Goal: Task Accomplishment & Management: Manage account settings

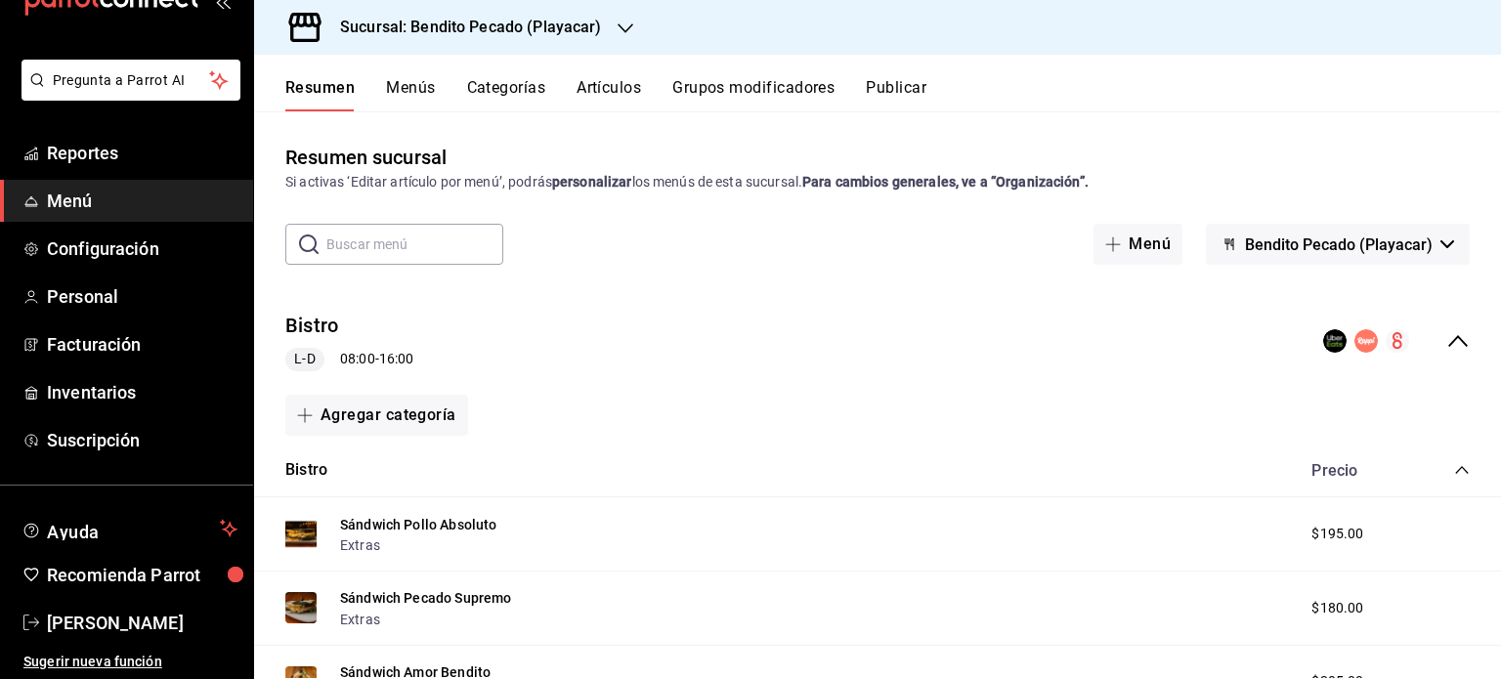
click at [1447, 341] on icon "collapse-menu-row" at bounding box center [1458, 340] width 23 height 23
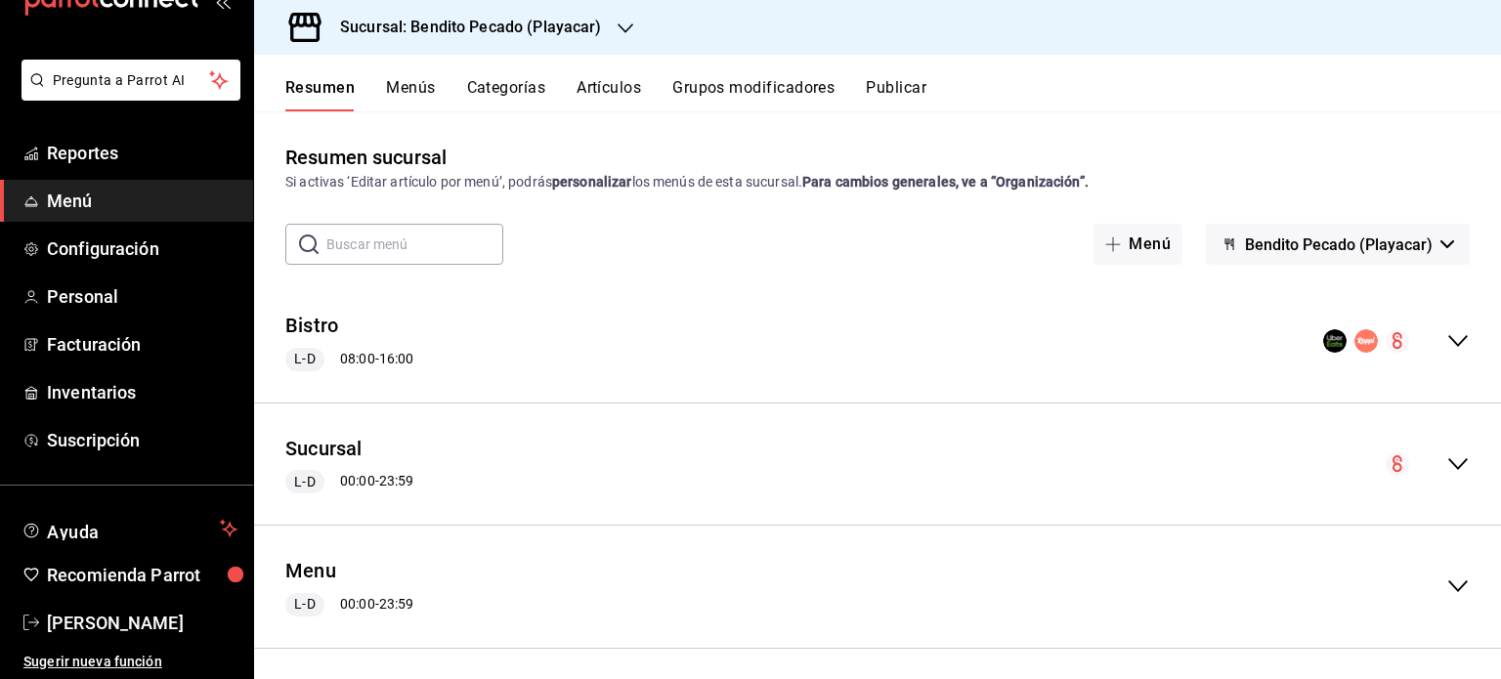
scroll to position [131, 0]
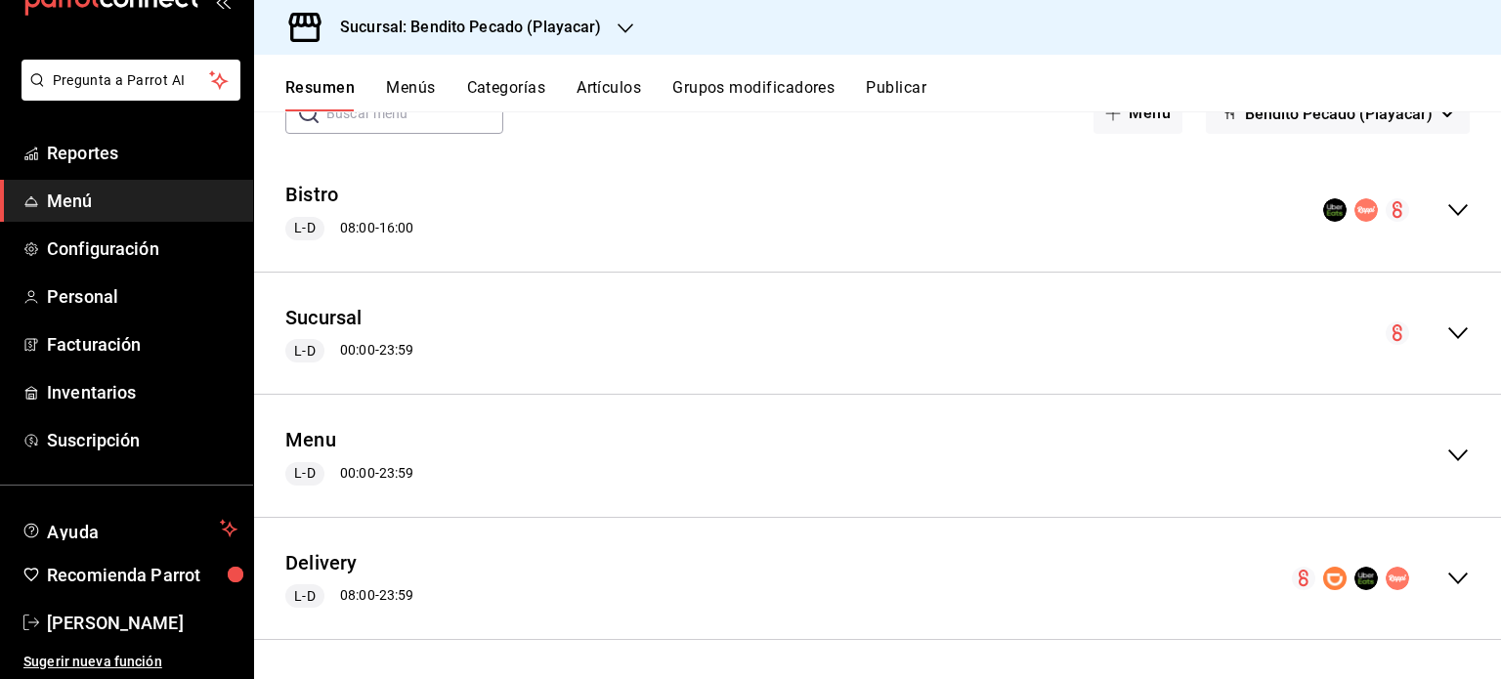
click at [1447, 584] on icon "collapse-menu-row" at bounding box center [1458, 578] width 23 height 23
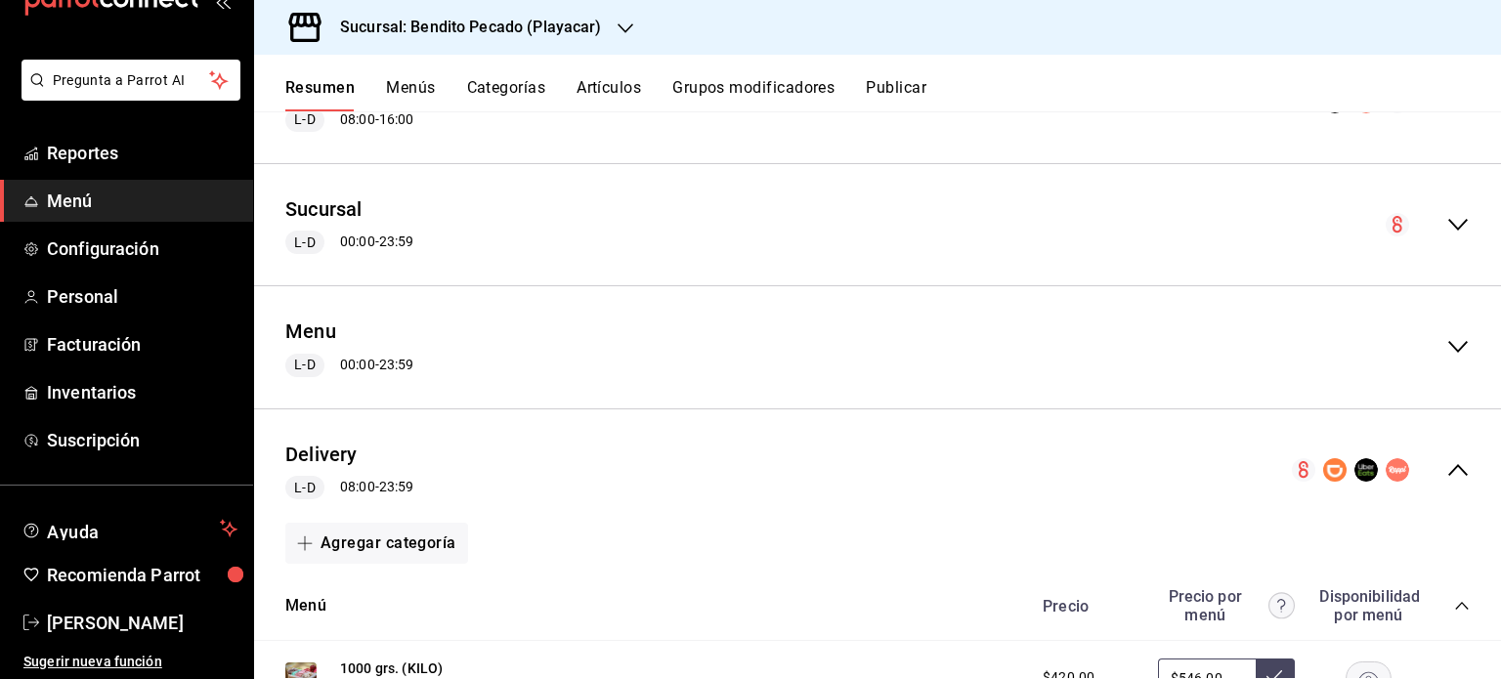
scroll to position [0, 0]
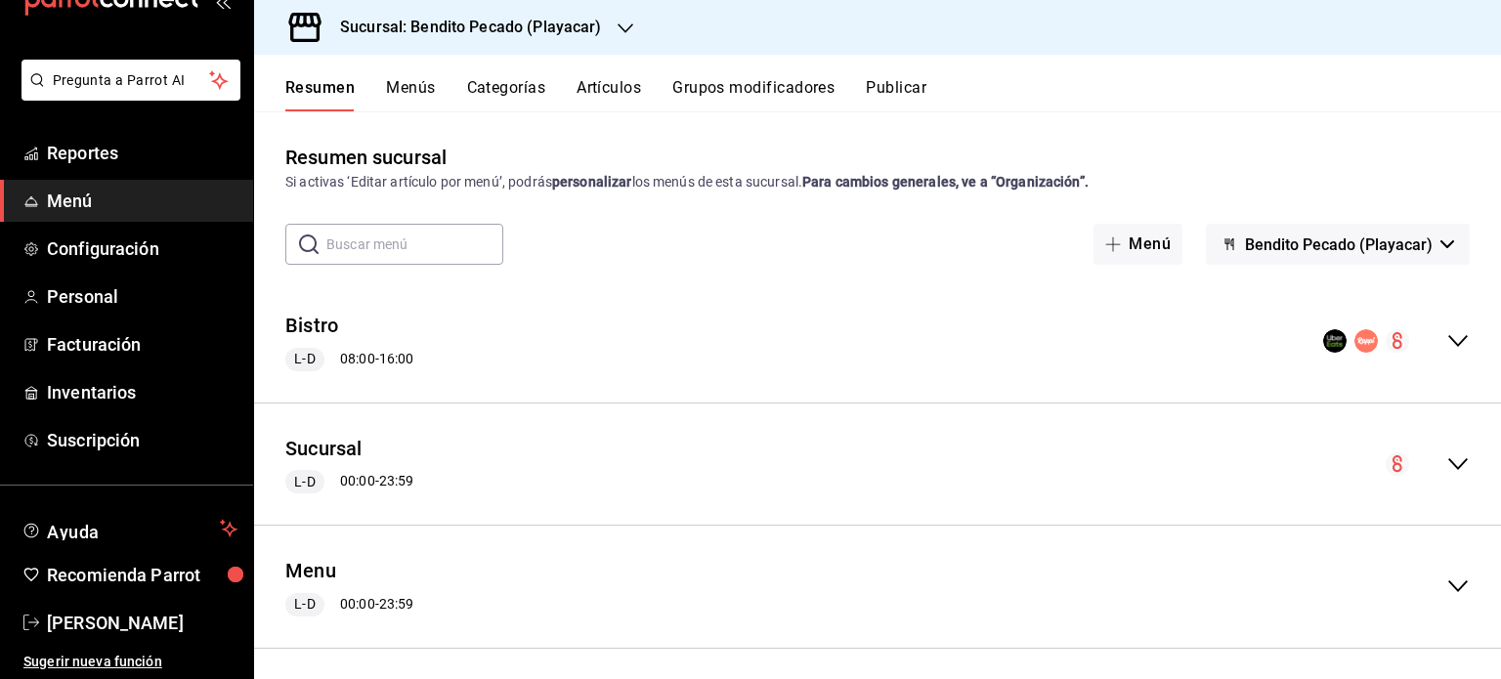
click at [1449, 340] on icon "collapse-menu-row" at bounding box center [1459, 341] width 20 height 12
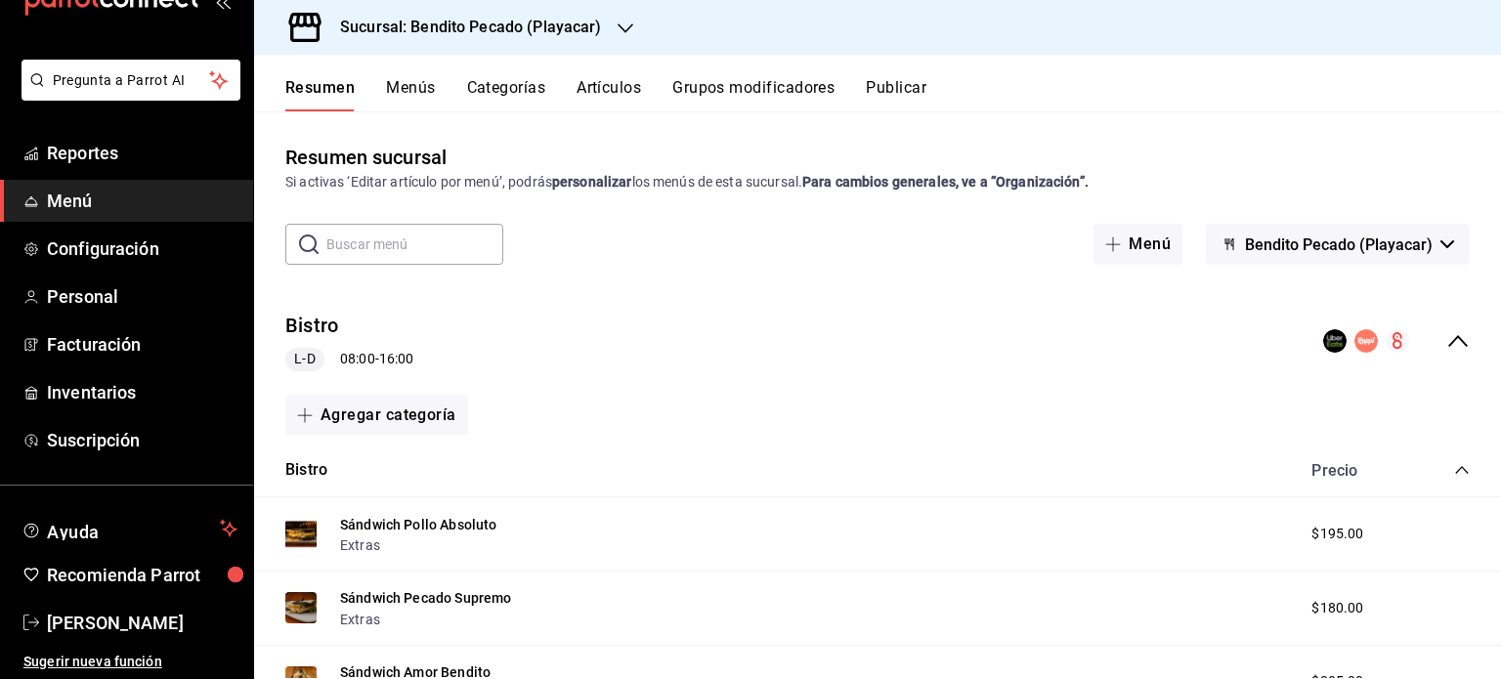
click at [1321, 470] on div "Precio" at bounding box center [1354, 470] width 125 height 19
click at [293, 469] on button "Bistro" at bounding box center [306, 470] width 42 height 22
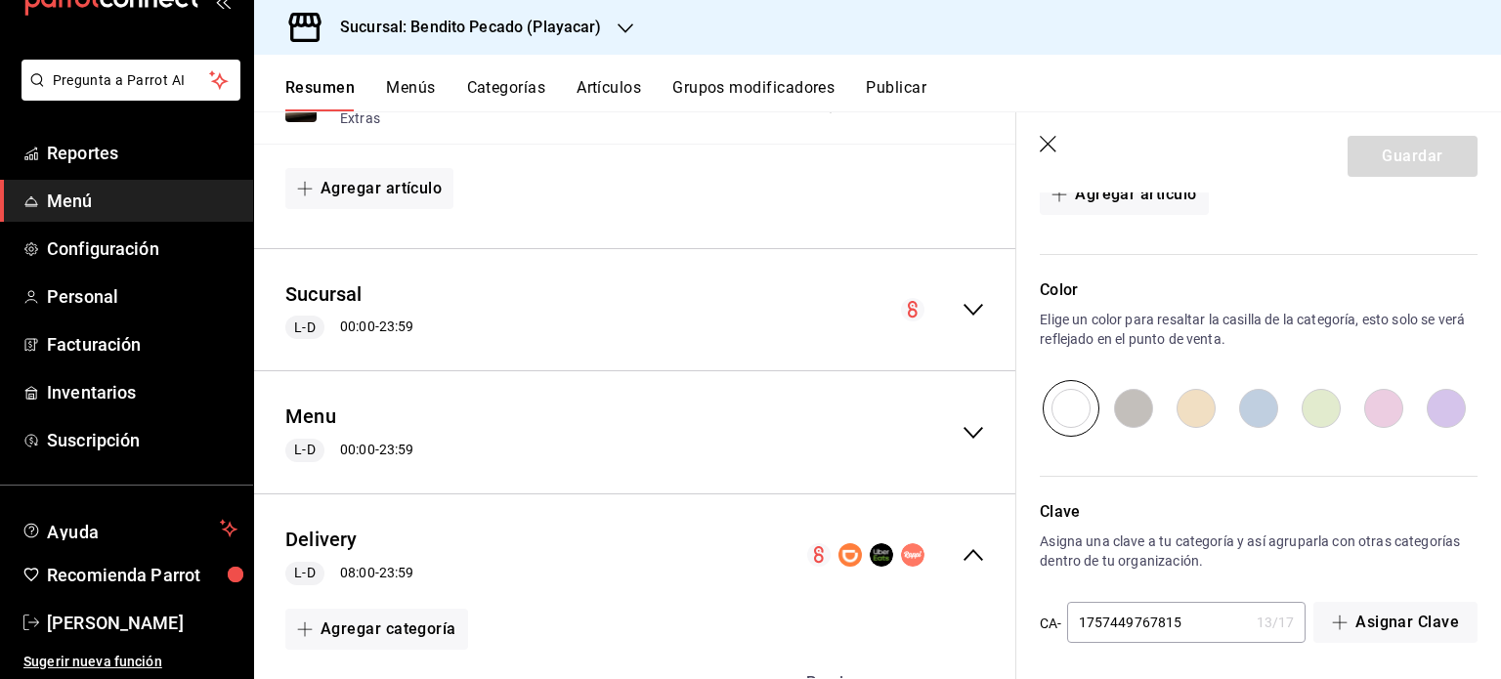
scroll to position [1599, 0]
click at [322, 541] on button "Delivery" at bounding box center [321, 540] width 72 height 28
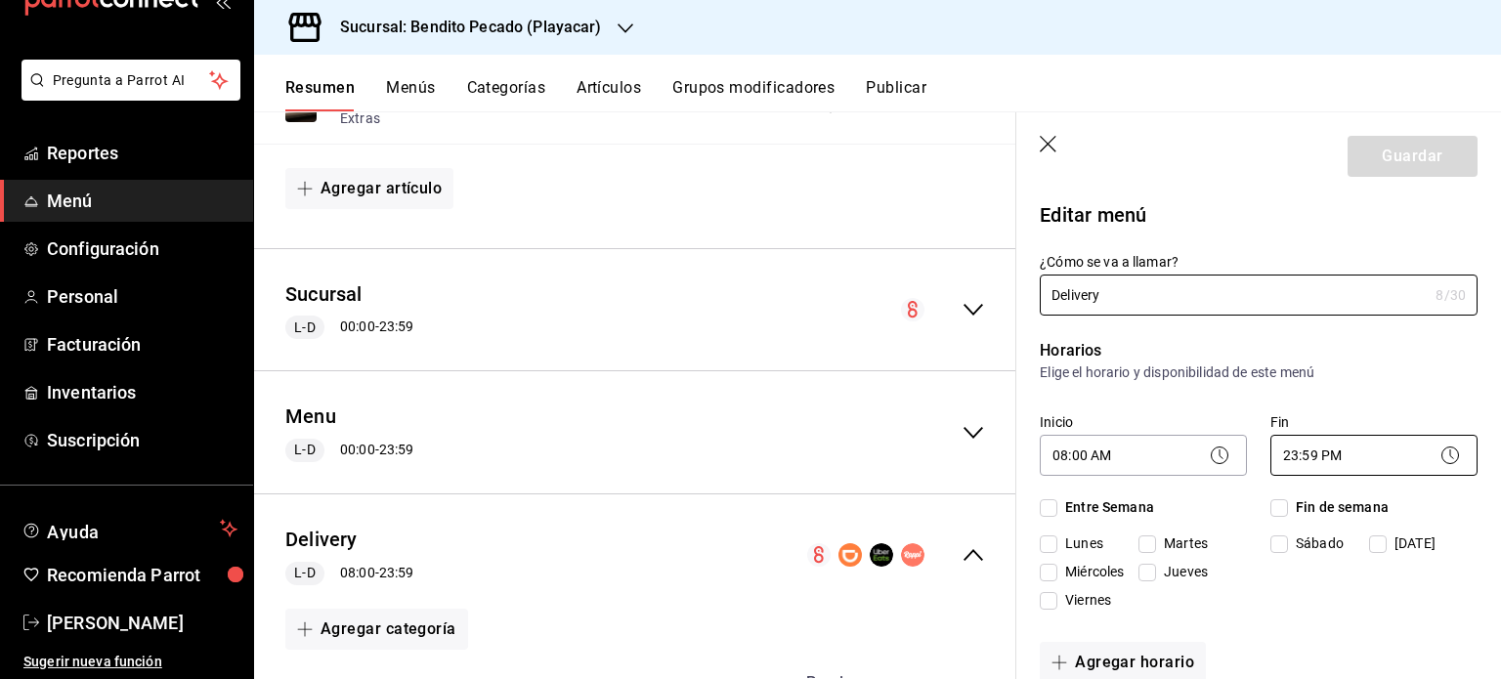
checkbox input "true"
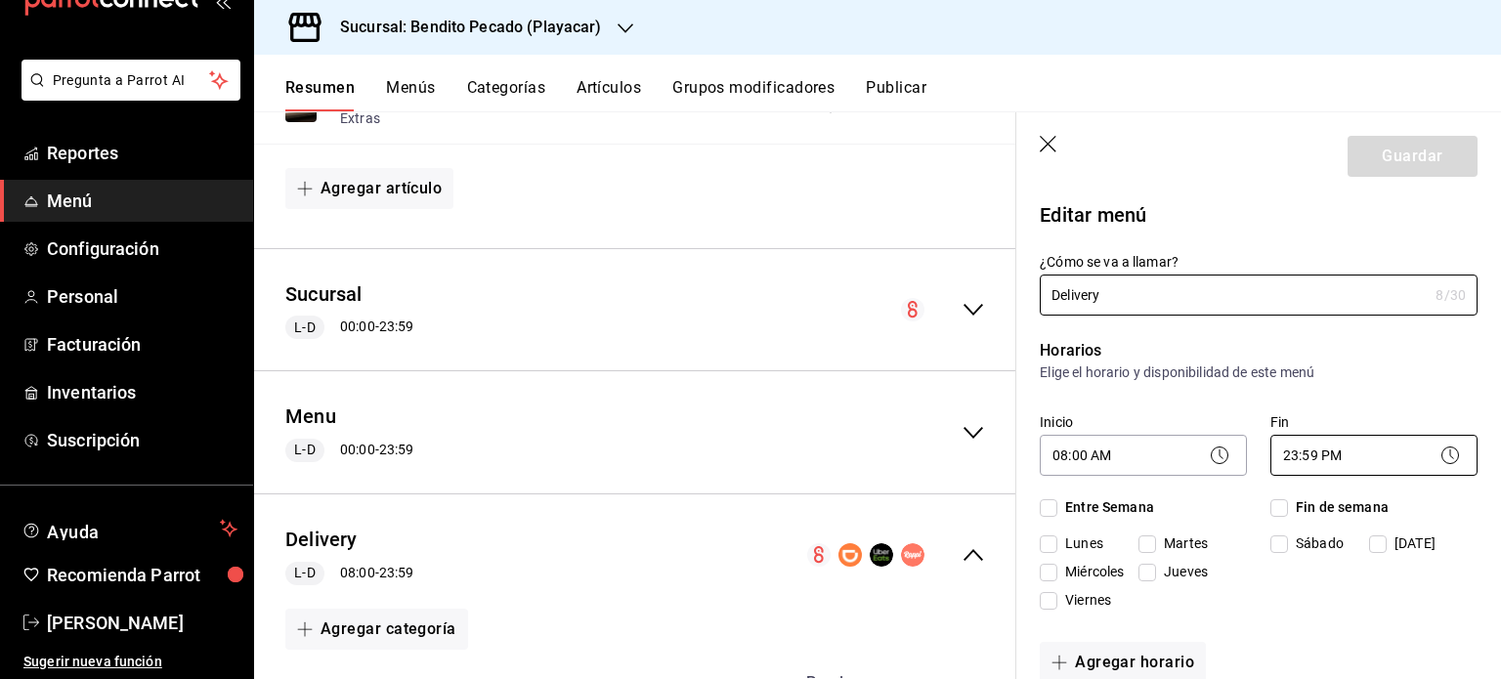
checkbox input "true"
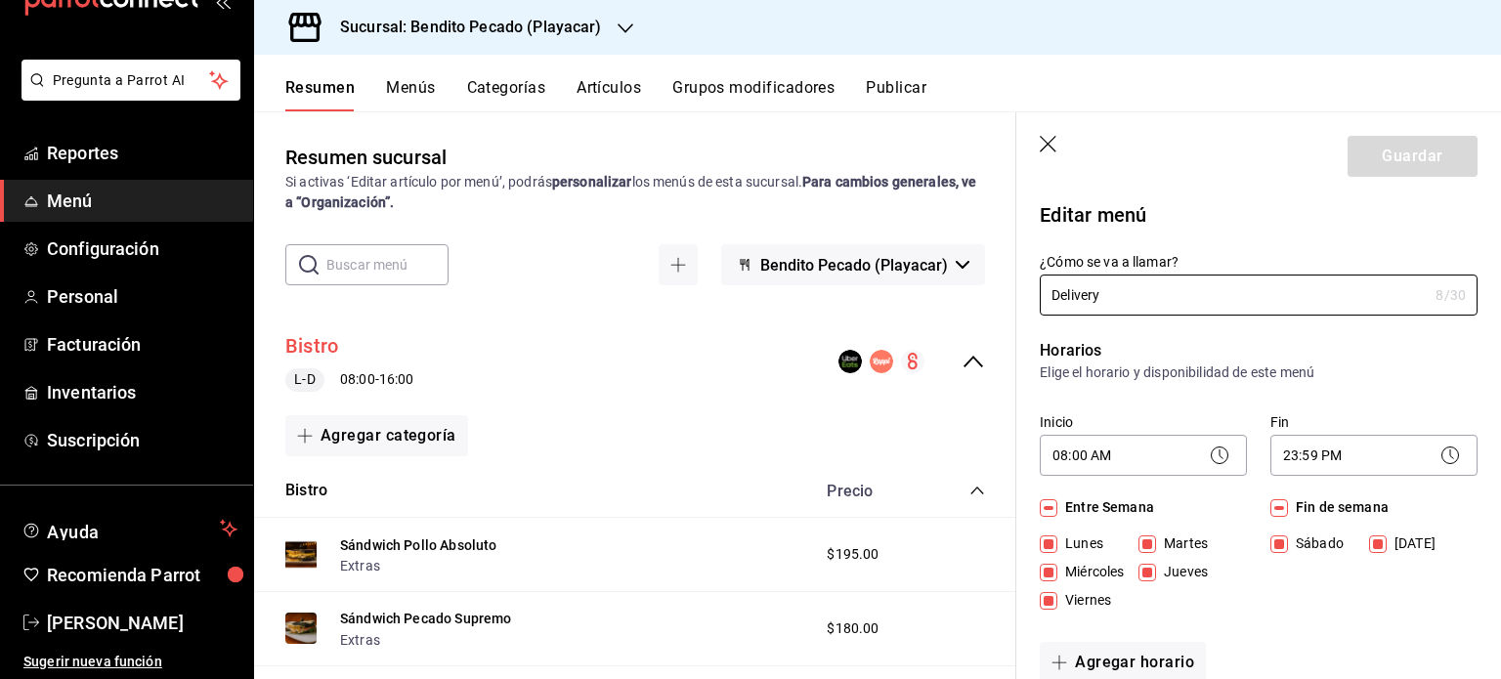
click at [313, 338] on button "Bistro" at bounding box center [311, 346] width 53 height 28
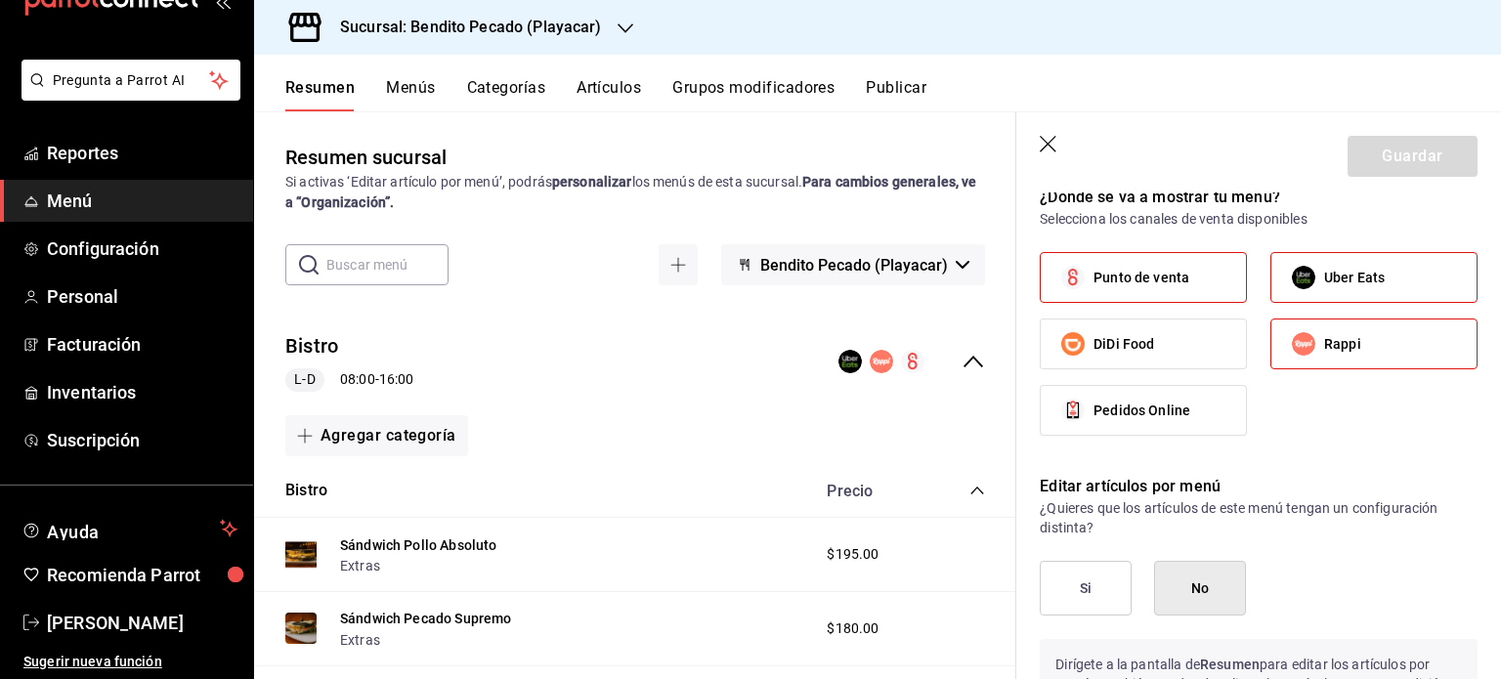
scroll to position [730, 0]
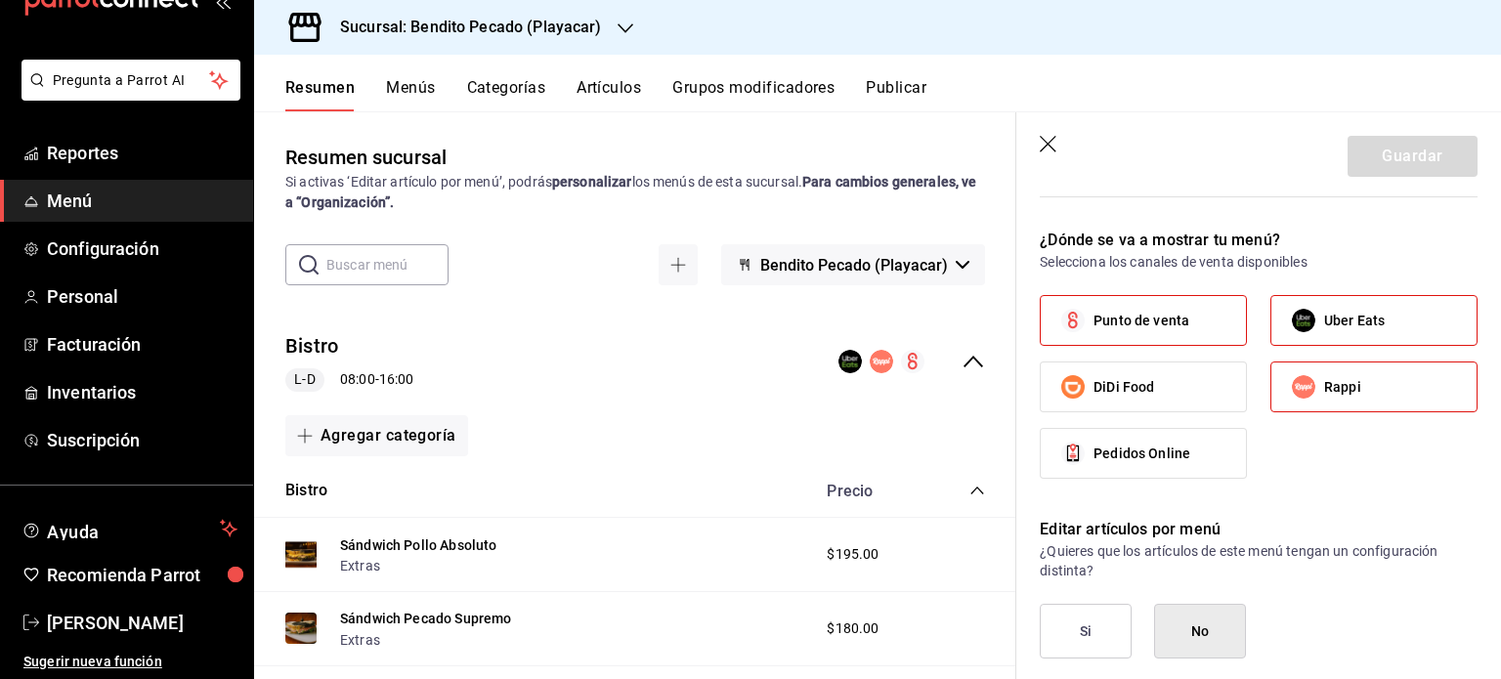
click at [1169, 336] on label "Punto de venta" at bounding box center [1143, 320] width 205 height 49
click at [1094, 336] on input "Punto de venta" at bounding box center [1073, 320] width 41 height 41
checkbox input "false"
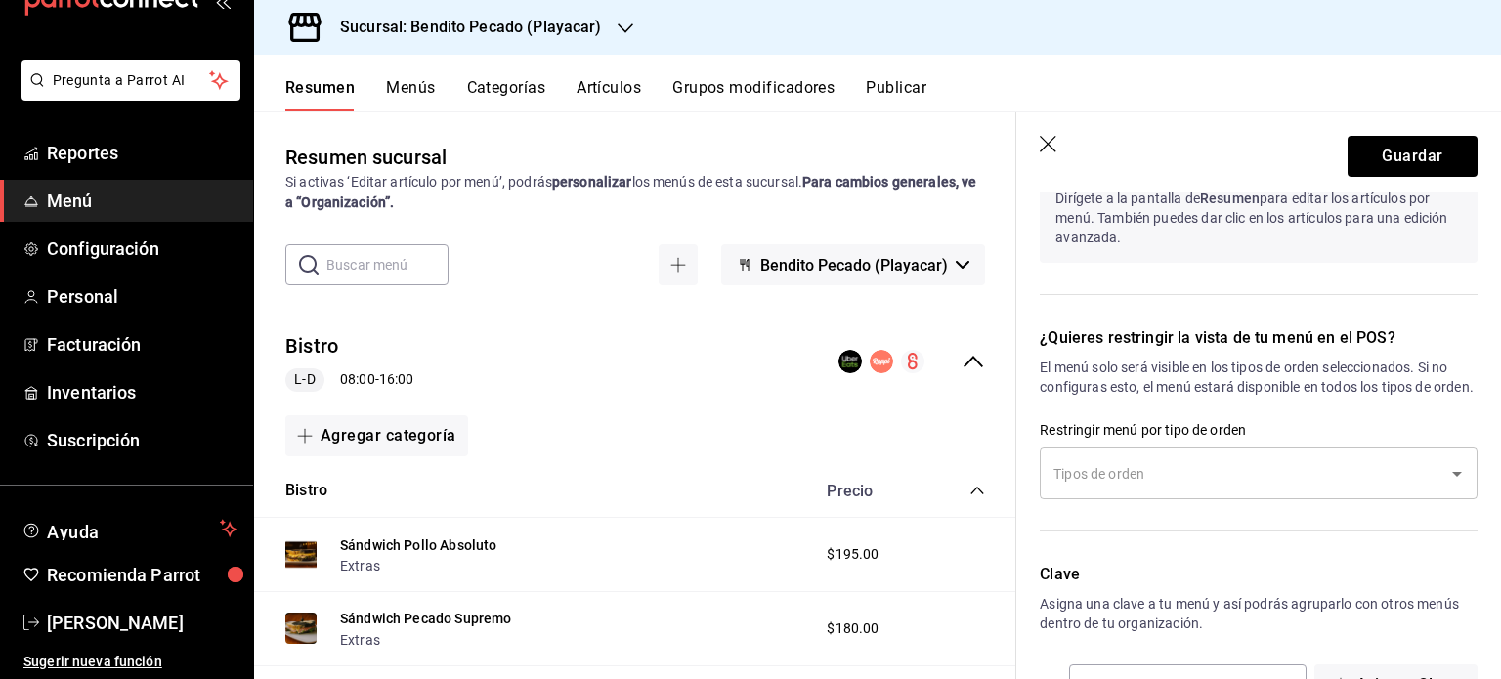
scroll to position [1323, 0]
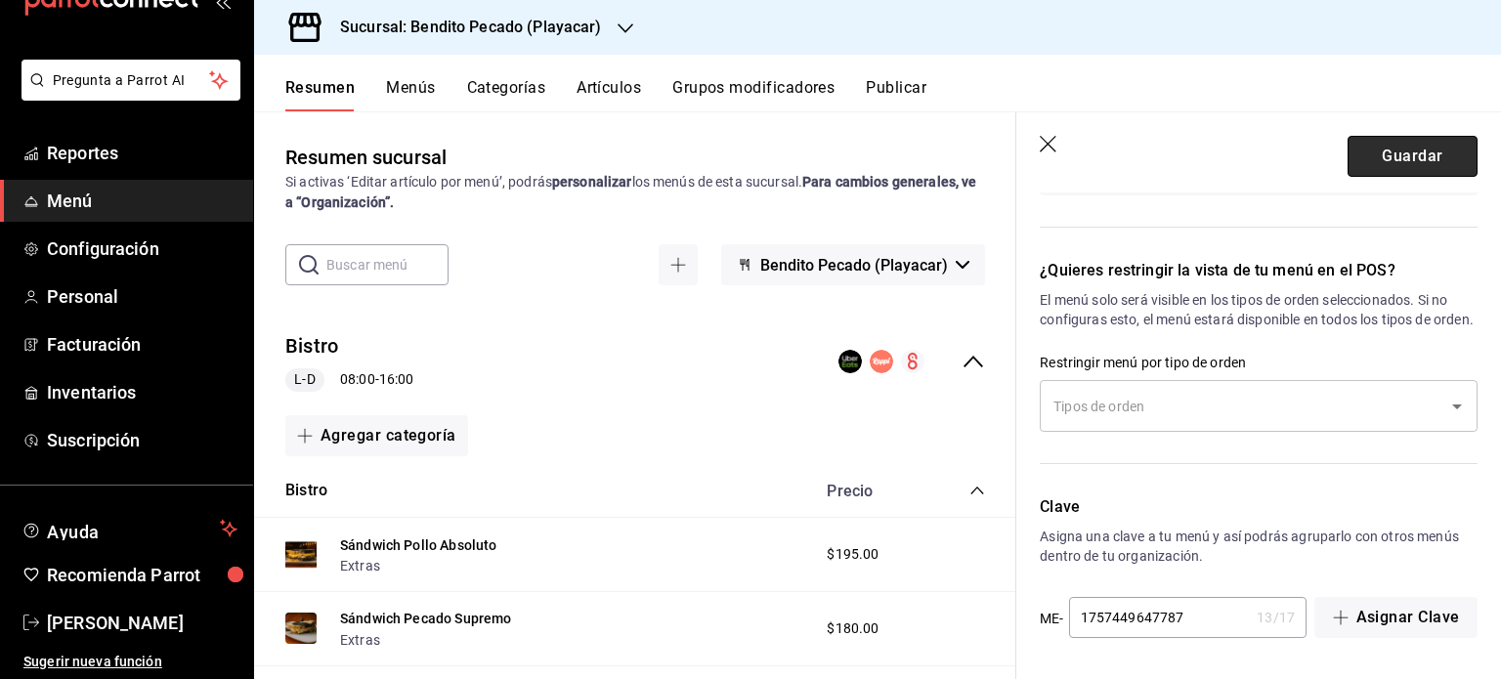
click at [1384, 168] on button "Guardar" at bounding box center [1413, 156] width 130 height 41
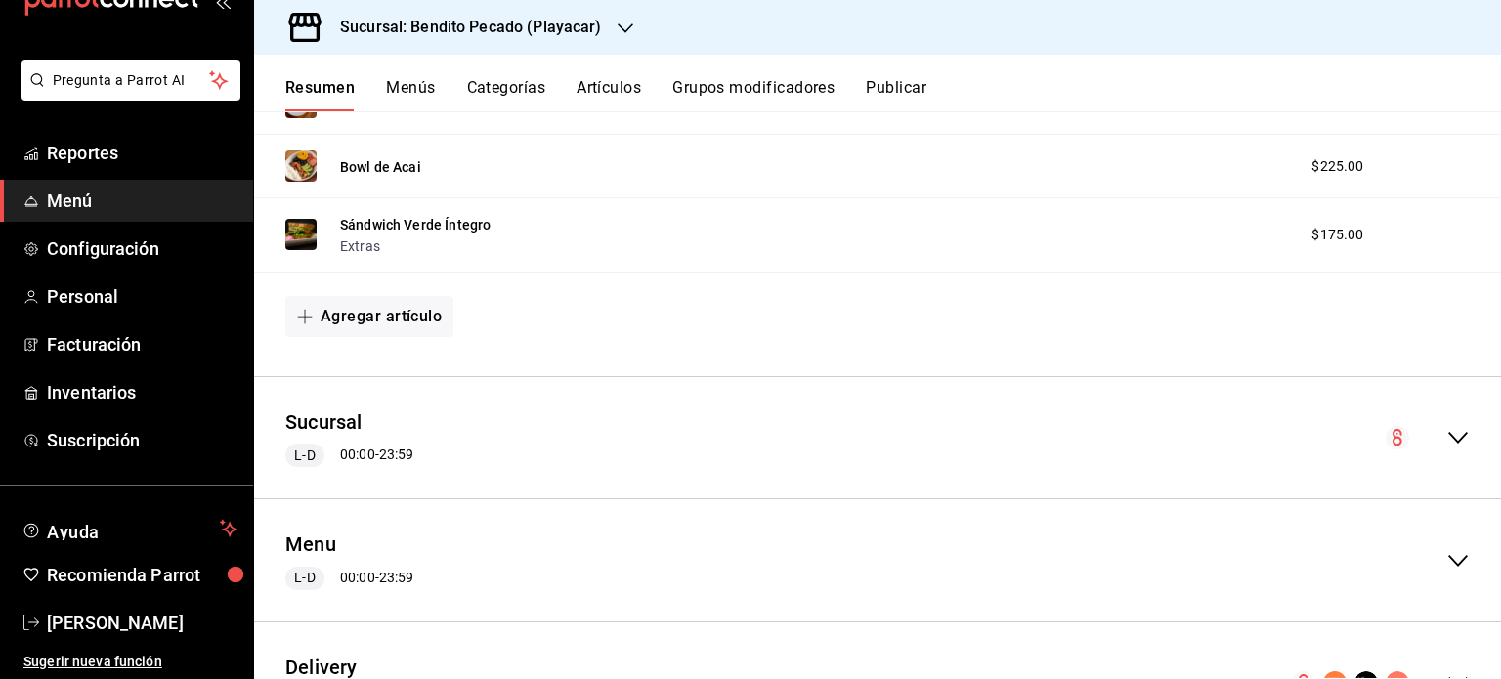
scroll to position [1557, 0]
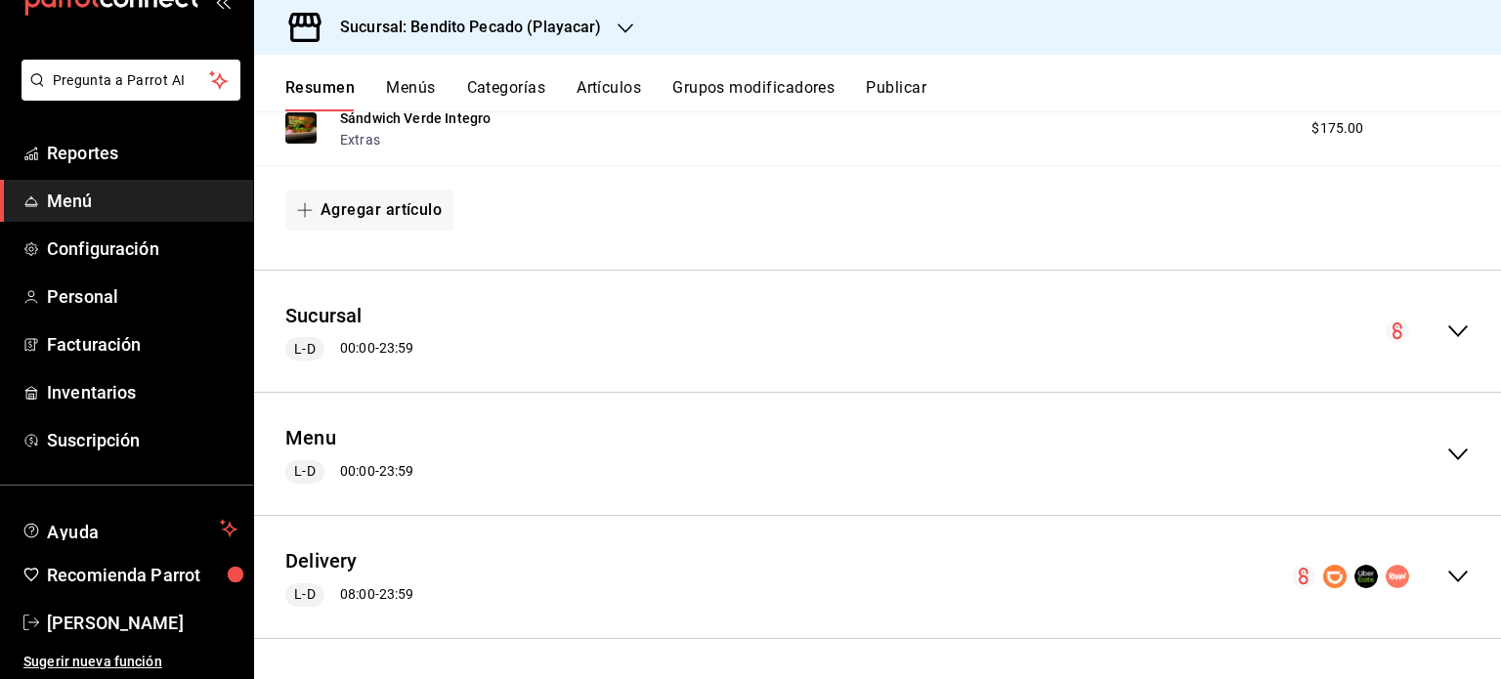
click at [326, 545] on div "Delivery L-D 08:00 - 23:59" at bounding box center [877, 577] width 1247 height 91
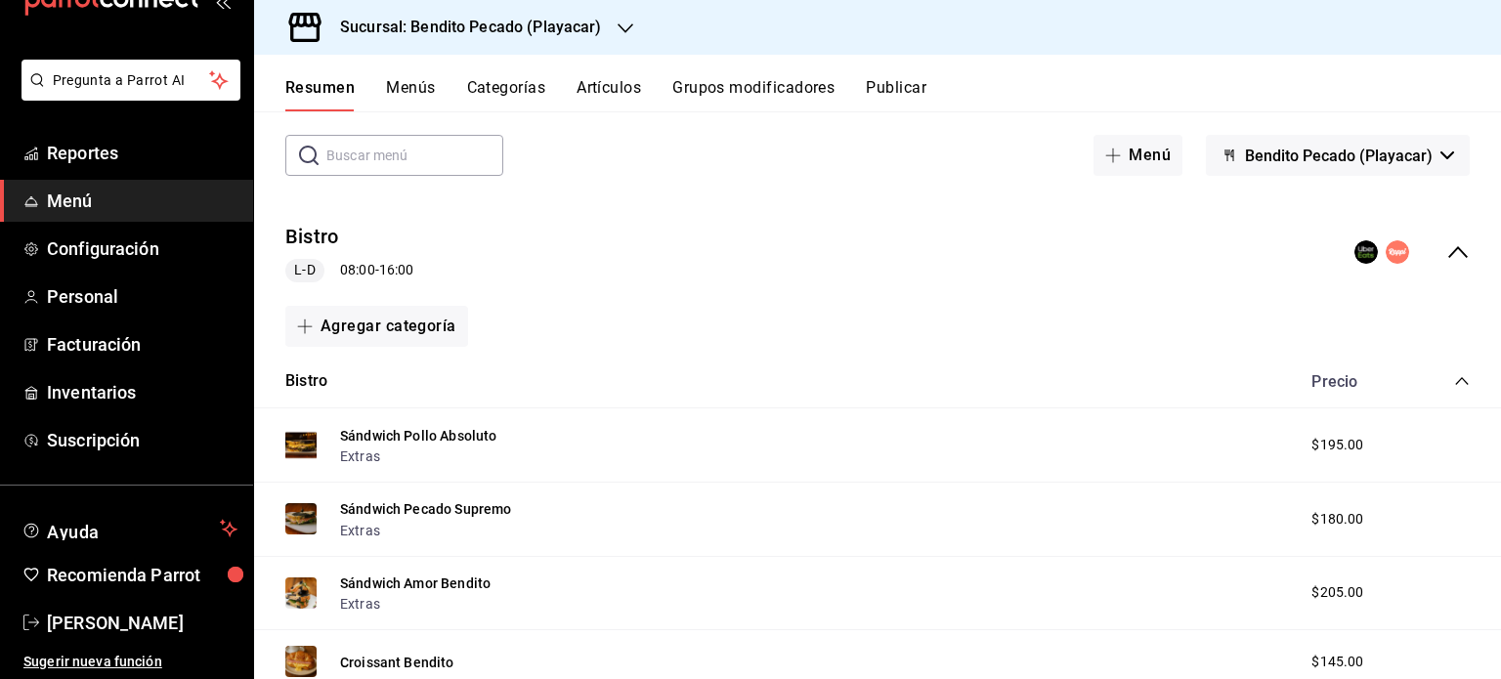
scroll to position [90, 0]
click at [447, 429] on button "Sándwich Pollo Absoluto" at bounding box center [418, 435] width 156 height 20
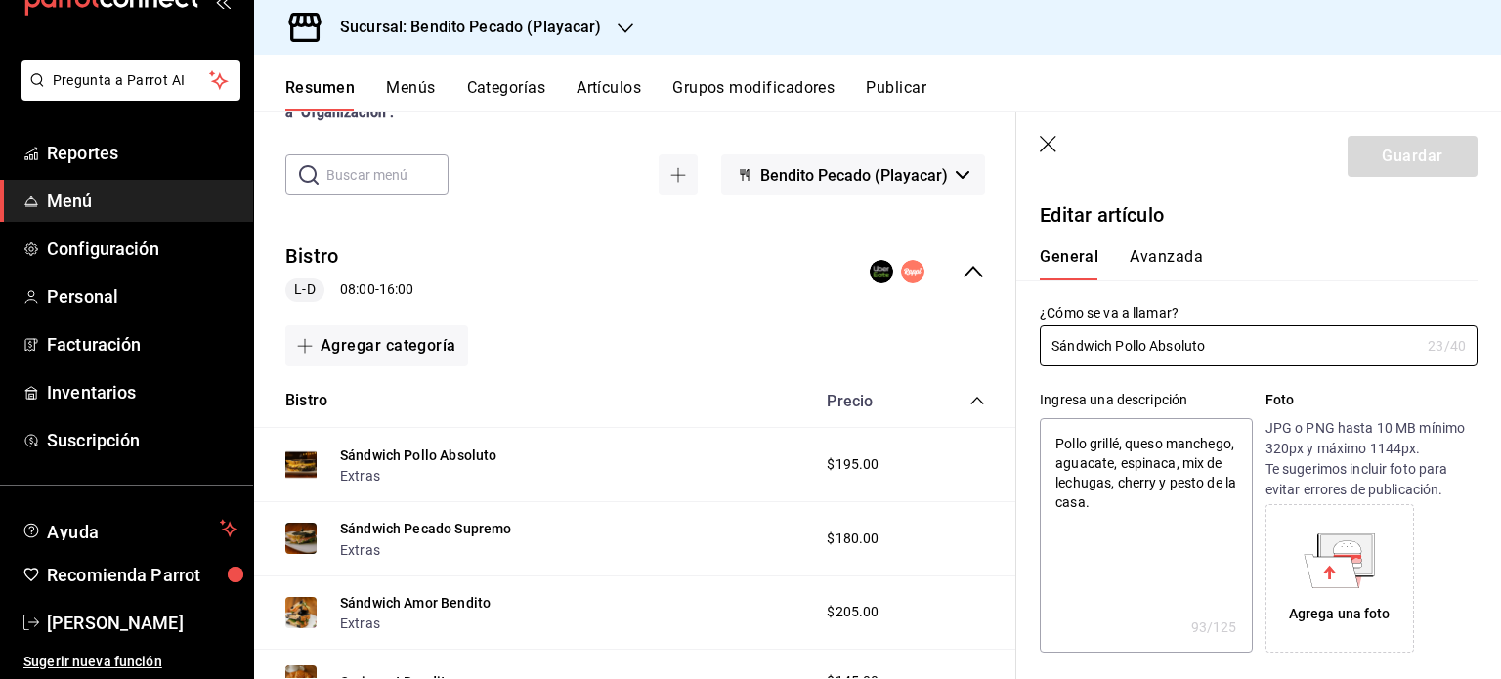
type textarea "x"
type input "$195.00"
radio input "false"
radio input "true"
type textarea "x"
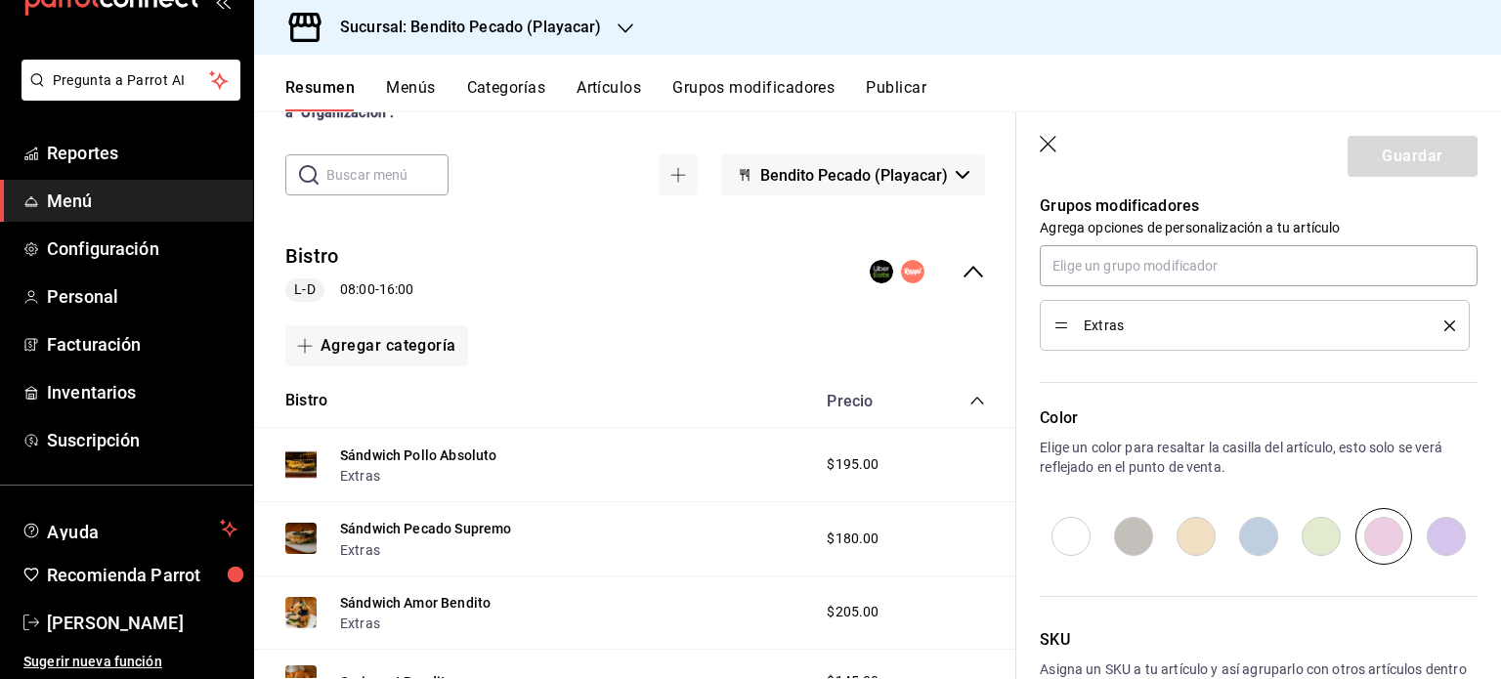
scroll to position [1018, 0]
click at [1051, 137] on icon "button" at bounding box center [1050, 146] width 20 height 20
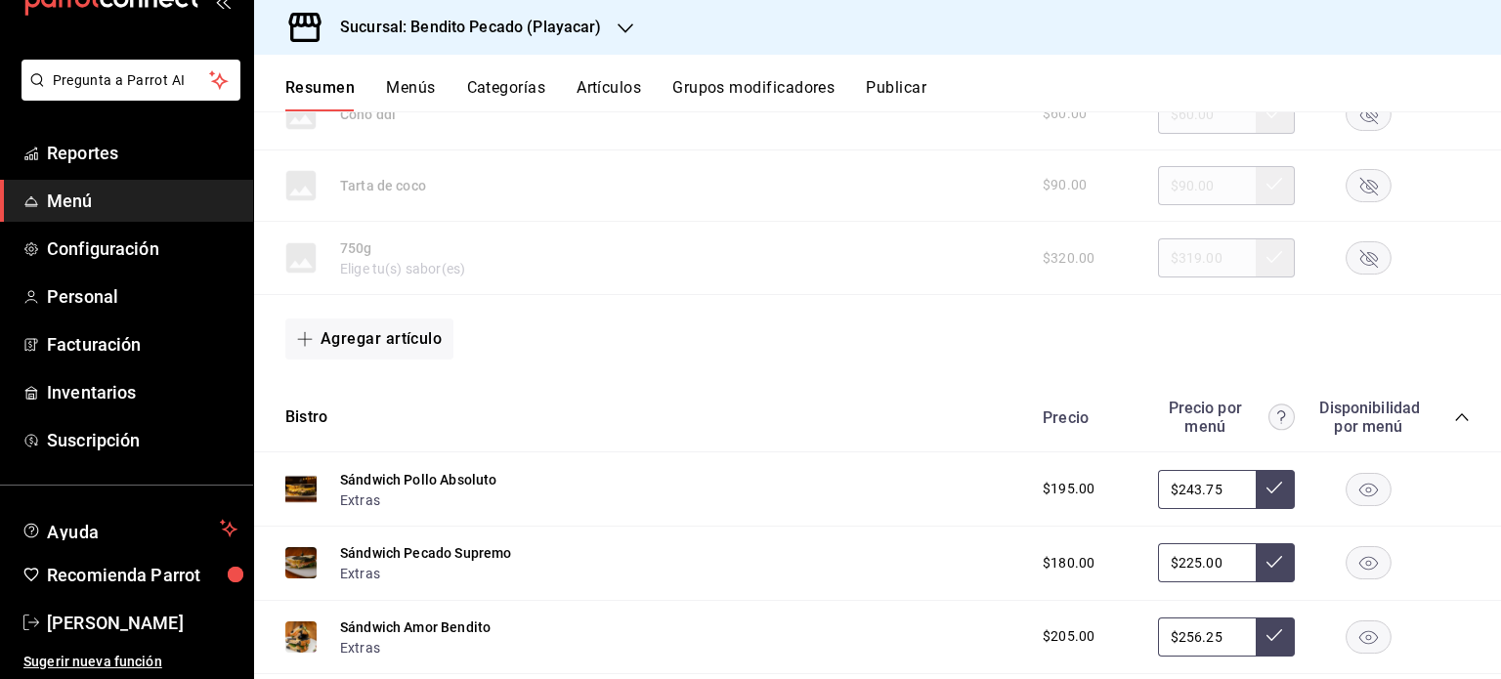
scroll to position [3882, 0]
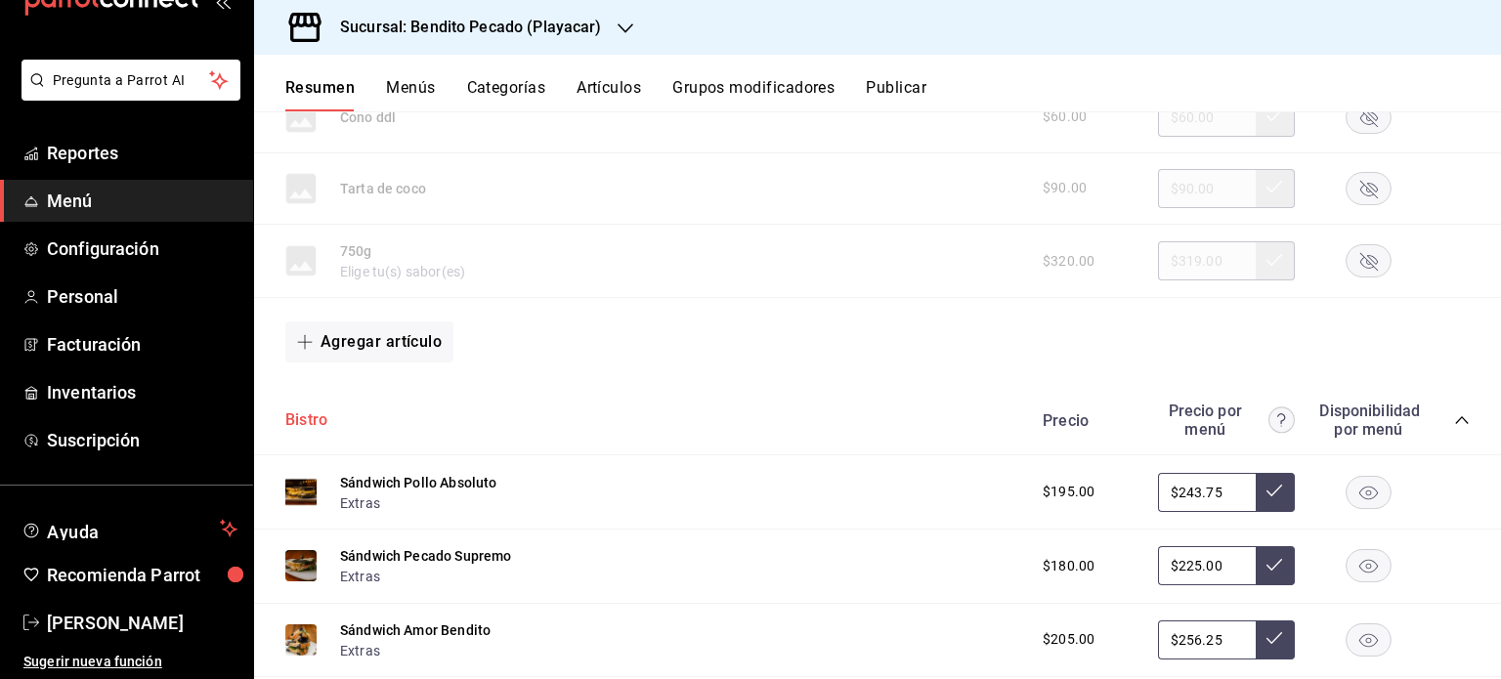
click at [312, 430] on button "Bistro" at bounding box center [306, 421] width 42 height 22
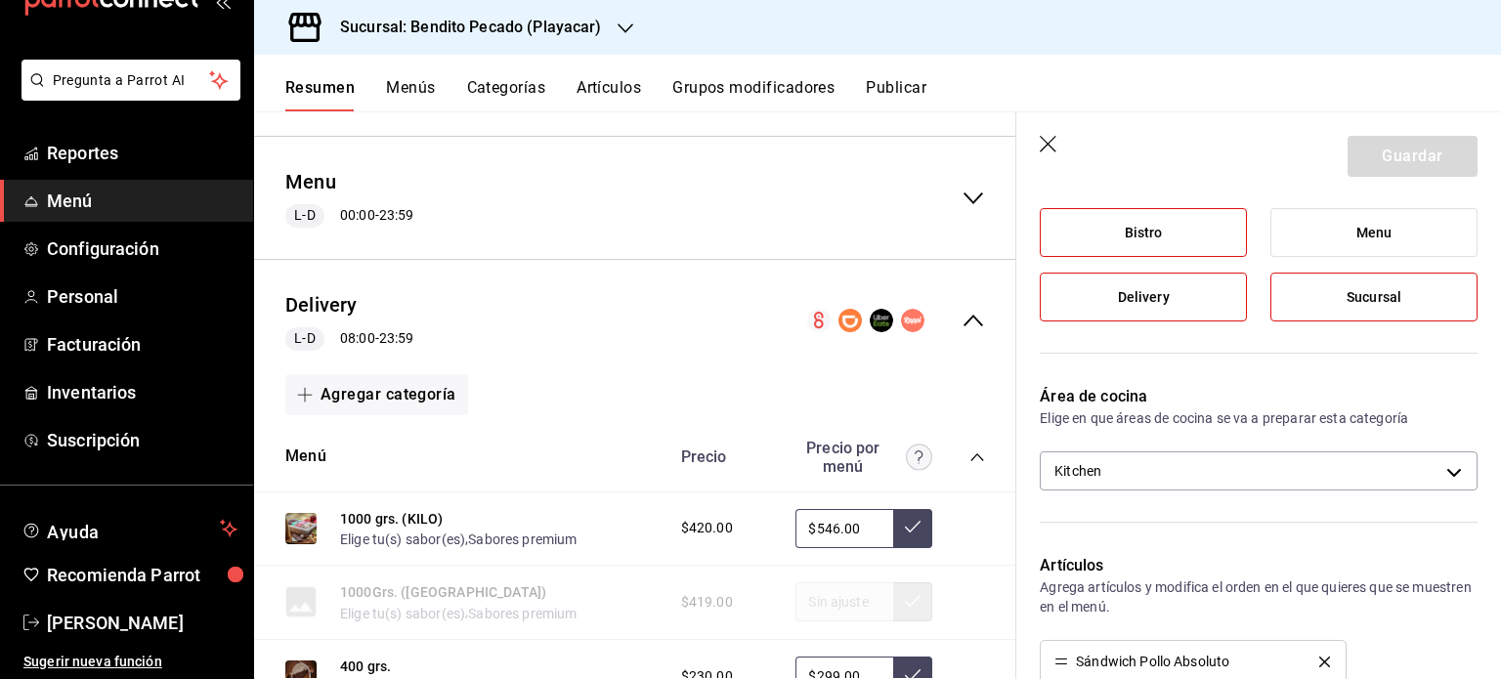
scroll to position [1833, 0]
click at [301, 455] on button "Menú" at bounding box center [305, 458] width 41 height 22
type input "624139ab-555e-4d36-a898-f9f7c0851653"
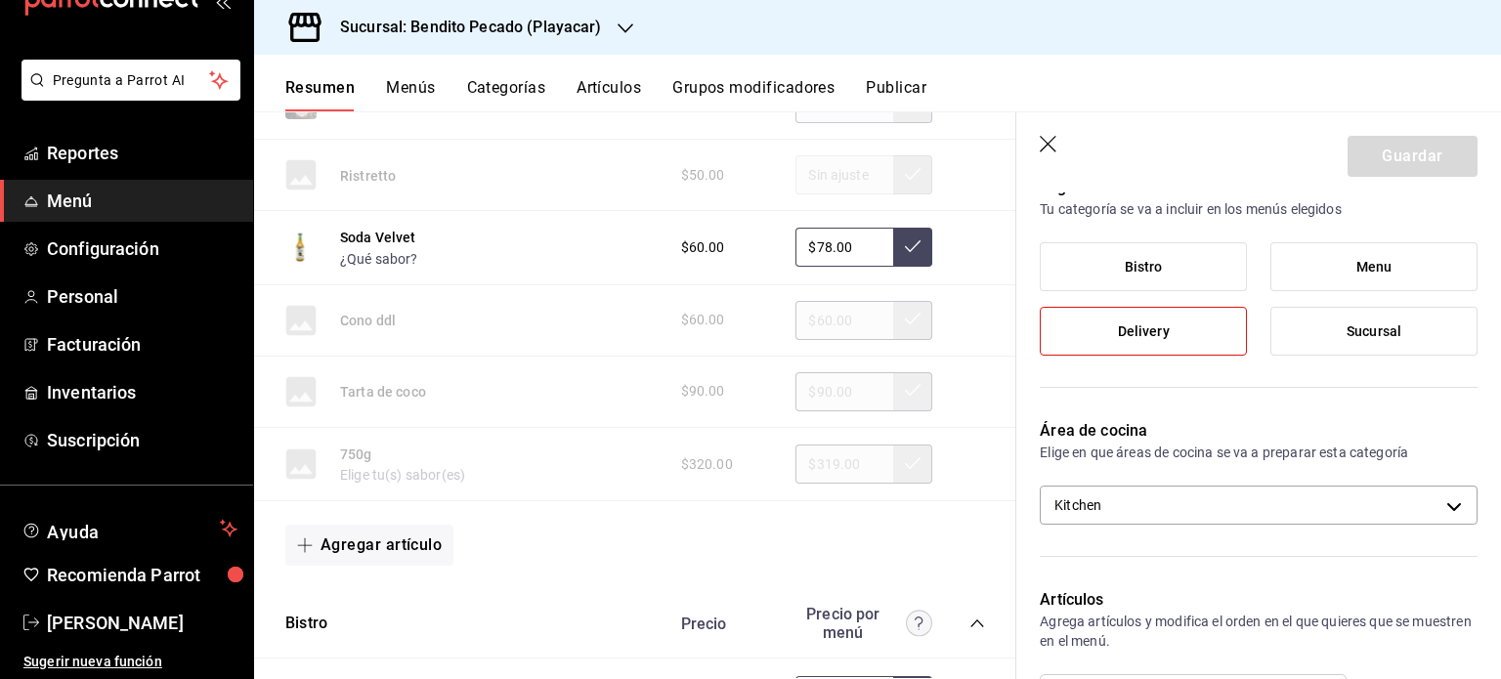
scroll to position [3877, 0]
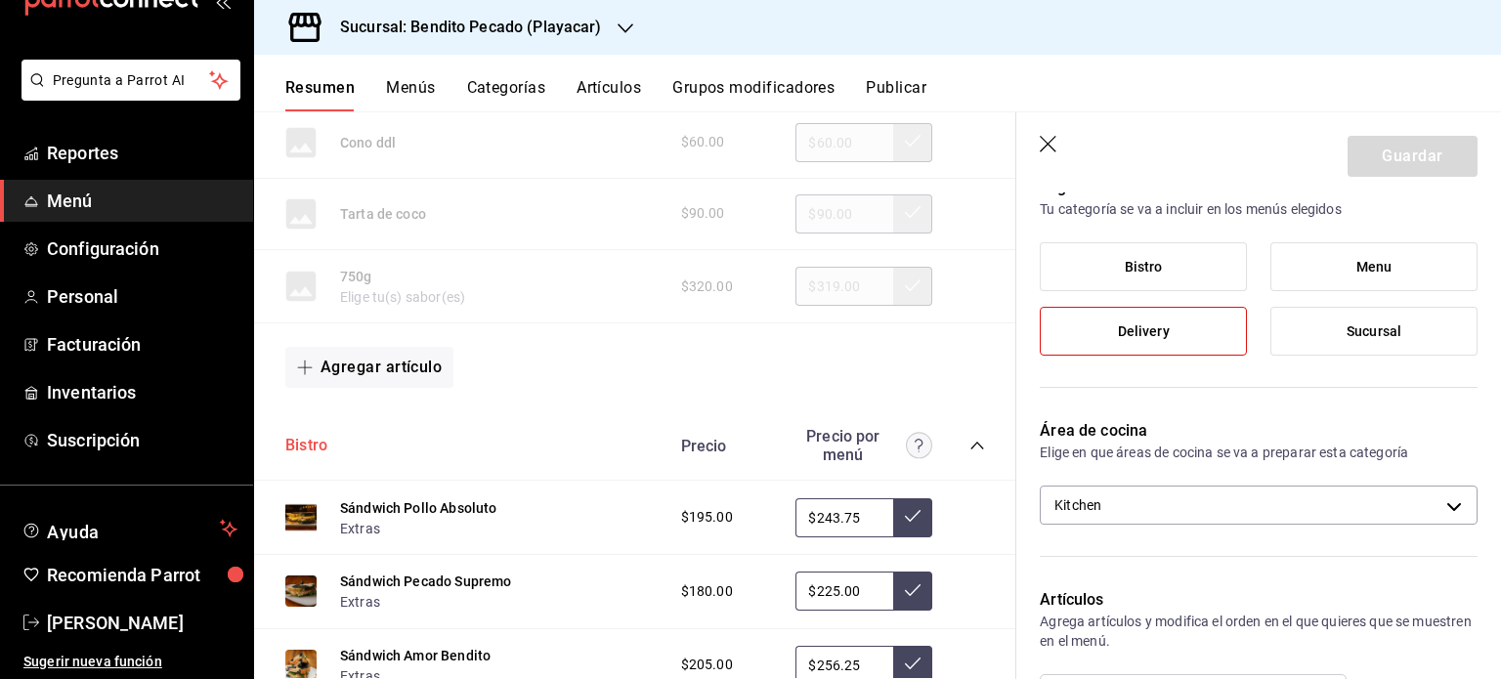
click at [306, 447] on button "Bistro" at bounding box center [306, 446] width 42 height 22
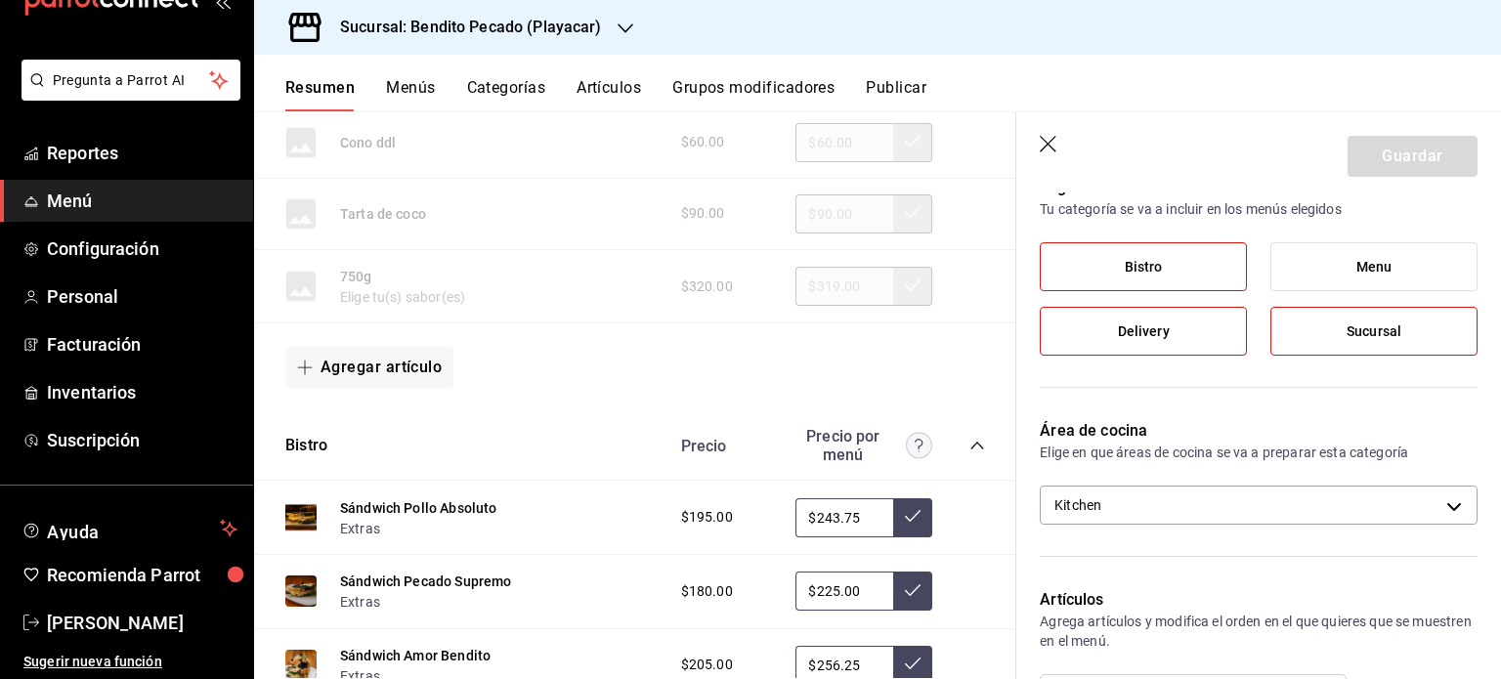
click at [1365, 348] on label "Sucursal" at bounding box center [1374, 331] width 205 height 47
click at [0, 0] on input "Sucursal" at bounding box center [0, 0] width 0 height 0
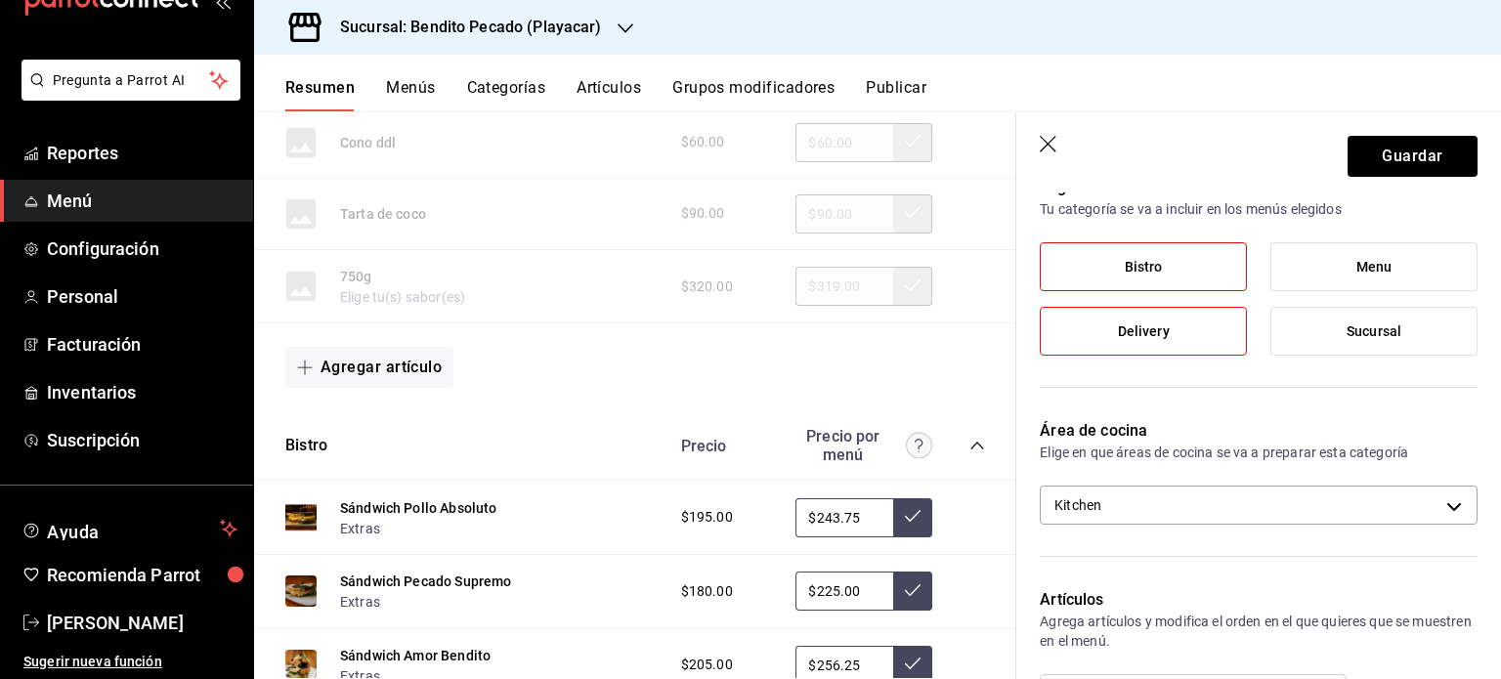
click at [1236, 281] on label "Bistro" at bounding box center [1143, 266] width 205 height 47
click at [0, 0] on input "Bistro" at bounding box center [0, 0] width 0 height 0
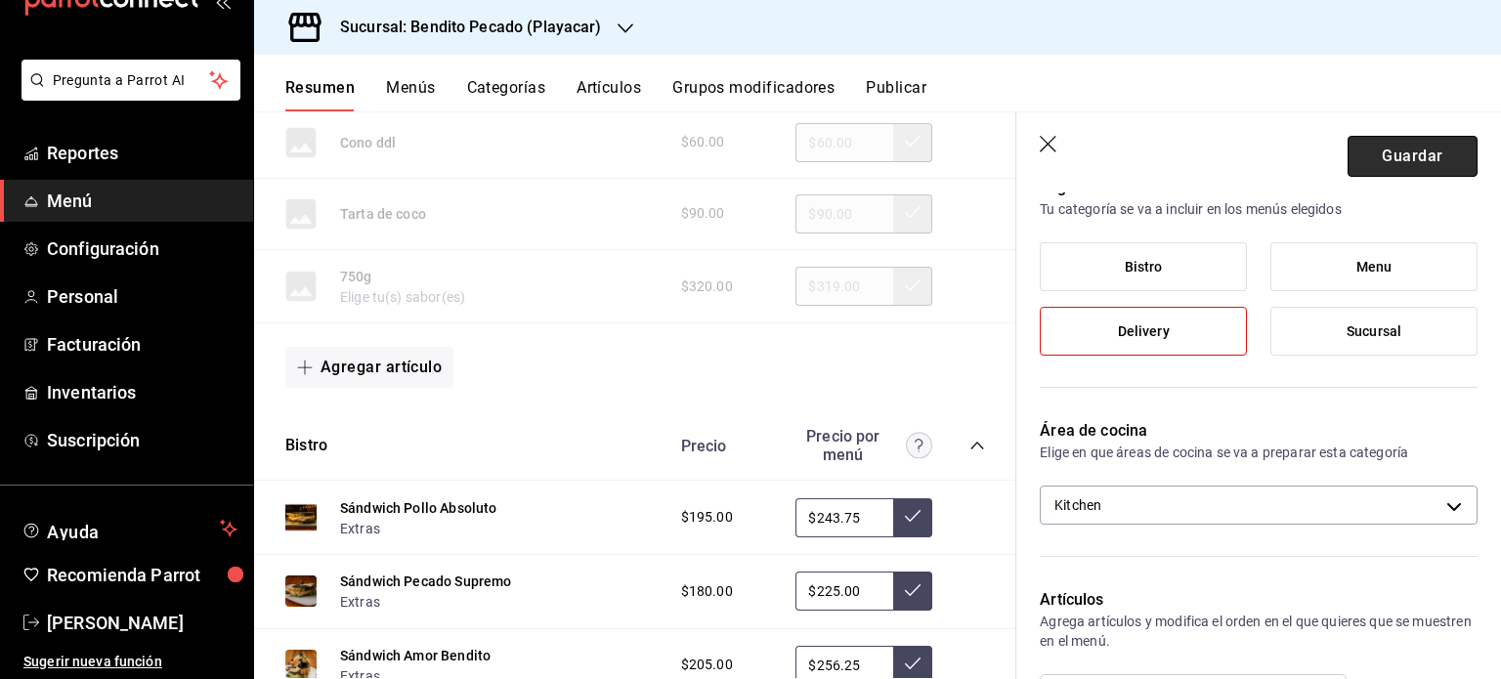
click at [1371, 171] on button "Guardar" at bounding box center [1413, 156] width 130 height 41
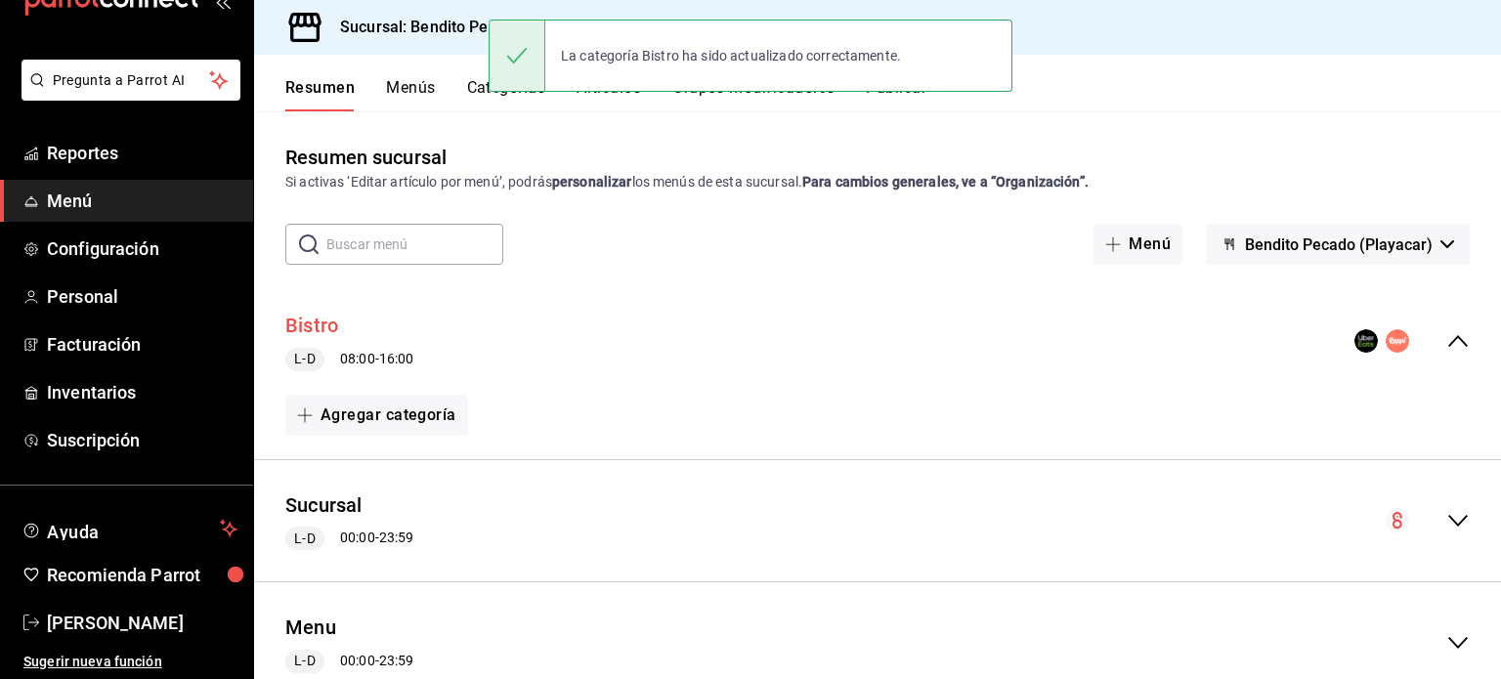
click at [330, 324] on button "Bistro" at bounding box center [311, 326] width 53 height 28
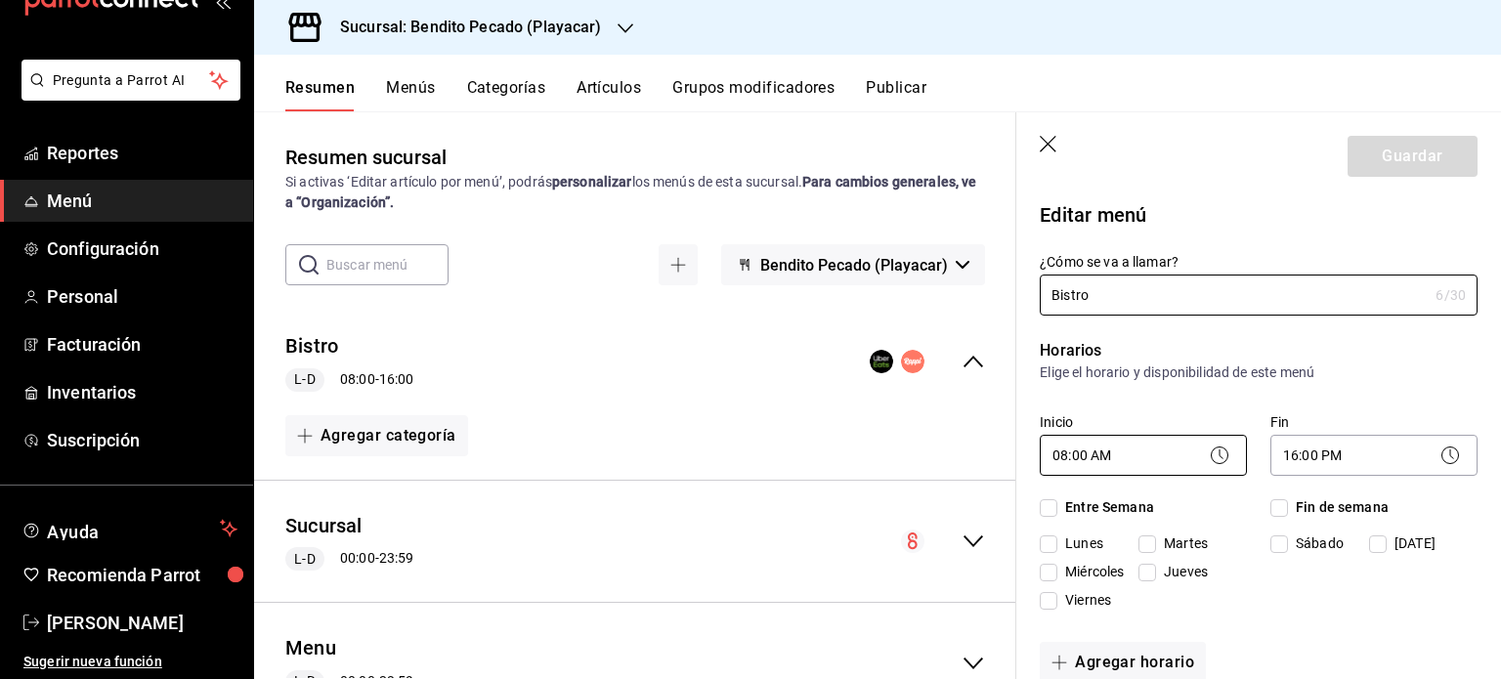
checkbox input "true"
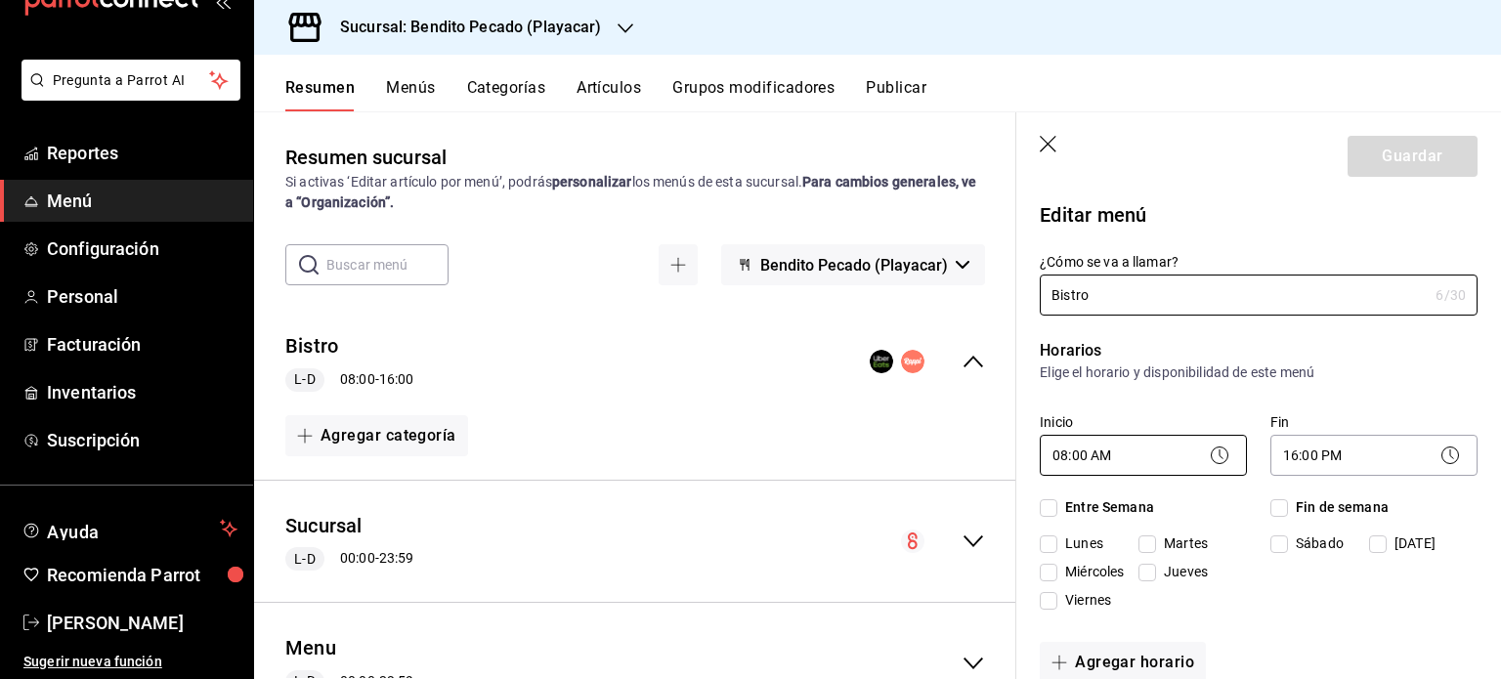
checkbox input "true"
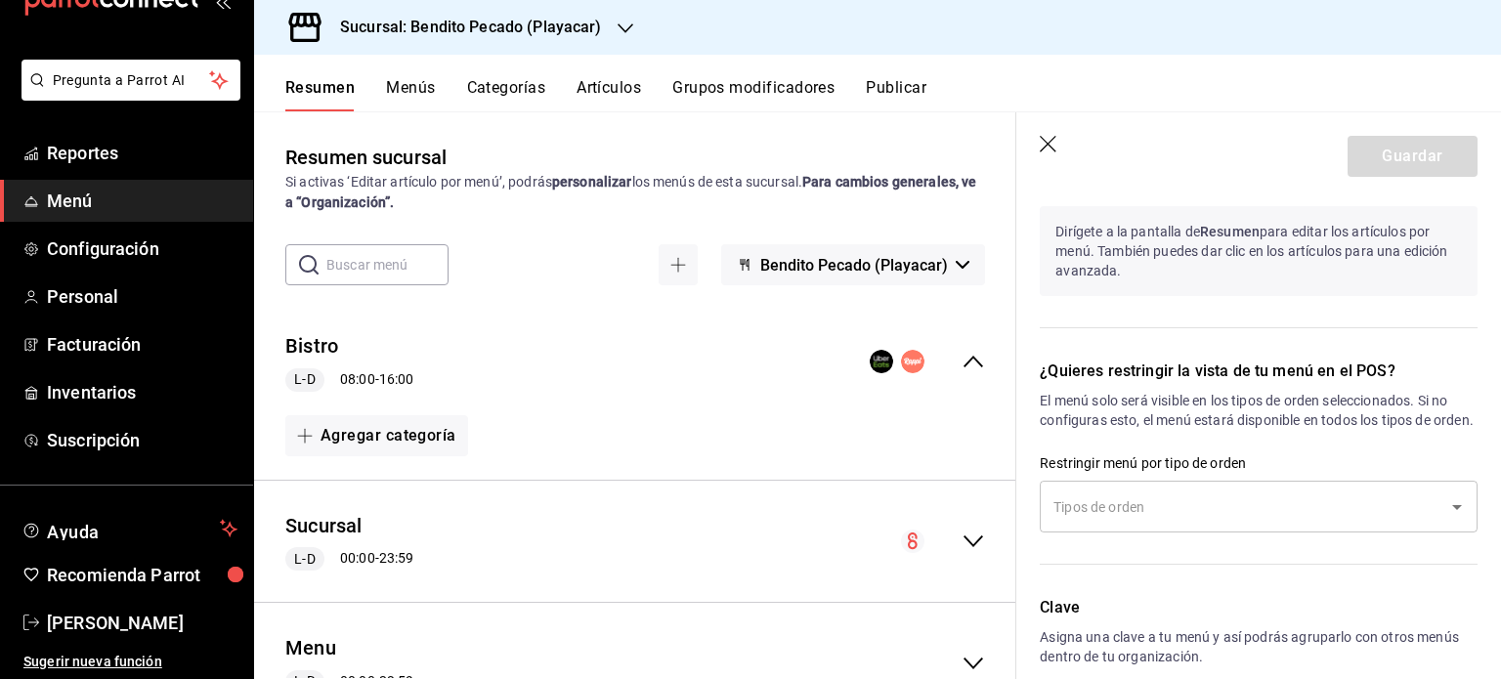
scroll to position [1259, 0]
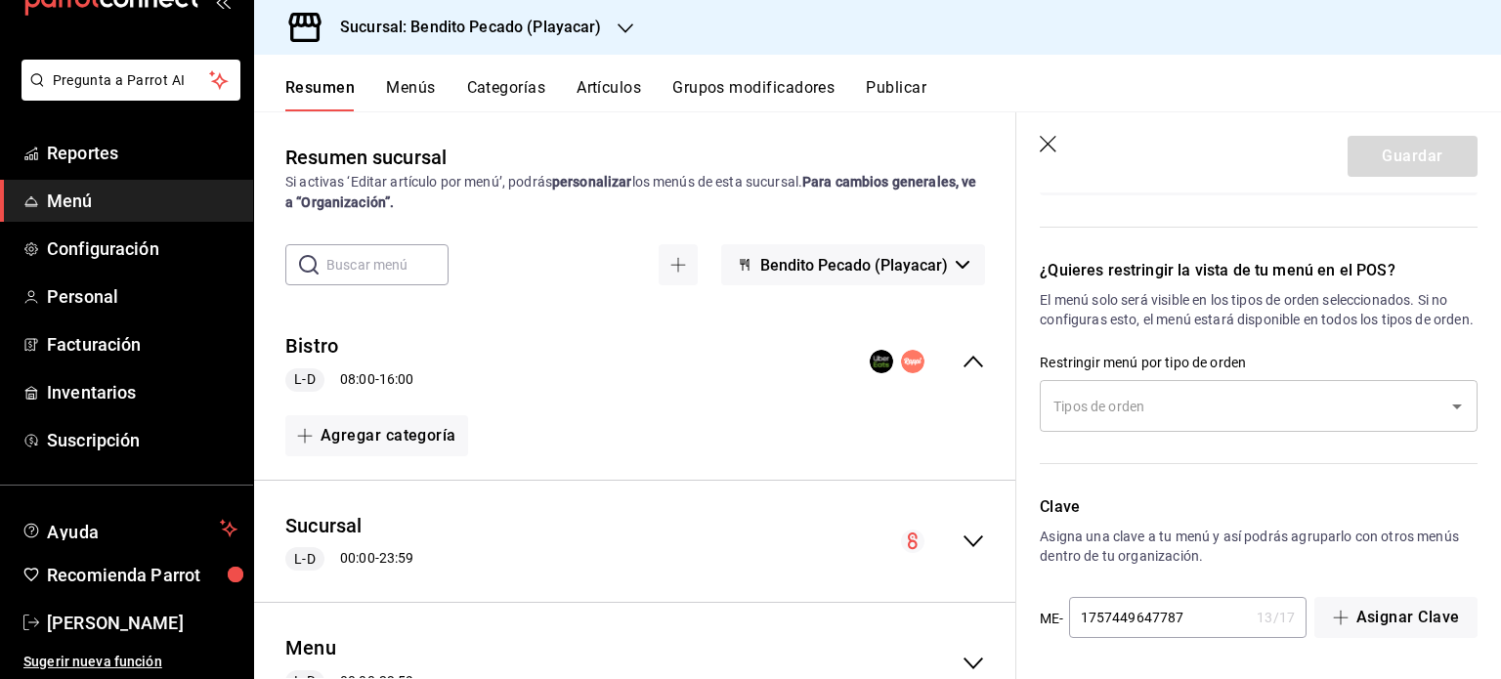
click at [958, 378] on div "Bistro L-D 08:00 - 16:00" at bounding box center [635, 362] width 762 height 91
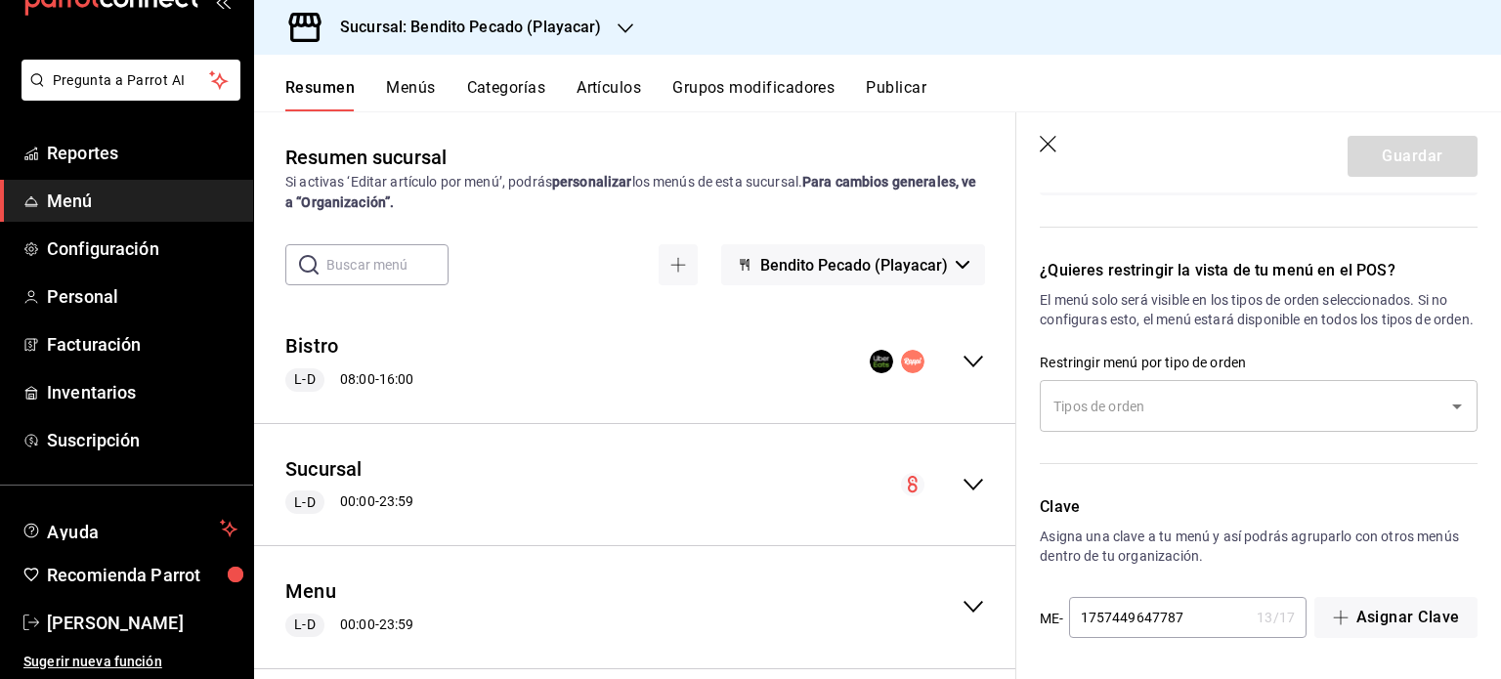
click at [958, 378] on div "Bistro L-D 08:00 - 16:00" at bounding box center [635, 362] width 762 height 91
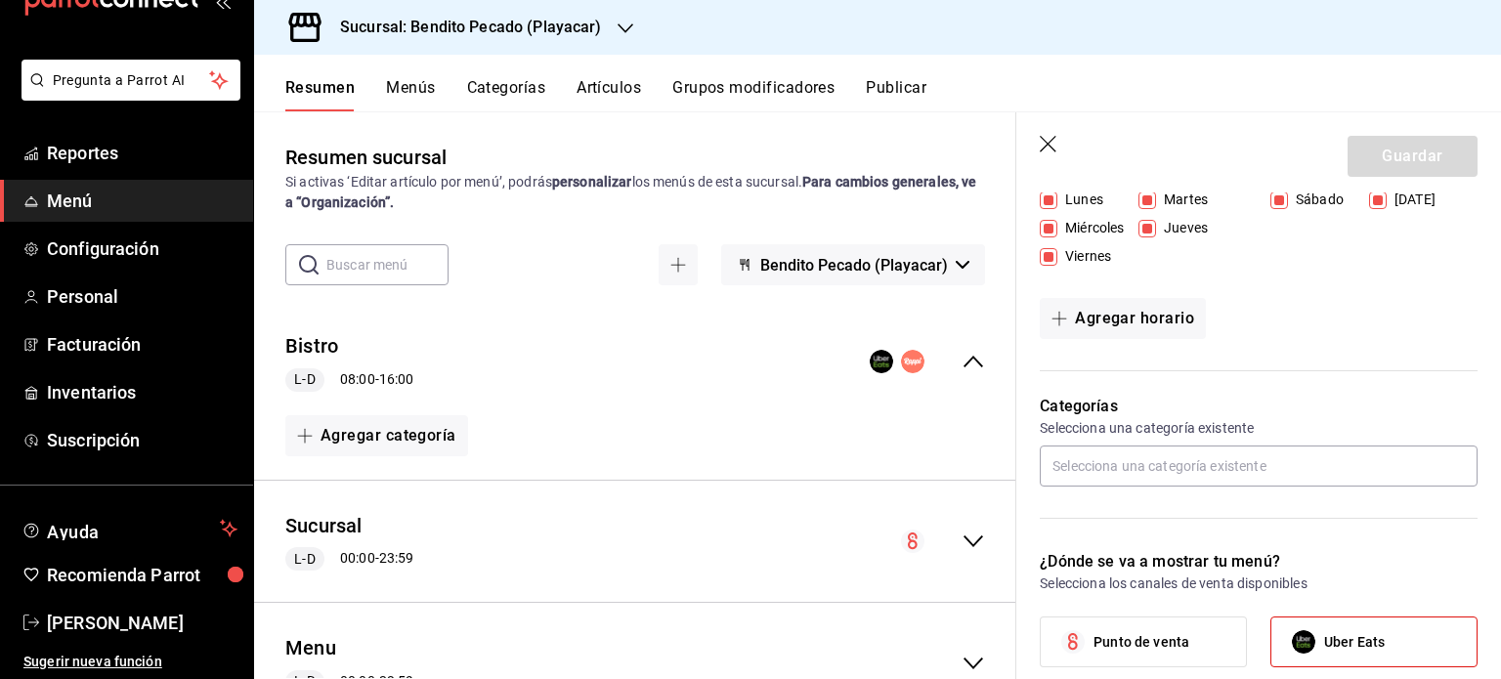
scroll to position [0, 0]
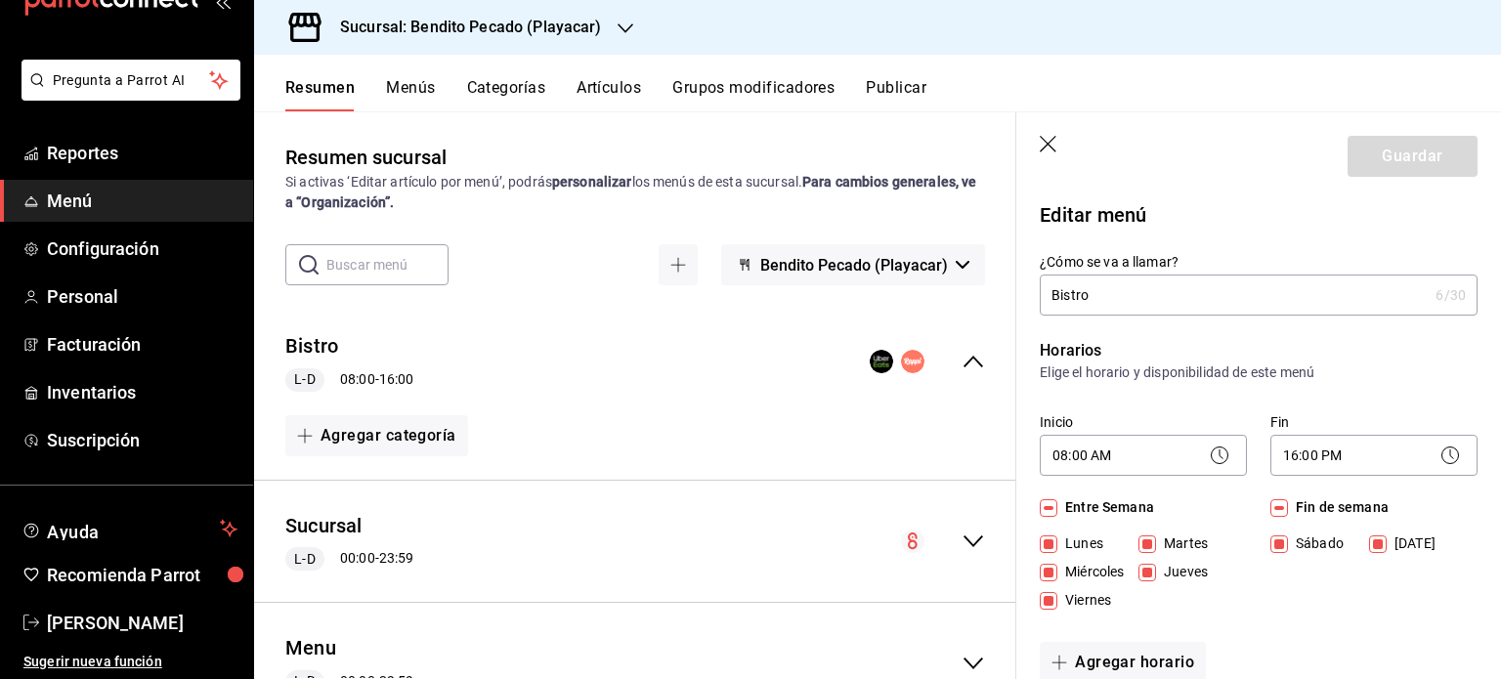
click at [1039, 144] on header "Guardar" at bounding box center [1259, 152] width 485 height 80
click at [1051, 154] on icon "button" at bounding box center [1050, 146] width 20 height 20
checkbox input "false"
type input "1758848000238"
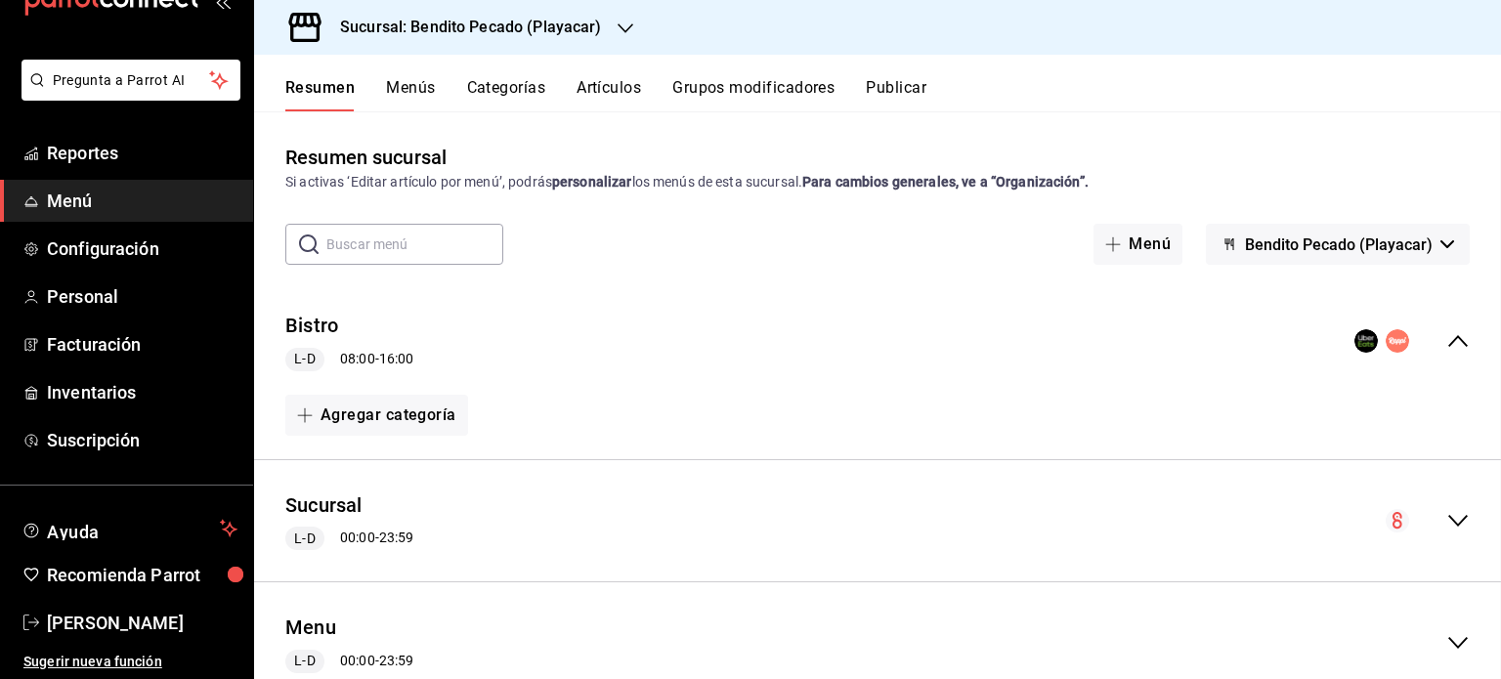
checkbox input "false"
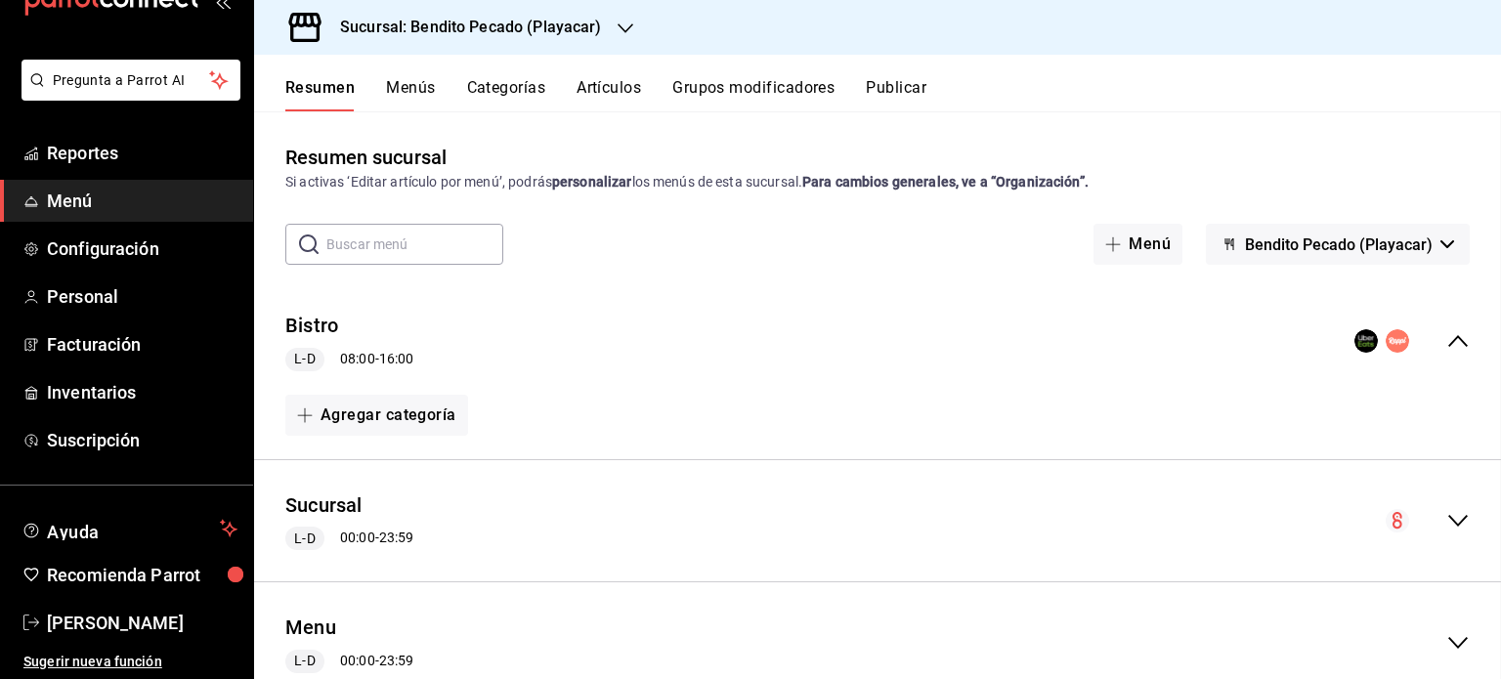
checkbox input "false"
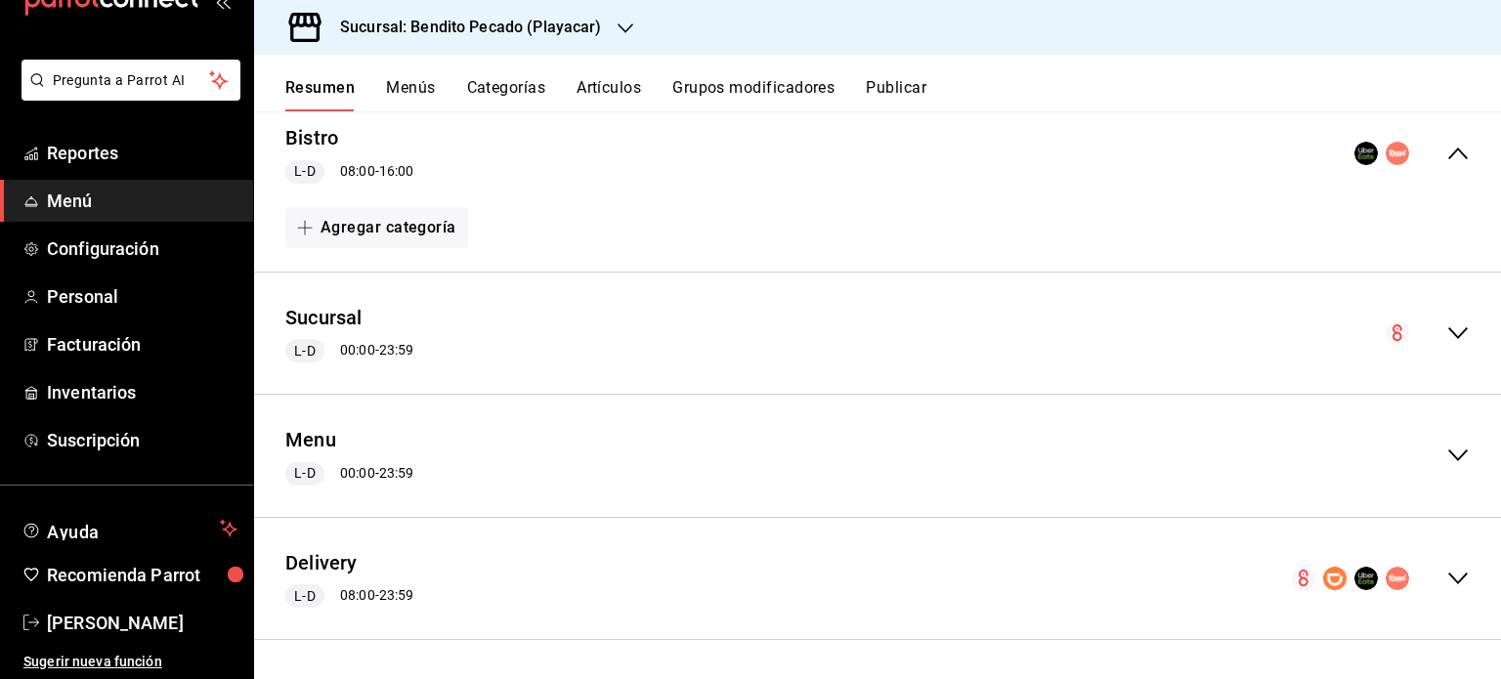
click at [1450, 581] on icon "collapse-menu-row" at bounding box center [1458, 578] width 23 height 23
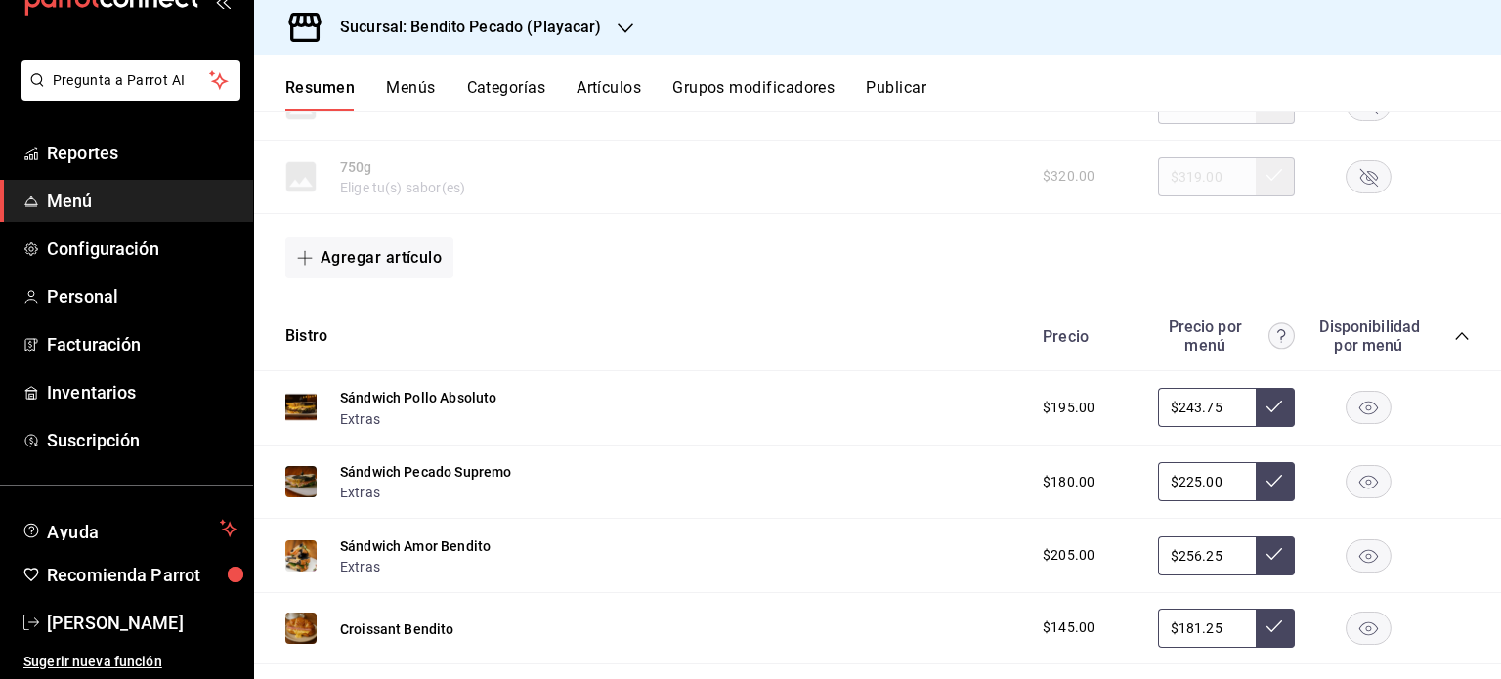
scroll to position [2600, 0]
click at [321, 326] on button "Bistro" at bounding box center [306, 336] width 42 height 22
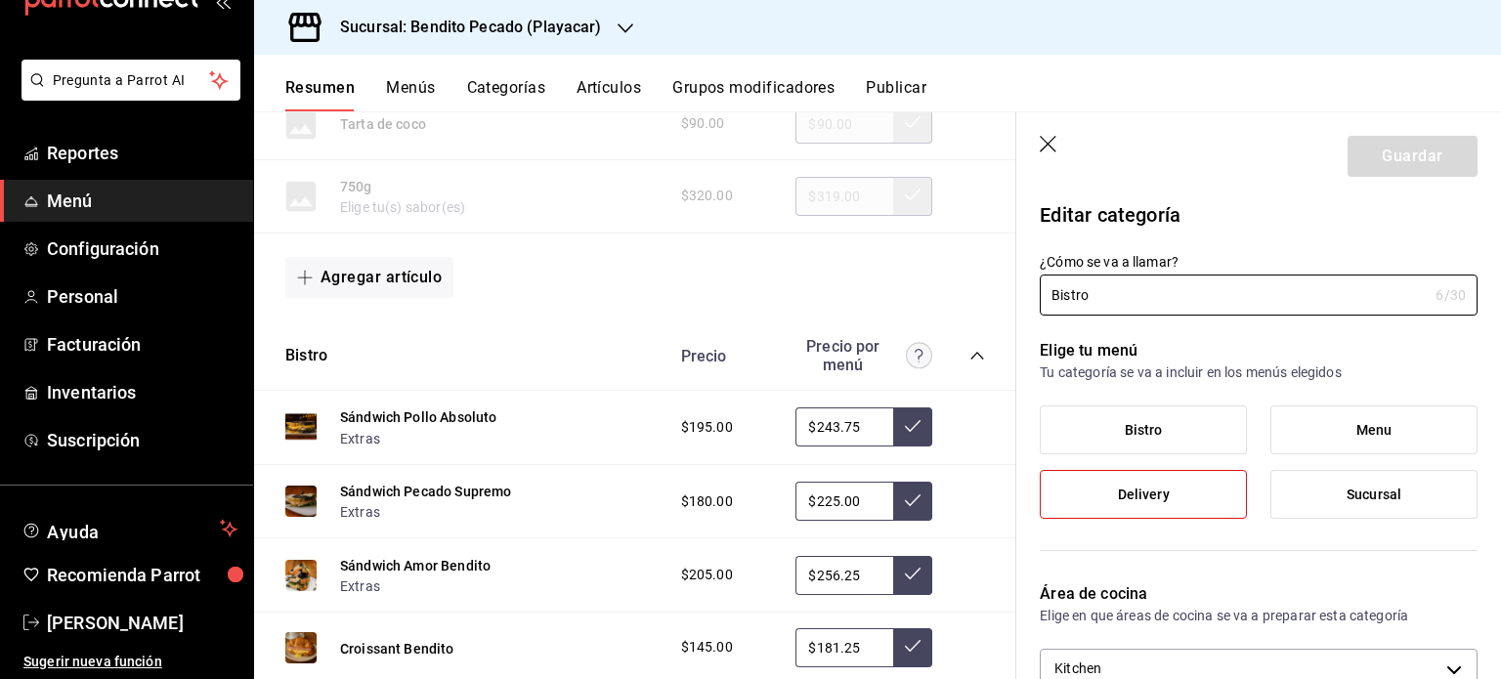
scroll to position [102, 0]
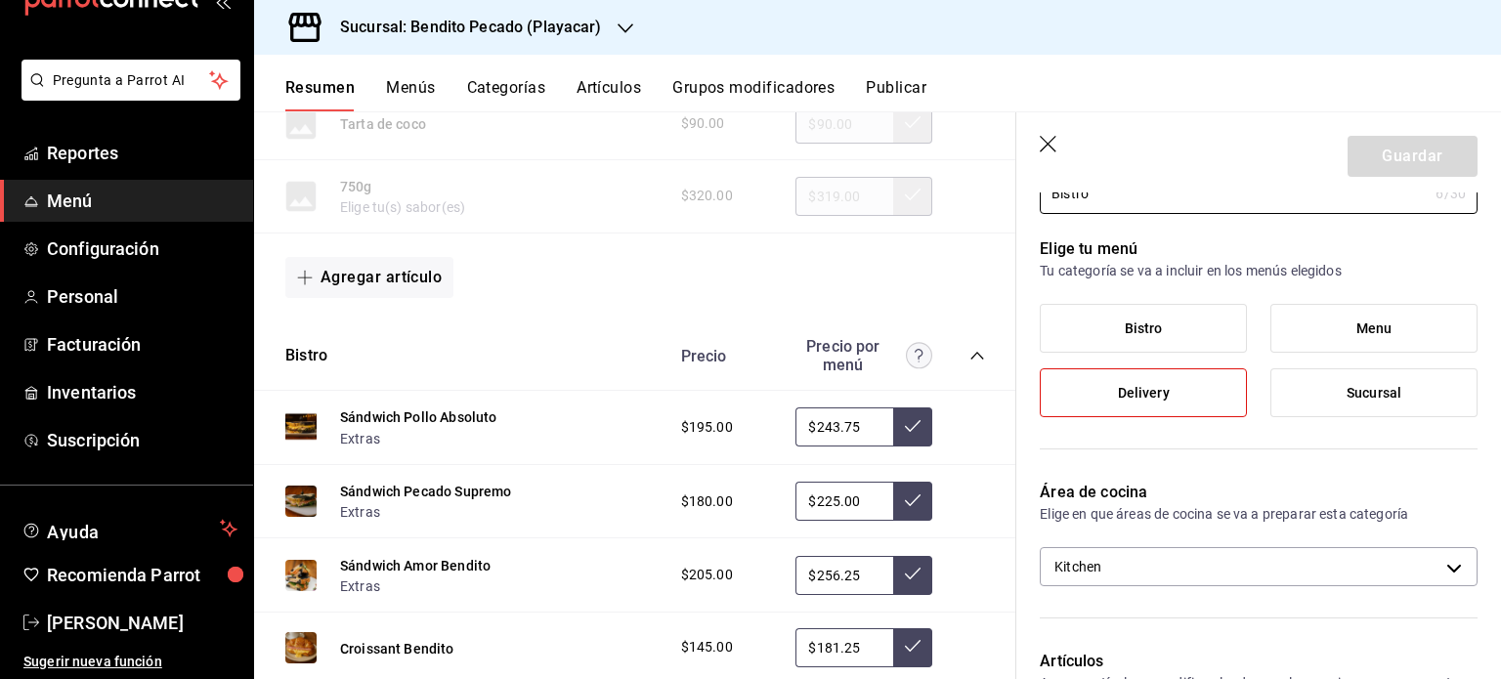
click at [1189, 325] on label "Bistro" at bounding box center [1143, 328] width 205 height 47
click at [0, 0] on input "Bistro" at bounding box center [0, 0] width 0 height 0
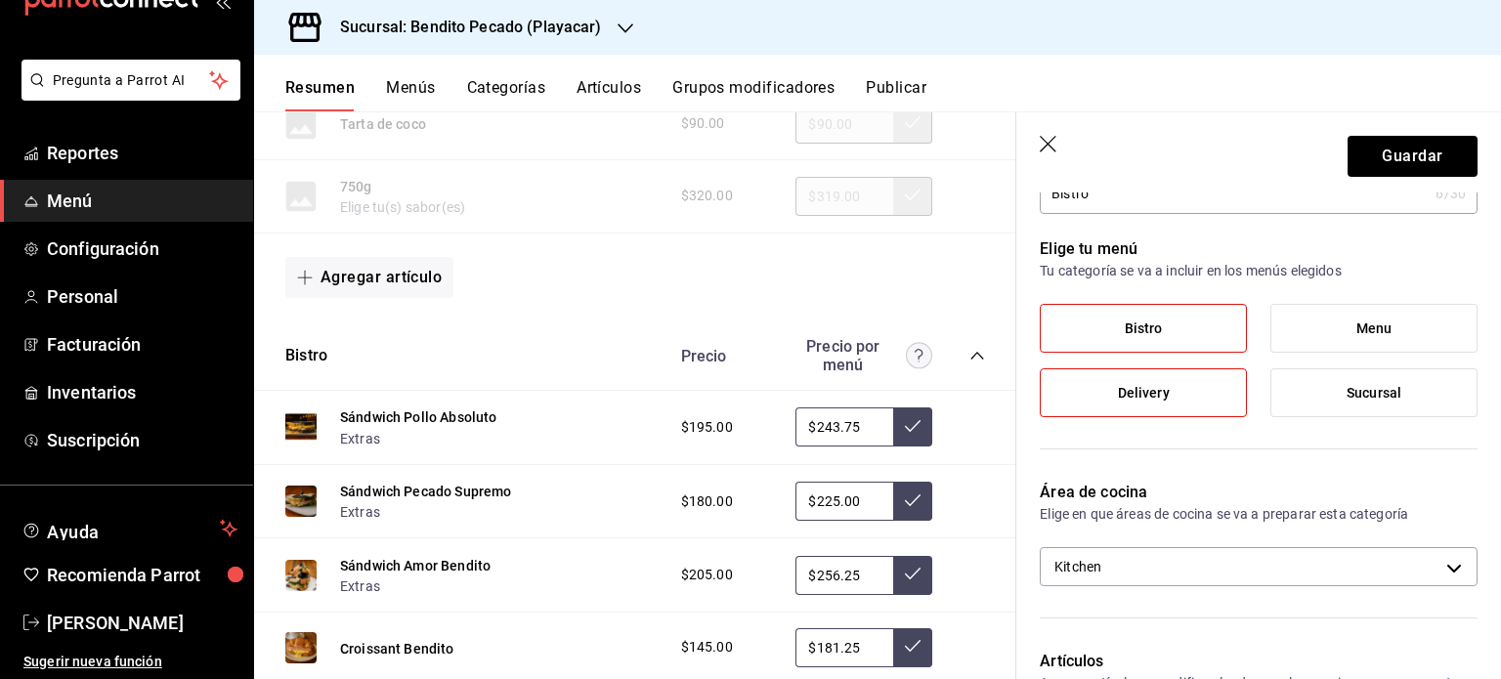
click at [1154, 382] on label "Delivery" at bounding box center [1143, 392] width 205 height 47
click at [0, 0] on input "Delivery" at bounding box center [0, 0] width 0 height 0
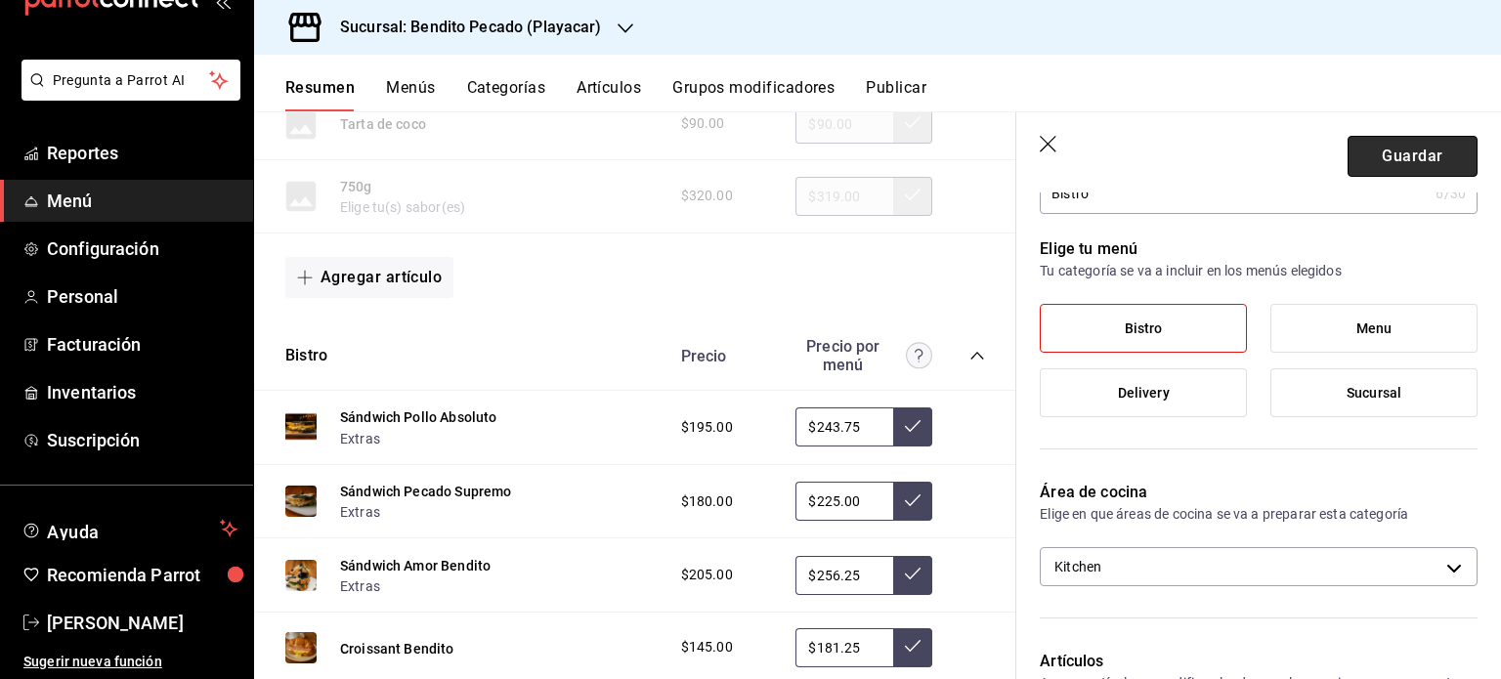
click at [1419, 154] on button "Guardar" at bounding box center [1413, 156] width 130 height 41
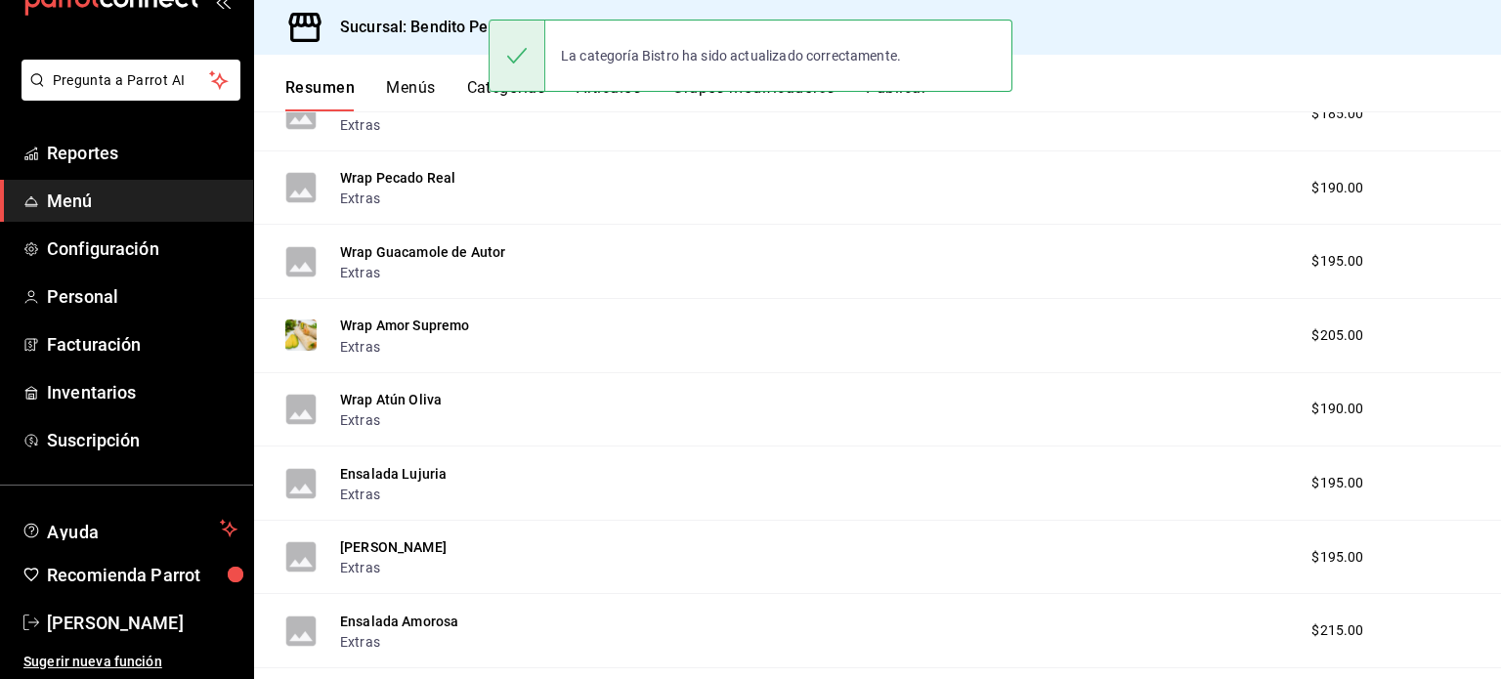
scroll to position [1557, 0]
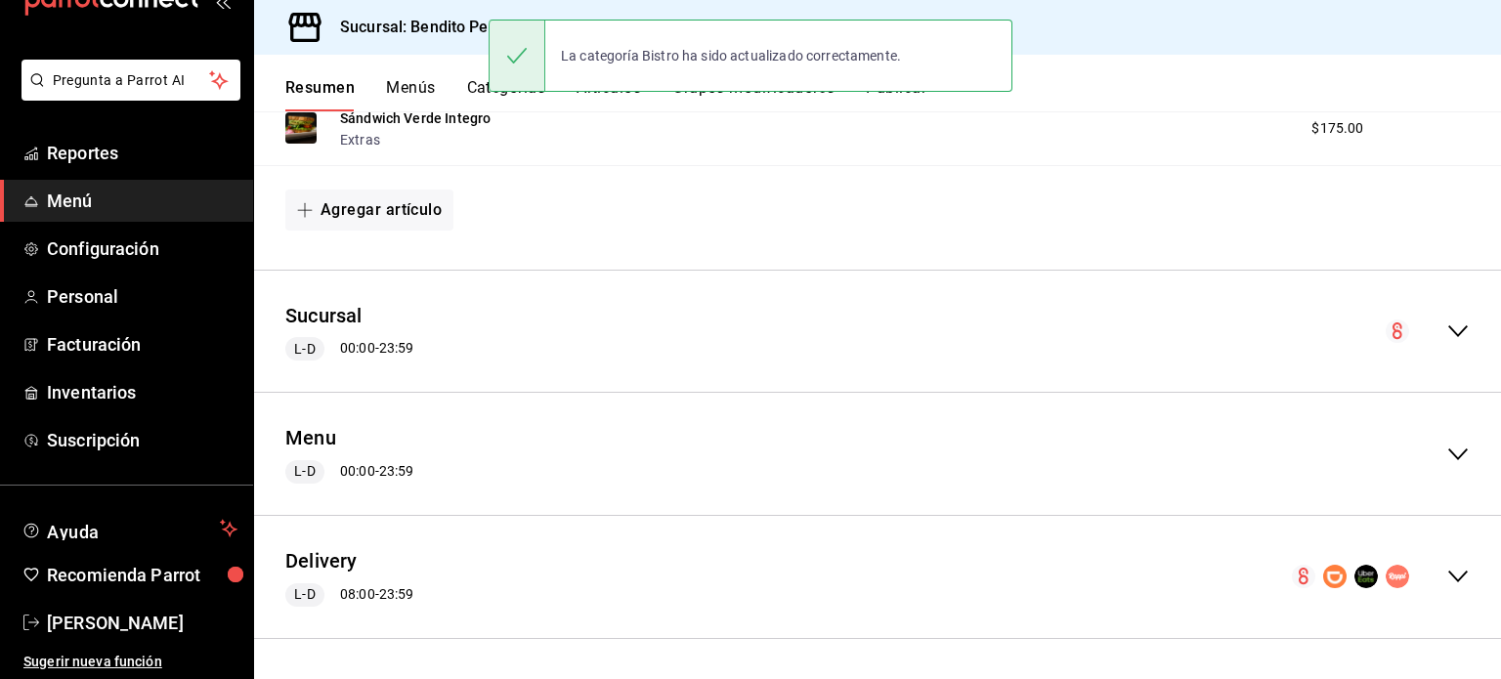
click at [1439, 565] on div "Delivery L-D 08:00 - 23:59" at bounding box center [877, 577] width 1247 height 91
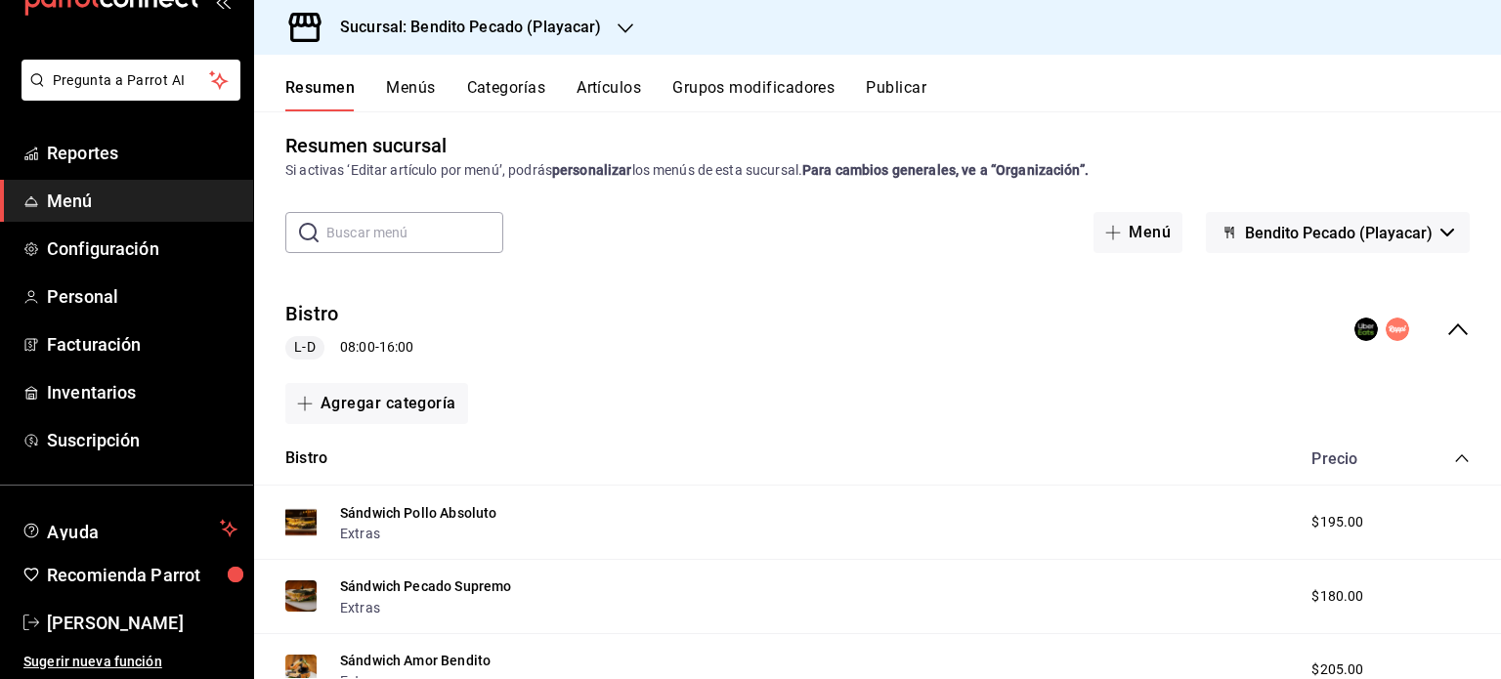
scroll to position [0, 0]
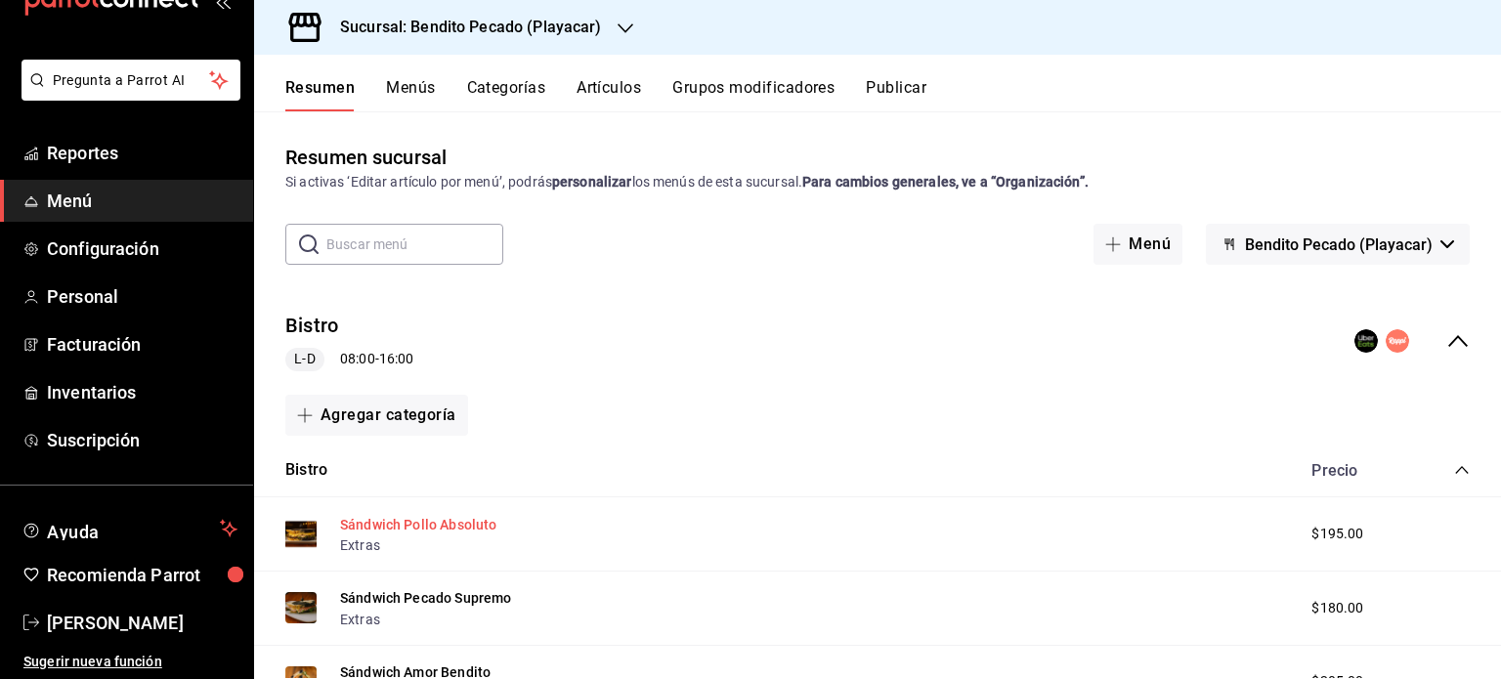
click at [391, 529] on button "Sándwich Pollo Absoluto" at bounding box center [418, 525] width 156 height 20
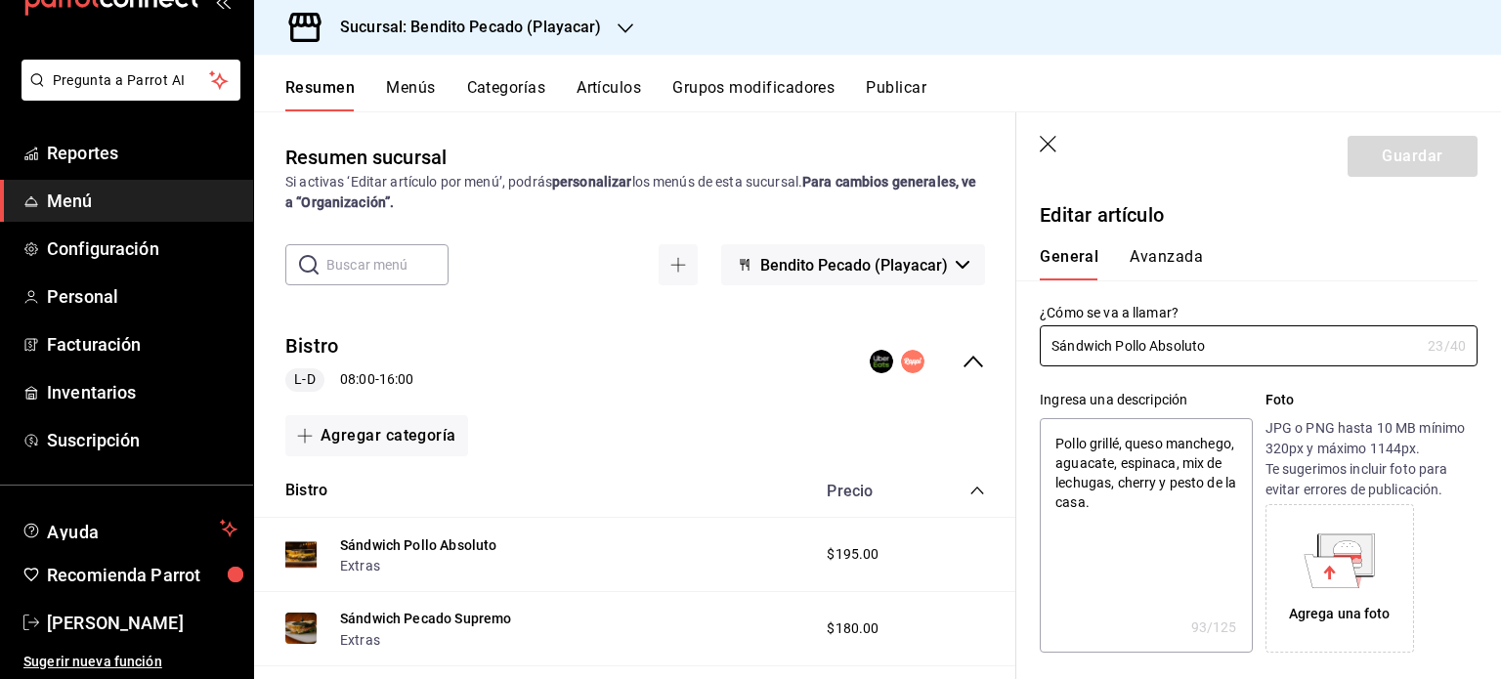
type textarea "x"
type input "$195.00"
radio input "false"
radio input "true"
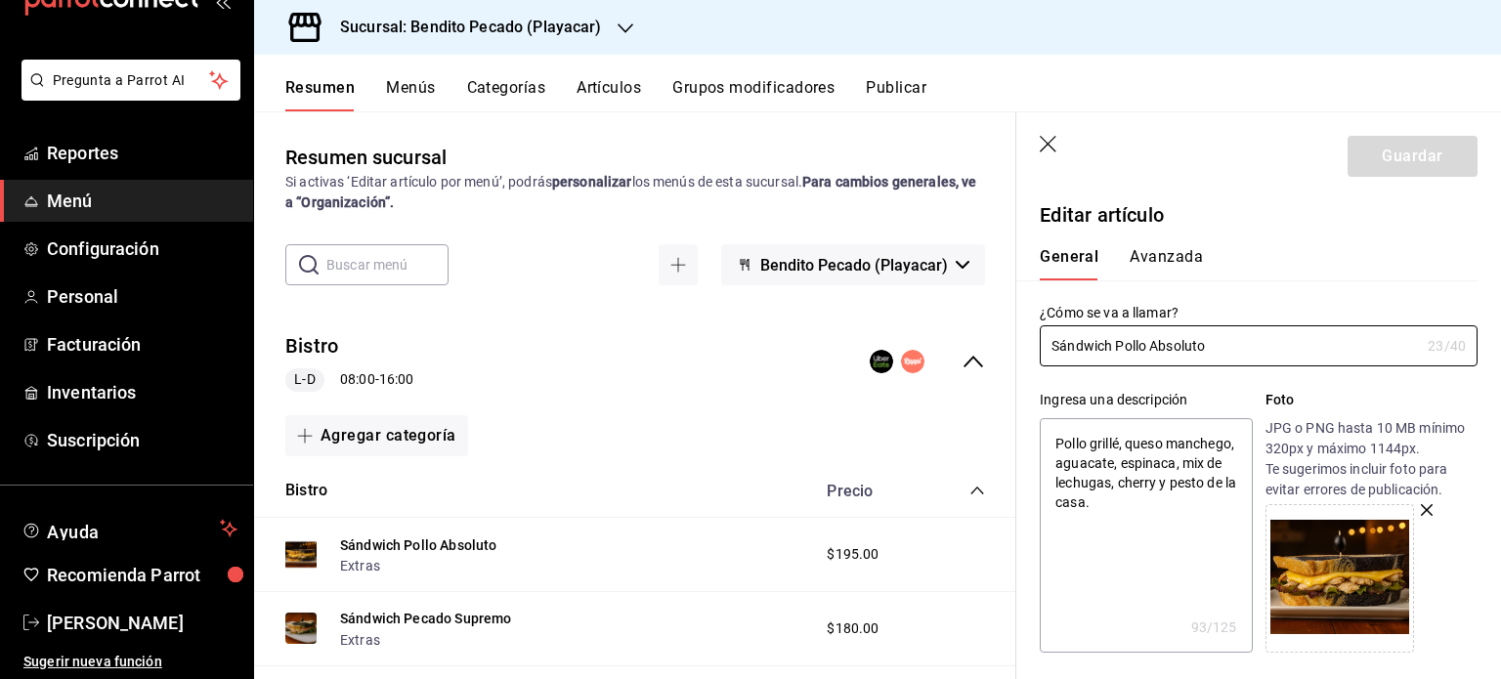
type textarea "x"
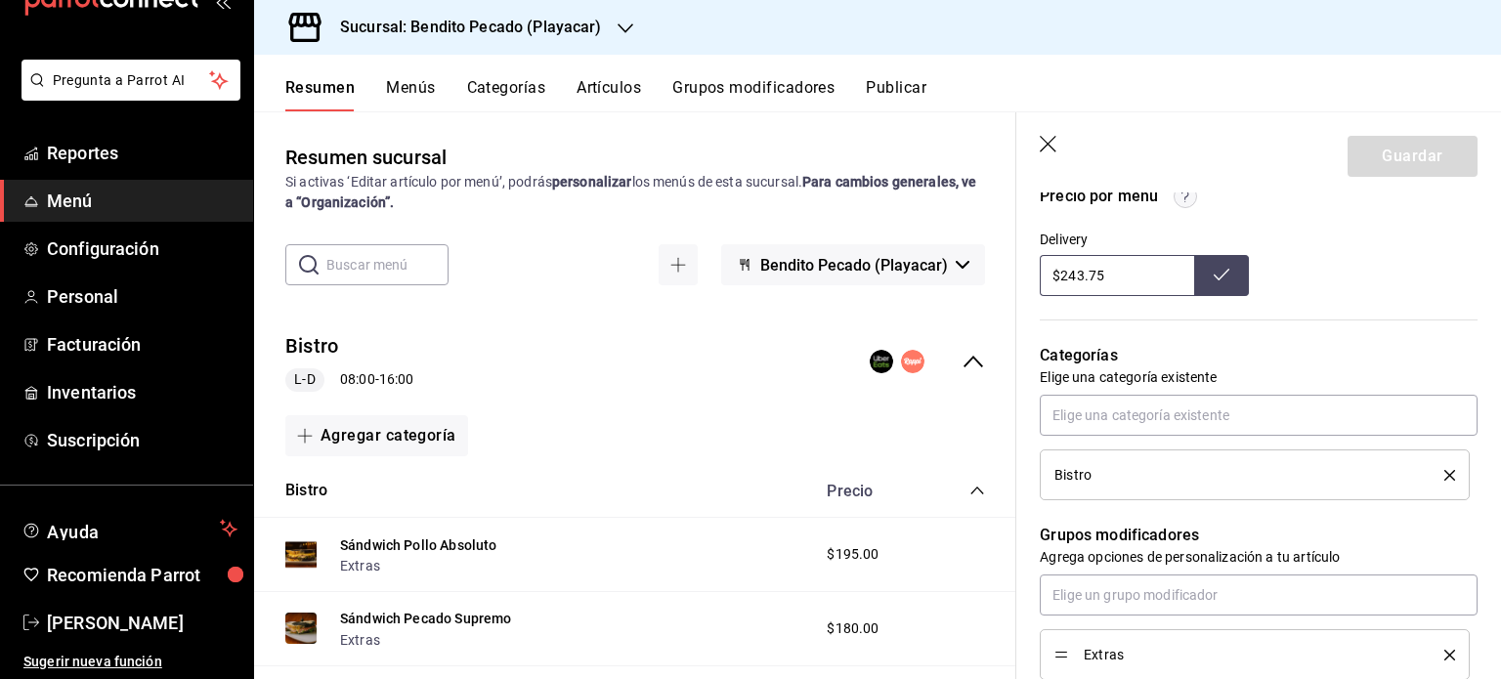
scroll to position [686, 0]
click at [1056, 148] on icon "button" at bounding box center [1050, 146] width 20 height 20
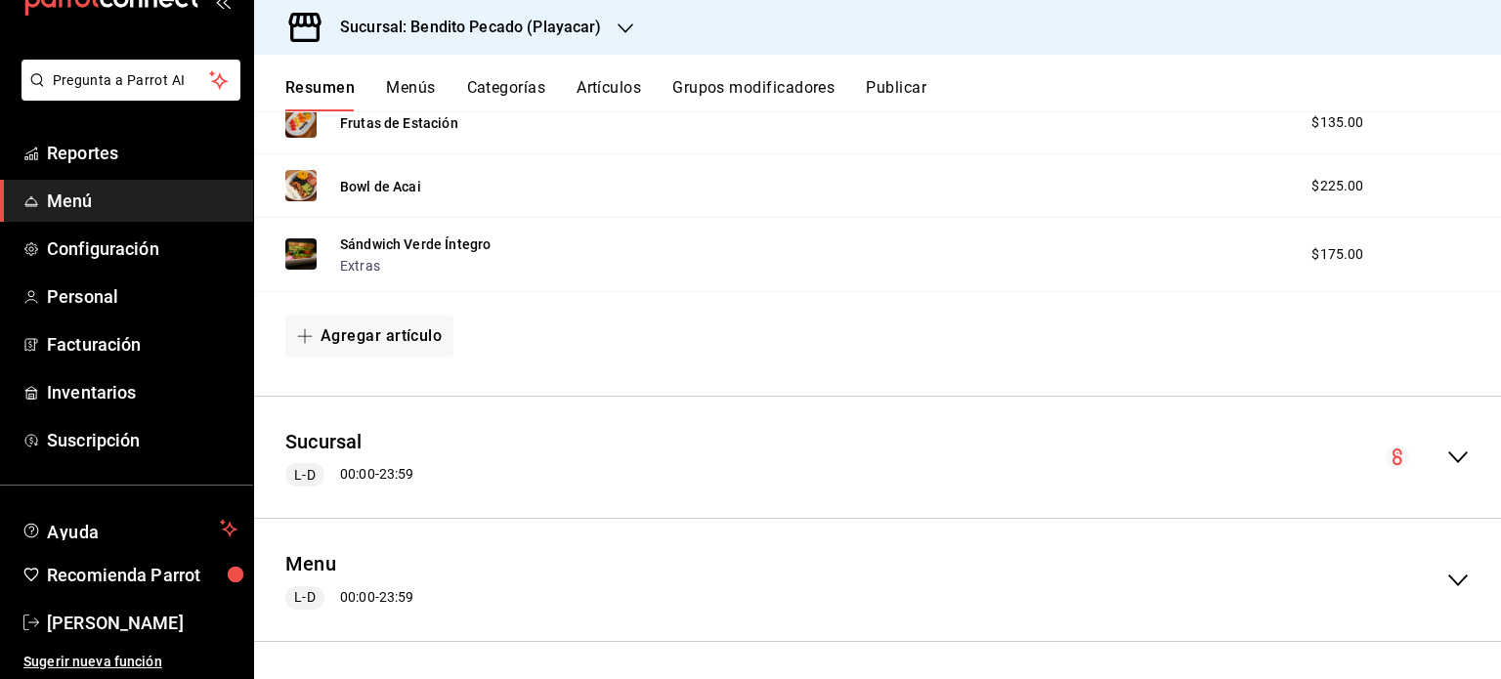
scroll to position [1439, 0]
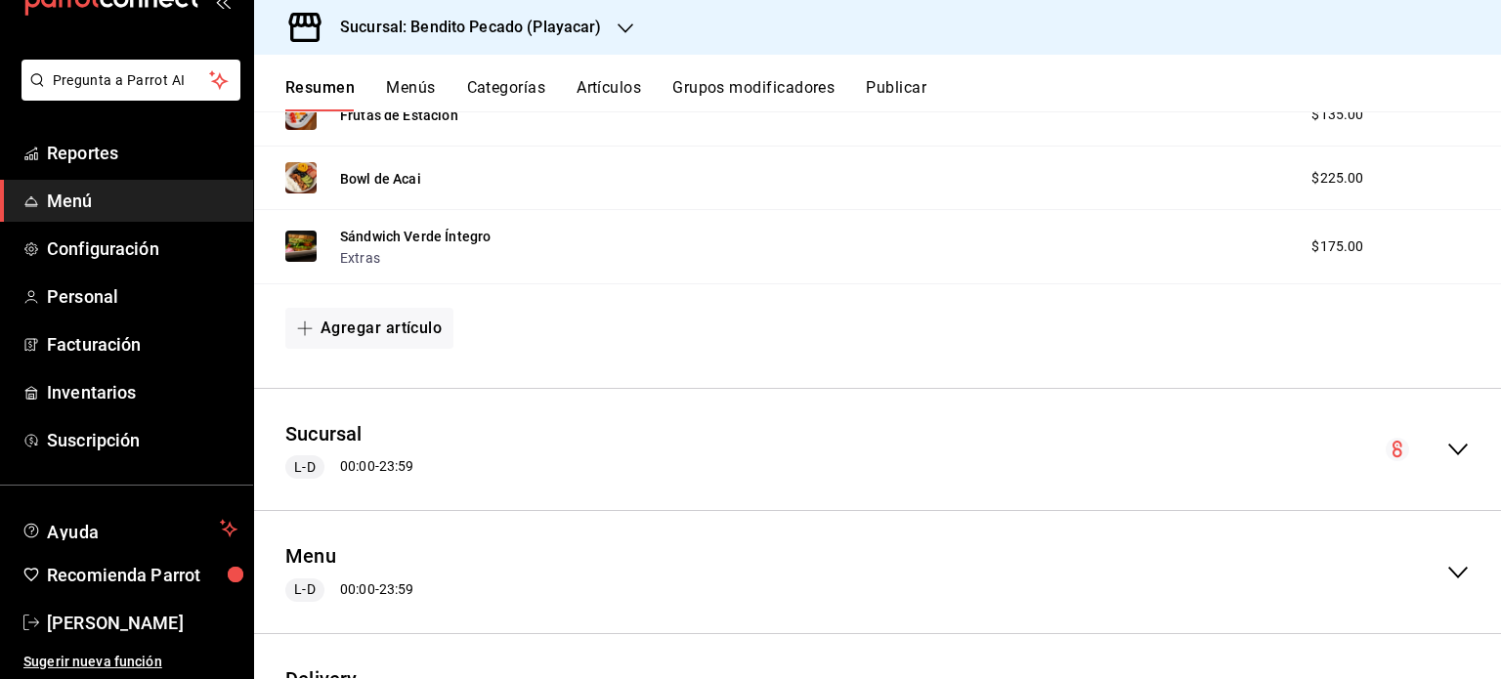
click at [869, 88] on button "Publicar" at bounding box center [896, 94] width 61 height 33
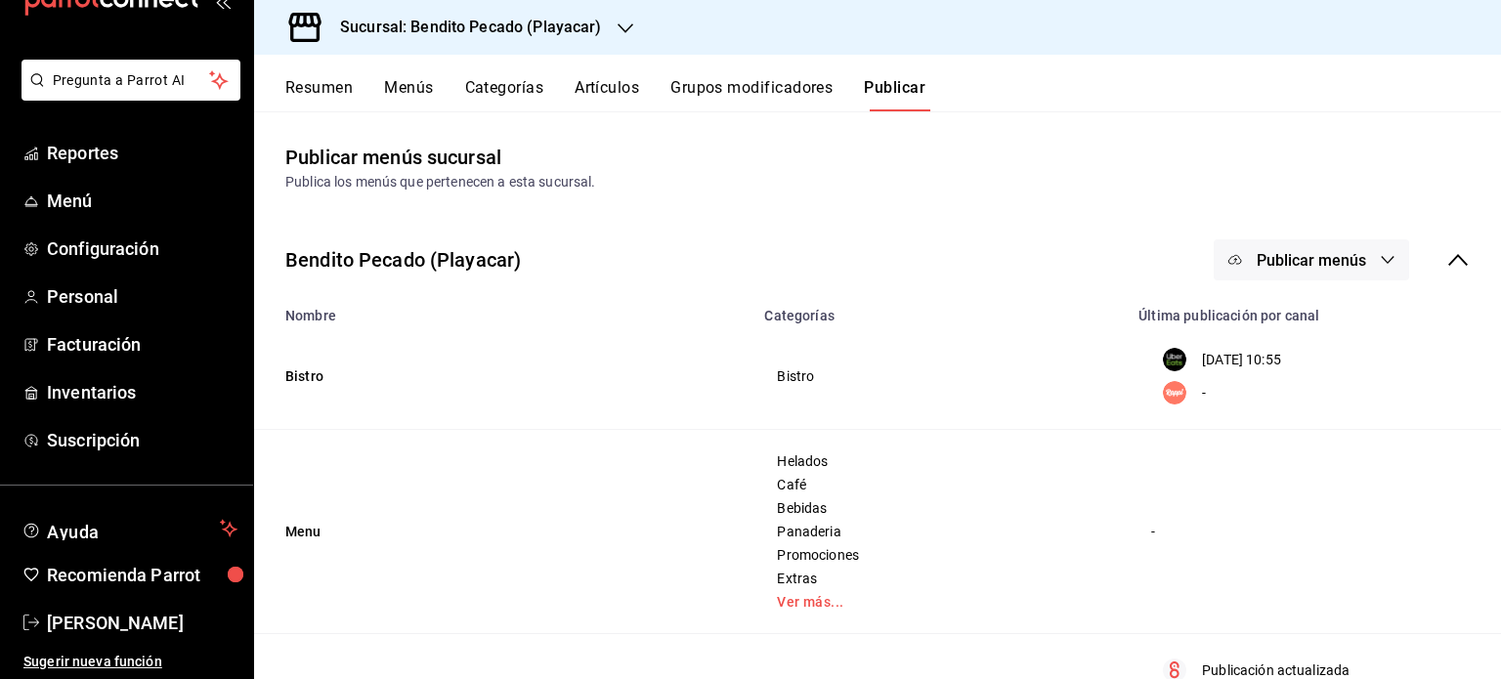
click at [1349, 263] on span "Publicar menús" at bounding box center [1311, 260] width 109 height 19
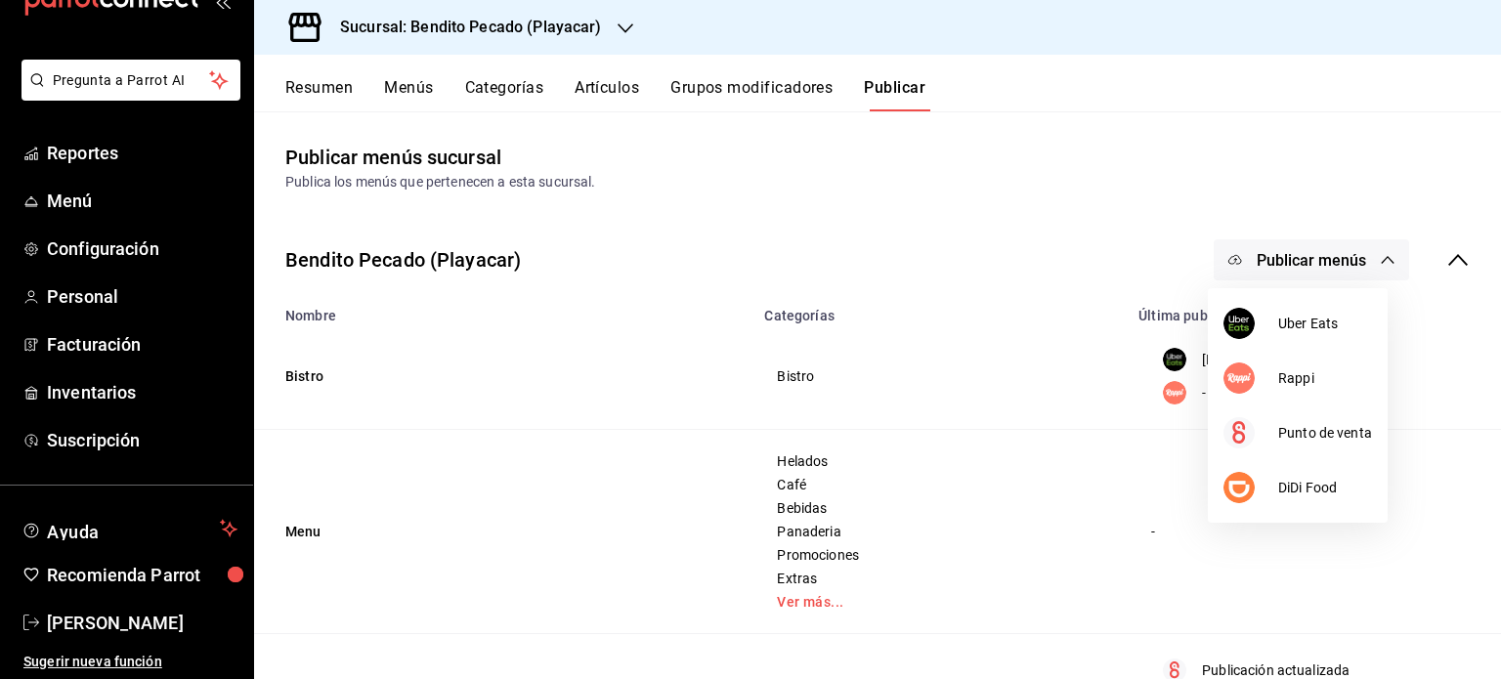
click at [1054, 382] on div at bounding box center [750, 339] width 1501 height 679
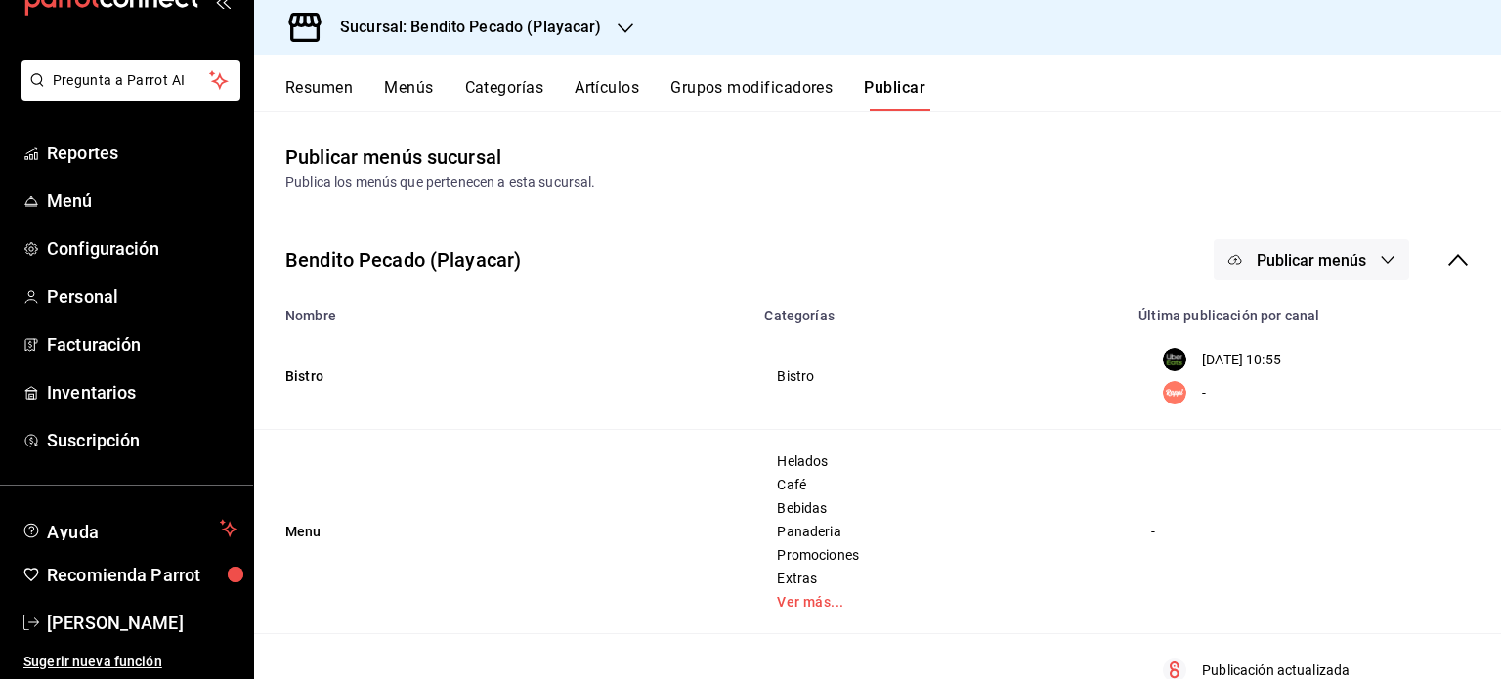
click at [1316, 268] on span "Publicar menús" at bounding box center [1311, 260] width 109 height 19
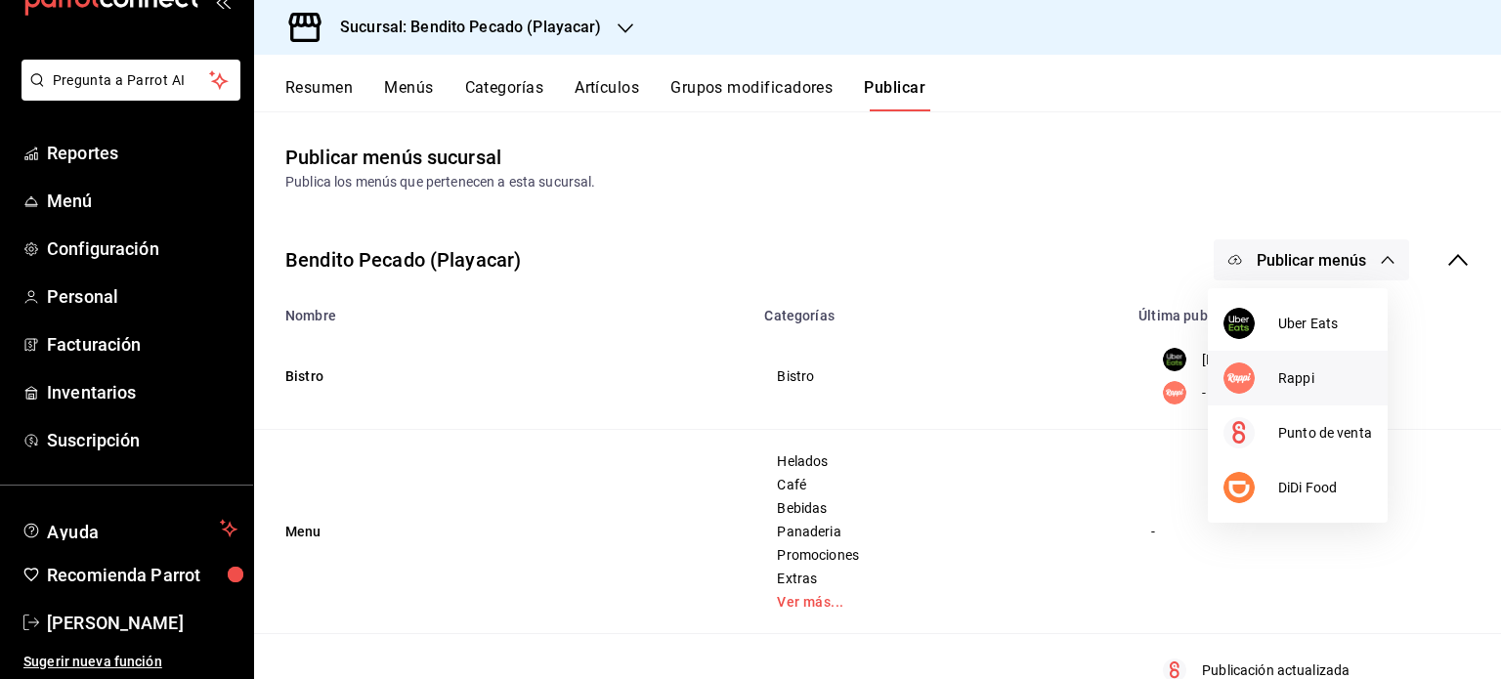
click at [1245, 376] on img at bounding box center [1239, 378] width 31 height 31
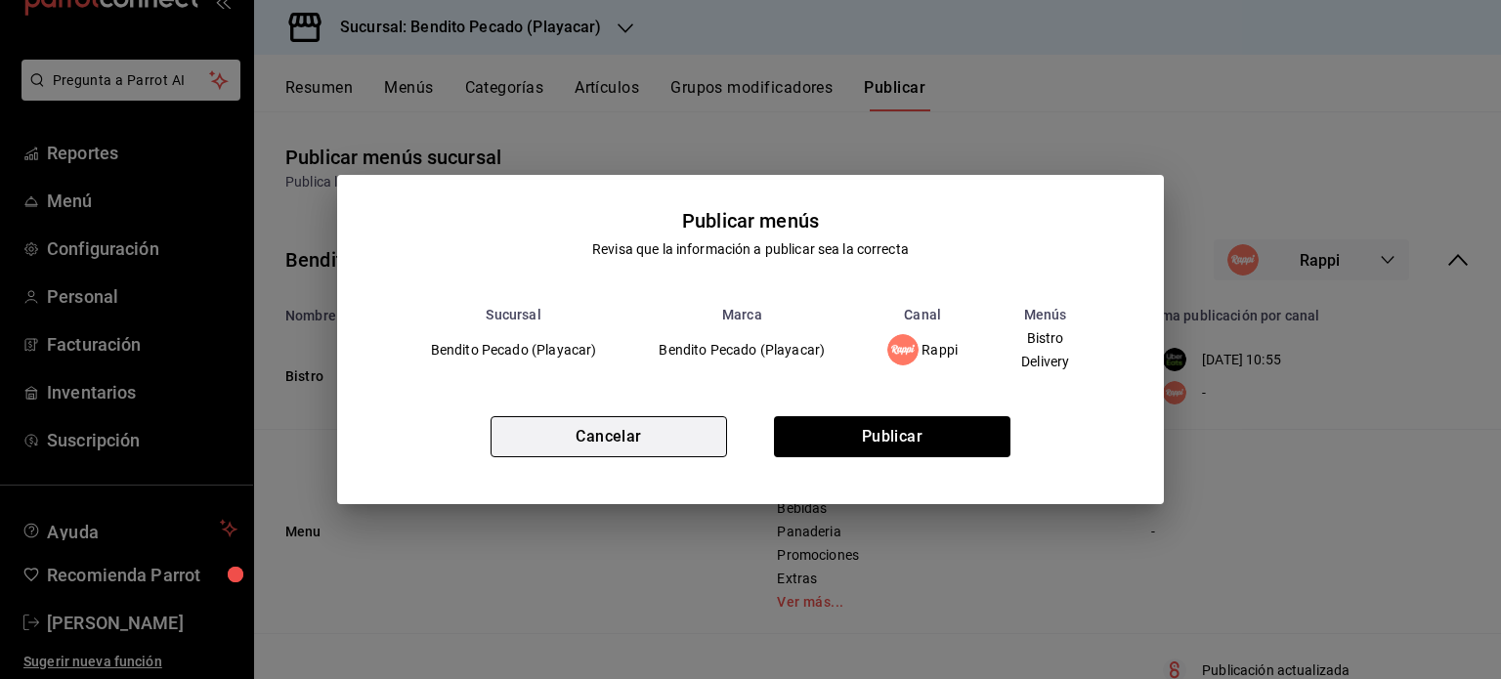
click at [656, 422] on button "Cancelar" at bounding box center [609, 436] width 237 height 41
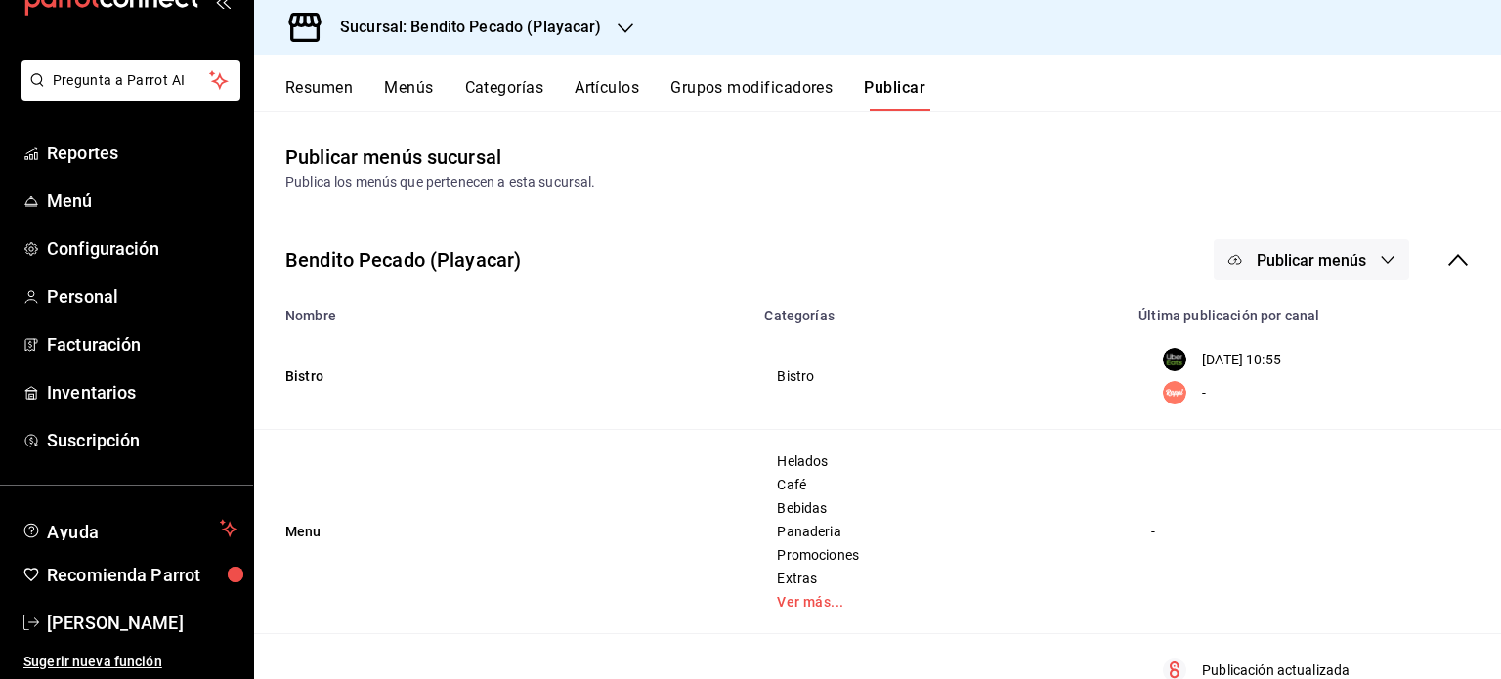
click at [323, 83] on button "Resumen" at bounding box center [318, 94] width 67 height 33
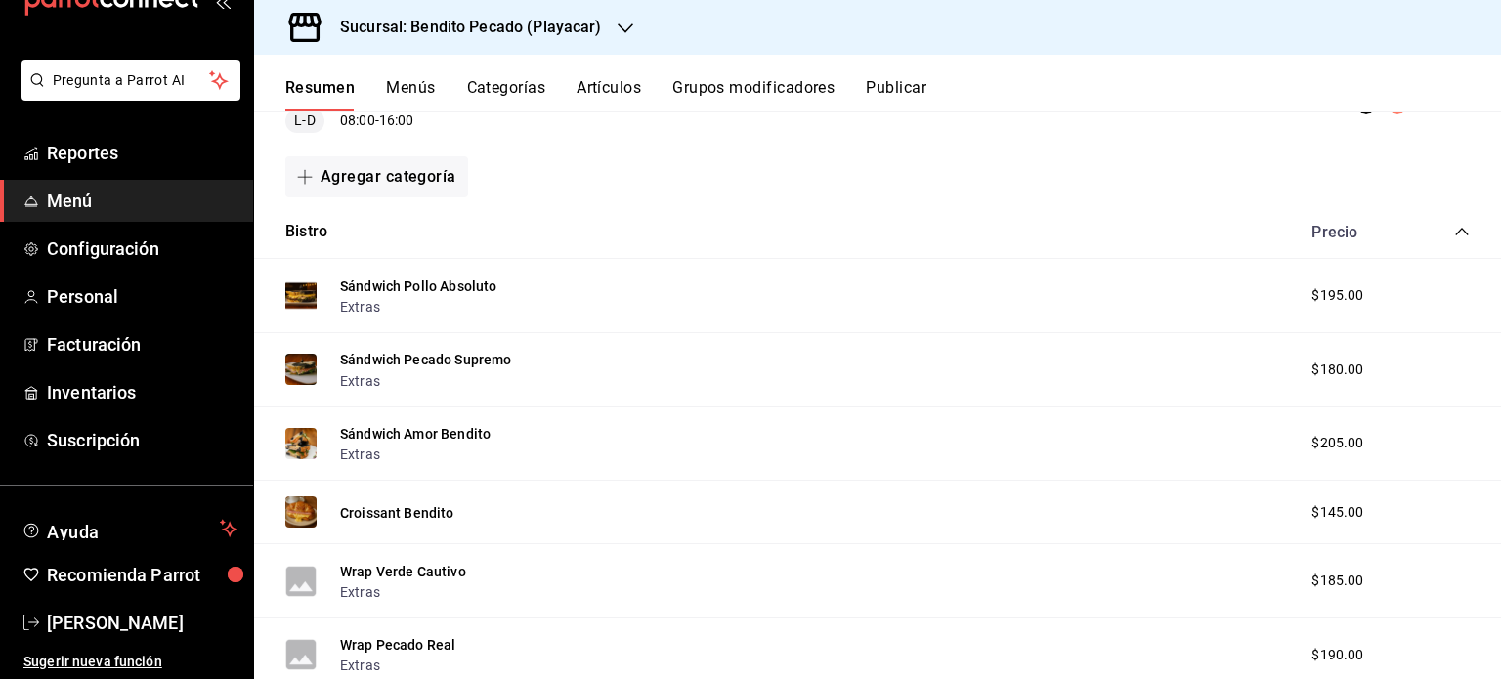
scroll to position [242, 0]
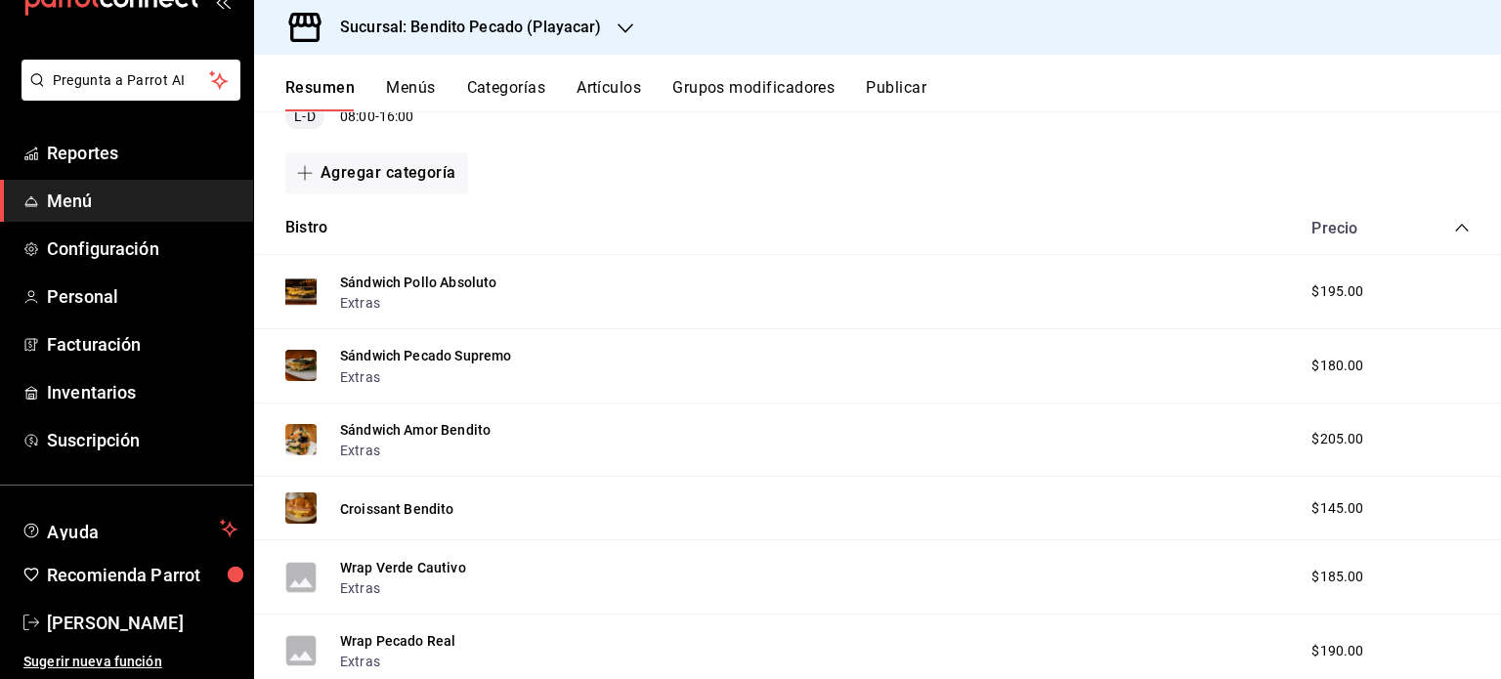
click at [915, 83] on button "Publicar" at bounding box center [896, 94] width 61 height 33
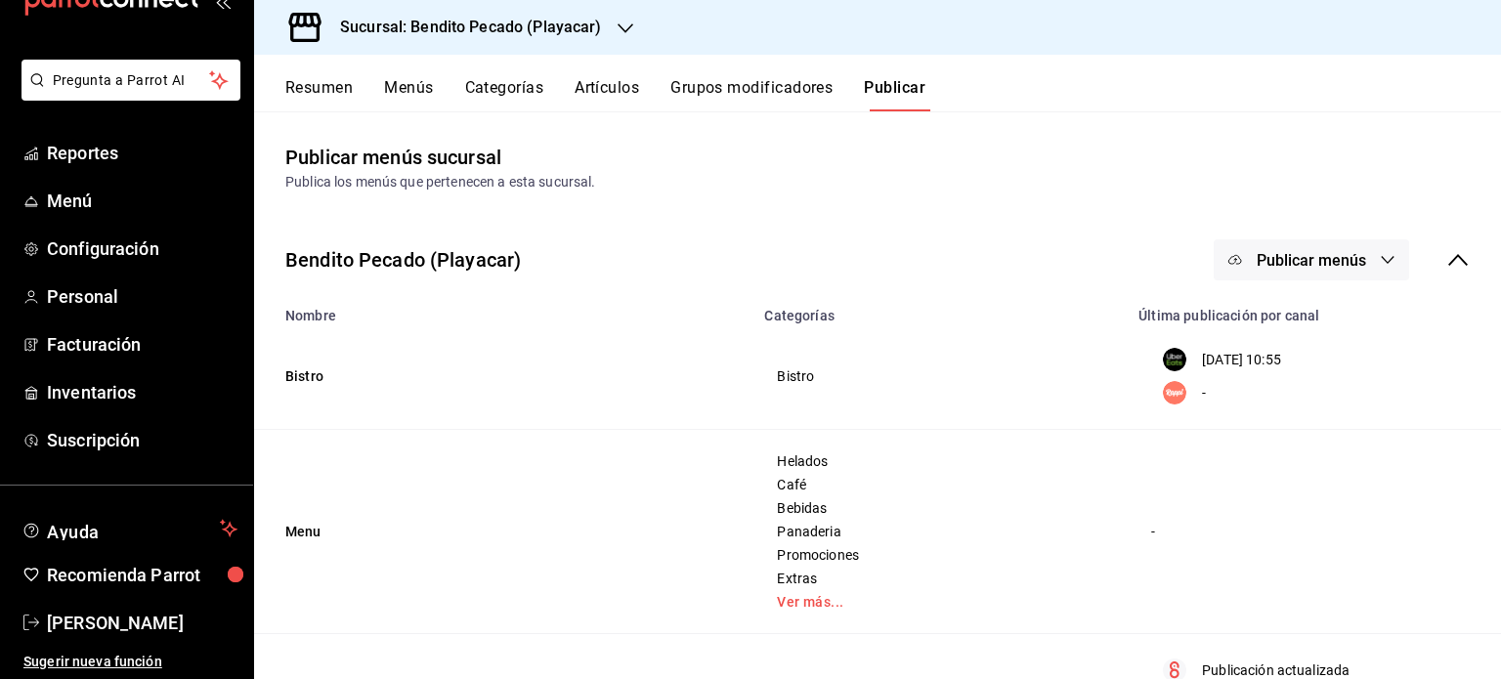
click at [1310, 265] on span "Publicar menús" at bounding box center [1311, 260] width 109 height 19
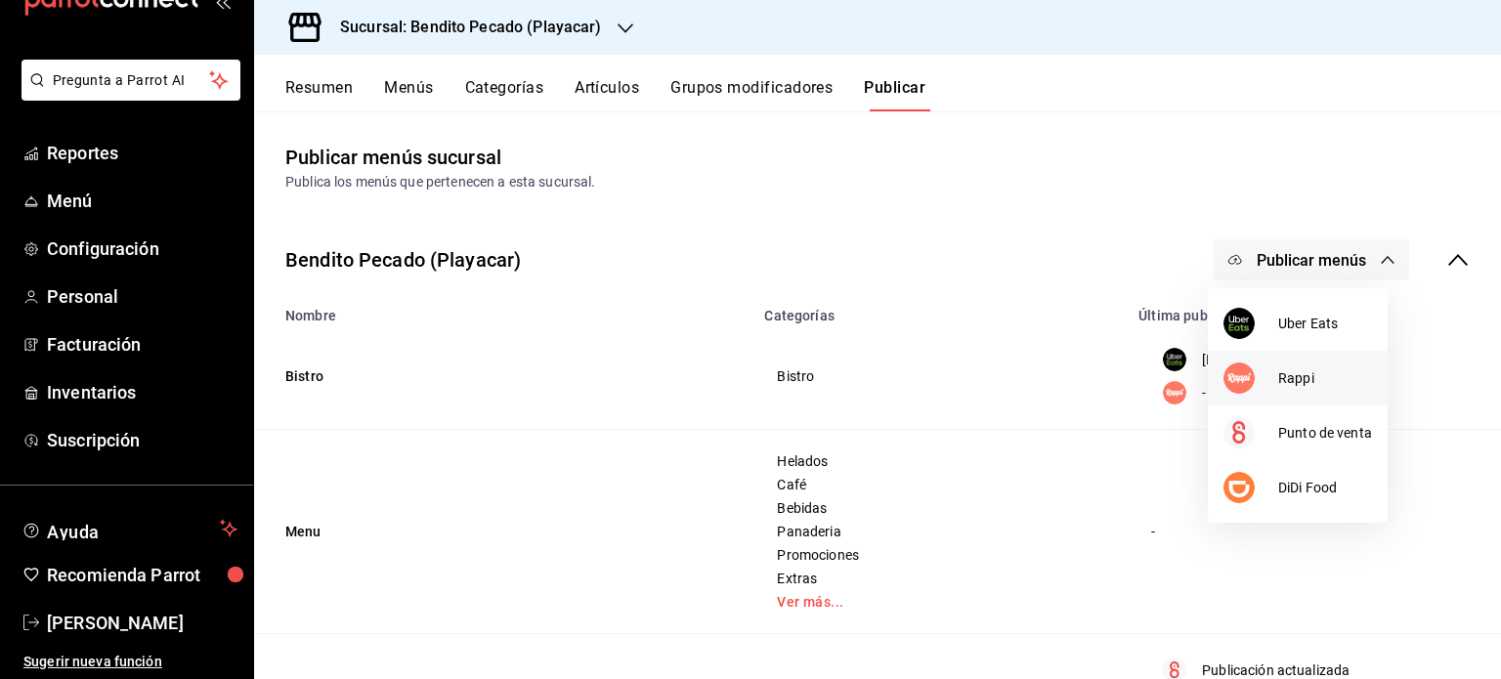
click at [1306, 377] on span "Rappi" at bounding box center [1325, 378] width 94 height 21
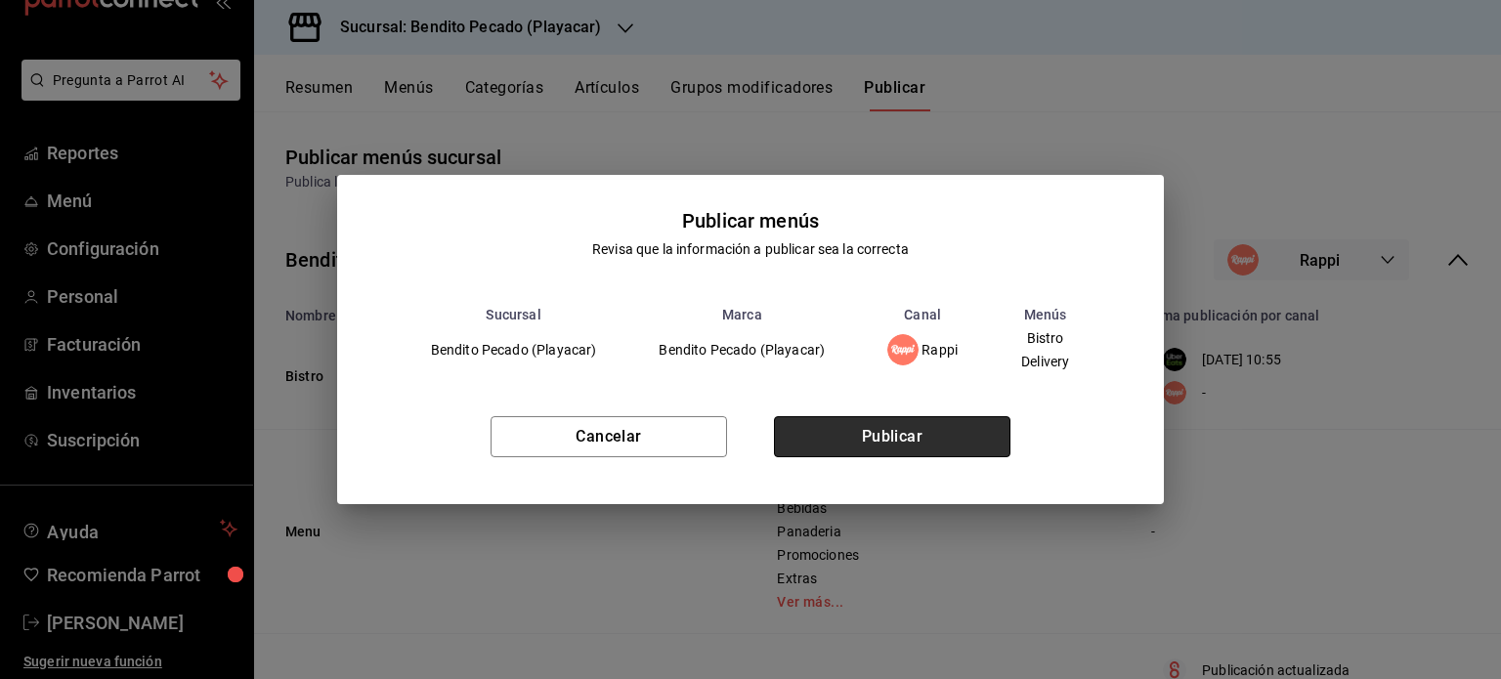
click at [955, 439] on button "Publicar" at bounding box center [892, 436] width 237 height 41
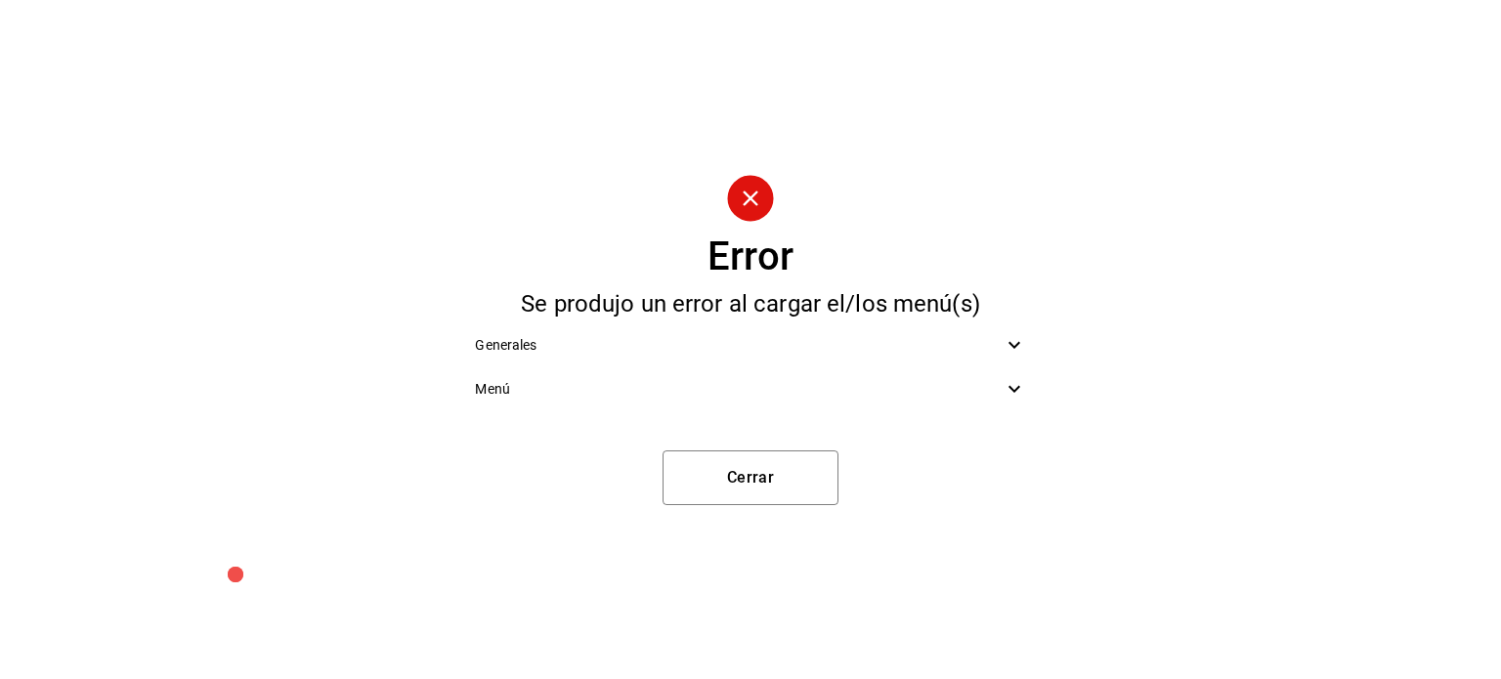
click at [1013, 353] on icon at bounding box center [1014, 344] width 23 height 23
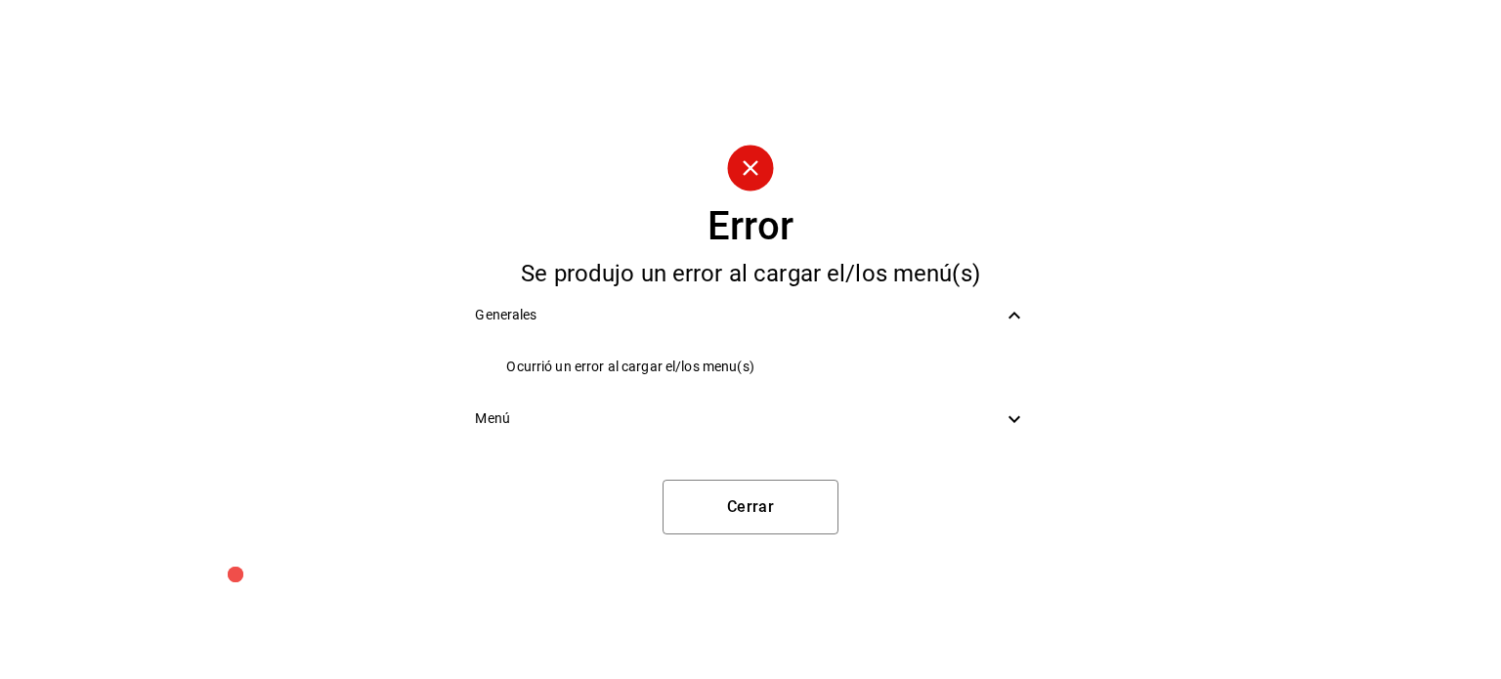
click at [1024, 415] on icon at bounding box center [1014, 419] width 23 height 23
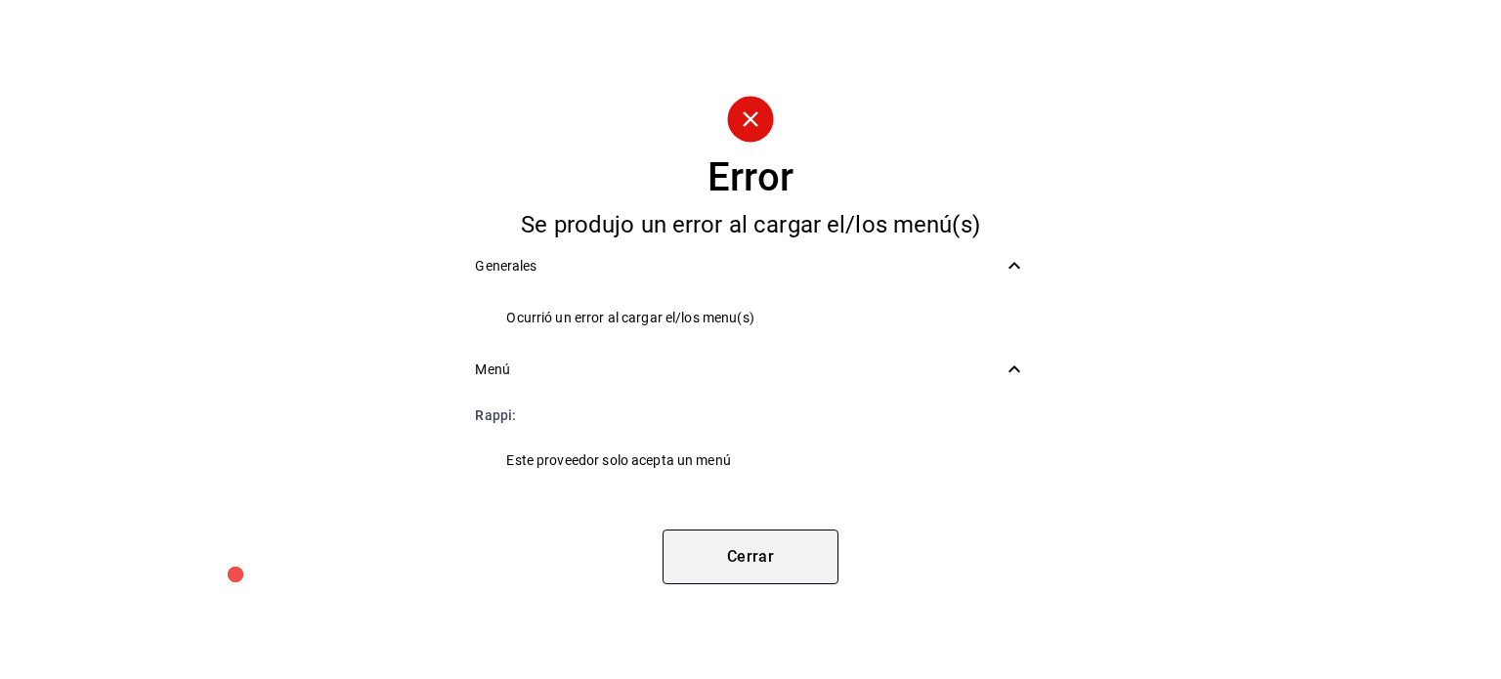
click at [739, 542] on button "Cerrar" at bounding box center [751, 557] width 176 height 55
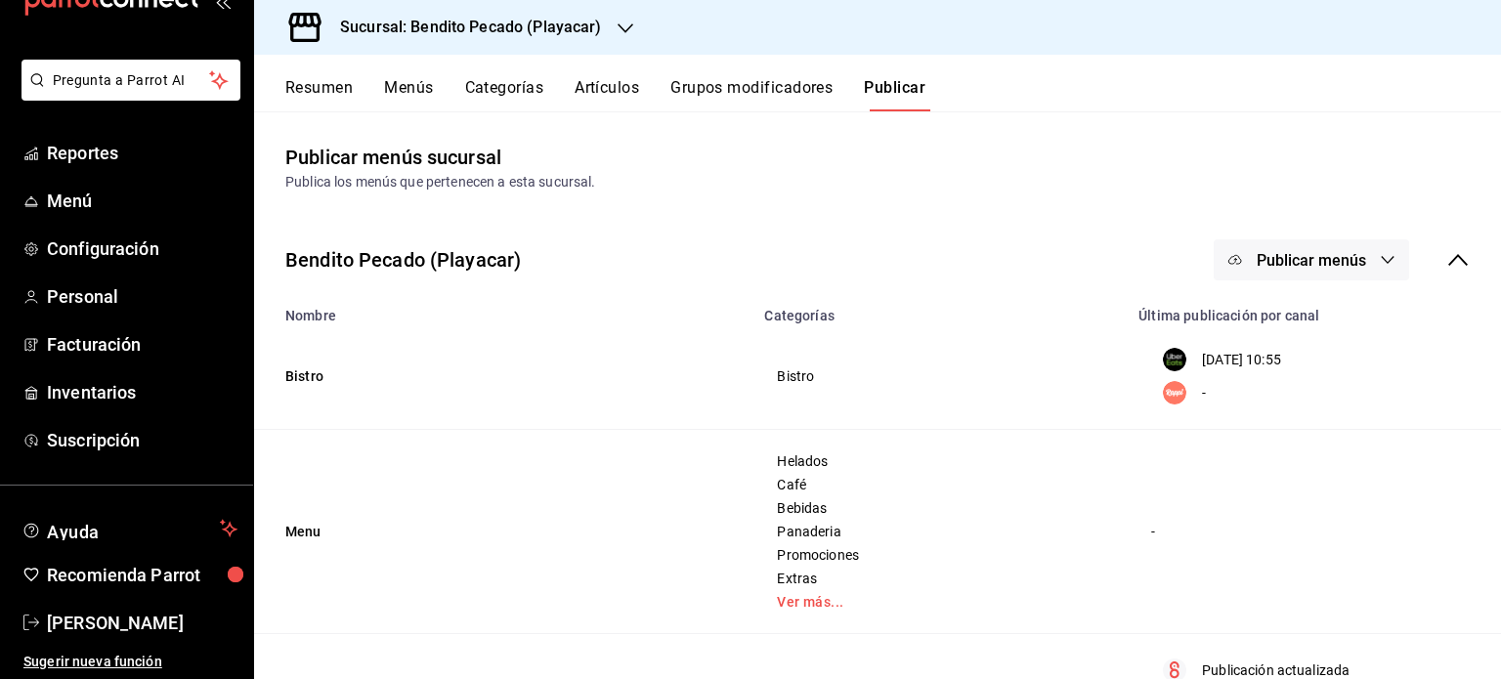
click at [1382, 259] on icon "button" at bounding box center [1388, 260] width 13 height 8
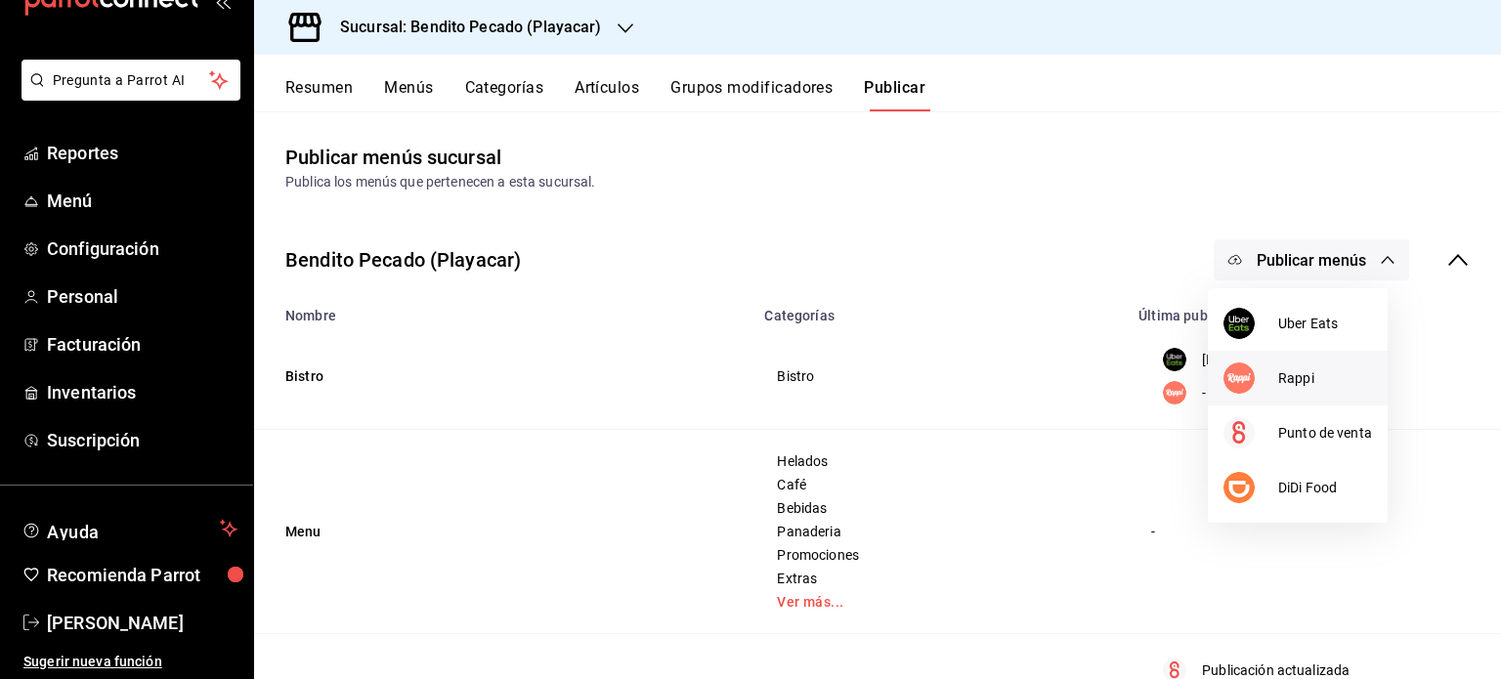
drag, startPoint x: 1313, startPoint y: 320, endPoint x: 1227, endPoint y: 372, distance: 100.9
click at [1227, 372] on ul "Uber Eats Rappi Punto de venta DiDi Food" at bounding box center [1298, 405] width 180 height 235
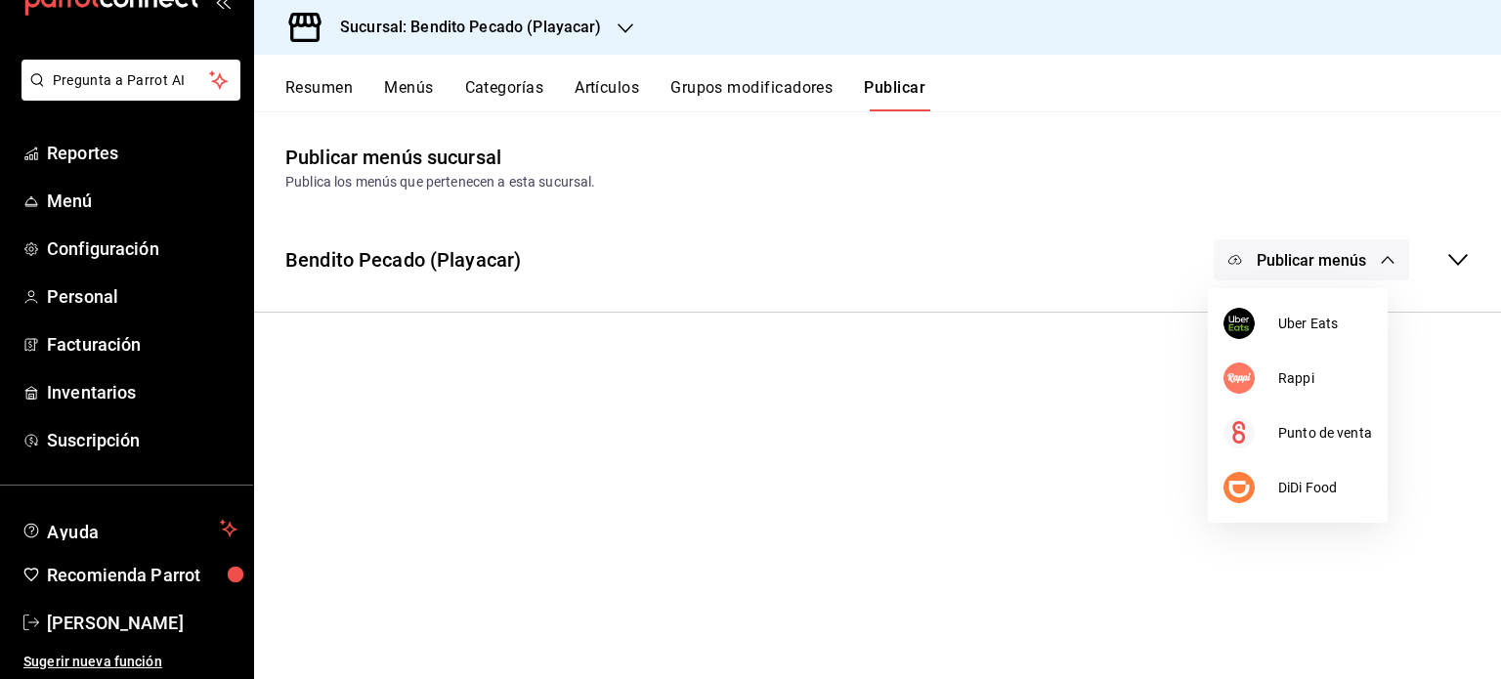
click at [1250, 264] on div at bounding box center [750, 339] width 1501 height 679
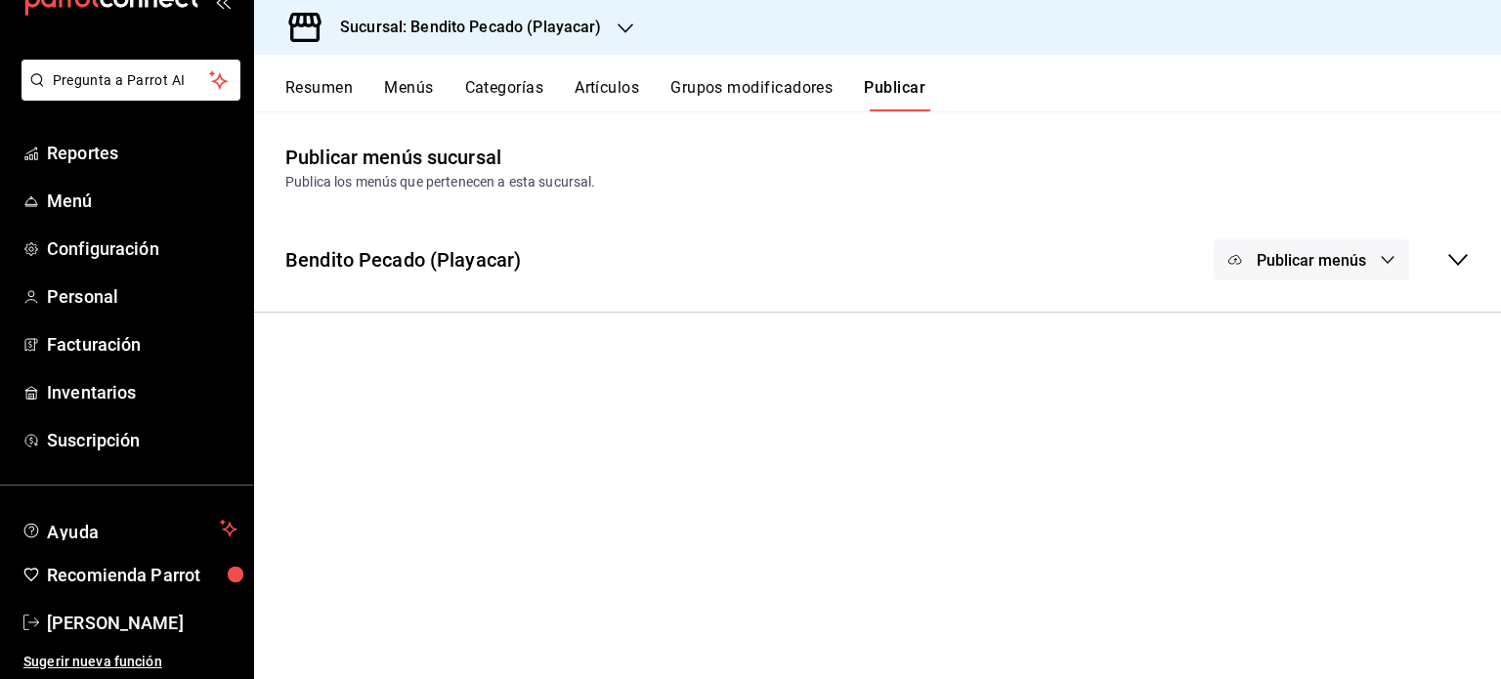
click at [1482, 256] on div "Bendito Pecado (Playacar) Publicar menús" at bounding box center [877, 260] width 1247 height 72
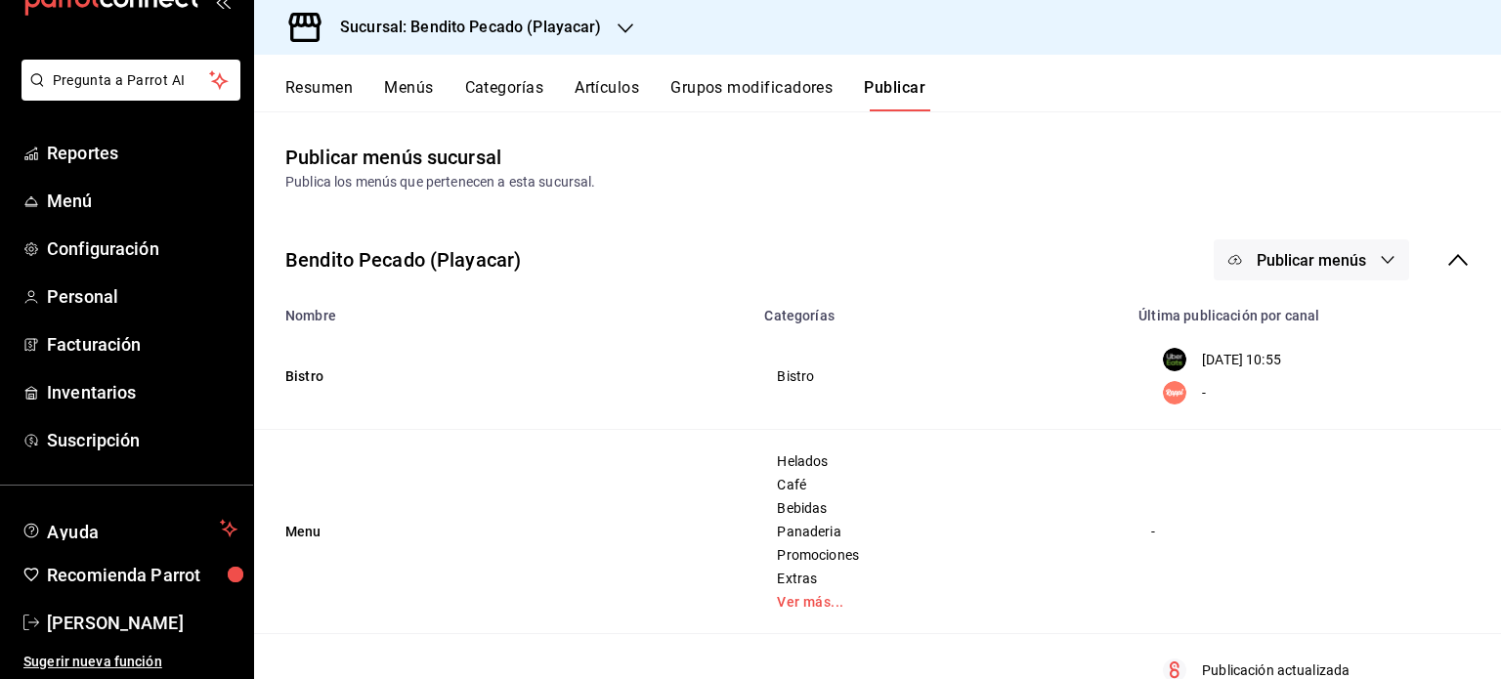
click at [507, 93] on button "Categorías" at bounding box center [504, 94] width 79 height 33
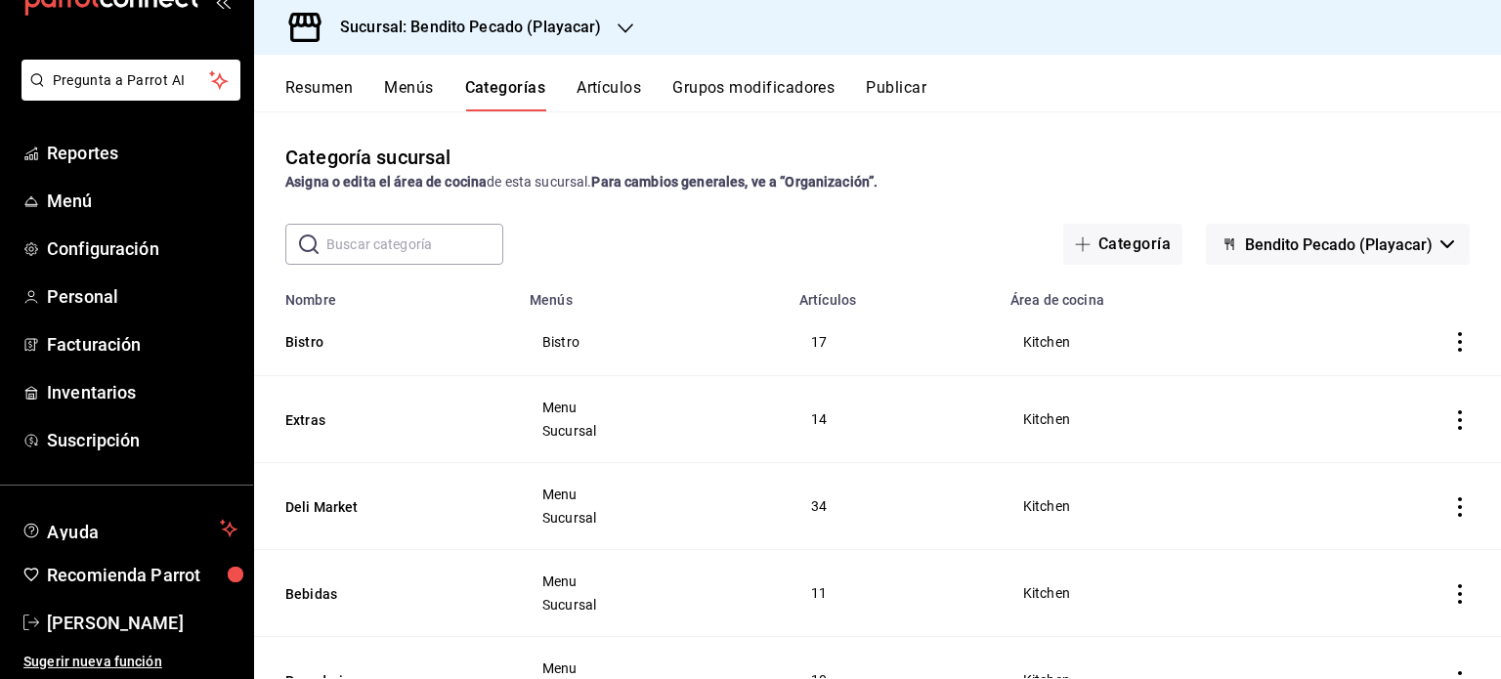
click at [332, 87] on button "Resumen" at bounding box center [318, 94] width 67 height 33
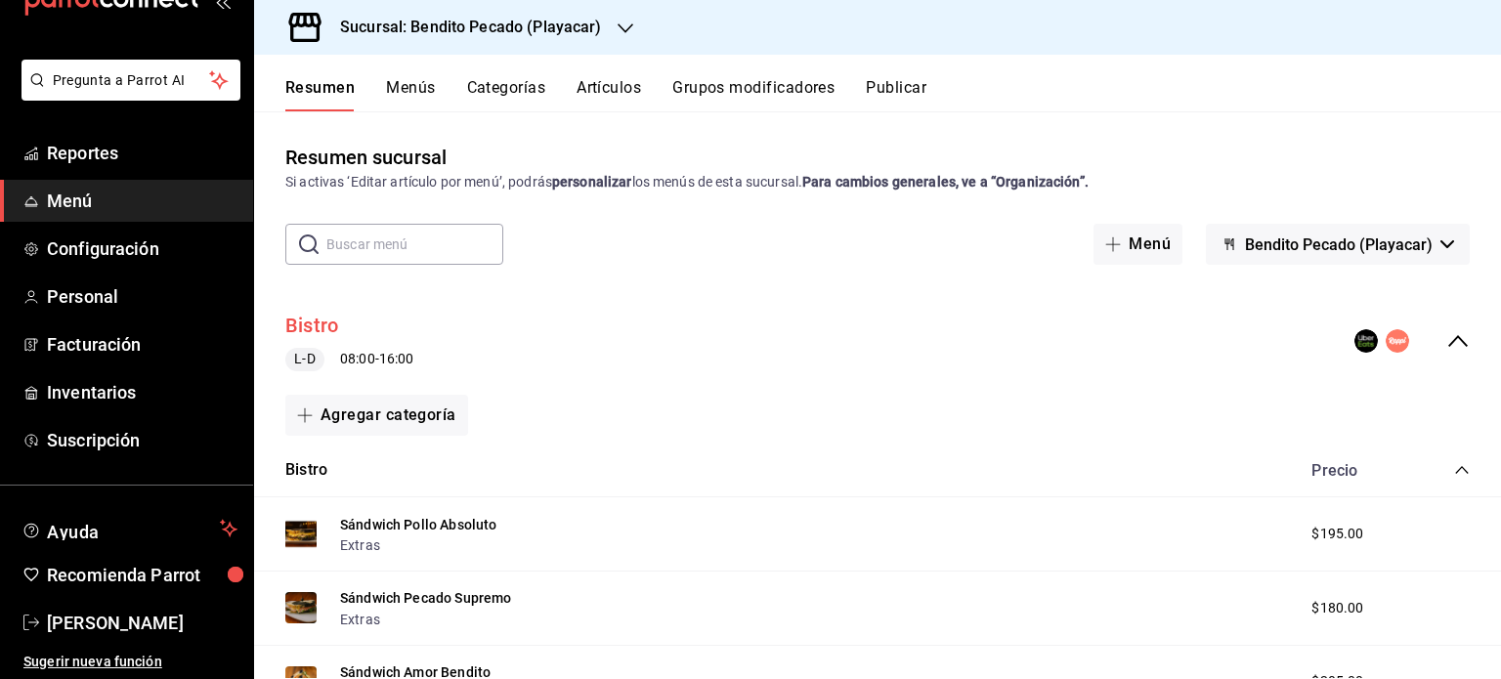
click at [333, 324] on button "Bistro" at bounding box center [311, 326] width 53 height 28
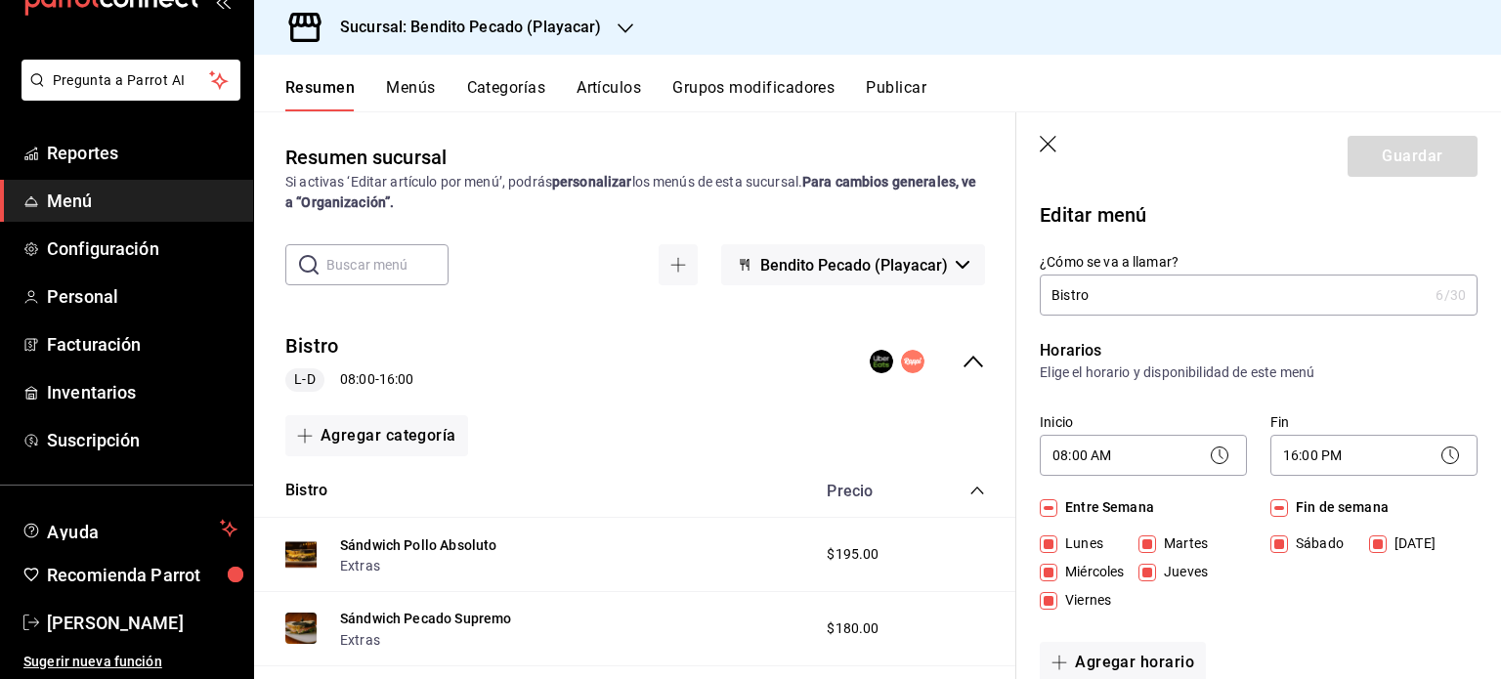
click at [1166, 310] on input "Bistro" at bounding box center [1234, 295] width 388 height 39
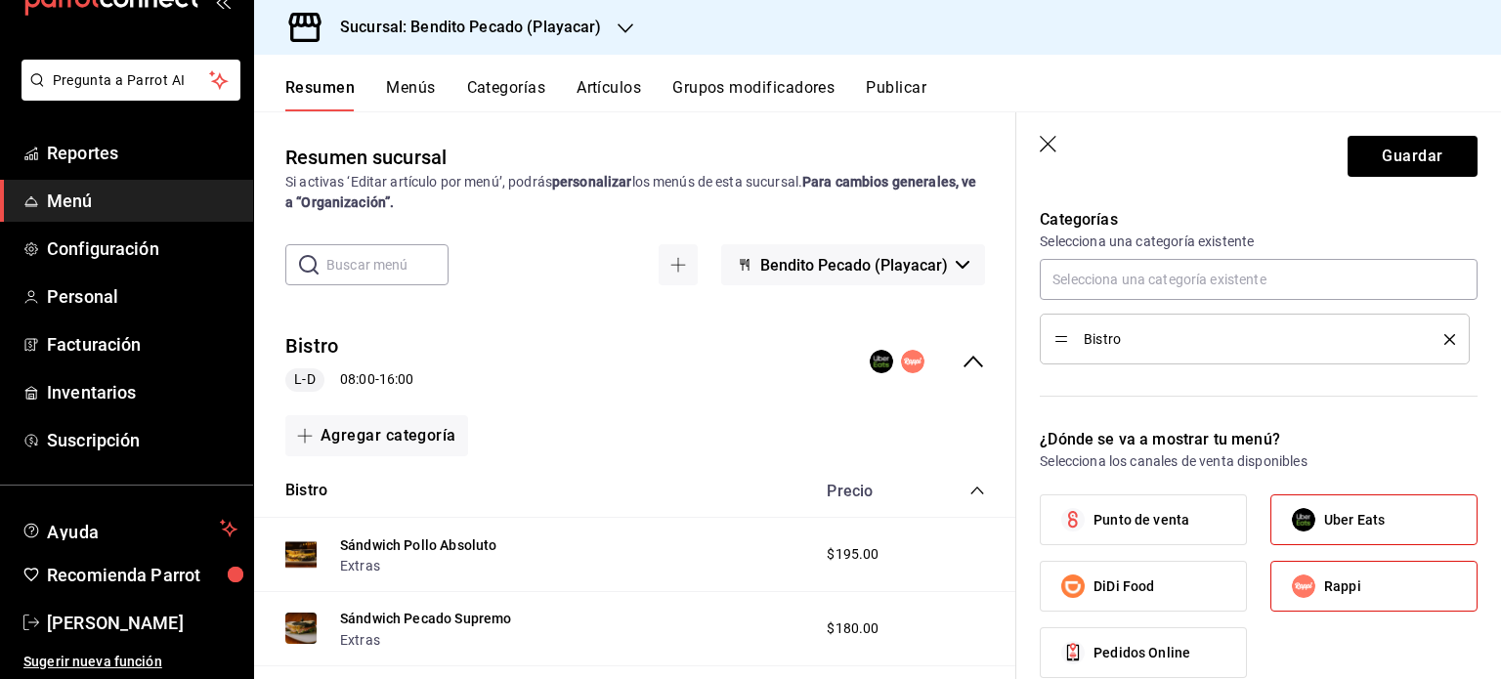
scroll to position [532, 0]
type input "Bistro Delivery"
click at [1320, 291] on input "text" at bounding box center [1259, 278] width 438 height 41
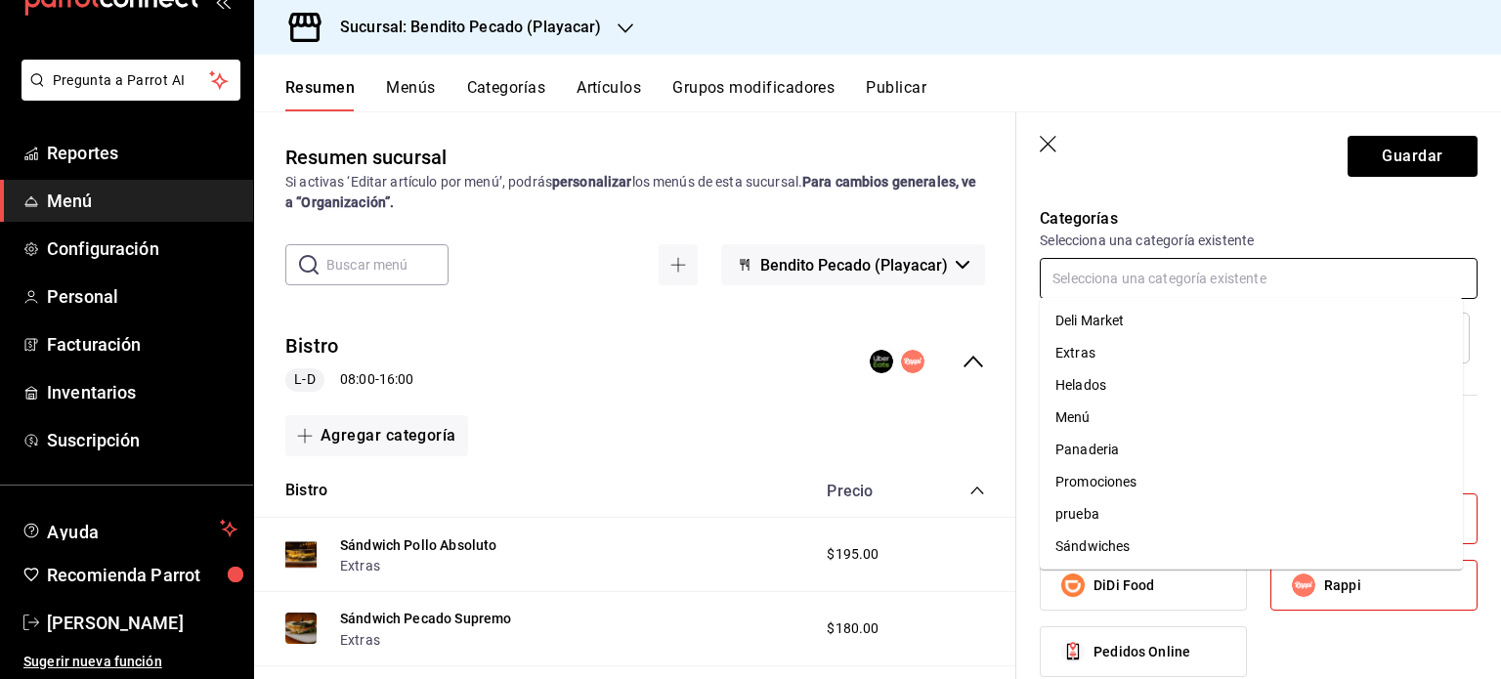
scroll to position [0, 0]
click at [1232, 188] on header "Guardar" at bounding box center [1259, 152] width 485 height 80
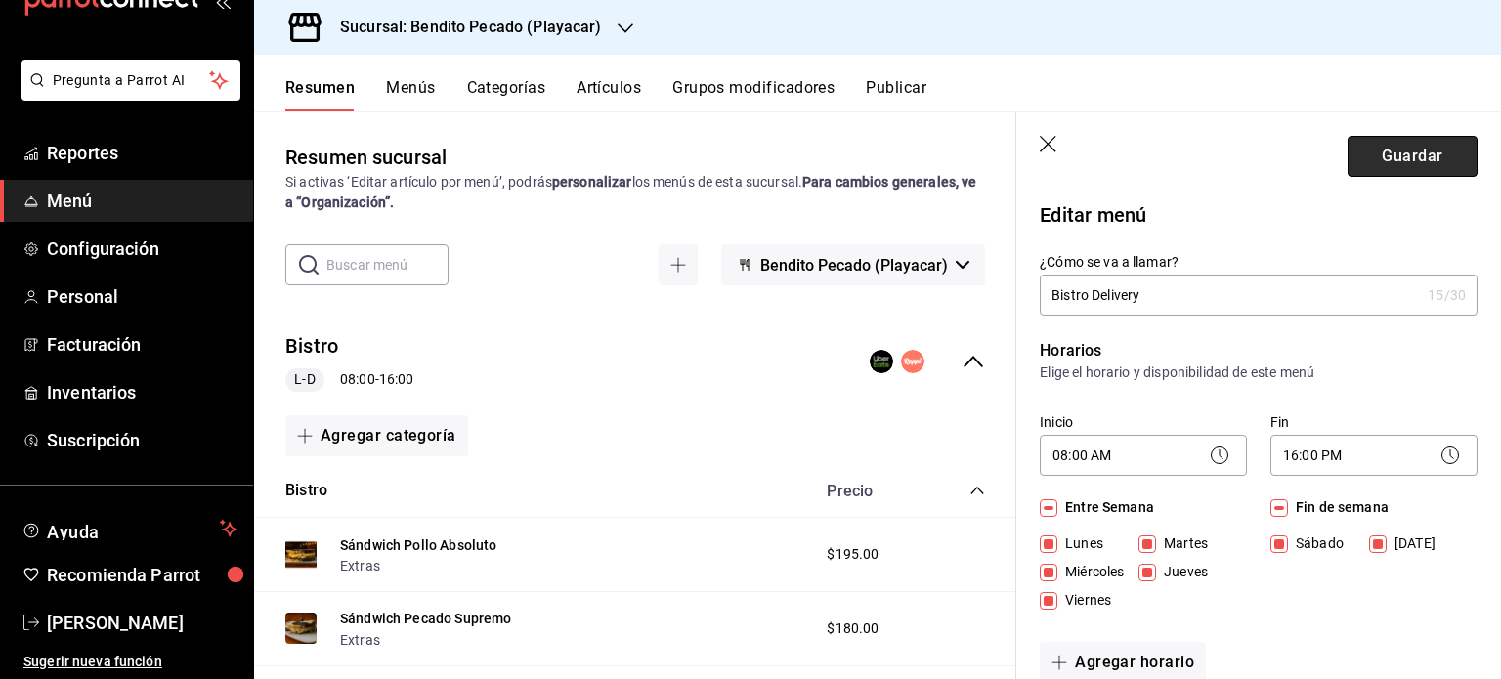
click at [1372, 163] on button "Guardar" at bounding box center [1413, 156] width 130 height 41
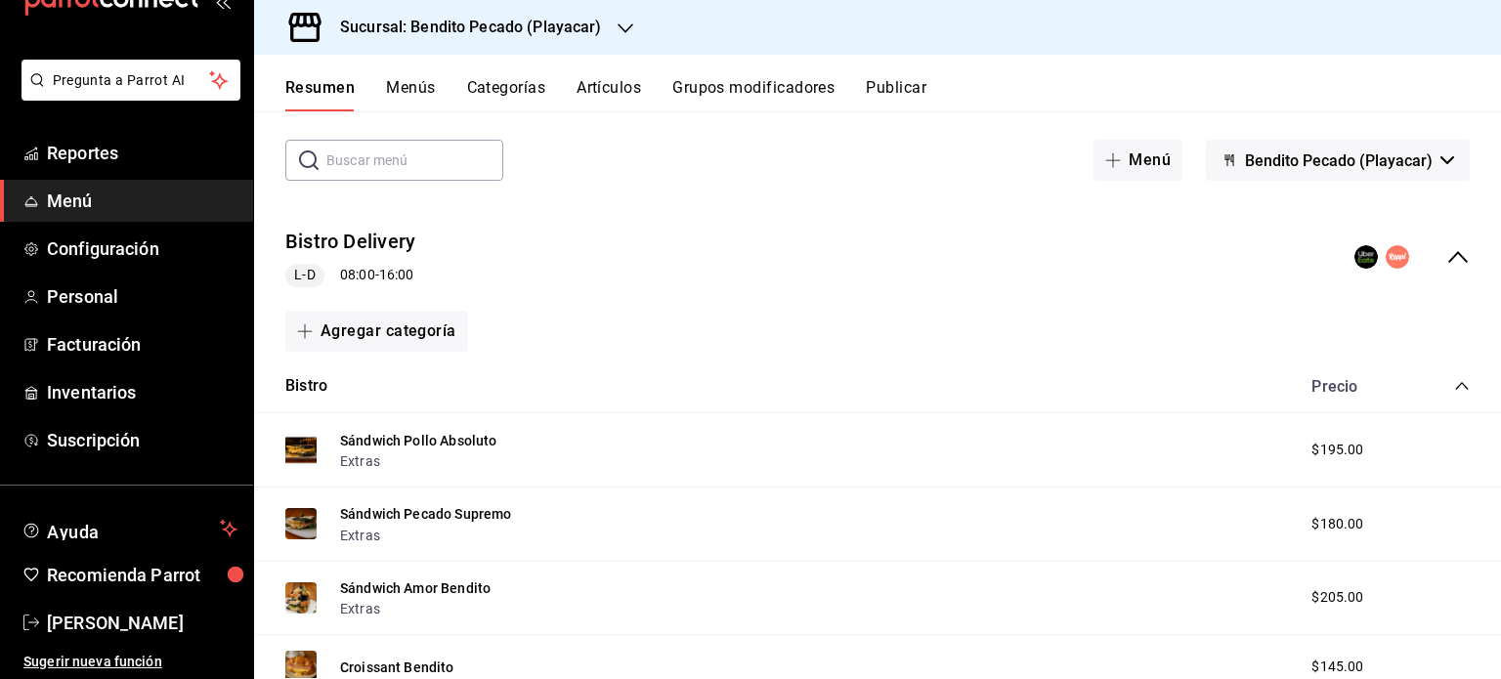
scroll to position [82, 0]
click at [384, 325] on button "Agregar categoría" at bounding box center [376, 333] width 183 height 41
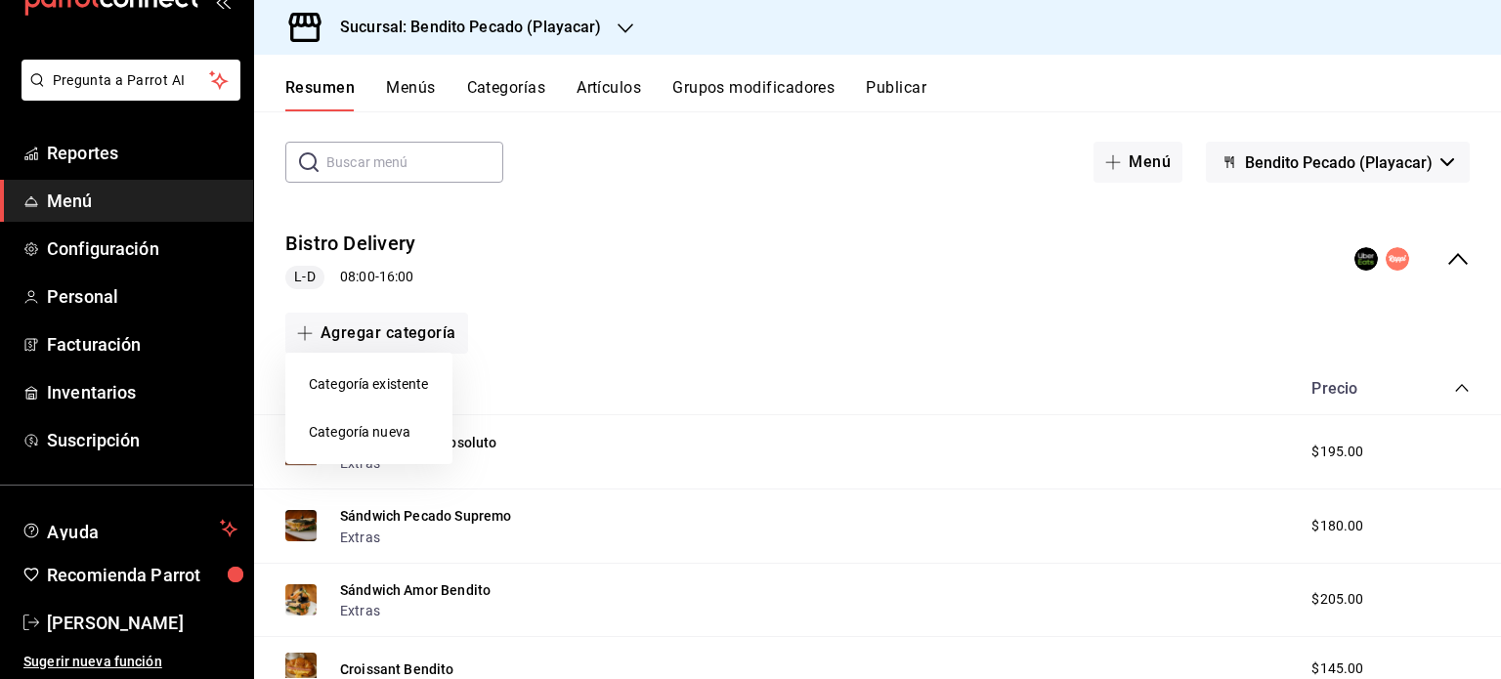
click at [416, 442] on li "Categoría nueva" at bounding box center [368, 433] width 167 height 48
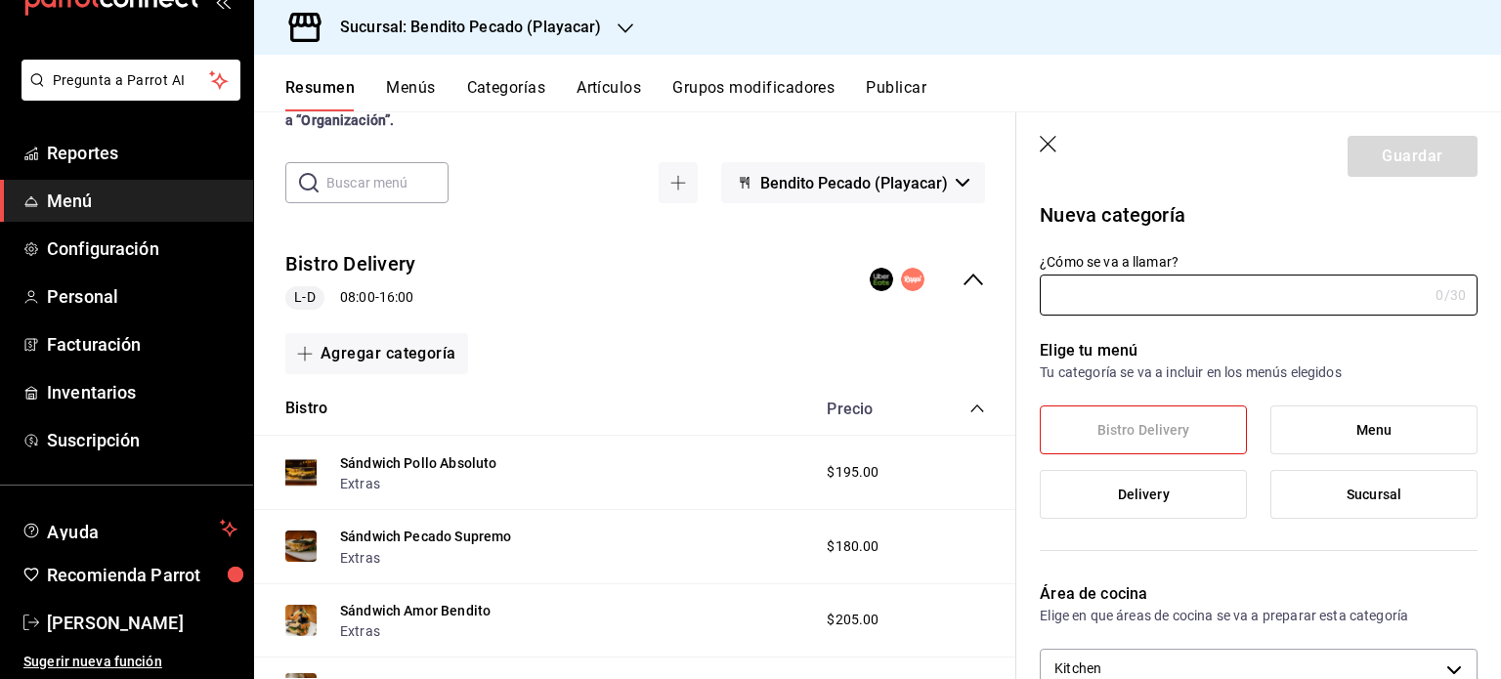
click at [1048, 141] on icon "button" at bounding box center [1050, 146] width 20 height 20
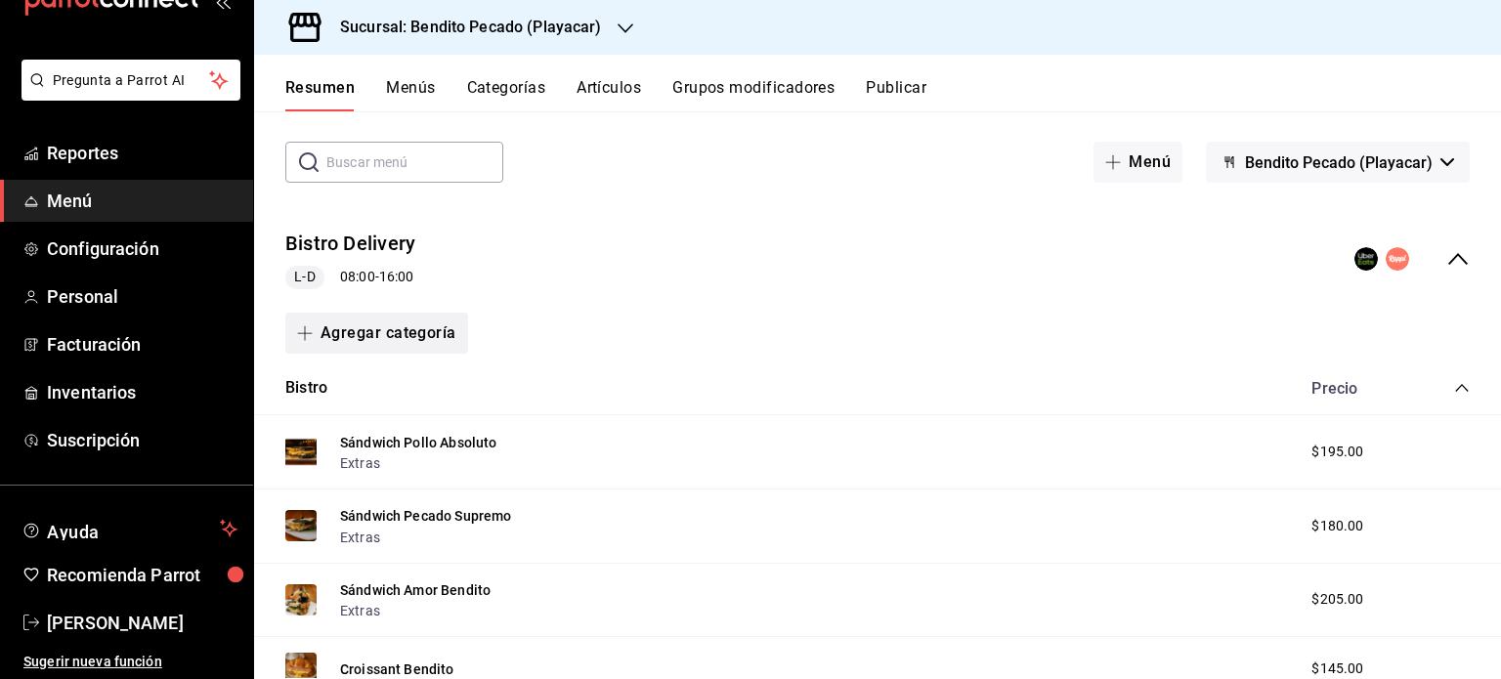
click at [433, 338] on button "Agregar categoría" at bounding box center [376, 333] width 183 height 41
click at [413, 383] on li "Categoría existente" at bounding box center [368, 385] width 167 height 48
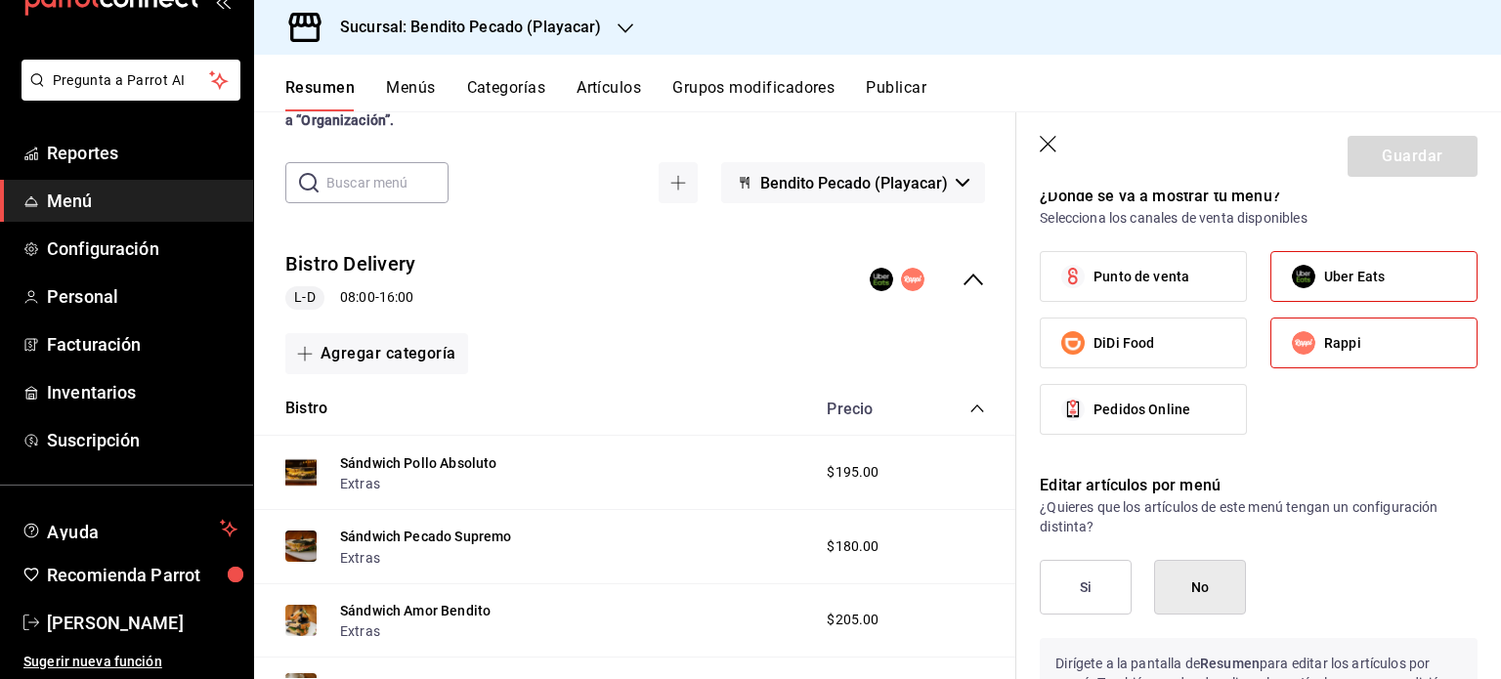
scroll to position [399, 0]
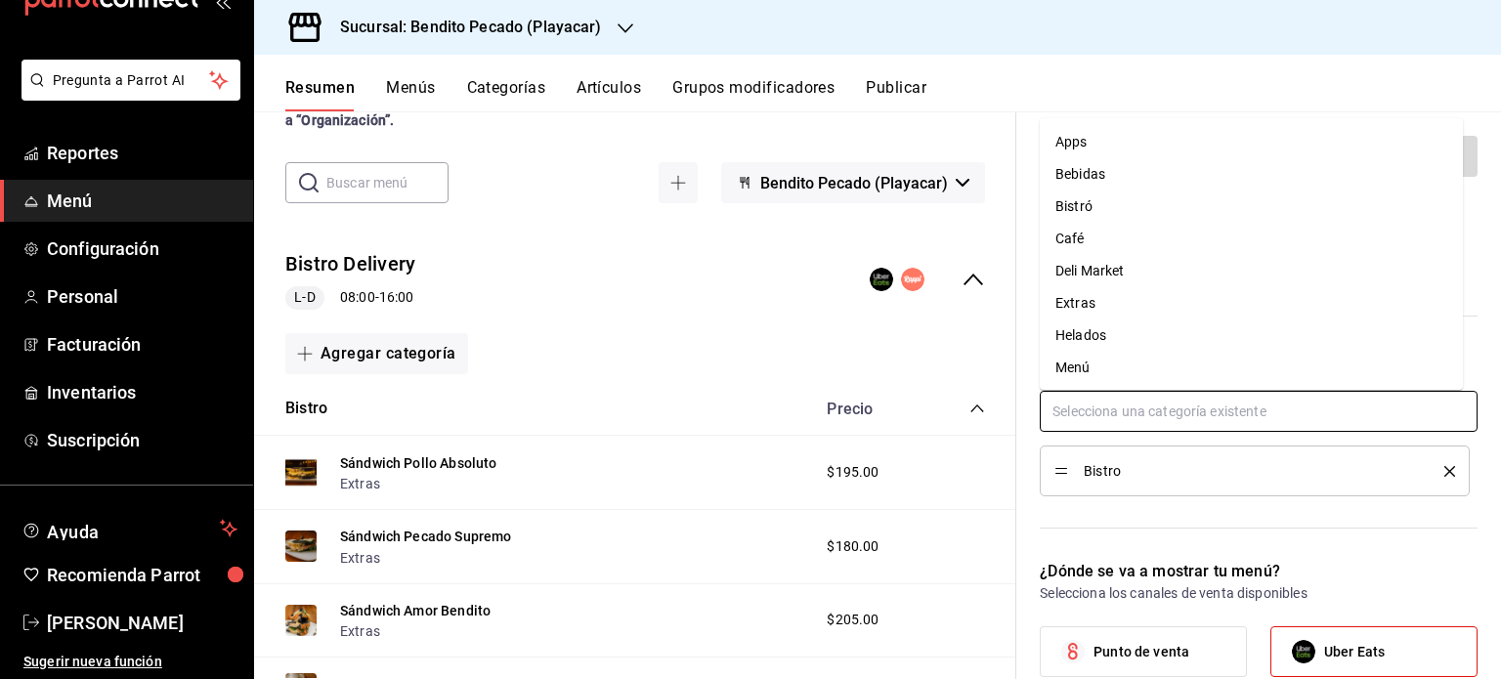
drag, startPoint x: 1294, startPoint y: 418, endPoint x: 1103, endPoint y: 163, distance: 319.0
click at [1103, 163] on body "Pregunta a Parrot AI Reportes Menú Configuración Personal Facturación Inventari…" at bounding box center [750, 339] width 1501 height 679
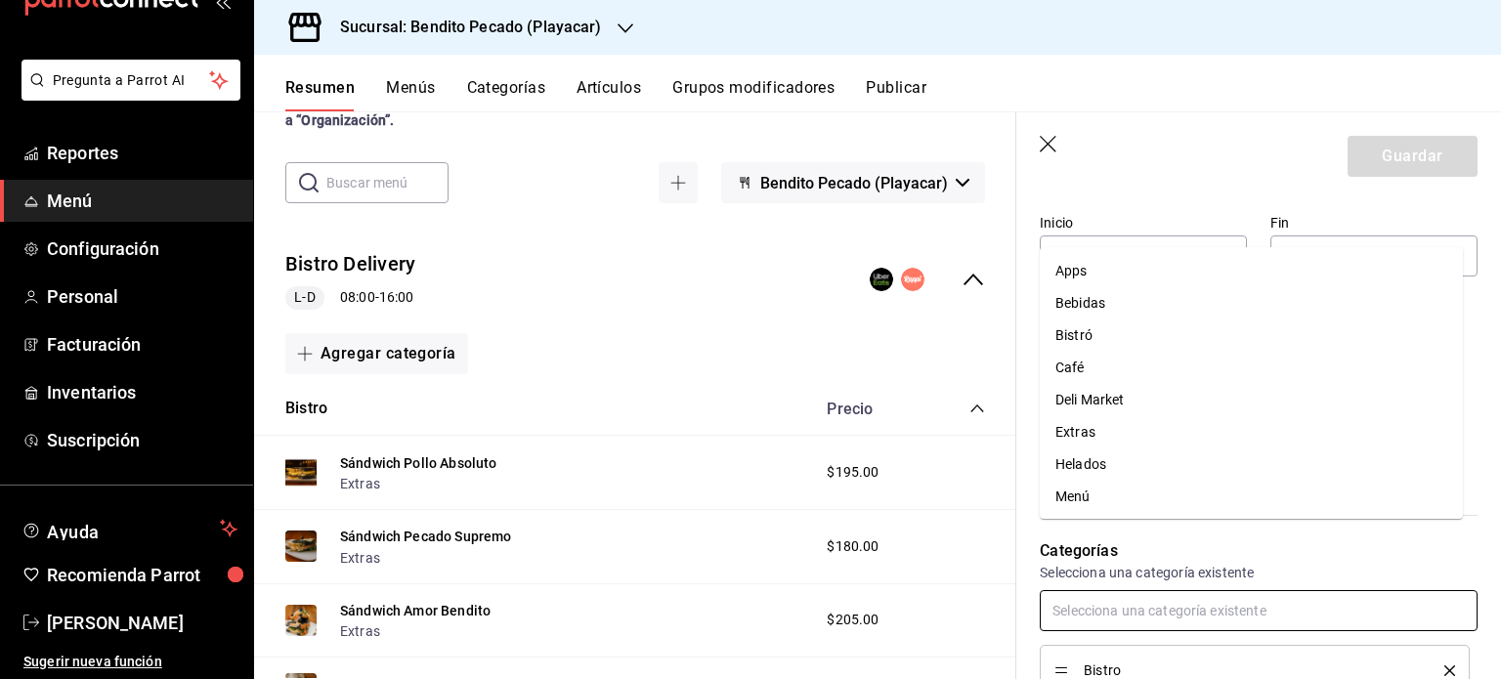
scroll to position [193, 0]
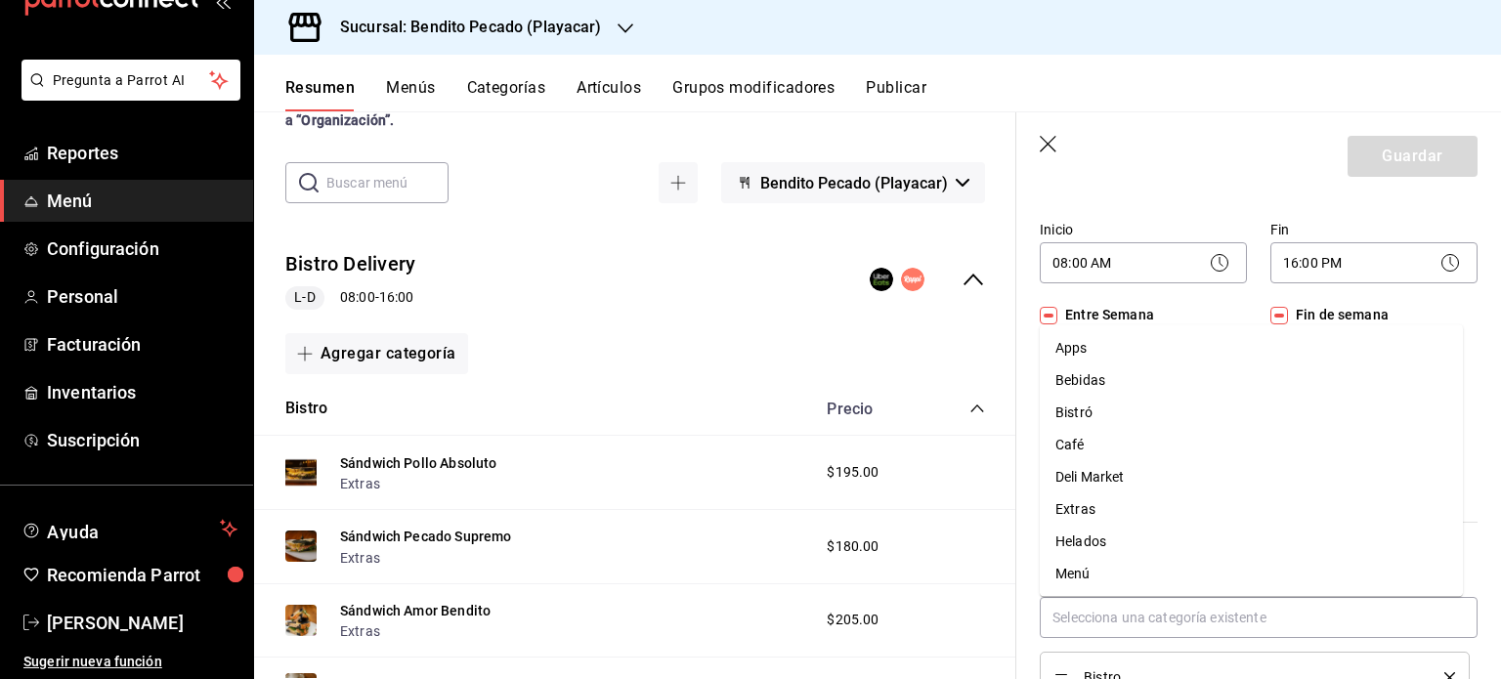
click at [1191, 195] on div "Horarios Elige el horario y disponibilidad de este menú Inicio 08:00 AM 08:00 F…" at bounding box center [1247, 323] width 461 height 400
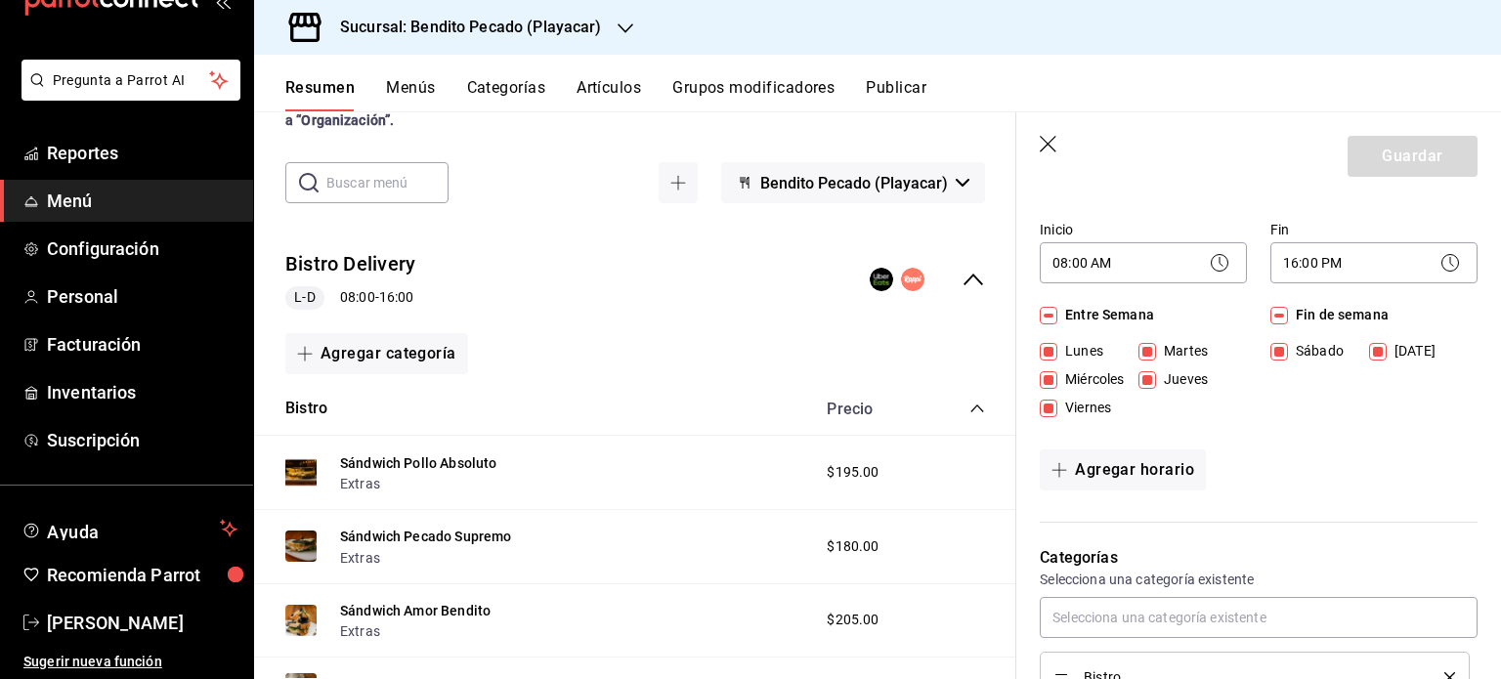
click at [524, 91] on button "Categorías" at bounding box center [506, 94] width 79 height 33
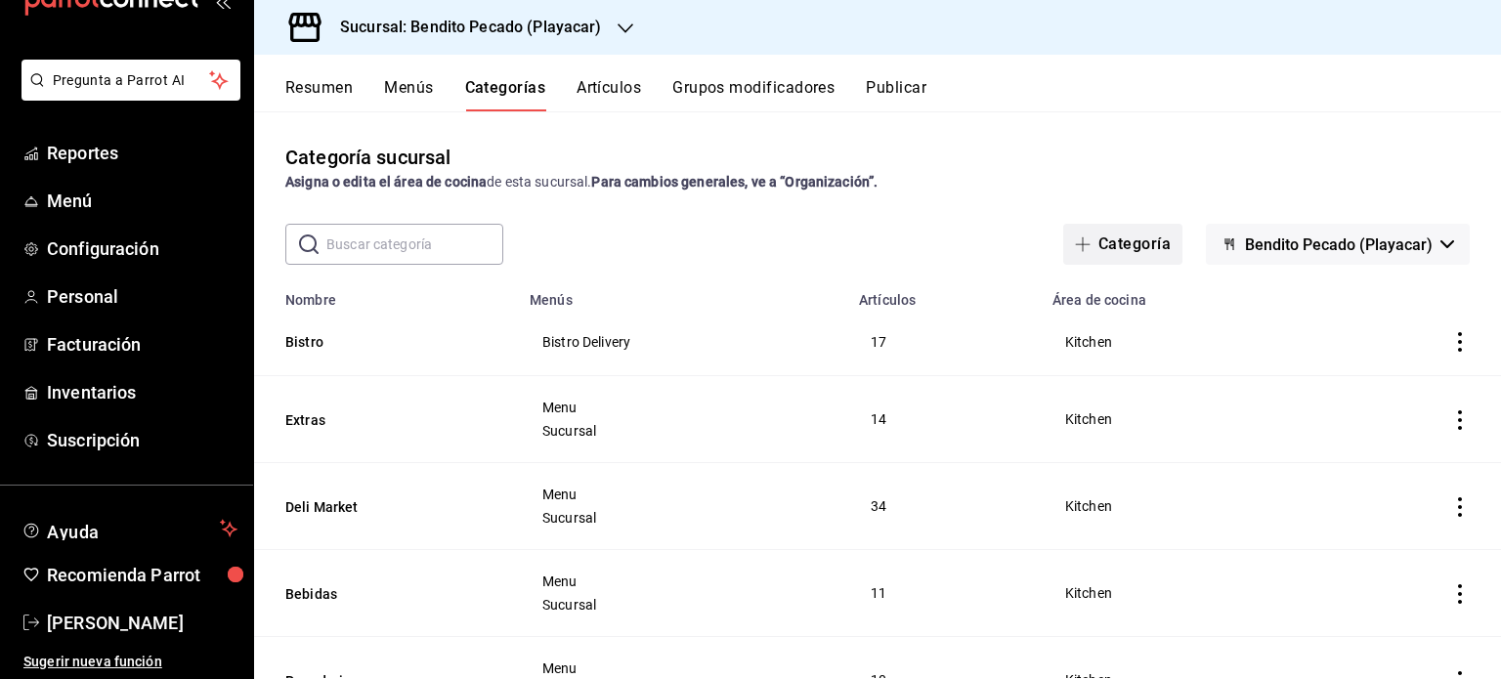
click at [1112, 243] on button "Categoría" at bounding box center [1122, 244] width 119 height 41
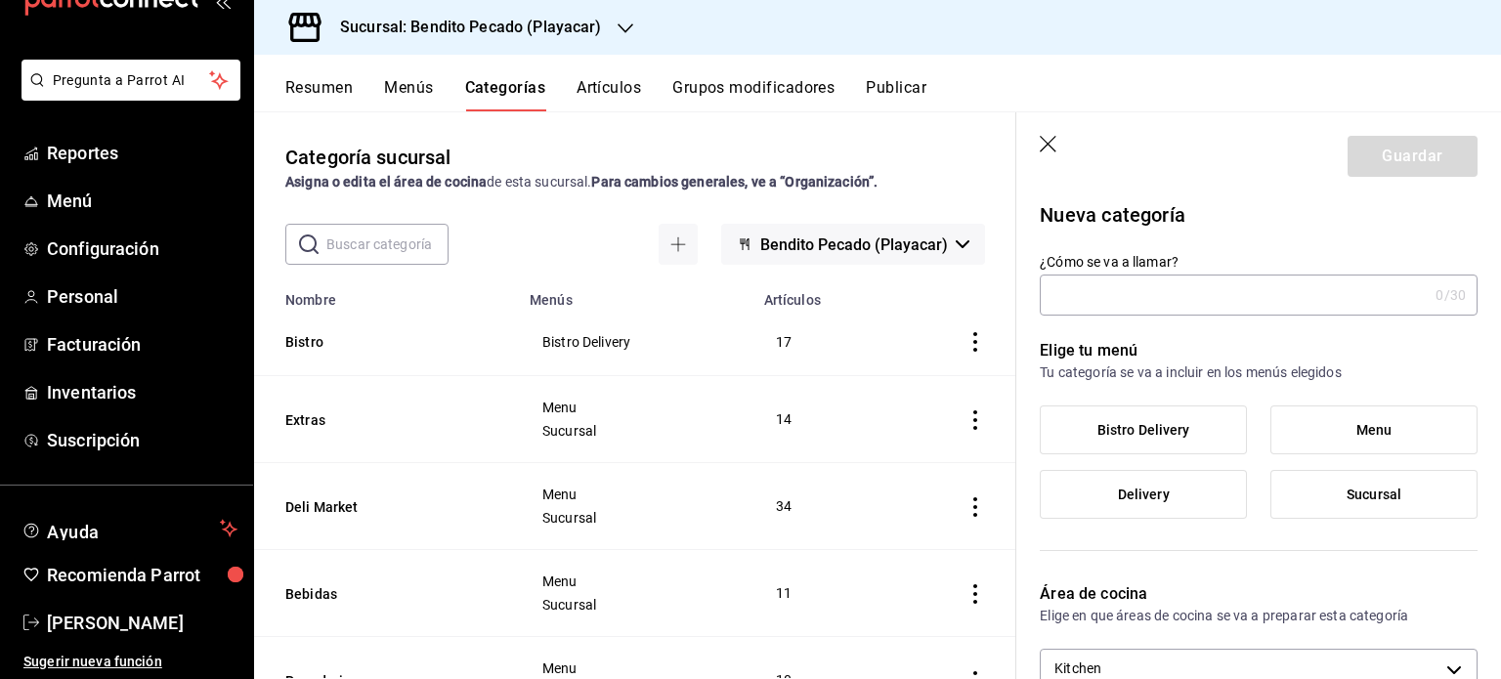
click at [628, 87] on button "Artículos" at bounding box center [609, 94] width 65 height 33
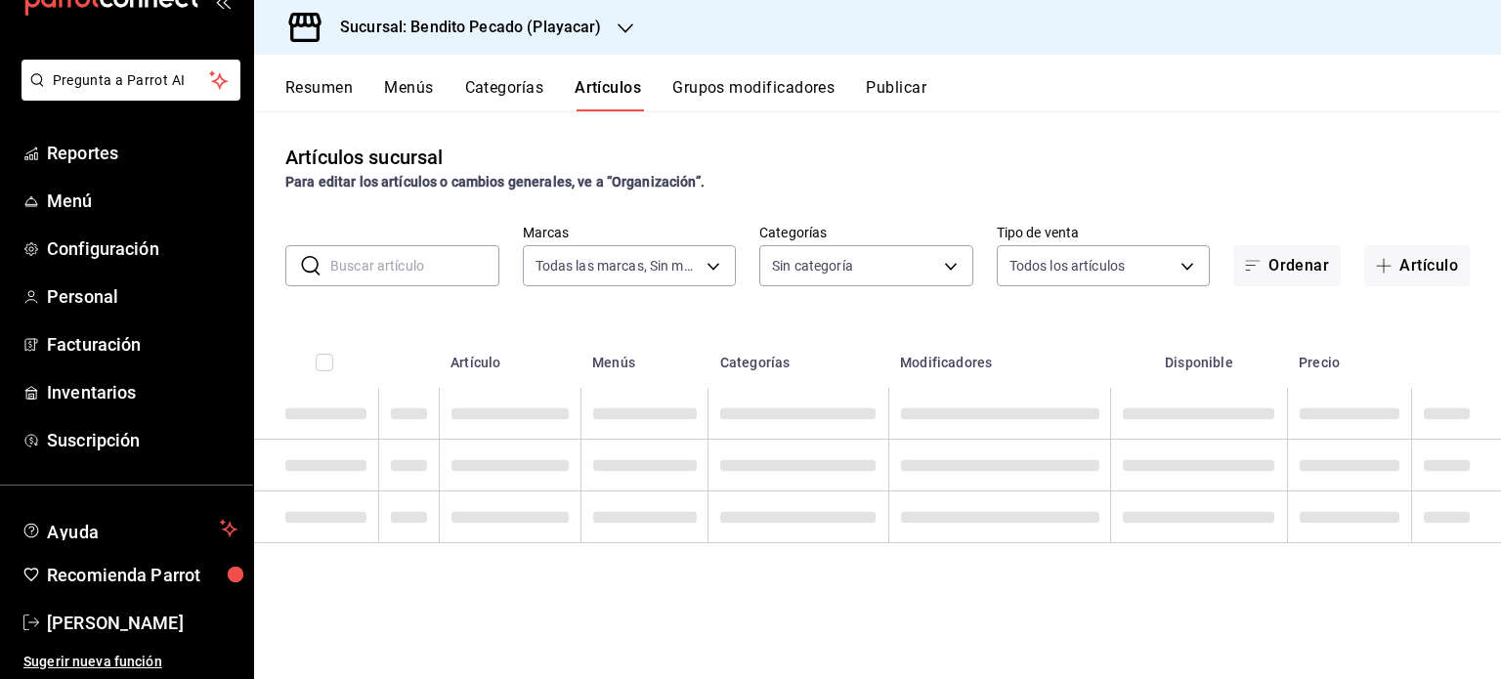
type input "4d940be5-4427-4ee5-ad75-e3a85aa95bfb"
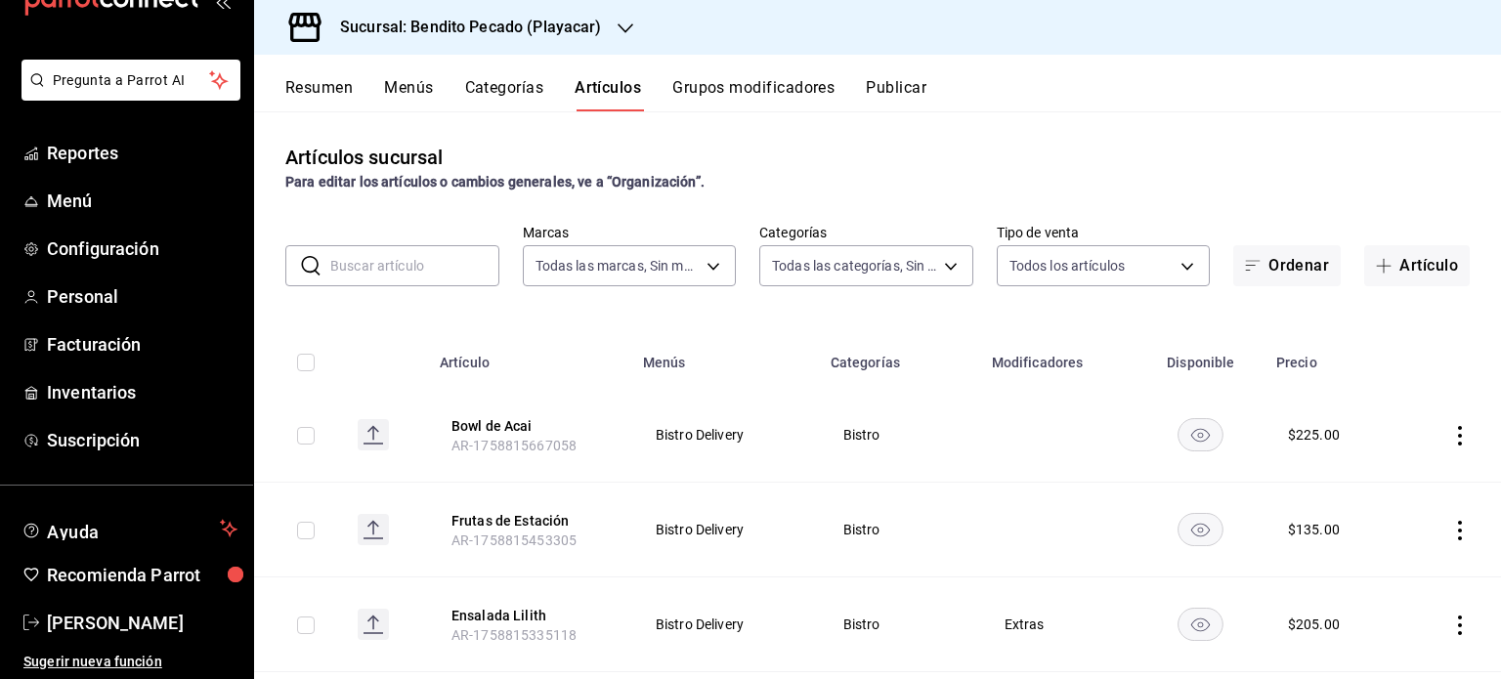
type input "cdf285b7-734c-42fc-b3d3-c0014fa730e9,79c5cf34-d3ad-4a48-9535-5b86049b374d,c6fd0…"
click at [502, 103] on button "Categorías" at bounding box center [504, 94] width 79 height 33
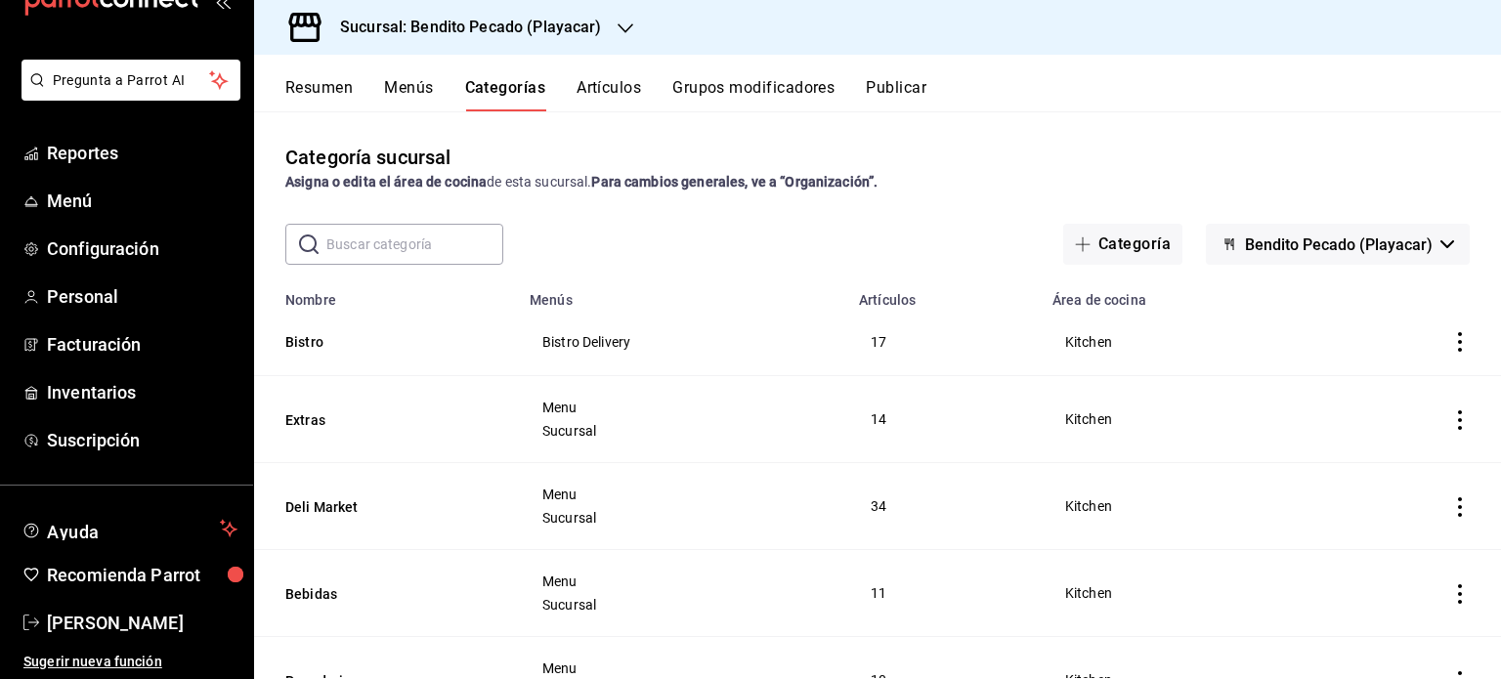
click at [637, 91] on button "Artículos" at bounding box center [609, 94] width 65 height 33
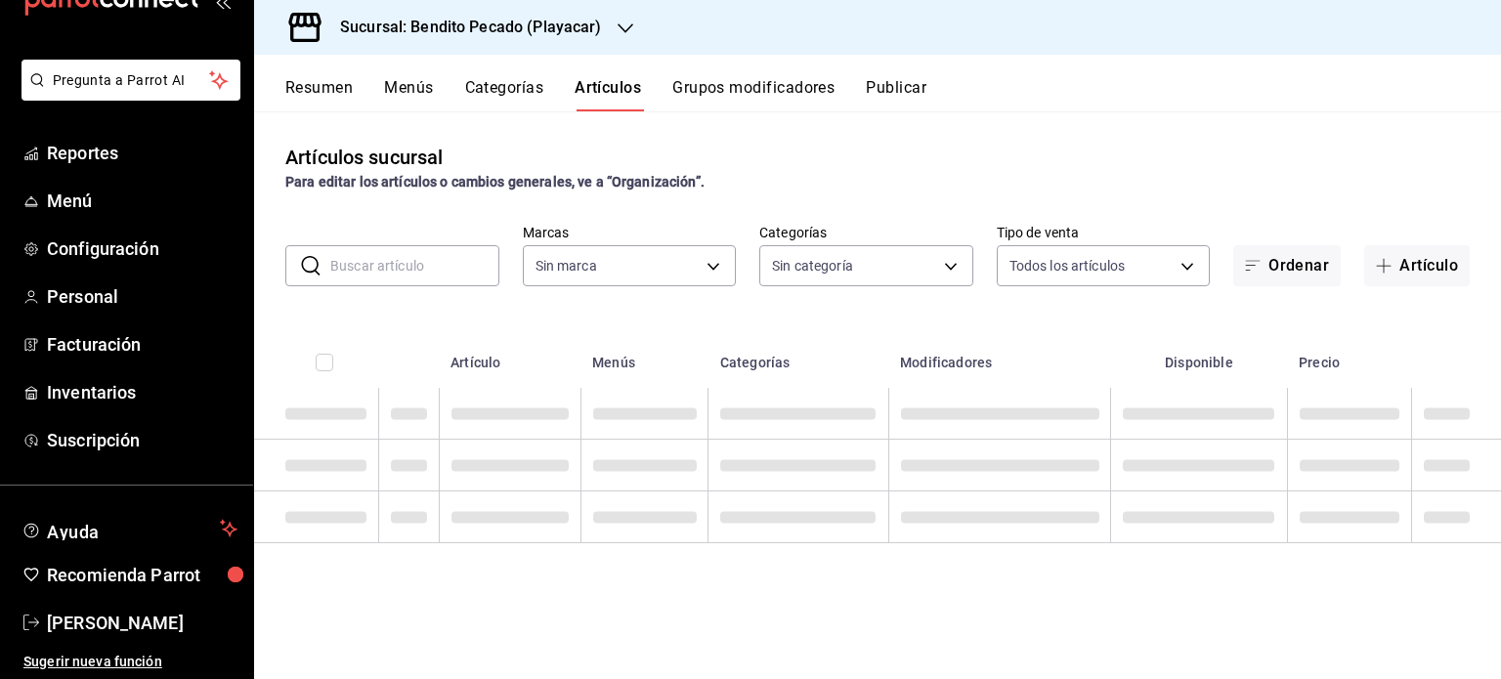
type input "4d940be5-4427-4ee5-ad75-e3a85aa95bfb"
type input "cdf285b7-734c-42fc-b3d3-c0014fa730e9,79c5cf34-d3ad-4a48-9535-5b86049b374d,c6fd0…"
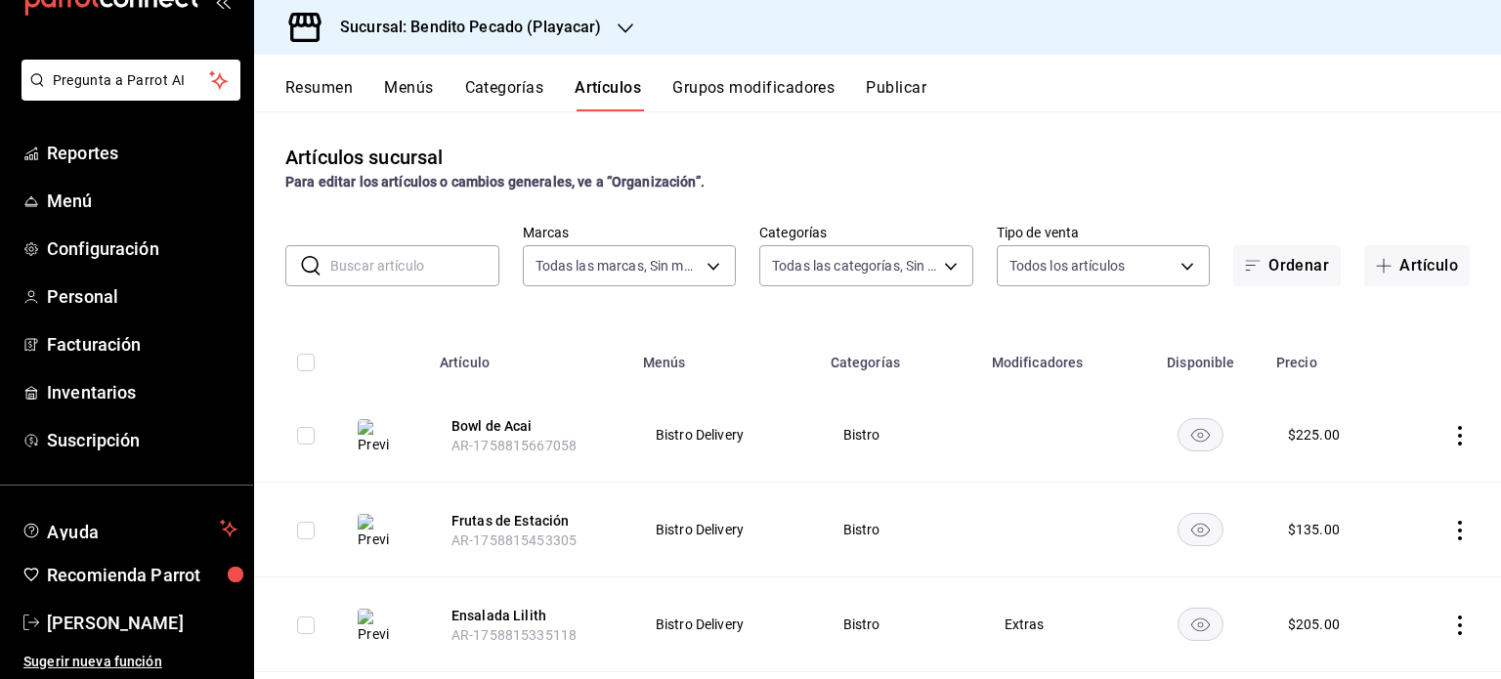
click at [776, 81] on button "Grupos modificadores" at bounding box center [753, 94] width 162 height 33
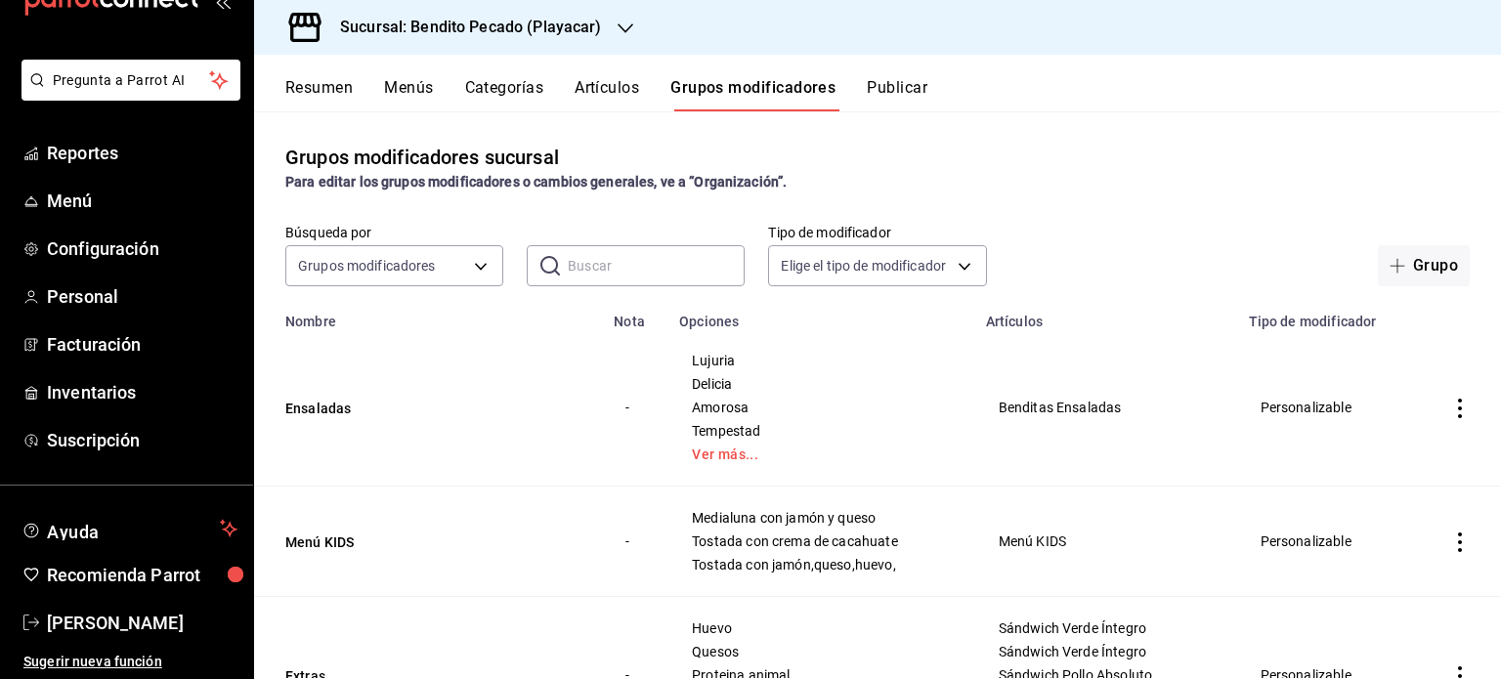
click at [614, 89] on button "Artículos" at bounding box center [607, 94] width 65 height 33
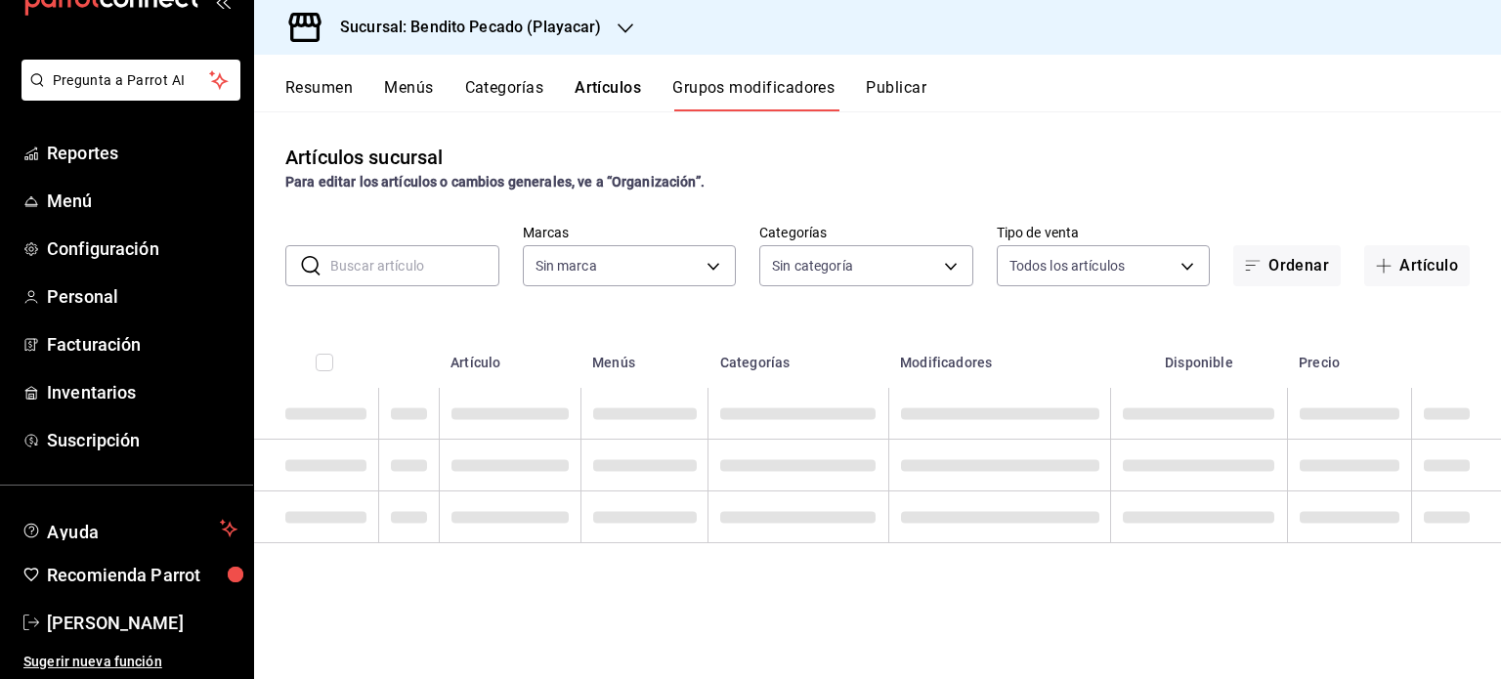
type input "4d940be5-4427-4ee5-ad75-e3a85aa95bfb"
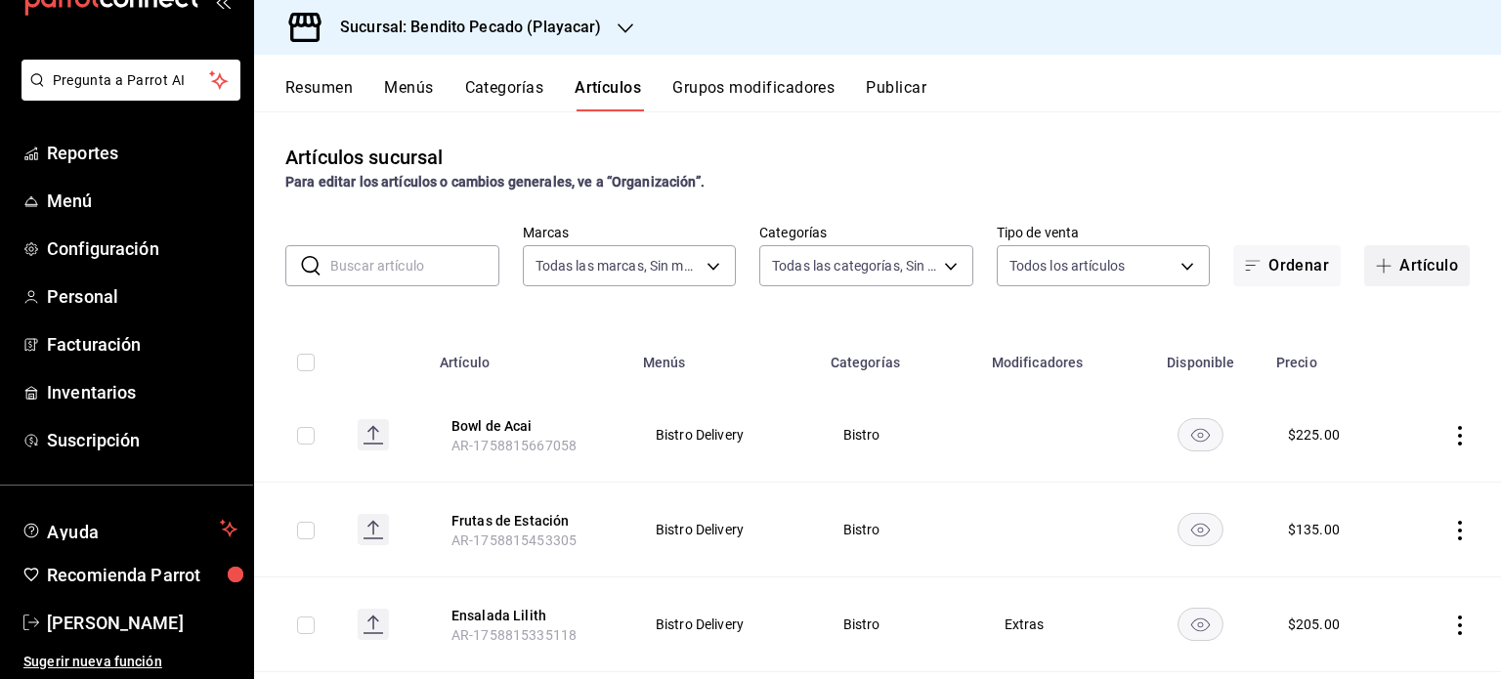
type input "4d940be5-4427-4ee5-ad75-e3a85aa95bfb"
type input "cdf285b7-734c-42fc-b3d3-c0014fa730e9,79c5cf34-d3ad-4a48-9535-5b86049b374d,c6fd0…"
click at [1389, 269] on button "Artículo" at bounding box center [1418, 265] width 106 height 41
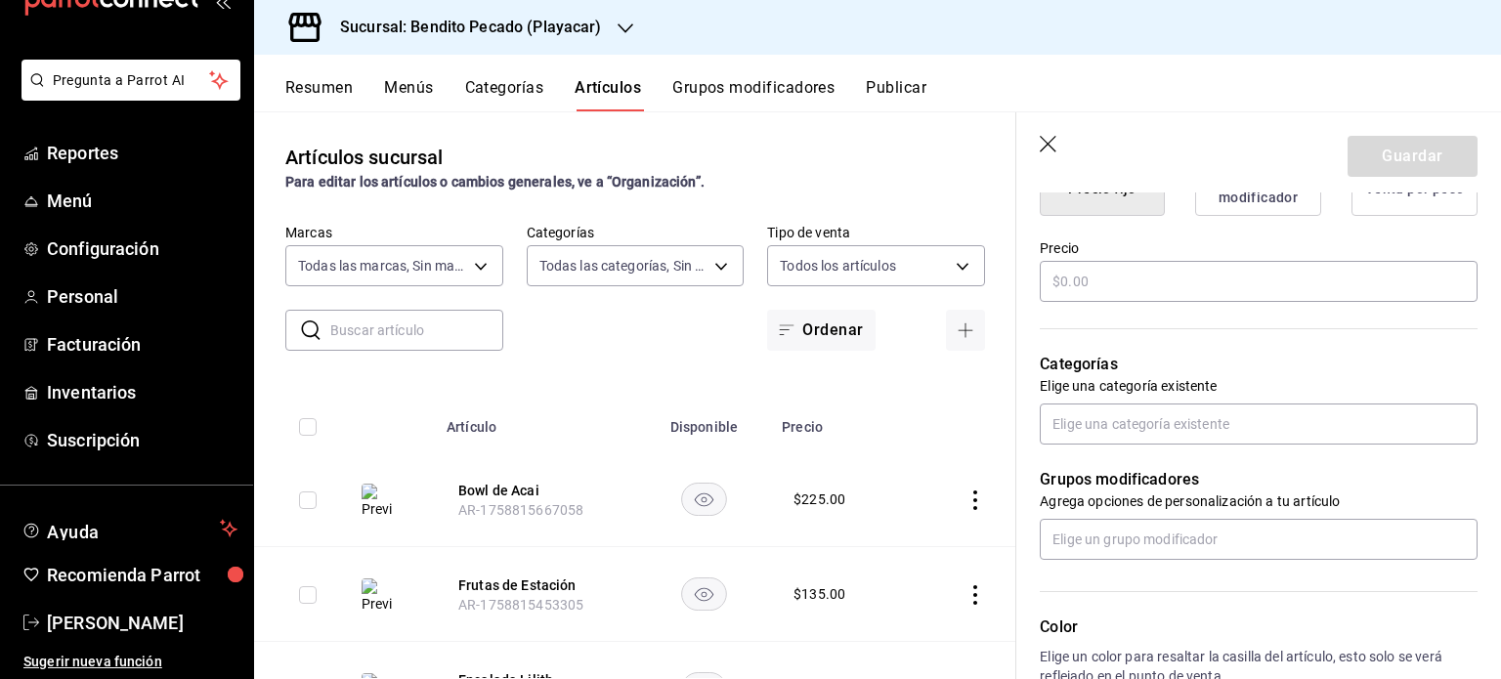
scroll to position [389, 0]
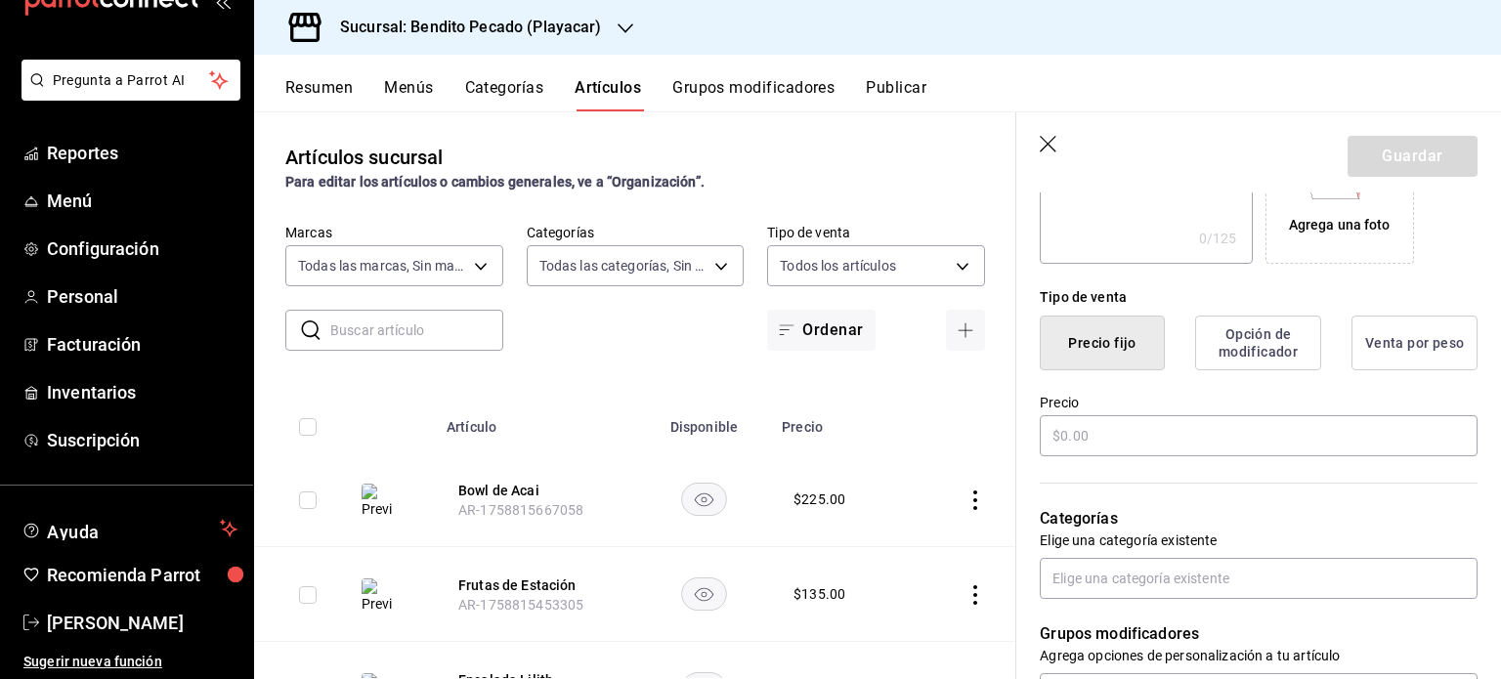
click at [773, 87] on button "Grupos modificadores" at bounding box center [753, 94] width 162 height 33
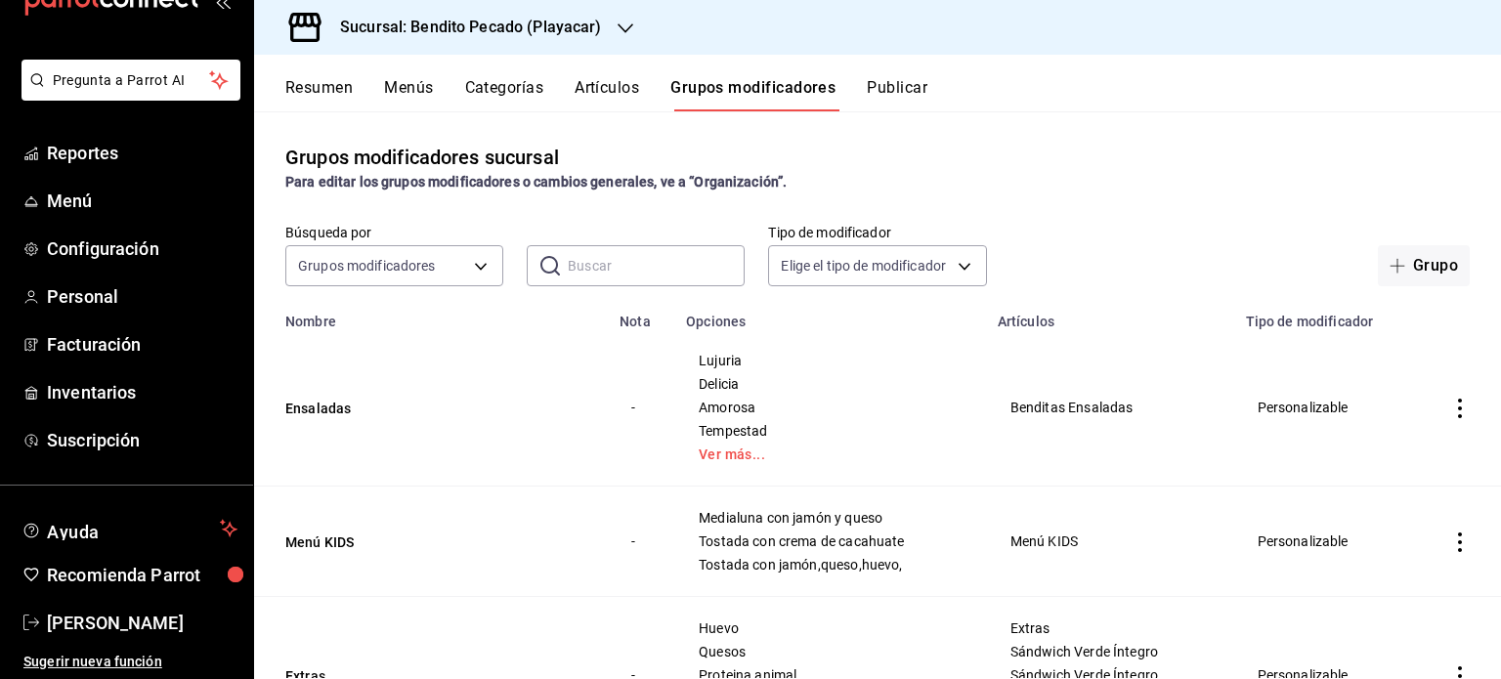
click at [617, 89] on button "Artículos" at bounding box center [607, 94] width 65 height 33
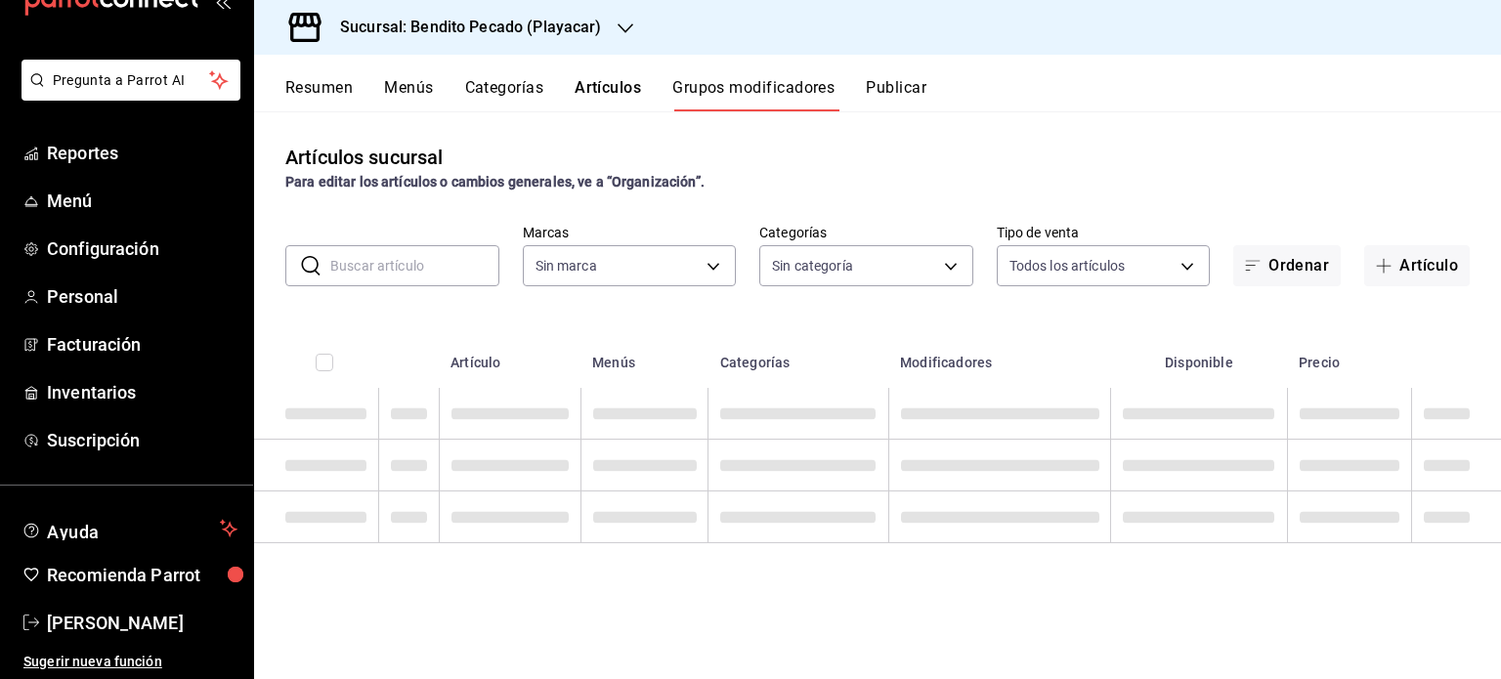
type input "4d940be5-4427-4ee5-ad75-e3a85aa95bfb"
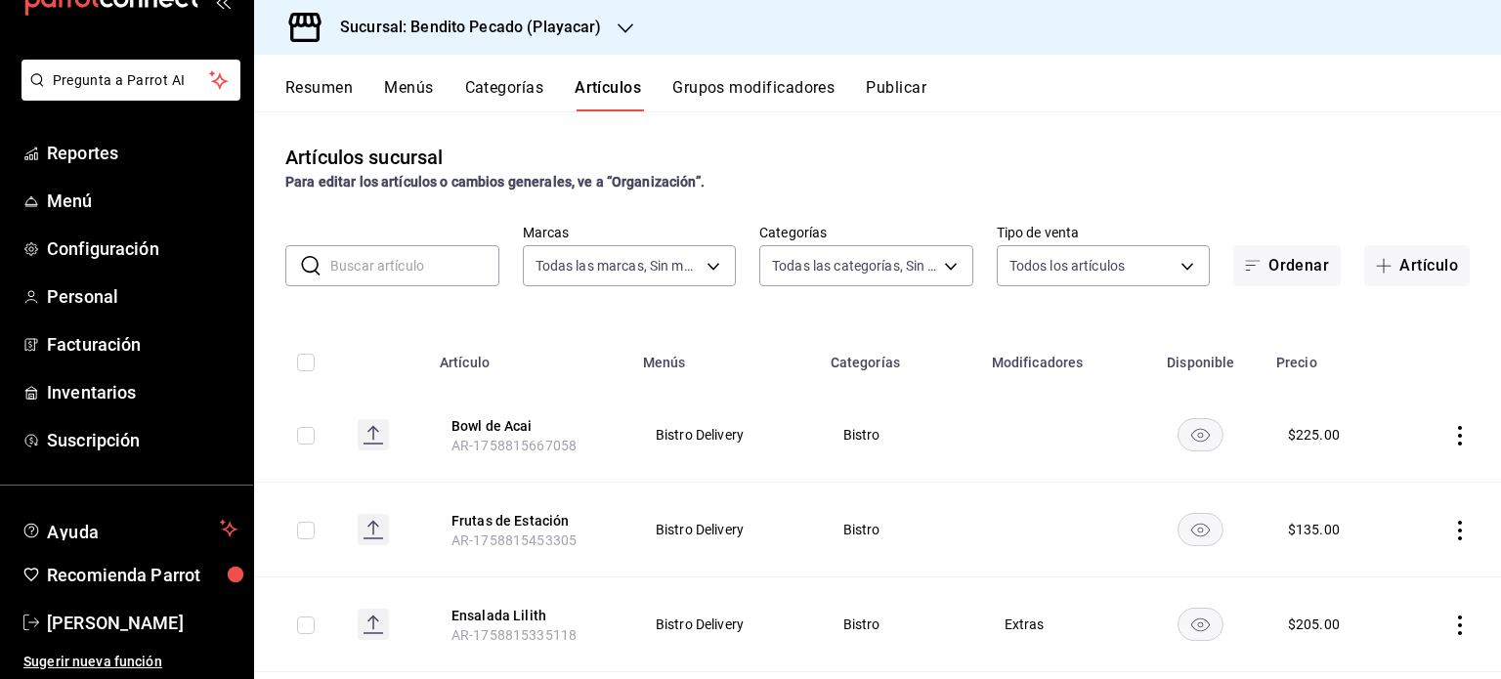
type input "cdf285b7-734c-42fc-b3d3-c0014fa730e9,79c5cf34-d3ad-4a48-9535-5b86049b374d,c6fd0…"
click at [528, 85] on button "Categorías" at bounding box center [504, 94] width 79 height 33
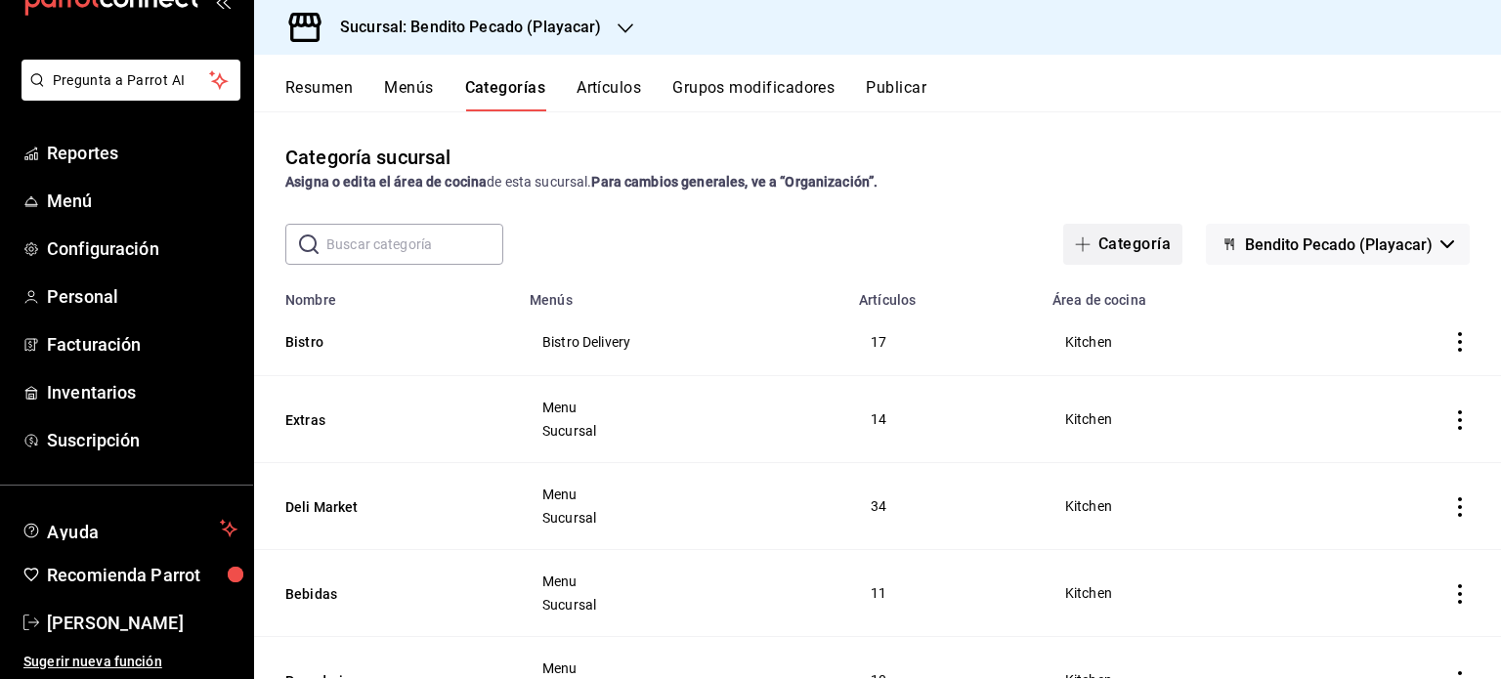
click at [1103, 245] on button "Categoría" at bounding box center [1122, 244] width 119 height 41
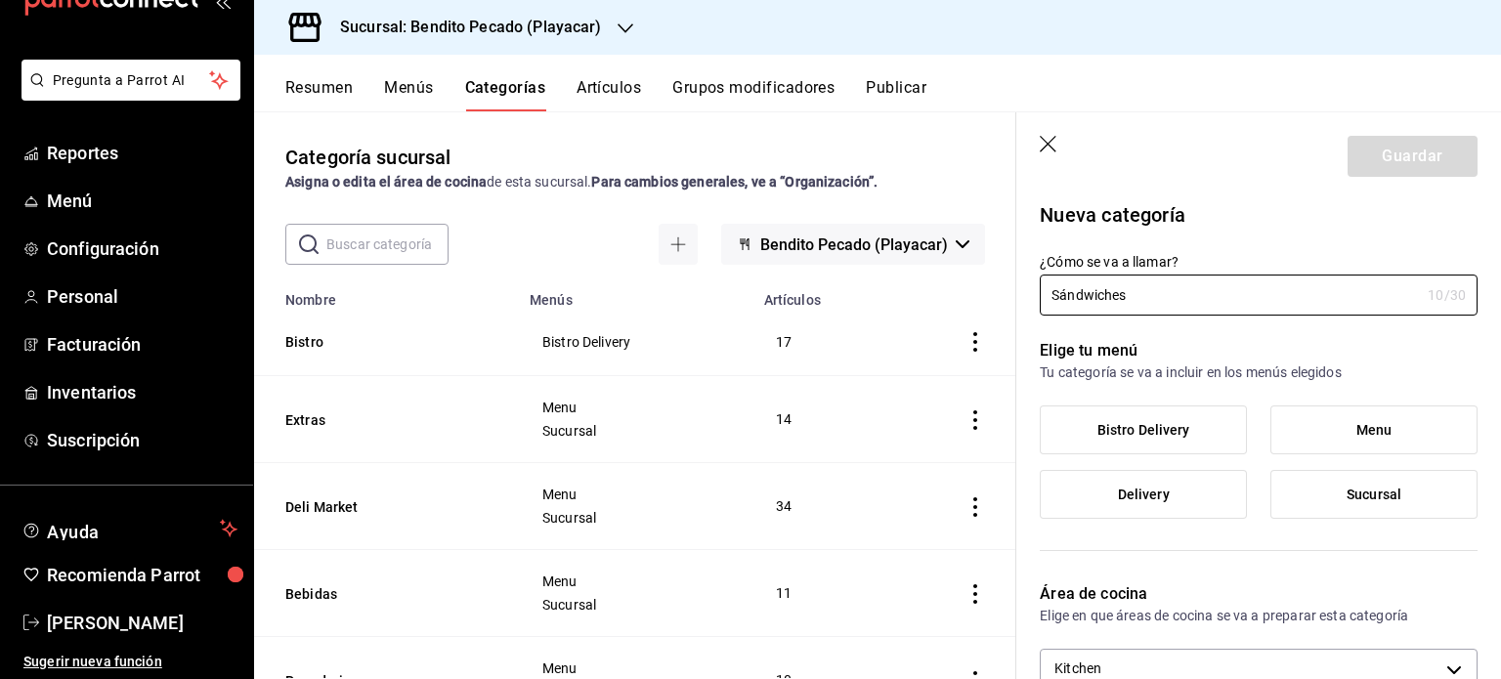
type input "Sándwiches"
click at [1204, 429] on label "Bistro Delivery" at bounding box center [1143, 430] width 205 height 47
click at [0, 0] on input "Bistro Delivery" at bounding box center [0, 0] width 0 height 0
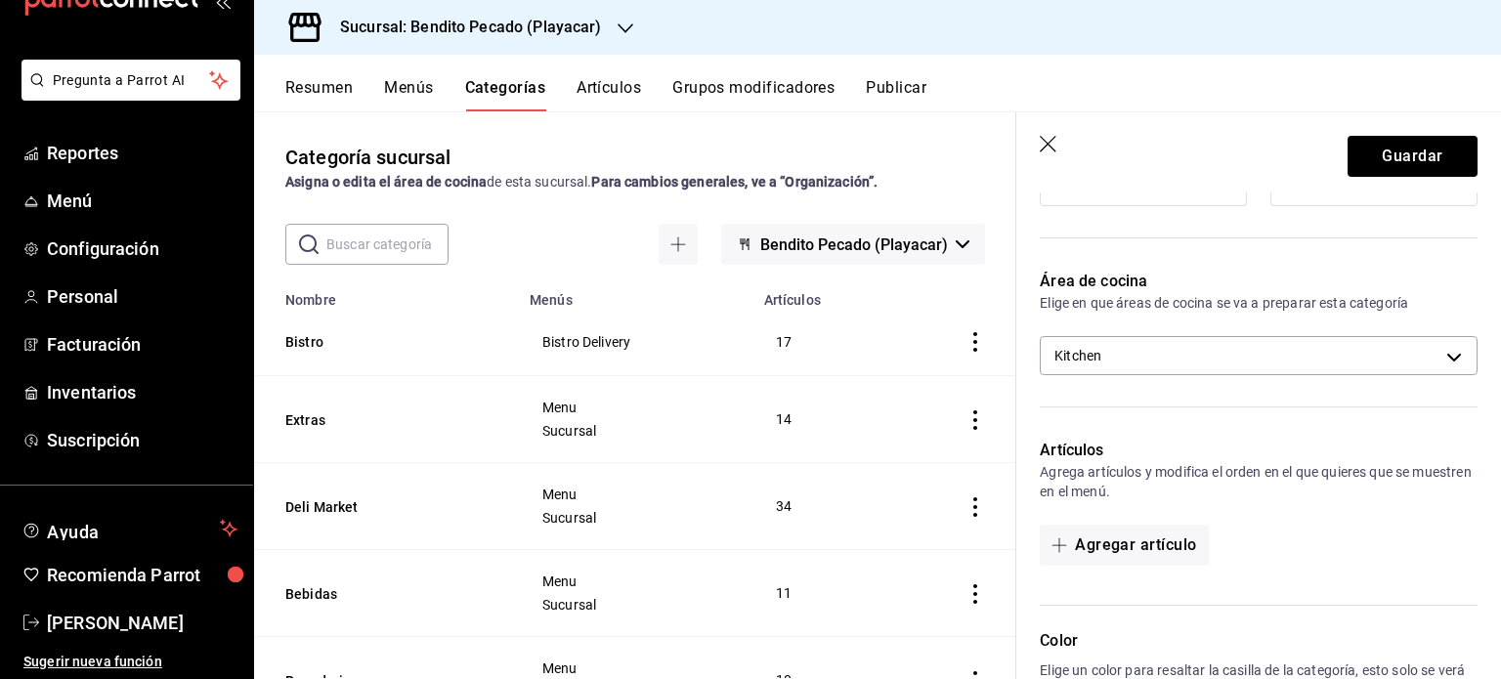
scroll to position [411, 0]
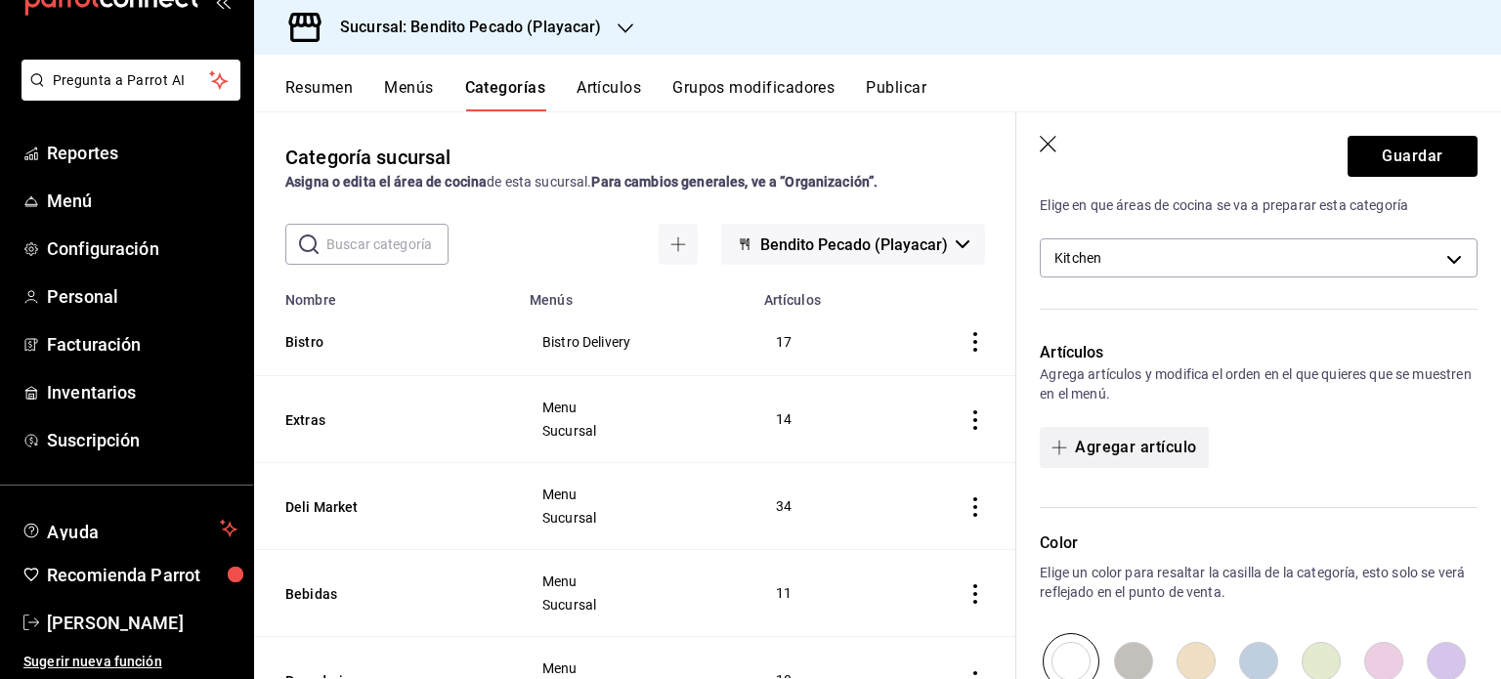
click at [1138, 455] on button "Agregar artículo" at bounding box center [1124, 447] width 168 height 41
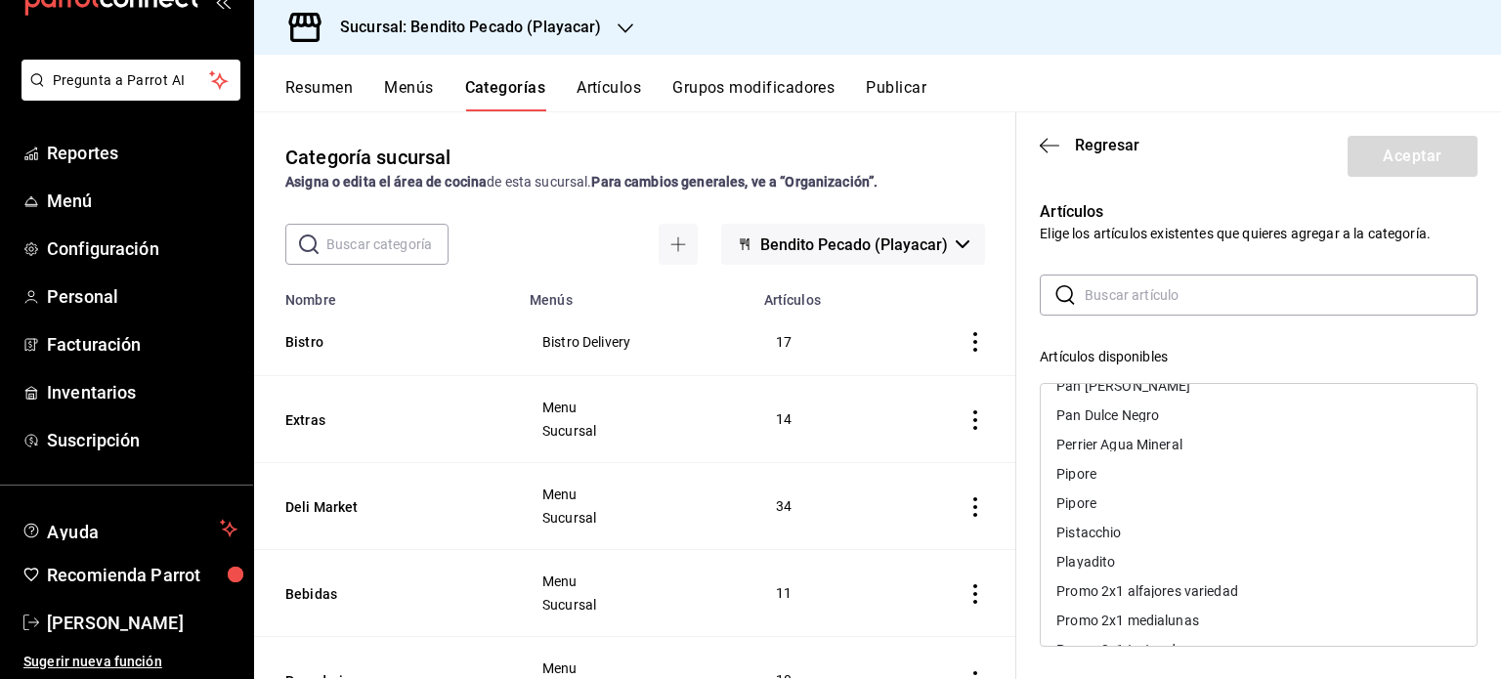
scroll to position [4777, 0]
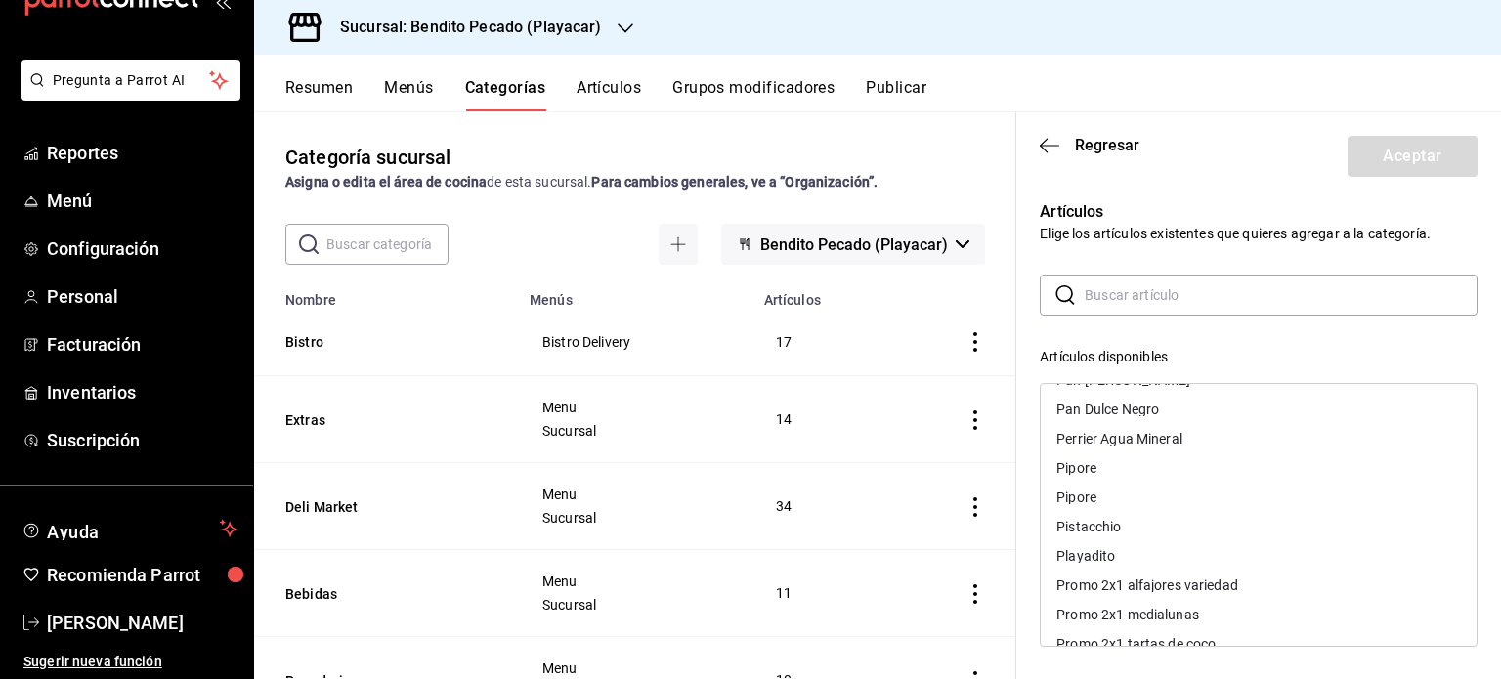
click at [1123, 289] on input "text" at bounding box center [1281, 295] width 393 height 39
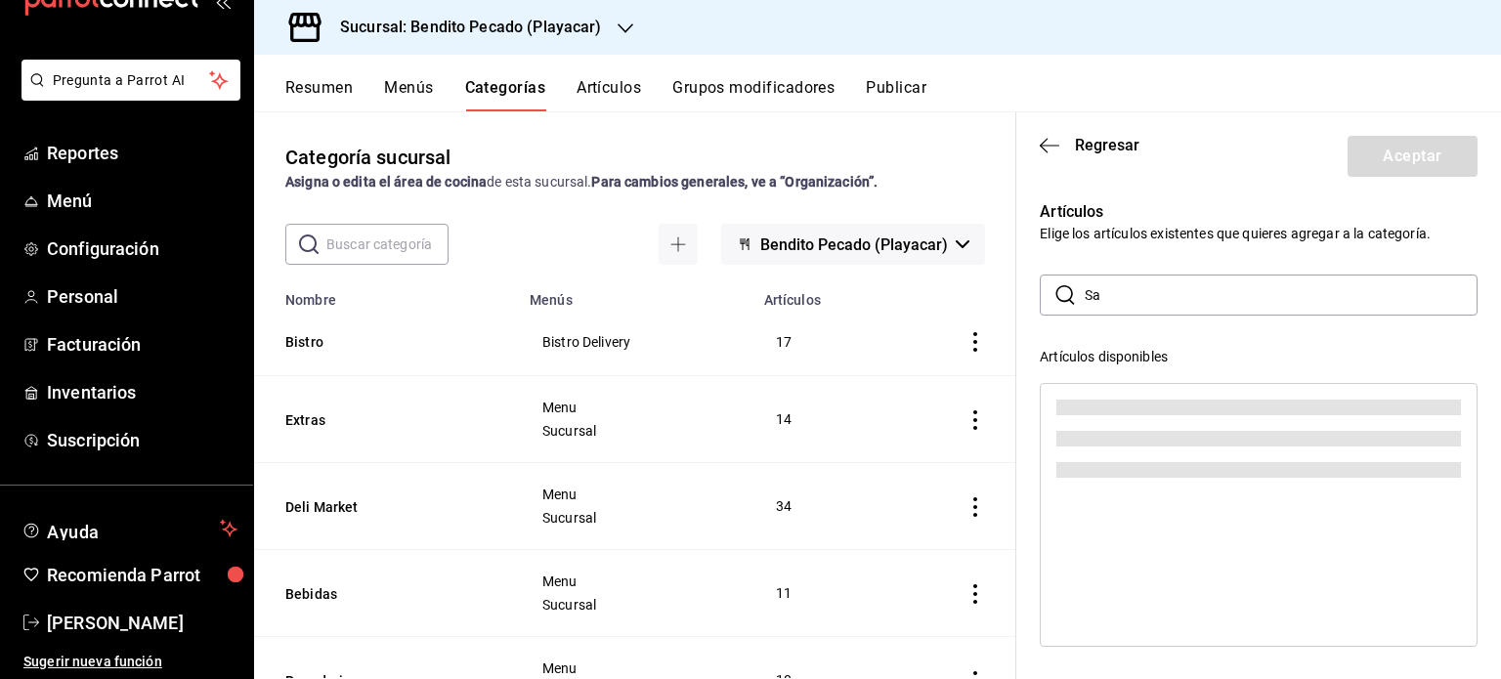
scroll to position [0, 0]
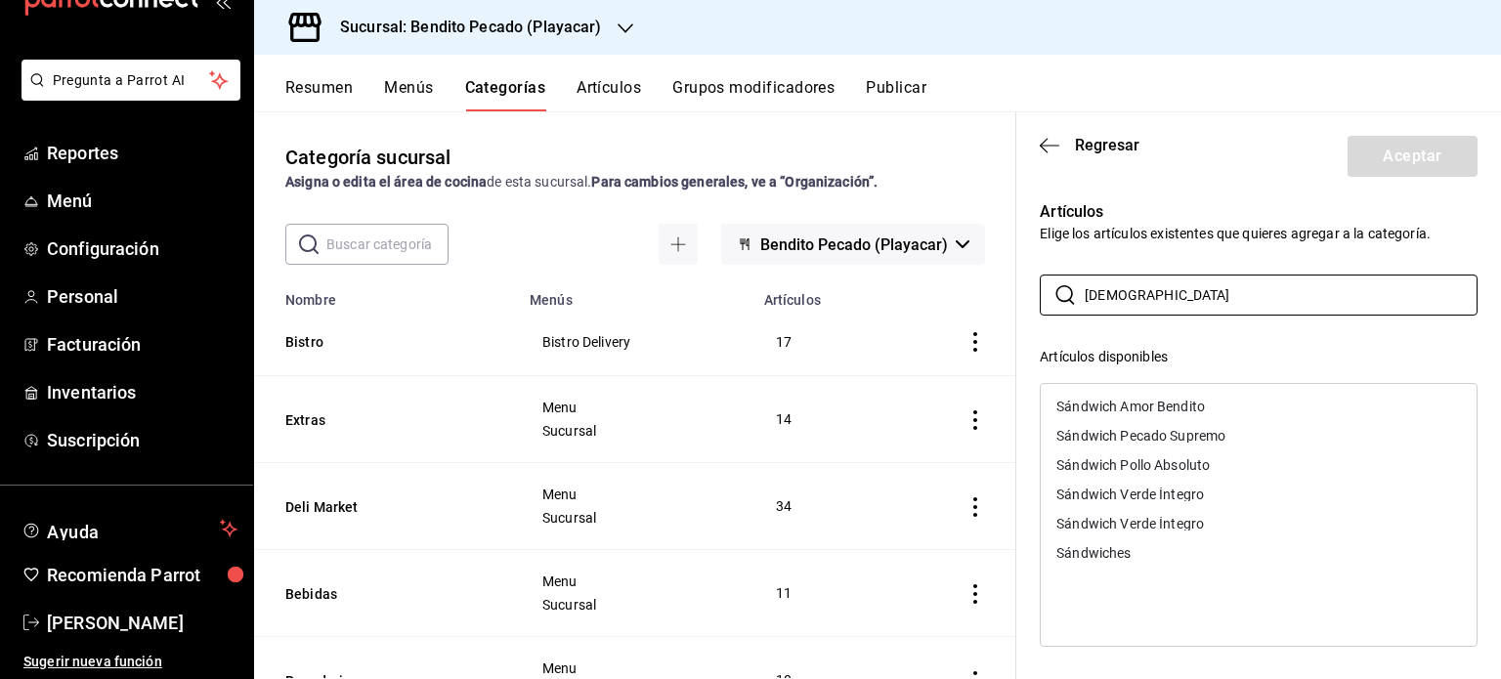
type input "[DEMOGRAPHIC_DATA]"
click at [1098, 408] on div "Sándwich Amor Bendito" at bounding box center [1131, 407] width 149 height 14
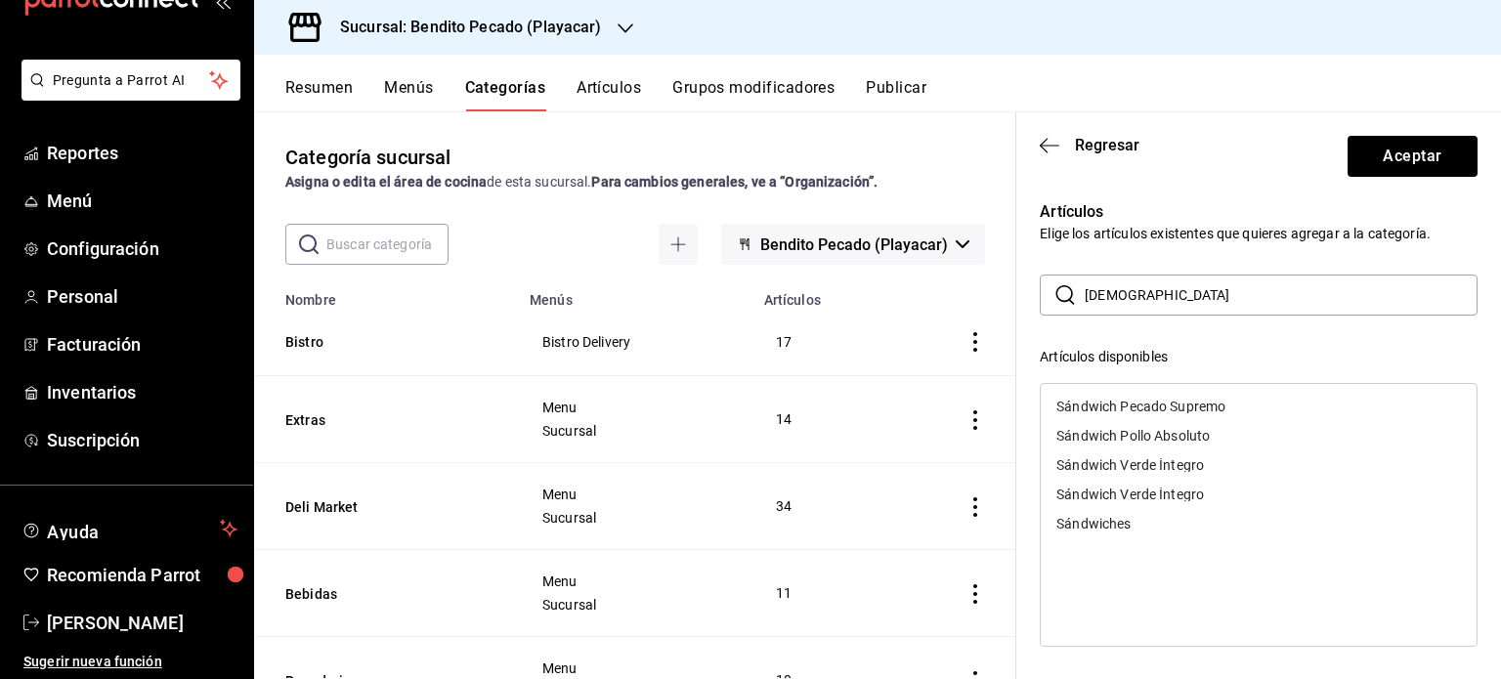
click at [1143, 404] on div "Sándwich Pecado Supremo" at bounding box center [1141, 407] width 169 height 14
click at [1143, 404] on div "Sándwich Pollo Absoluto" at bounding box center [1133, 407] width 153 height 14
click at [1143, 404] on div "Sándwich Verde Íntegro" at bounding box center [1131, 407] width 148 height 14
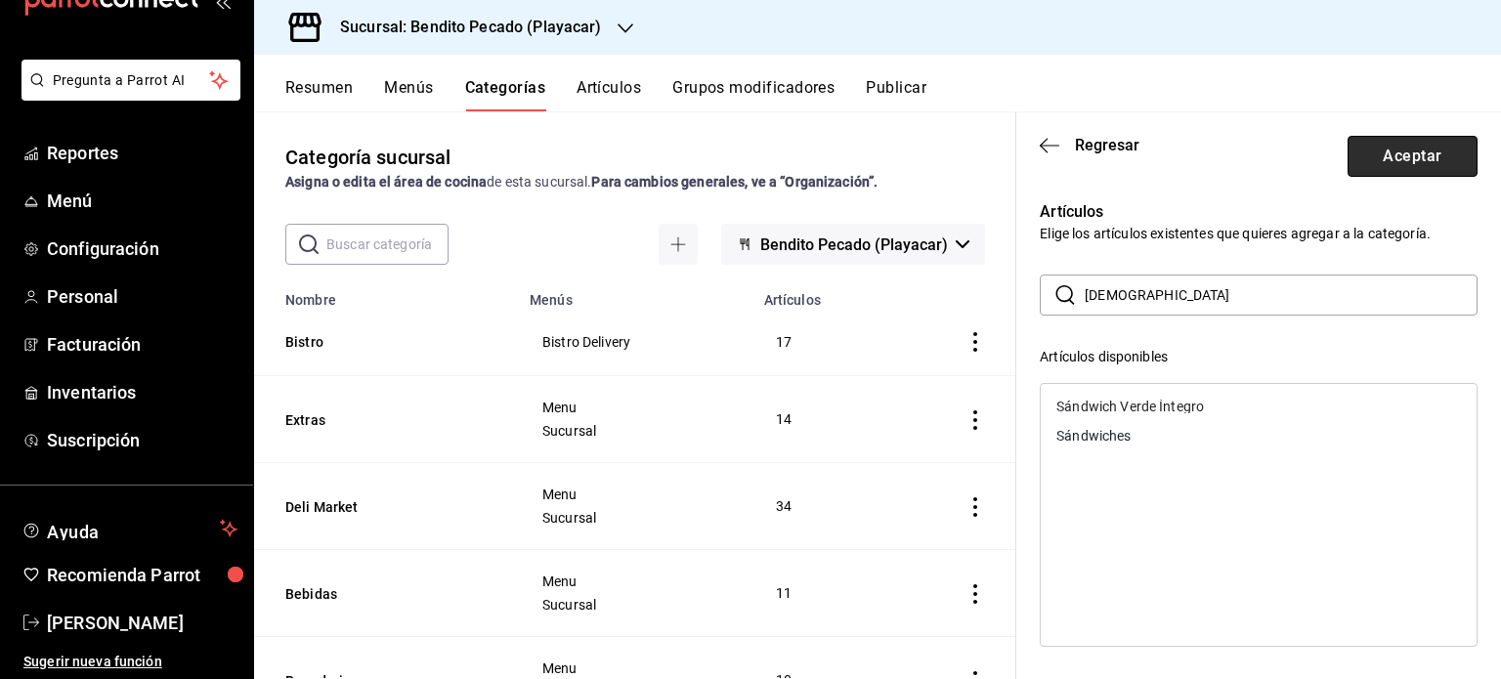
click at [1377, 155] on button "Aceptar" at bounding box center [1413, 156] width 130 height 41
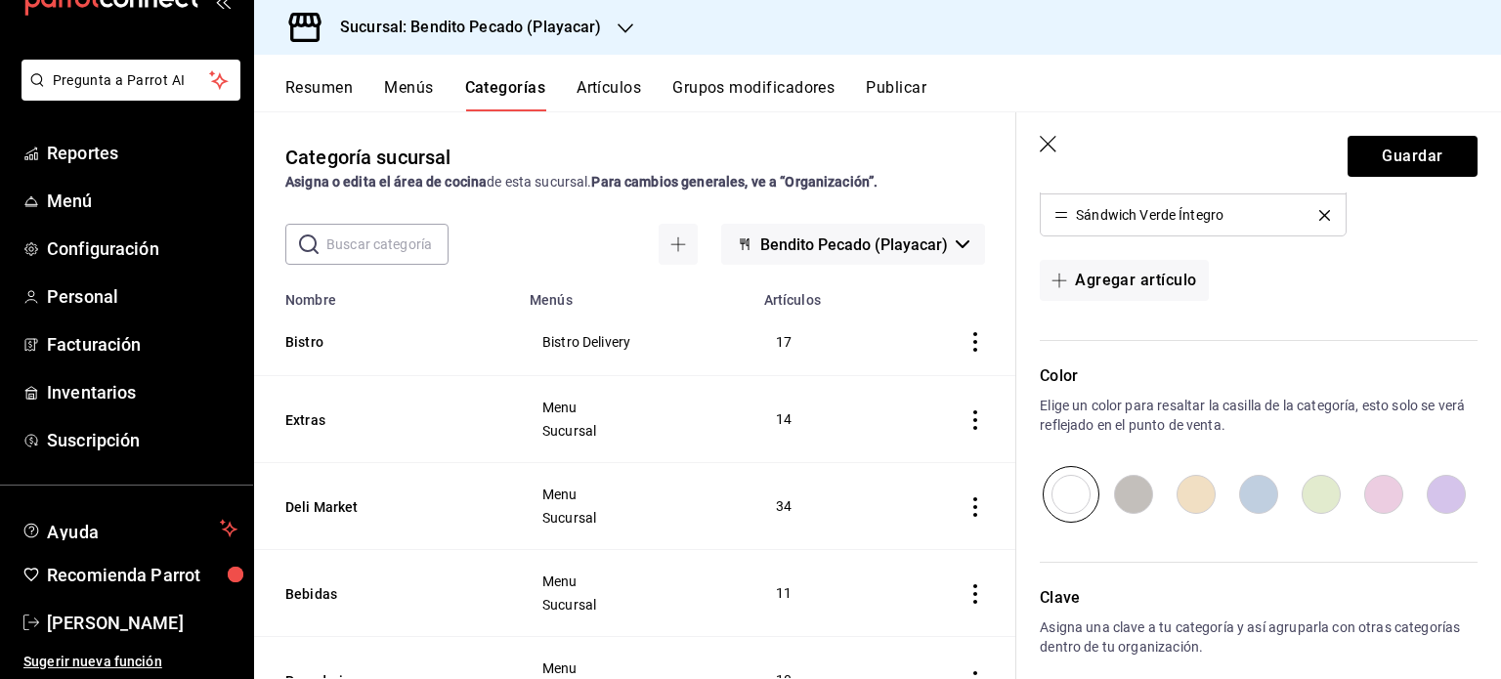
scroll to position [828, 0]
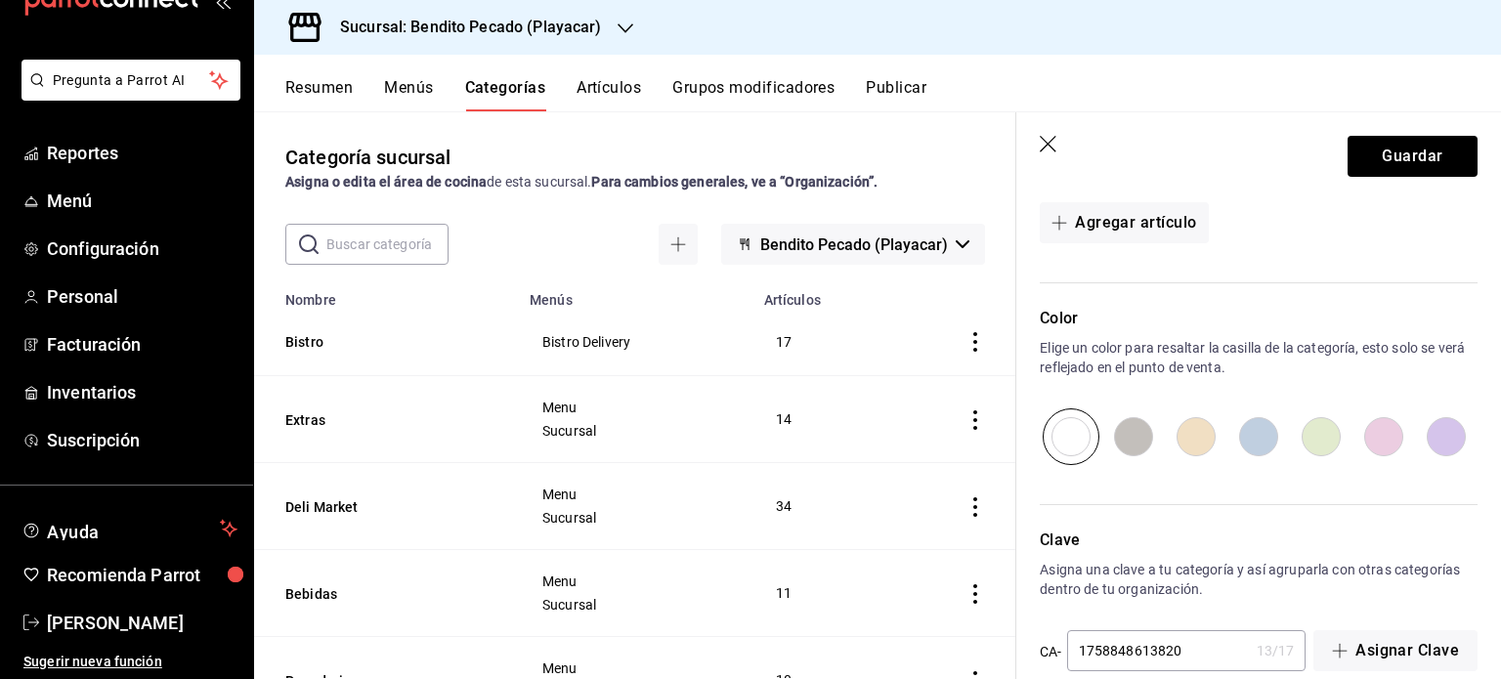
click at [1255, 430] on input "radio" at bounding box center [1259, 437] width 63 height 57
radio input "true"
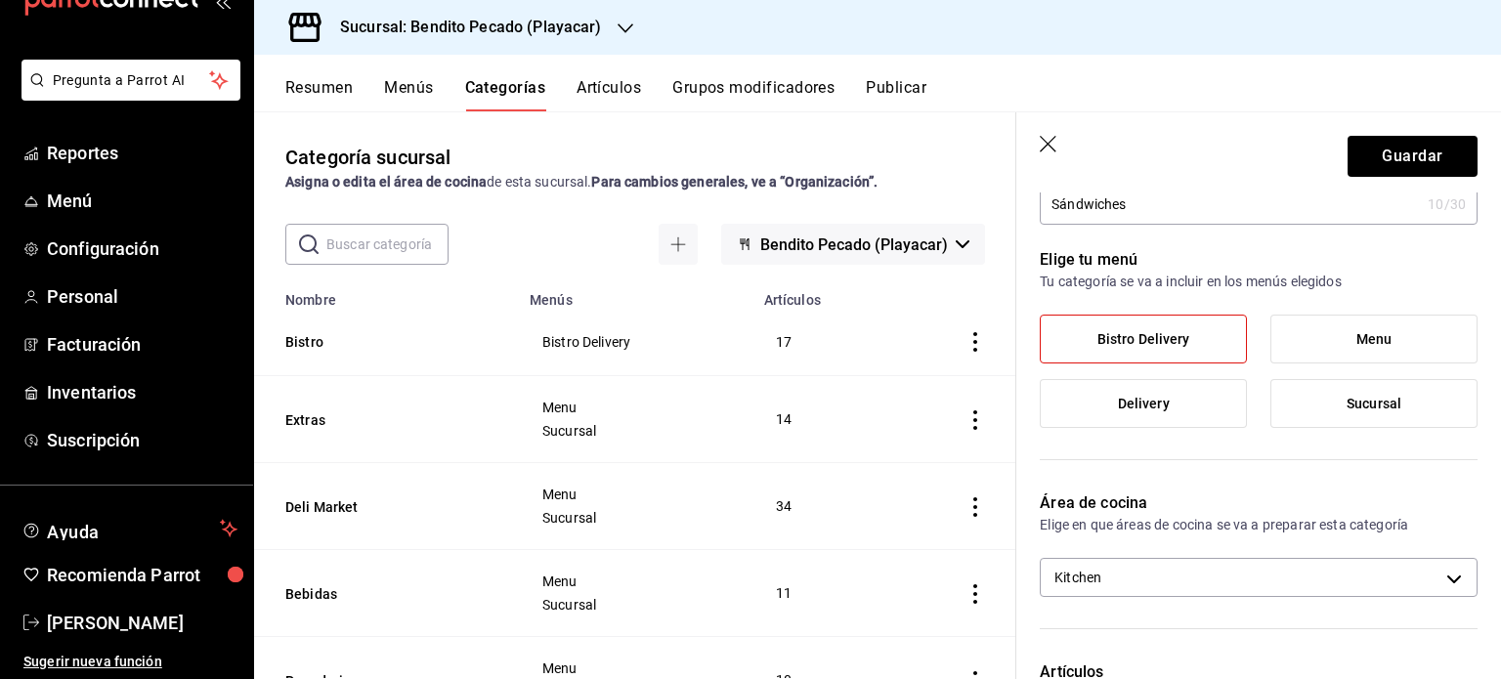
scroll to position [0, 0]
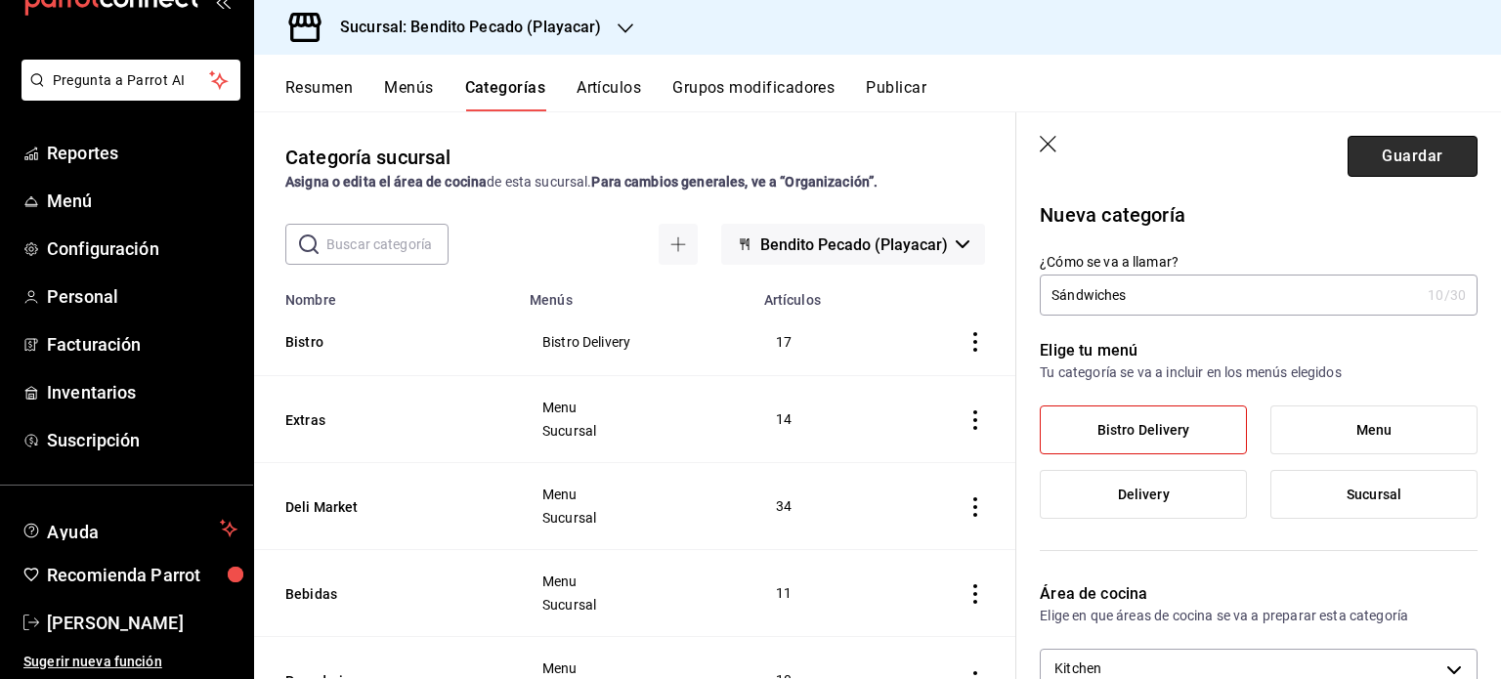
click at [1419, 142] on button "Guardar" at bounding box center [1413, 156] width 130 height 41
click at [333, 73] on div "Resumen Menús Categorías Artículos Grupos modificadores Publicar" at bounding box center [877, 83] width 1247 height 57
click at [333, 78] on button "Resumen" at bounding box center [318, 94] width 67 height 33
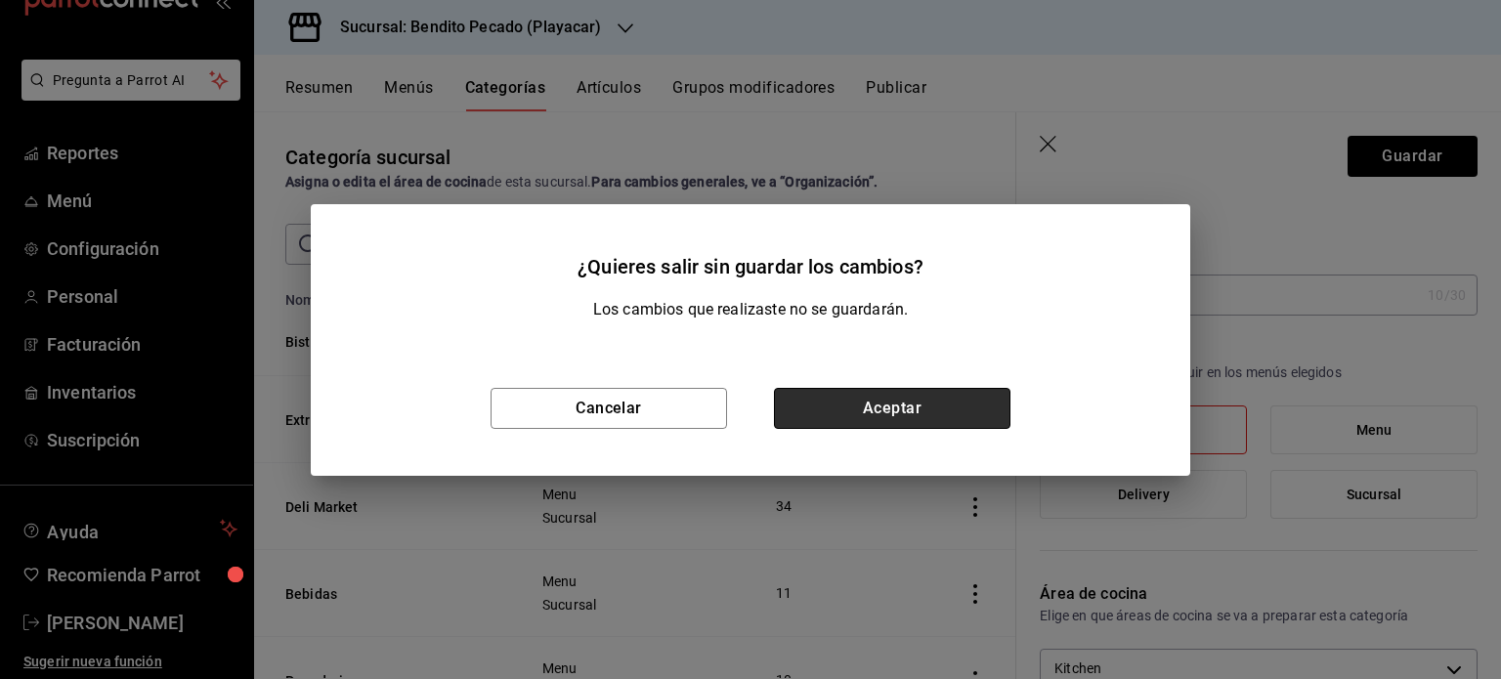
click at [927, 414] on button "Aceptar" at bounding box center [892, 408] width 237 height 41
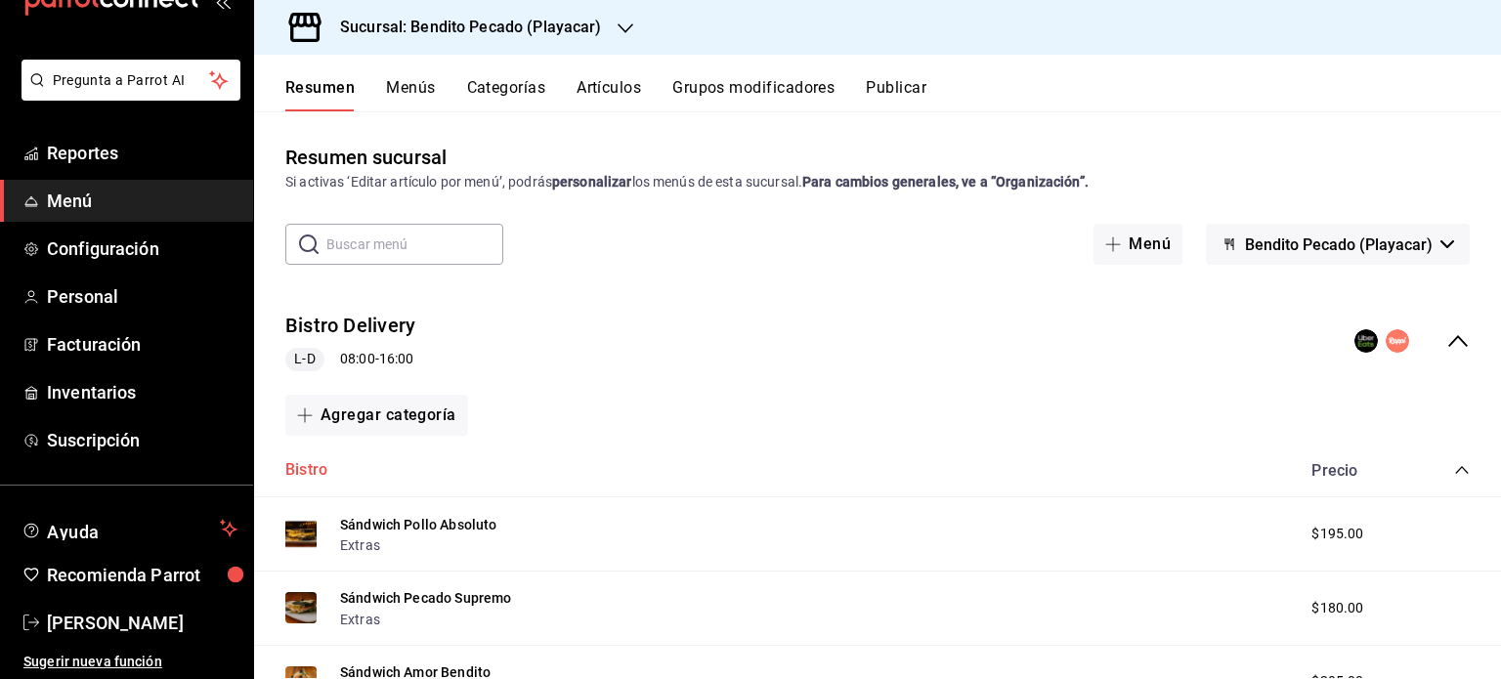
click at [313, 462] on button "Bistro" at bounding box center [306, 470] width 42 height 22
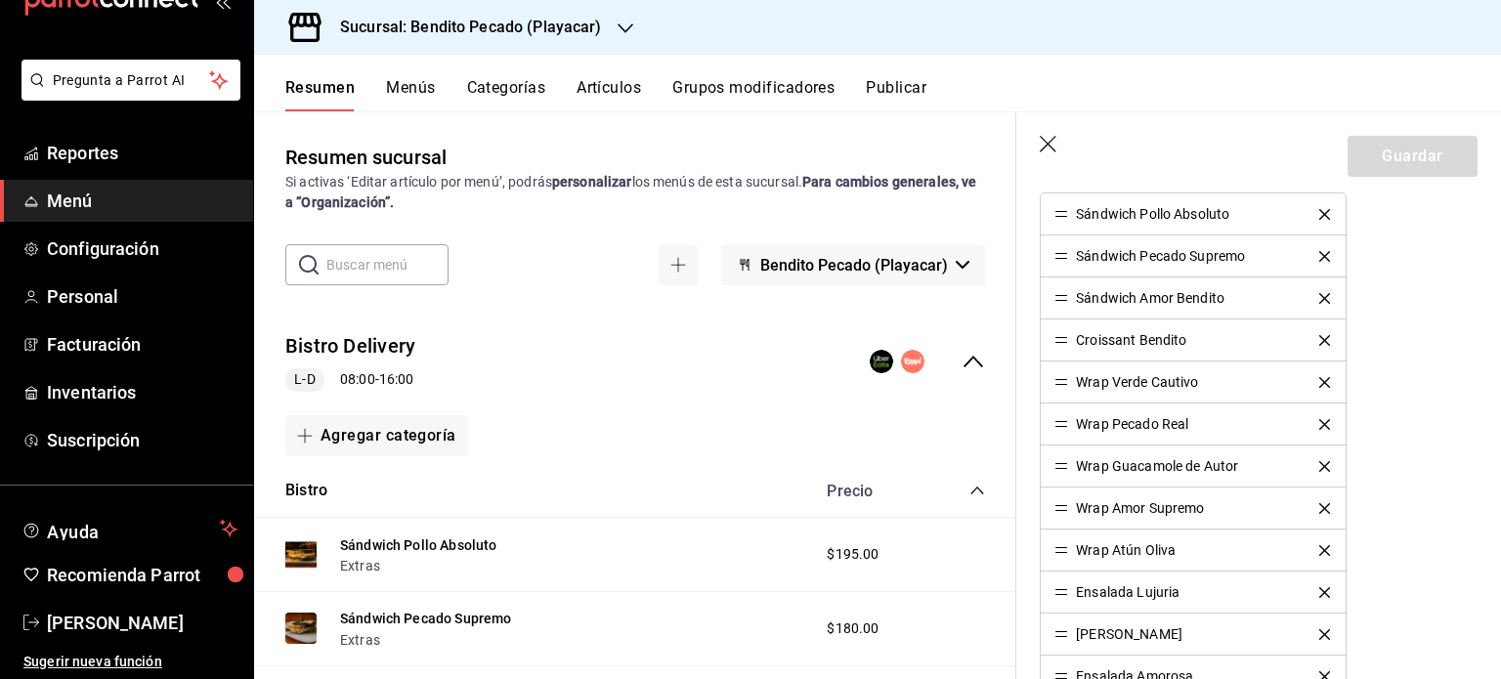
scroll to position [555, 0]
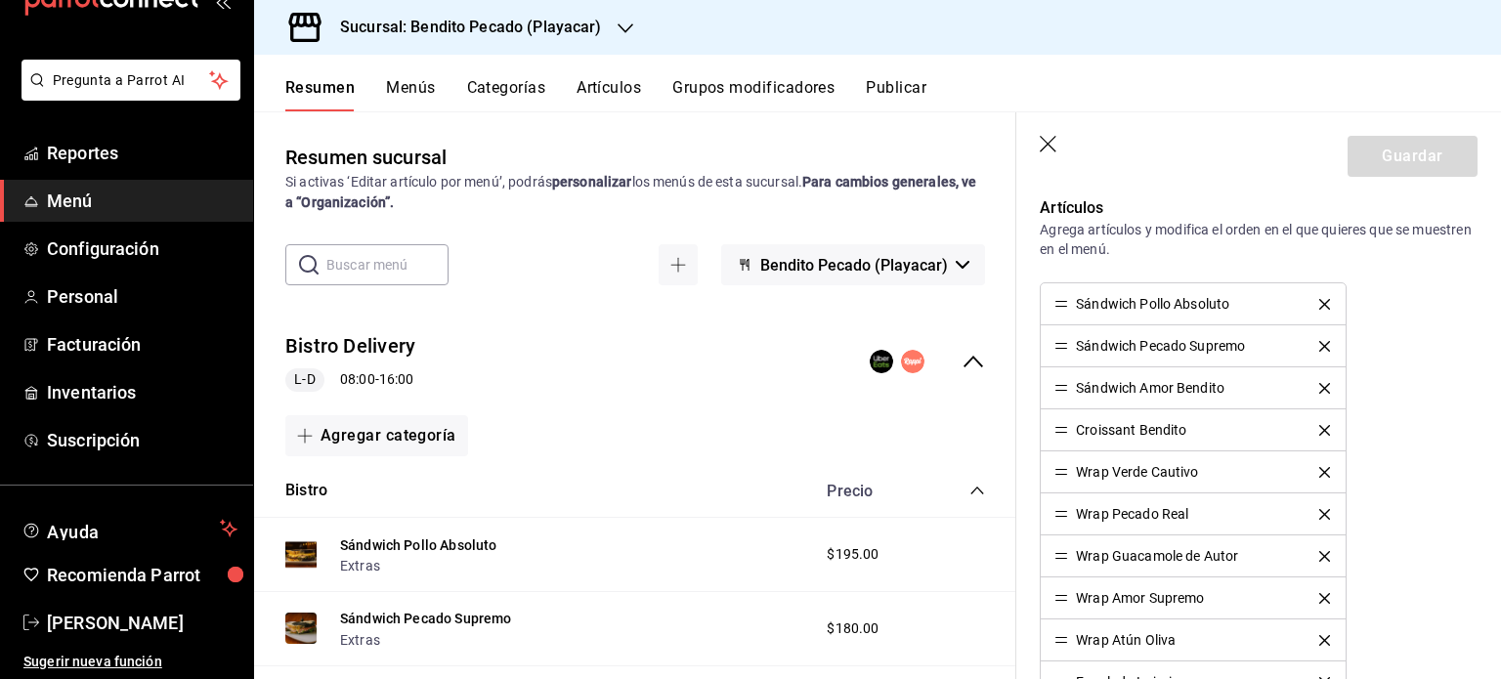
click at [1320, 303] on icon "delete" at bounding box center [1325, 304] width 11 height 11
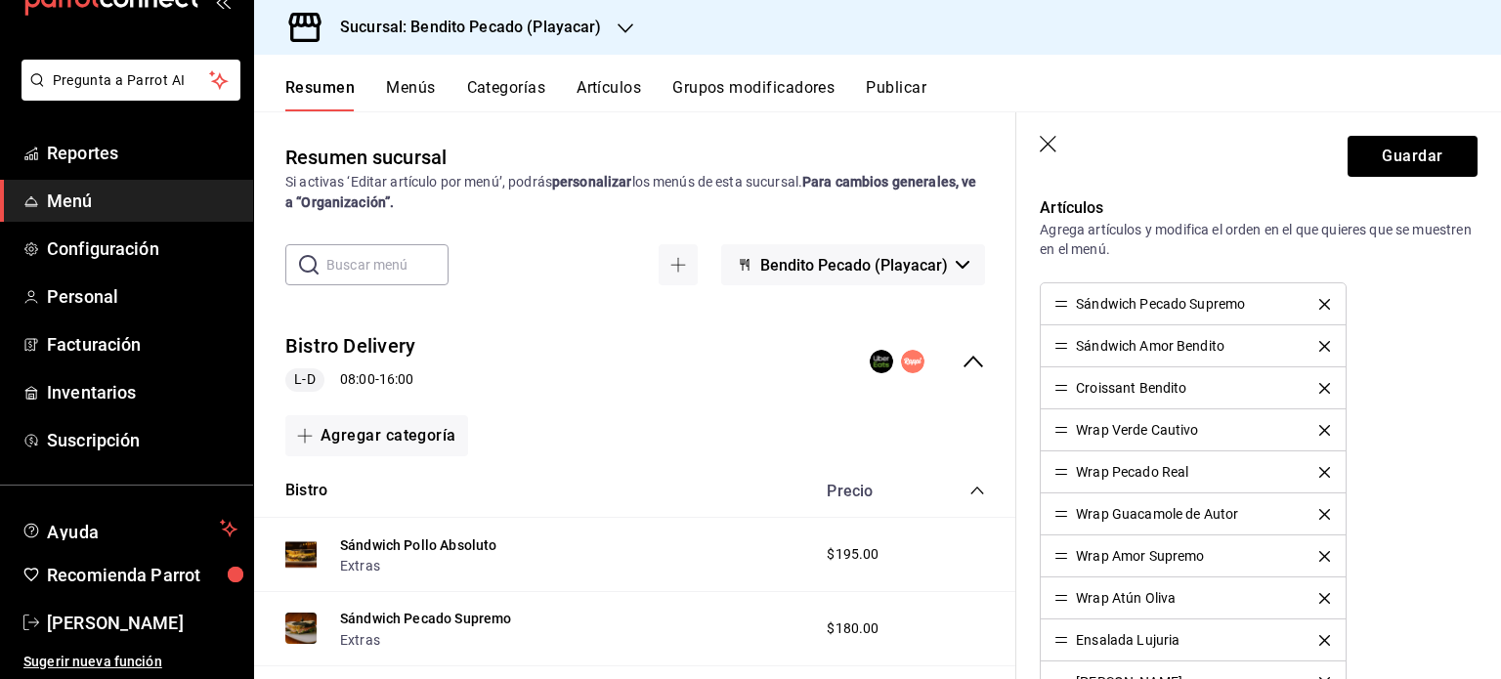
click at [1320, 303] on icon "delete" at bounding box center [1325, 304] width 11 height 11
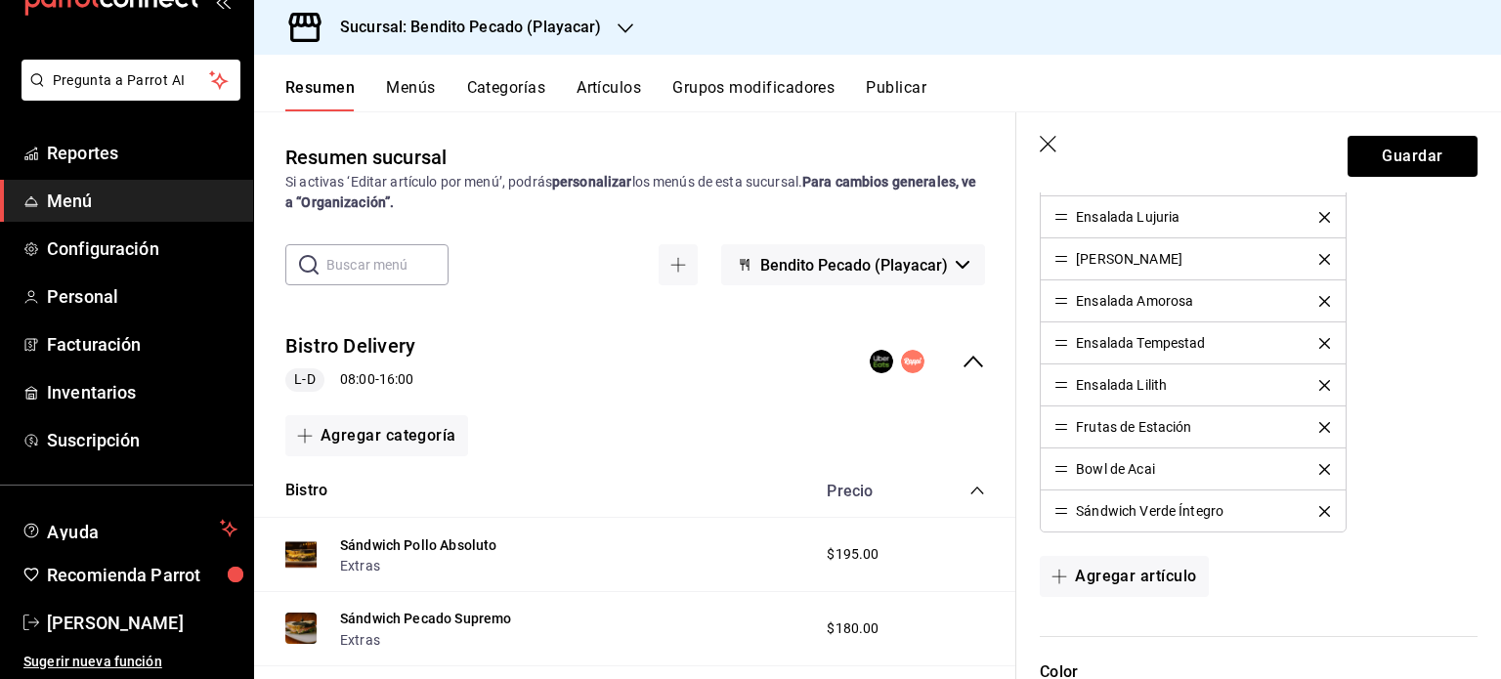
scroll to position [910, 0]
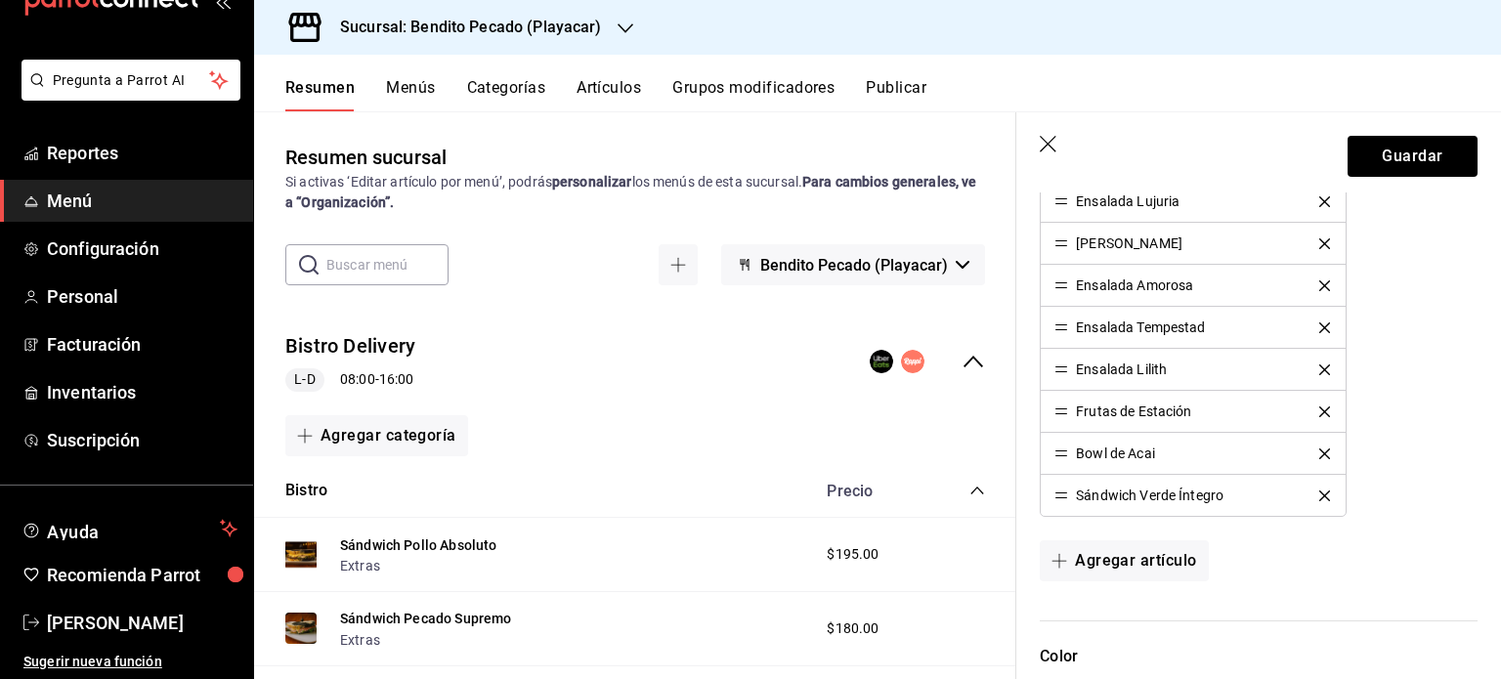
click at [1320, 491] on icon "delete" at bounding box center [1325, 496] width 11 height 11
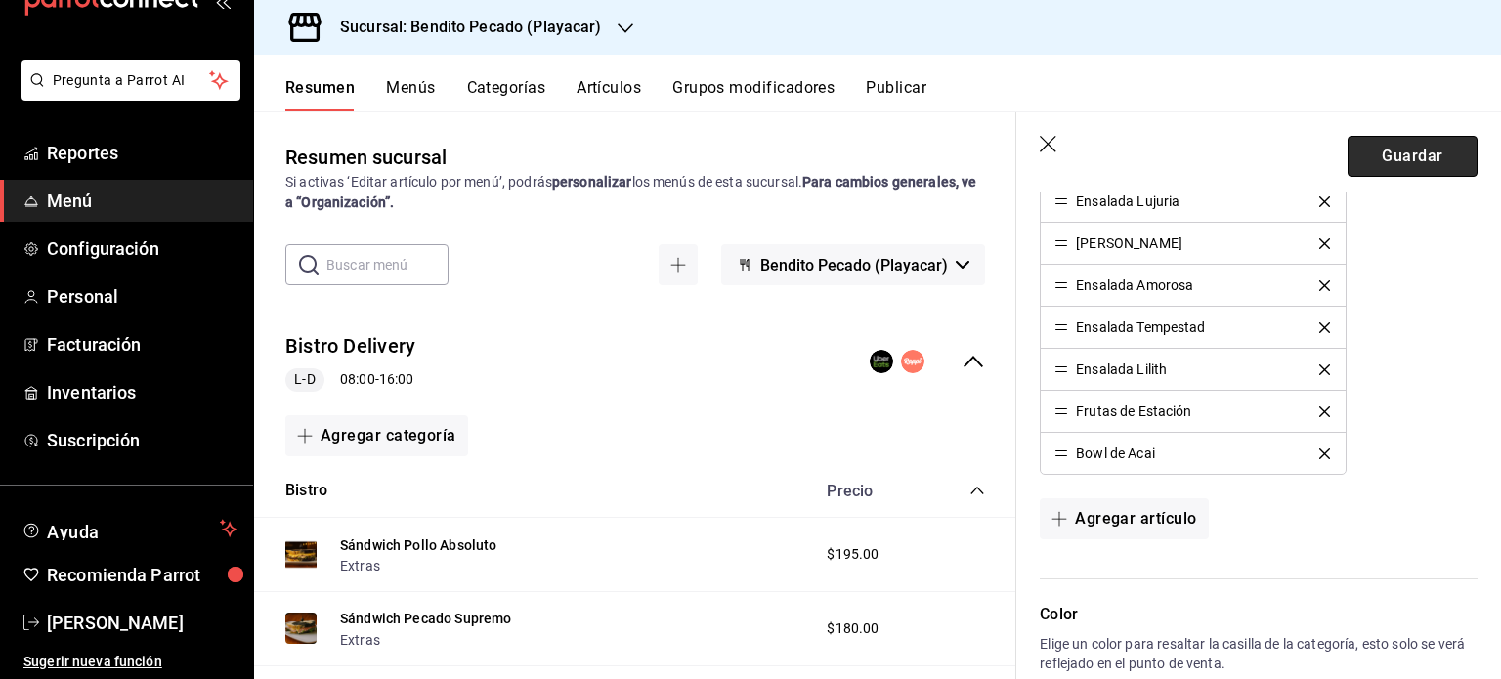
click at [1437, 161] on button "Guardar" at bounding box center [1413, 156] width 130 height 41
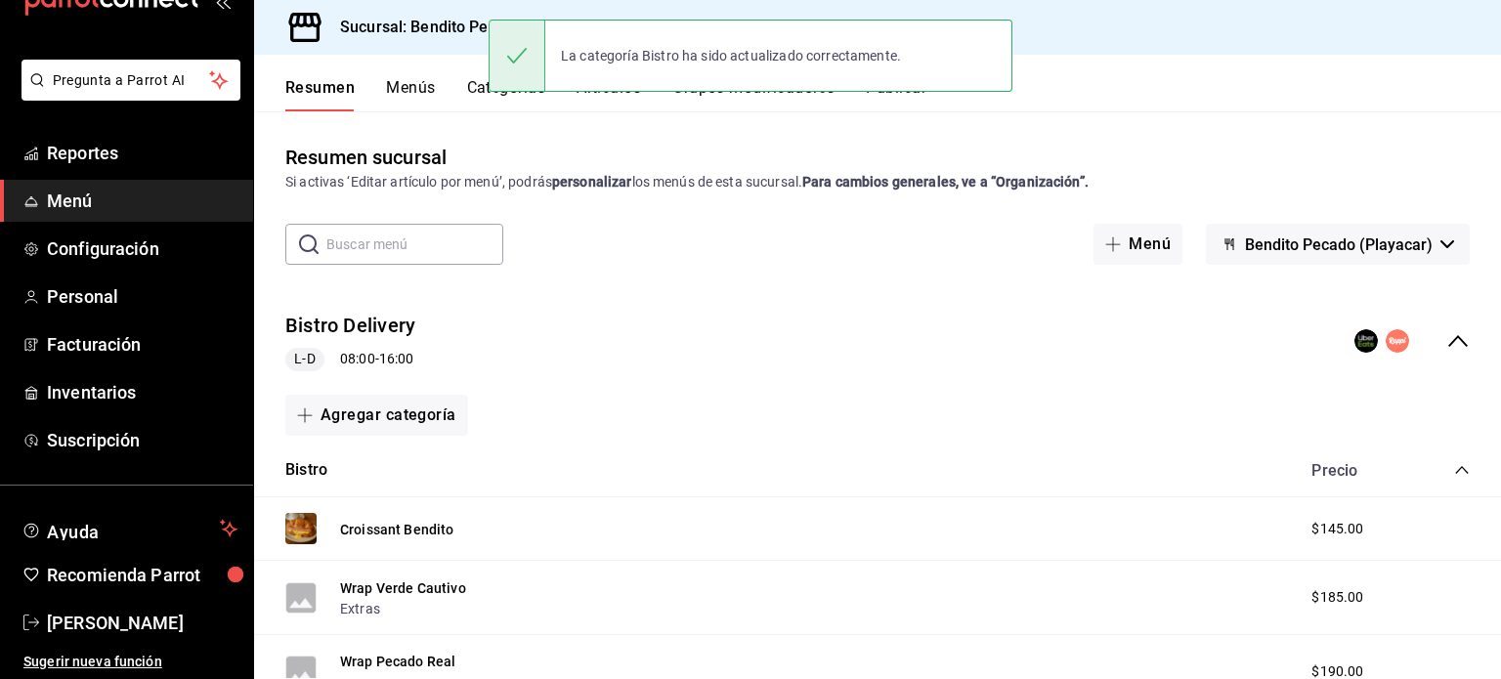
click at [482, 84] on button "Categorías" at bounding box center [506, 94] width 79 height 33
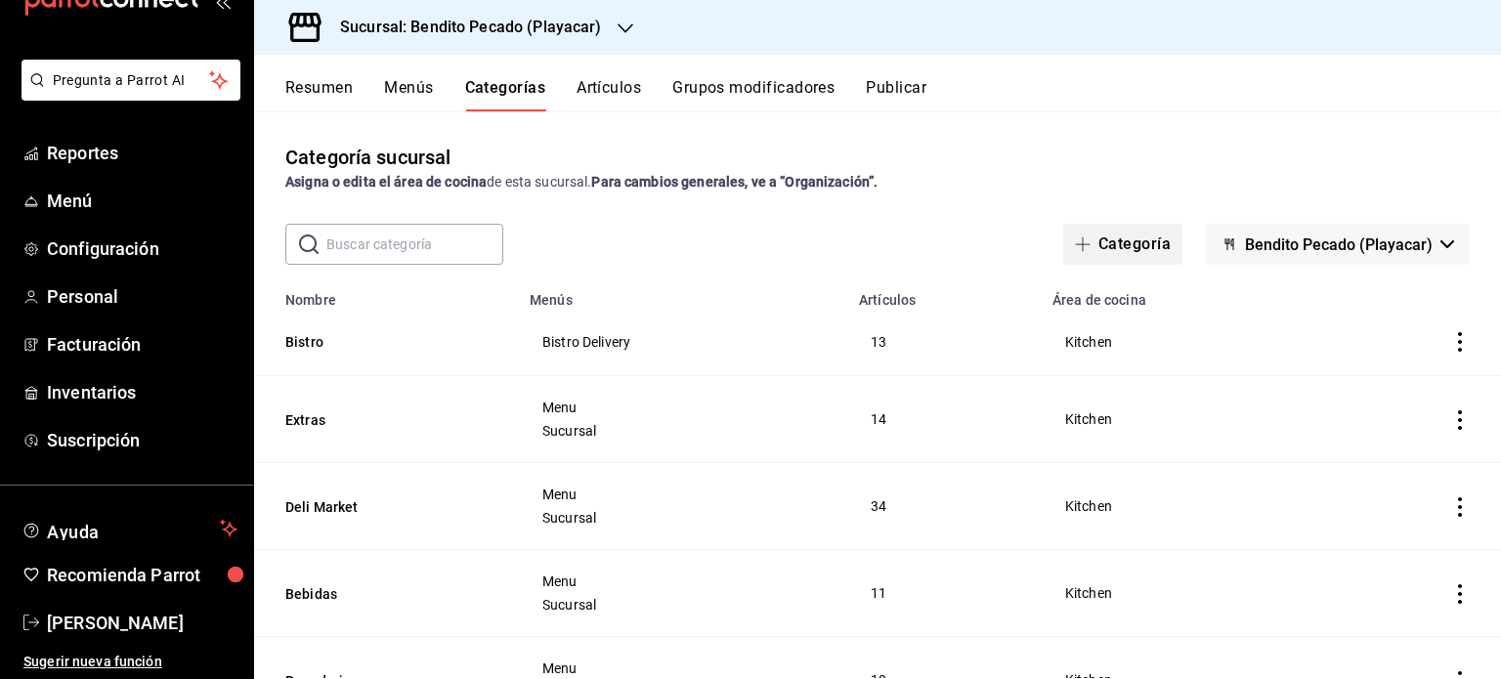
click at [1125, 249] on button "Categoría" at bounding box center [1122, 244] width 119 height 41
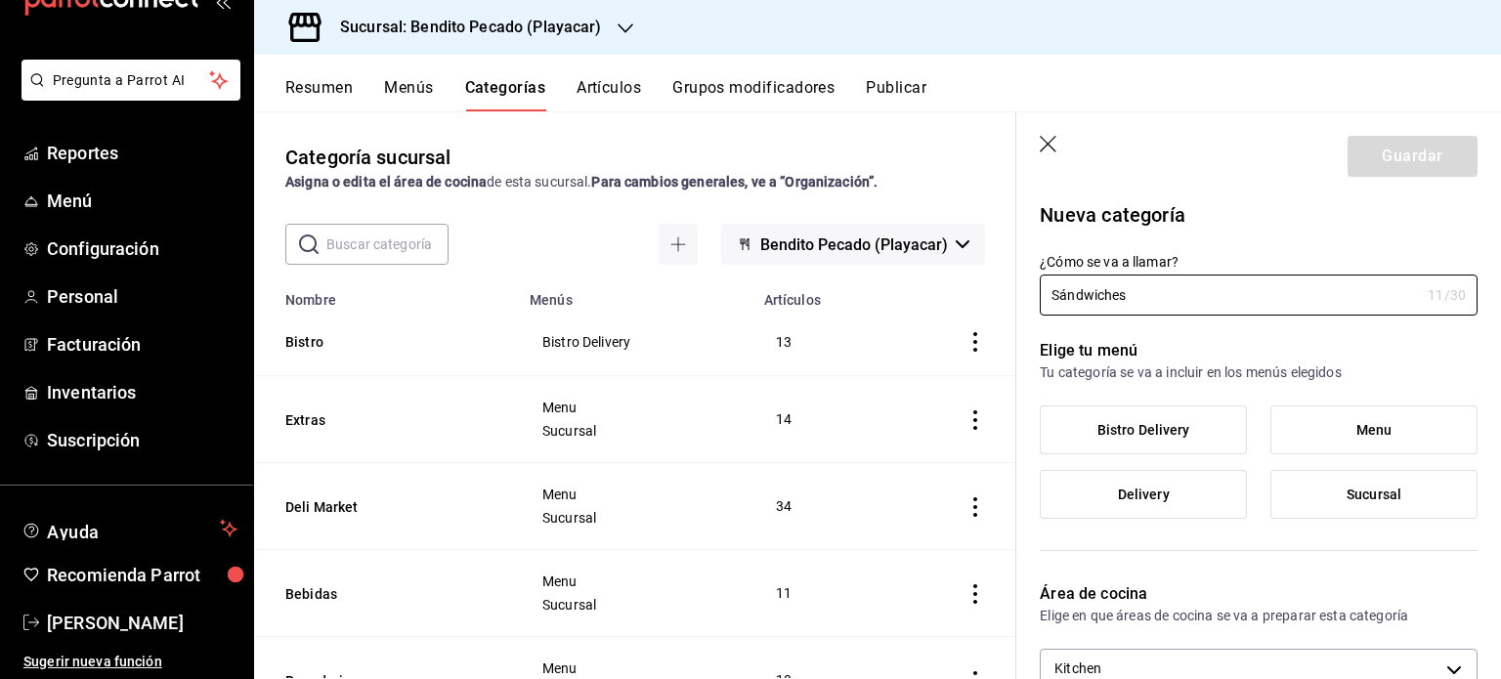
type input "Sándwiches"
click at [1160, 427] on span "Bistro Delivery" at bounding box center [1144, 430] width 93 height 17
click at [0, 0] on input "Bistro Delivery" at bounding box center [0, 0] width 0 height 0
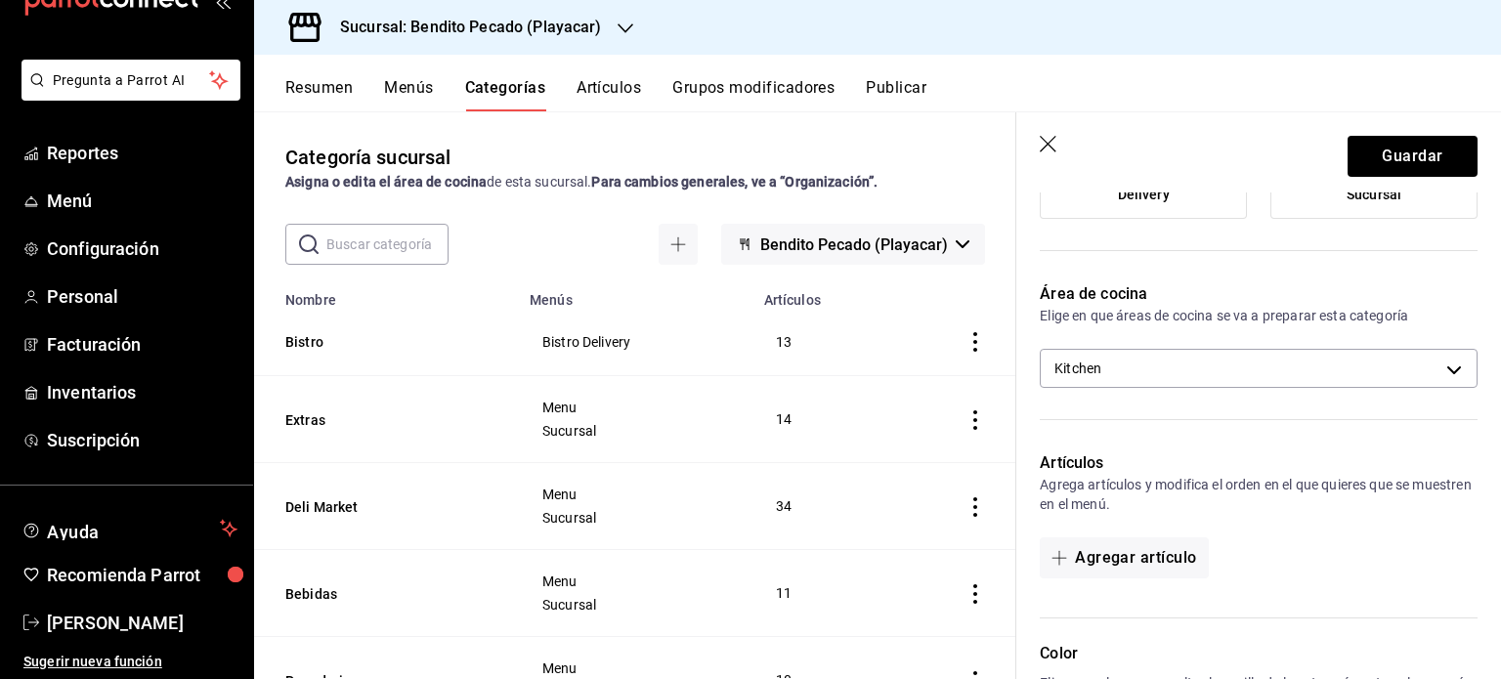
scroll to position [362, 0]
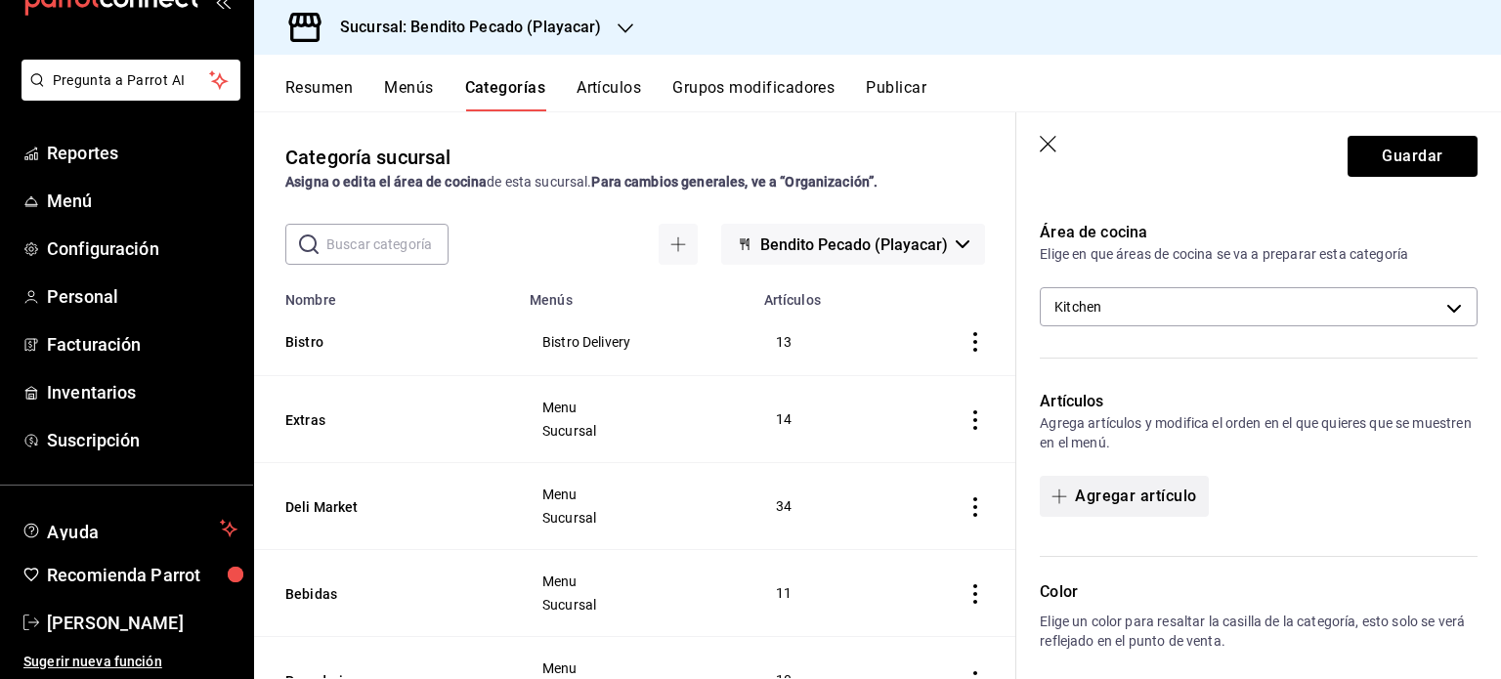
click at [1182, 498] on button "Agregar artículo" at bounding box center [1124, 496] width 168 height 41
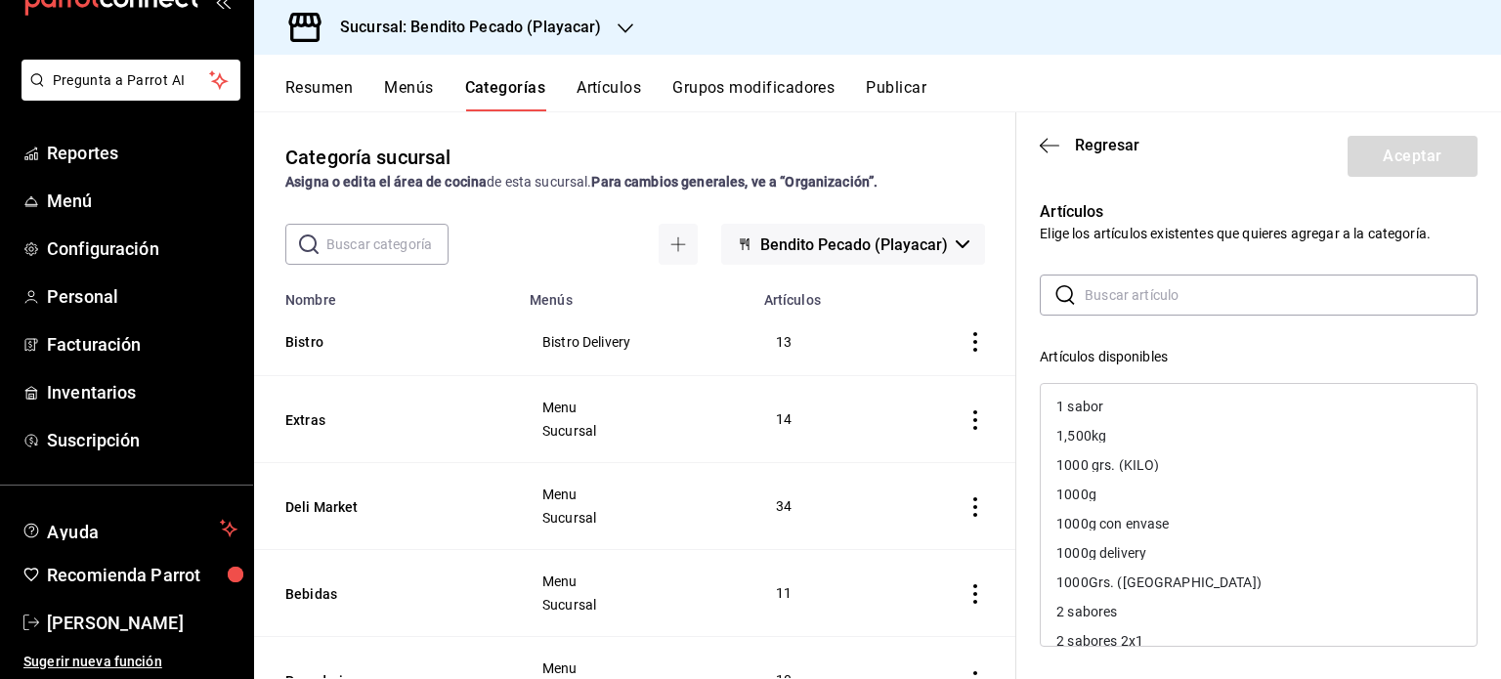
click at [1103, 307] on input "text" at bounding box center [1281, 295] width 393 height 39
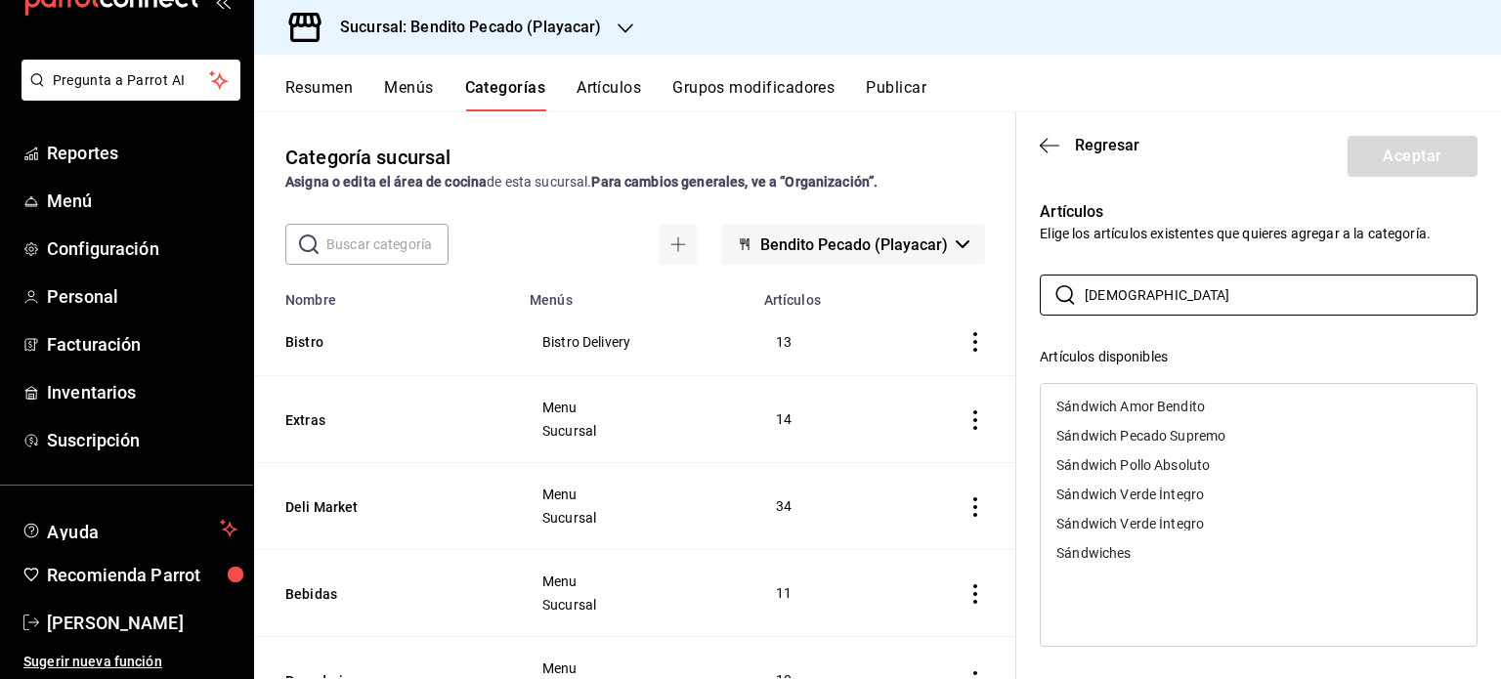
type input "[DEMOGRAPHIC_DATA]"
click at [1146, 407] on div "Sándwich Amor Bendito" at bounding box center [1131, 407] width 149 height 14
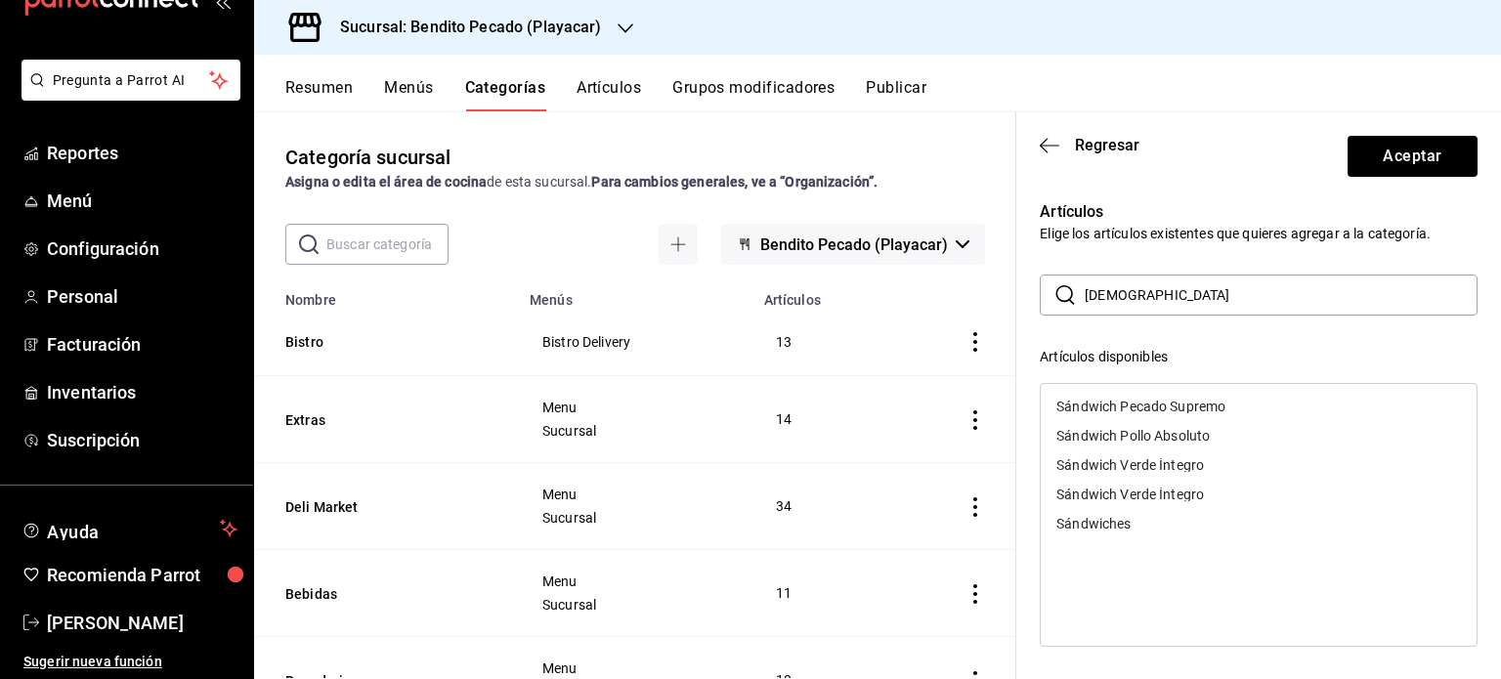
click at [1161, 411] on div "Sándwich Pecado Supremo" at bounding box center [1141, 407] width 169 height 14
click at [1161, 411] on div "Sándwich Pollo Absoluto" at bounding box center [1133, 407] width 153 height 14
click at [1161, 411] on div "Sándwich Verde Íntegro" at bounding box center [1131, 407] width 148 height 14
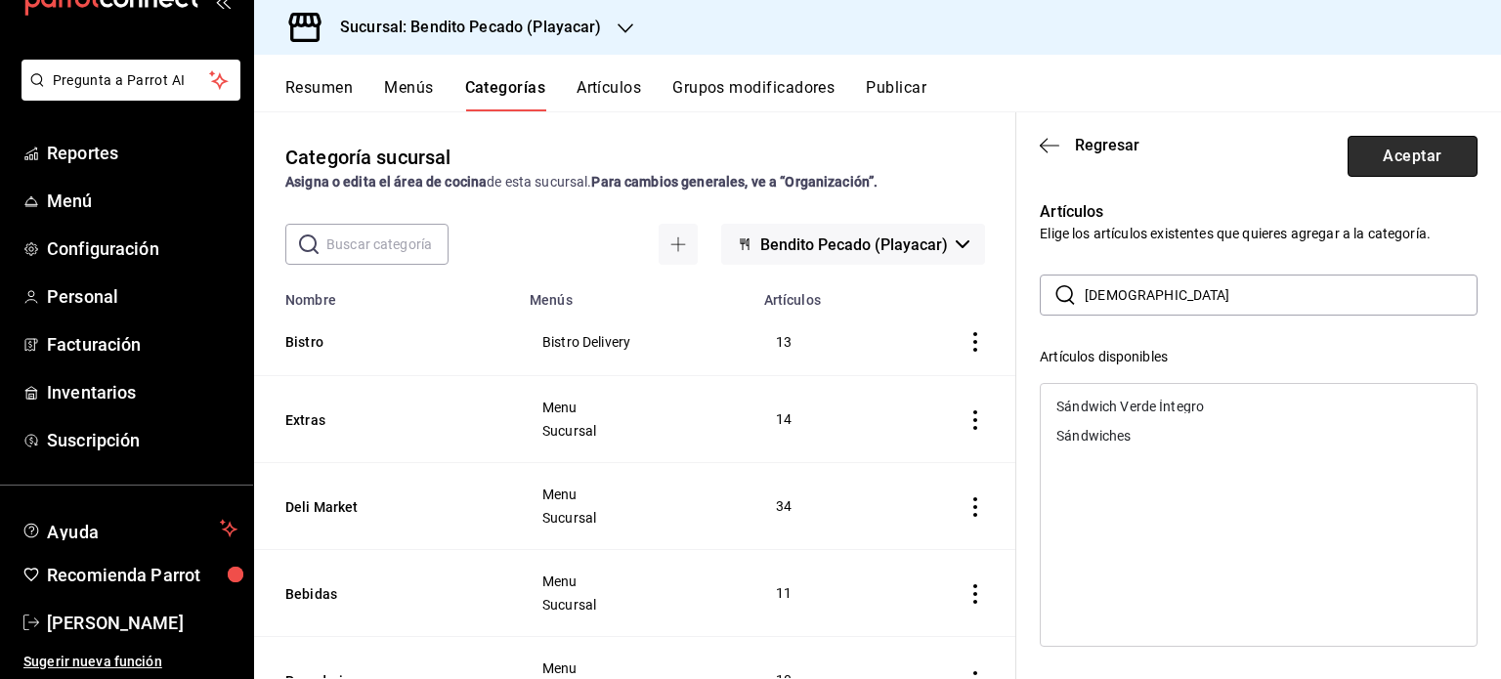
click at [1377, 163] on button "Aceptar" at bounding box center [1413, 156] width 130 height 41
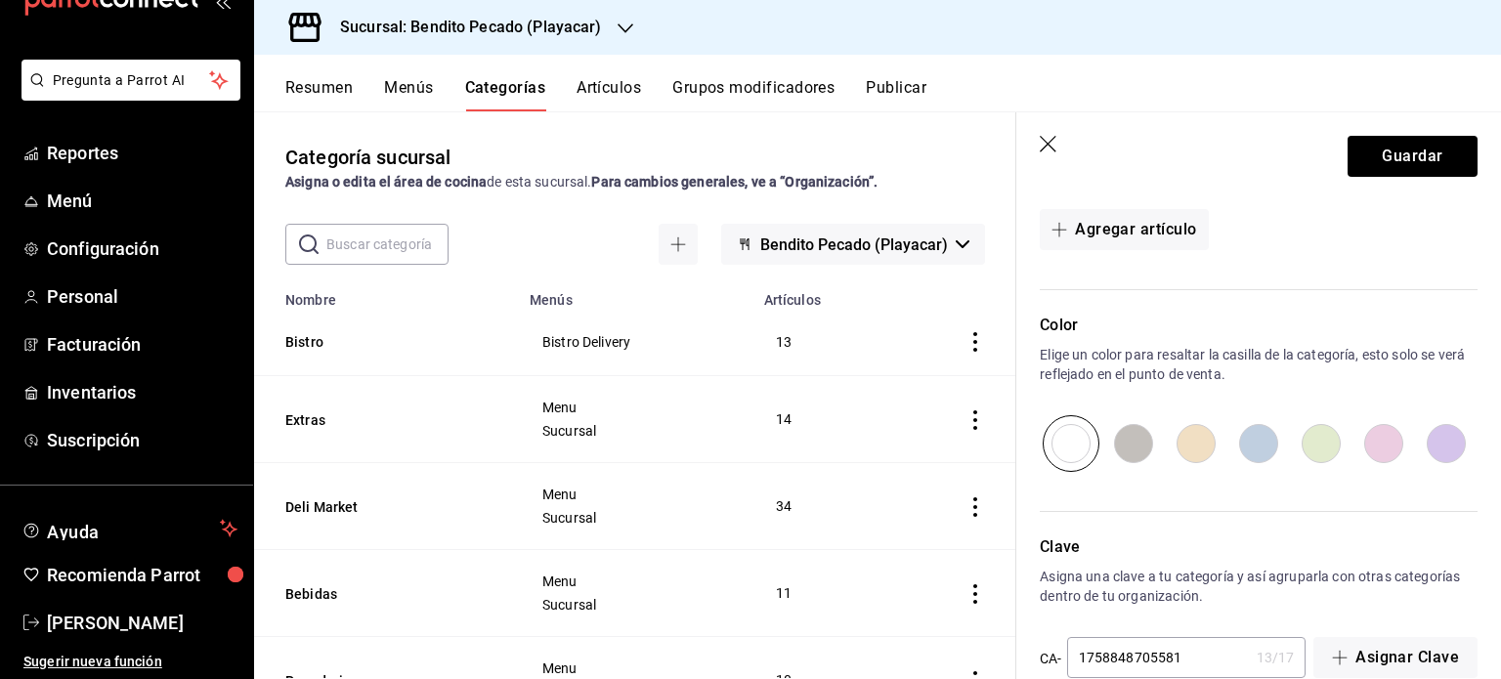
scroll to position [837, 0]
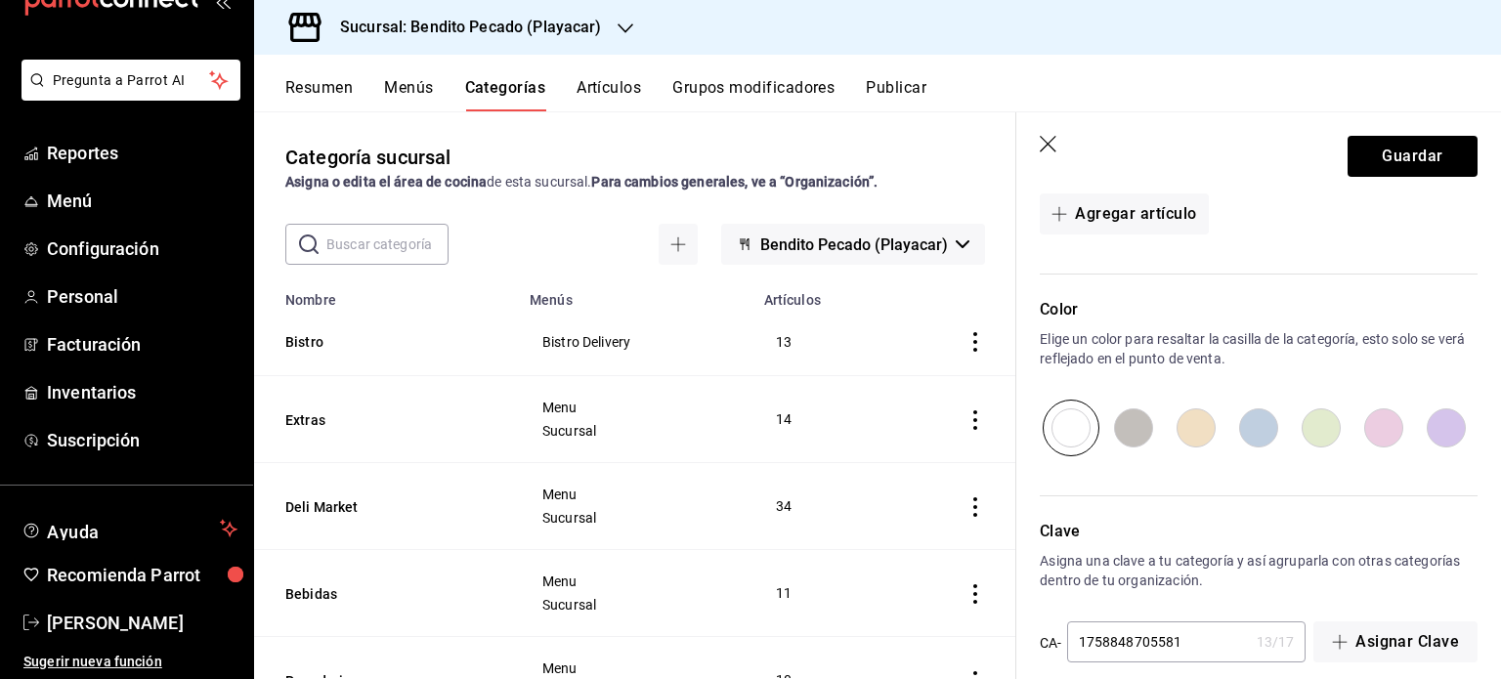
click at [1302, 433] on input "radio" at bounding box center [1321, 428] width 63 height 57
radio input "true"
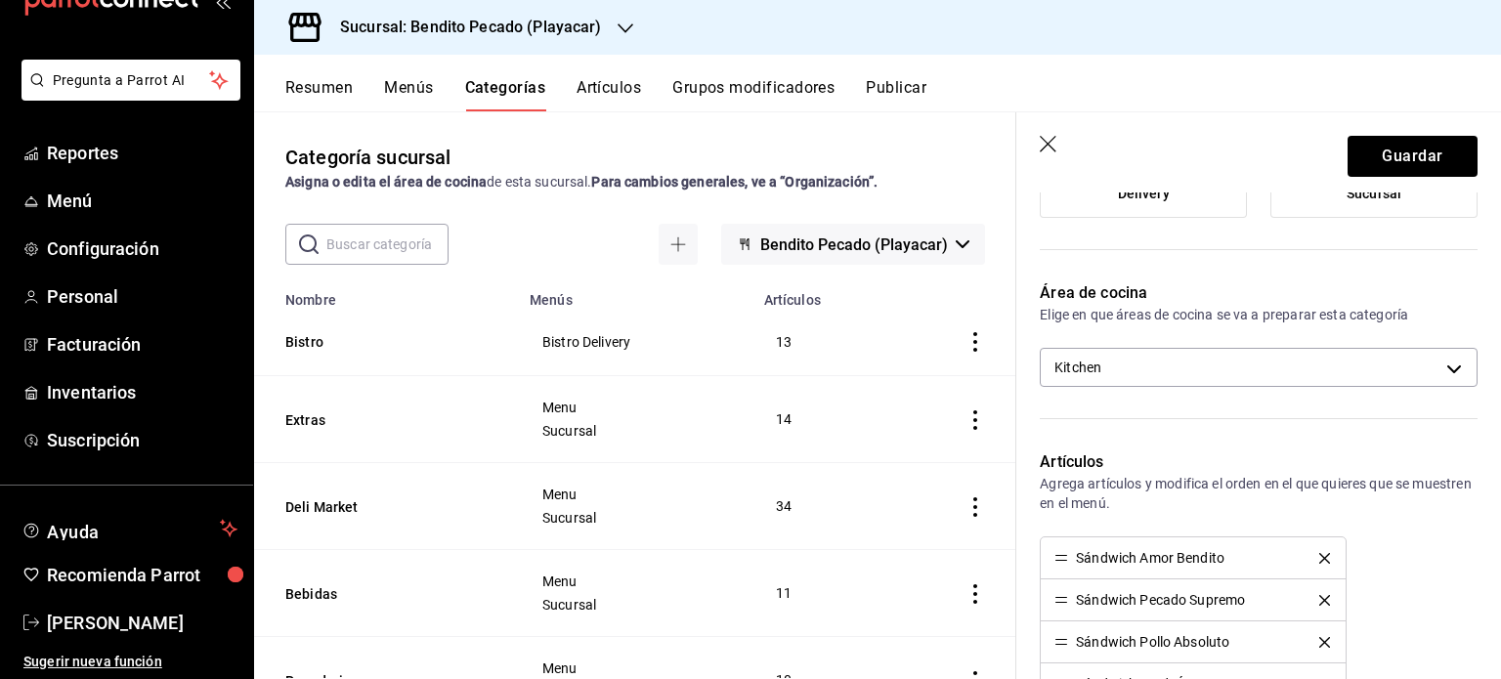
scroll to position [0, 0]
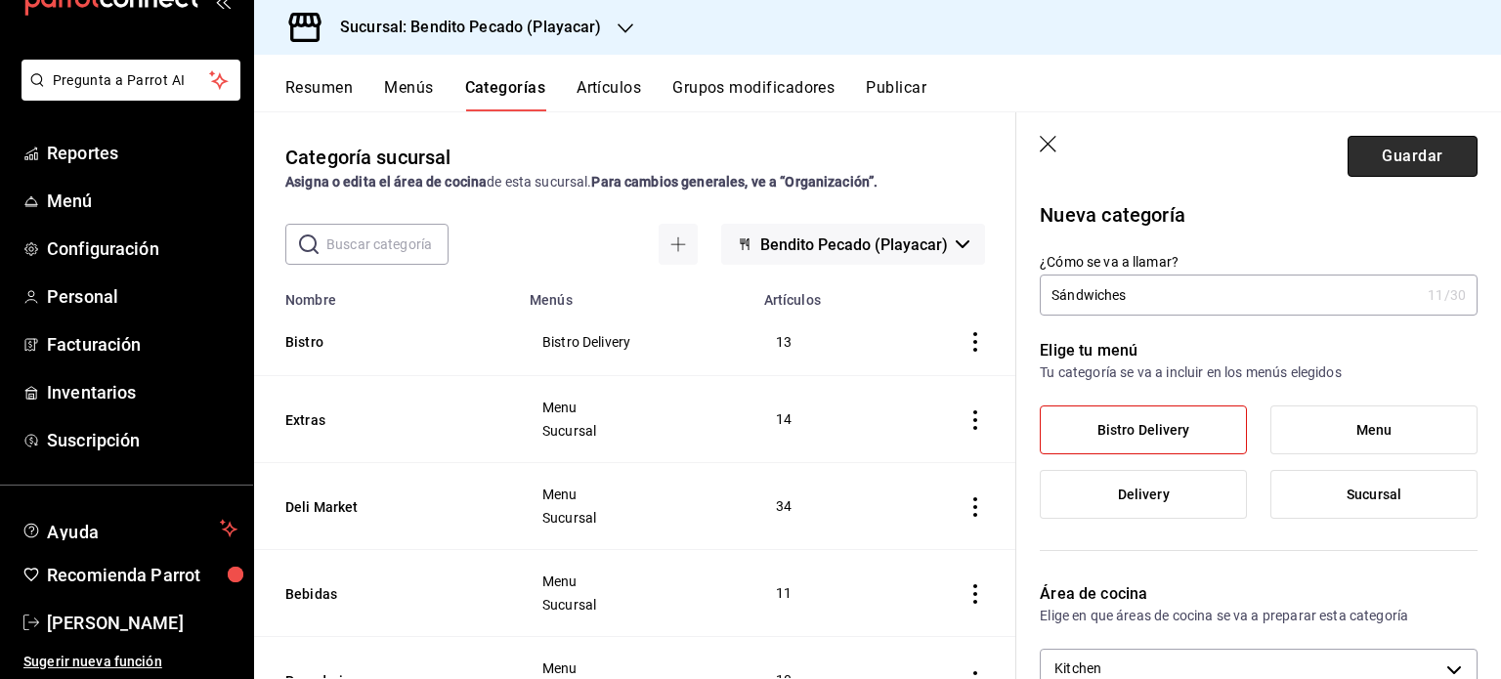
click at [1384, 154] on button "Guardar" at bounding box center [1413, 156] width 130 height 41
click at [1364, 166] on button "Guardar" at bounding box center [1413, 156] width 130 height 41
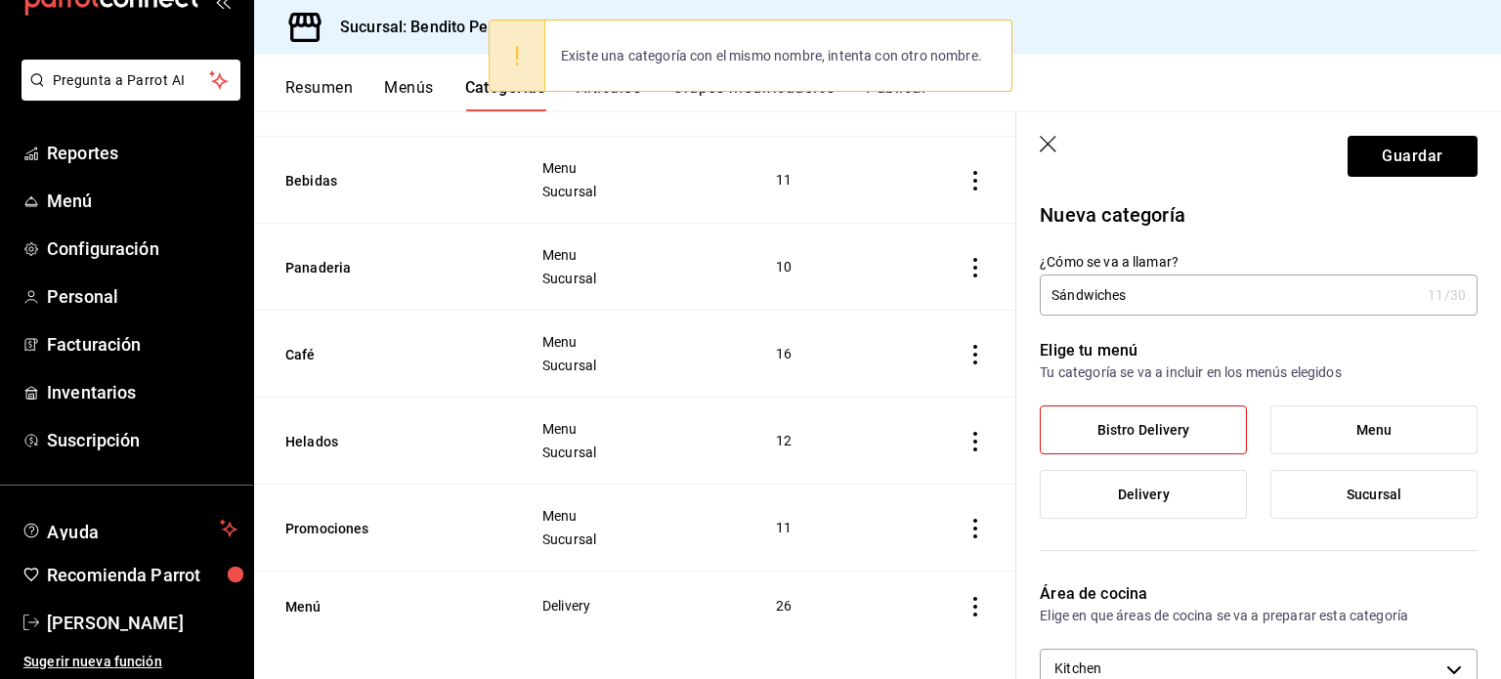
scroll to position [421, 0]
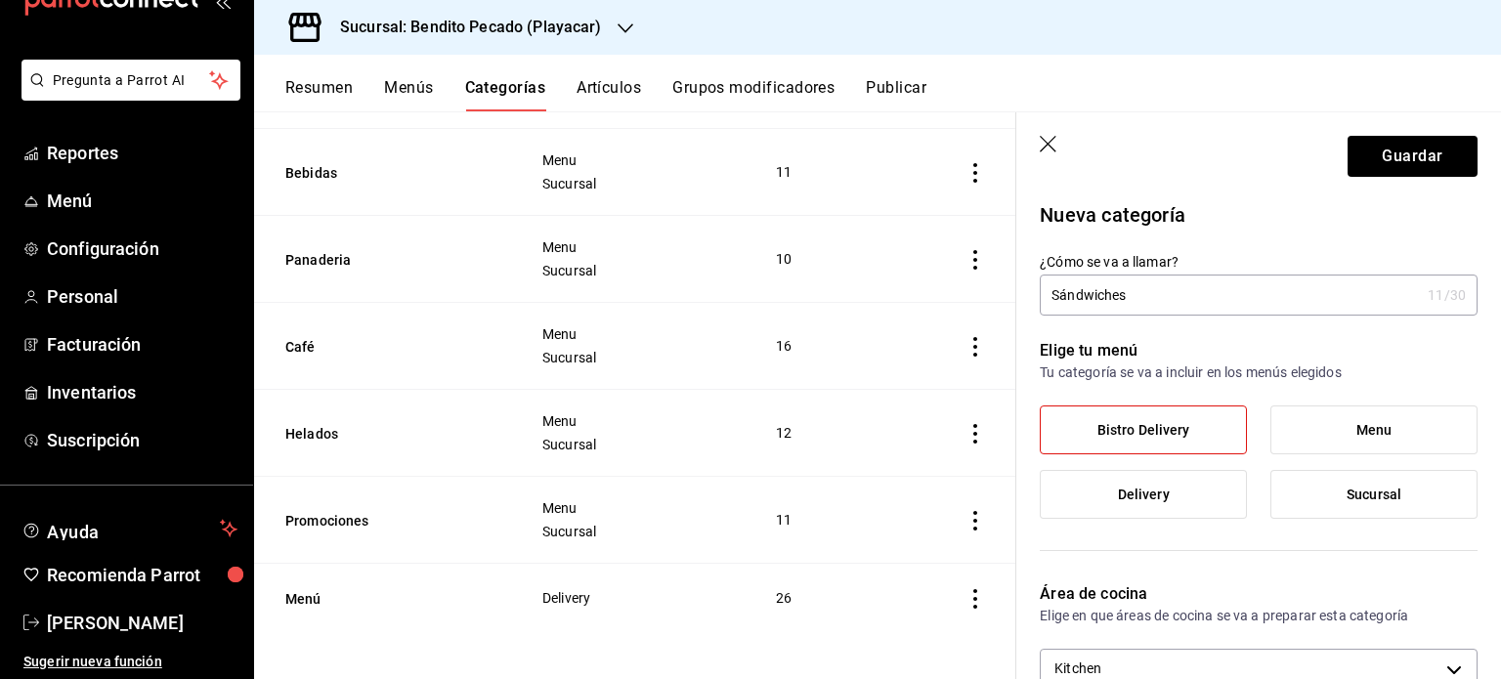
click at [641, 92] on button "Artículos" at bounding box center [609, 94] width 65 height 33
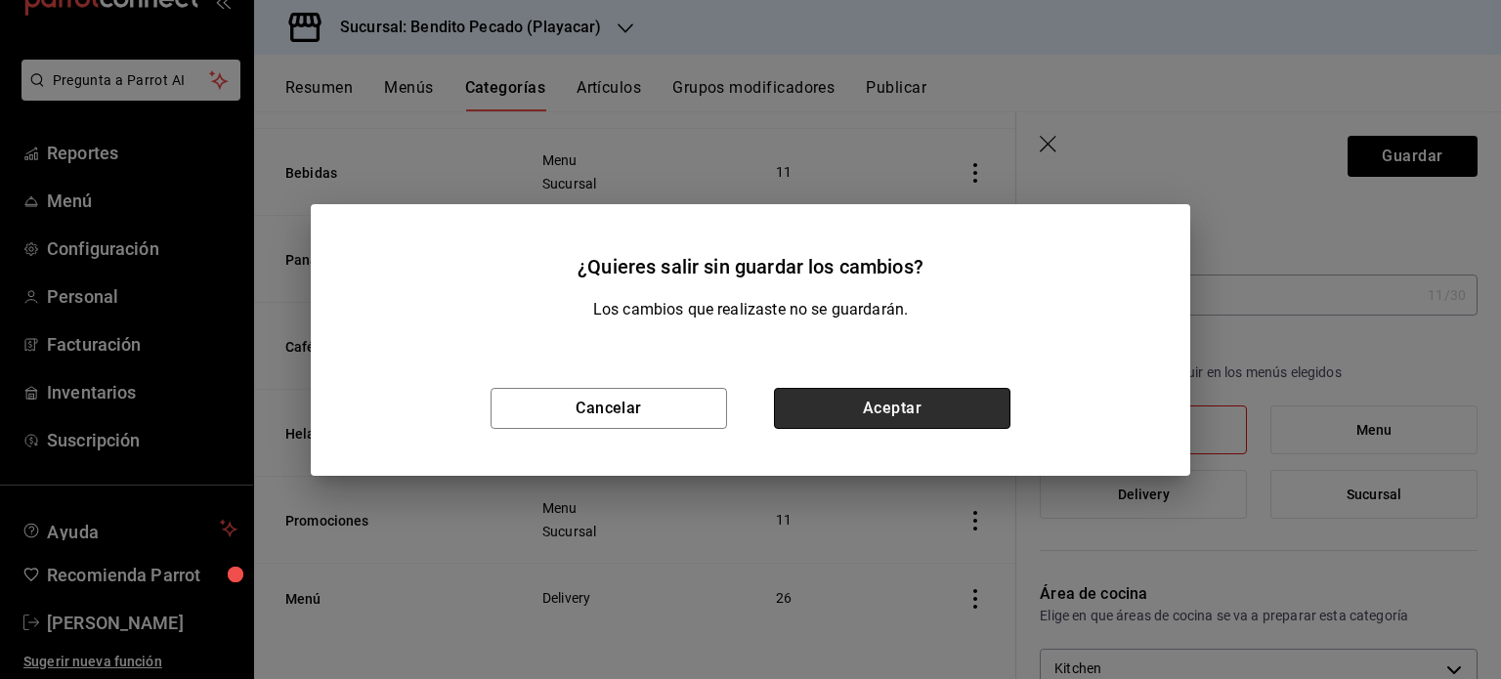
click at [874, 418] on button "Aceptar" at bounding box center [892, 408] width 237 height 41
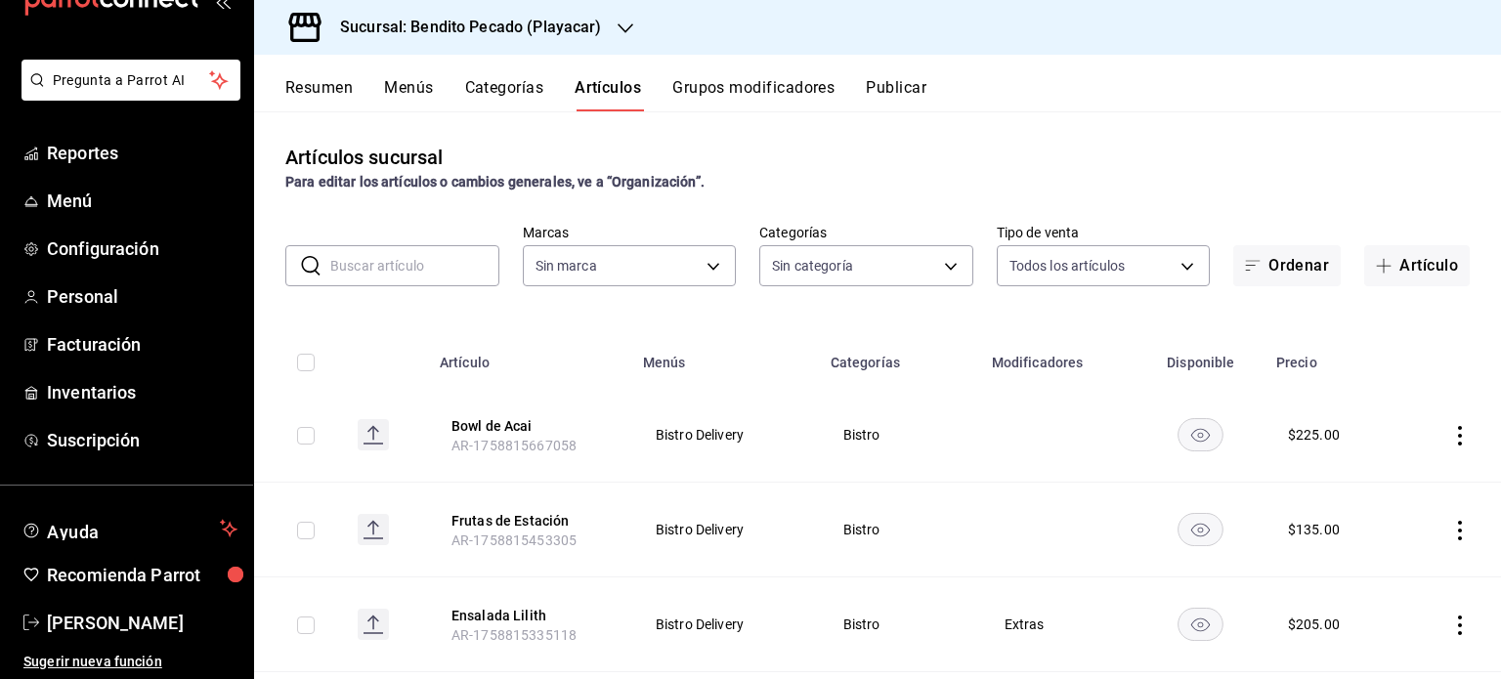
type input "cdf285b7-734c-42fc-b3d3-c0014fa730e9,79c5cf34-d3ad-4a48-9535-5b86049b374d,c6fd0…"
type input "4d940be5-4427-4ee5-ad75-e3a85aa95bfb"
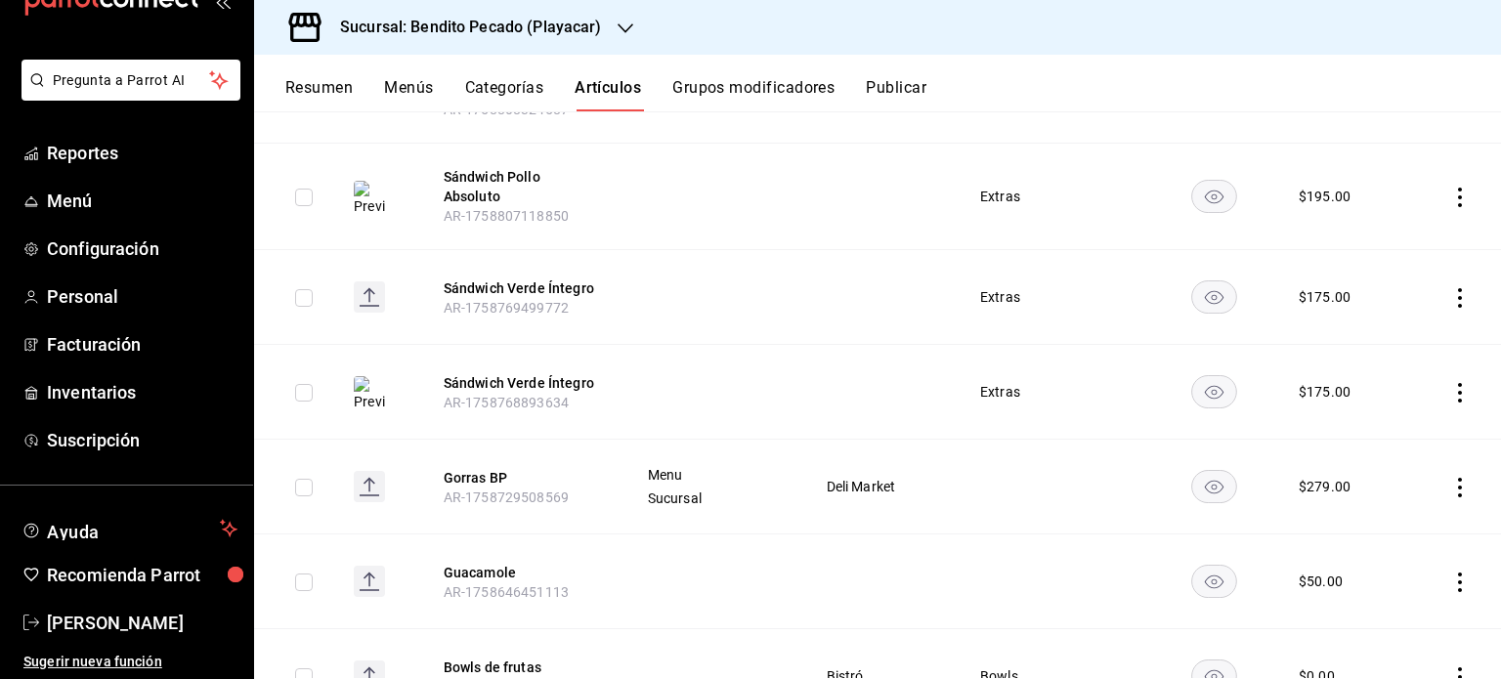
scroll to position [1826, 0]
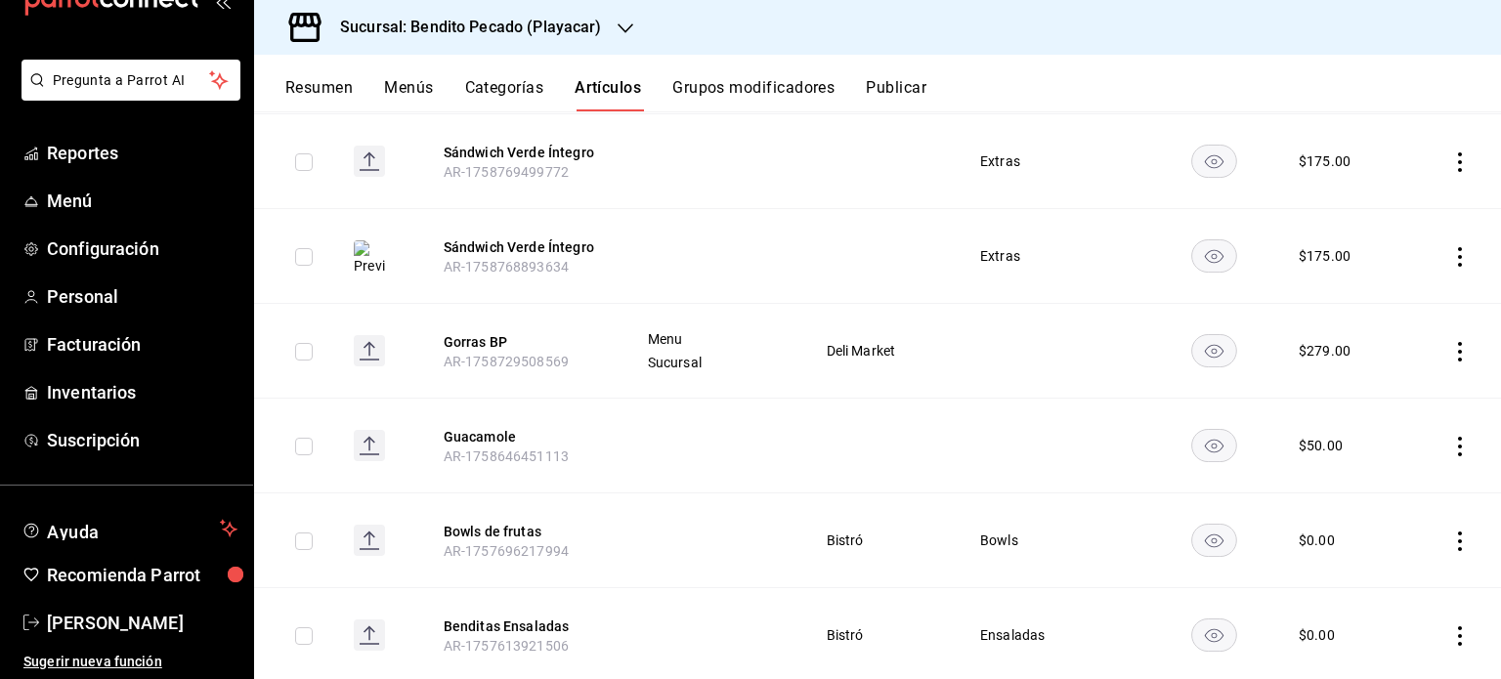
click at [1451, 247] on icon "actions" at bounding box center [1461, 257] width 20 height 20
click at [1374, 317] on span "Duplicar" at bounding box center [1387, 327] width 51 height 21
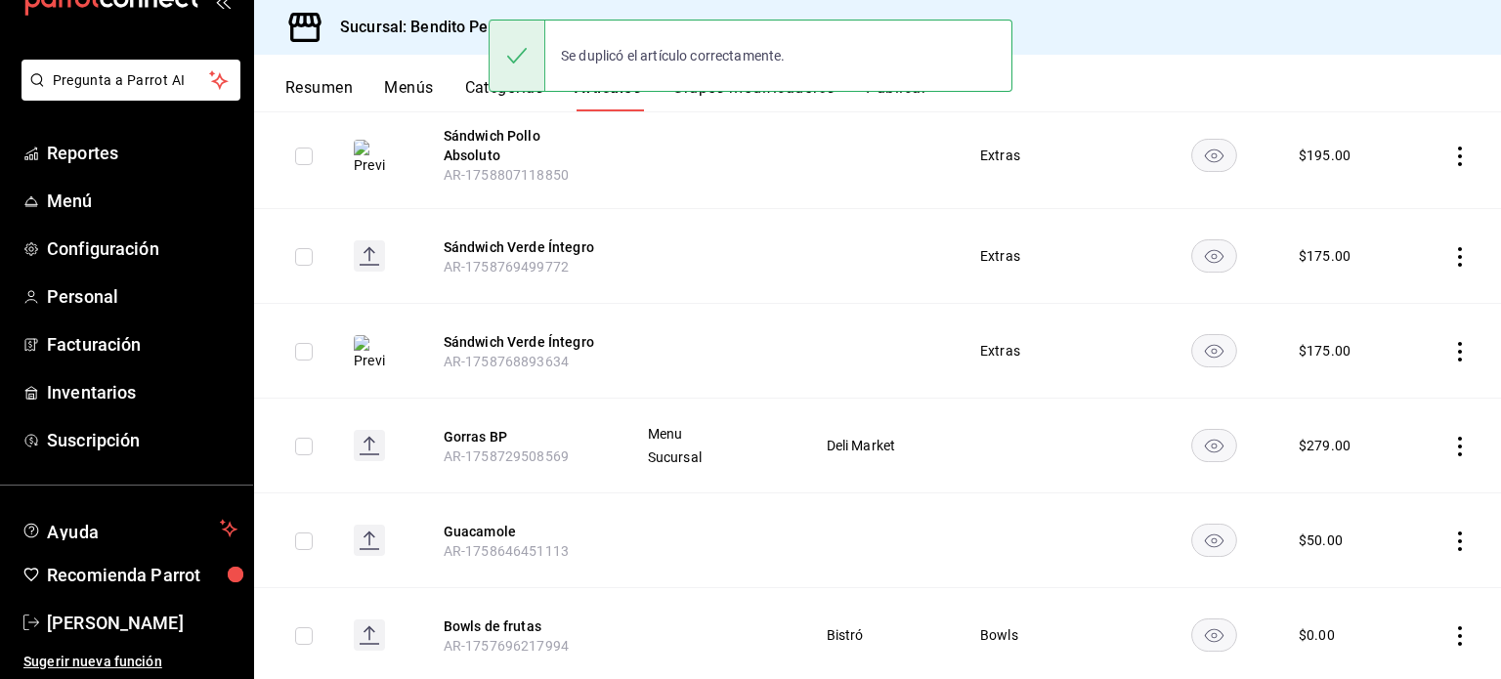
scroll to position [1836, 0]
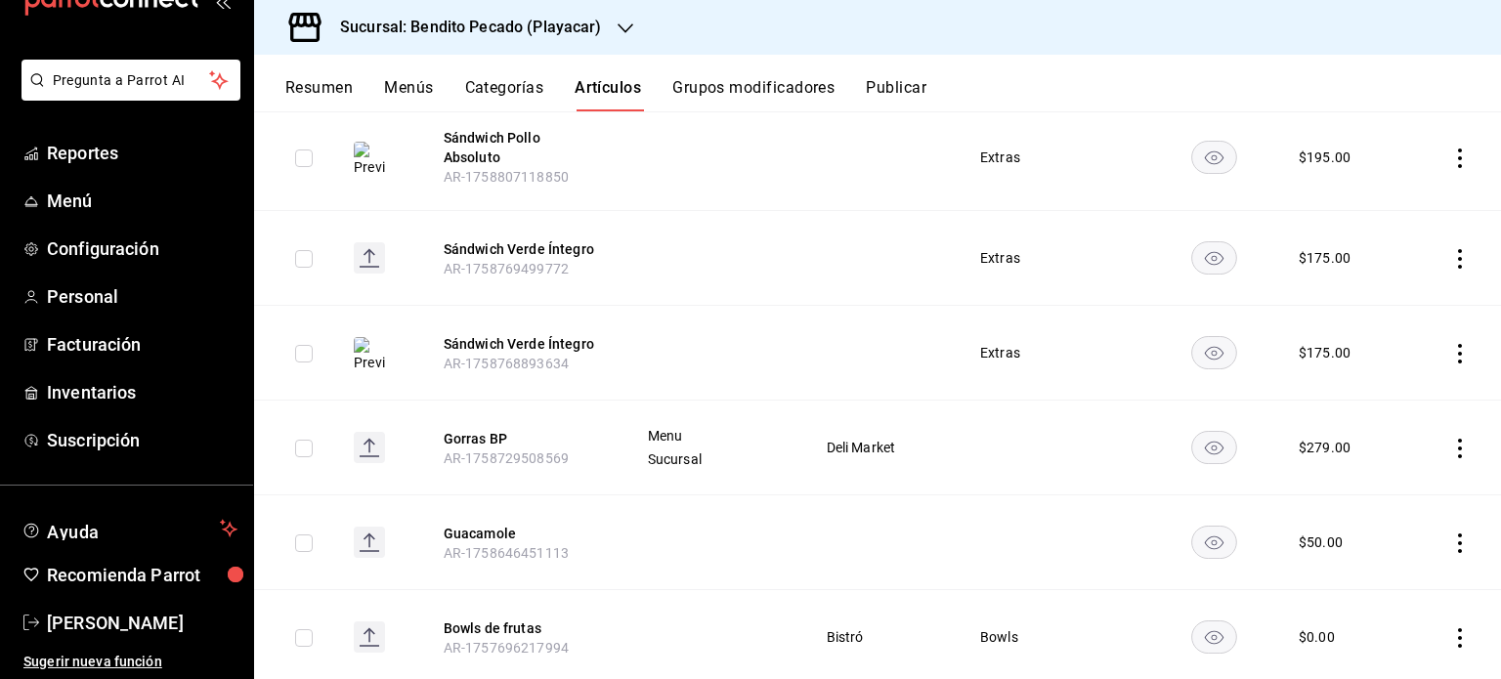
click at [1452, 249] on icon "actions" at bounding box center [1461, 259] width 20 height 20
click at [1386, 357] on li "Eliminar" at bounding box center [1369, 369] width 117 height 40
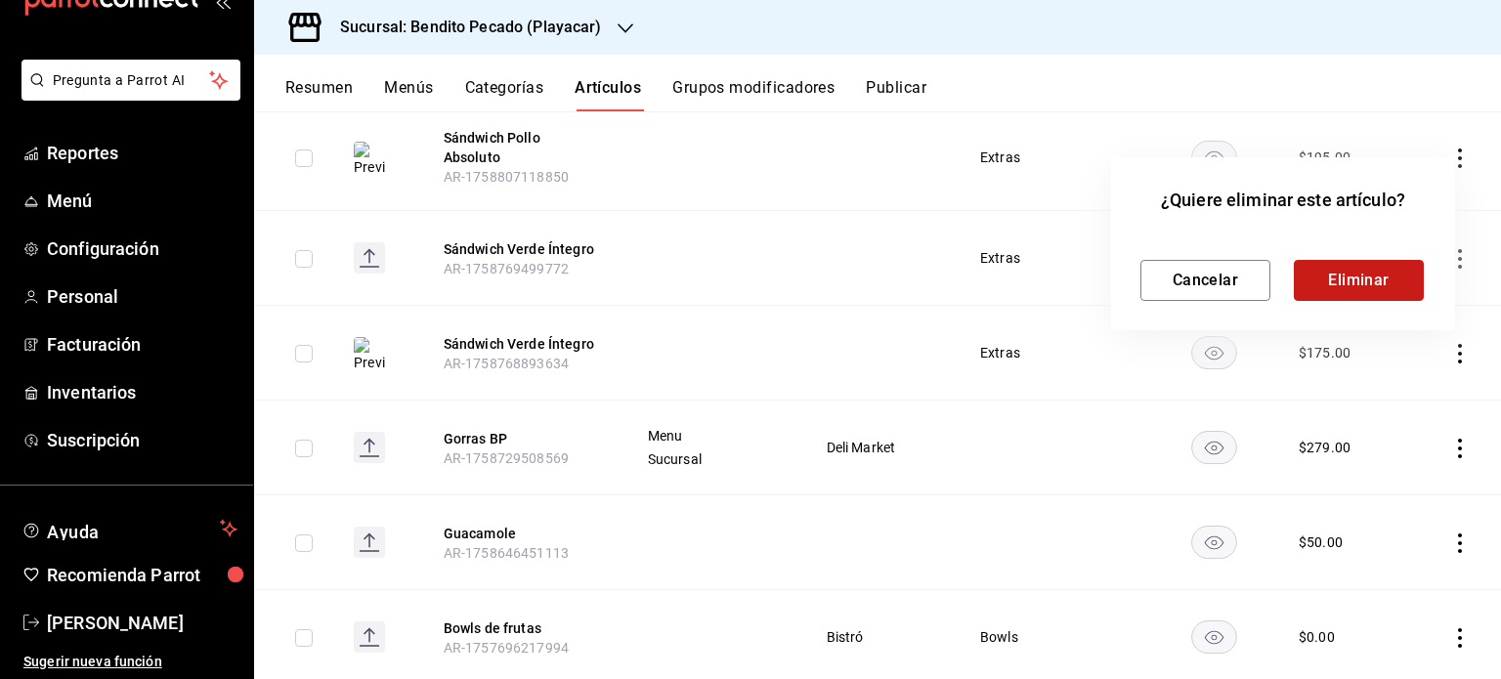
click at [1365, 277] on button "Eliminar" at bounding box center [1359, 280] width 130 height 41
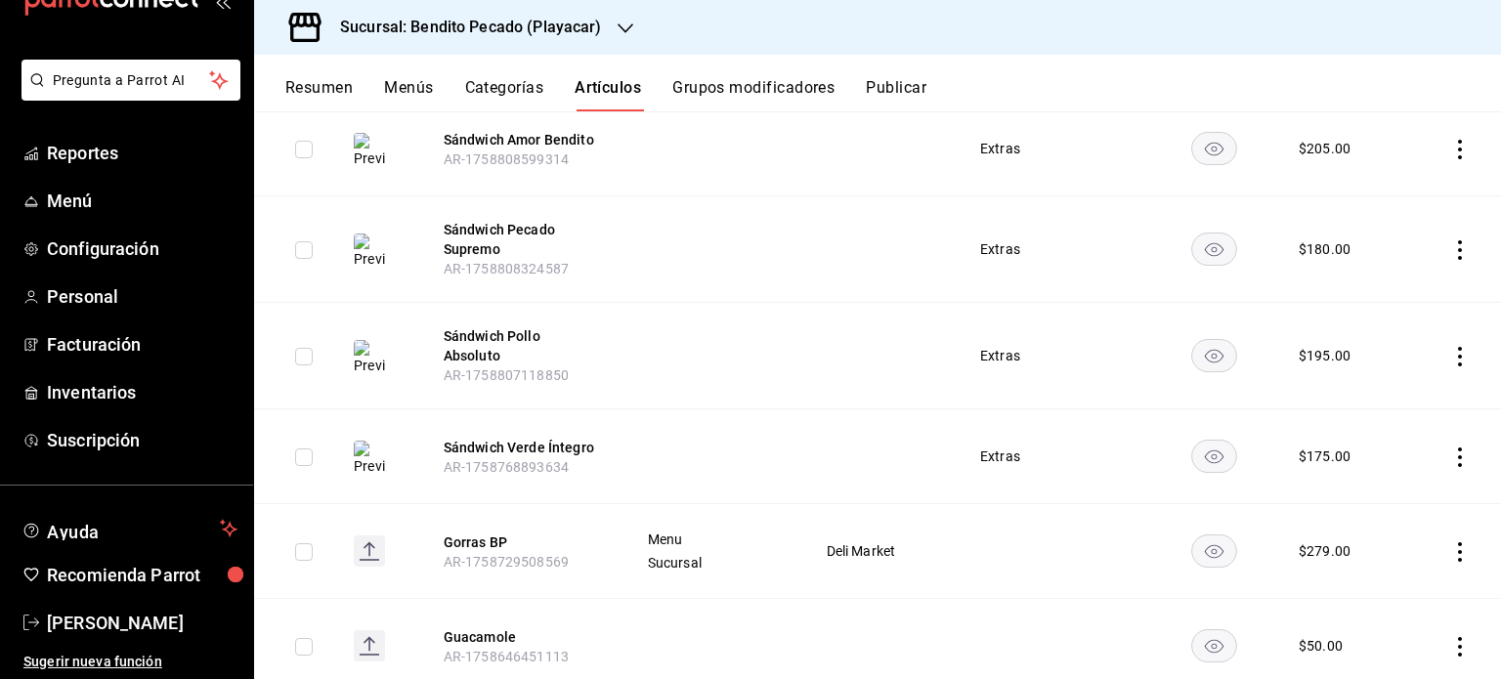
scroll to position [1637, 0]
click at [1451, 351] on icon "actions" at bounding box center [1461, 357] width 20 height 20
click at [1370, 440] on span "Duplicar" at bounding box center [1387, 432] width 51 height 21
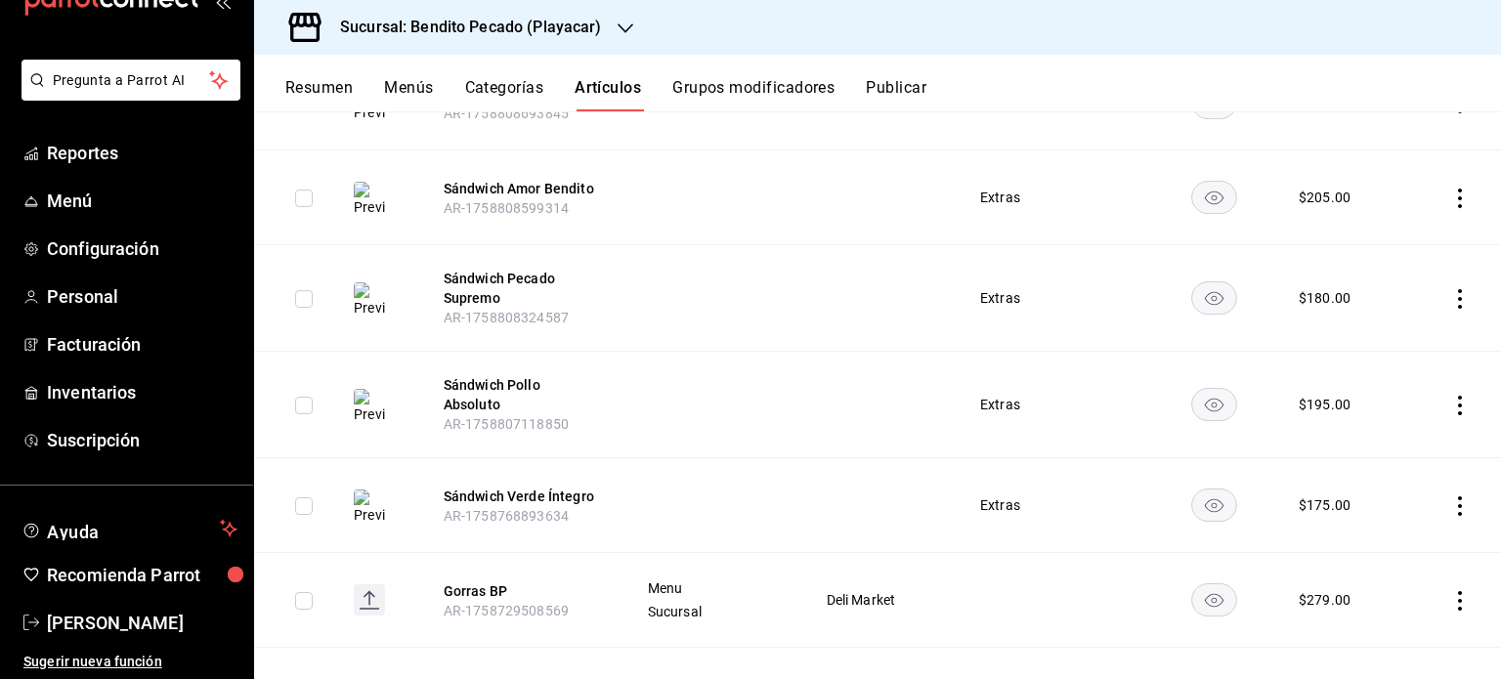
scroll to position [1694, 0]
click at [1451, 293] on icon "actions" at bounding box center [1461, 300] width 20 height 20
click at [1393, 390] on span "Duplicar" at bounding box center [1387, 381] width 51 height 21
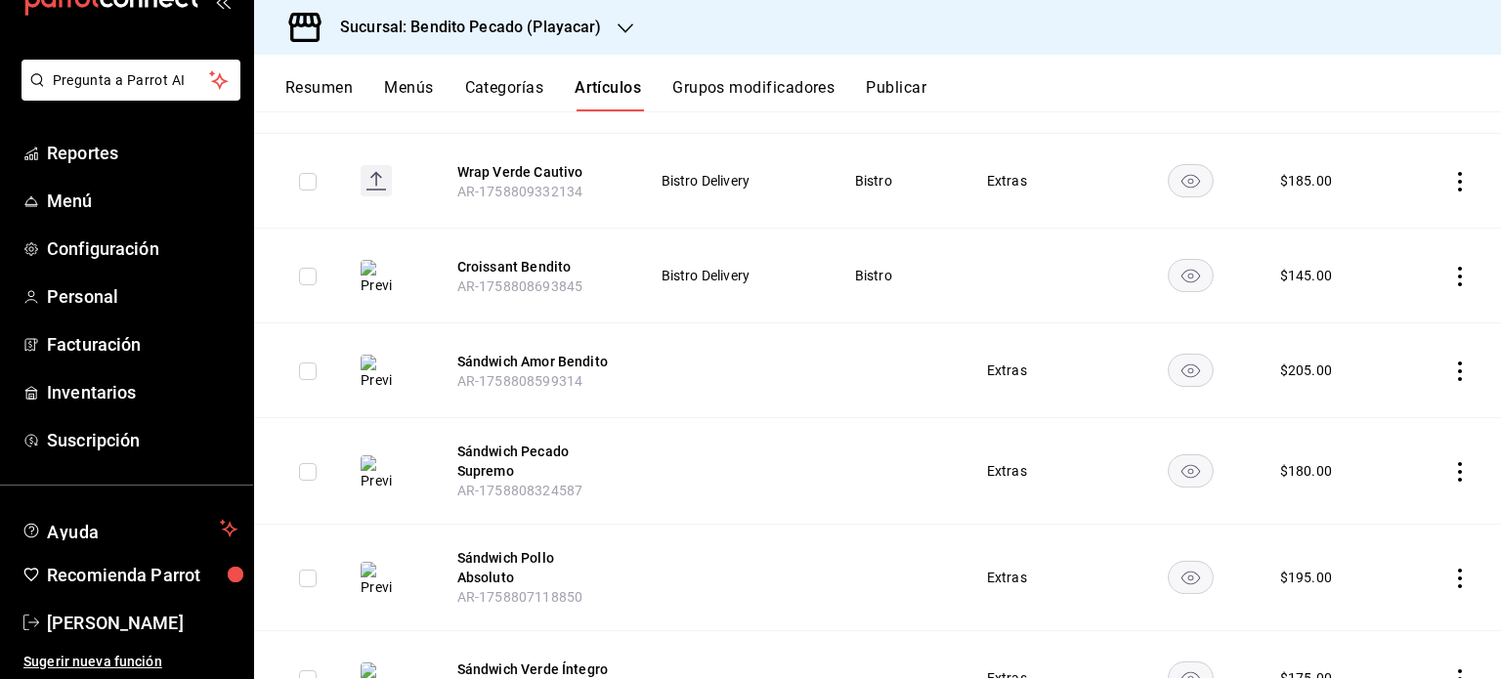
scroll to position [1629, 0]
click at [1451, 363] on icon "actions" at bounding box center [1461, 371] width 20 height 20
click at [1375, 454] on span "Duplicar" at bounding box center [1387, 453] width 51 height 21
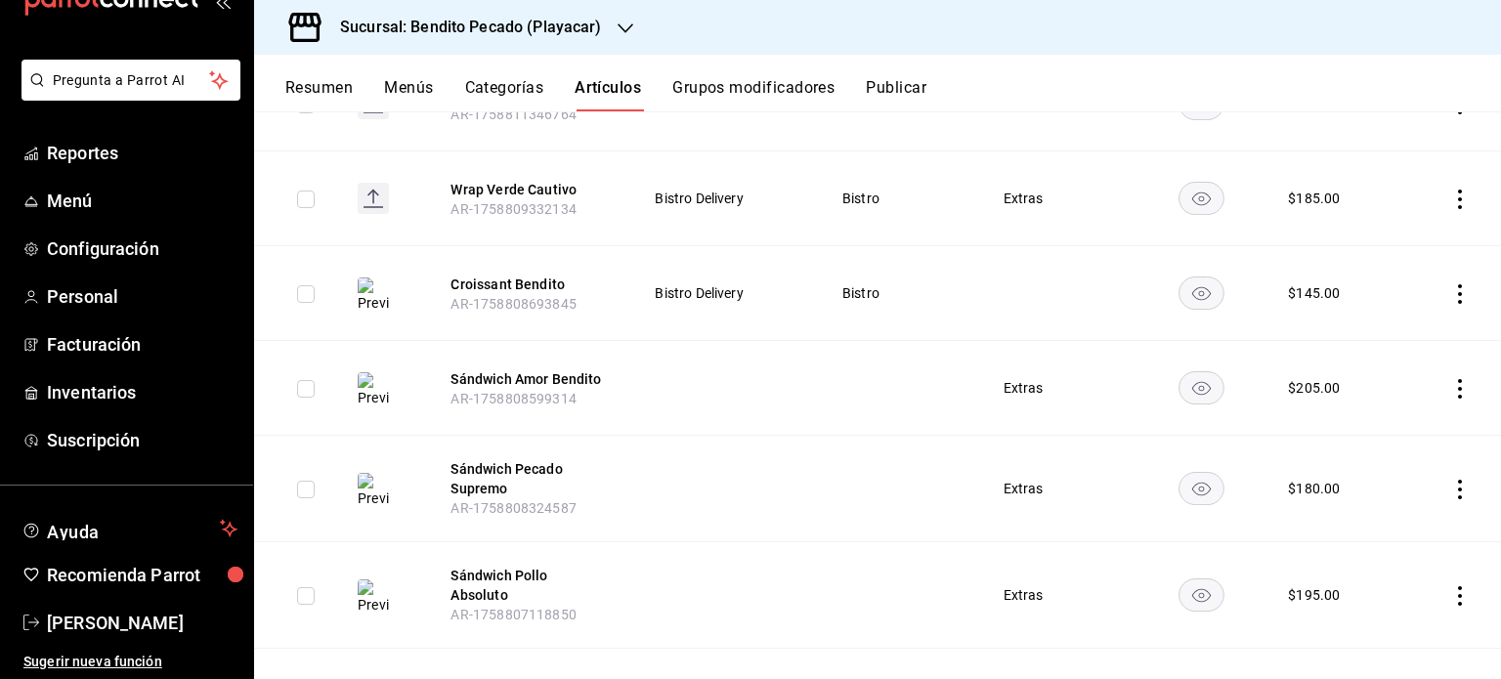
scroll to position [1716, 0]
click at [1451, 294] on icon "actions" at bounding box center [1461, 295] width 20 height 20
click at [1370, 378] on span "Duplicar" at bounding box center [1387, 377] width 51 height 21
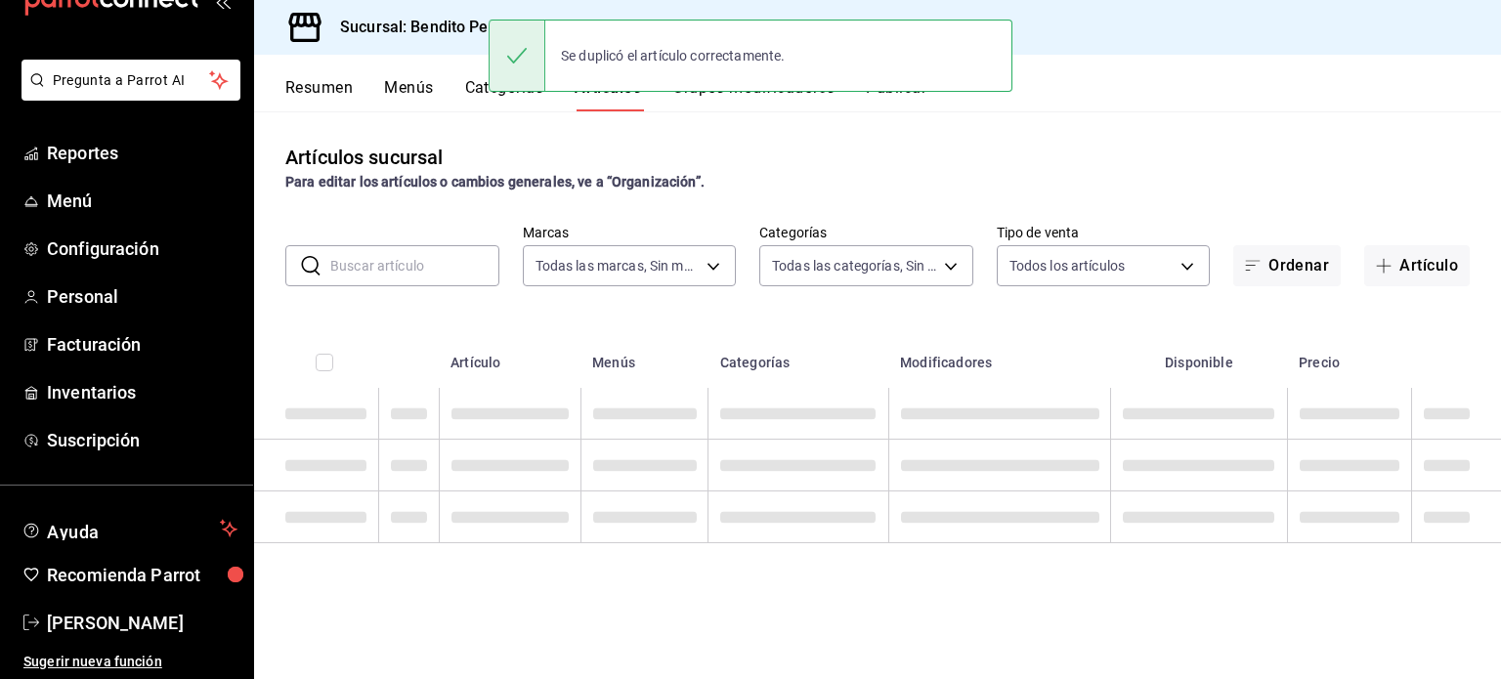
scroll to position [0, 0]
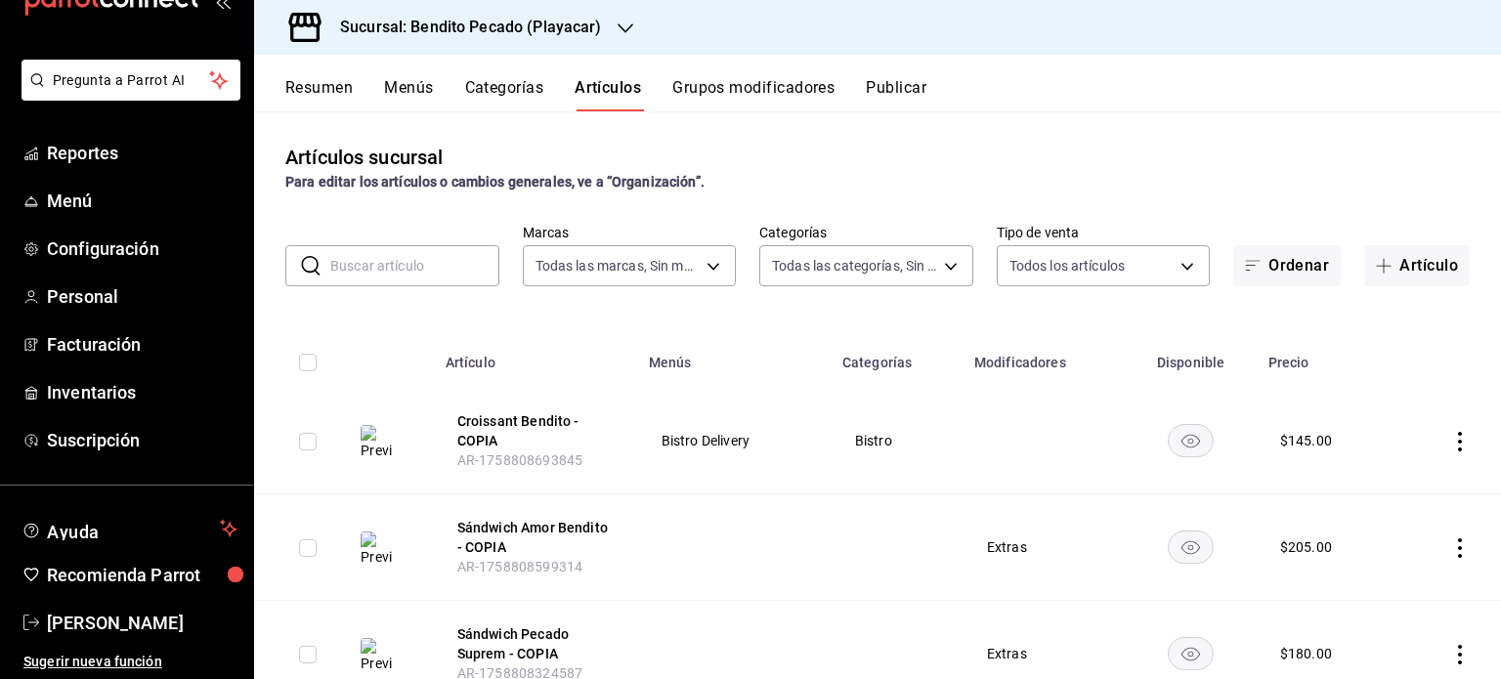
click at [540, 97] on button "Categorías" at bounding box center [504, 94] width 79 height 33
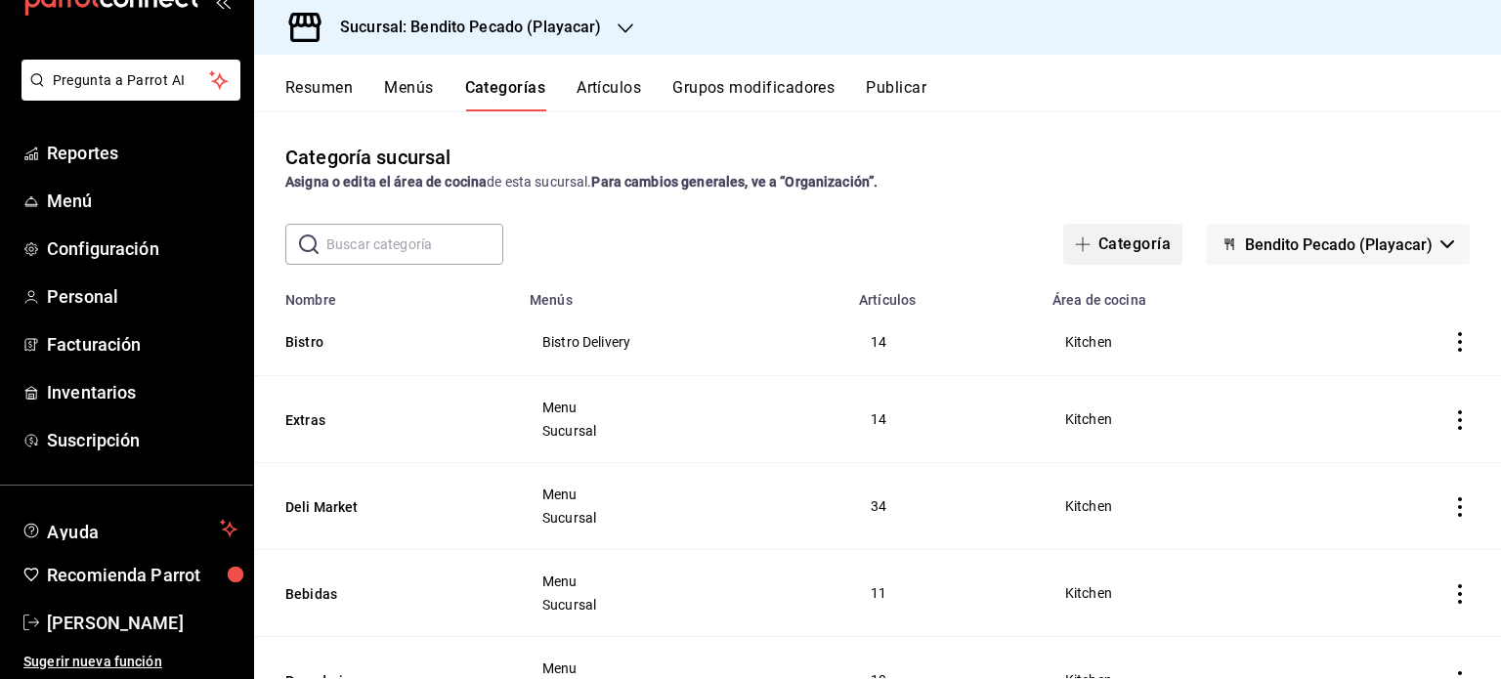
click at [1125, 247] on button "Categoría" at bounding box center [1122, 244] width 119 height 41
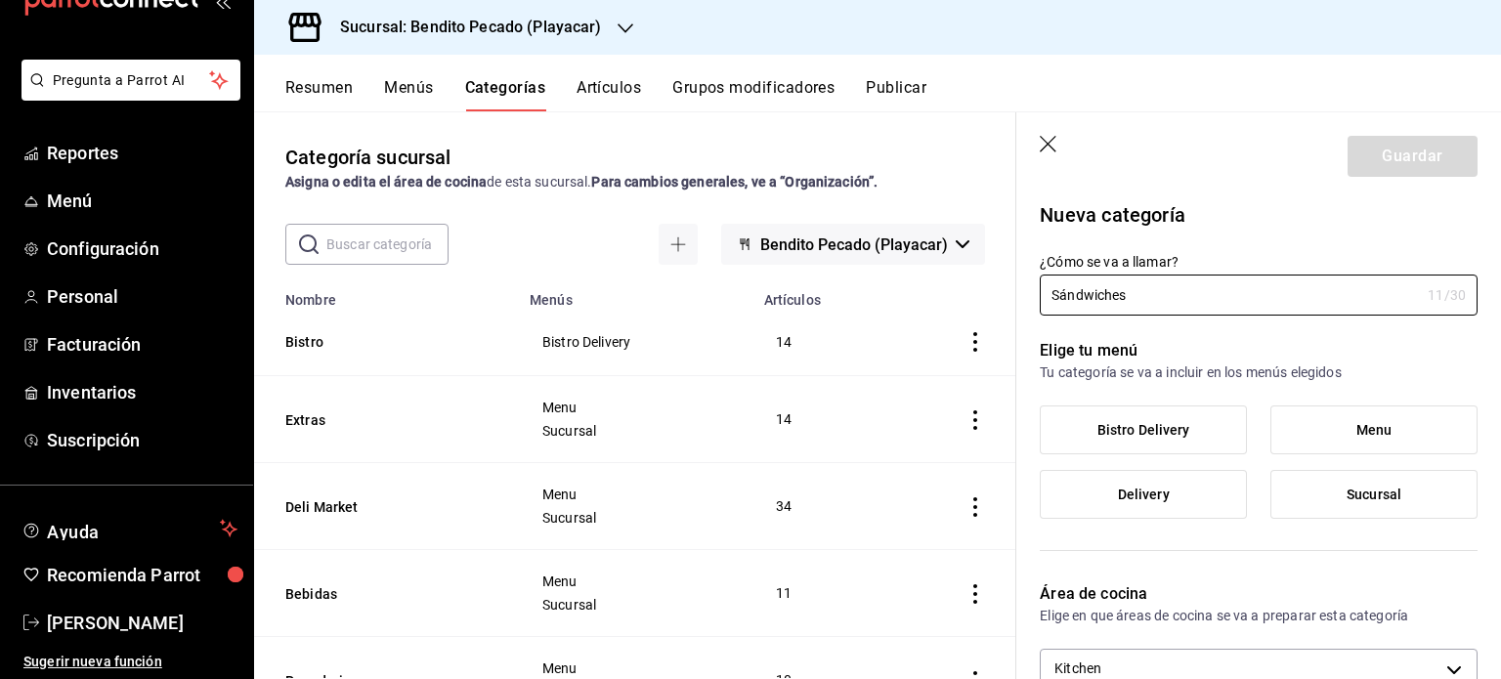
type input "Sándwiches"
click at [1169, 422] on span "Bistro Delivery" at bounding box center [1144, 430] width 93 height 17
click at [0, 0] on input "Bistro Delivery" at bounding box center [0, 0] width 0 height 0
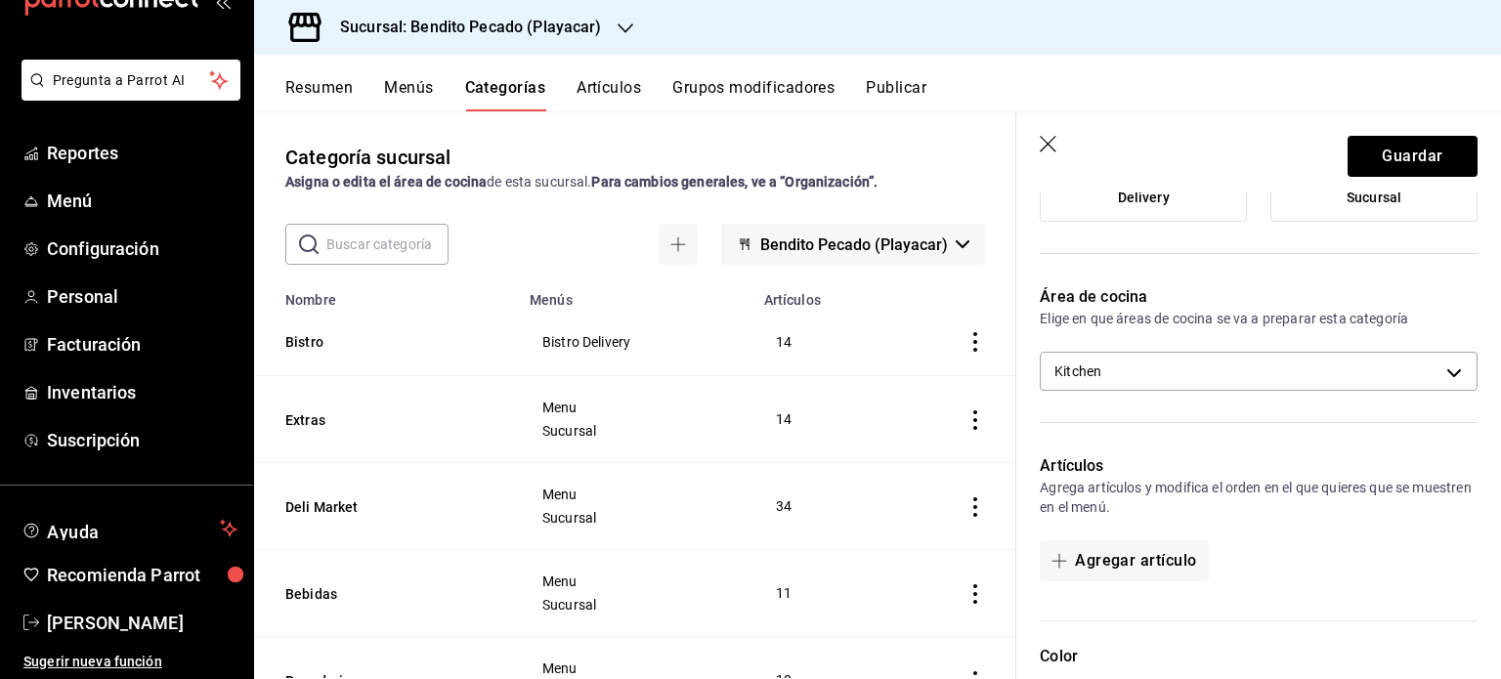
scroll to position [301, 0]
click at [1134, 554] on button "Agregar artículo" at bounding box center [1124, 557] width 168 height 41
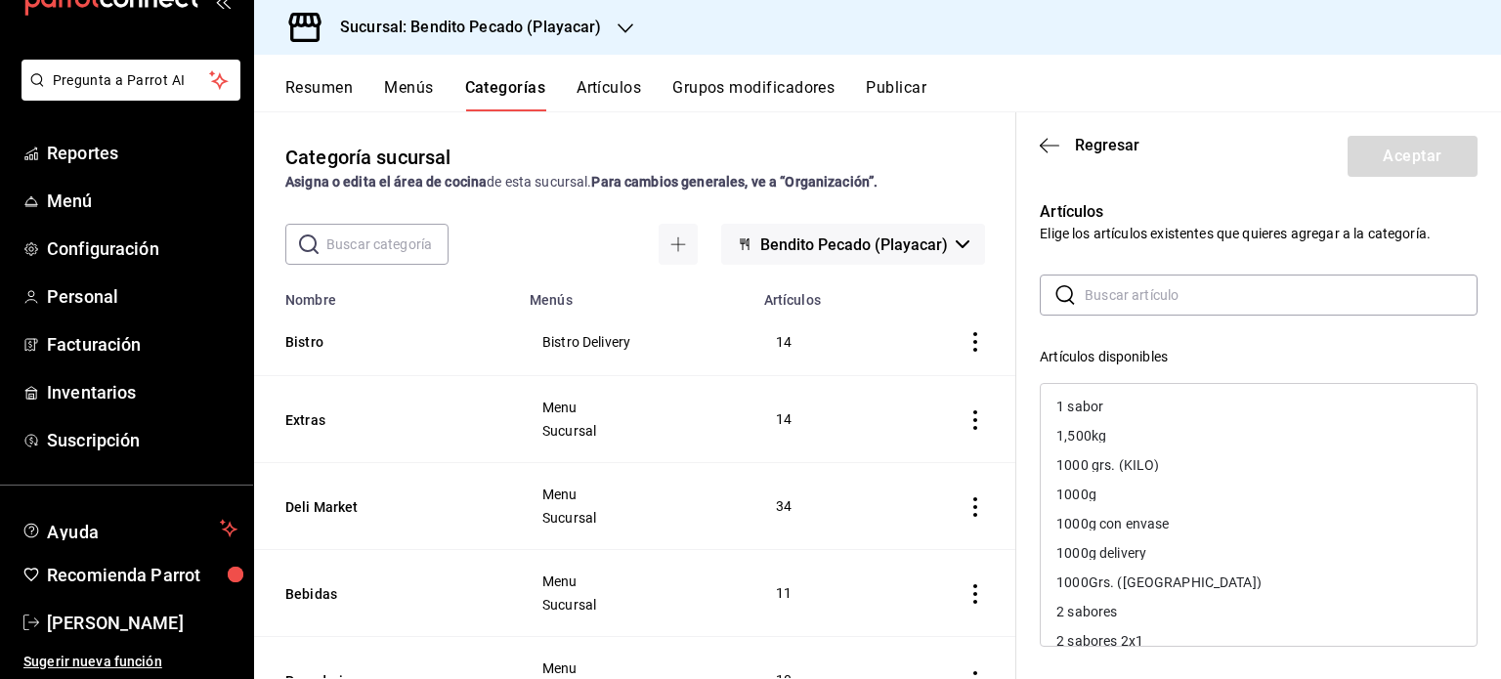
click at [1120, 304] on input "text" at bounding box center [1281, 295] width 393 height 39
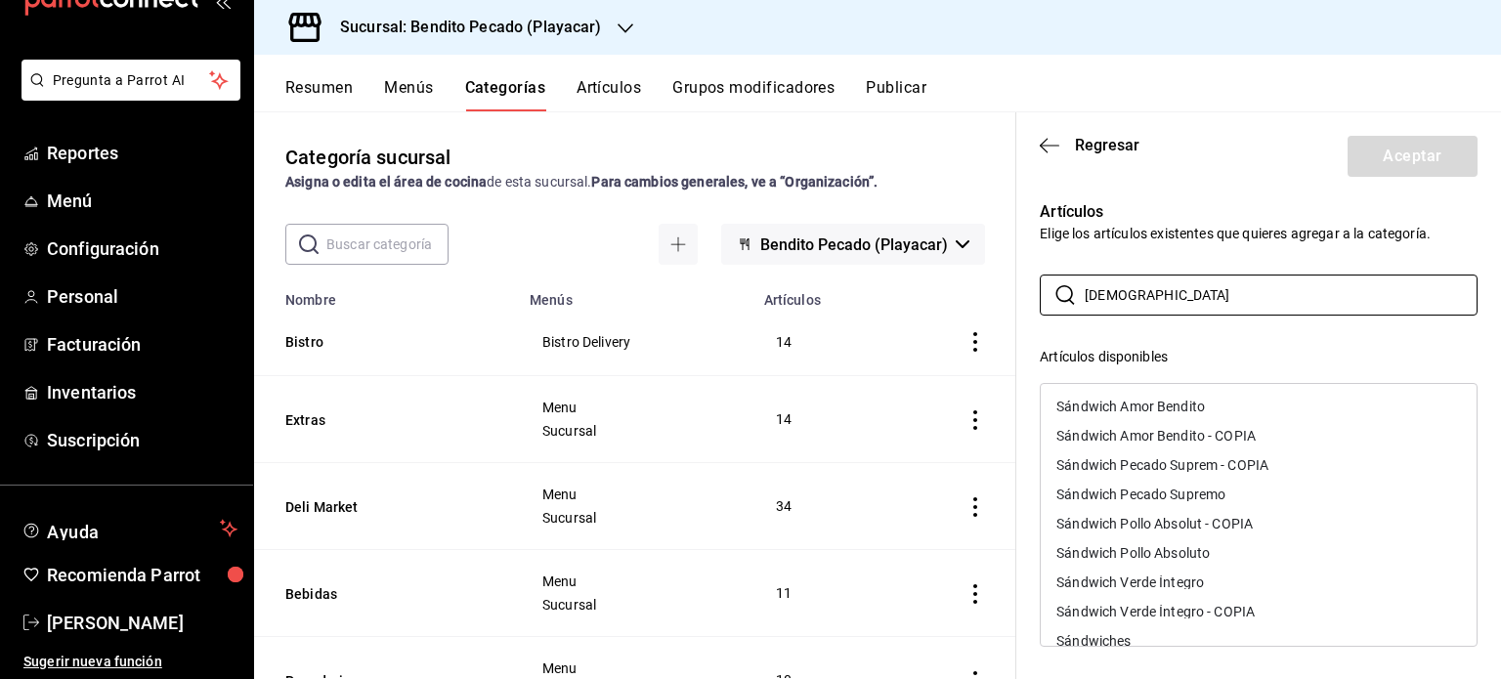
type input "[DEMOGRAPHIC_DATA]"
click at [1249, 432] on div "Sándwich Amor Bendito - COPIA" at bounding box center [1156, 436] width 199 height 14
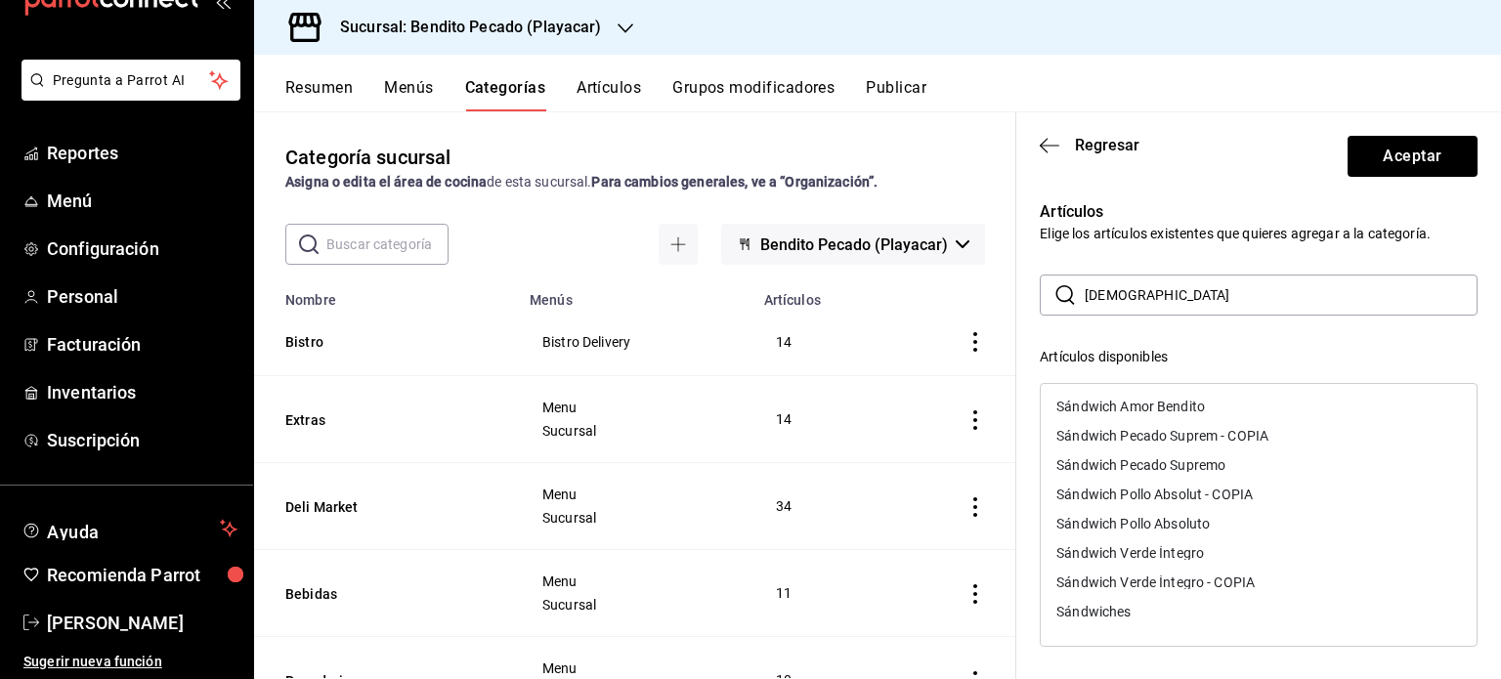
click at [1256, 432] on div "Sándwich Pecado Suprem - COPIA" at bounding box center [1163, 436] width 212 height 14
click at [1229, 466] on div "Sándwich Pollo Absolut - COPIA" at bounding box center [1155, 465] width 196 height 14
click at [1231, 527] on div "Sándwich Verde Íntegro - COPIA" at bounding box center [1156, 524] width 198 height 14
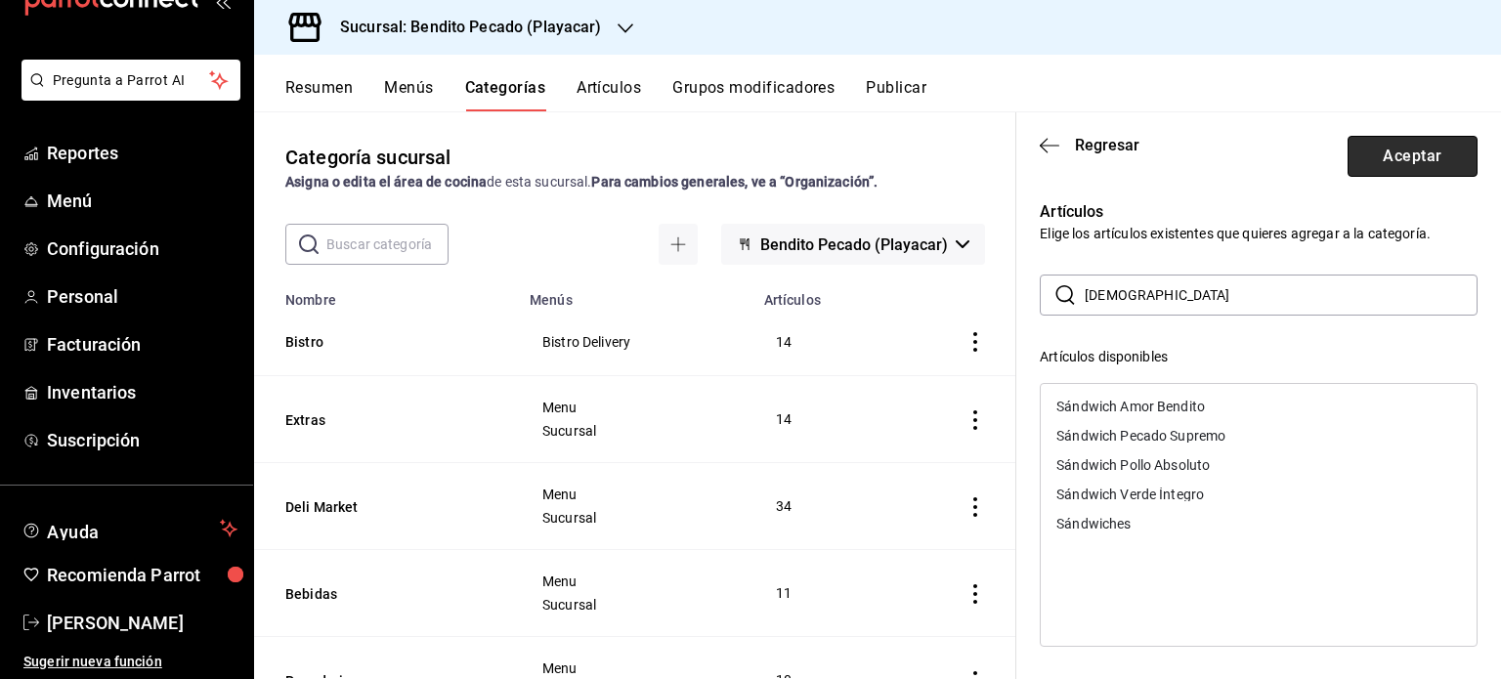
click at [1365, 156] on button "Aceptar" at bounding box center [1413, 156] width 130 height 41
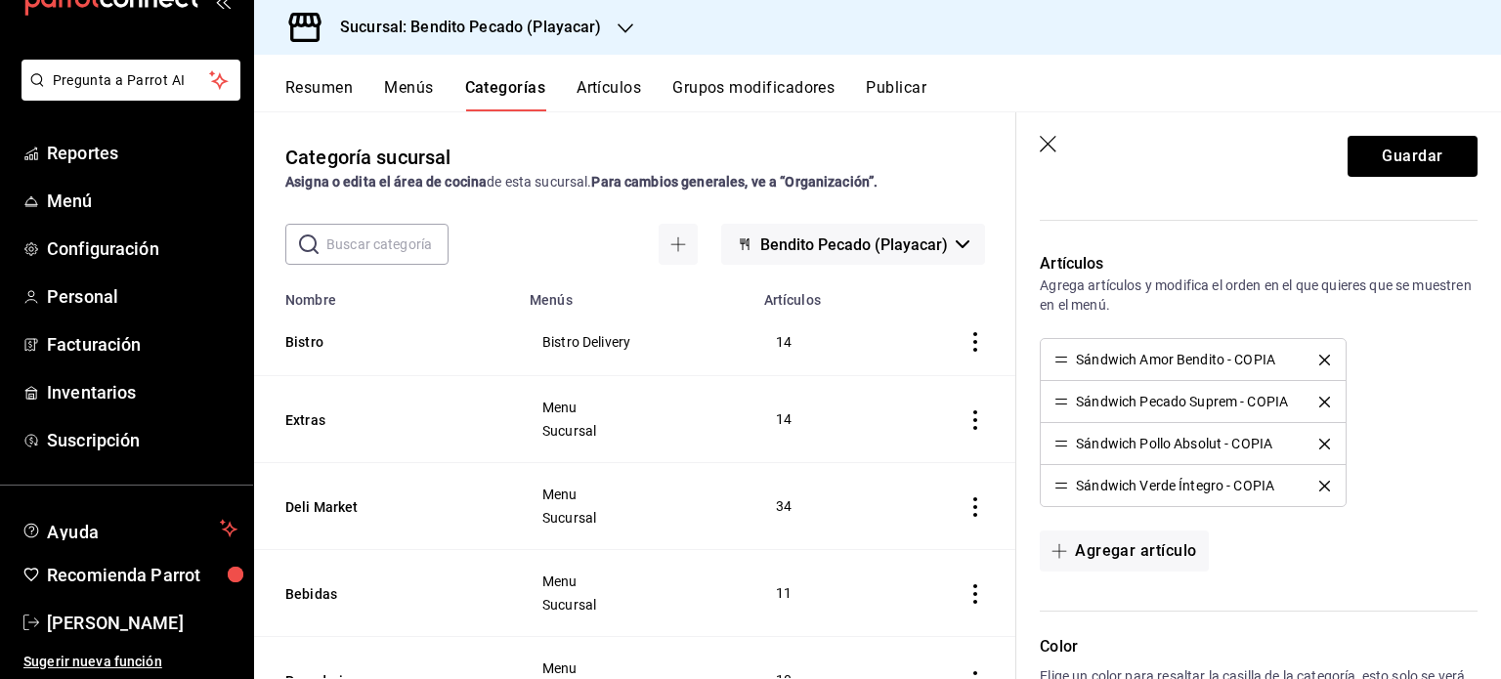
scroll to position [504, 0]
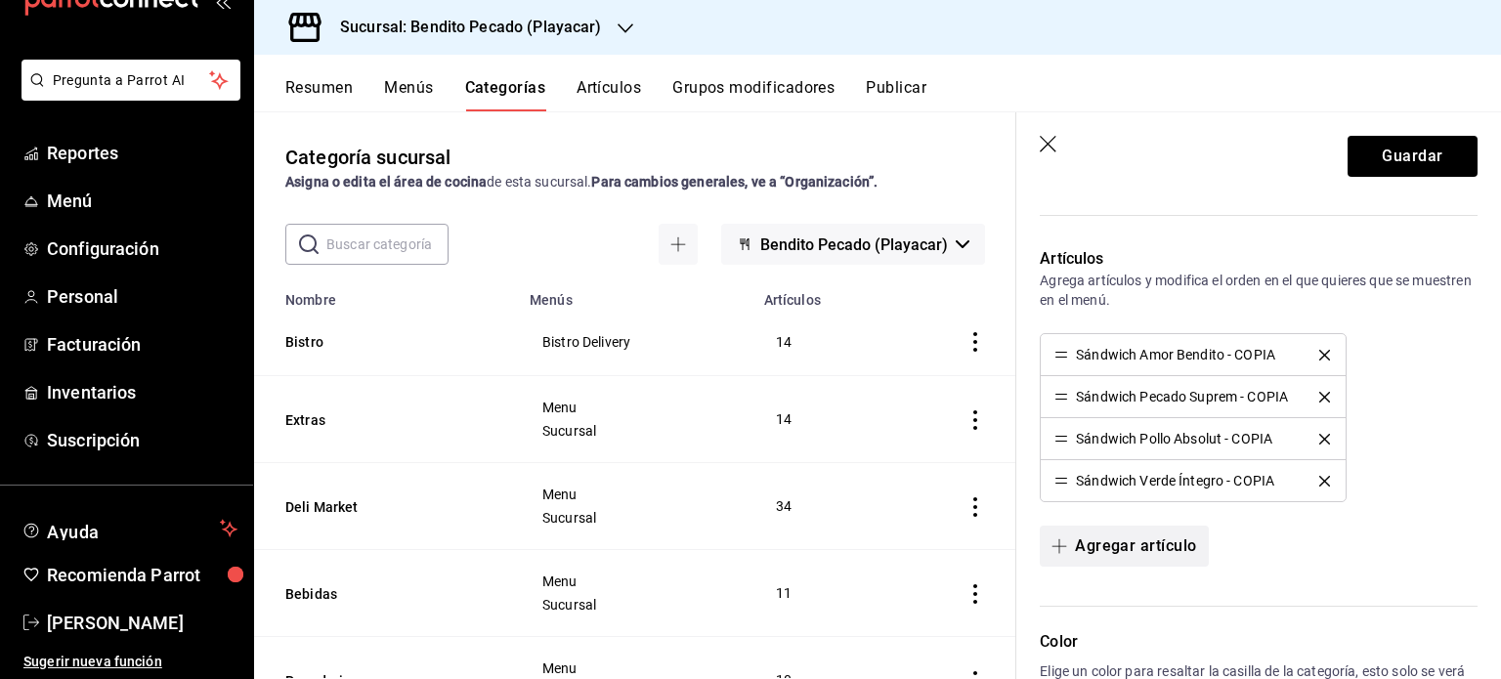
click at [1153, 540] on button "Agregar artículo" at bounding box center [1124, 546] width 168 height 41
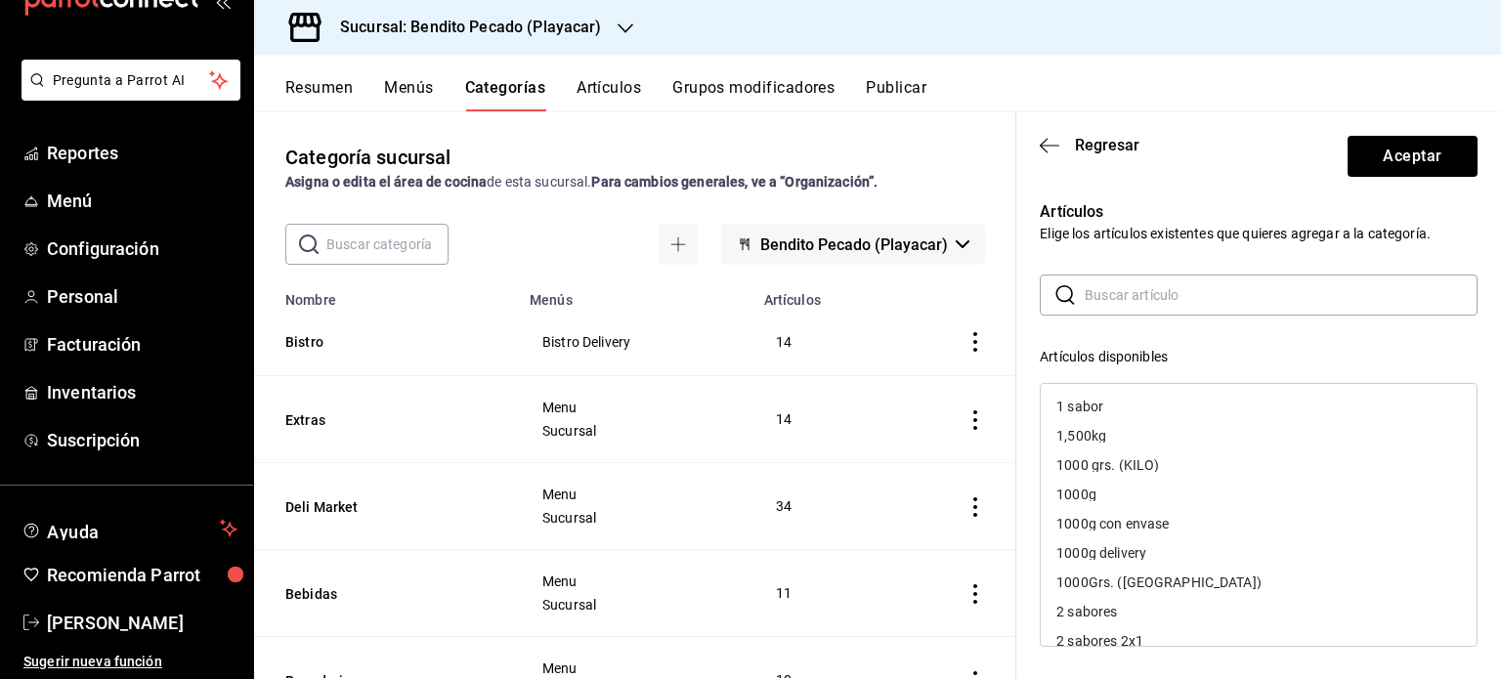
click at [1080, 293] on div "​ ​" at bounding box center [1259, 295] width 438 height 41
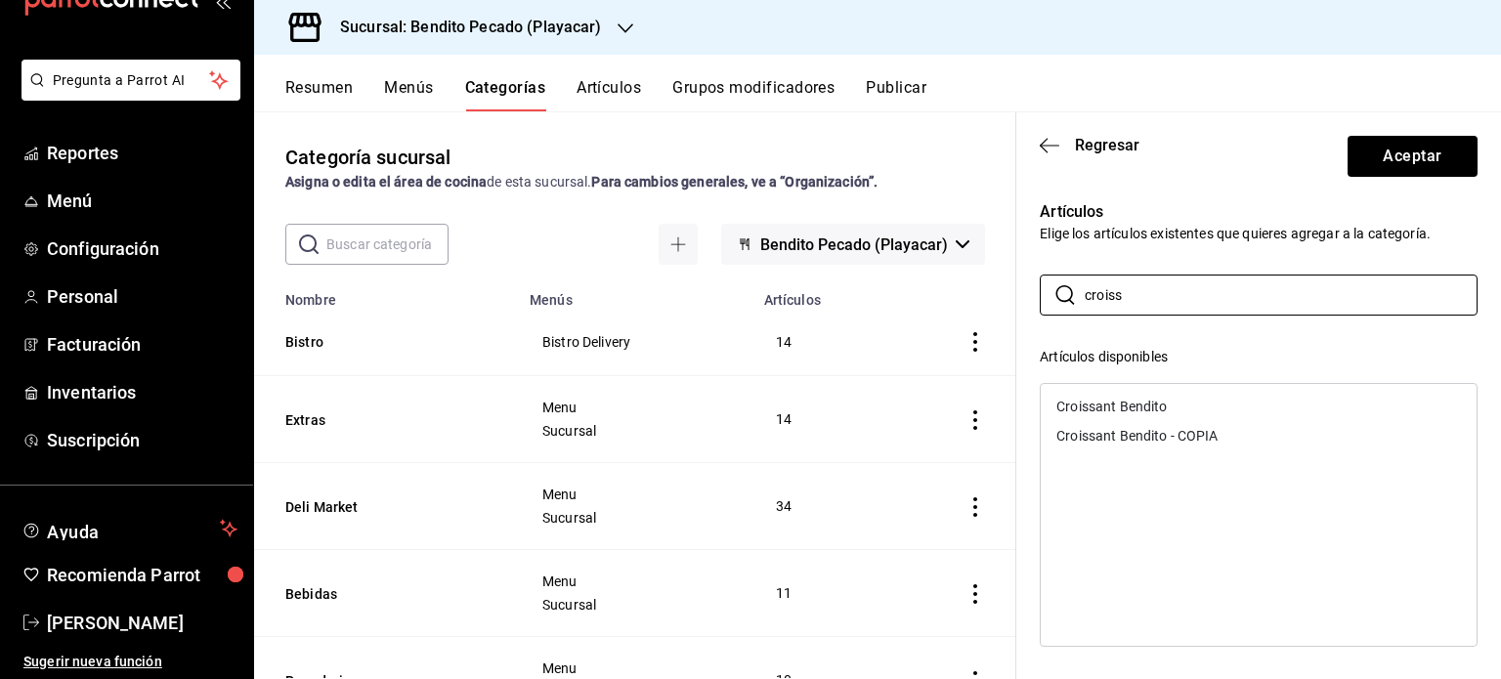
type input "croiss"
click at [1204, 436] on div "Croissant Bendito - COPIA" at bounding box center [1137, 436] width 161 height 14
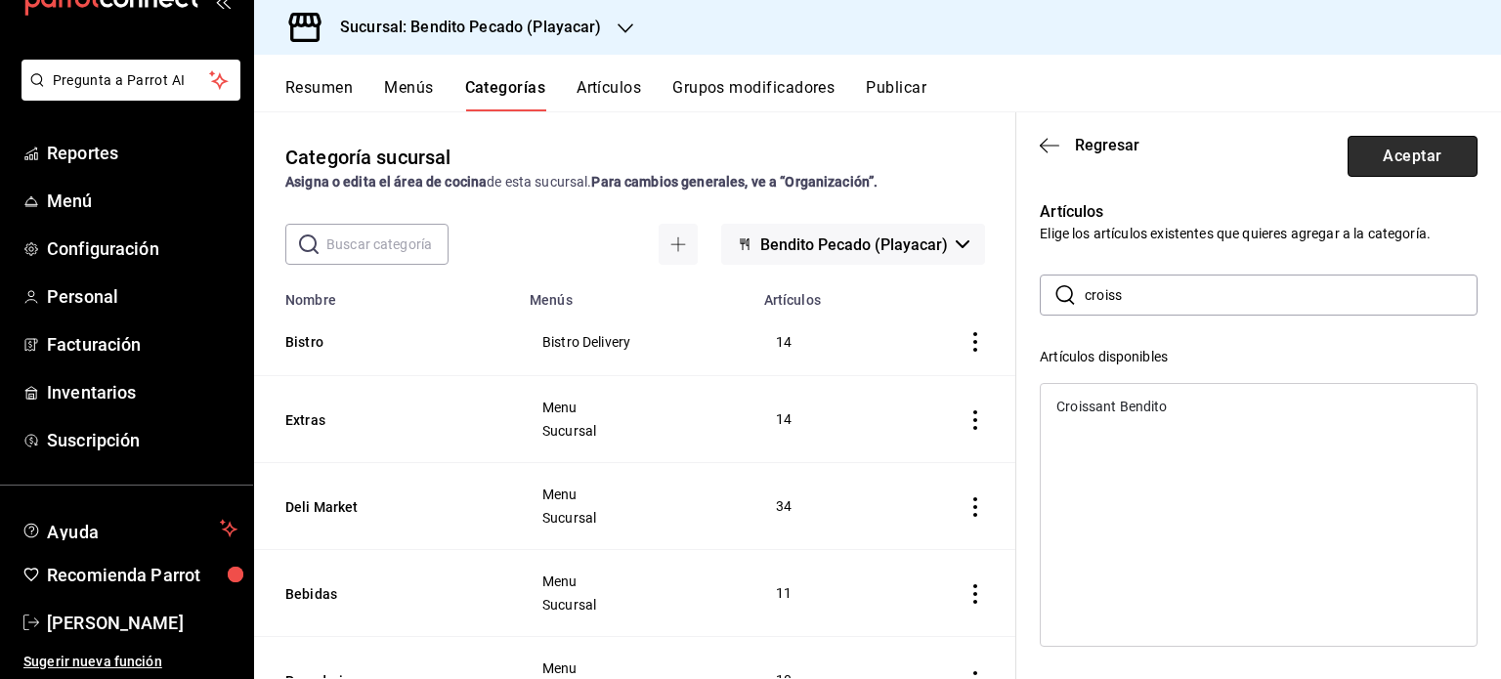
click at [1375, 155] on button "Aceptar" at bounding box center [1413, 156] width 130 height 41
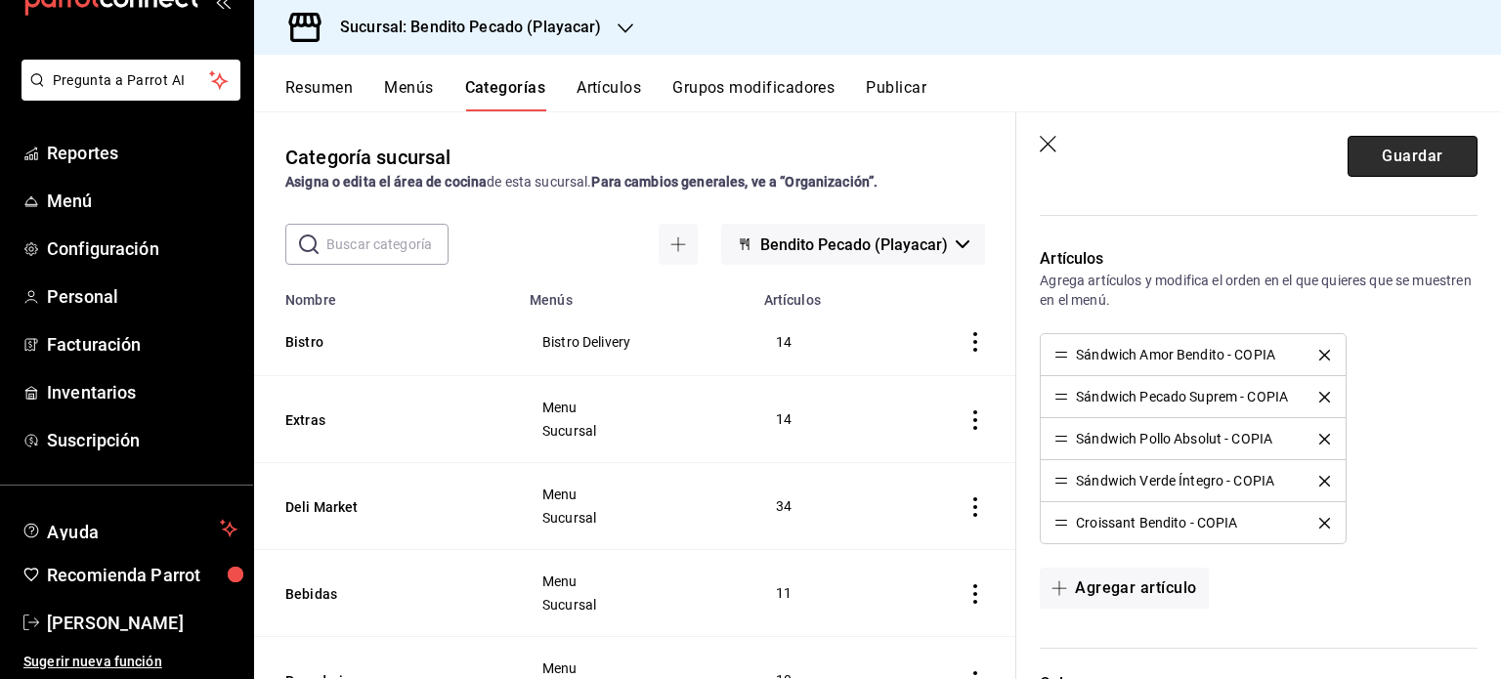
click at [1362, 167] on button "Guardar" at bounding box center [1413, 156] width 130 height 41
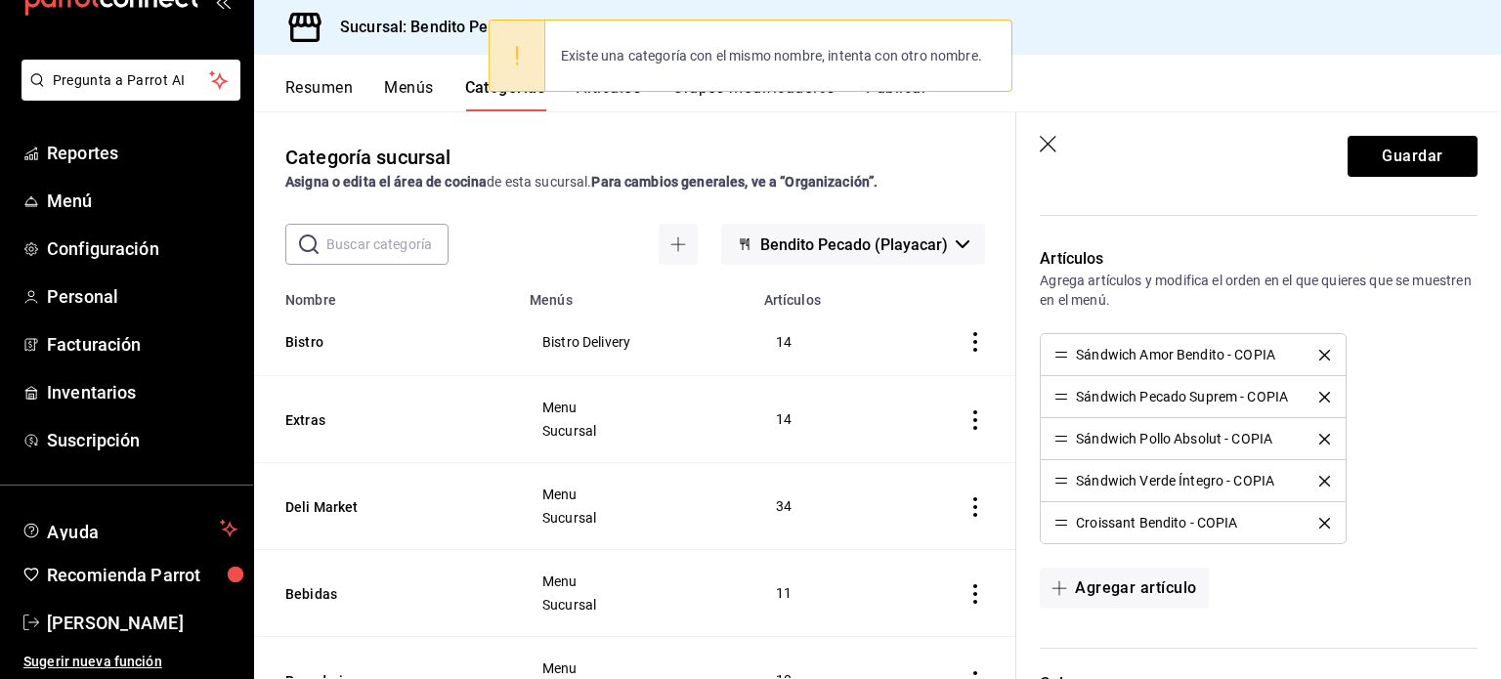
scroll to position [900, 0]
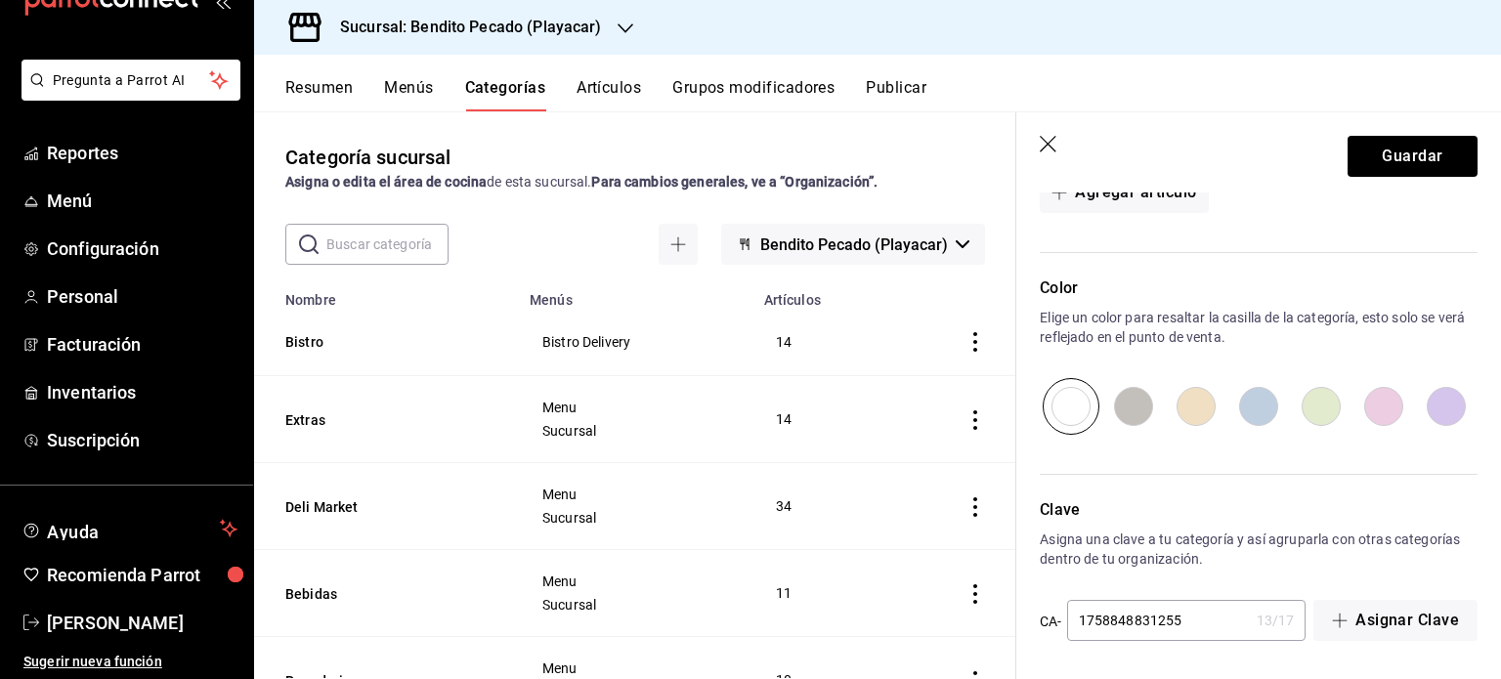
click at [1301, 410] on input "radio" at bounding box center [1321, 406] width 63 height 57
radio input "true"
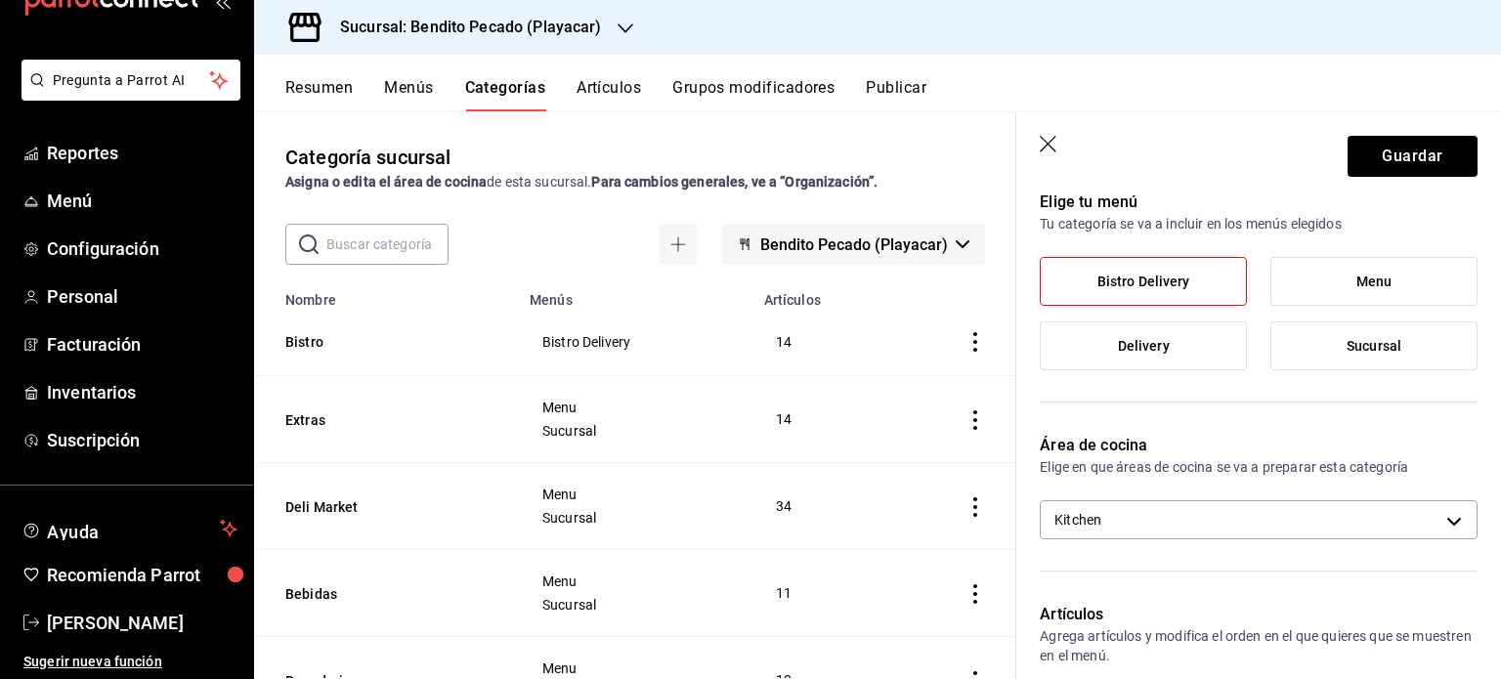
scroll to position [0, 0]
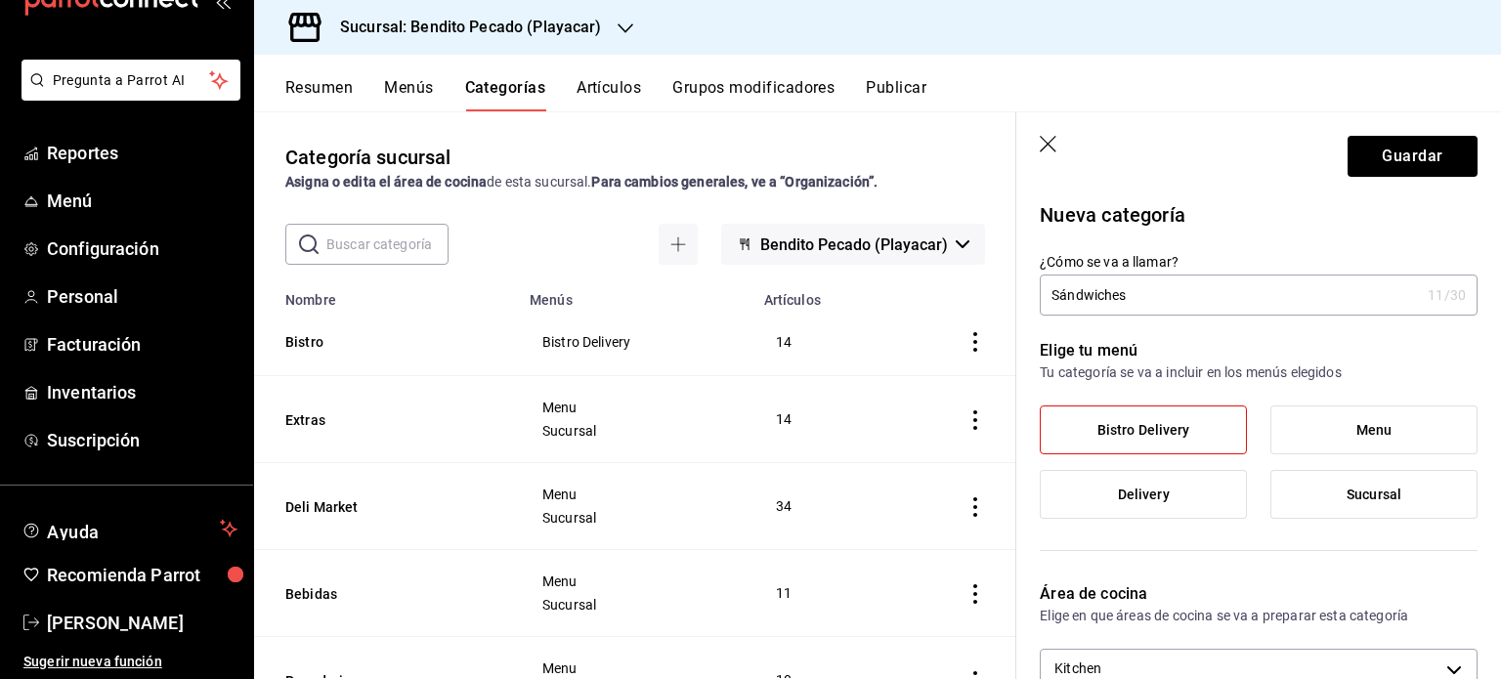
click at [1169, 292] on input "Sándwiches" at bounding box center [1230, 295] width 380 height 39
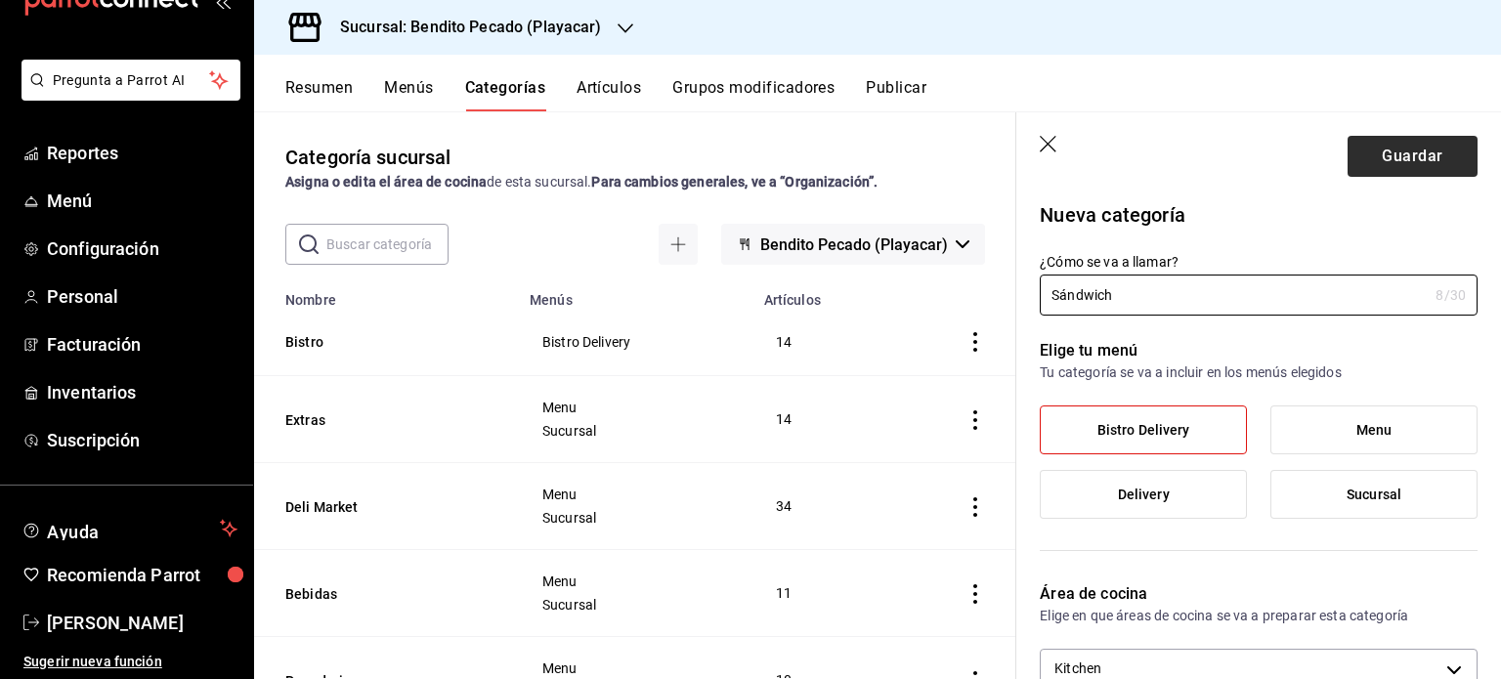
type input "Sándwich"
click at [1387, 151] on button "Guardar" at bounding box center [1413, 156] width 130 height 41
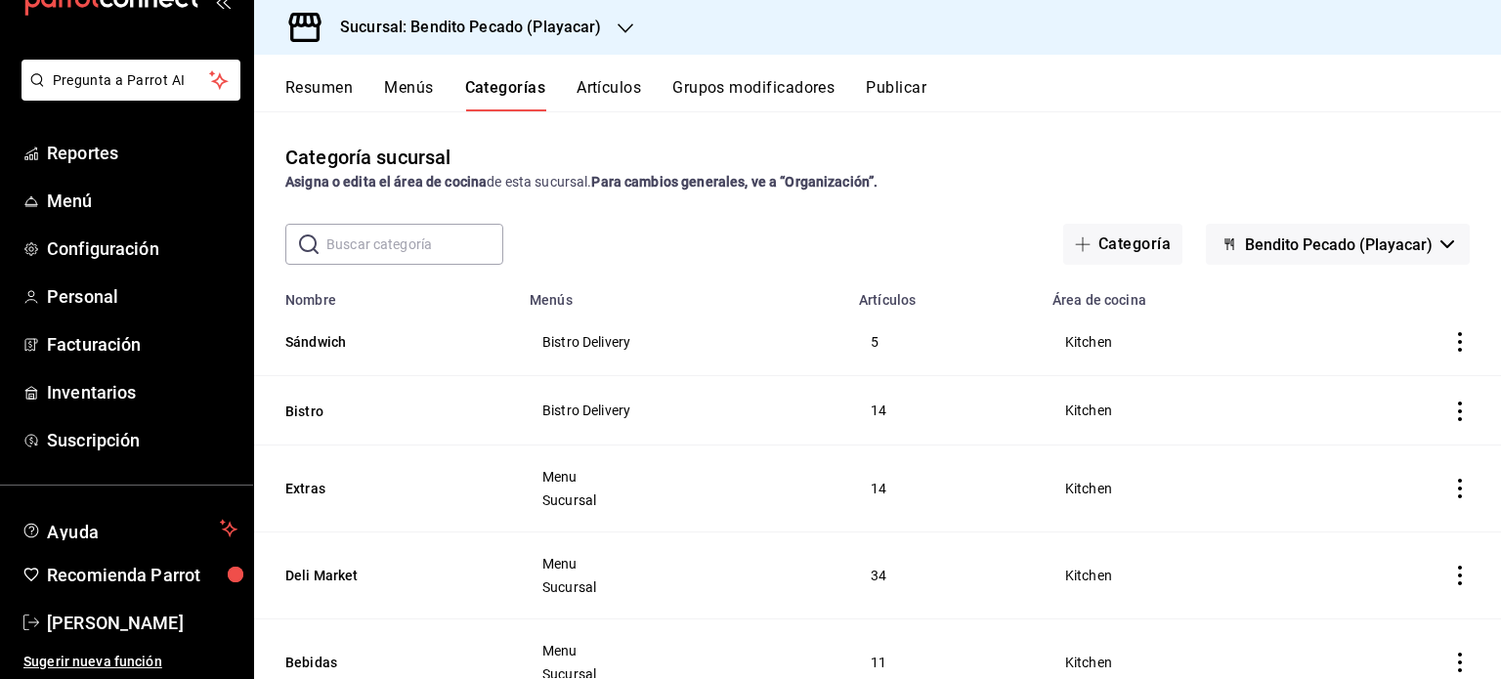
click at [328, 85] on button "Resumen" at bounding box center [318, 94] width 67 height 33
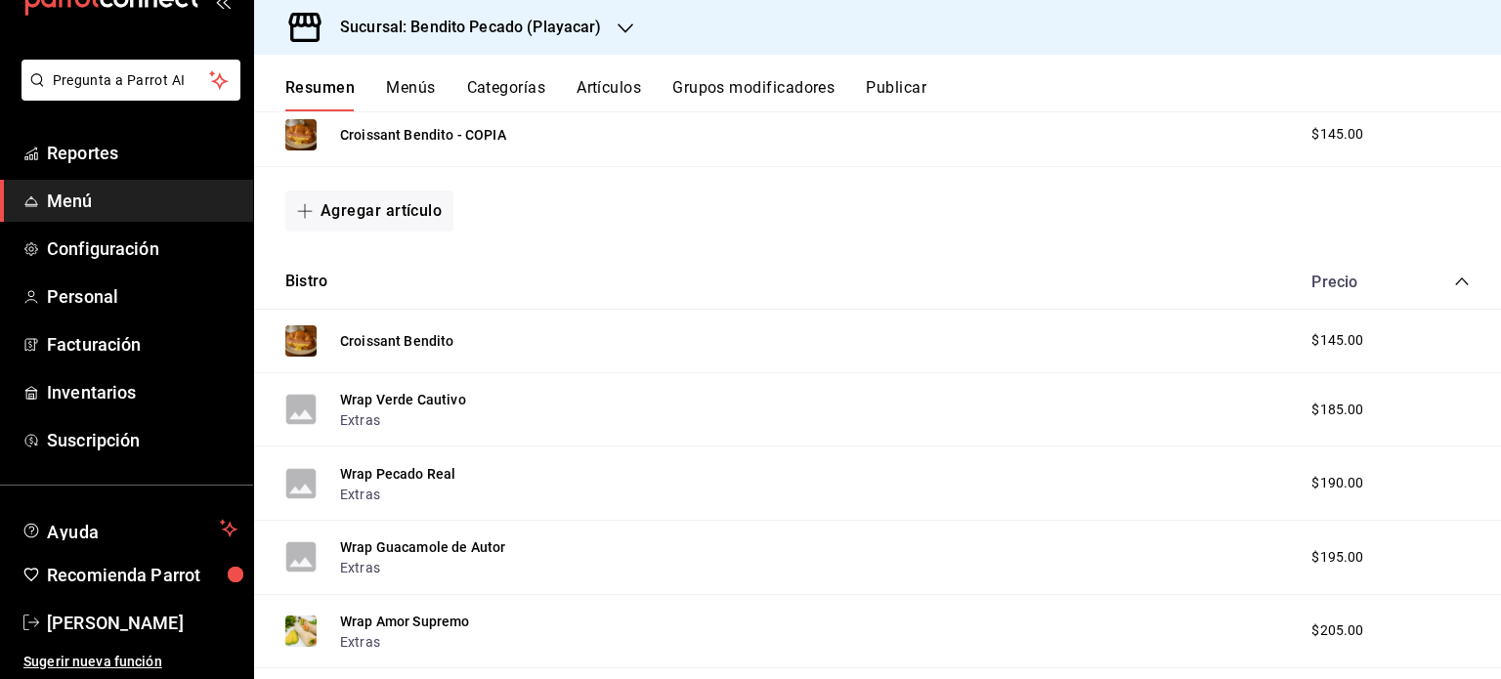
scroll to position [691, 0]
click at [297, 273] on button "Bistro" at bounding box center [306, 281] width 42 height 22
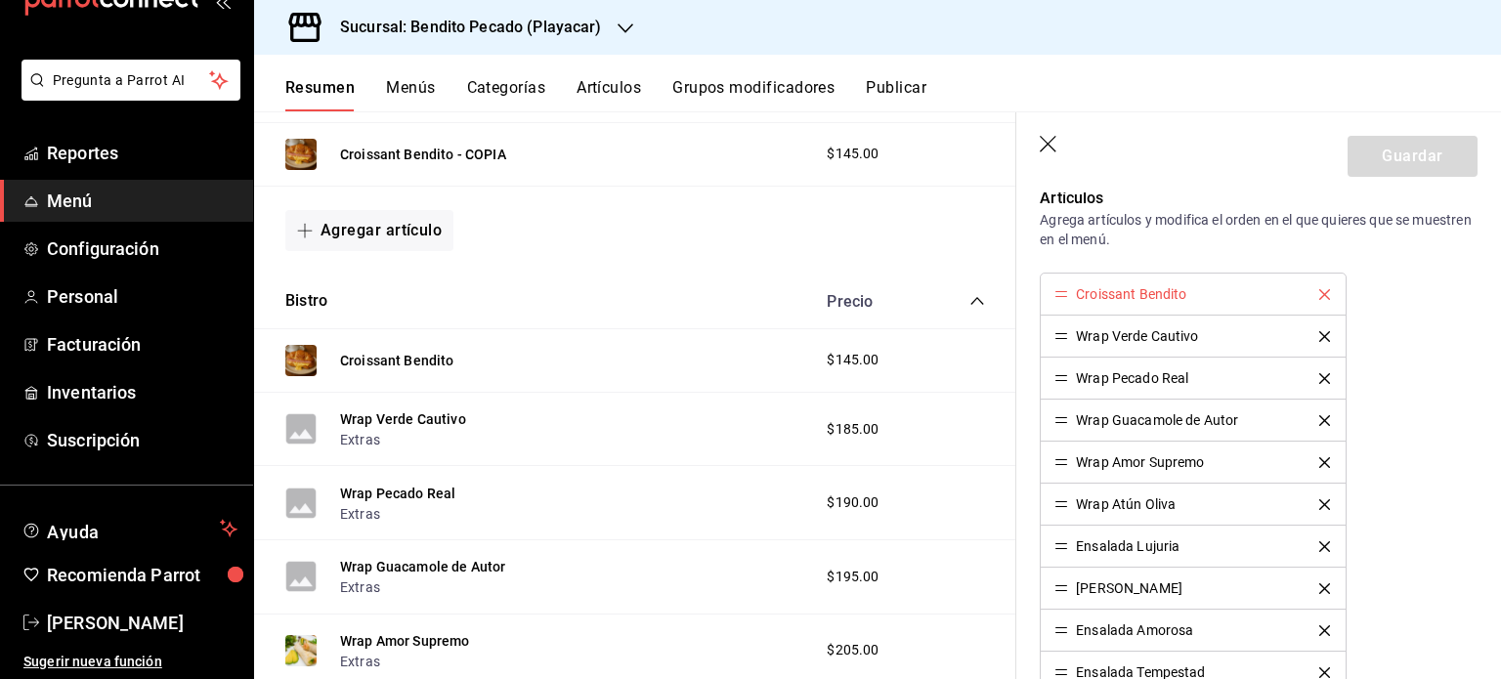
scroll to position [655, 0]
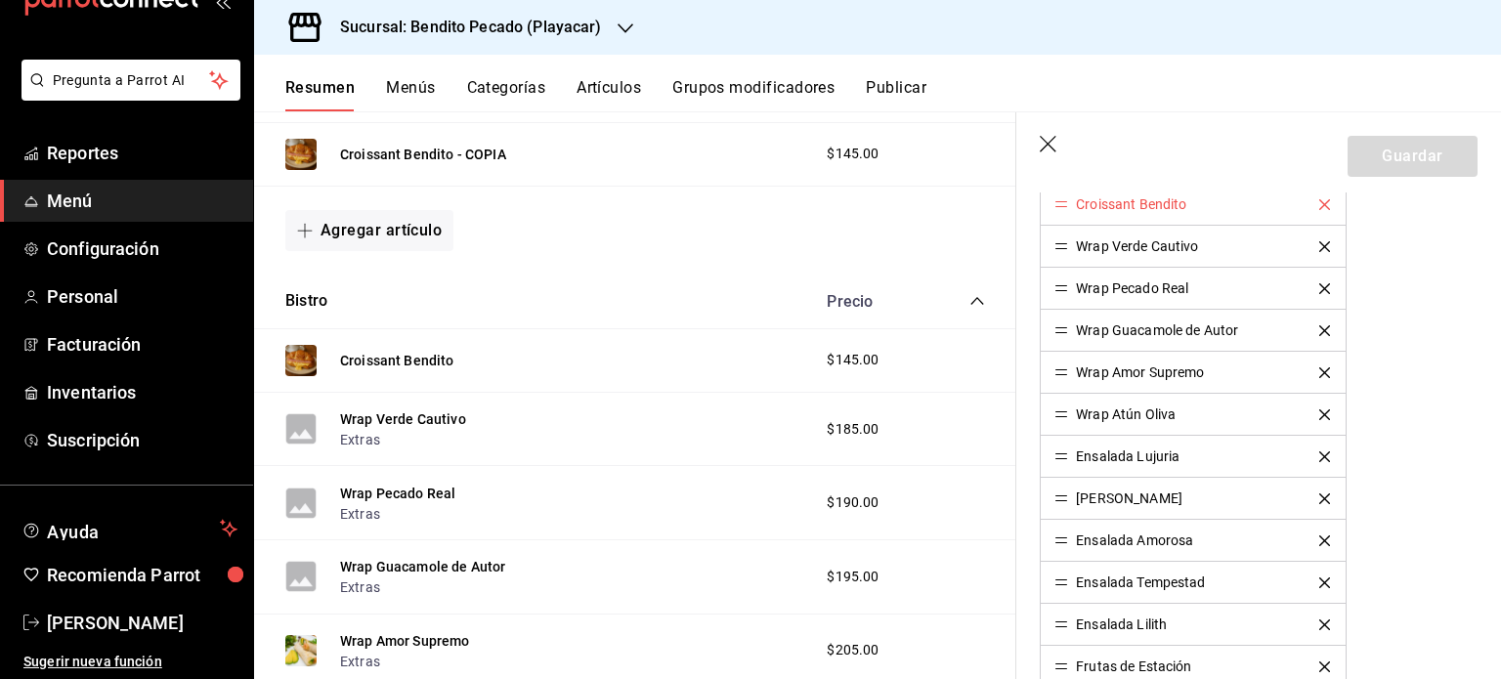
click at [1320, 201] on icon "delete" at bounding box center [1325, 204] width 11 height 11
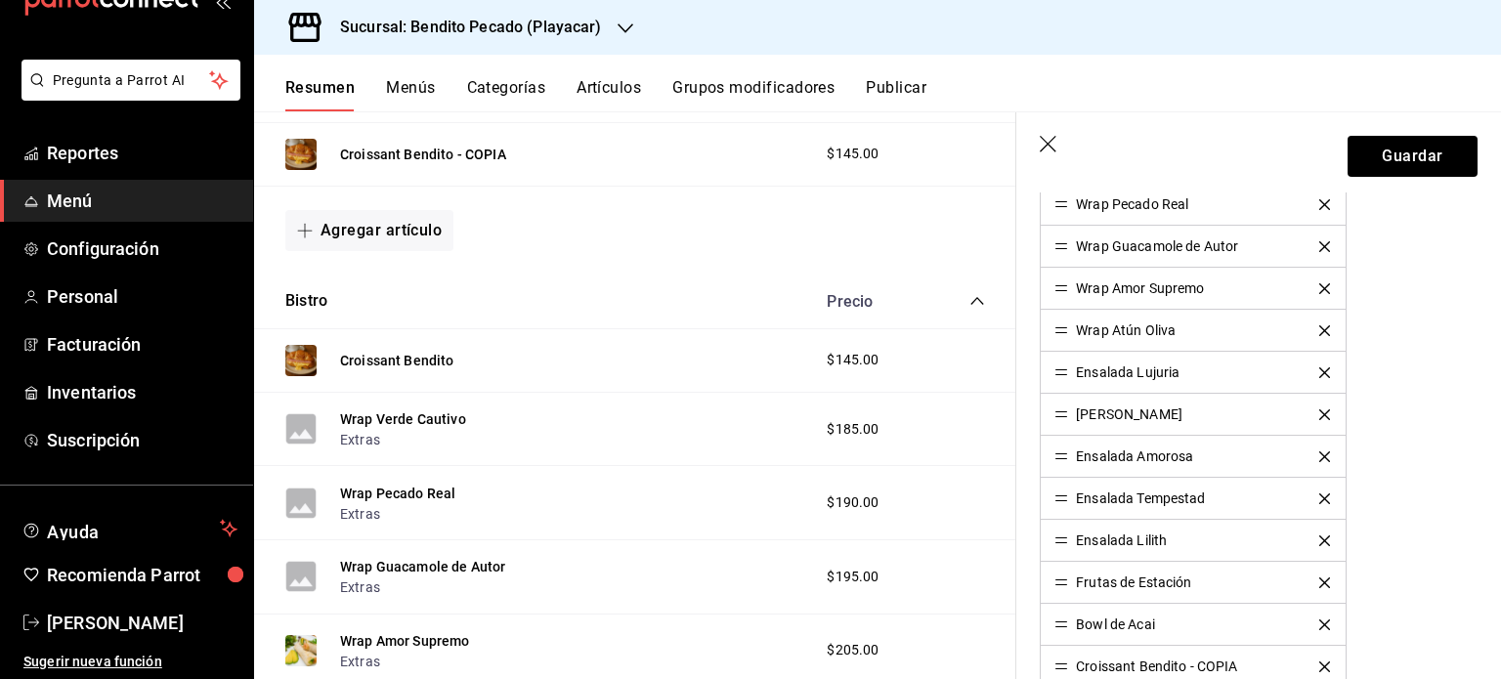
click at [1320, 201] on icon "delete" at bounding box center [1325, 204] width 11 height 11
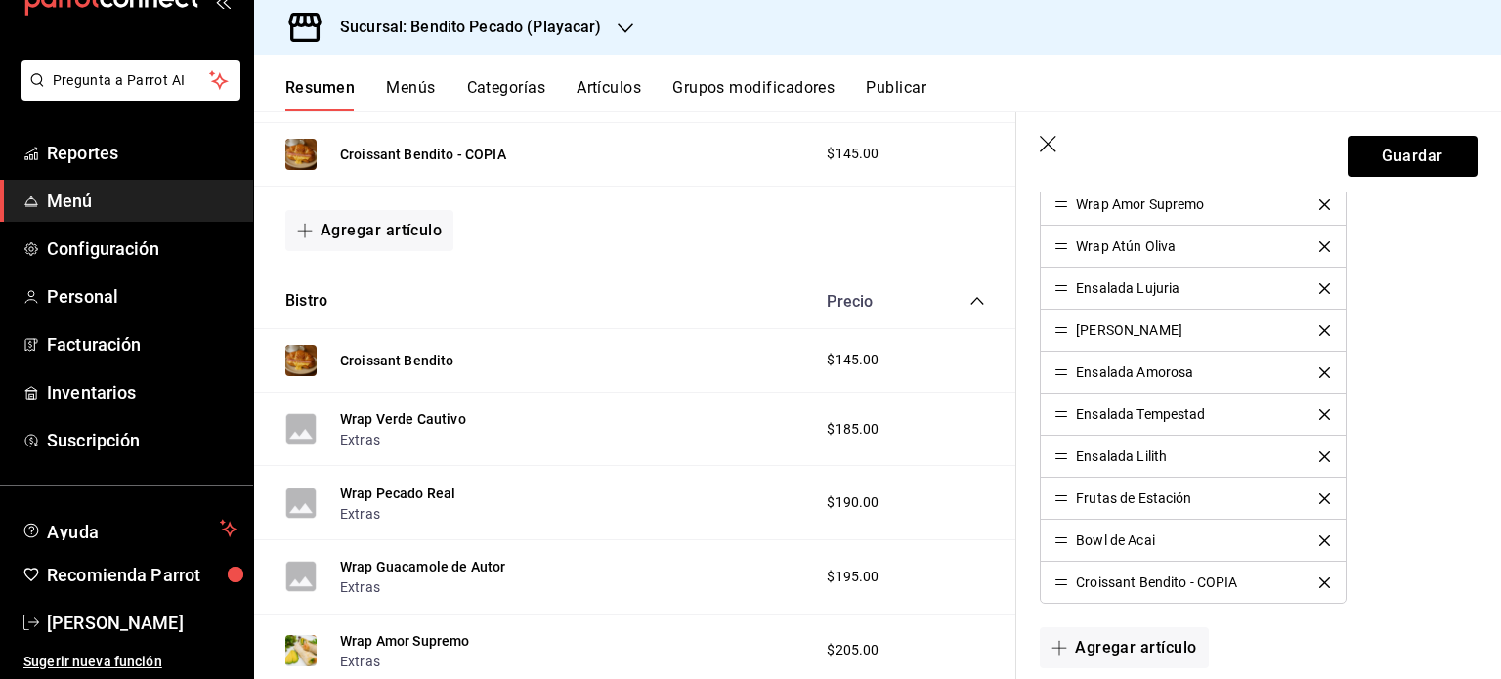
click at [1320, 201] on icon "delete" at bounding box center [1325, 204] width 11 height 11
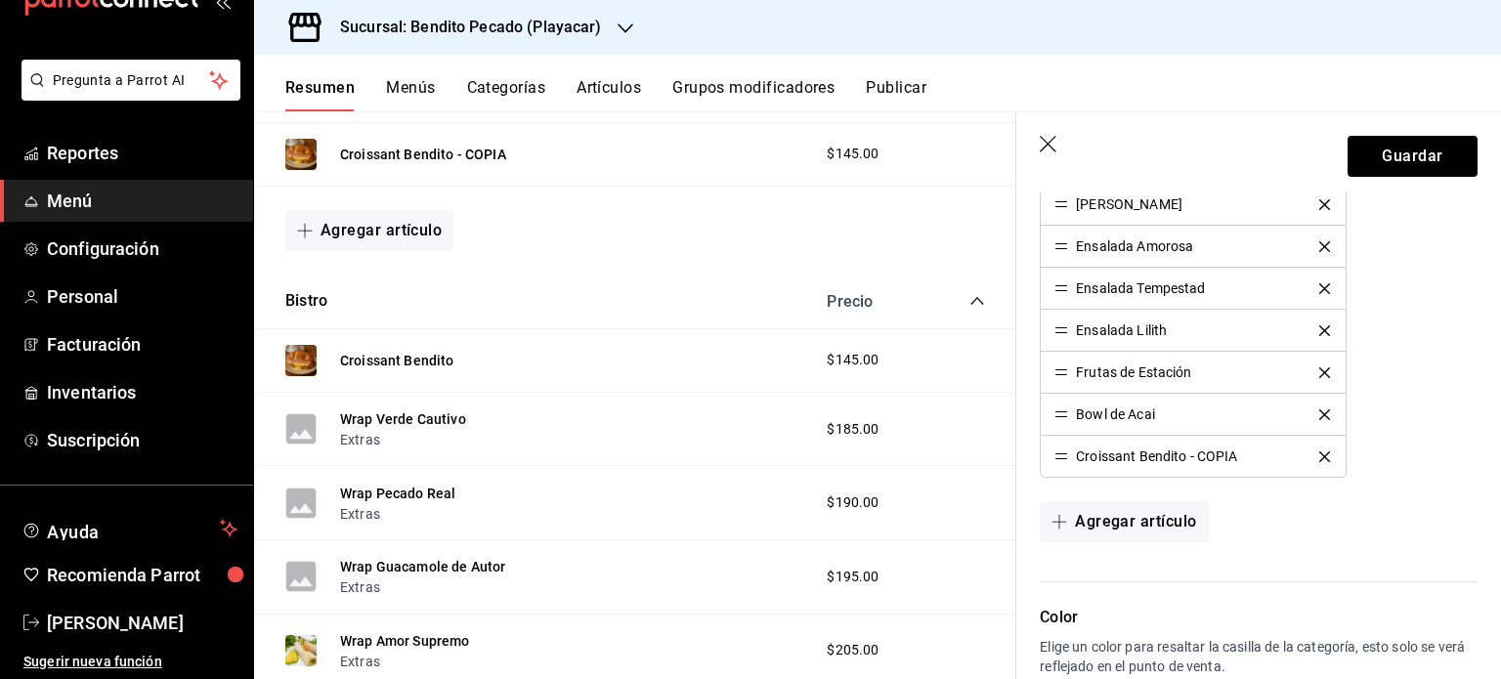
click at [1320, 201] on icon "delete" at bounding box center [1325, 204] width 11 height 11
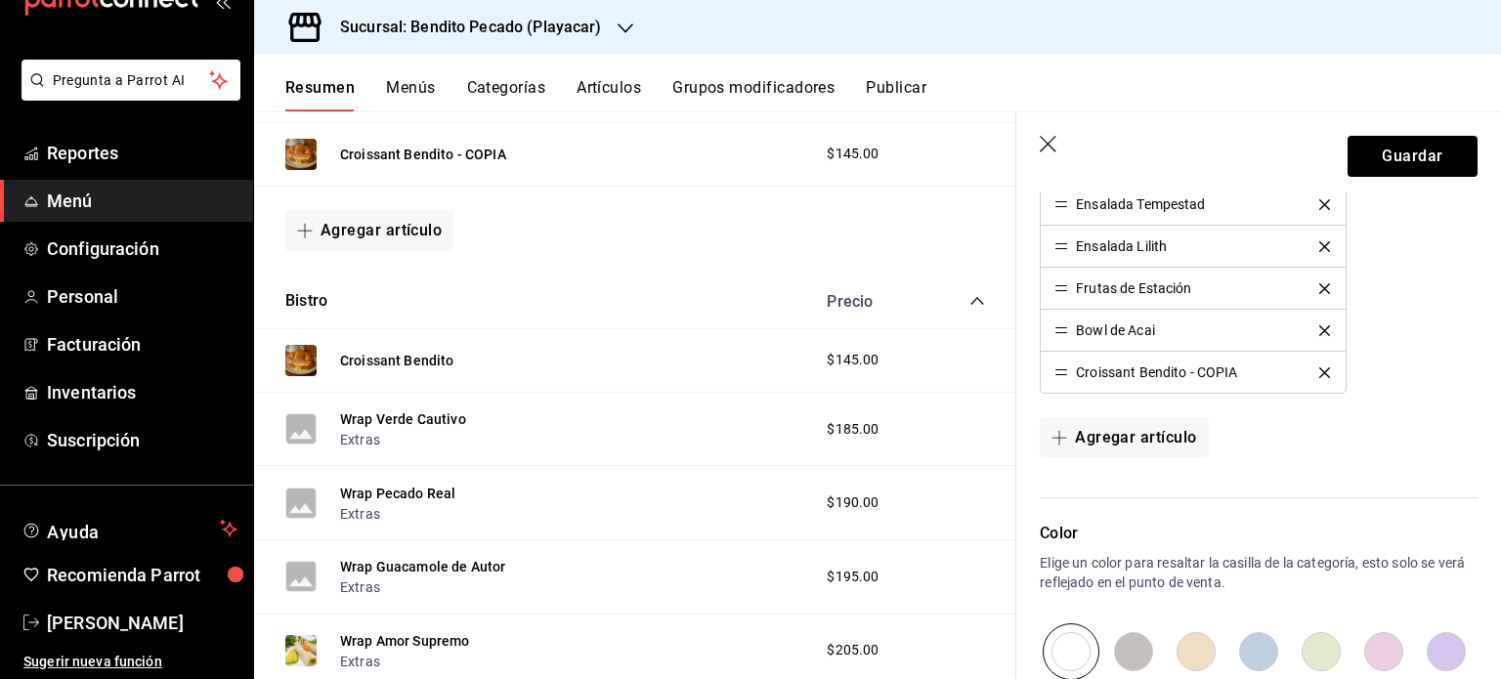
click at [1320, 201] on icon "delete" at bounding box center [1325, 204] width 11 height 11
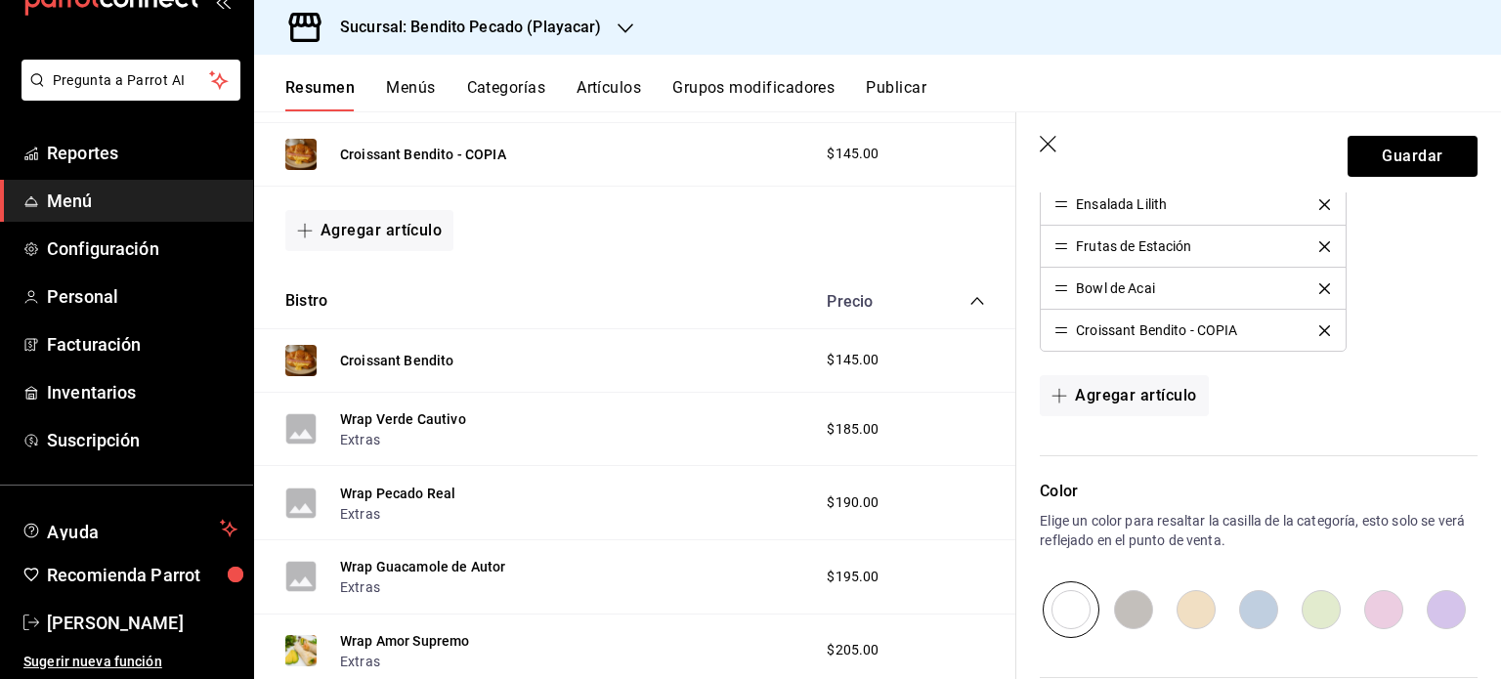
click at [1320, 201] on icon "delete" at bounding box center [1325, 204] width 11 height 11
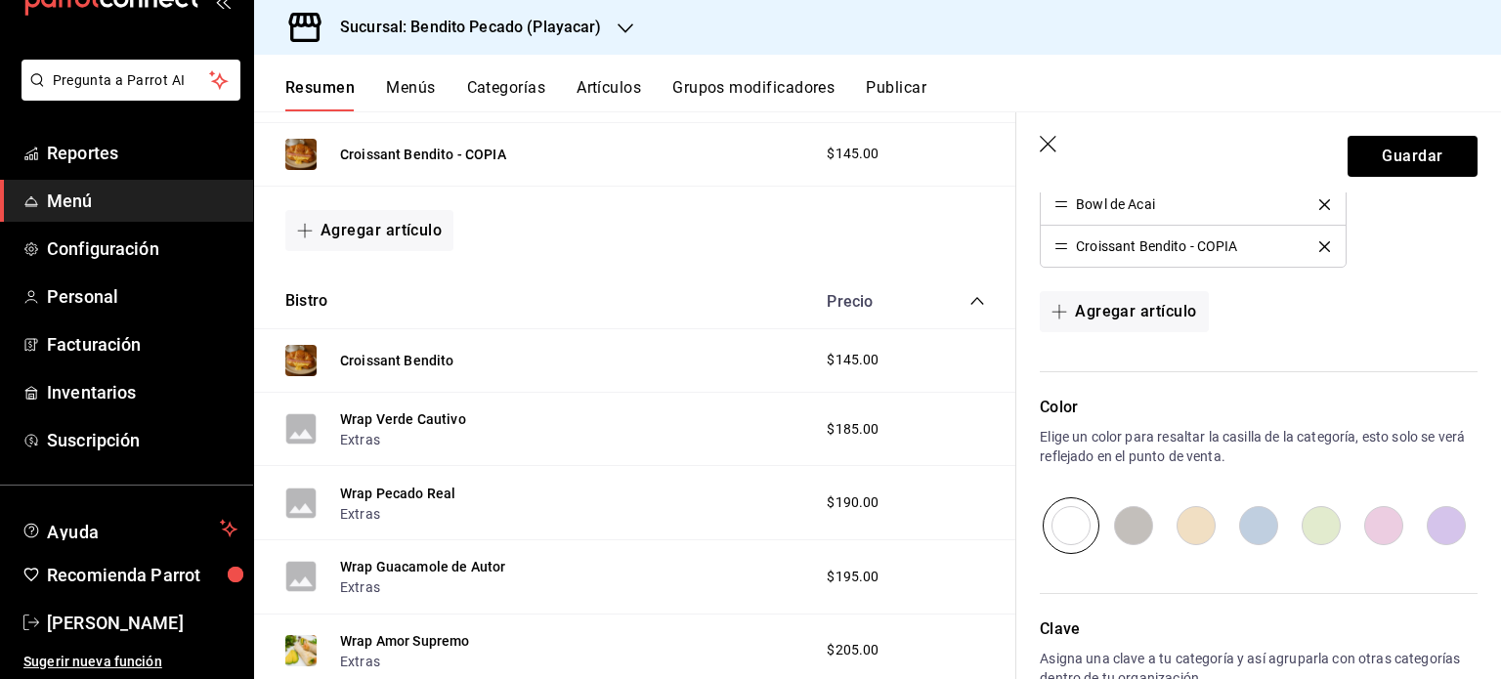
click at [1320, 201] on icon "delete" at bounding box center [1325, 204] width 11 height 11
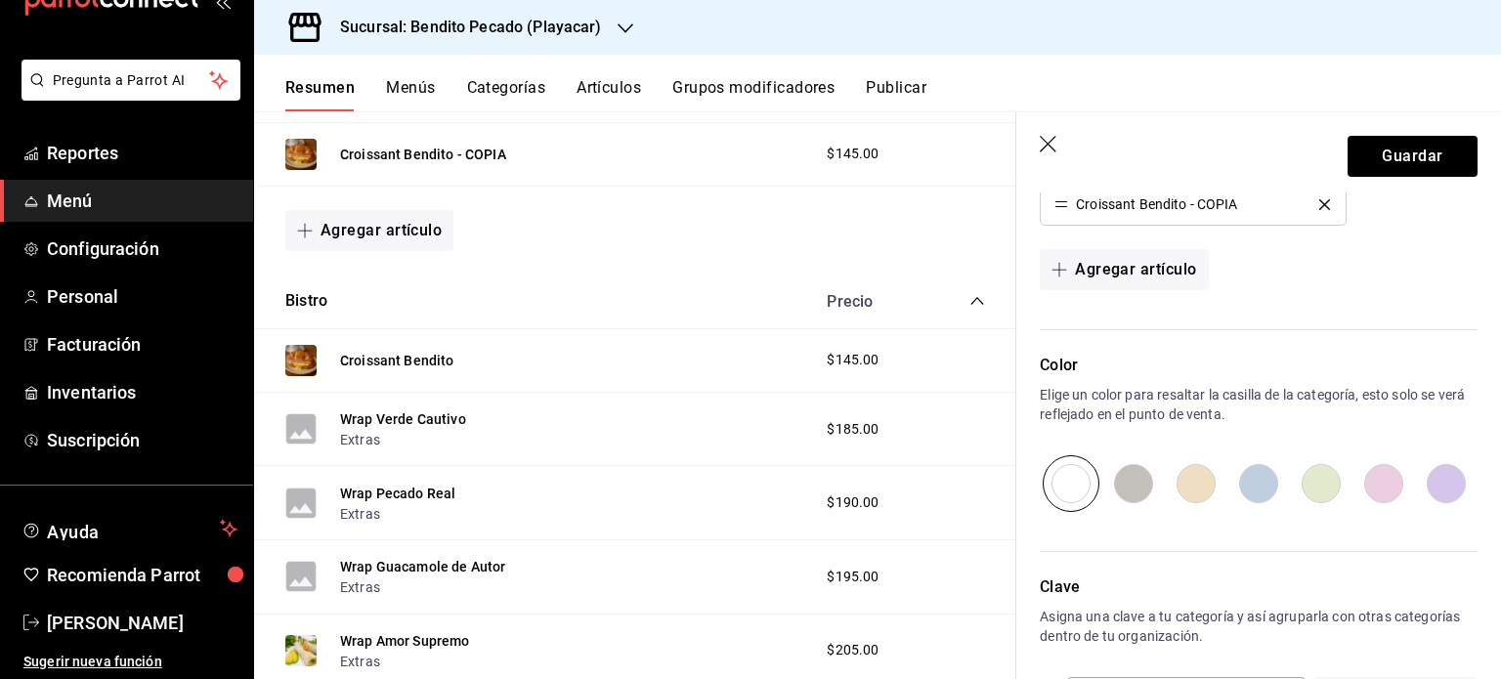
click at [1320, 201] on icon "delete" at bounding box center [1325, 204] width 11 height 11
click at [1314, 249] on div "Agregar artículo" at bounding box center [1259, 269] width 438 height 41
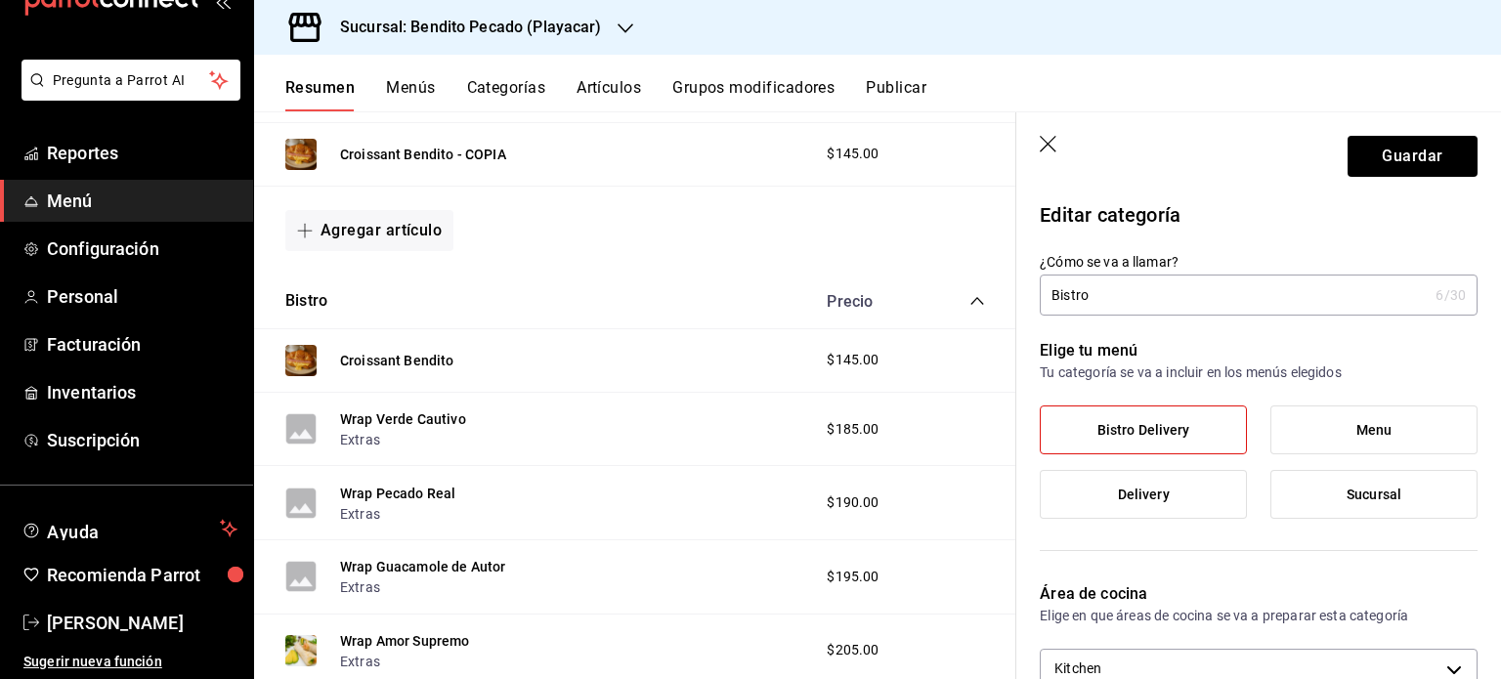
scroll to position [668, 0]
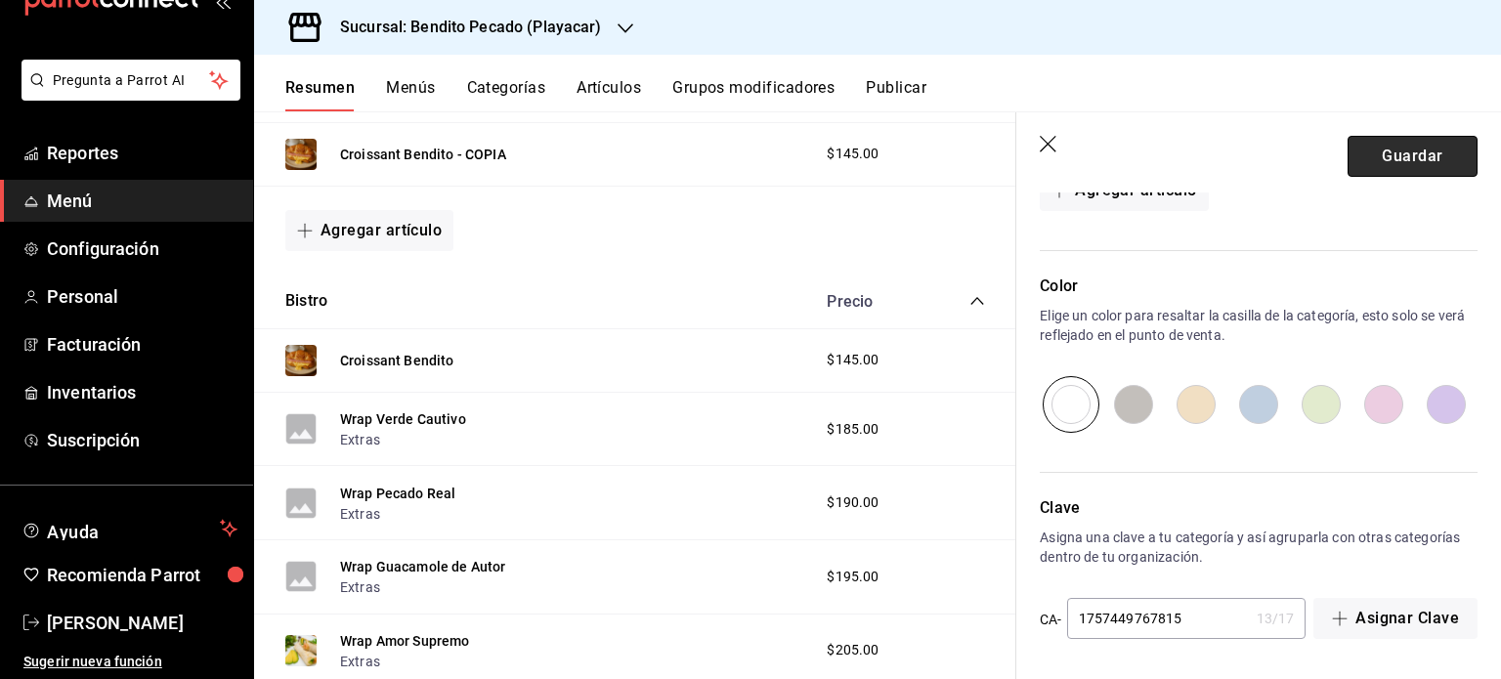
click at [1443, 156] on button "Guardar" at bounding box center [1413, 156] width 130 height 41
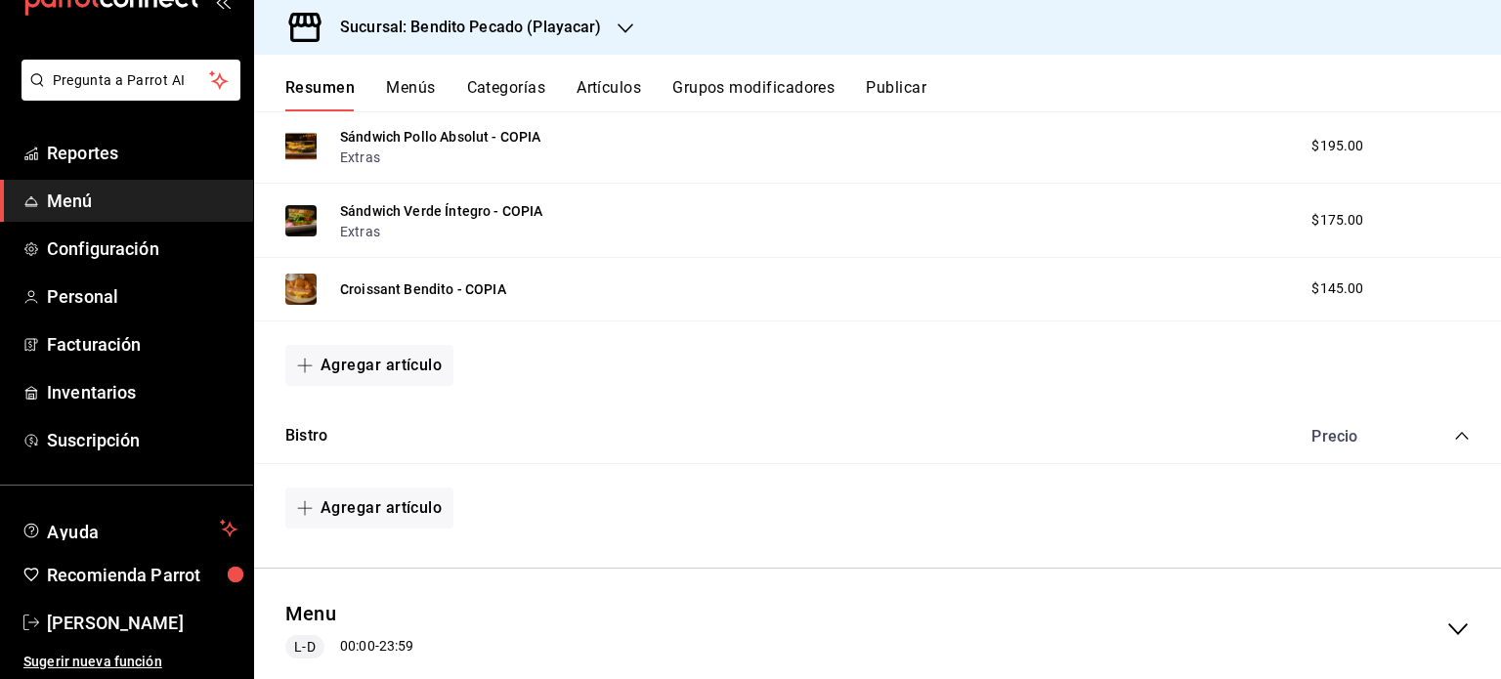
scroll to position [540, 0]
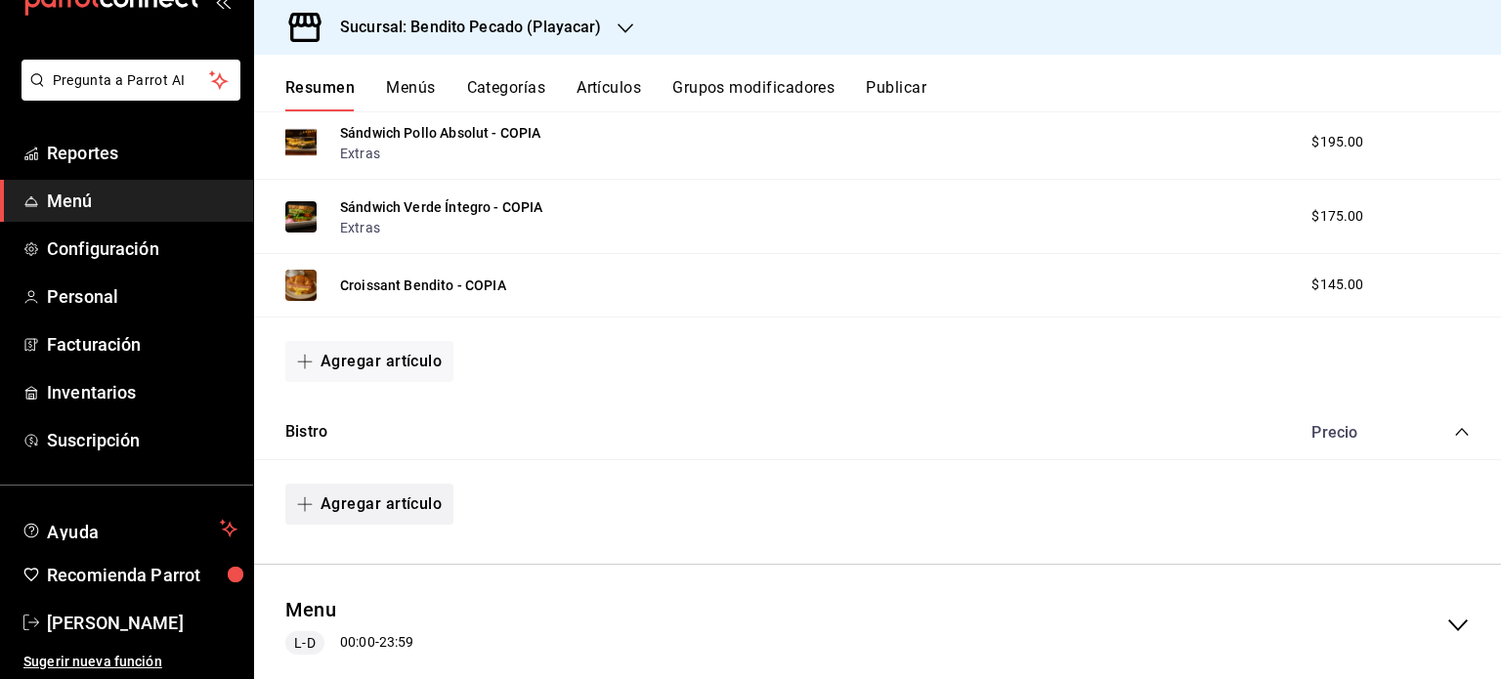
click at [369, 500] on button "Agregar artículo" at bounding box center [369, 504] width 168 height 41
click at [374, 562] on li "Artículo existente" at bounding box center [361, 557] width 153 height 48
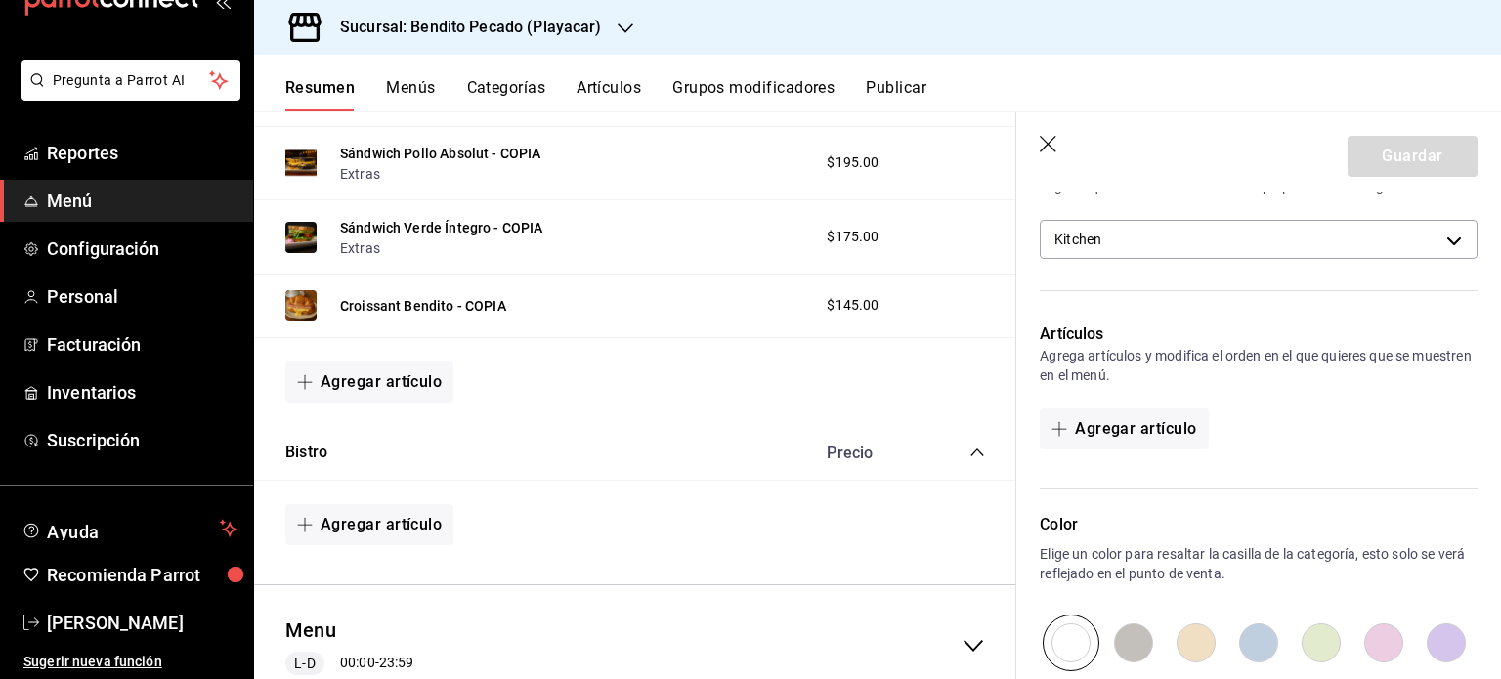
scroll to position [461, 0]
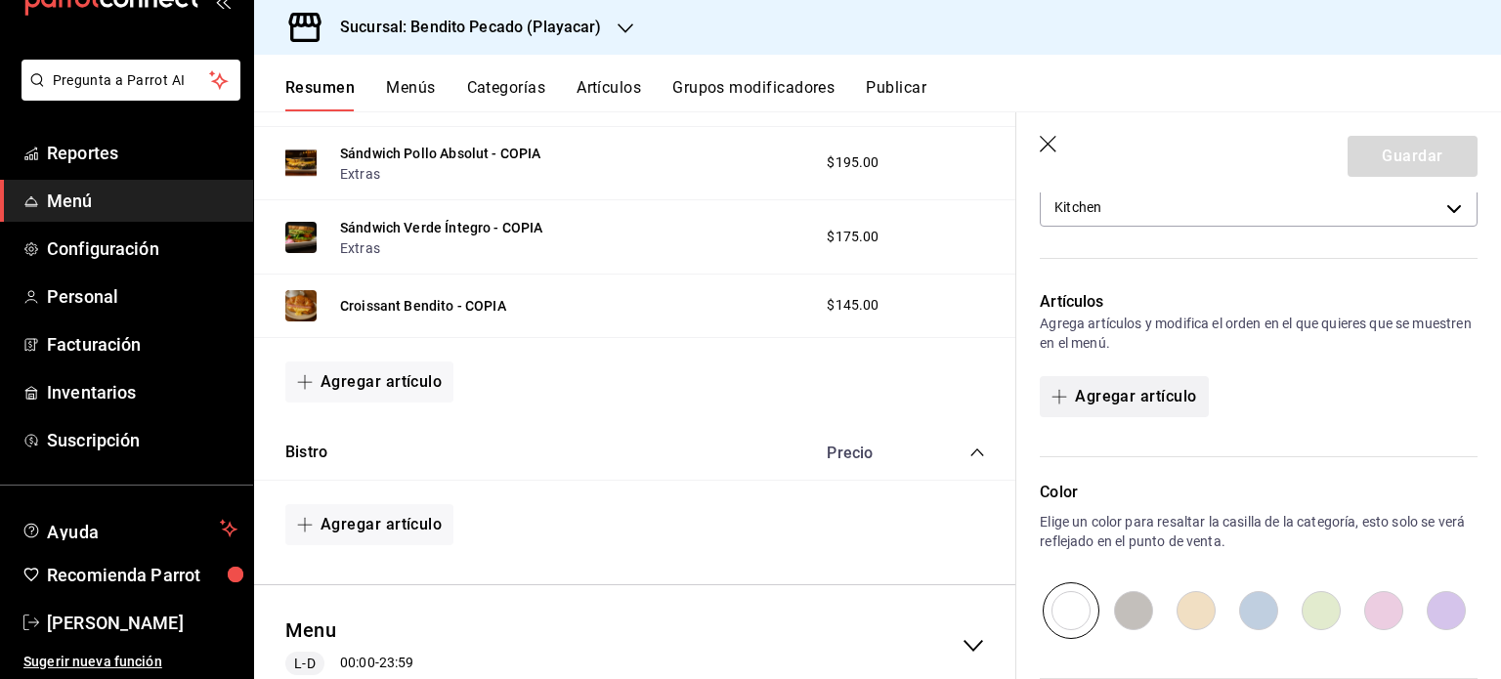
click at [1164, 391] on button "Agregar artículo" at bounding box center [1124, 396] width 168 height 41
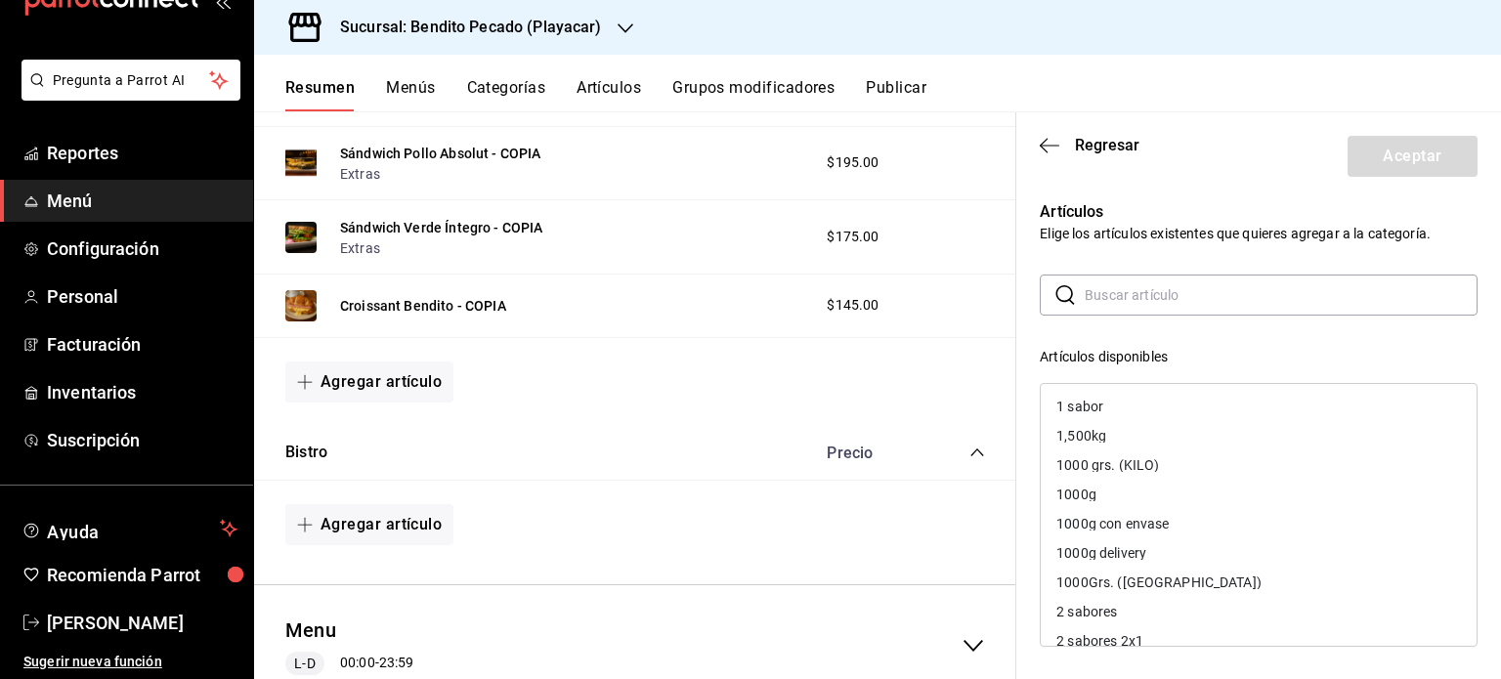
click at [1110, 290] on input "text" at bounding box center [1281, 295] width 393 height 39
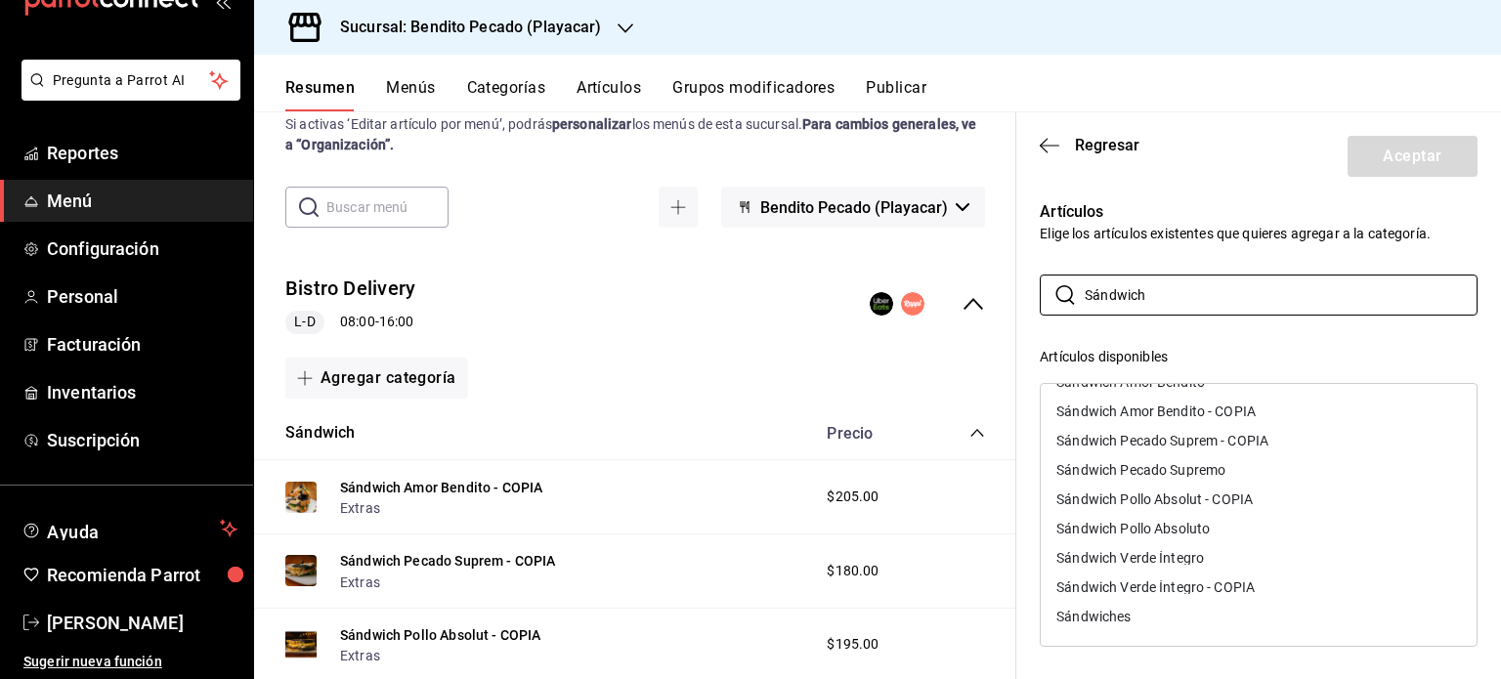
scroll to position [0, 0]
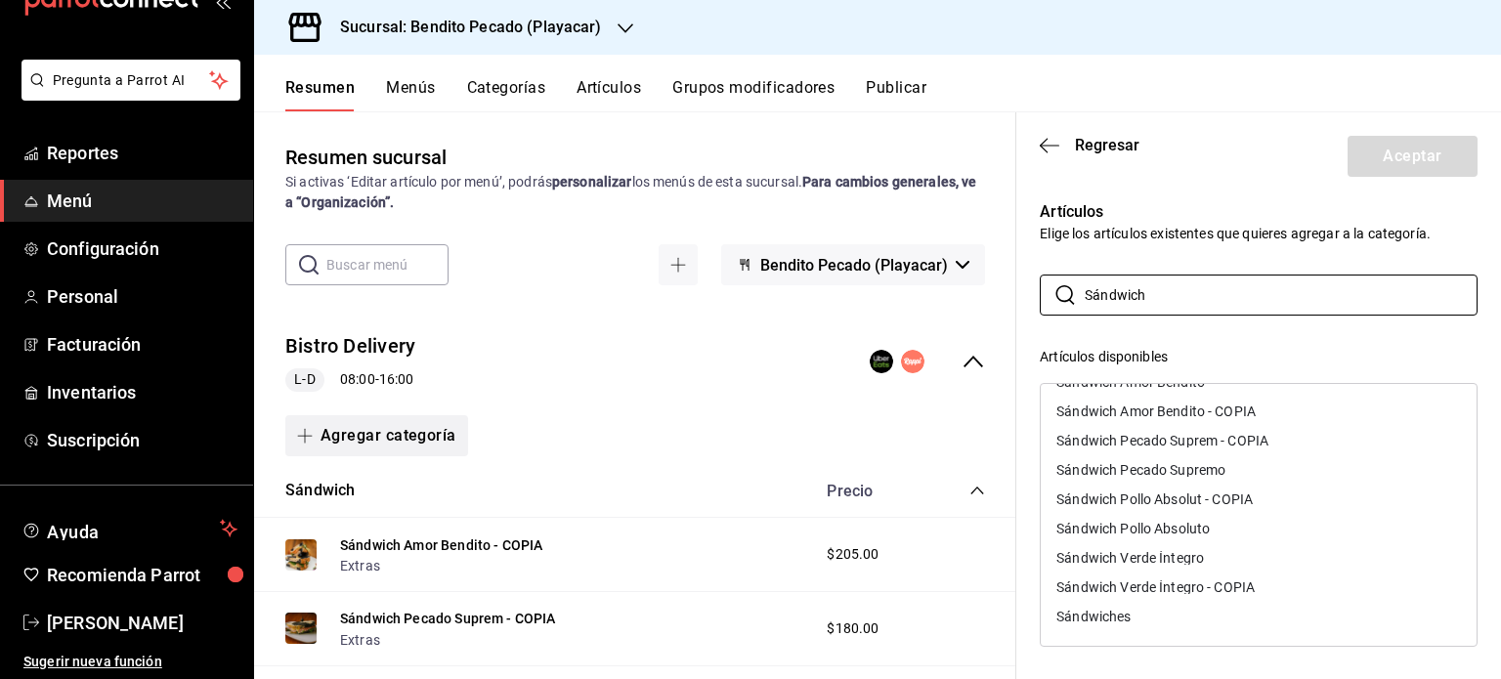
type input "Sándwich"
click at [398, 431] on button "Agregar categoría" at bounding box center [376, 435] width 183 height 41
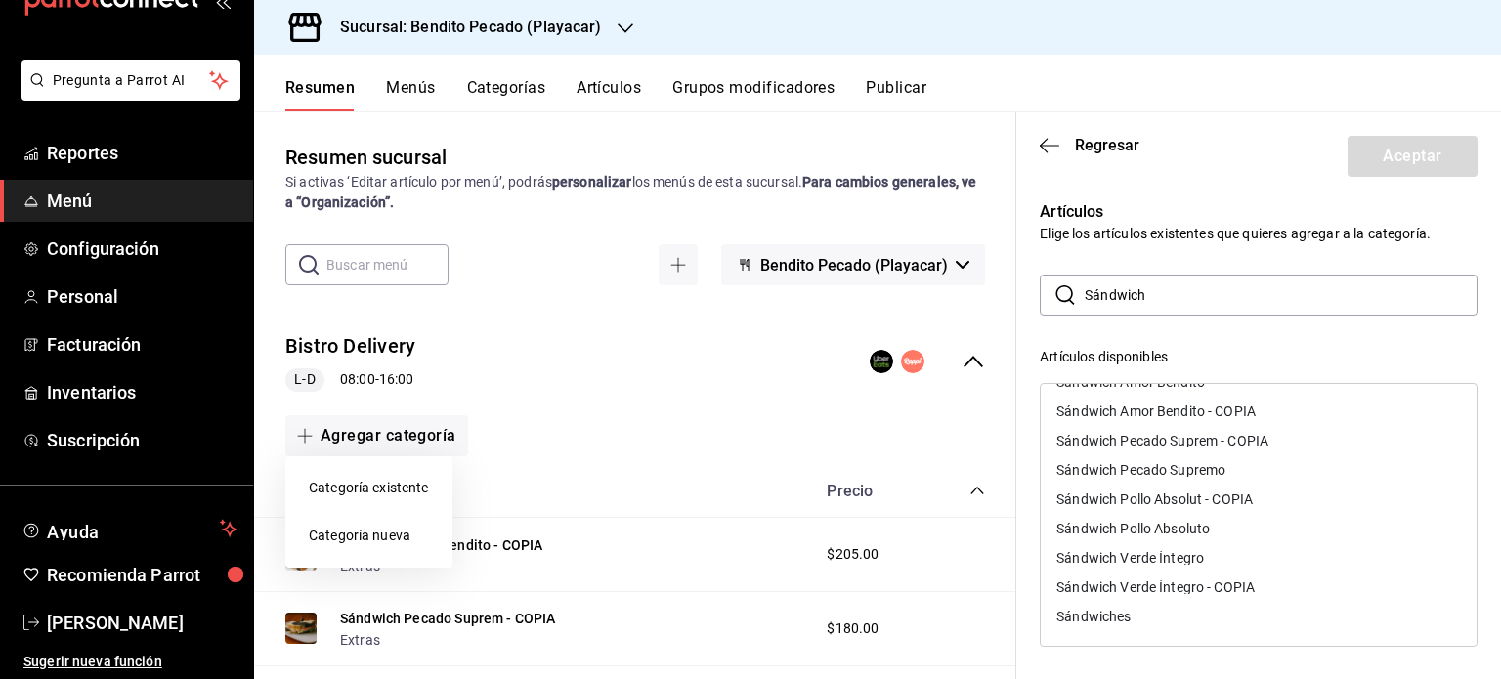
click at [365, 527] on li "Categoría nueva" at bounding box center [368, 536] width 167 height 48
type input "Bistro"
type input "1757449767815"
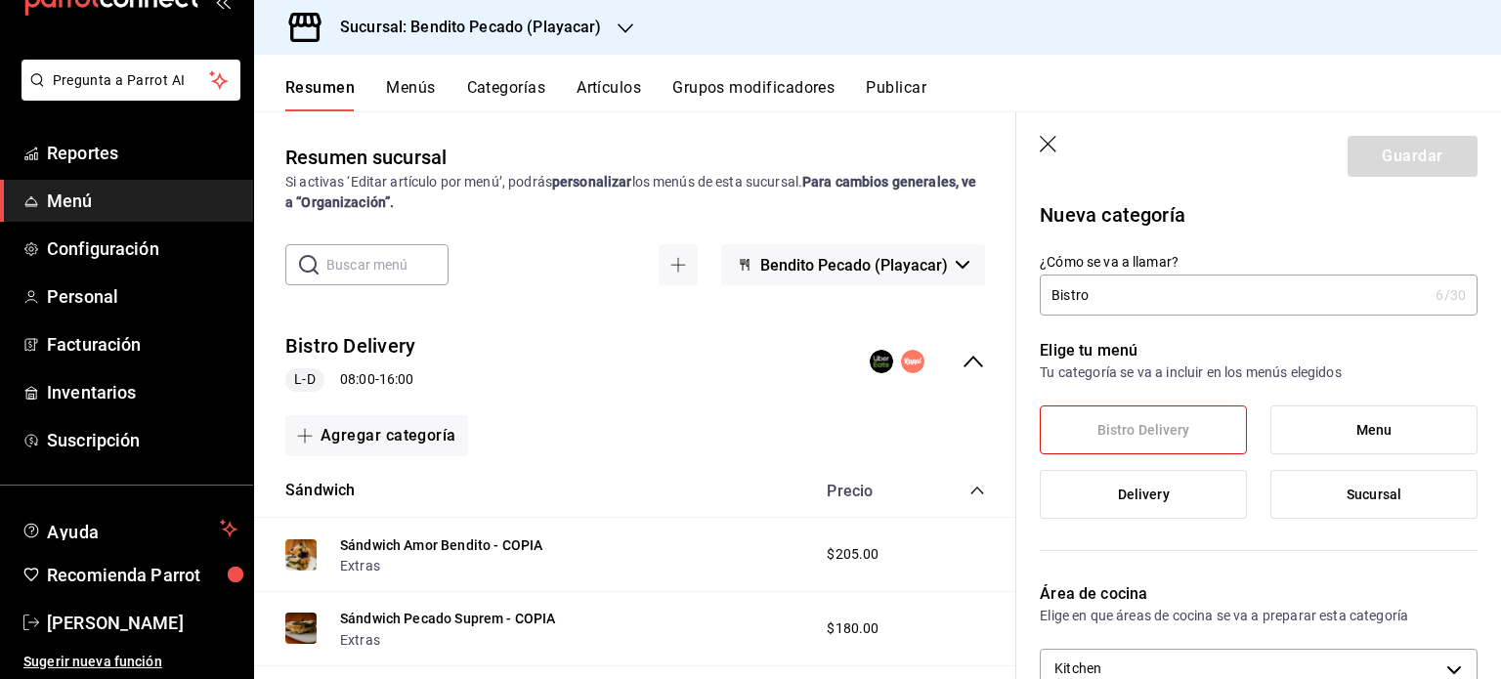
click at [1126, 299] on input "Bistro" at bounding box center [1234, 295] width 388 height 39
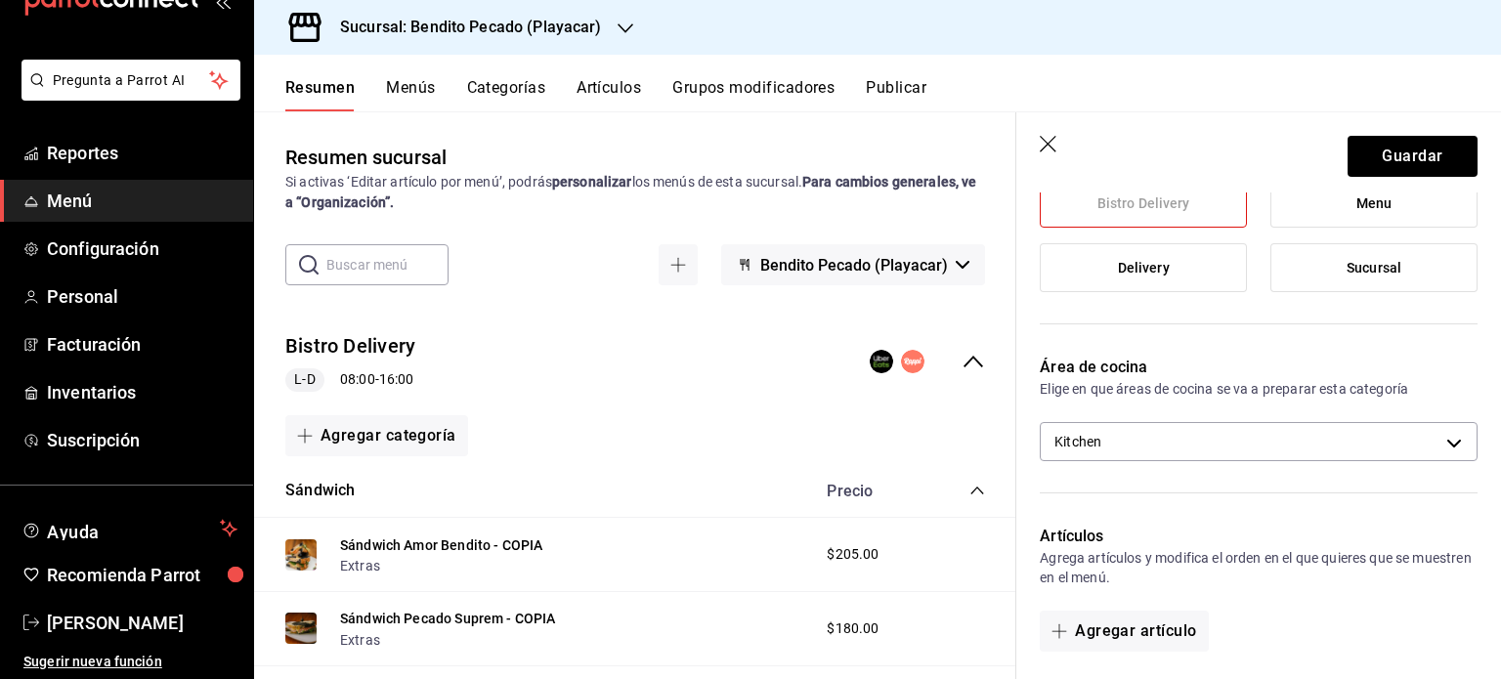
scroll to position [227, 0]
type input "Wrap"
click at [1173, 621] on button "Agregar artículo" at bounding box center [1124, 631] width 168 height 41
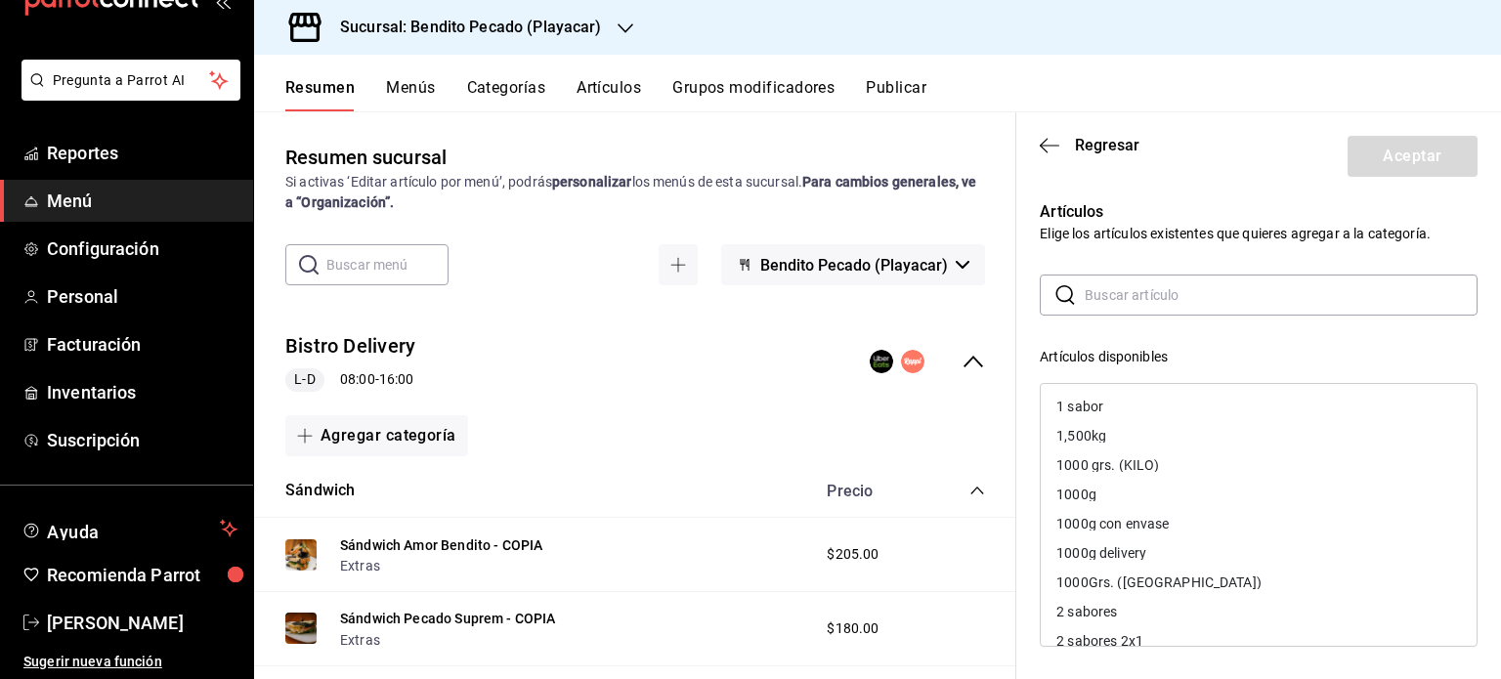
click at [1085, 304] on input "text" at bounding box center [1281, 295] width 393 height 39
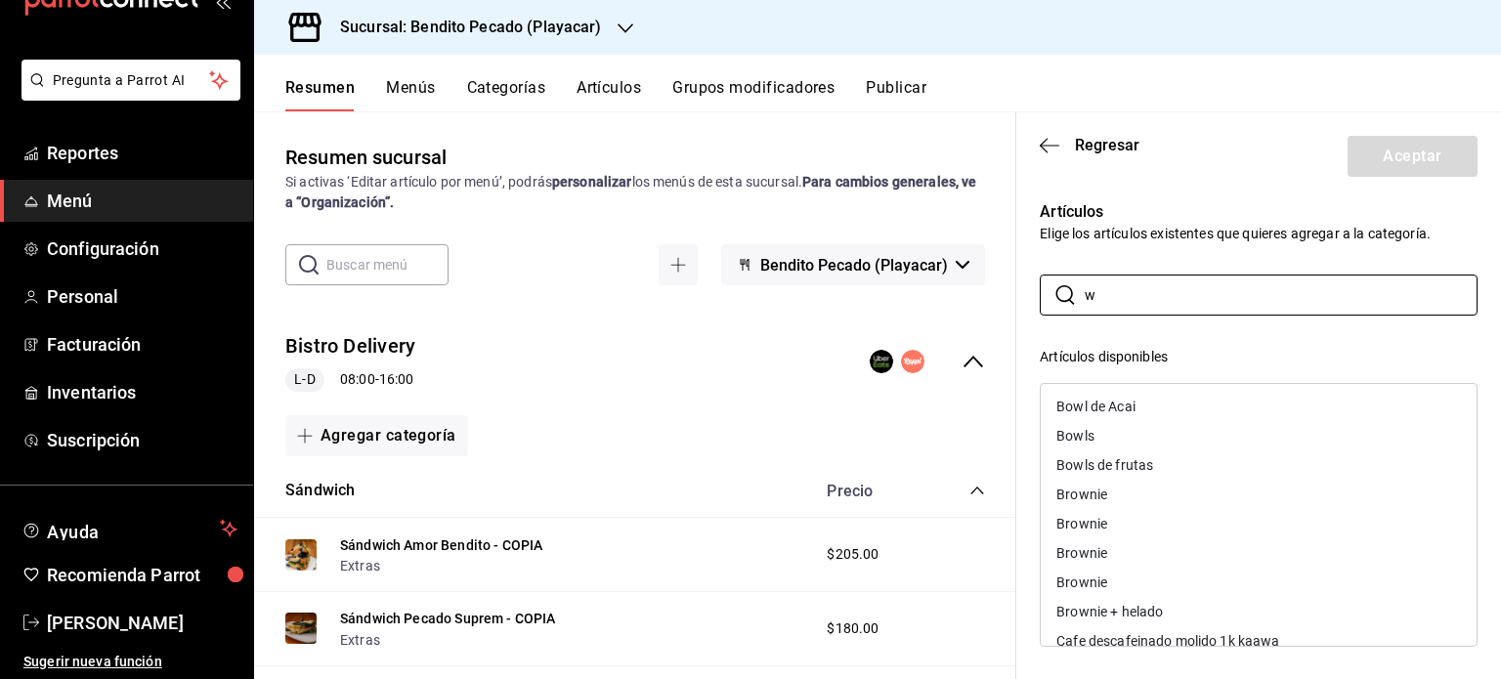
type input "w"
click at [524, 84] on button "Categorías" at bounding box center [506, 94] width 79 height 33
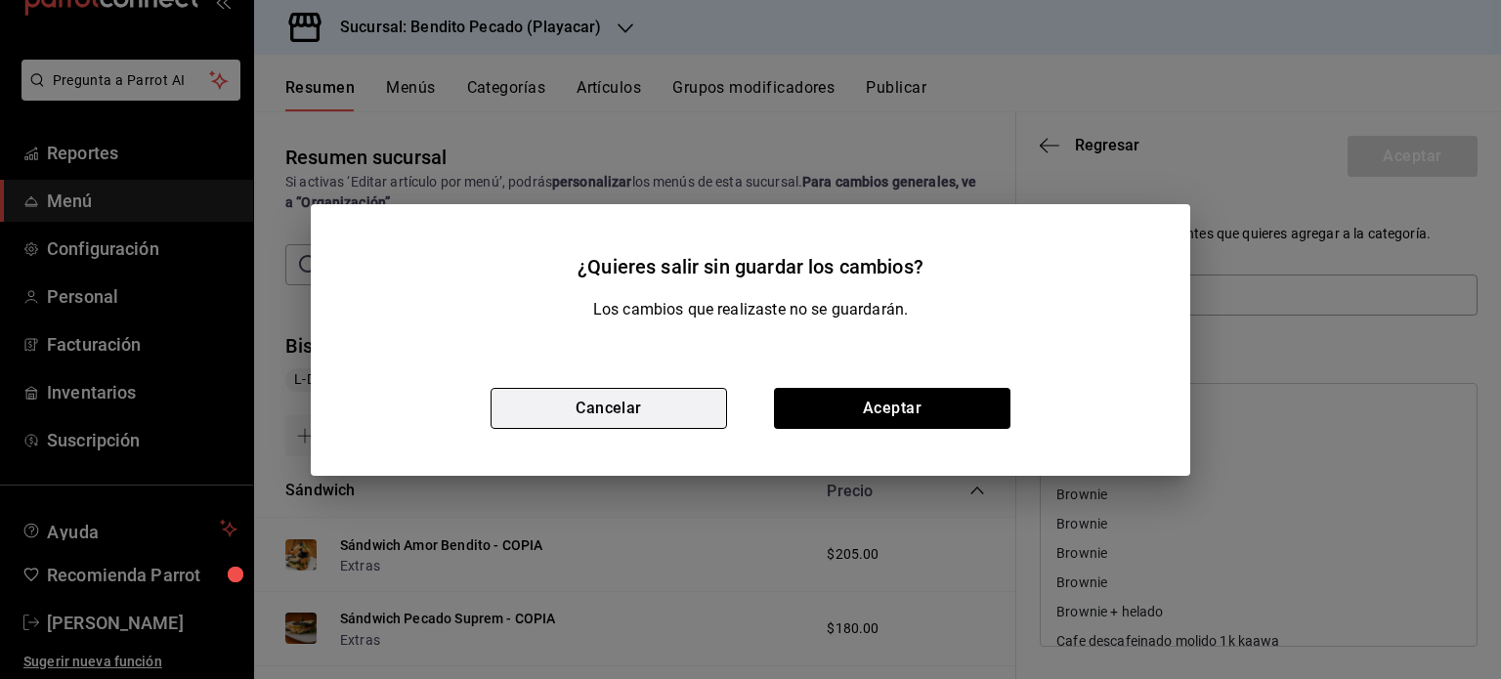
click at [633, 420] on button "Cancelar" at bounding box center [609, 408] width 237 height 41
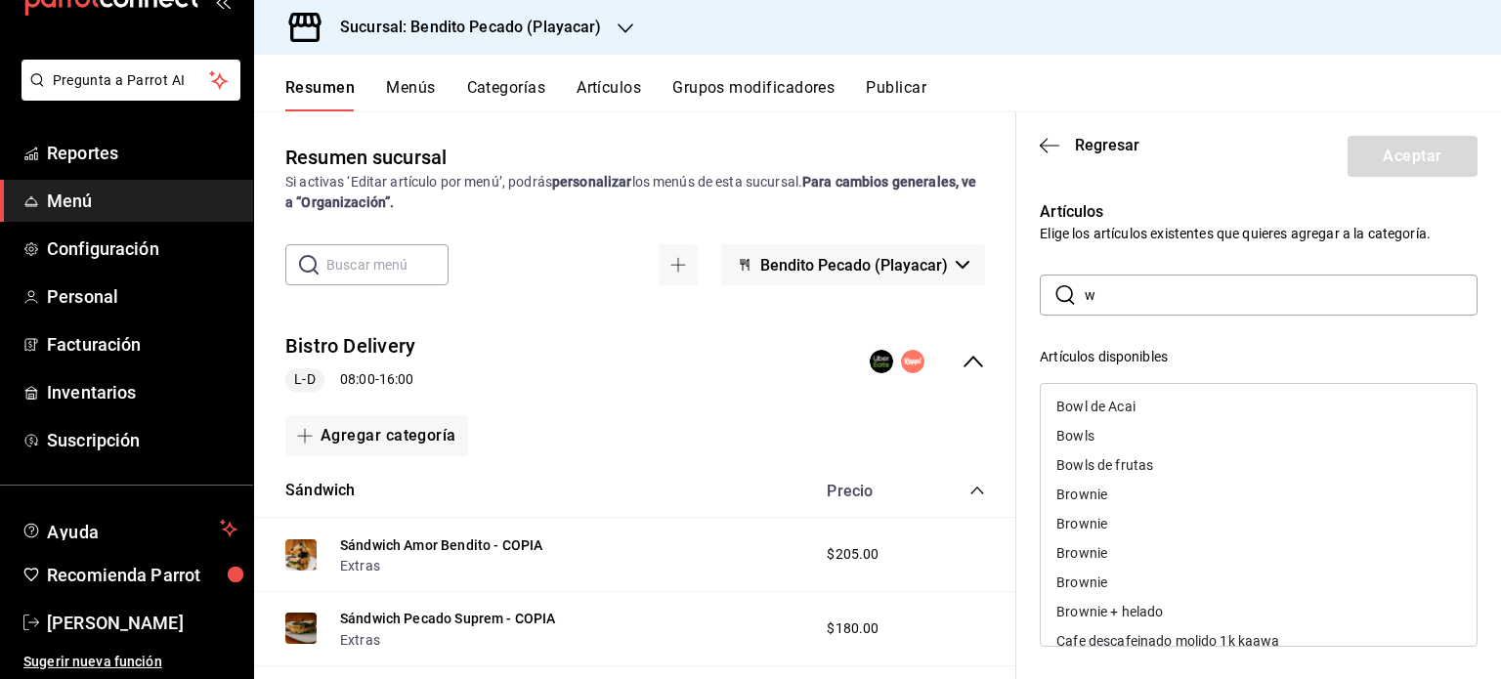
click at [1291, 305] on input "w" at bounding box center [1281, 295] width 393 height 39
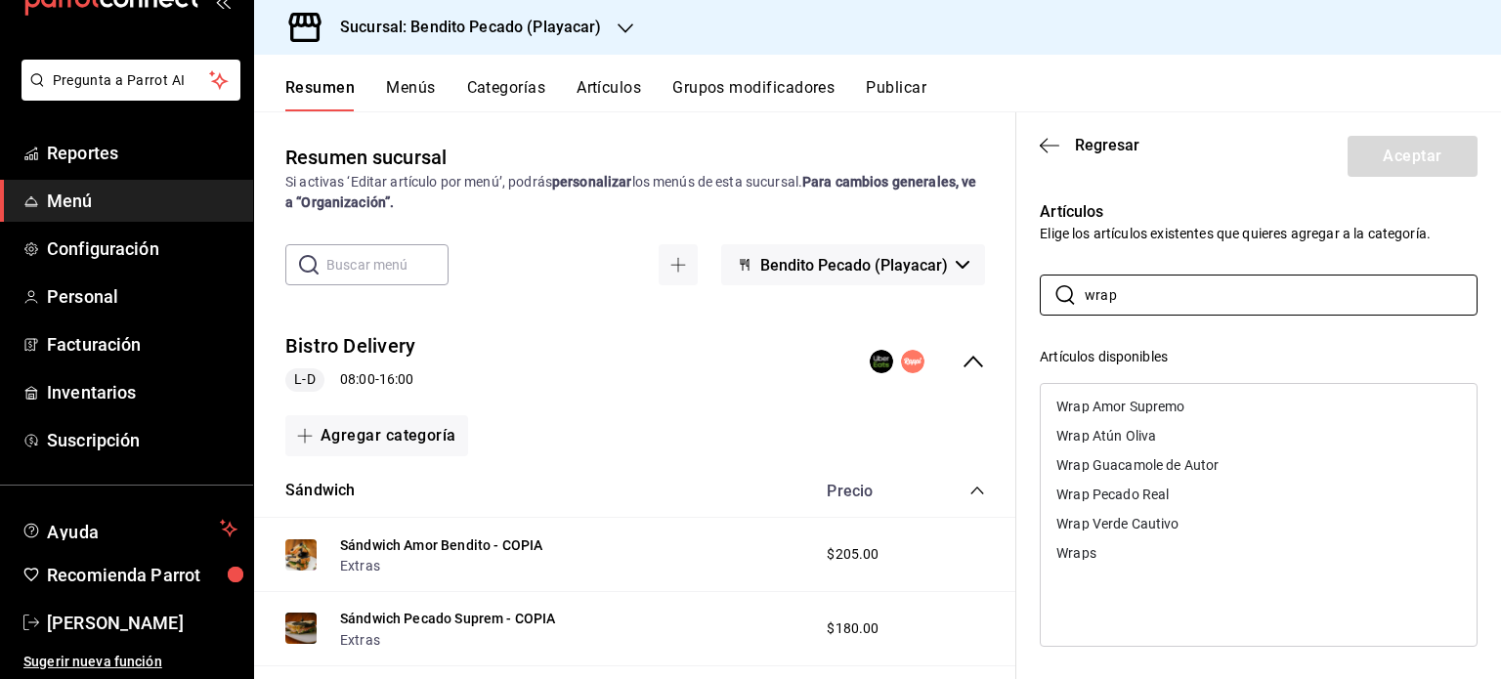
type input "wrap"
click at [1148, 402] on div "Wrap Amor Supremo" at bounding box center [1121, 407] width 128 height 14
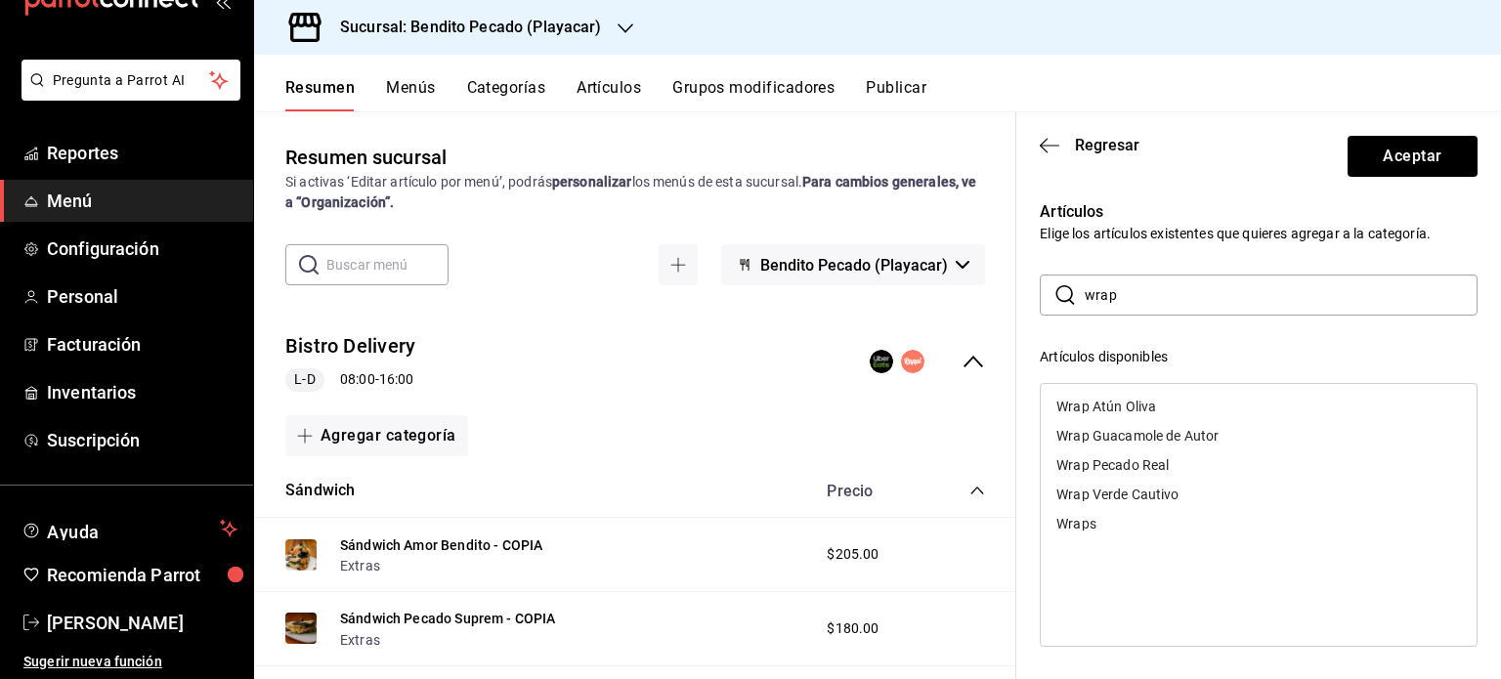
click at [1148, 401] on div "Wrap Atún Oliva" at bounding box center [1107, 407] width 100 height 14
click at [1148, 401] on div "Wrap Guacamole de Autor" at bounding box center [1138, 407] width 162 height 14
click at [1148, 401] on div "Wrap Pecado Real" at bounding box center [1113, 407] width 112 height 14
click at [1148, 401] on div "Wrap Verde Cautivo" at bounding box center [1118, 407] width 122 height 14
click at [1466, 164] on header "Regresar Aceptar" at bounding box center [1259, 152] width 485 height 80
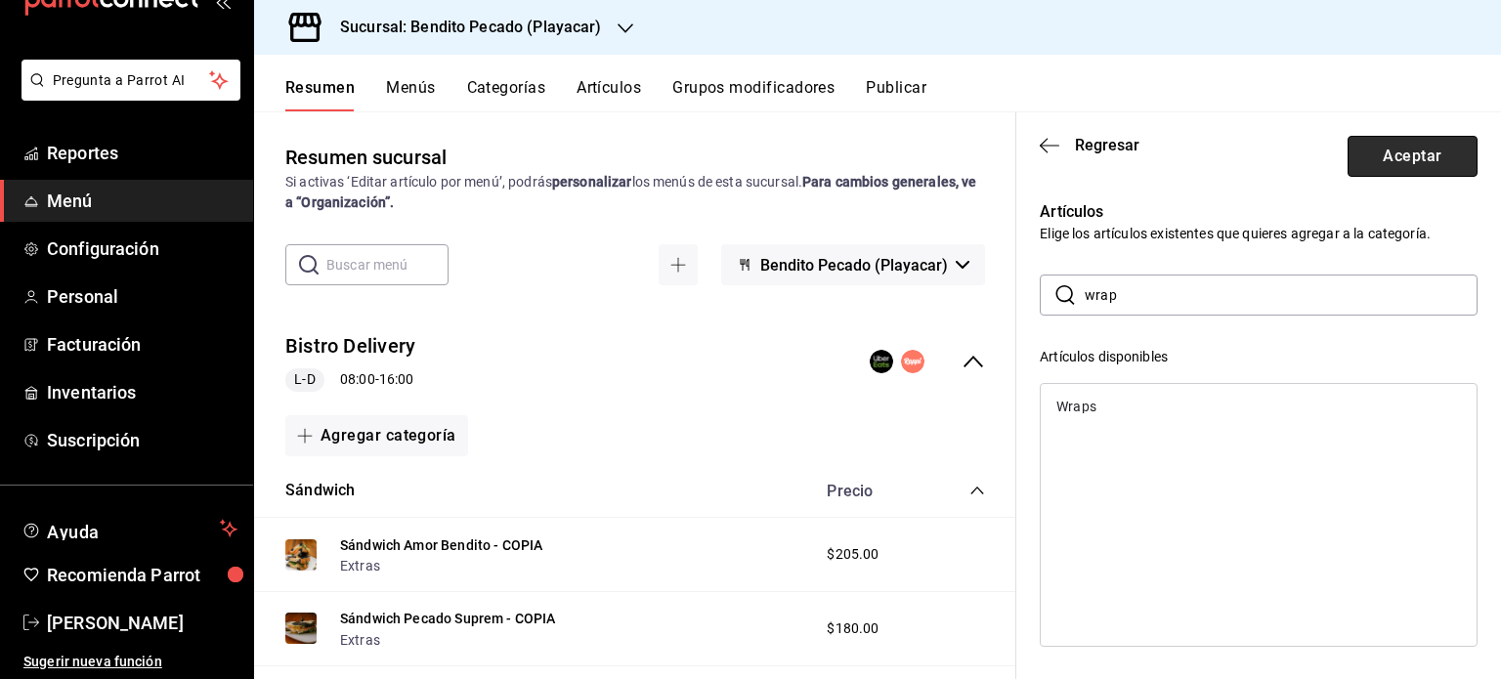
click at [1418, 155] on button "Aceptar" at bounding box center [1413, 156] width 130 height 41
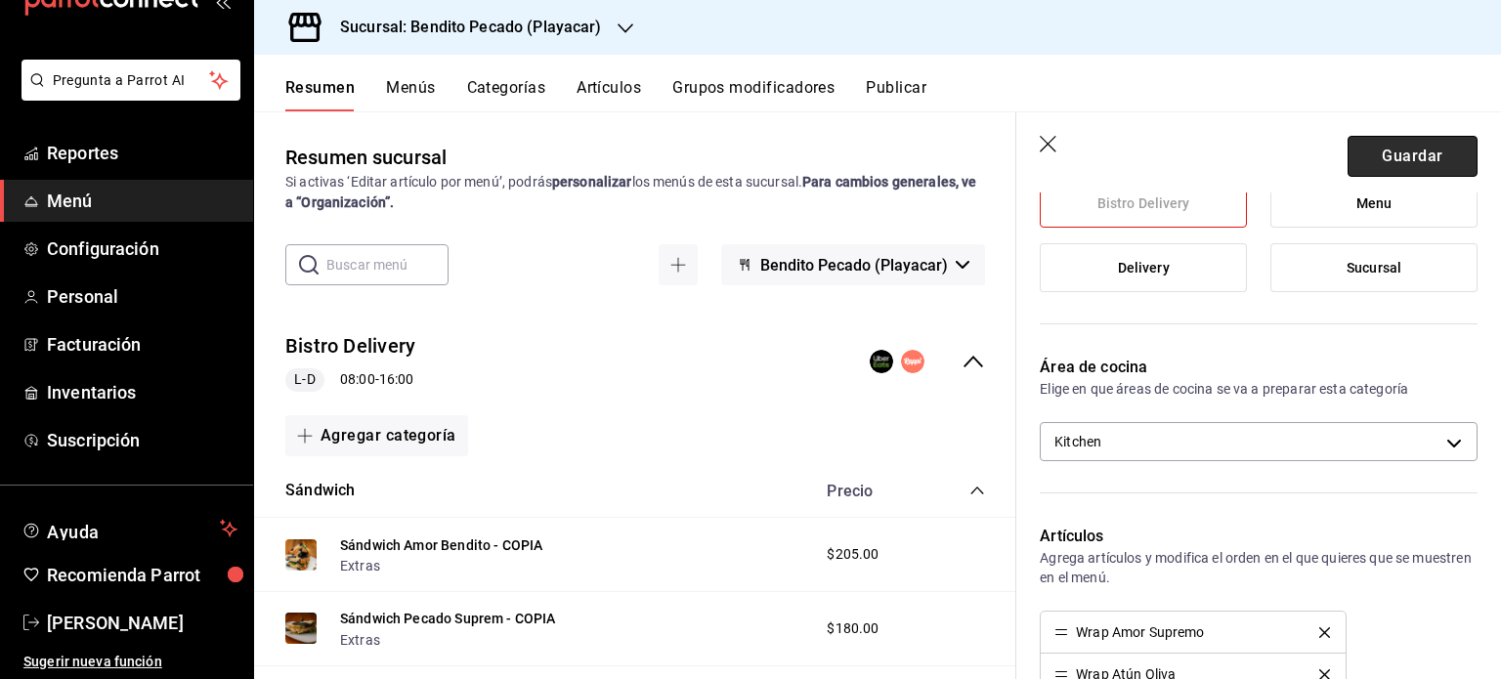
click at [1387, 167] on button "Guardar" at bounding box center [1413, 156] width 130 height 41
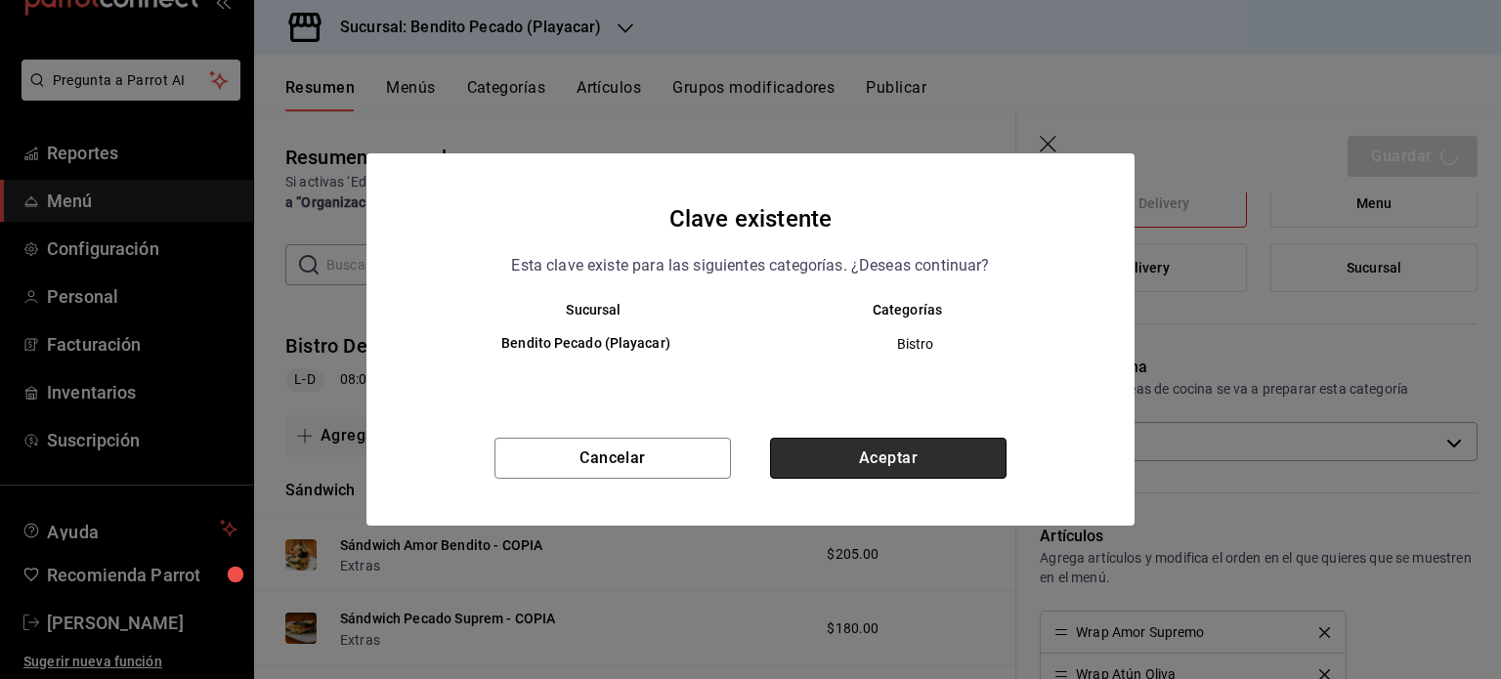
click at [985, 468] on button "Aceptar" at bounding box center [888, 458] width 237 height 41
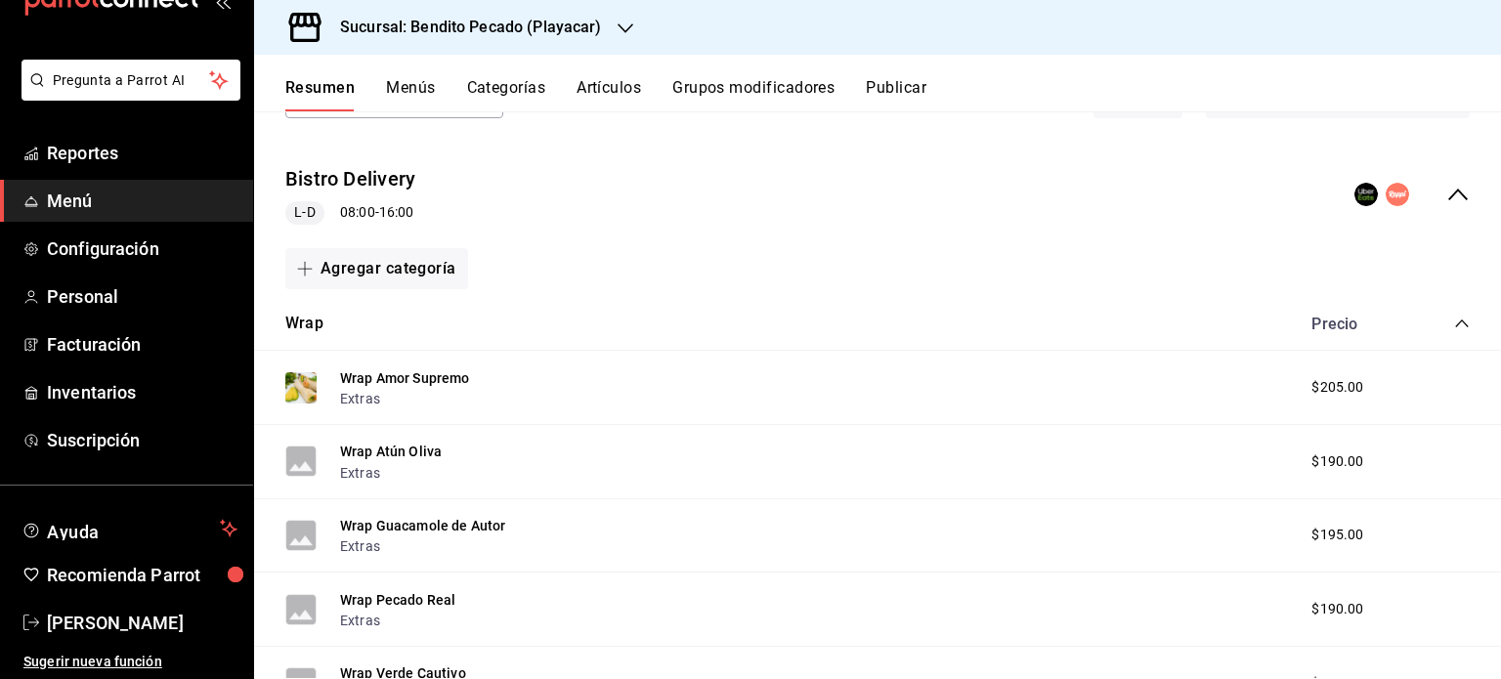
scroll to position [141, 0]
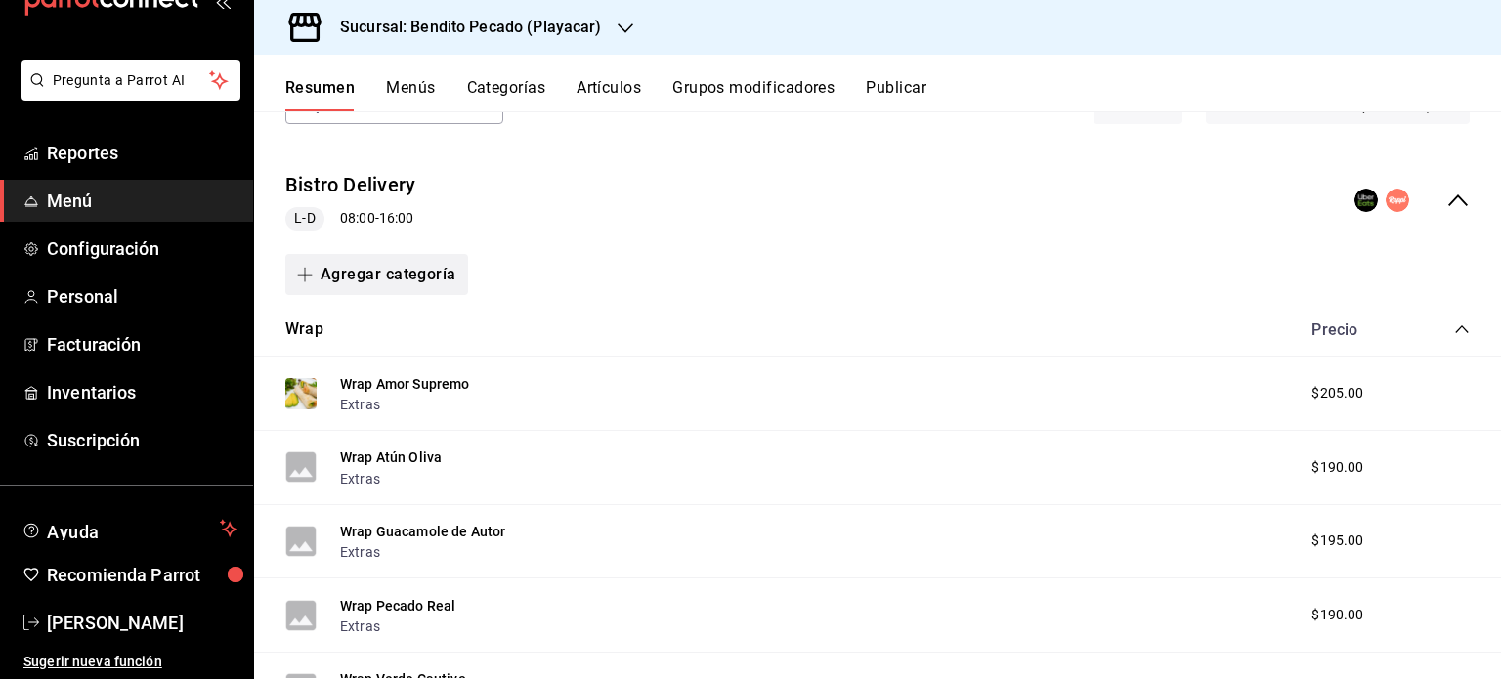
click at [423, 273] on button "Agregar categoría" at bounding box center [376, 274] width 183 height 41
click at [419, 361] on li "Categoría nueva" at bounding box center [368, 374] width 167 height 48
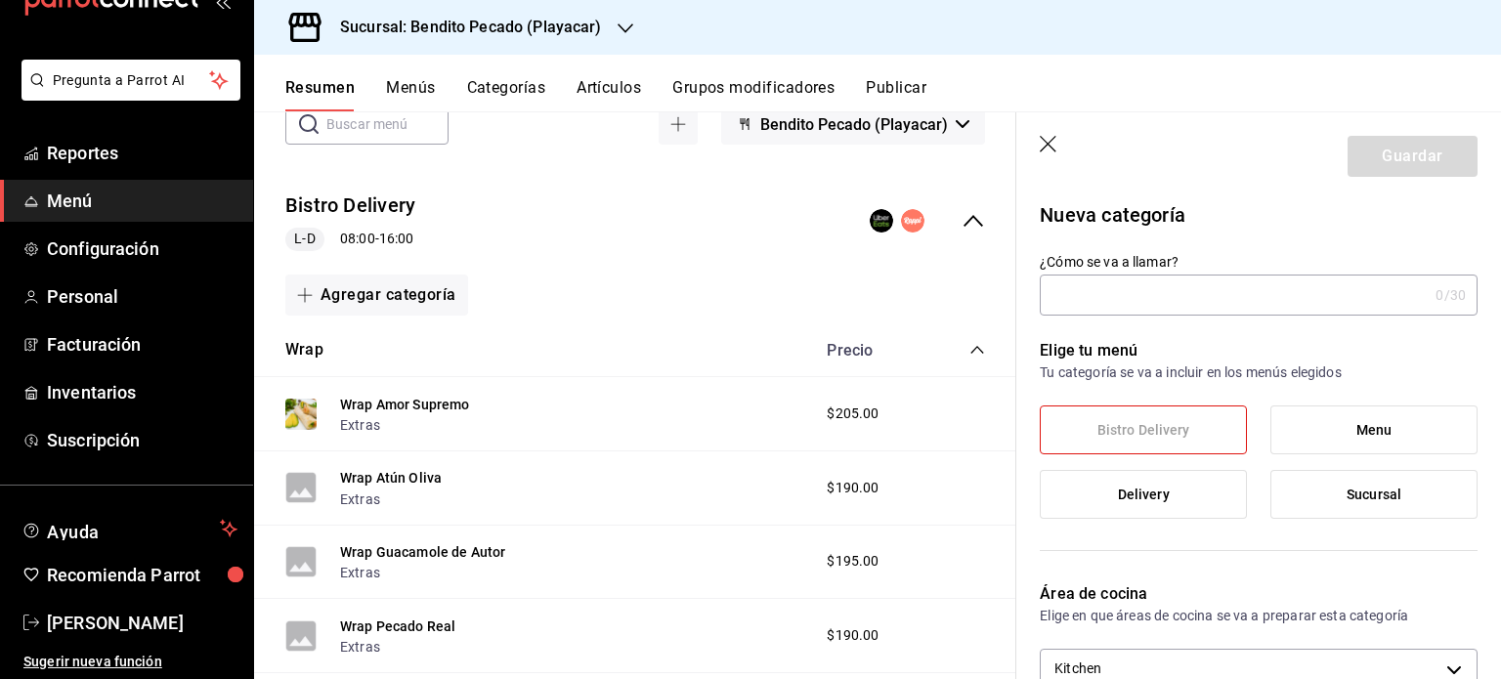
click at [1176, 305] on input "¿Cómo se va a llamar?" at bounding box center [1234, 295] width 388 height 39
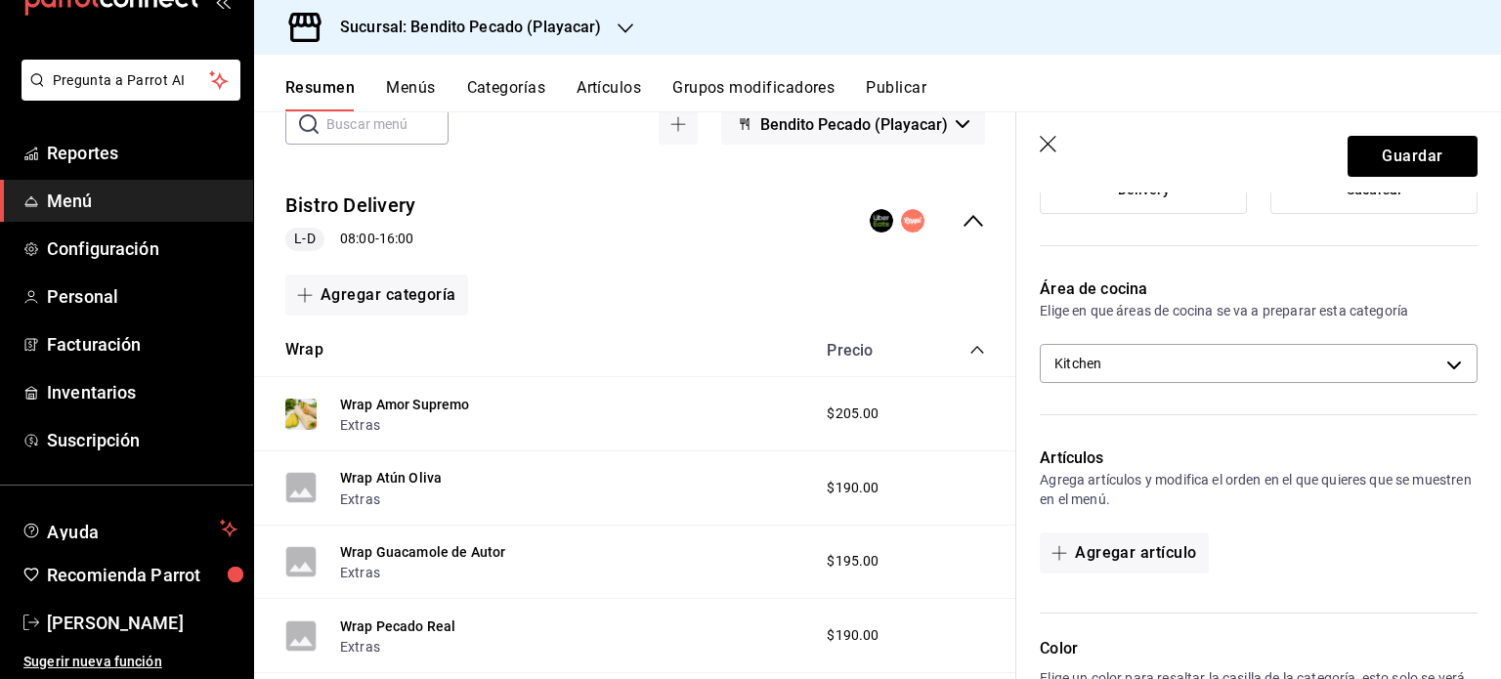
scroll to position [339, 0]
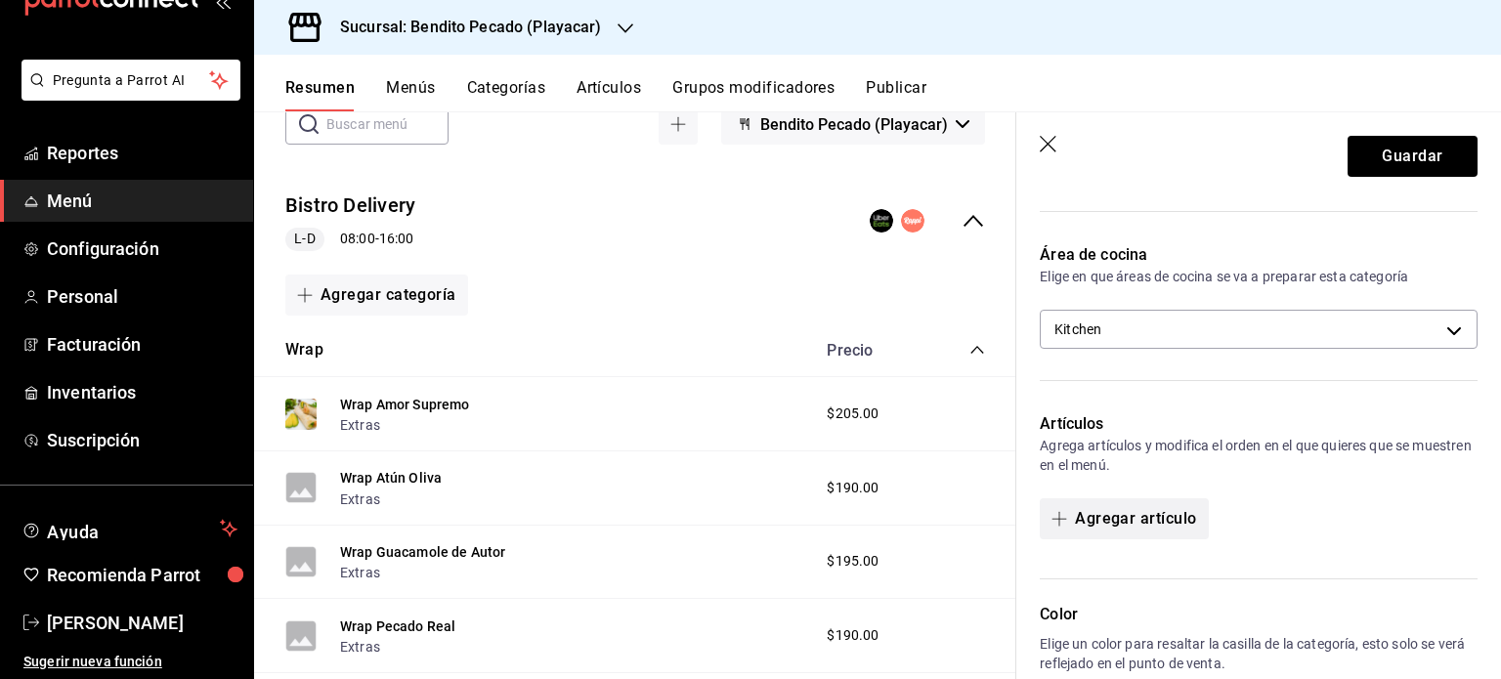
type input "Ensaladas"
click at [1180, 513] on button "Agregar artículo" at bounding box center [1124, 518] width 168 height 41
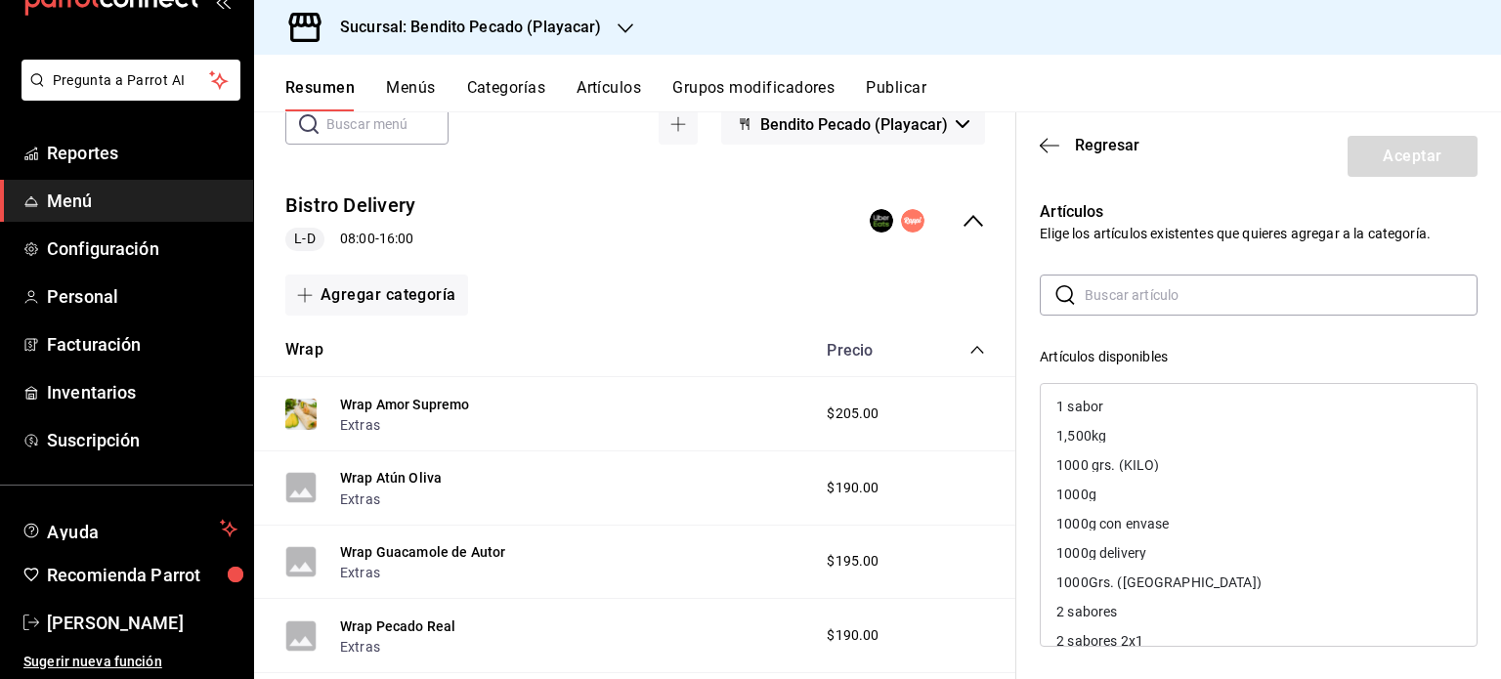
click at [1139, 284] on input "text" at bounding box center [1281, 295] width 393 height 39
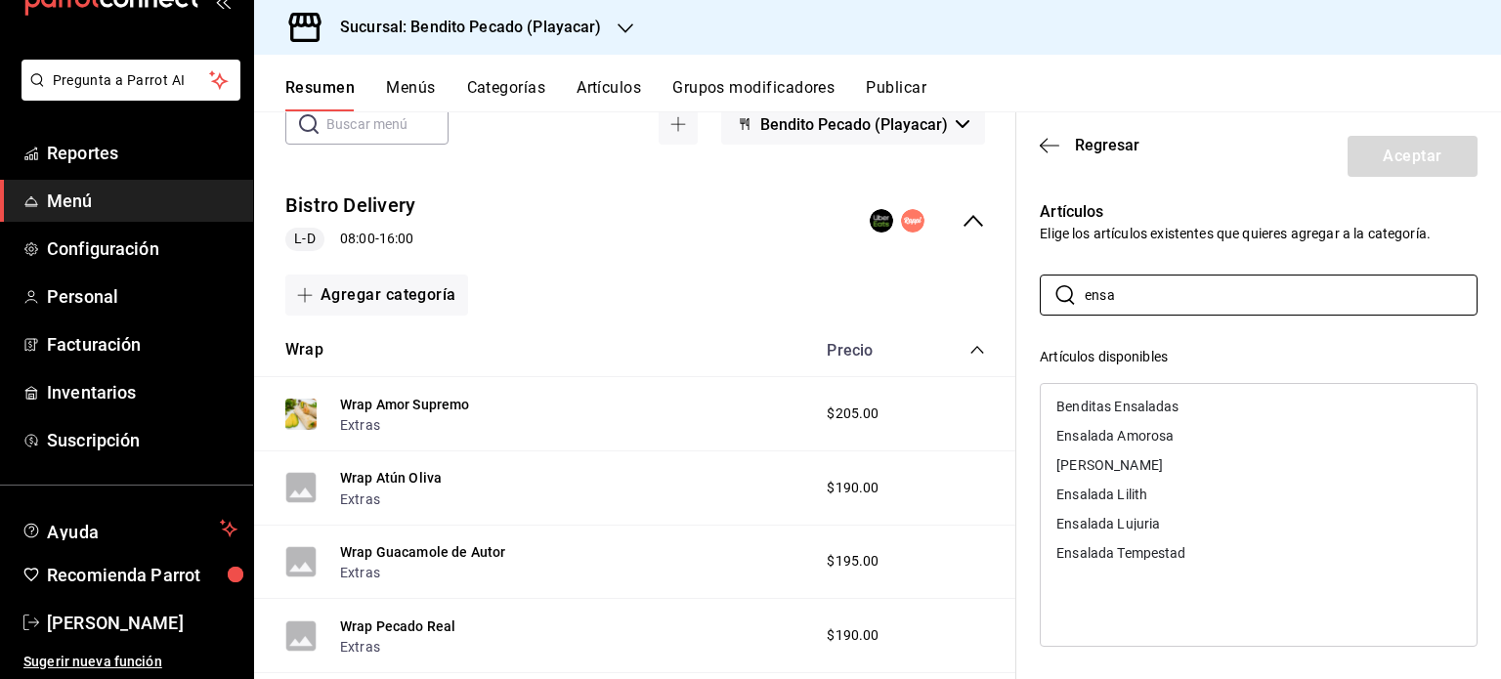
type input "ensa"
click at [1201, 401] on div "Benditas Ensaladas" at bounding box center [1259, 406] width 436 height 29
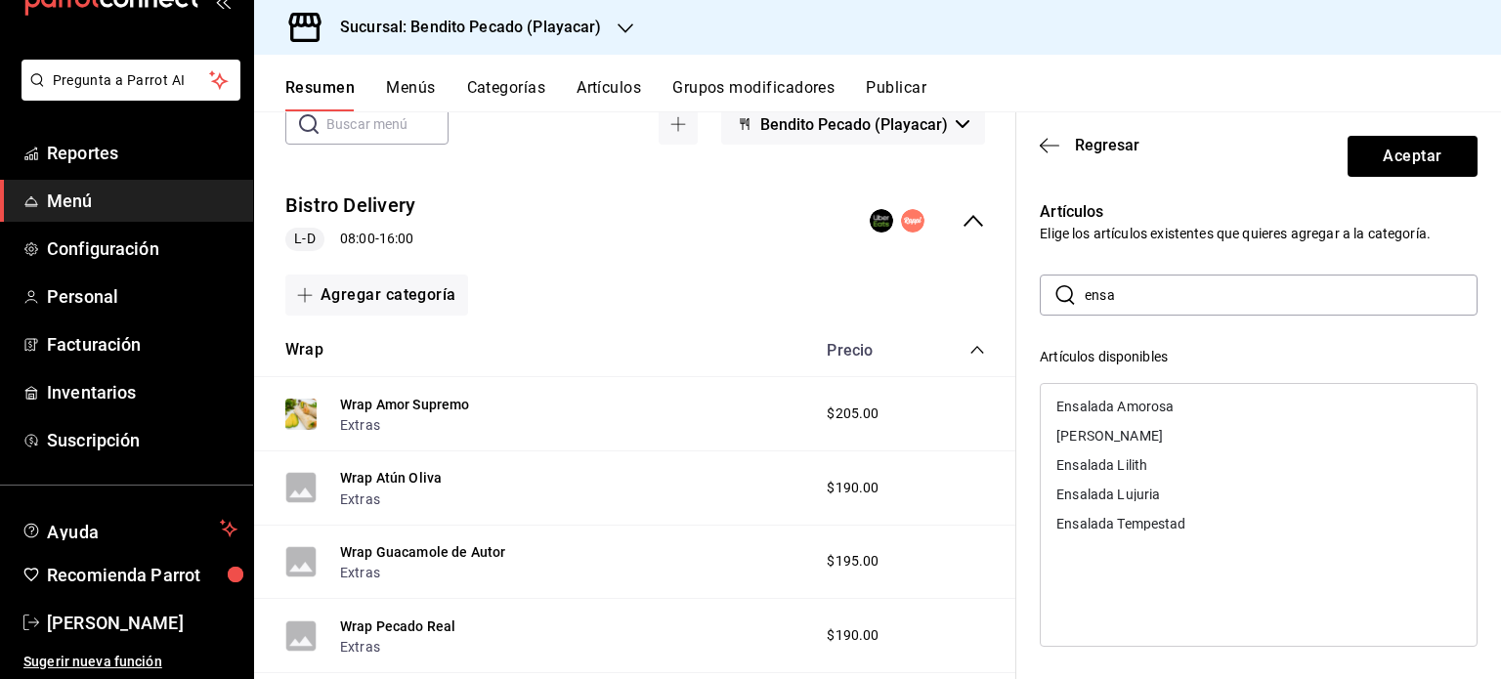
click at [1158, 442] on div "[PERSON_NAME]" at bounding box center [1259, 435] width 436 height 29
click at [1149, 434] on div "Ensalada Lilith" at bounding box center [1259, 435] width 436 height 29
click at [1149, 434] on div "Ensalada Lujuria" at bounding box center [1109, 436] width 104 height 14
click at [1149, 434] on div "Ensalada Tempestad" at bounding box center [1121, 436] width 129 height 14
click at [1139, 411] on div "Ensalada Amorosa" at bounding box center [1115, 407] width 117 height 14
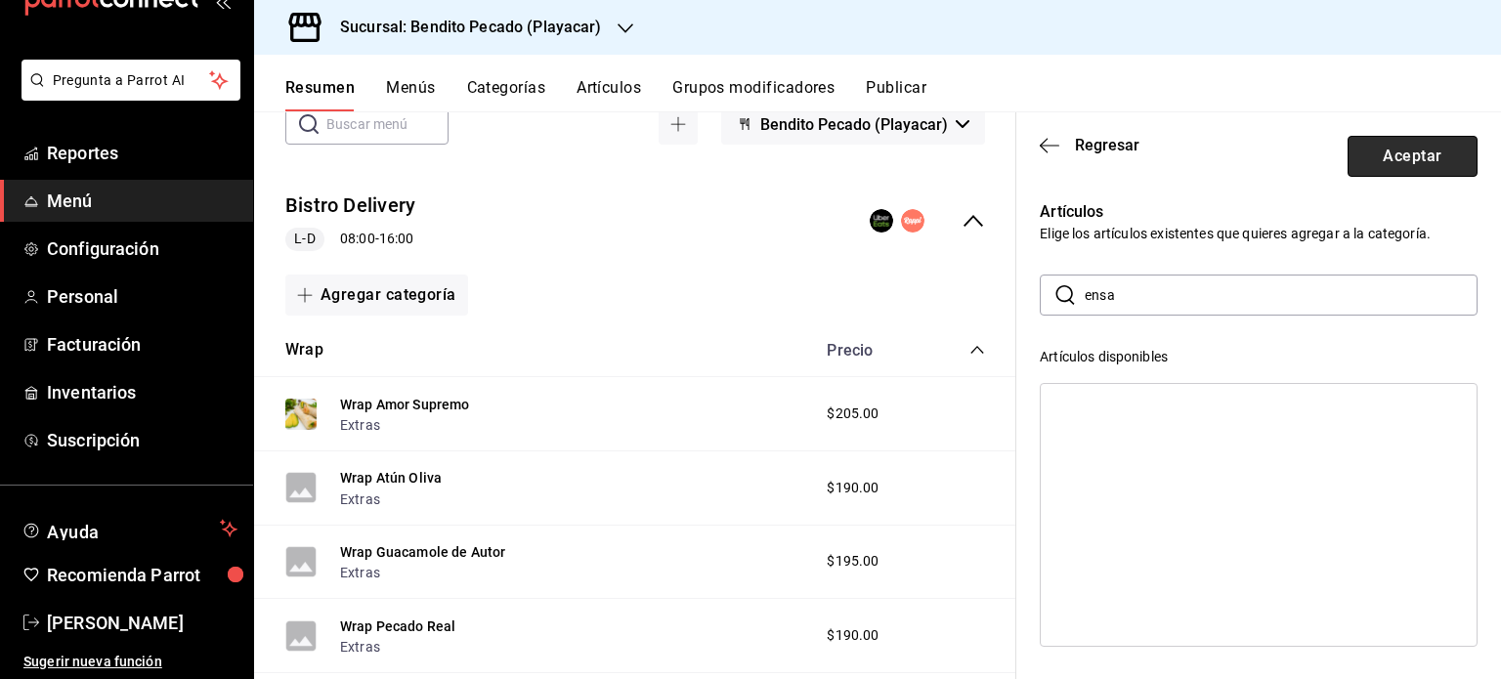
click at [1400, 144] on button "Aceptar" at bounding box center [1413, 156] width 130 height 41
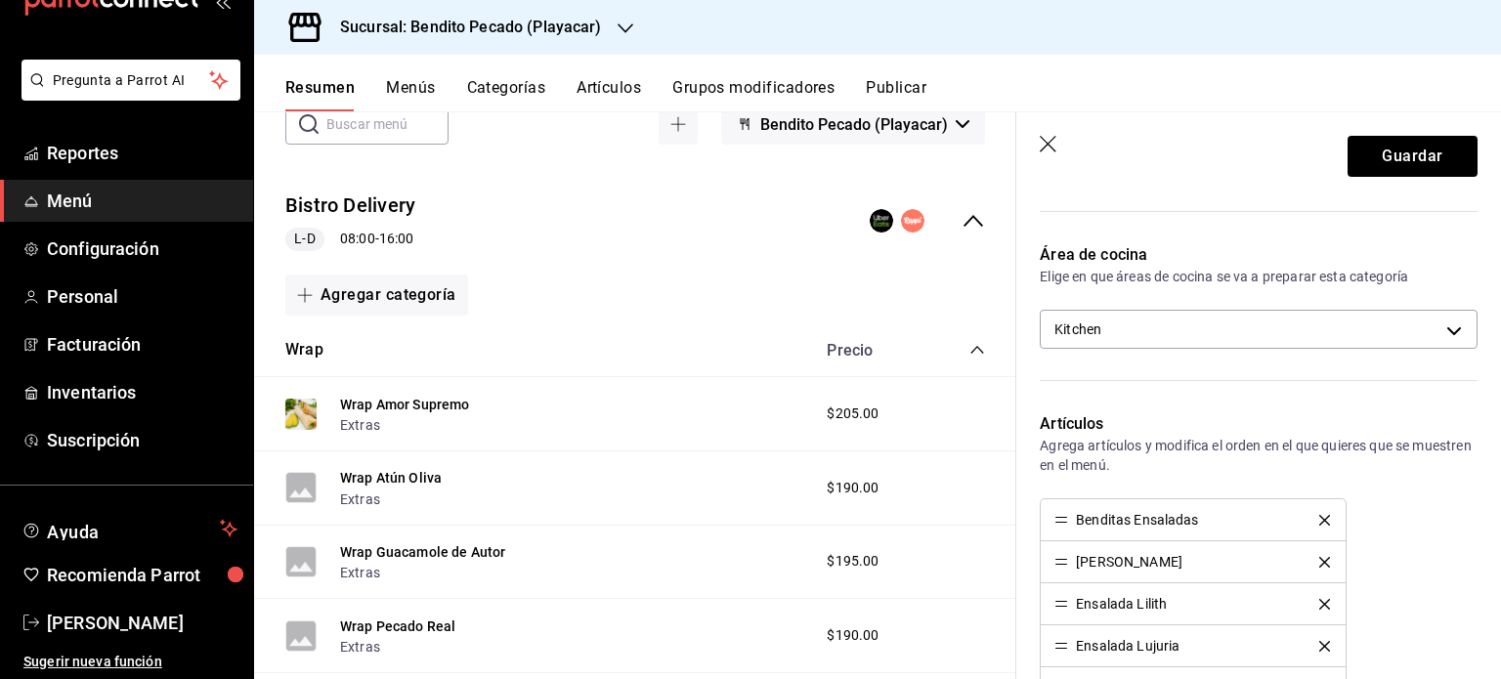
click at [1320, 519] on icon "delete" at bounding box center [1325, 520] width 11 height 11
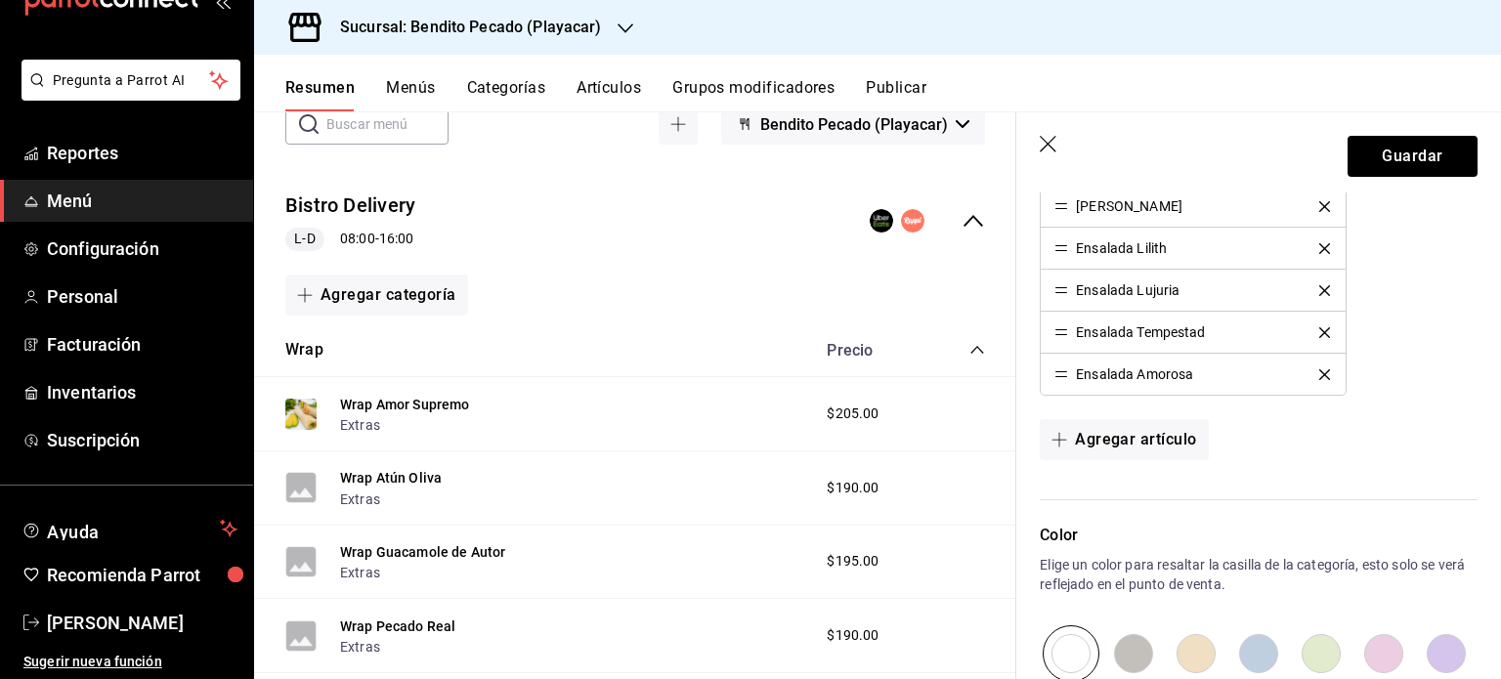
scroll to position [726, 0]
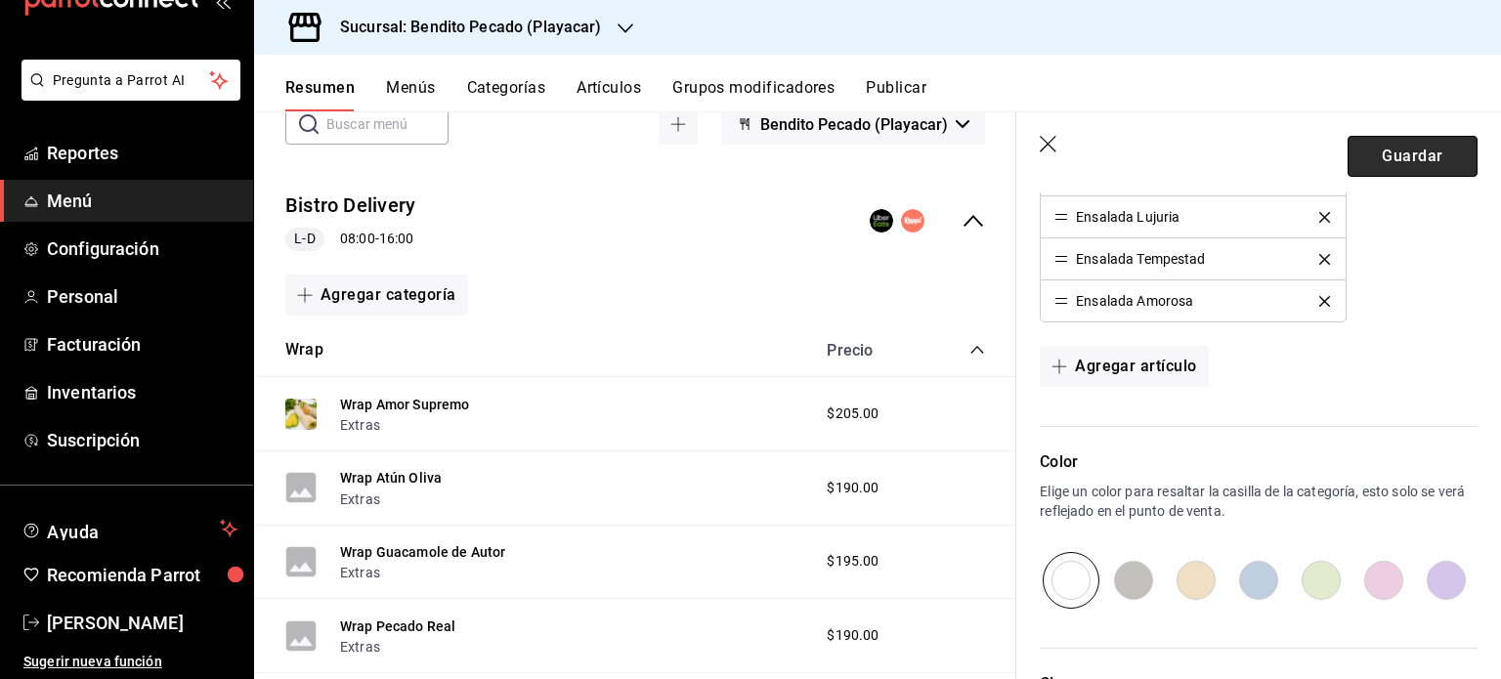
click at [1392, 148] on button "Guardar" at bounding box center [1413, 156] width 130 height 41
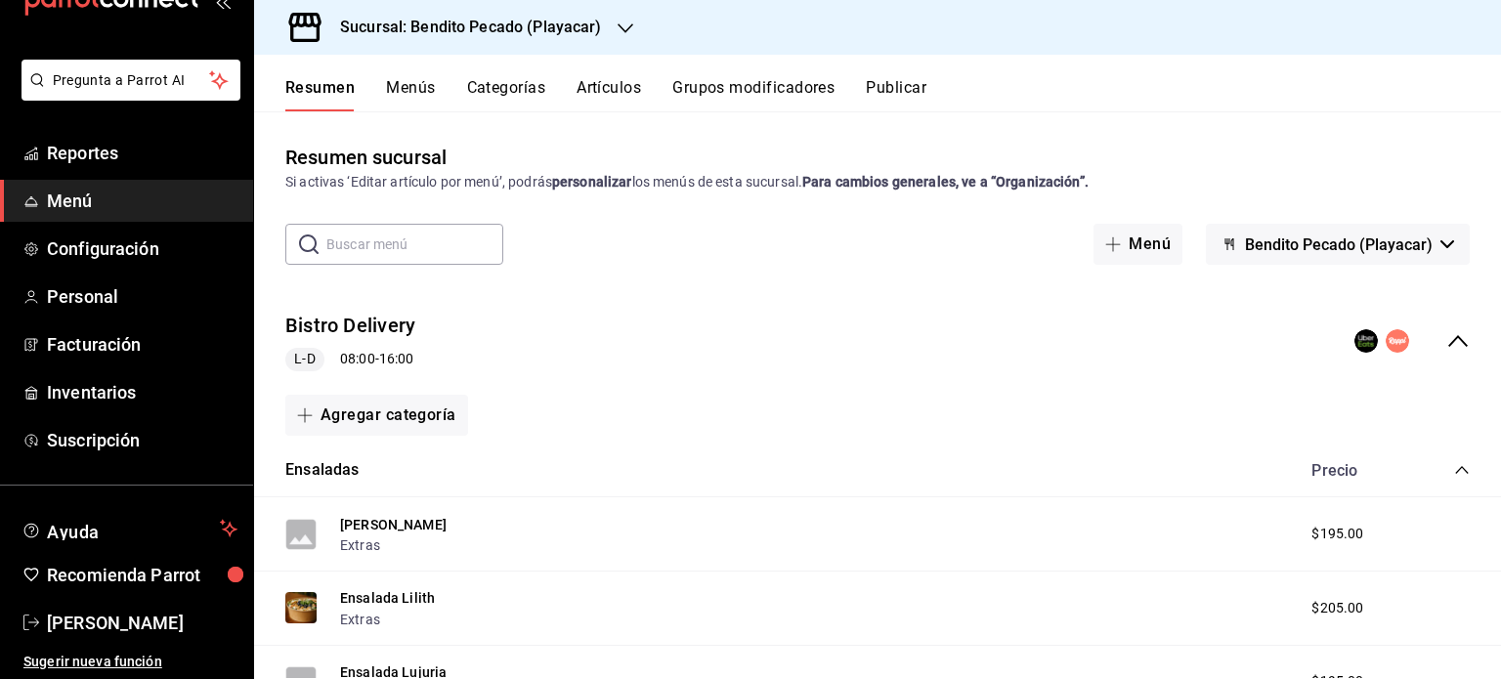
click at [363, 438] on div "Agregar categoría" at bounding box center [877, 415] width 1247 height 57
click at [352, 410] on button "Agregar categoría" at bounding box center [376, 415] width 183 height 41
click at [416, 516] on li "Categoría nueva" at bounding box center [368, 516] width 167 height 48
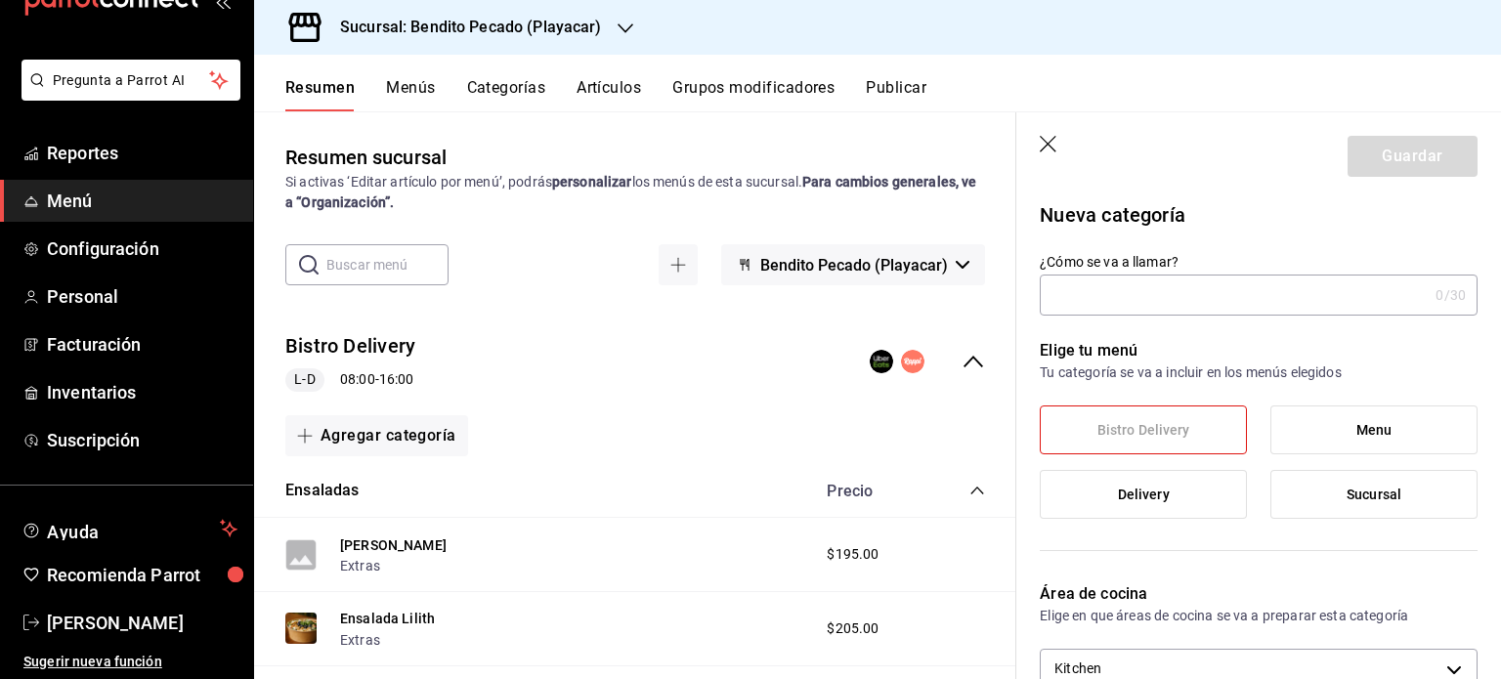
type input "b"
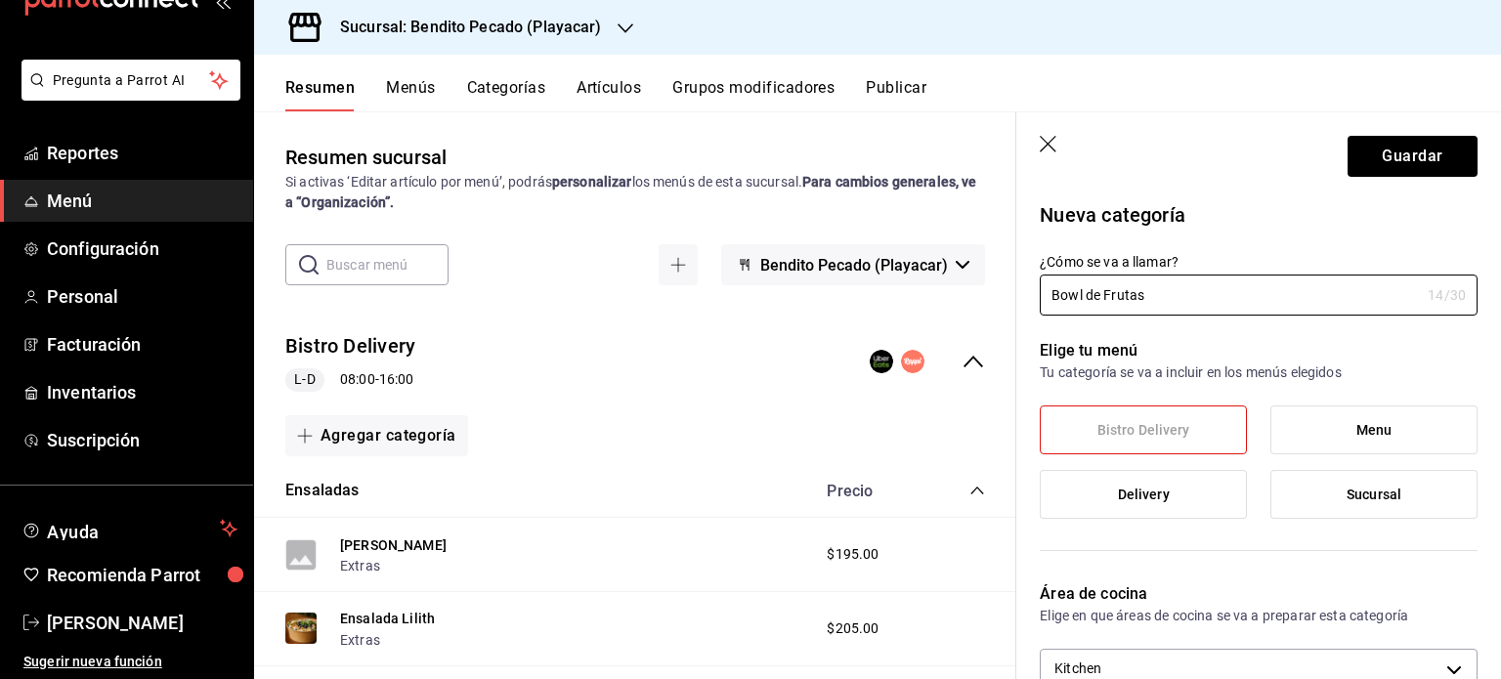
scroll to position [416, 0]
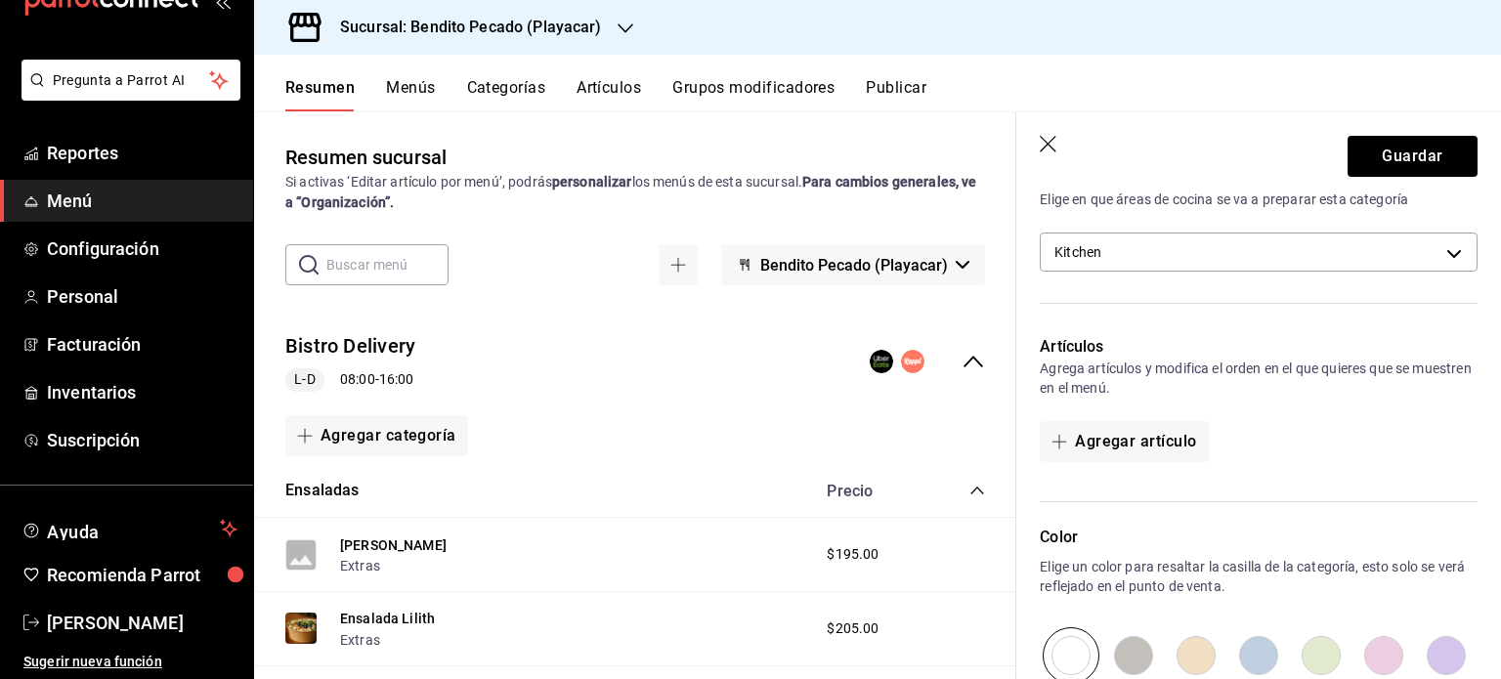
type input "Bowl de Frutas"
click at [1117, 414] on div "Artículos Agrega artículos y modifica el orden en el que quieres que se muestre…" at bounding box center [1247, 407] width 461 height 191
click at [1117, 440] on button "Agregar artículo" at bounding box center [1124, 441] width 168 height 41
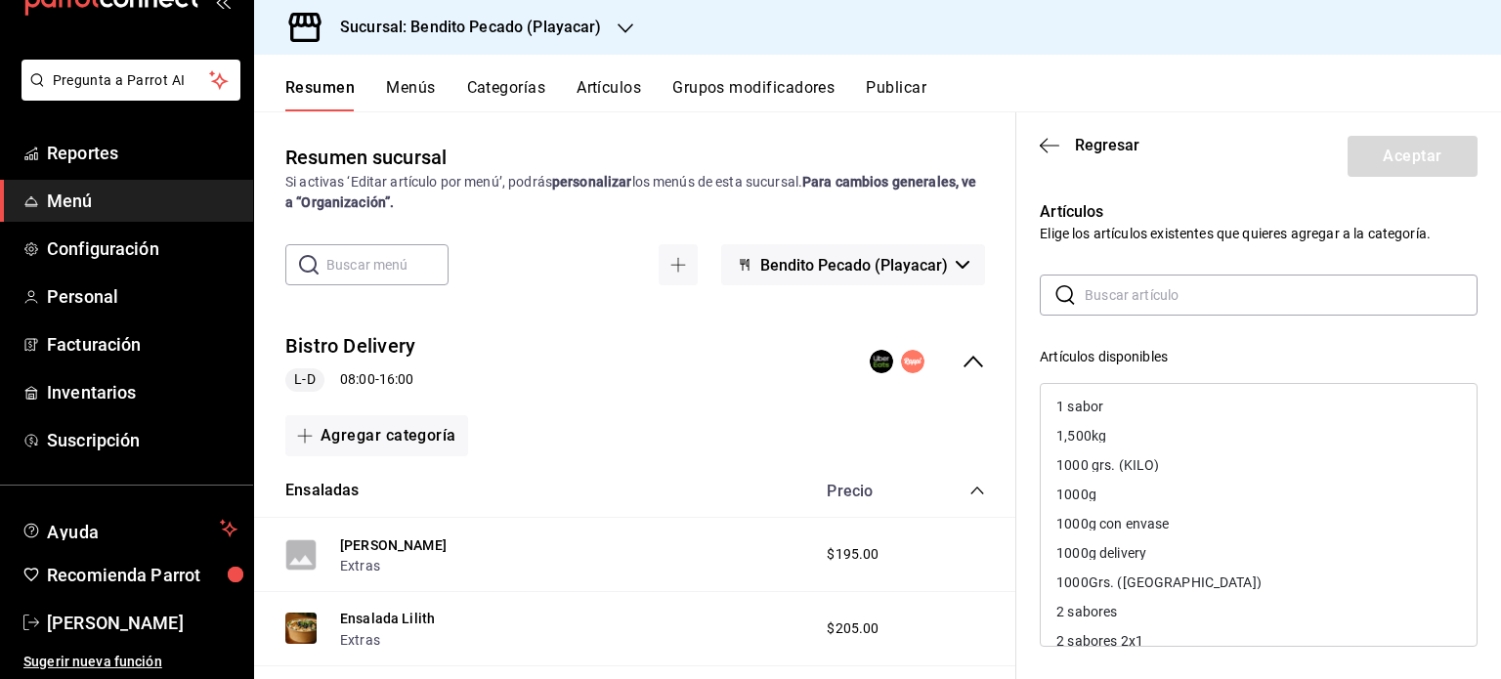
click at [1124, 293] on input "text" at bounding box center [1281, 295] width 393 height 39
type input "h"
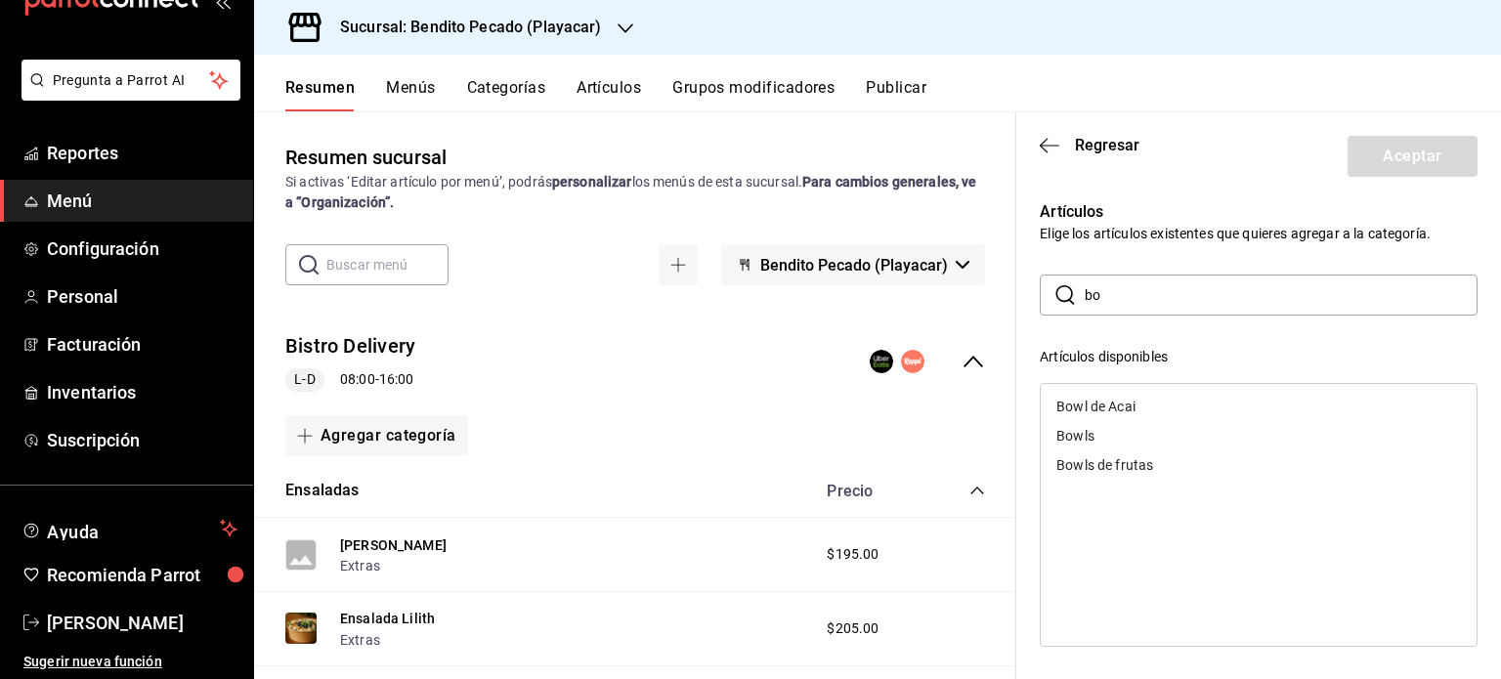
type input "b"
click at [1139, 446] on div "Frutas de Estación" at bounding box center [1259, 435] width 436 height 29
click at [1146, 296] on input "fruta" at bounding box center [1281, 295] width 393 height 39
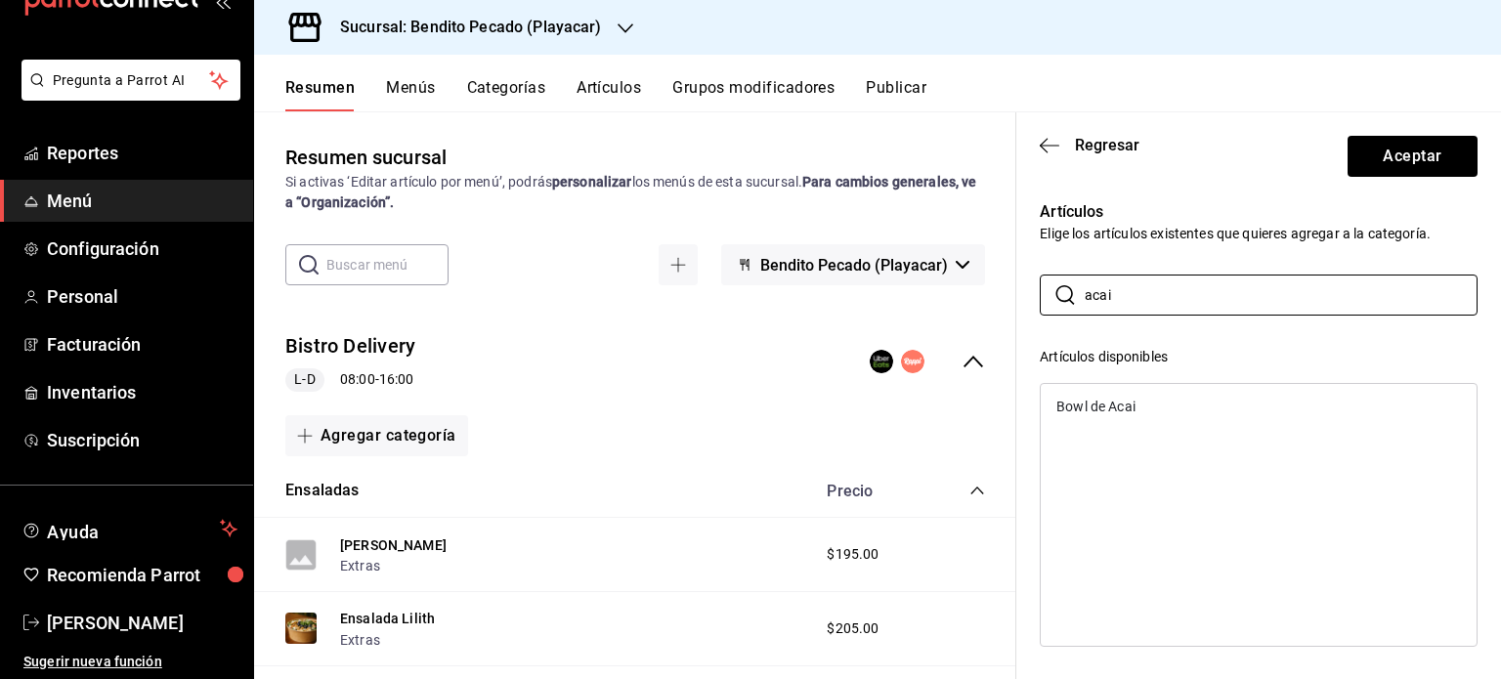
type input "acai"
click at [1114, 398] on div "Bowl de Acai" at bounding box center [1259, 406] width 436 height 29
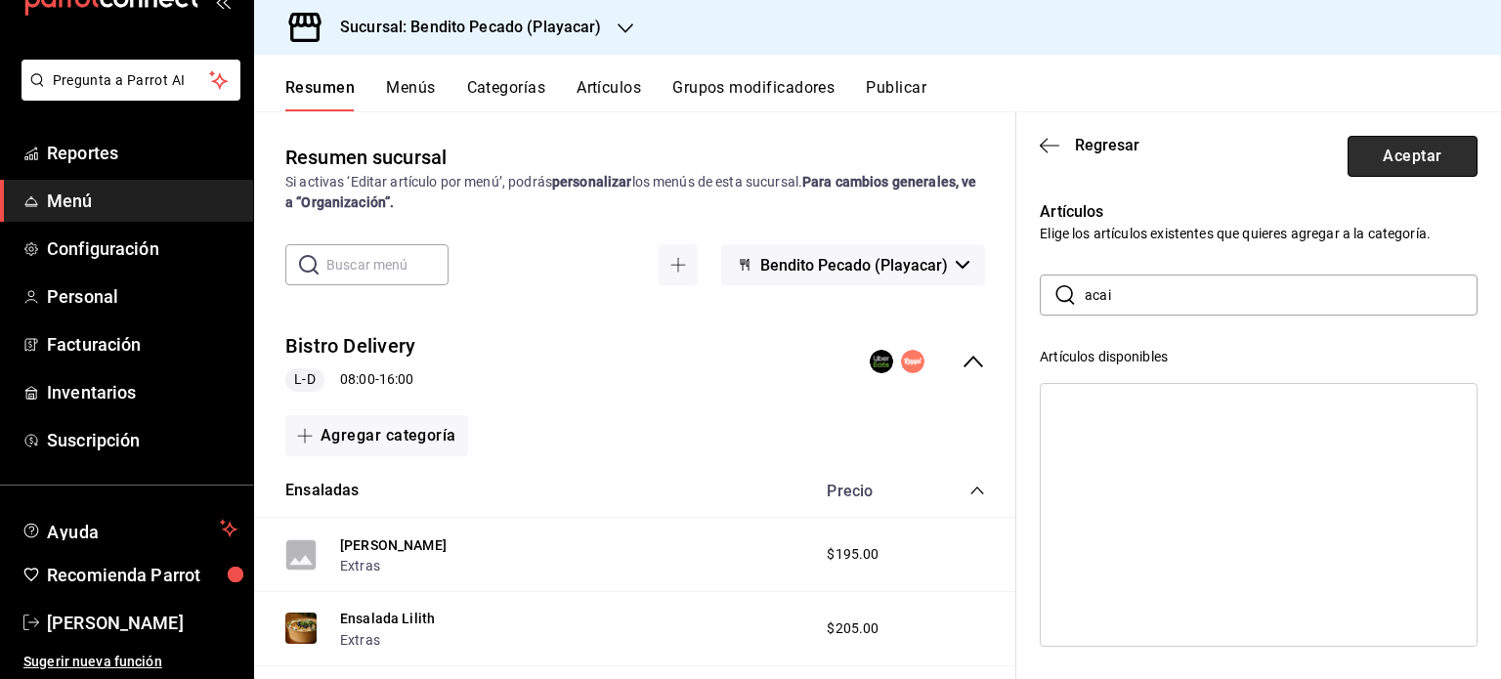
click at [1400, 166] on button "Aceptar" at bounding box center [1413, 156] width 130 height 41
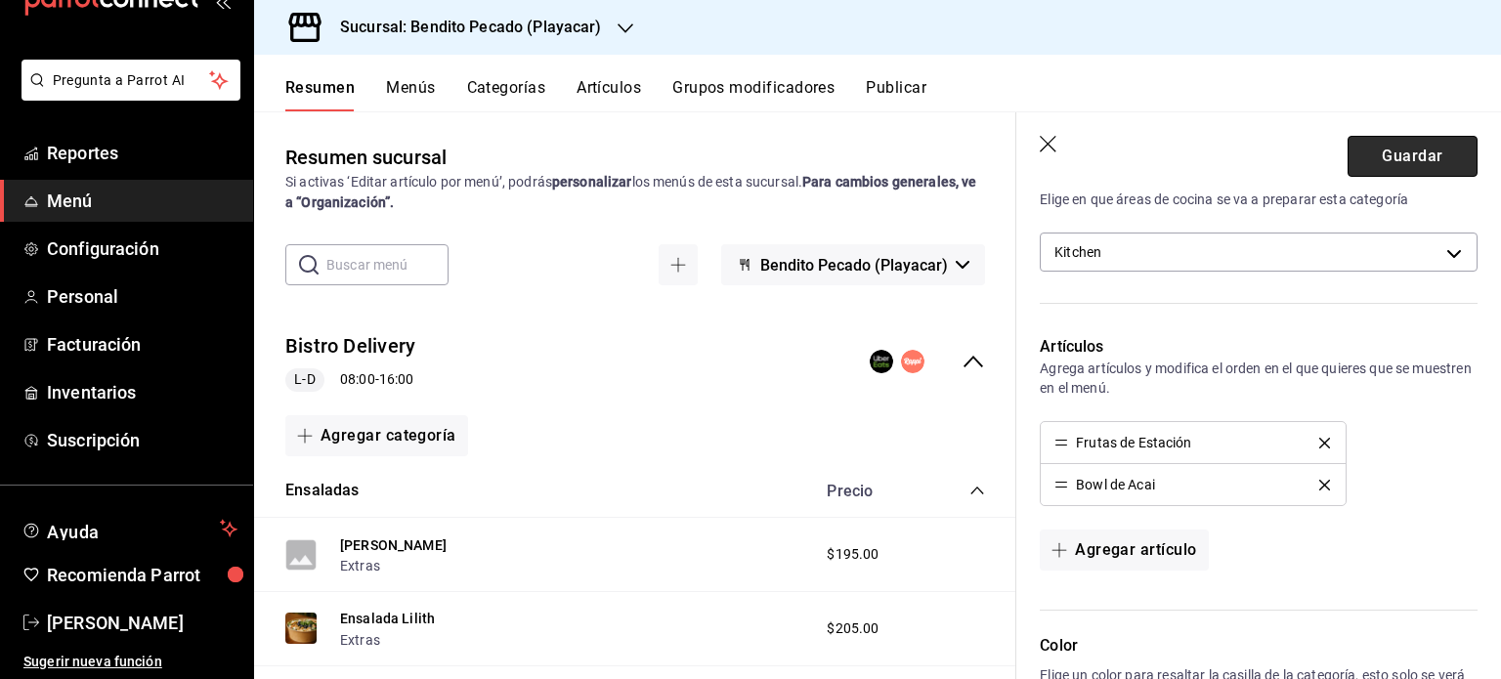
click at [1399, 150] on button "Guardar" at bounding box center [1413, 156] width 130 height 41
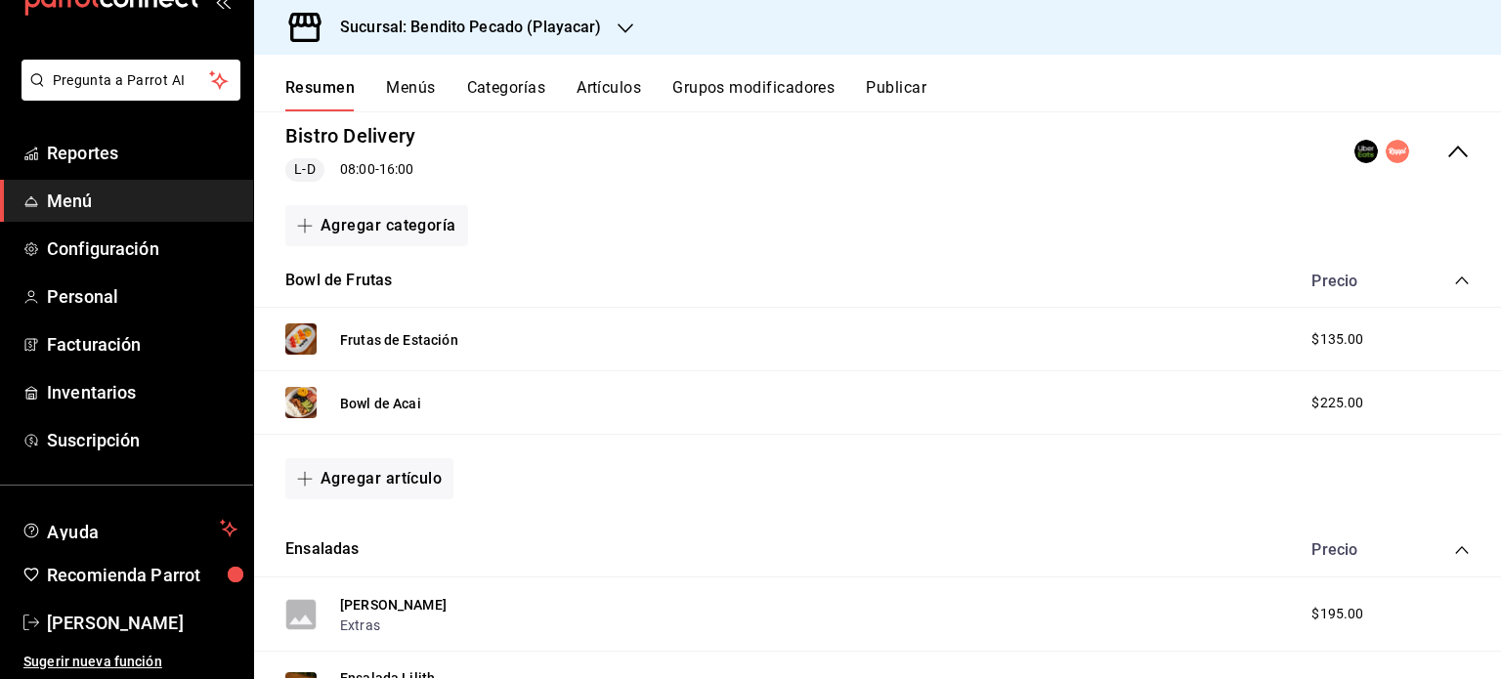
scroll to position [210, 0]
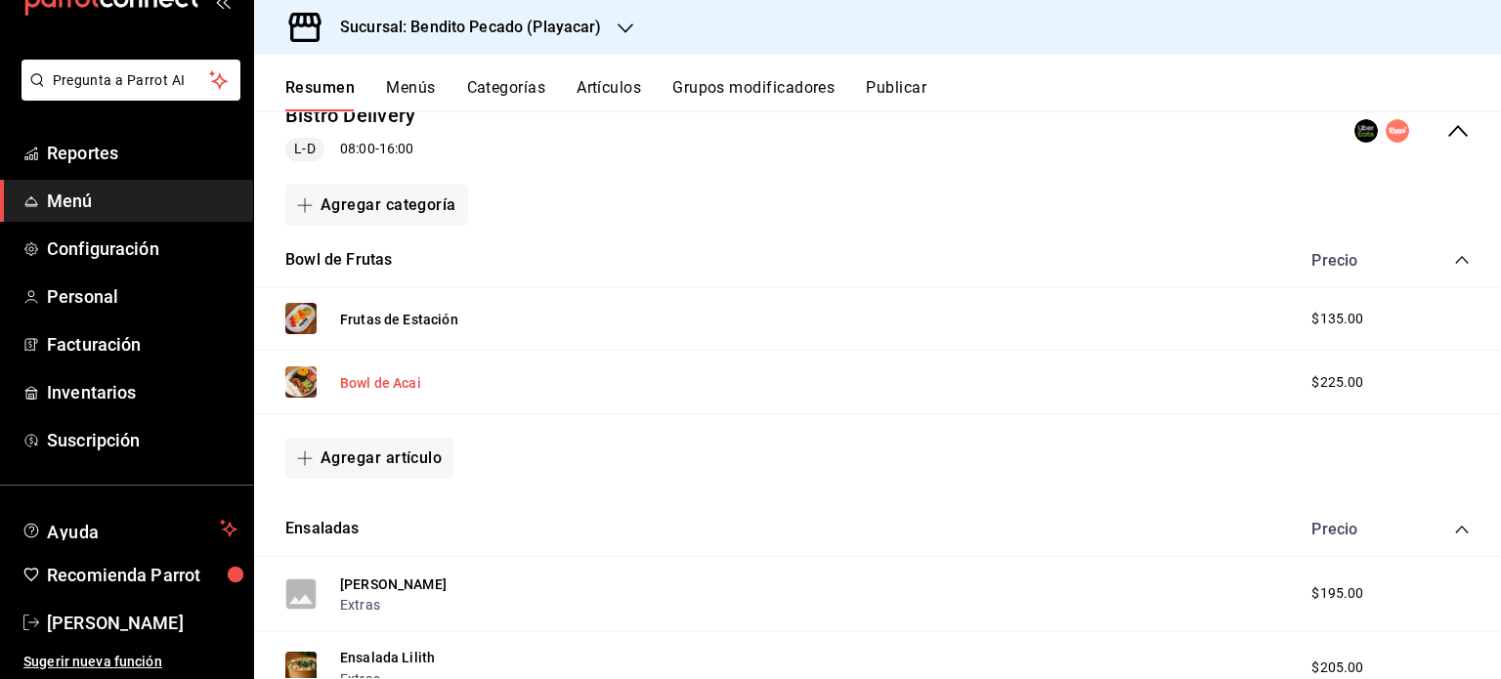
click at [385, 381] on button "Bowl de Acai" at bounding box center [380, 383] width 81 height 20
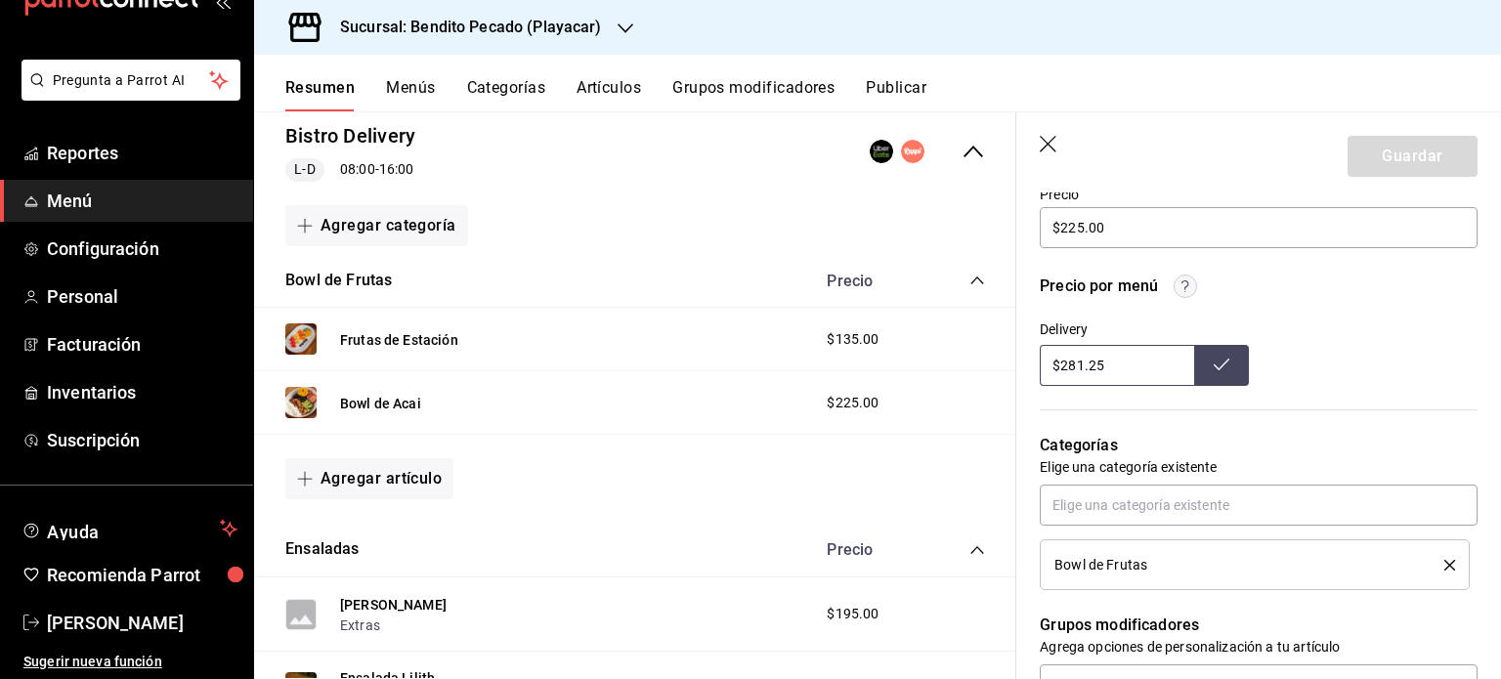
scroll to position [598, 0]
click at [1051, 138] on icon "button" at bounding box center [1050, 146] width 20 height 20
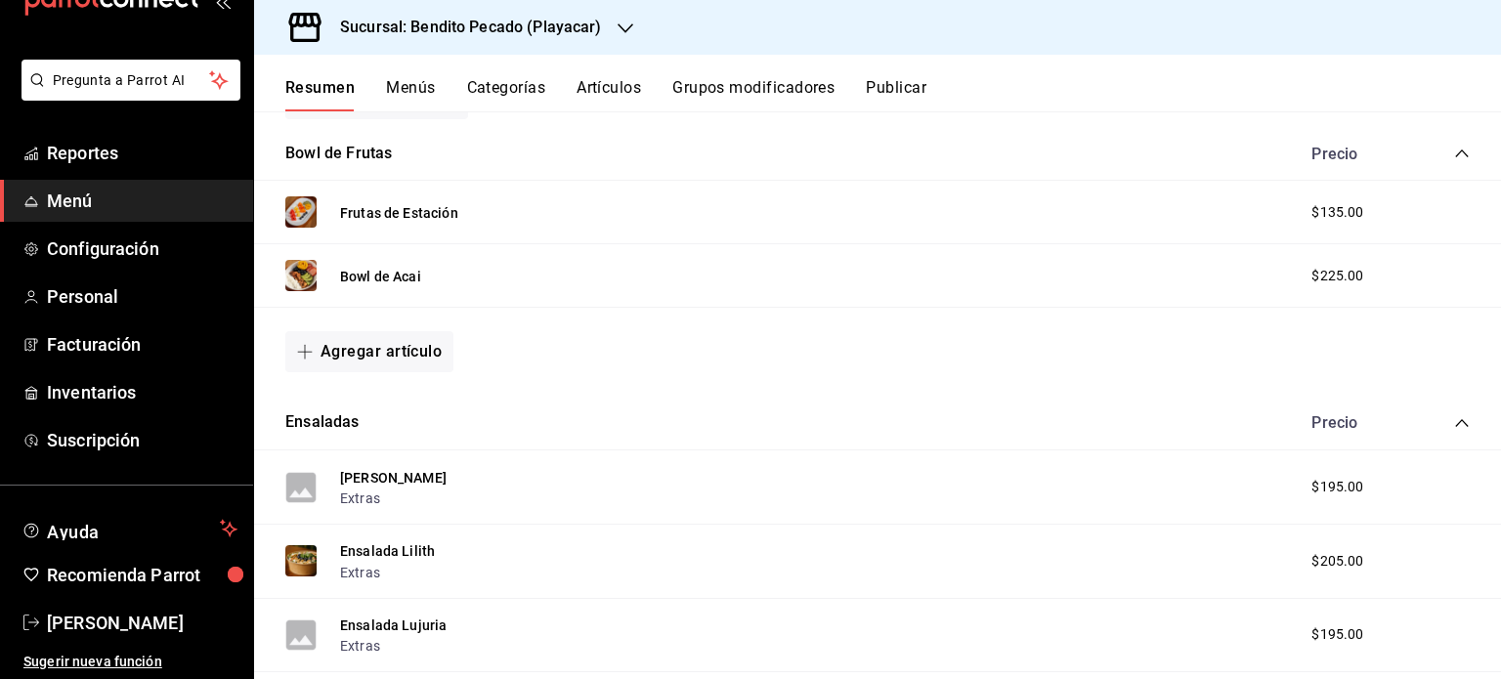
scroll to position [307, 0]
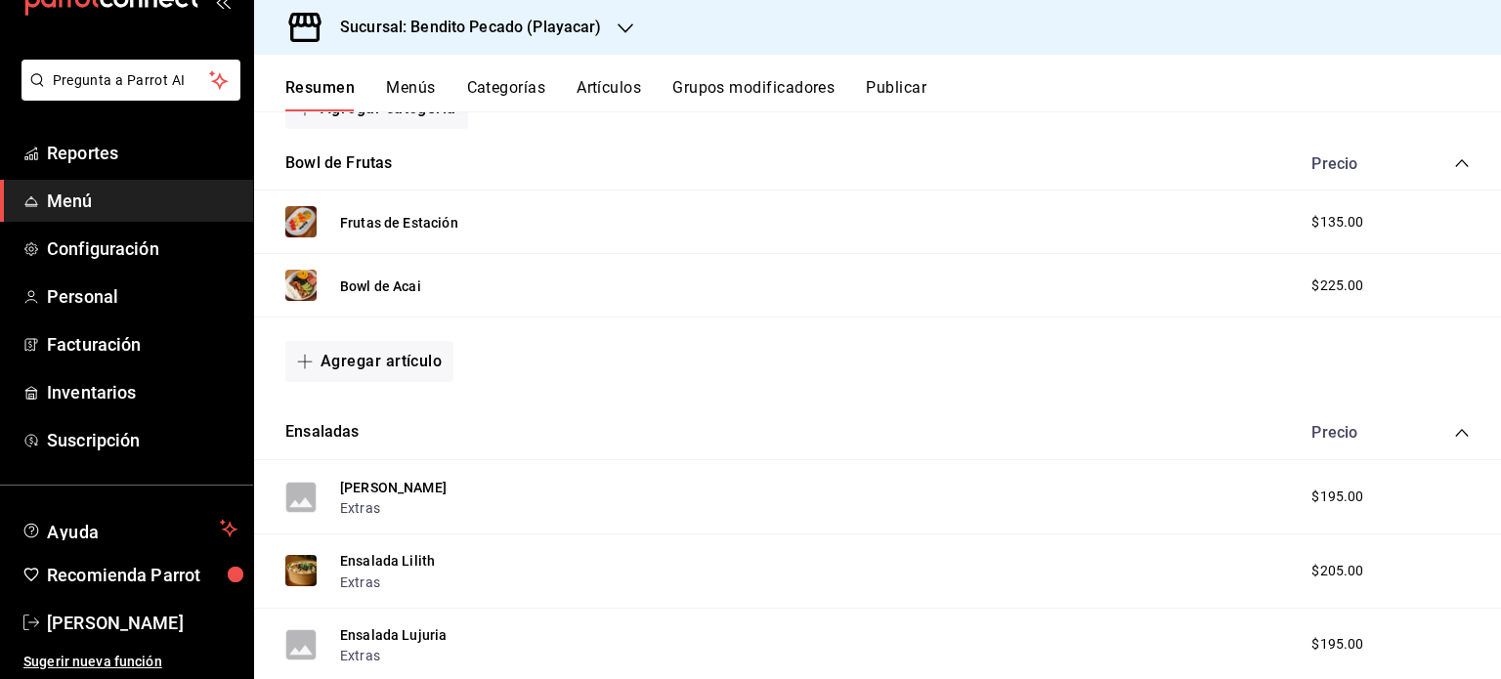
click at [1454, 430] on icon "collapse-category-row" at bounding box center [1462, 433] width 16 height 16
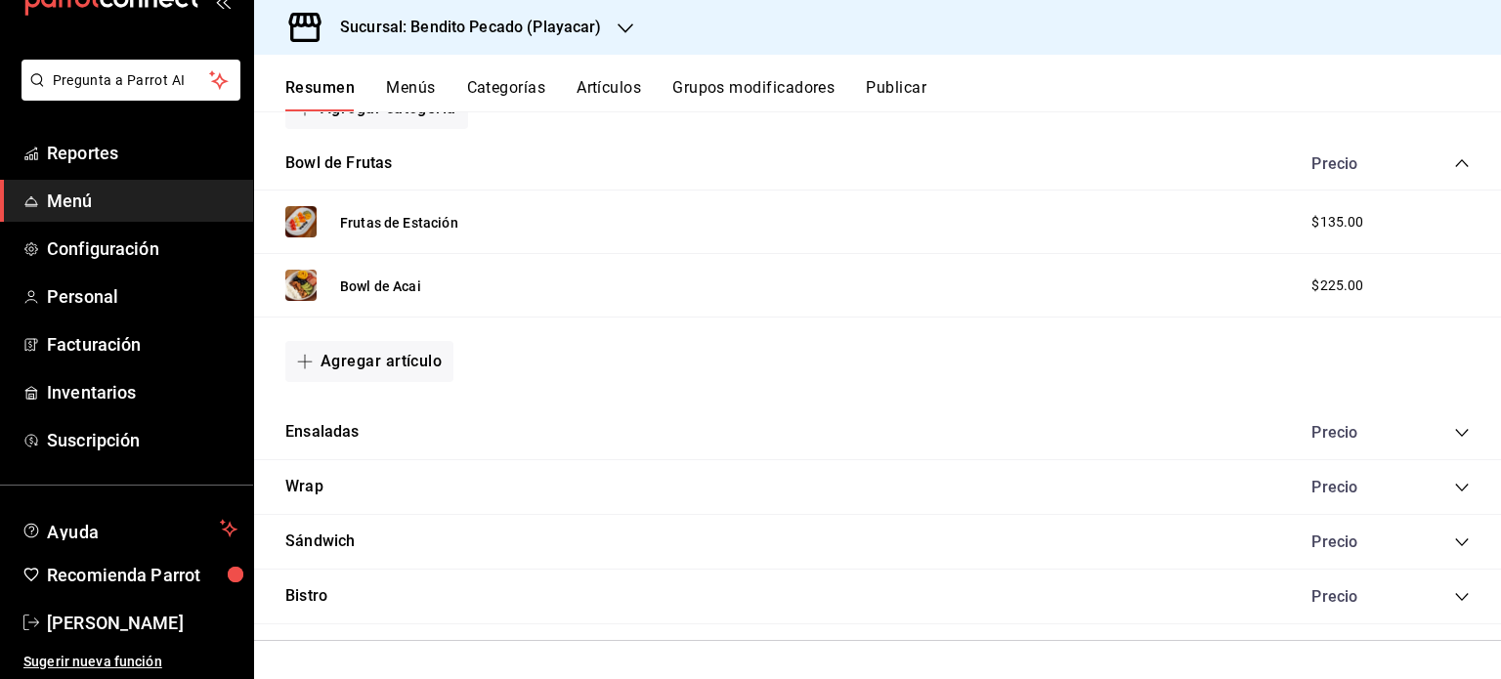
click at [1454, 163] on icon "collapse-category-row" at bounding box center [1462, 163] width 16 height 16
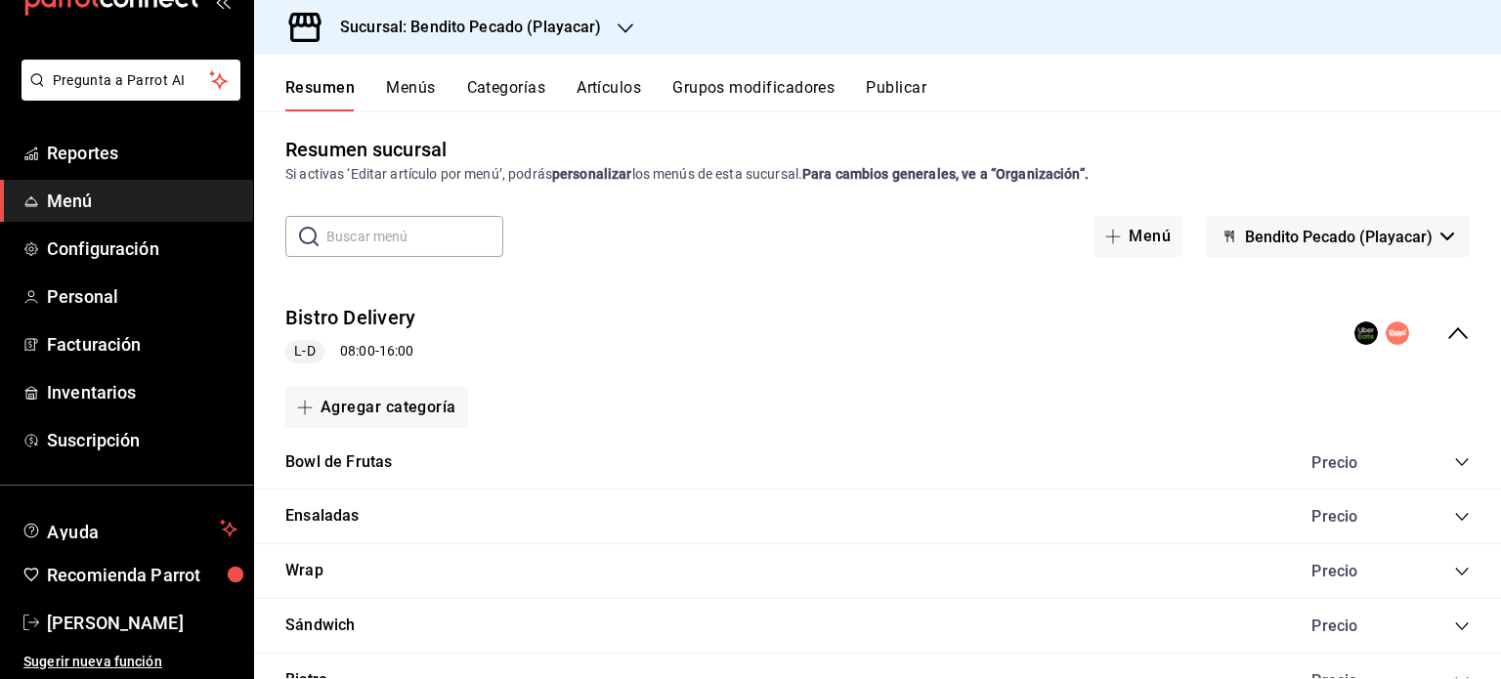
scroll to position [0, 0]
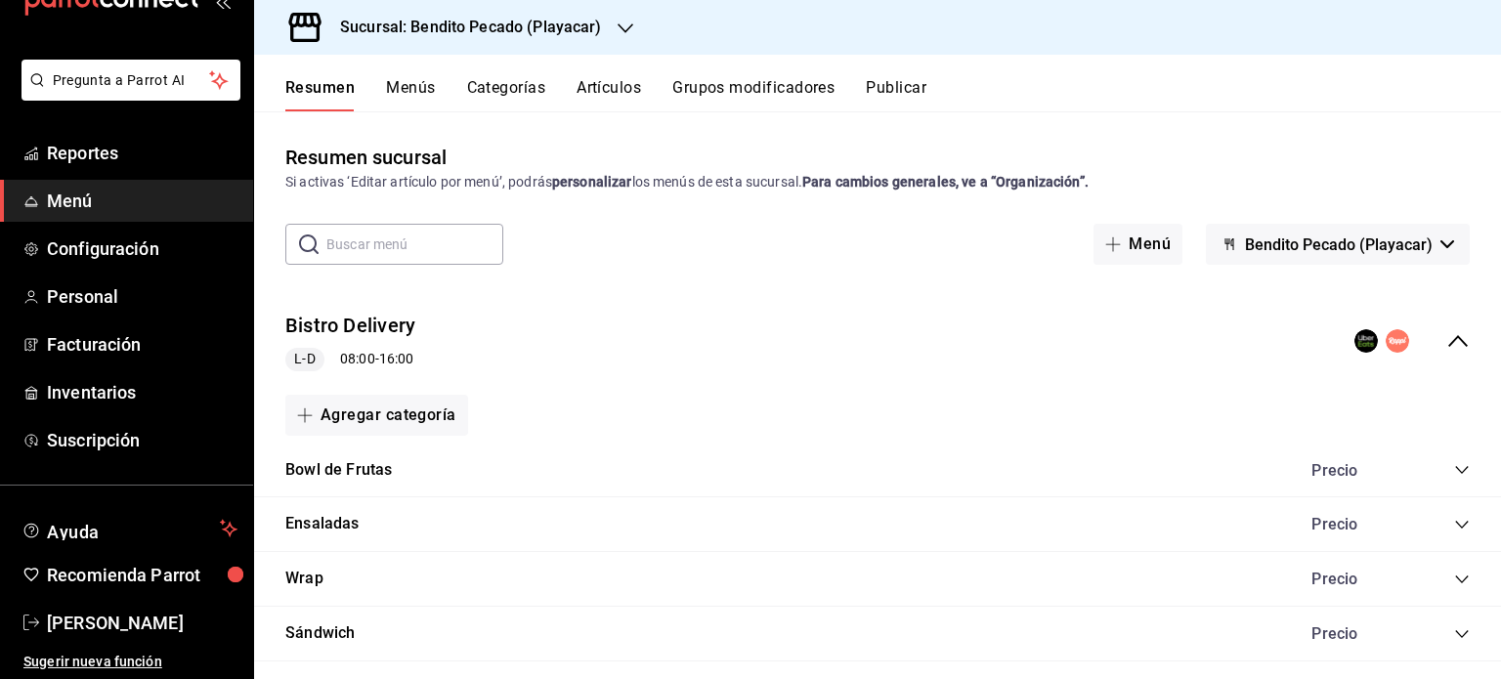
click at [1447, 344] on icon "collapse-menu-row" at bounding box center [1458, 340] width 23 height 23
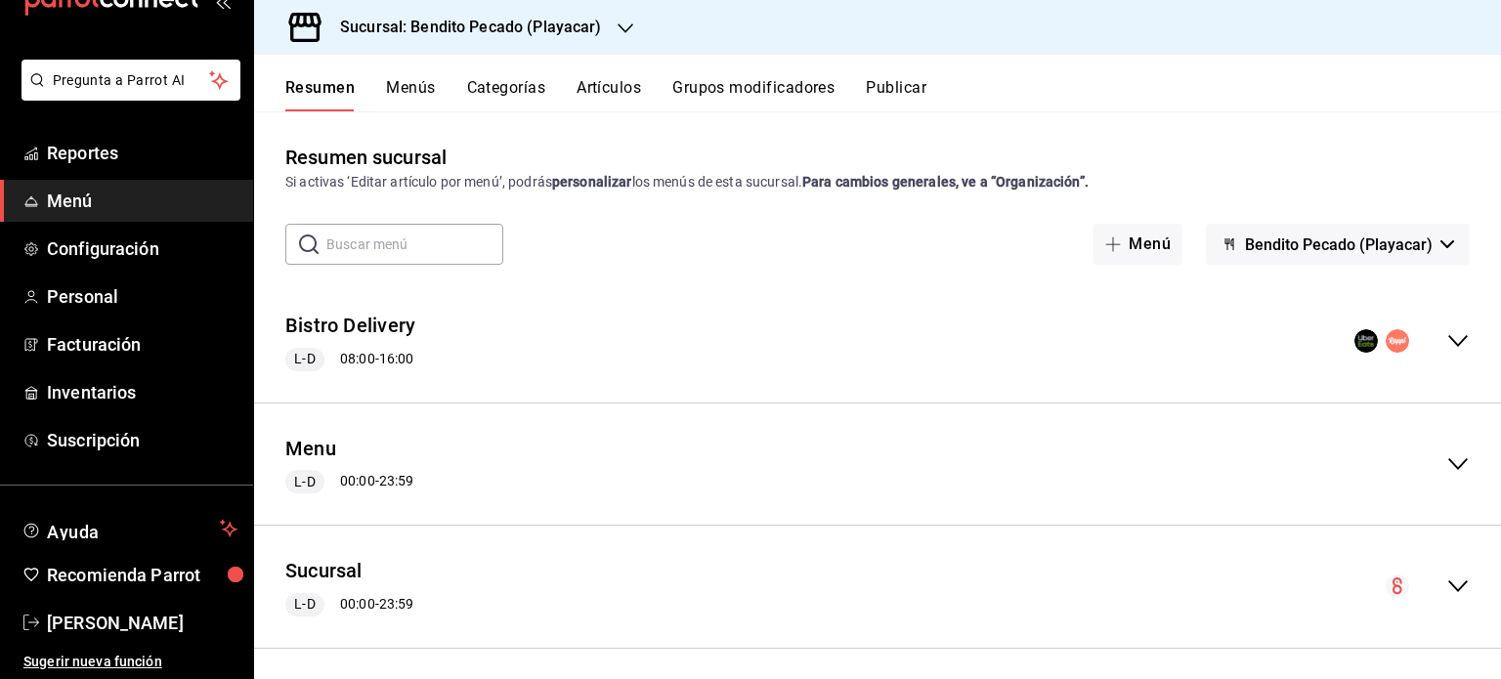
scroll to position [131, 0]
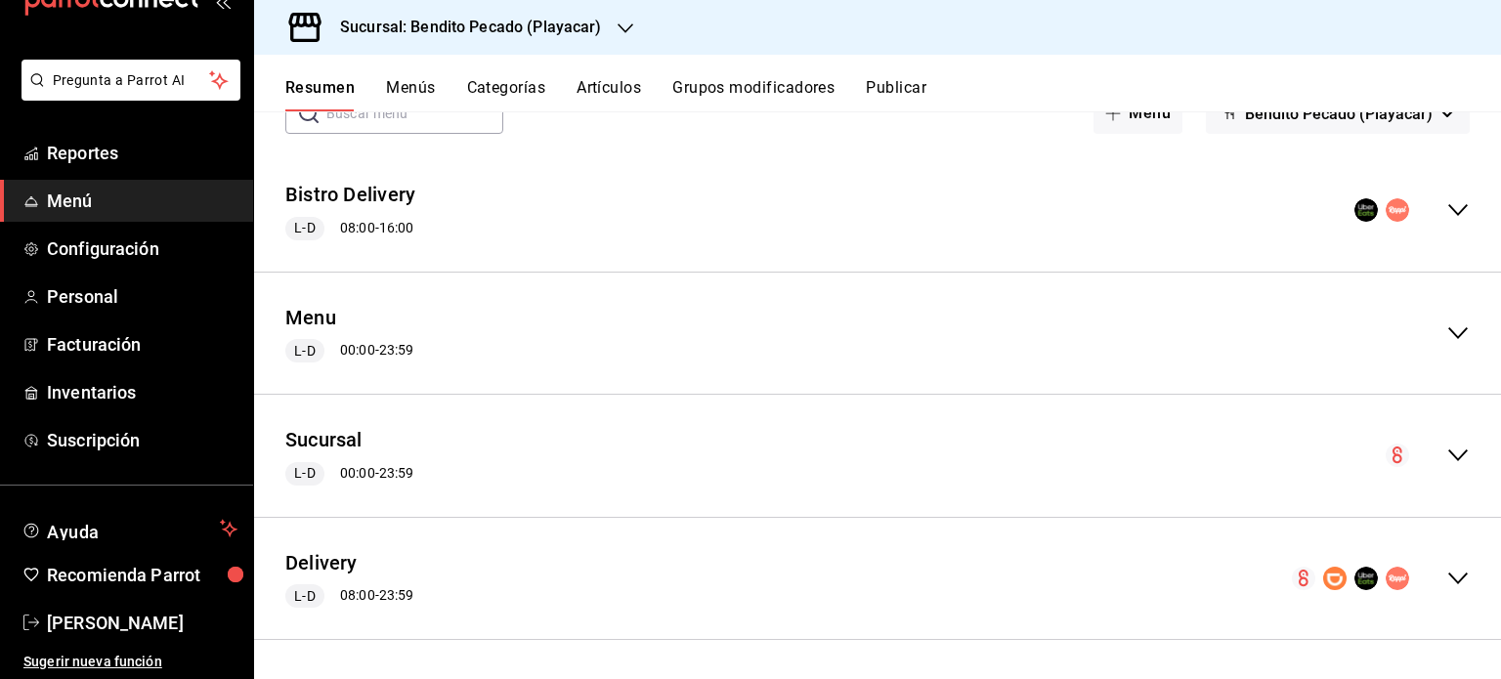
click at [1449, 214] on icon "collapse-menu-row" at bounding box center [1459, 210] width 20 height 12
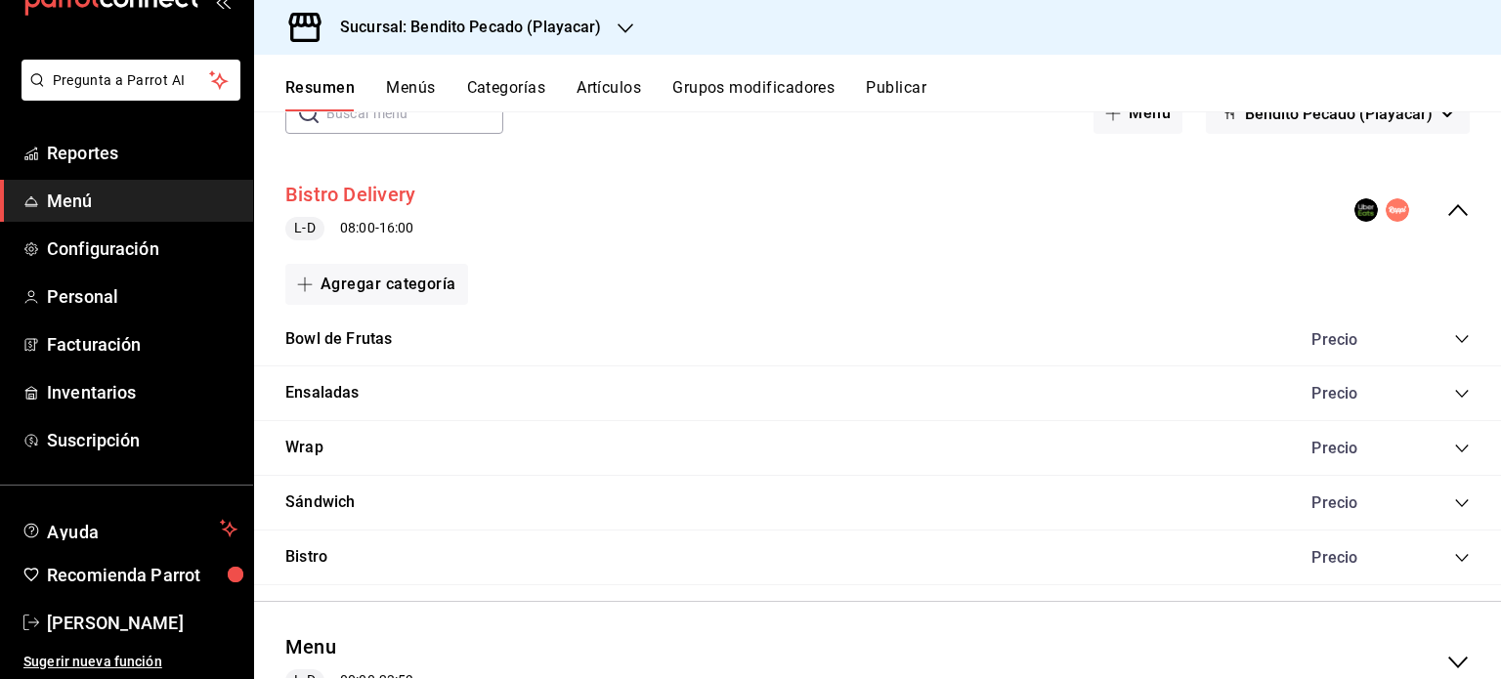
click at [383, 187] on button "Bistro Delivery" at bounding box center [350, 195] width 130 height 28
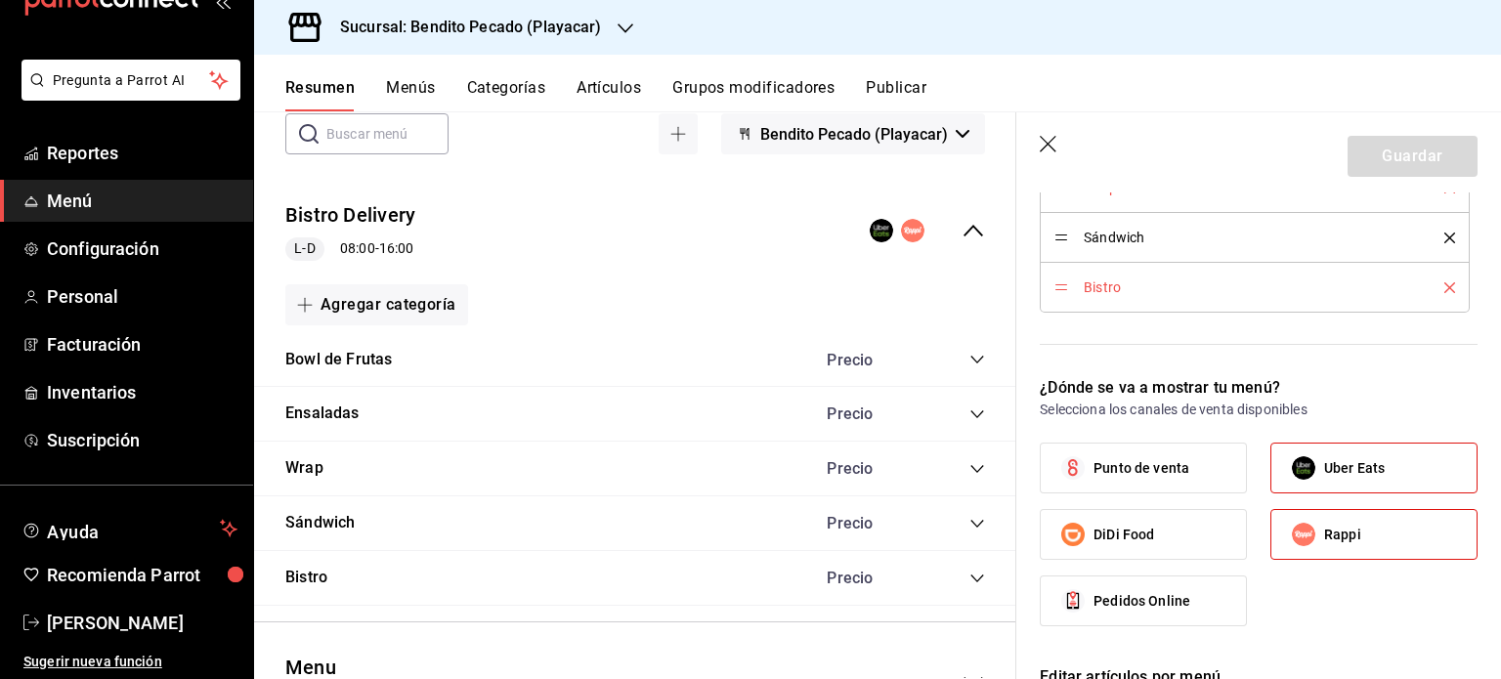
scroll to position [913, 0]
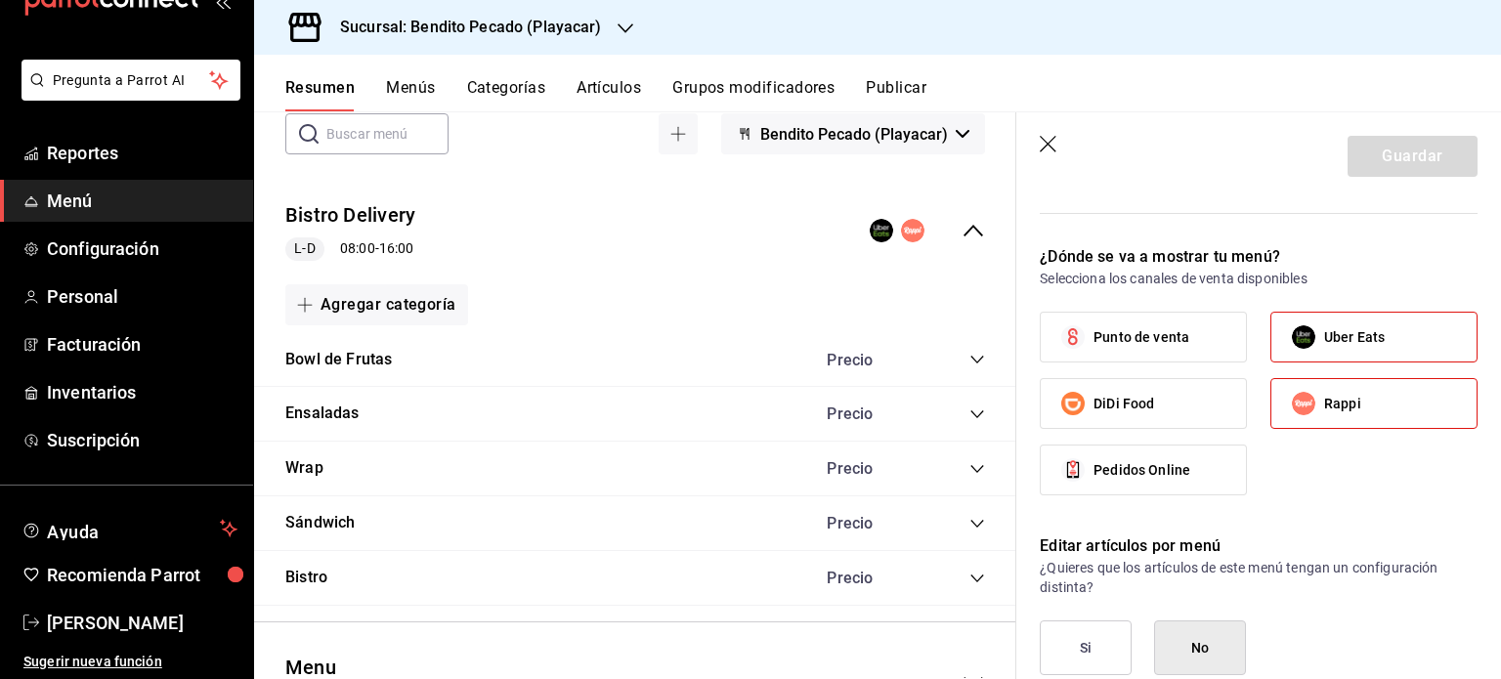
click at [1128, 327] on span "Punto de venta" at bounding box center [1142, 337] width 96 height 21
click at [1094, 324] on input "Punto de venta" at bounding box center [1073, 337] width 41 height 41
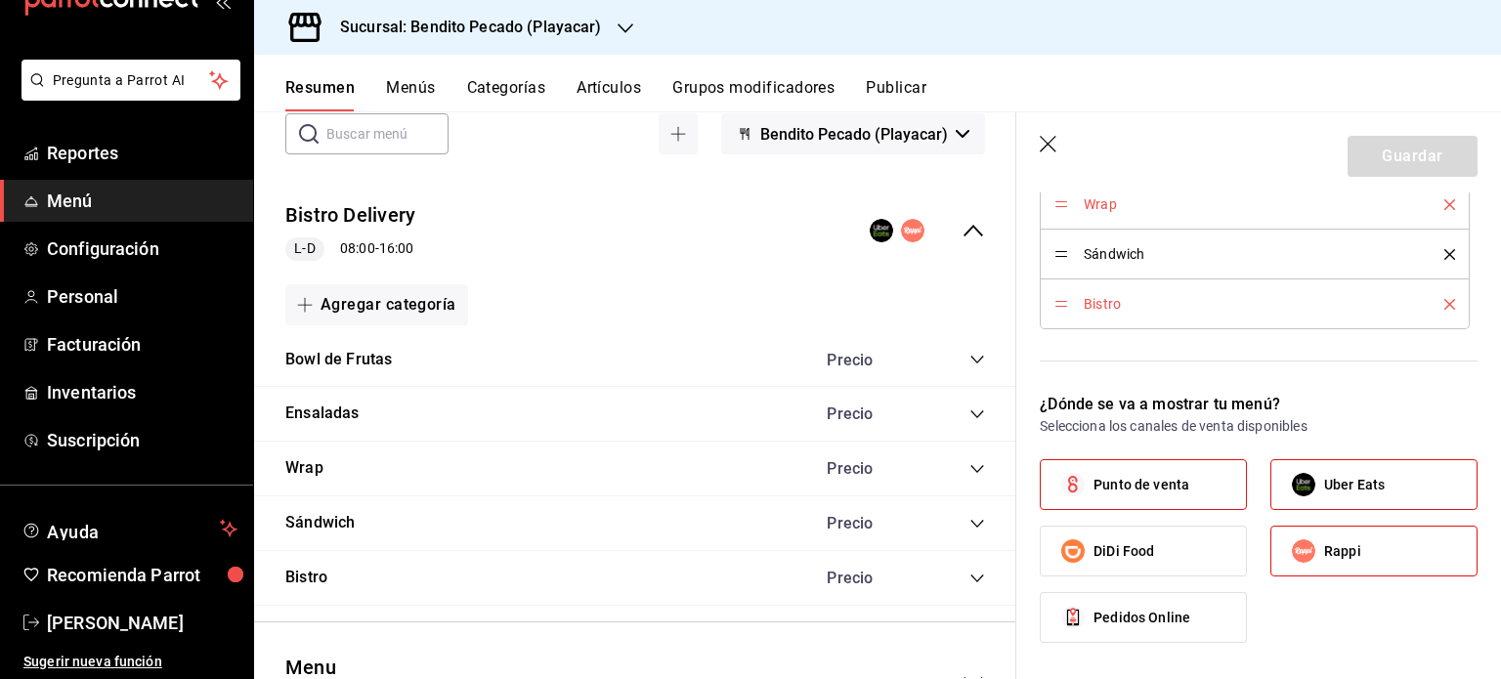
scroll to position [764, 0]
click at [1209, 478] on label "Punto de venta" at bounding box center [1143, 485] width 205 height 49
click at [1094, 478] on input "Punto de venta" at bounding box center [1073, 485] width 41 height 41
click at [1209, 478] on label "Punto de venta" at bounding box center [1143, 485] width 205 height 49
click at [1094, 478] on input "Punto de venta" at bounding box center [1073, 485] width 41 height 41
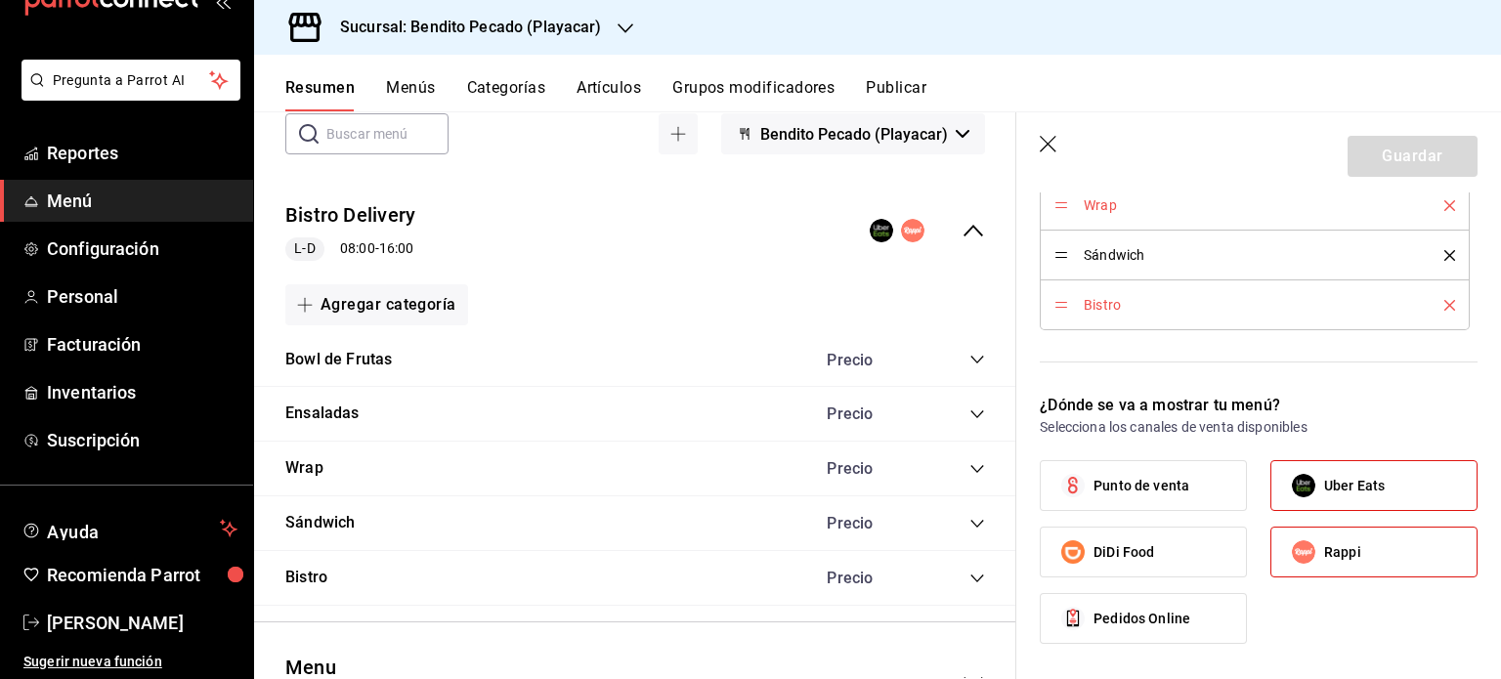
checkbox input "true"
click at [1196, 538] on label "DiDi Food" at bounding box center [1143, 552] width 205 height 49
click at [1094, 538] on input "DiDi Food" at bounding box center [1073, 552] width 41 height 41
checkbox input "true"
click at [1209, 473] on label "Punto de venta" at bounding box center [1143, 485] width 205 height 49
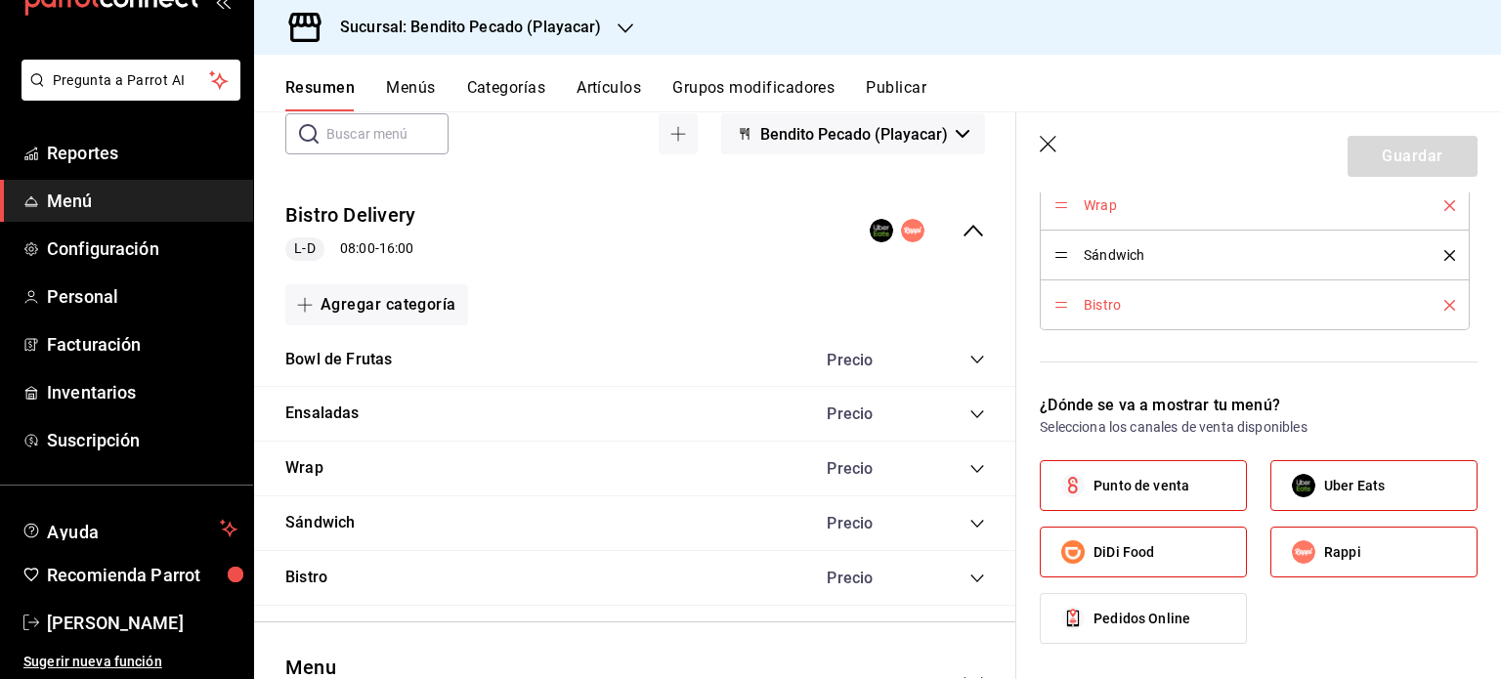
click at [1094, 473] on input "Punto de venta" at bounding box center [1073, 485] width 41 height 41
checkbox input "false"
click at [1204, 538] on label "DiDi Food" at bounding box center [1143, 552] width 205 height 49
click at [1094, 538] on input "DiDi Food" at bounding box center [1073, 552] width 41 height 41
checkbox input "false"
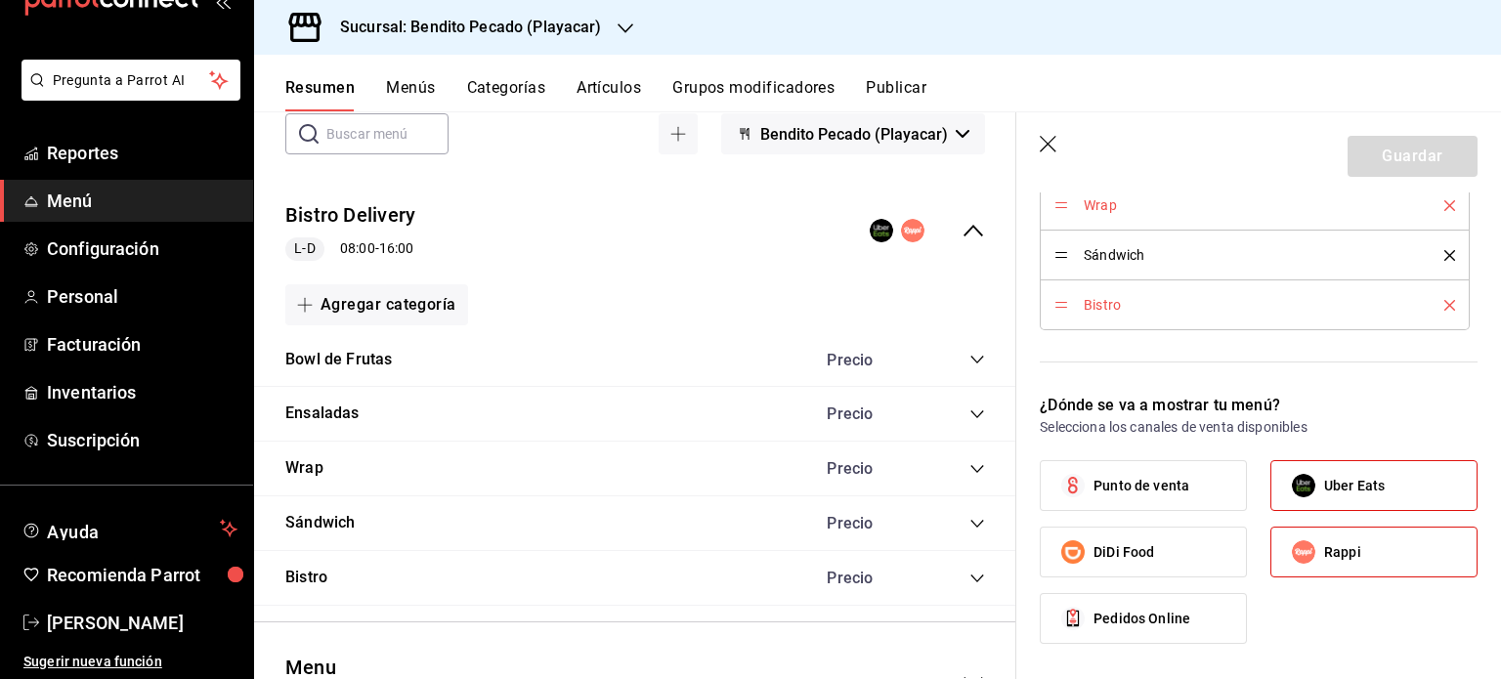
click at [1205, 494] on label "Punto de venta" at bounding box center [1143, 485] width 205 height 49
click at [1094, 494] on input "Punto de venta" at bounding box center [1073, 485] width 41 height 41
checkbox input "true"
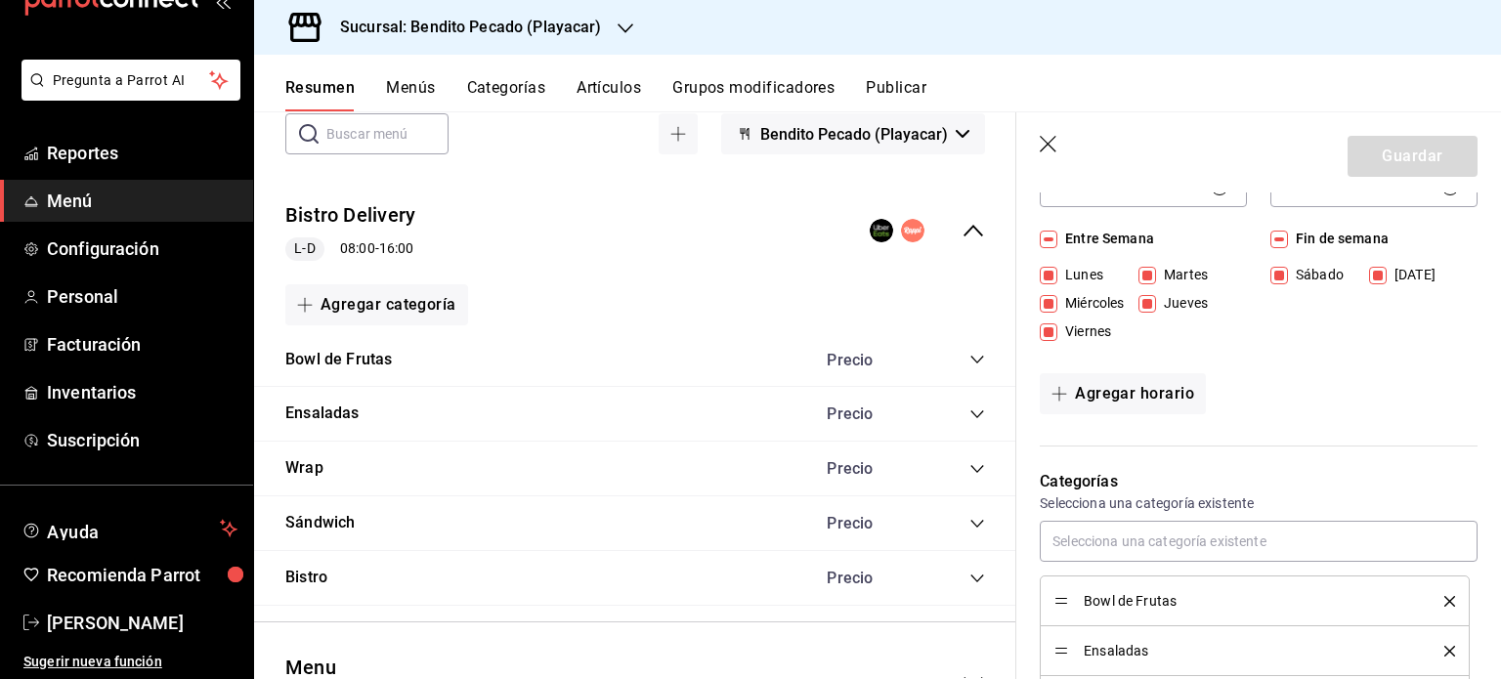
scroll to position [0, 0]
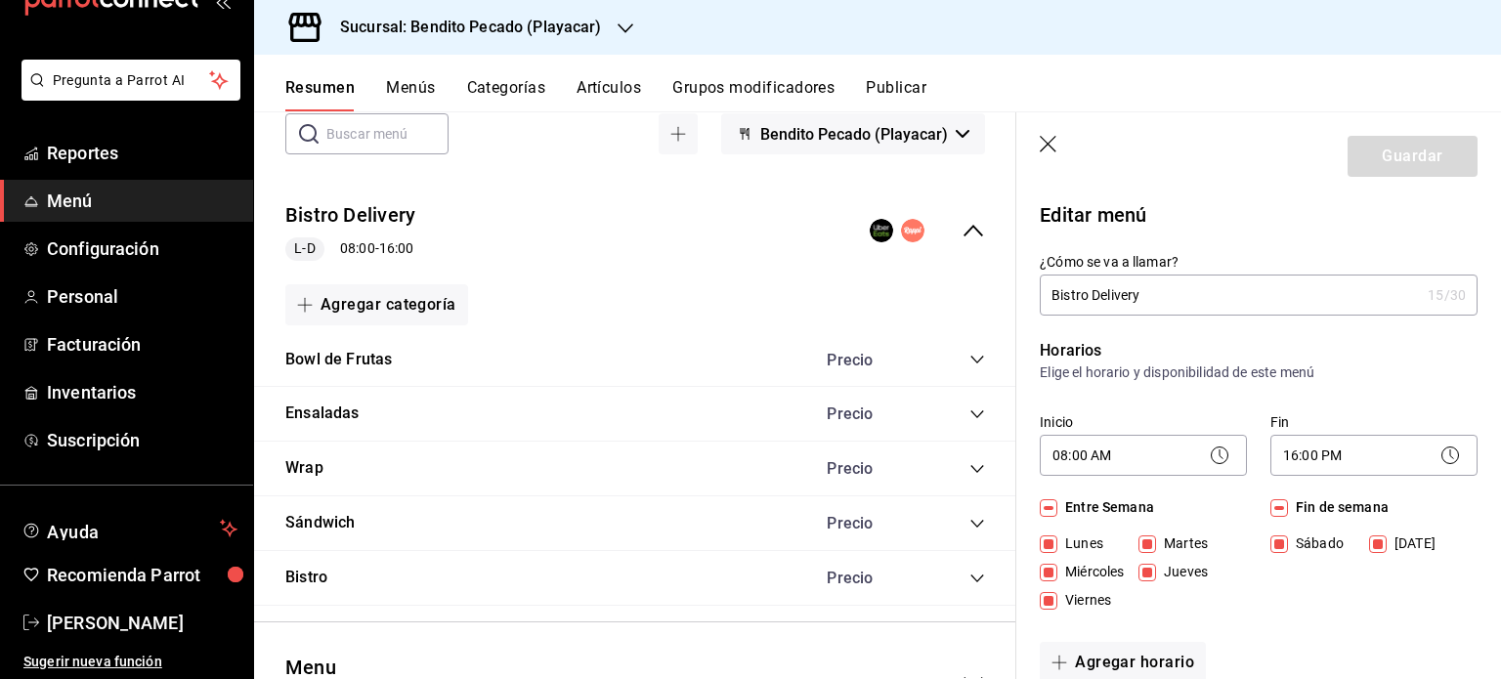
click at [1366, 163] on div "Guardar" at bounding box center [1413, 156] width 130 height 41
click at [1050, 142] on icon "button" at bounding box center [1048, 144] width 17 height 17
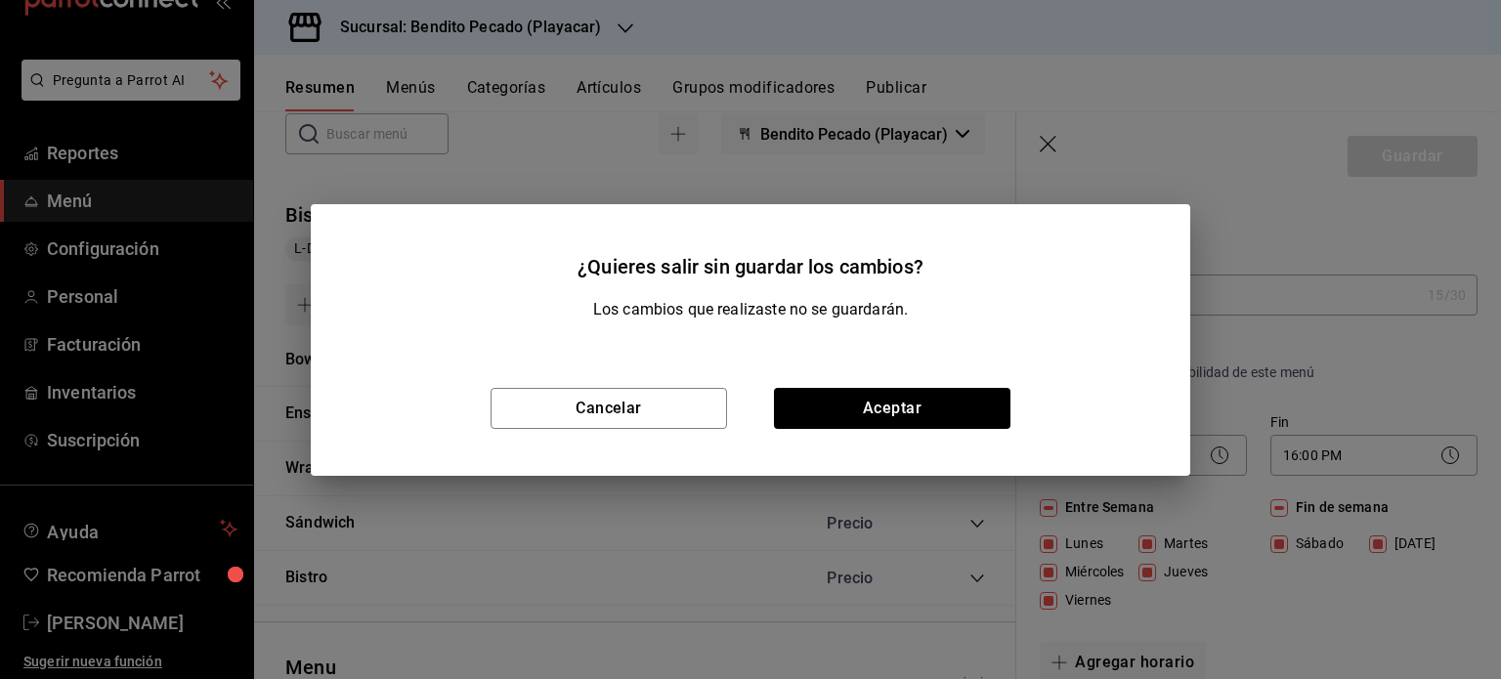
click at [753, 428] on div "Cancelar Aceptar" at bounding box center [751, 408] width 880 height 135
click at [705, 390] on button "Cancelar" at bounding box center [609, 408] width 237 height 41
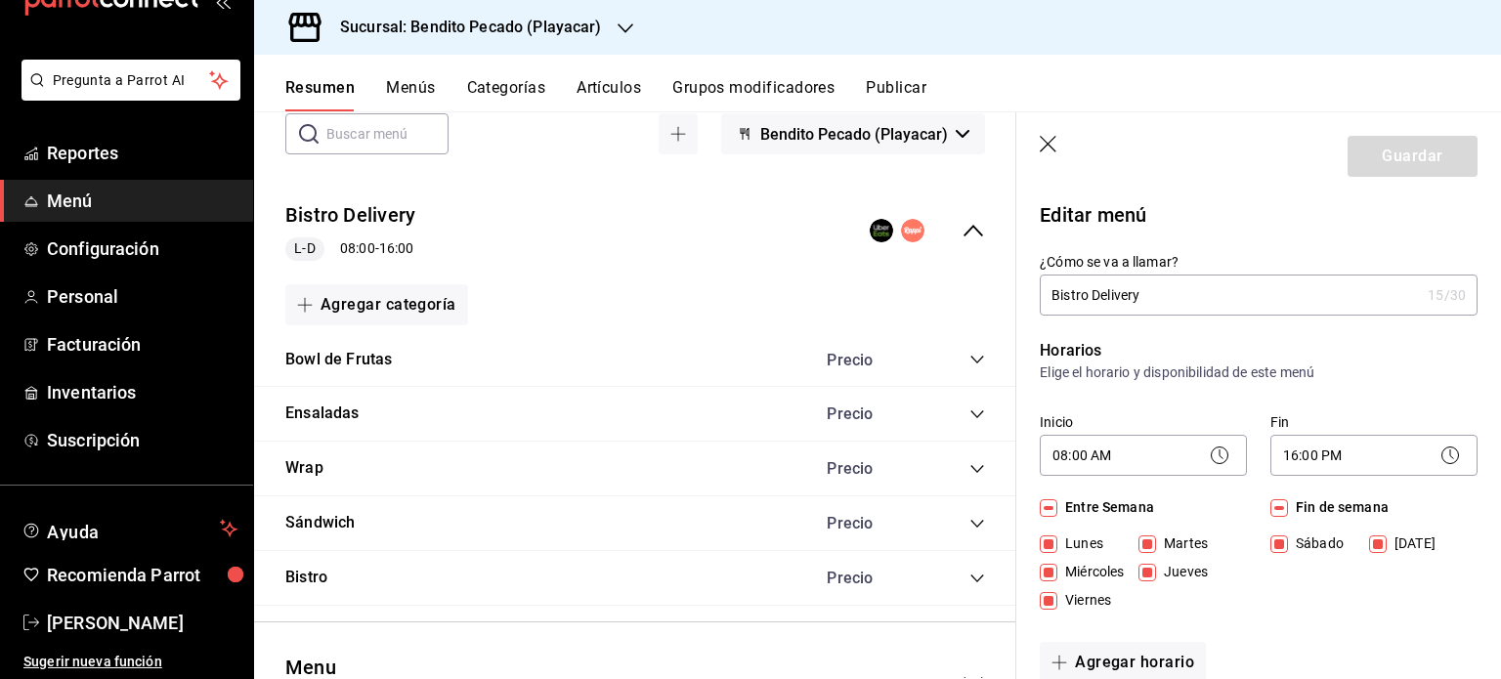
click at [1047, 155] on header "Guardar" at bounding box center [1259, 152] width 485 height 80
click at [1047, 137] on icon "button" at bounding box center [1050, 146] width 20 height 20
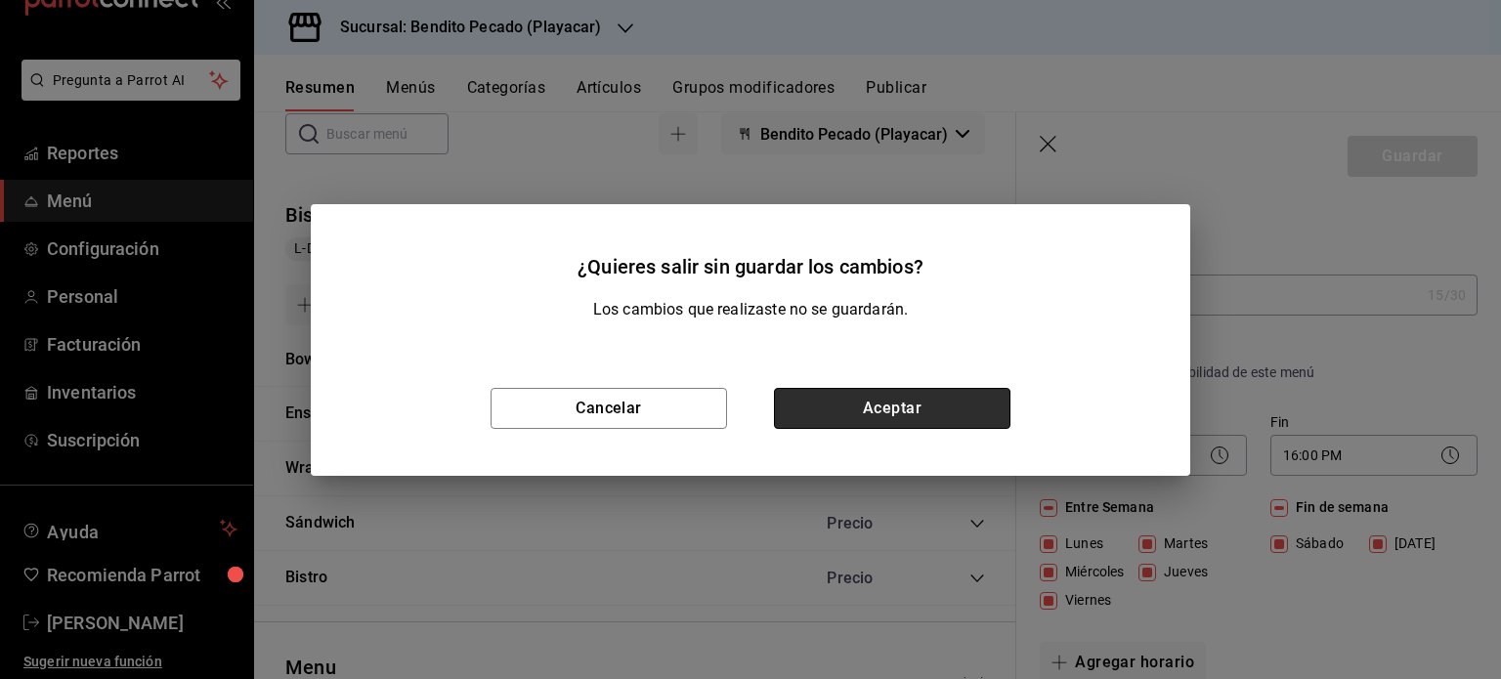
click at [848, 422] on button "Aceptar" at bounding box center [892, 408] width 237 height 41
checkbox input "false"
type input "1758849223058"
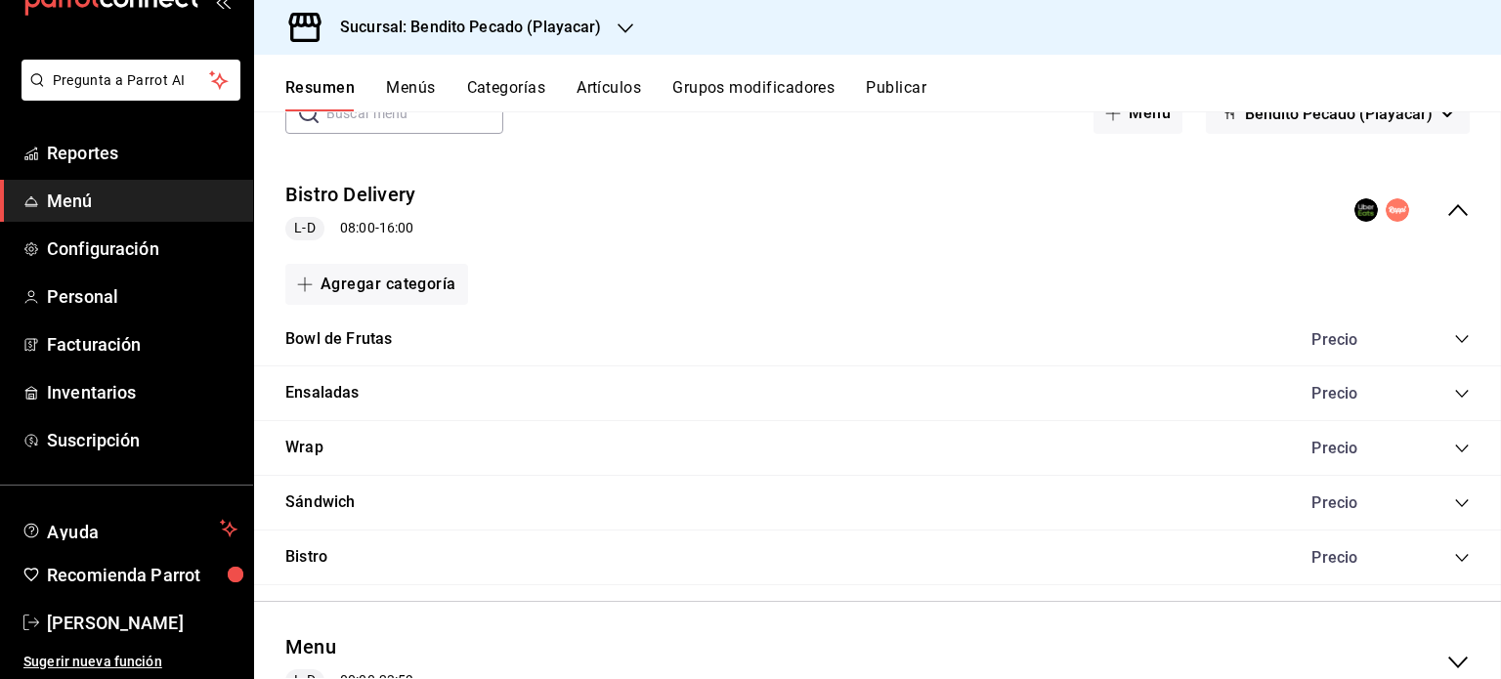
checkbox input "false"
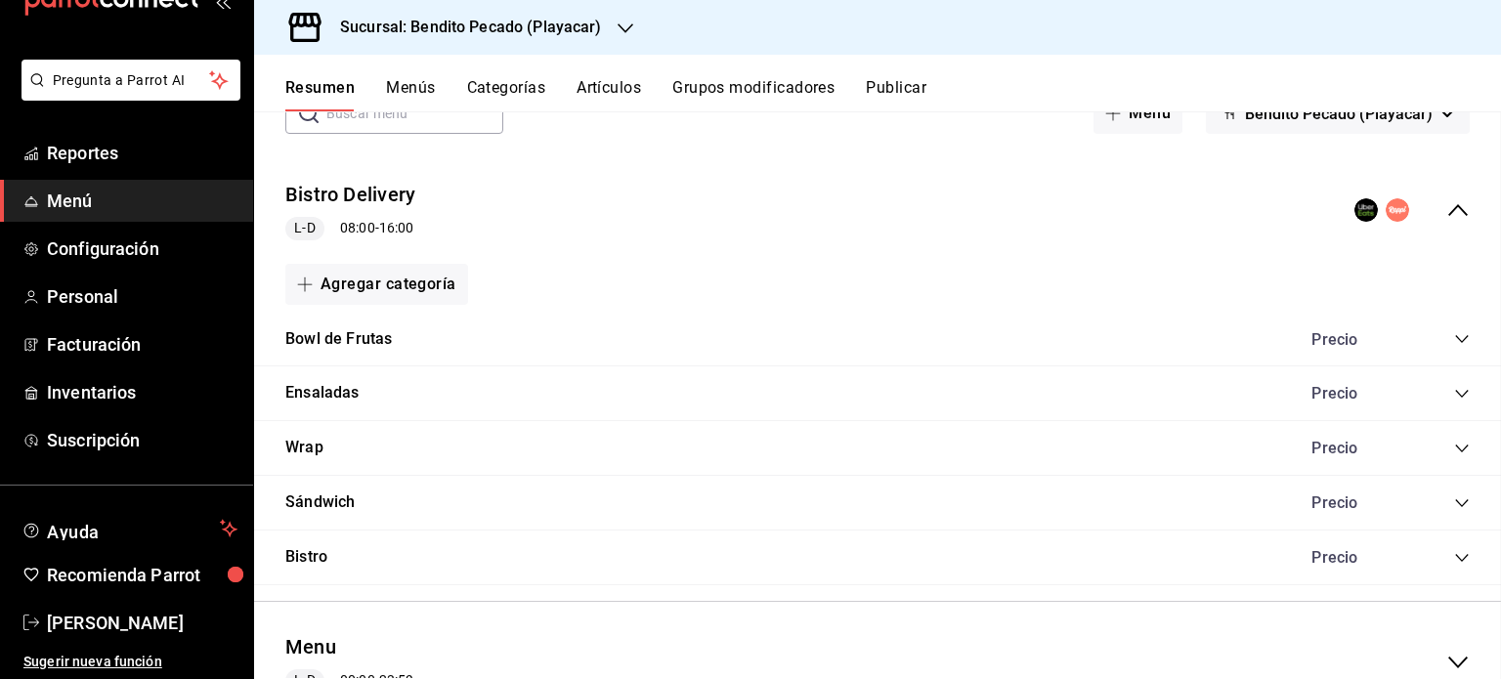
checkbox input "false"
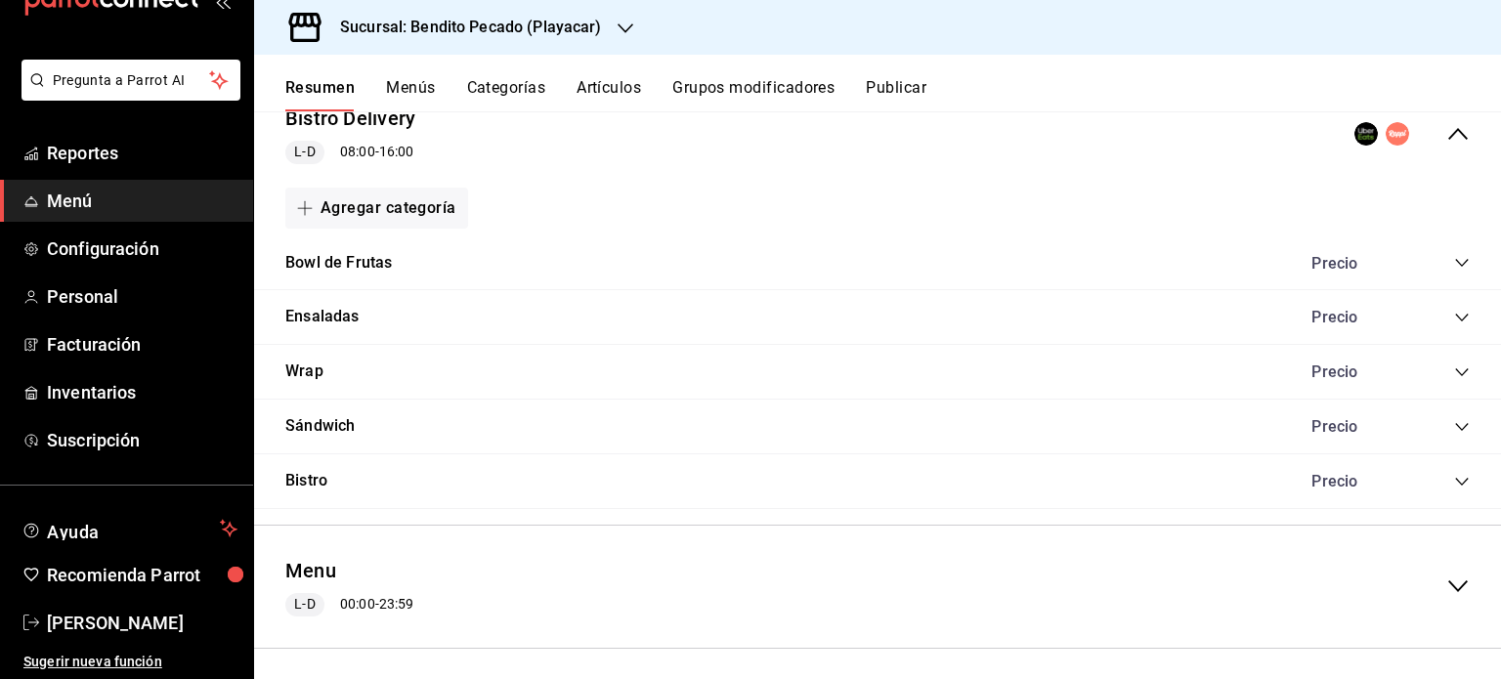
scroll to position [206, 0]
click at [341, 115] on button "Bistro Delivery" at bounding box center [350, 120] width 130 height 28
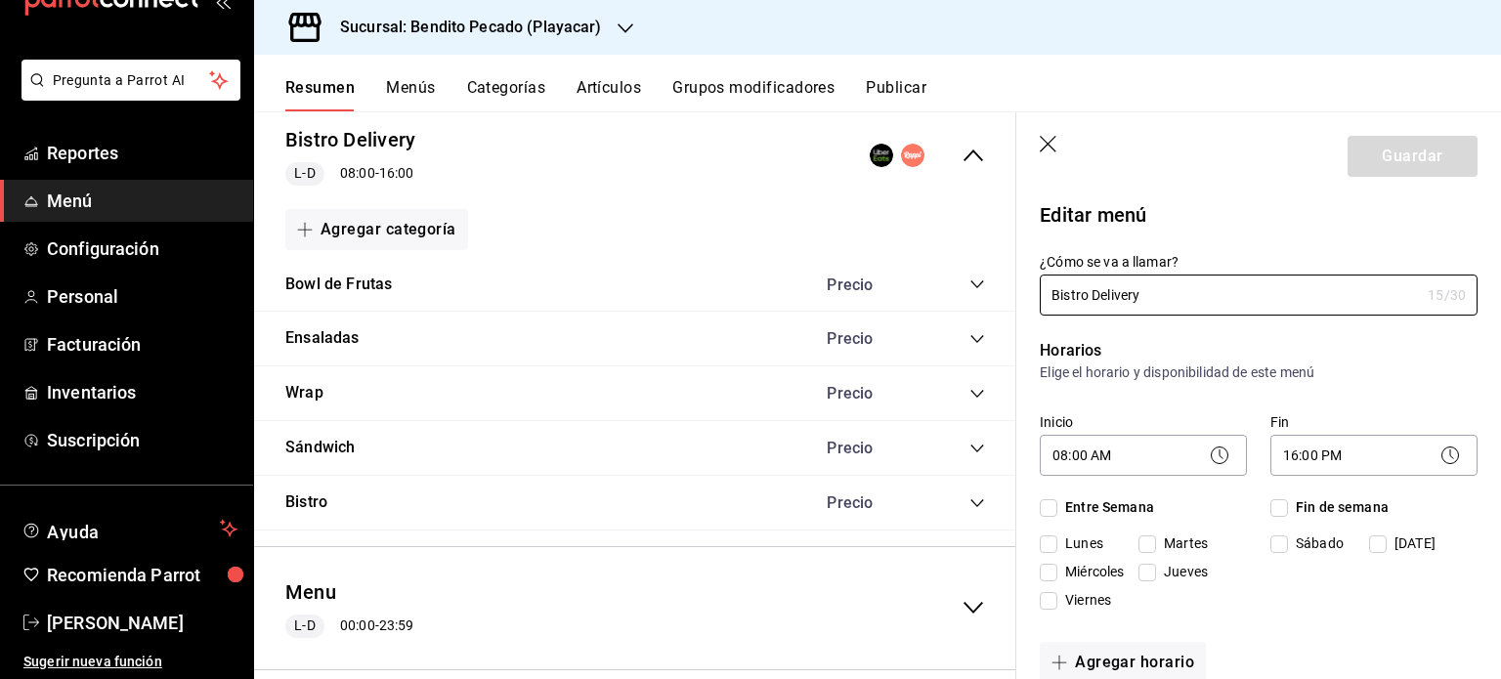
checkbox input "true"
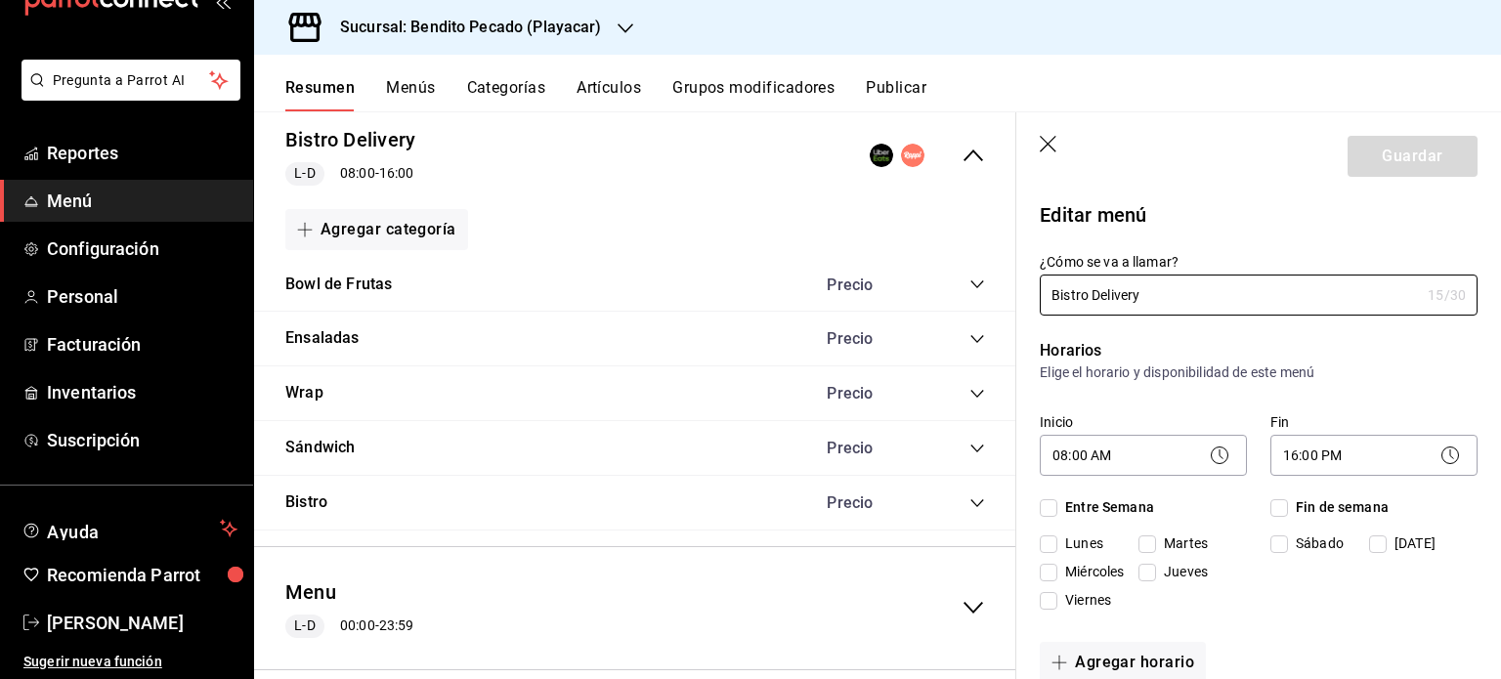
checkbox input "true"
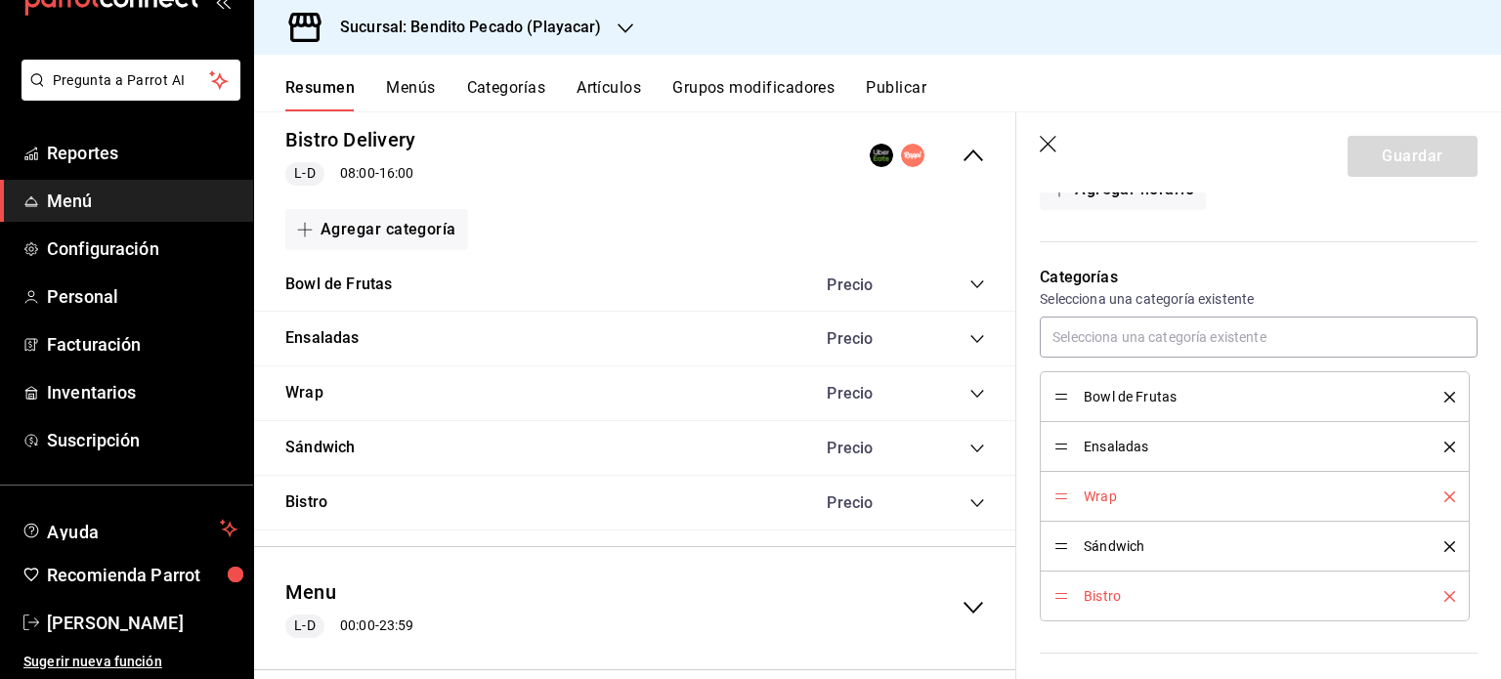
scroll to position [473, 0]
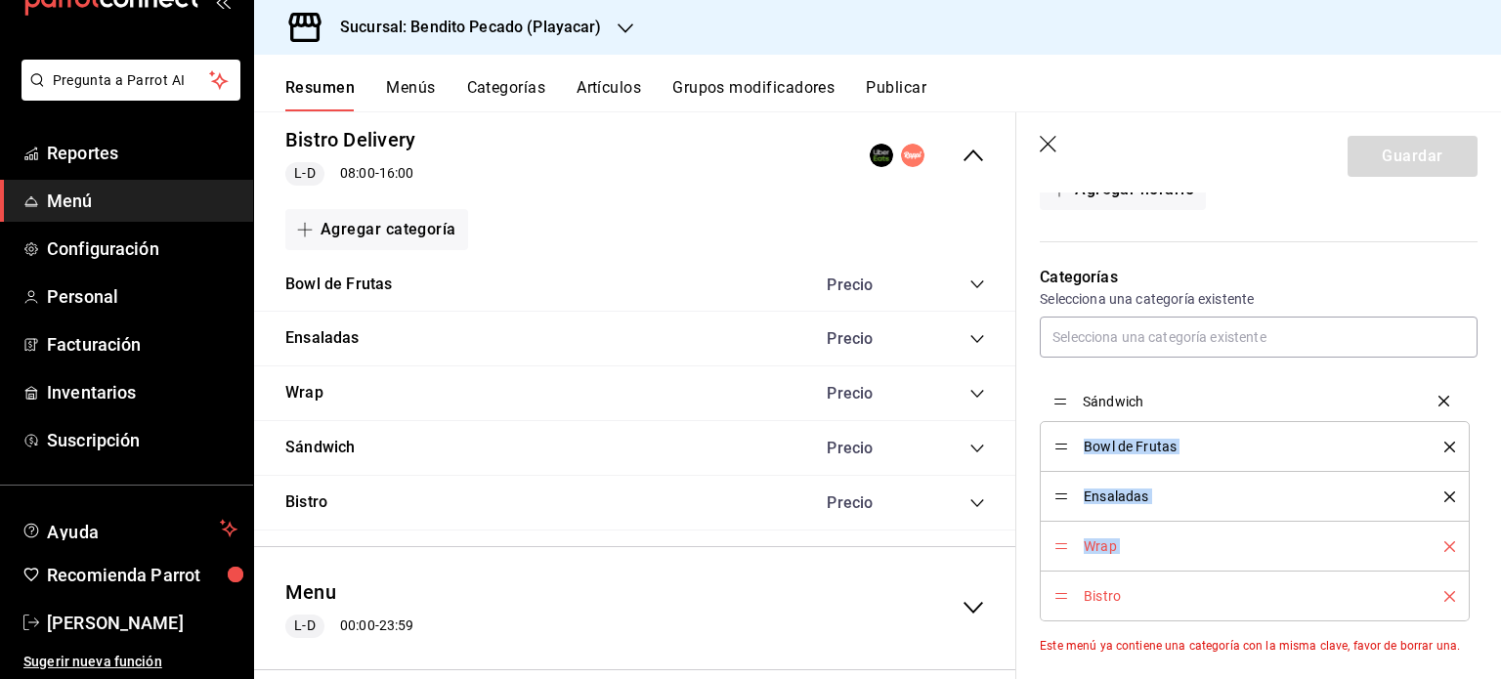
drag, startPoint x: 1062, startPoint y: 539, endPoint x: 1056, endPoint y: 395, distance: 143.8
drag, startPoint x: 1066, startPoint y: 541, endPoint x: 1063, endPoint y: 445, distance: 95.8
click at [1445, 593] on icon "delete" at bounding box center [1450, 596] width 11 height 11
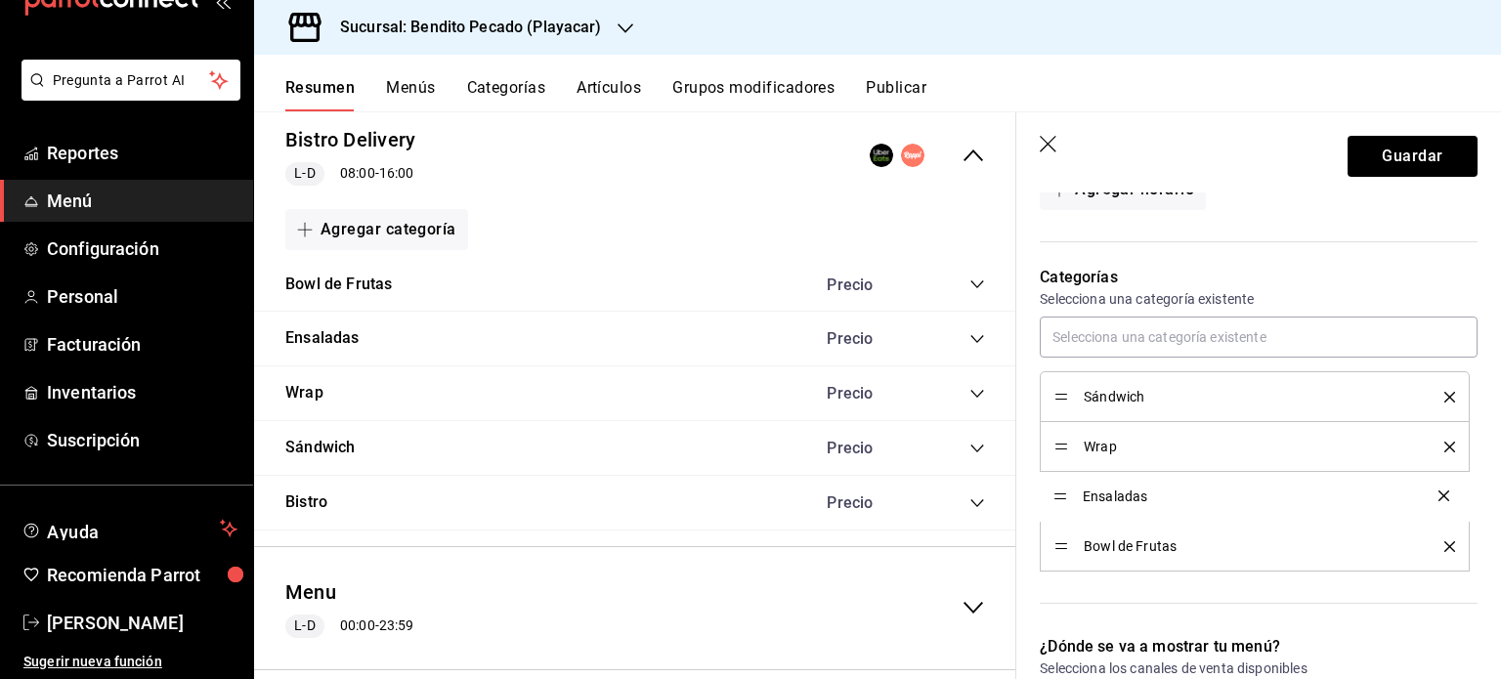
drag, startPoint x: 1059, startPoint y: 544, endPoint x: 1059, endPoint y: 496, distance: 48.9
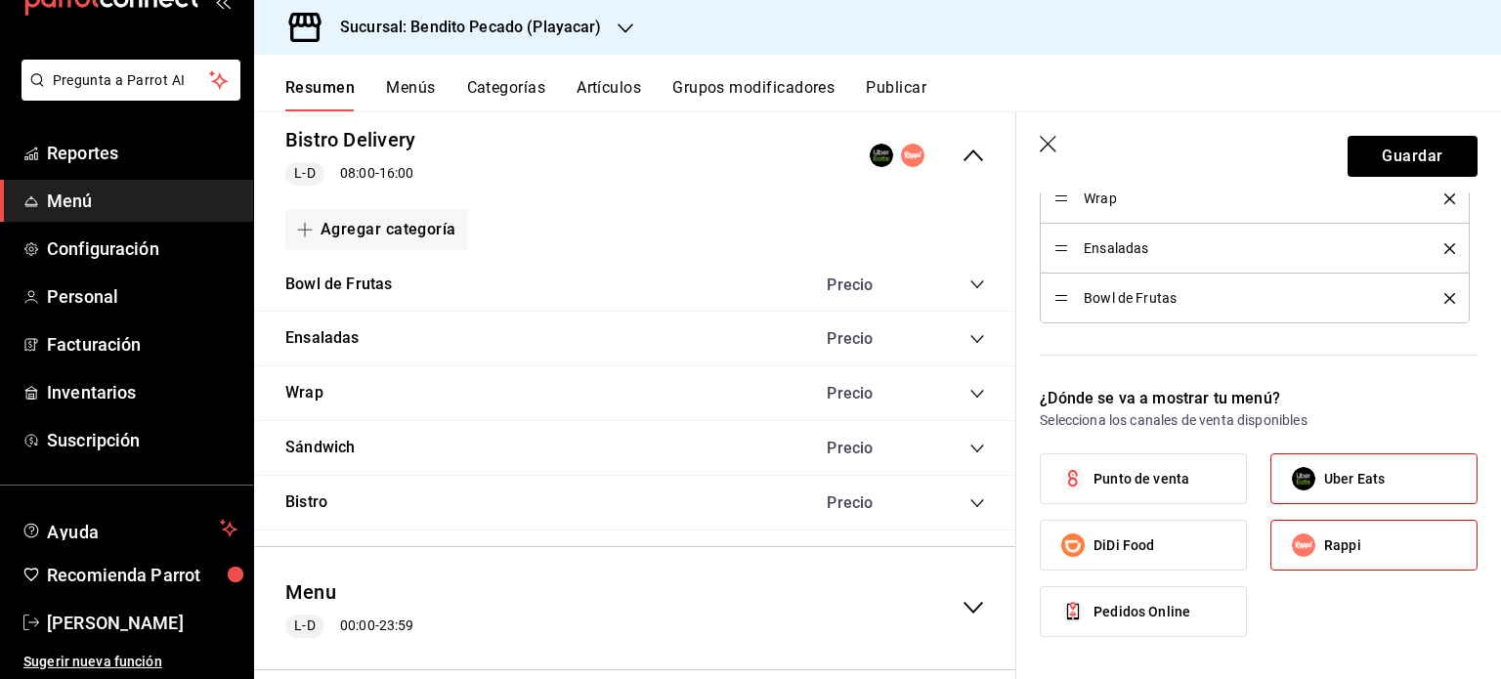
scroll to position [725, 0]
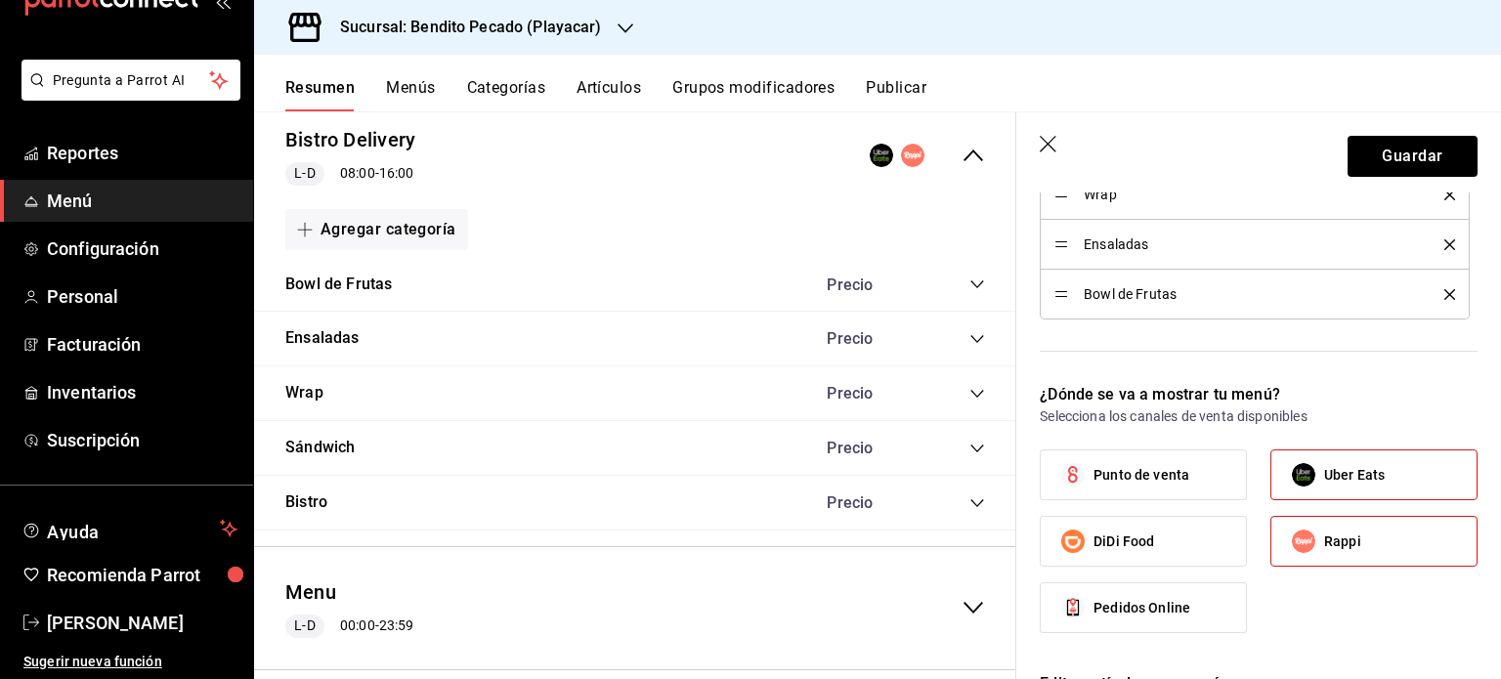
click at [1184, 486] on label "Punto de venta" at bounding box center [1143, 475] width 205 height 49
click at [1094, 486] on input "Punto de venta" at bounding box center [1073, 475] width 41 height 41
checkbox input "true"
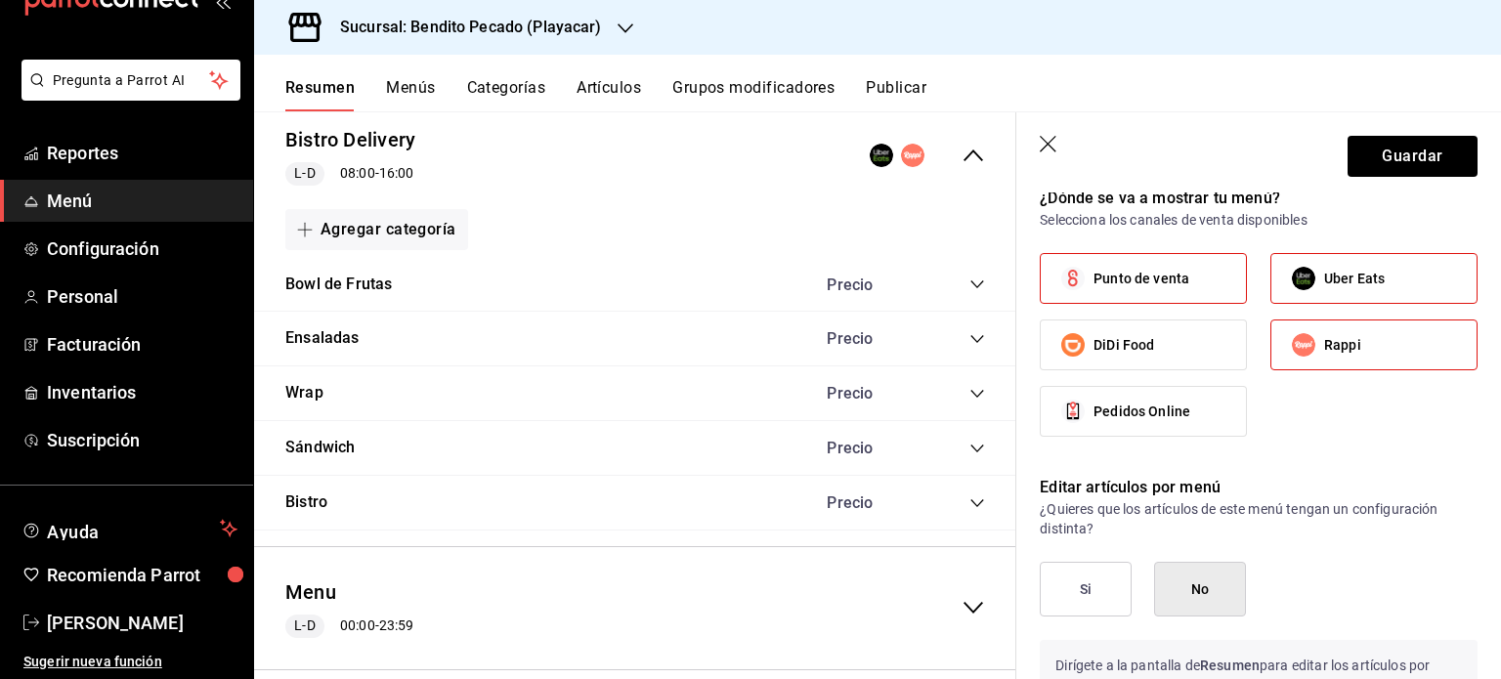
scroll to position [937, 0]
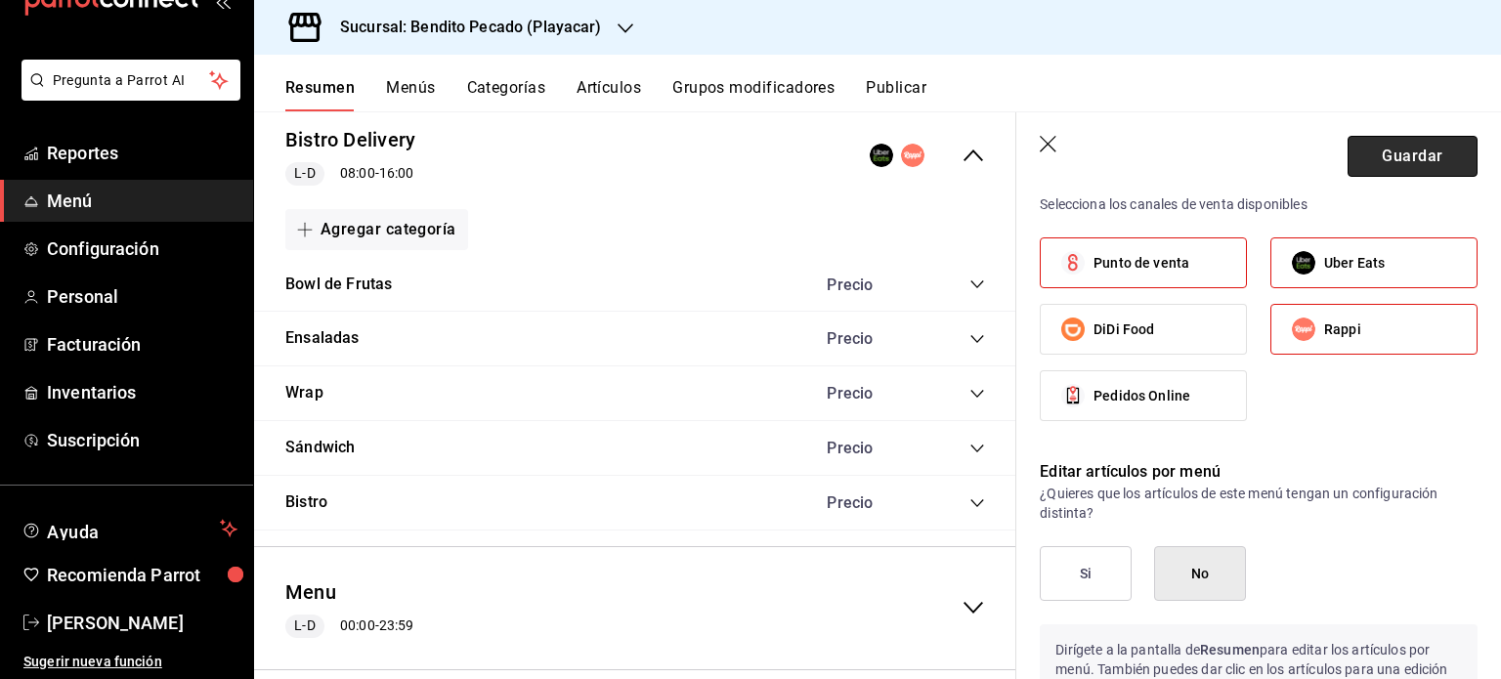
click at [1399, 144] on button "Guardar" at bounding box center [1413, 156] width 130 height 41
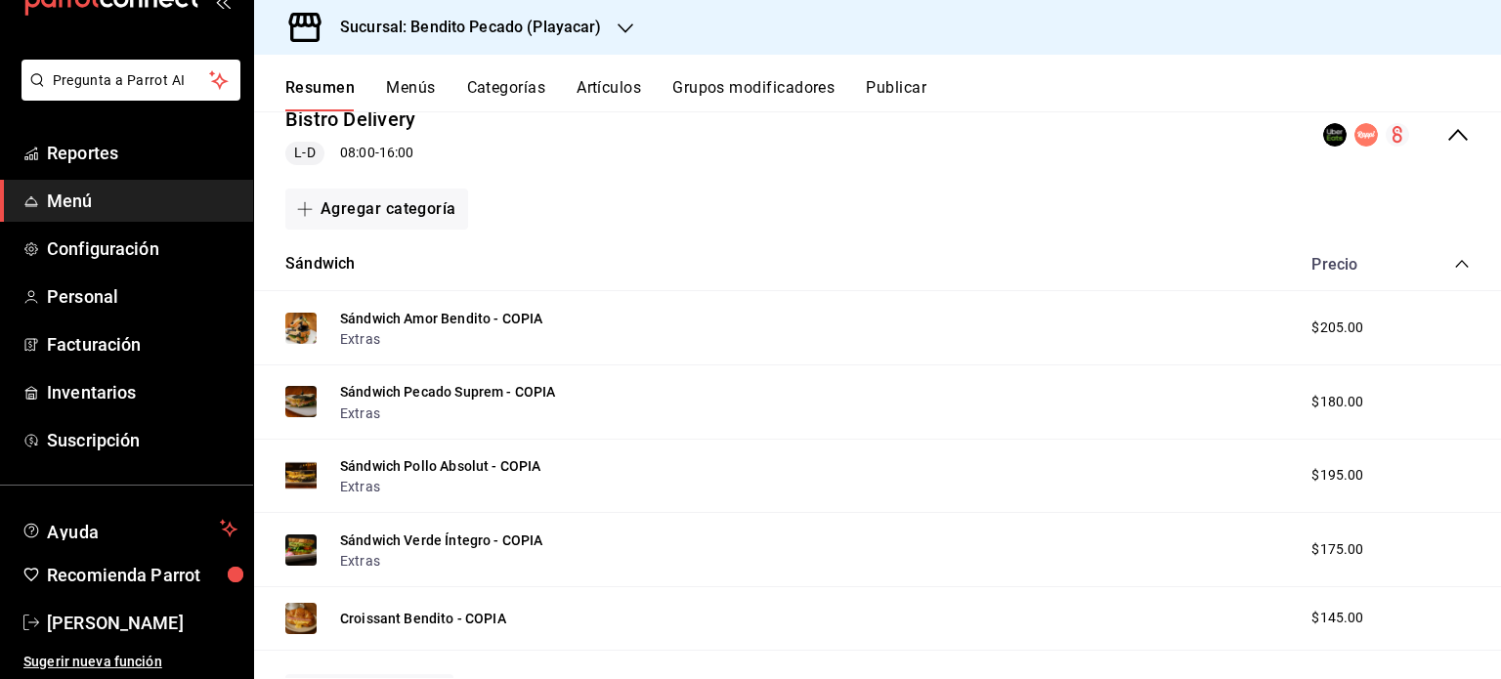
click at [1455, 261] on icon "collapse-category-row" at bounding box center [1461, 264] width 13 height 8
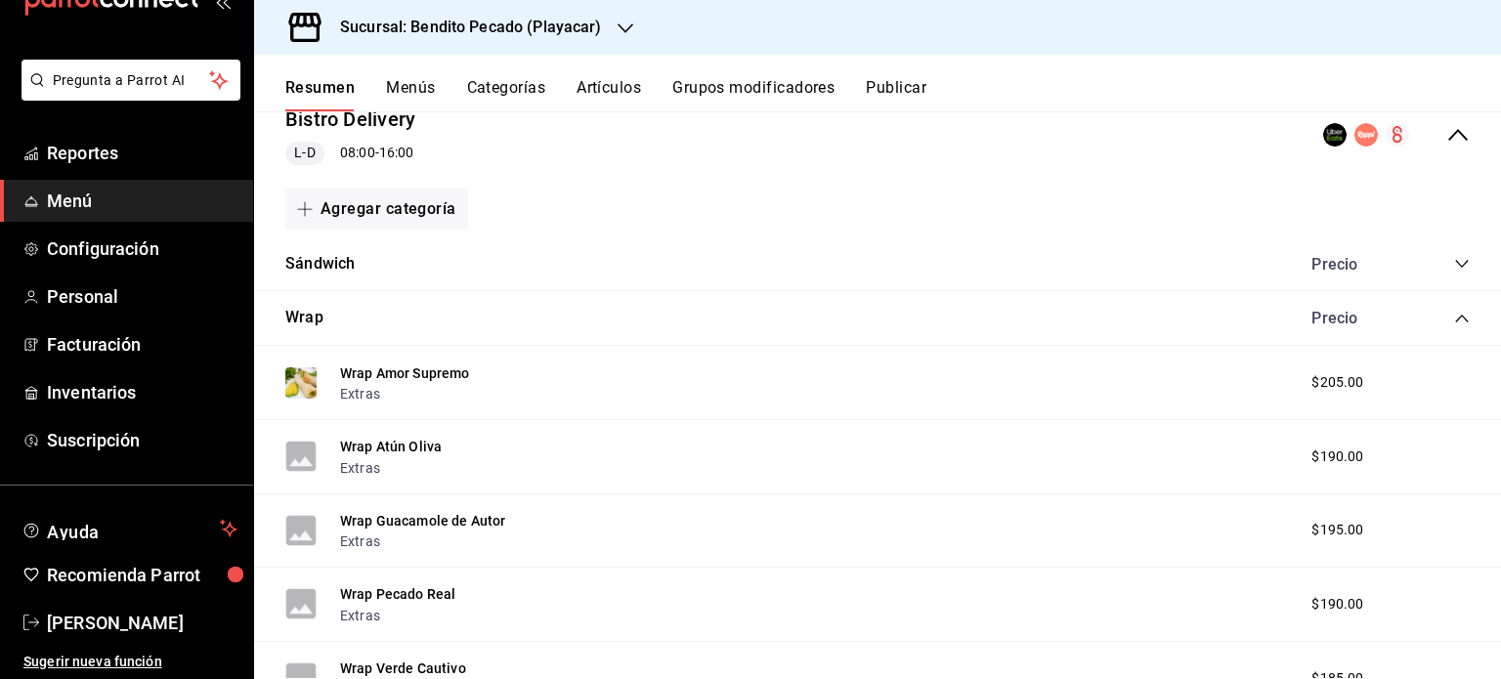
click at [1455, 317] on icon "collapse-category-row" at bounding box center [1461, 319] width 13 height 8
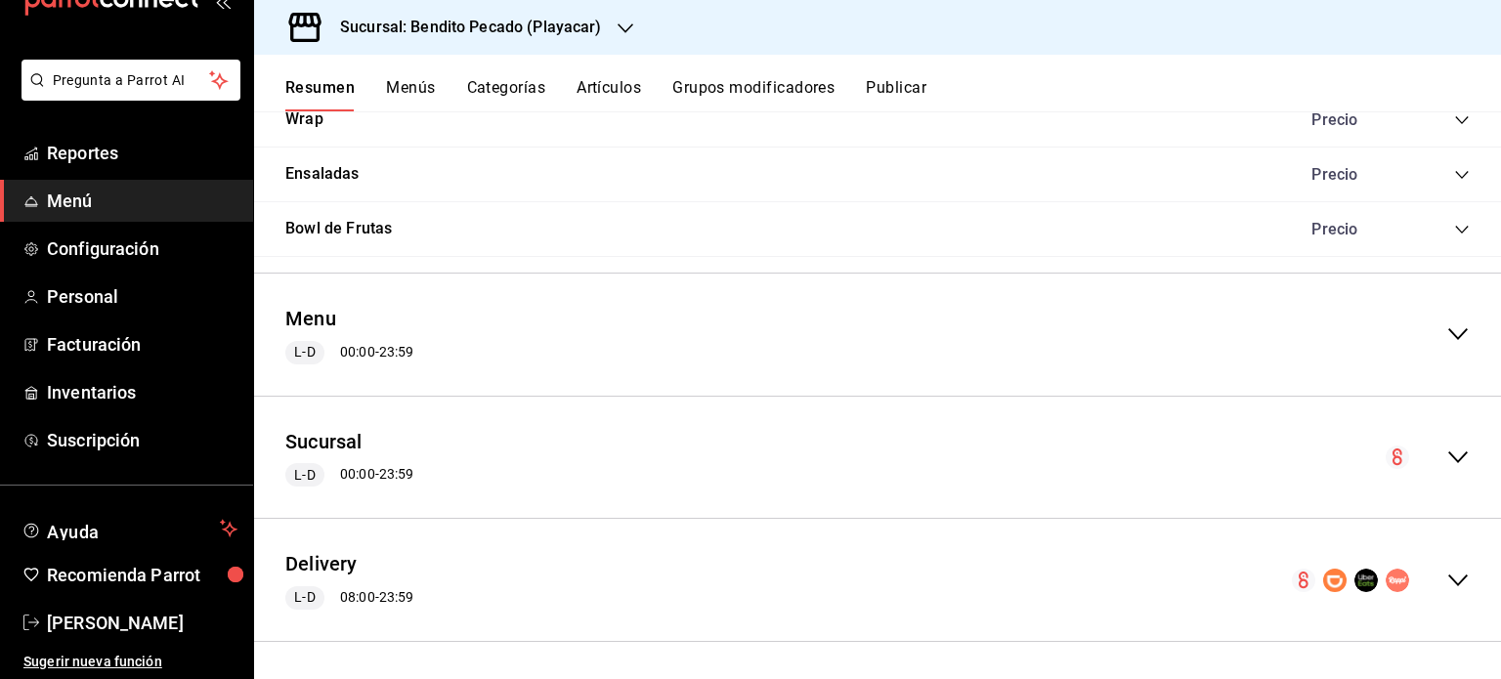
scroll to position [406, 0]
click at [1451, 323] on icon "collapse-menu-row" at bounding box center [1458, 333] width 23 height 23
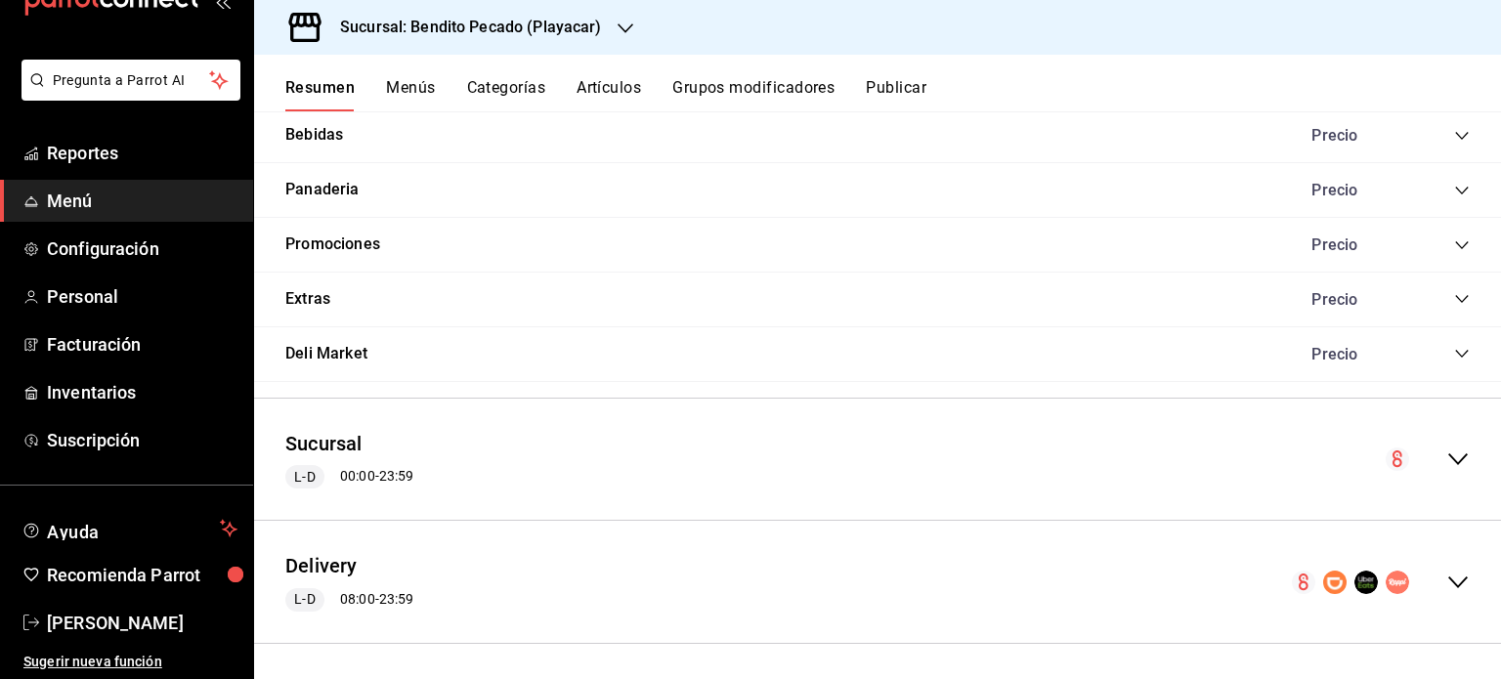
scroll to position [2899, 0]
click at [1454, 452] on icon "collapse-menu-row" at bounding box center [1458, 460] width 23 height 23
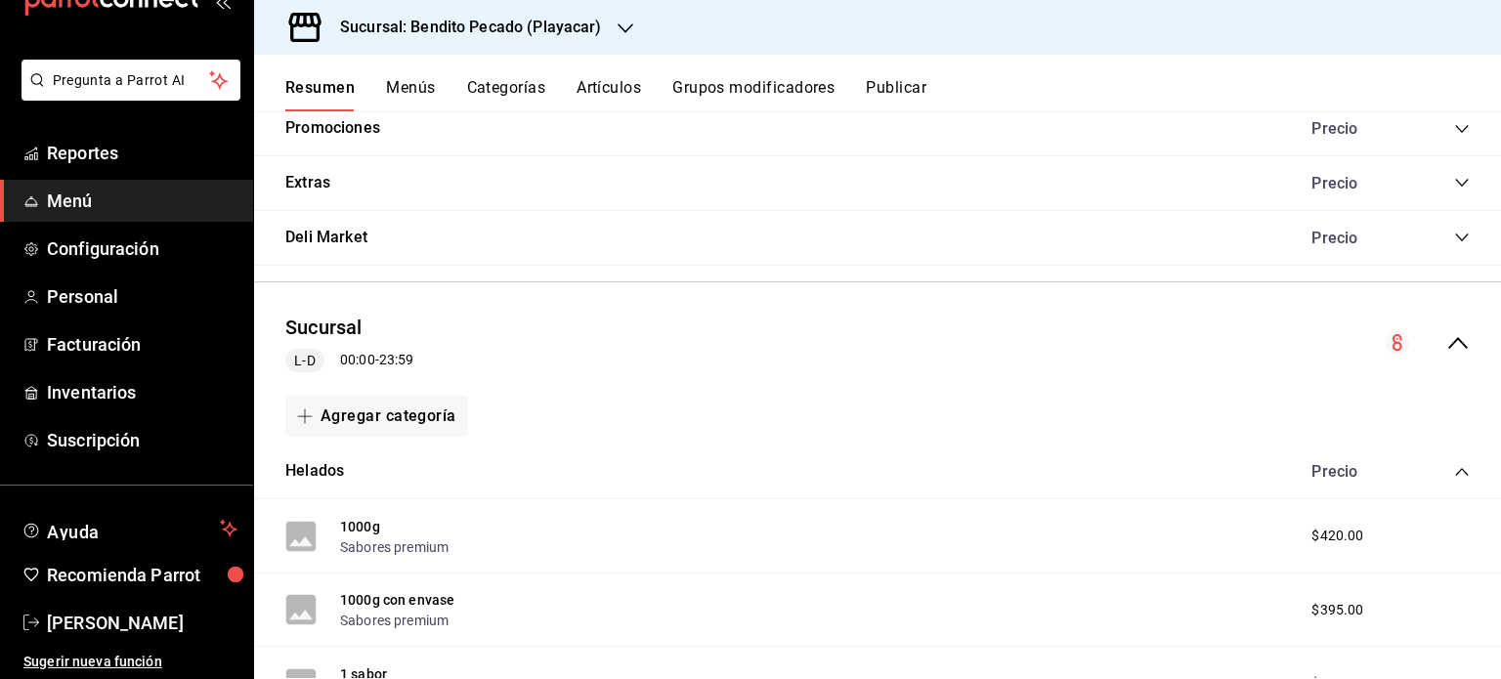
scroll to position [3015, 0]
click at [1454, 472] on icon "collapse-category-row" at bounding box center [1462, 473] width 16 height 16
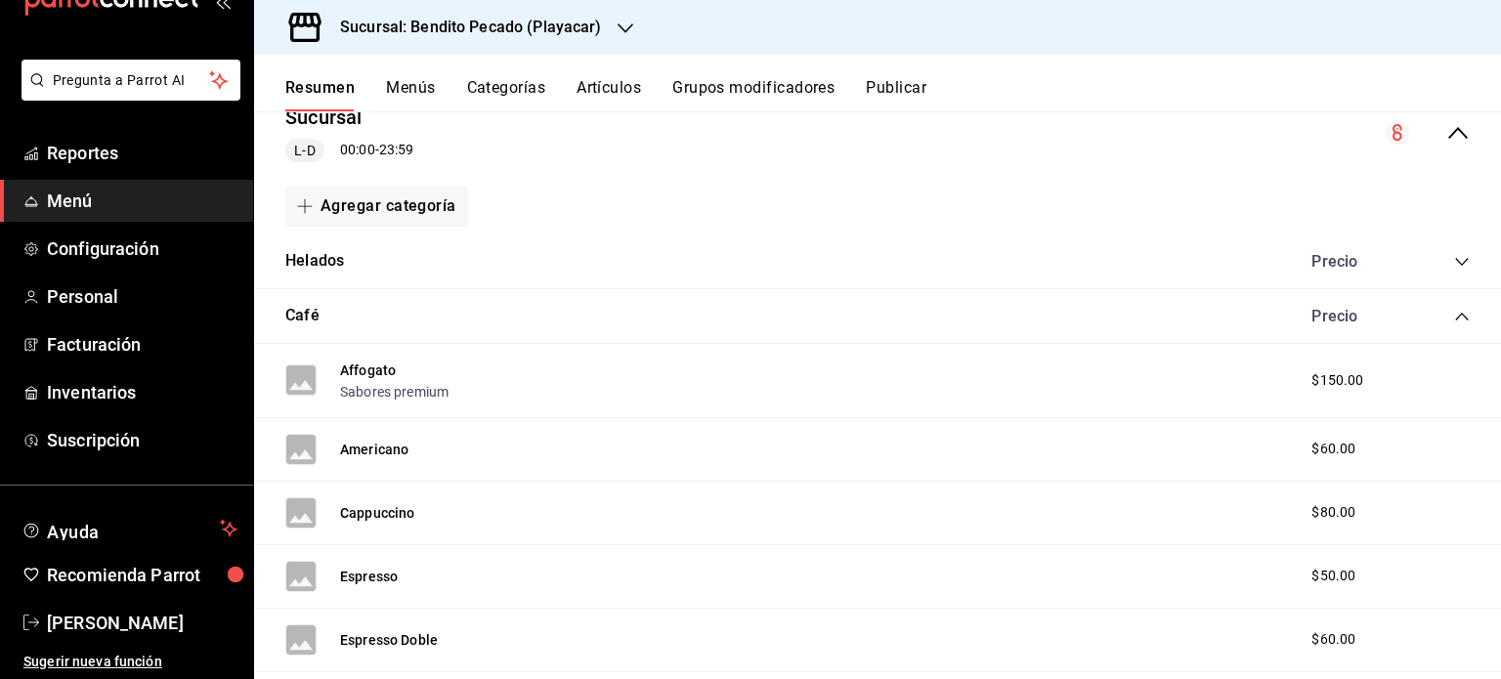
scroll to position [3257, 0]
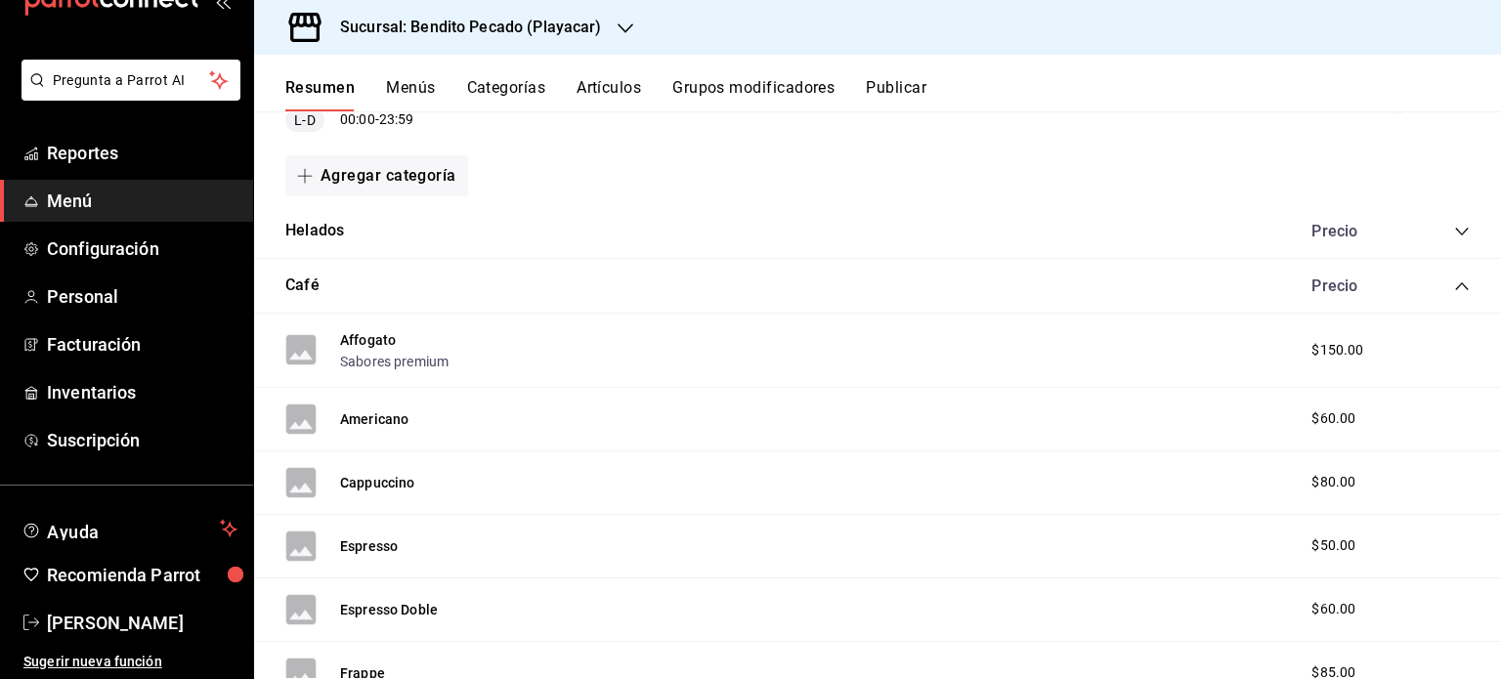
click at [1455, 282] on icon "collapse-category-row" at bounding box center [1461, 286] width 13 height 8
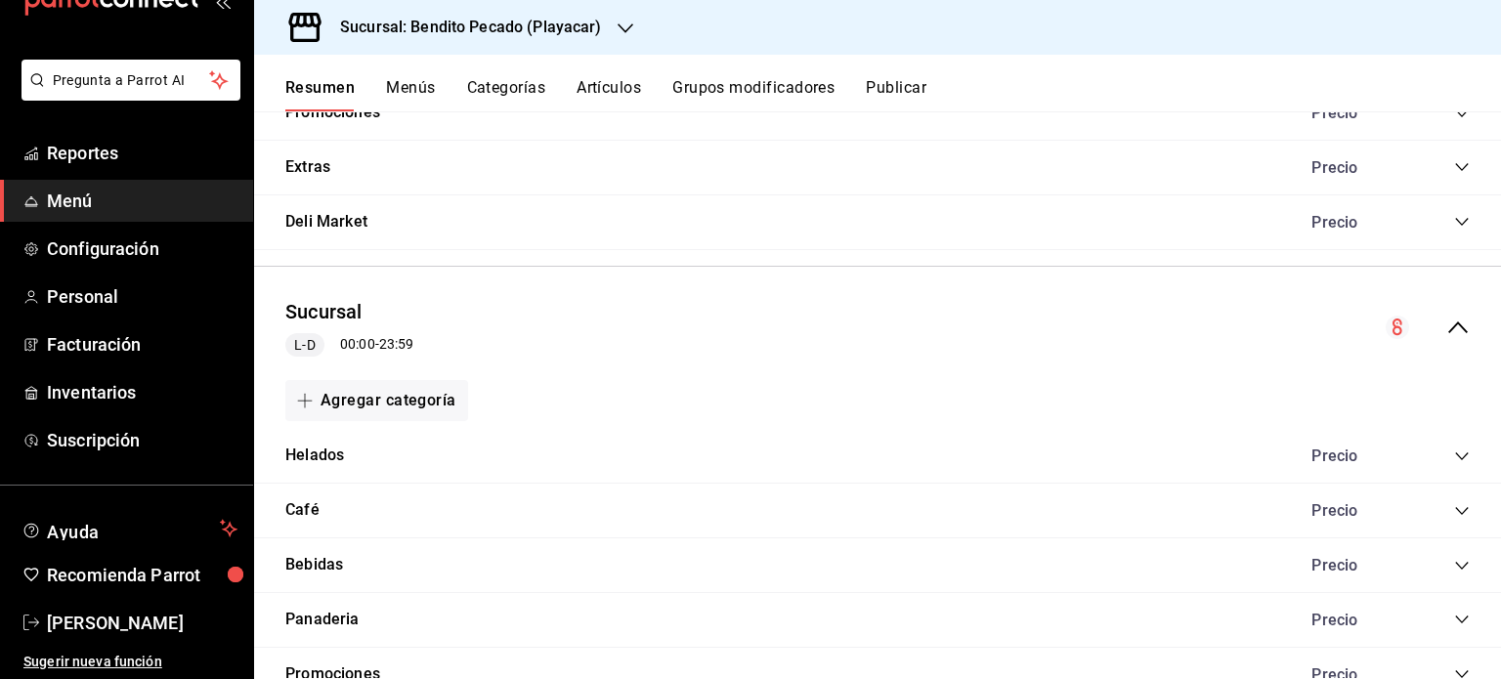
scroll to position [3030, 0]
click at [385, 402] on button "Agregar categoría" at bounding box center [376, 402] width 183 height 41
click at [380, 462] on li "Categoría existente" at bounding box center [368, 451] width 167 height 48
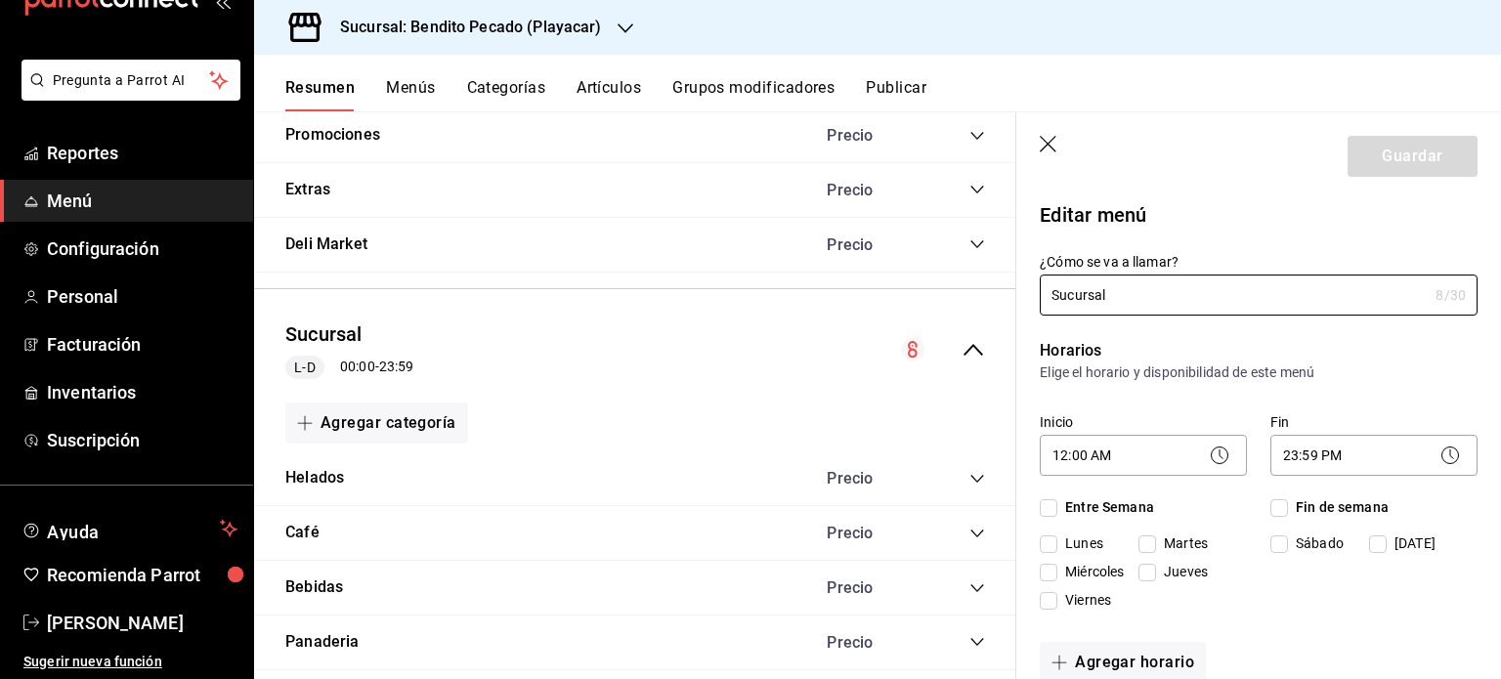
checkbox input "true"
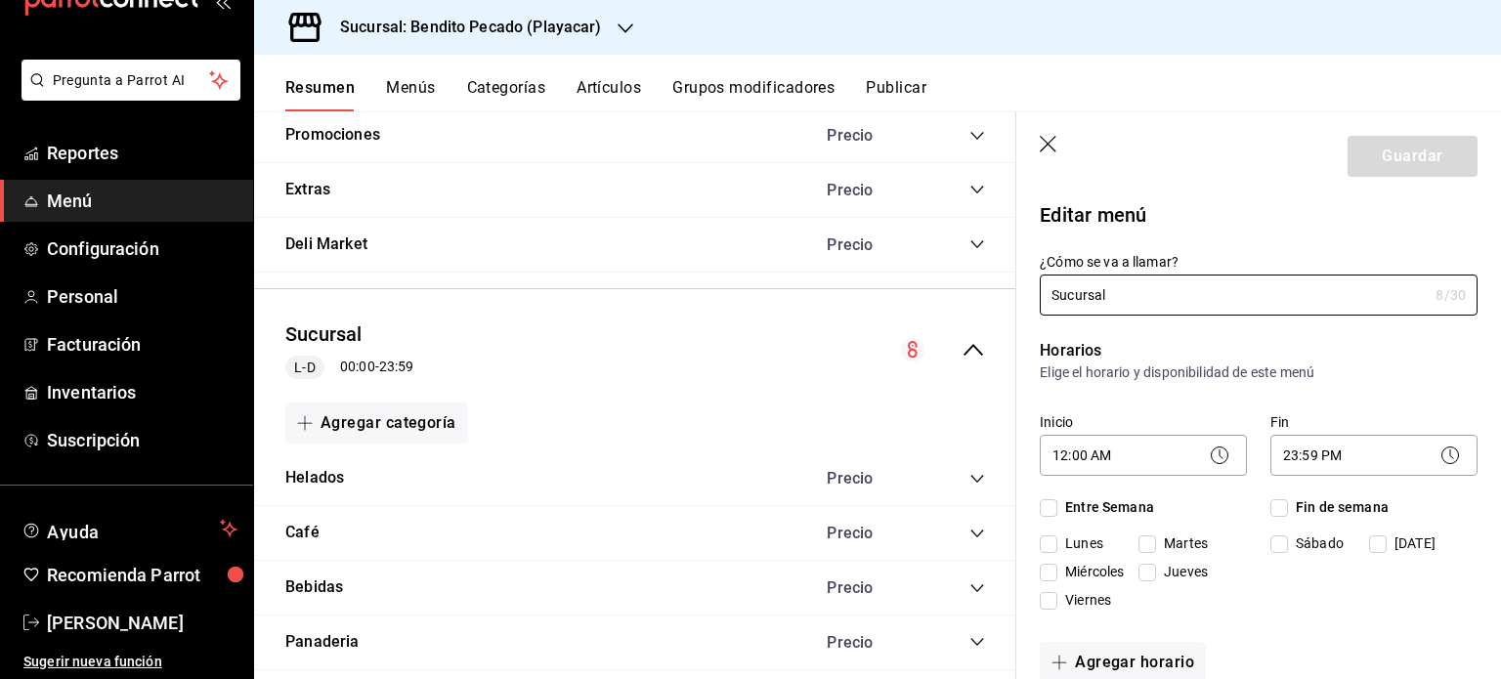
checkbox input "true"
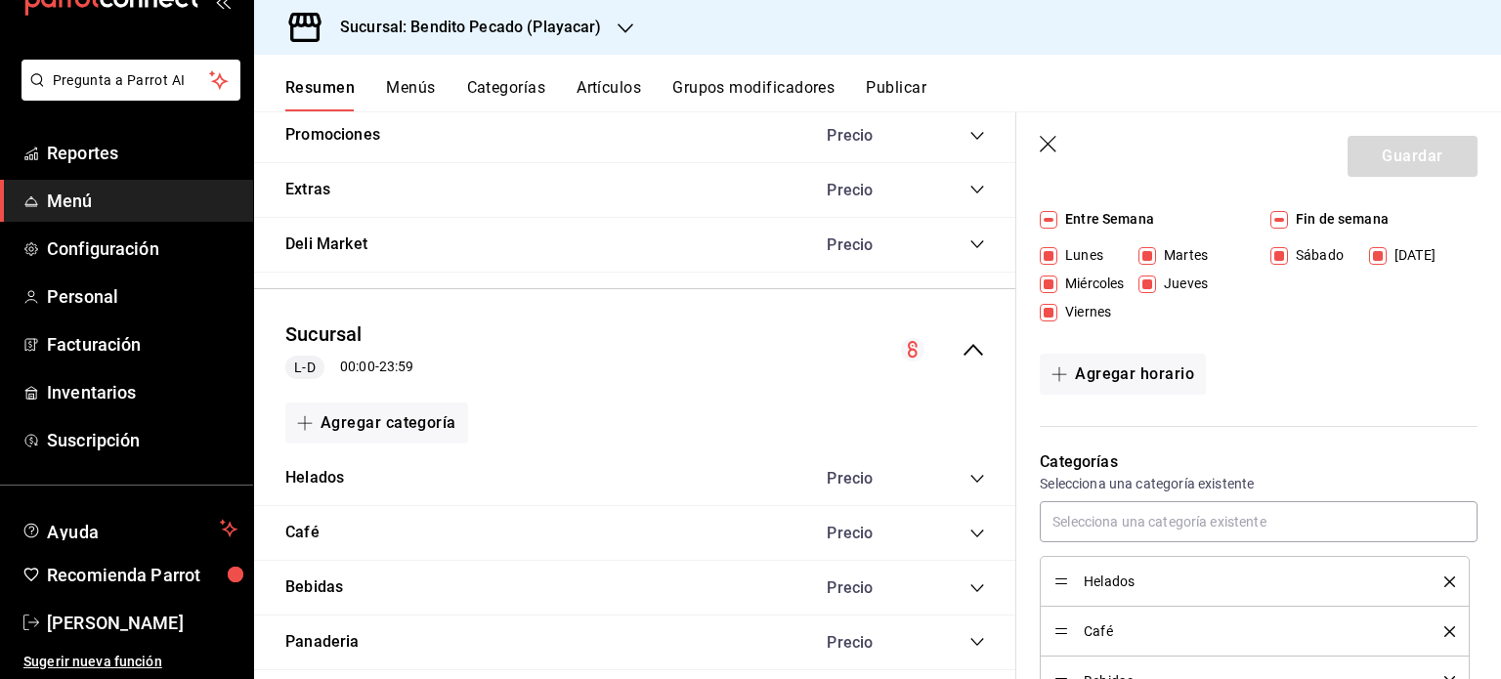
scroll to position [450, 0]
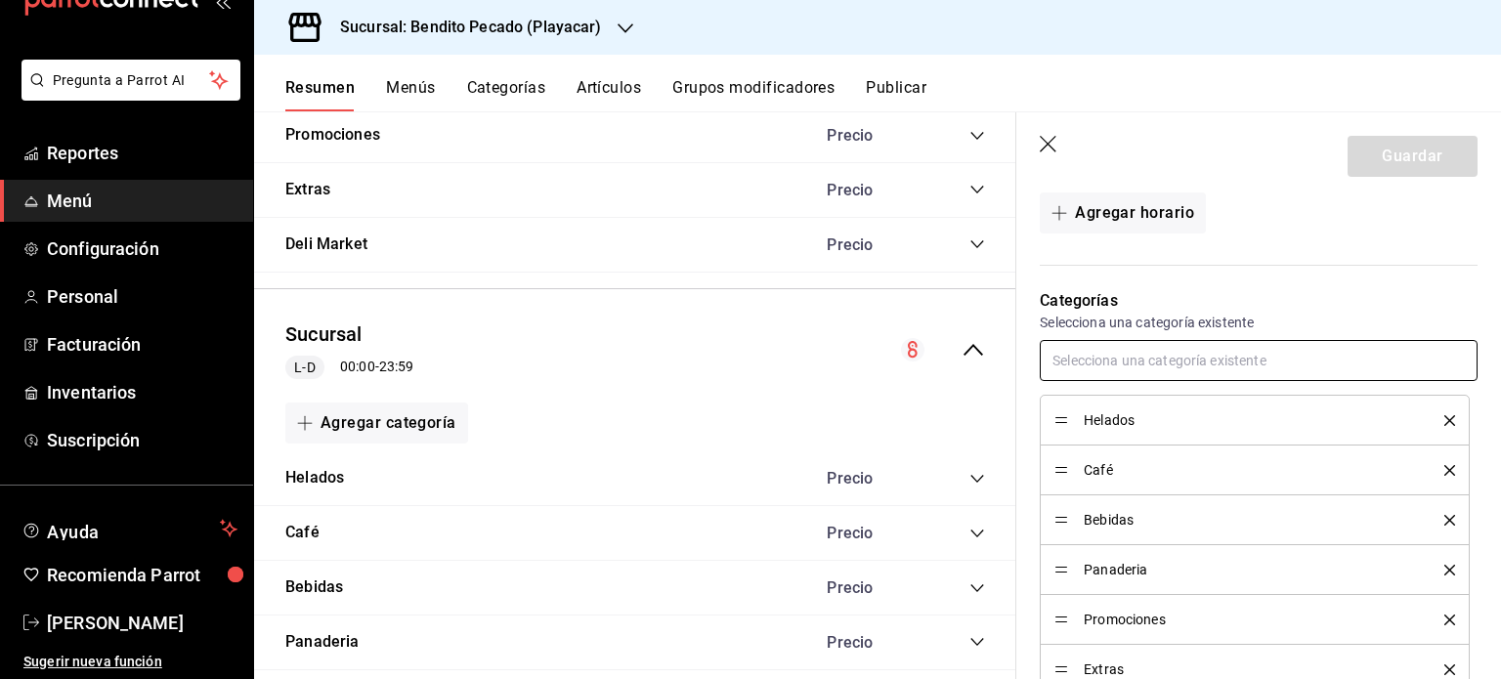
click at [1250, 374] on input "text" at bounding box center [1259, 360] width 438 height 41
type input "bis"
click at [1119, 435] on li "Bistro" at bounding box center [1251, 437] width 423 height 32
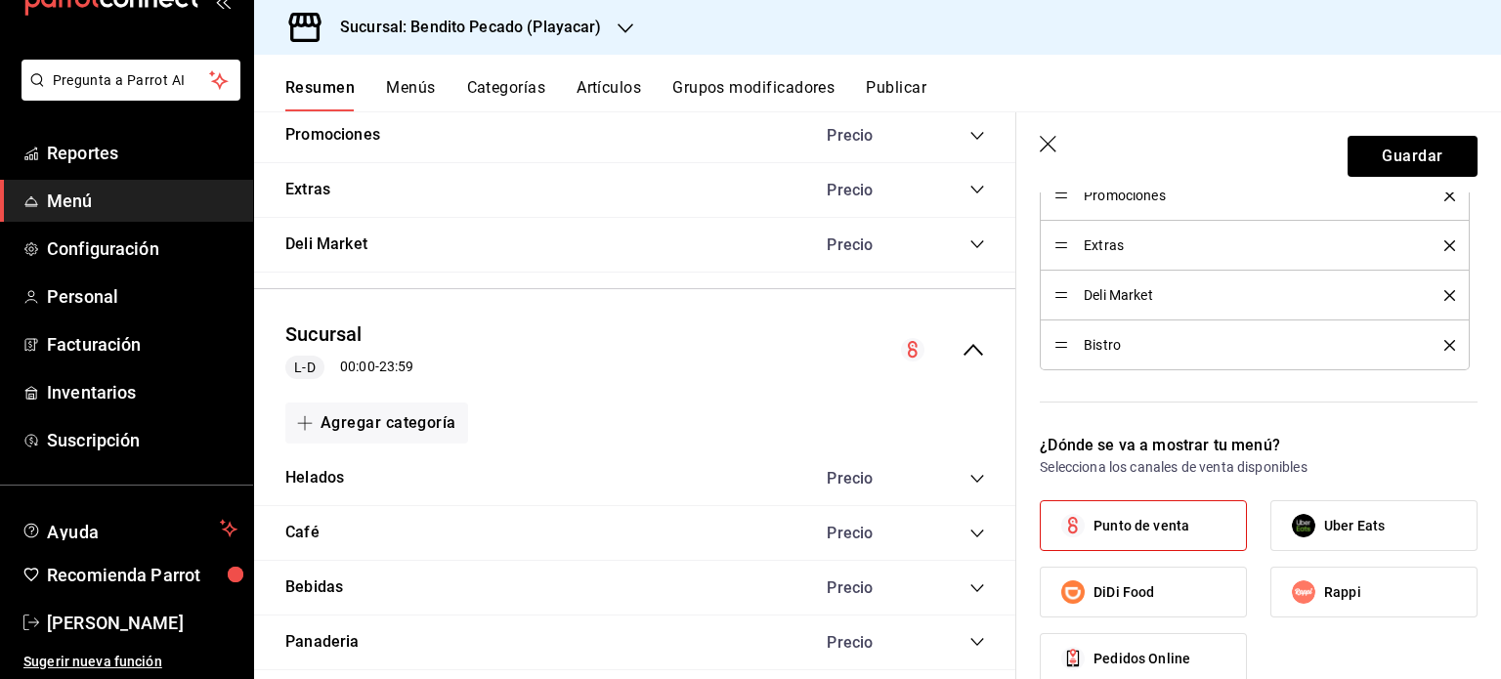
scroll to position [880, 0]
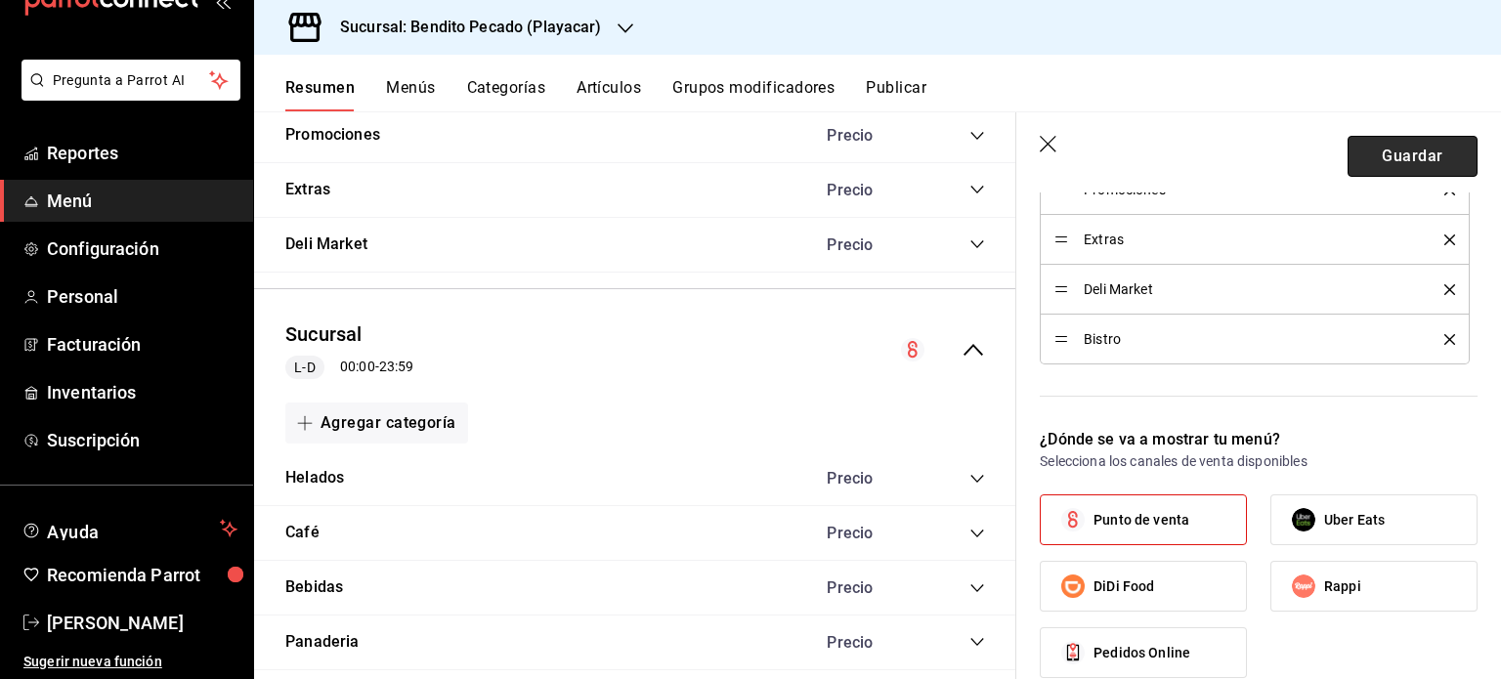
click at [1396, 166] on button "Guardar" at bounding box center [1413, 156] width 130 height 41
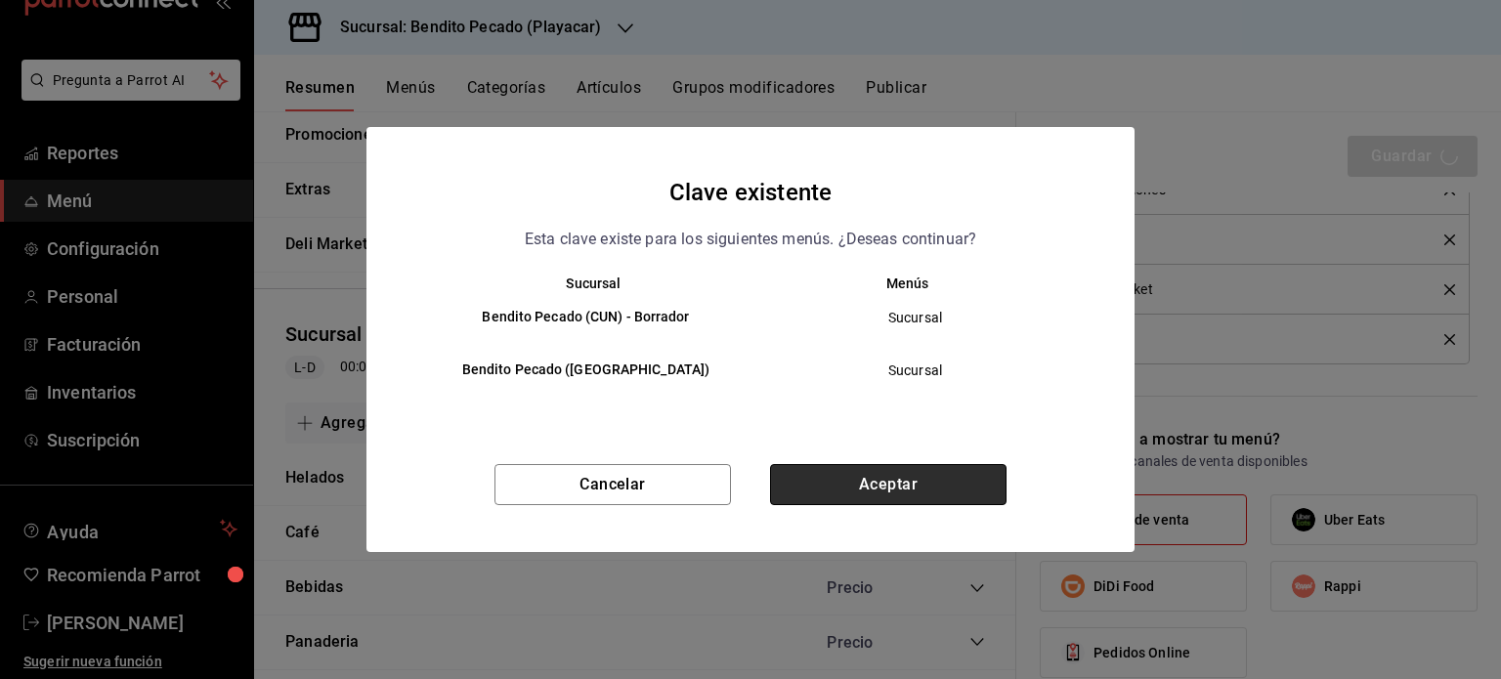
click at [962, 484] on button "Aceptar" at bounding box center [888, 484] width 237 height 41
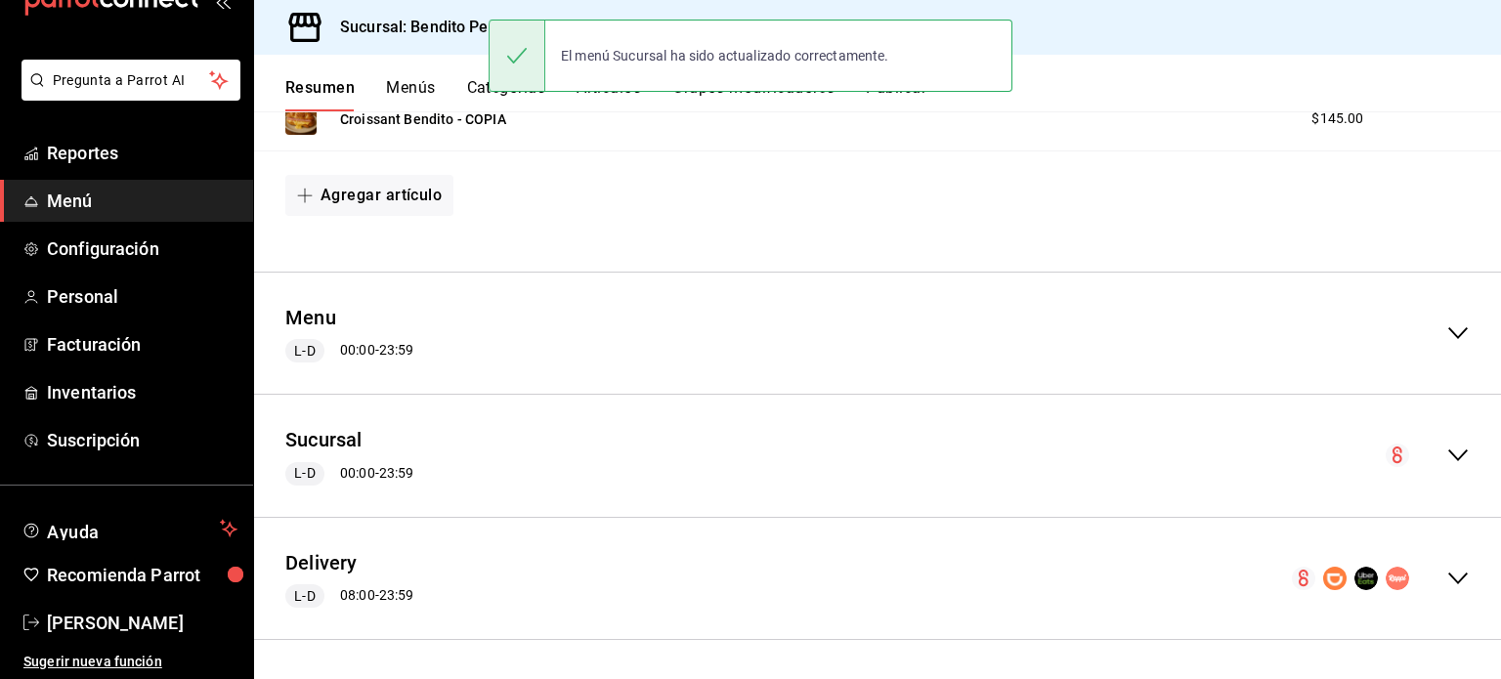
scroll to position [1312, 0]
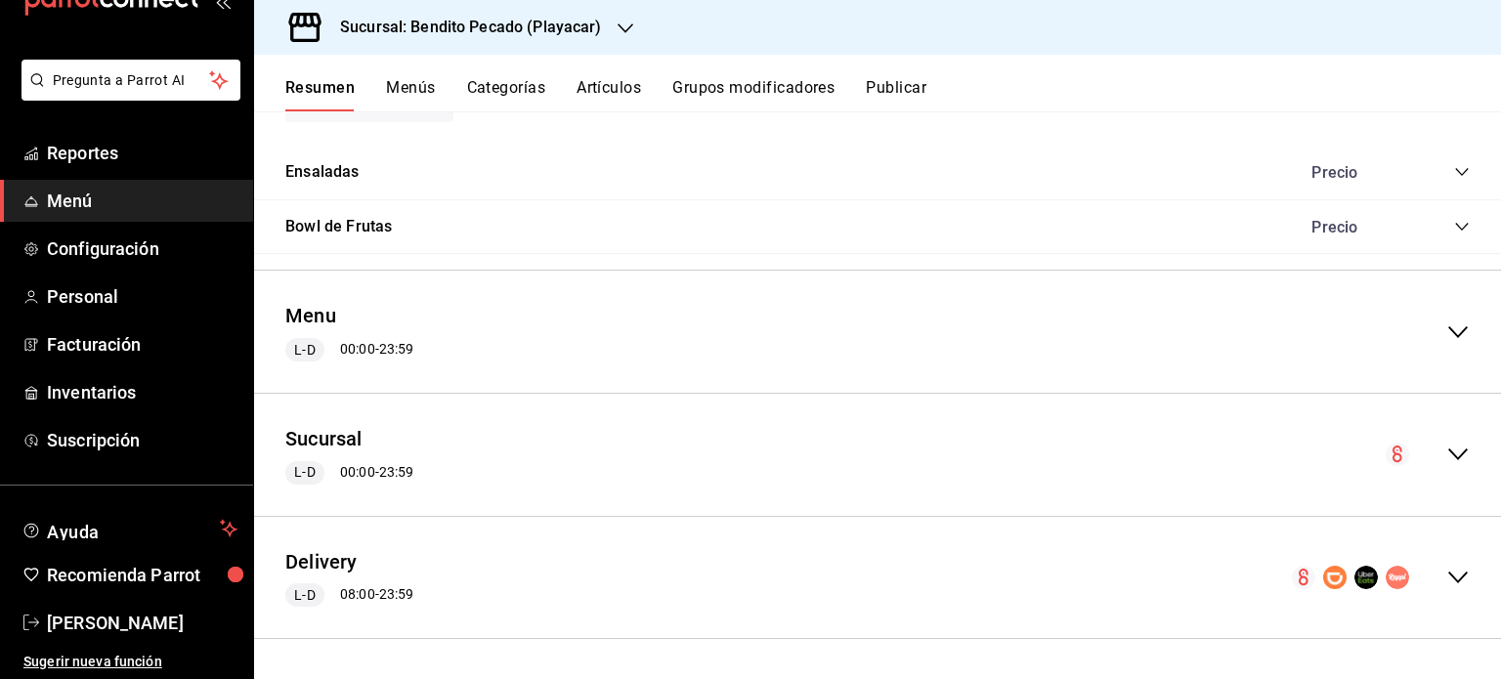
click at [1447, 455] on icon "collapse-menu-row" at bounding box center [1458, 454] width 23 height 23
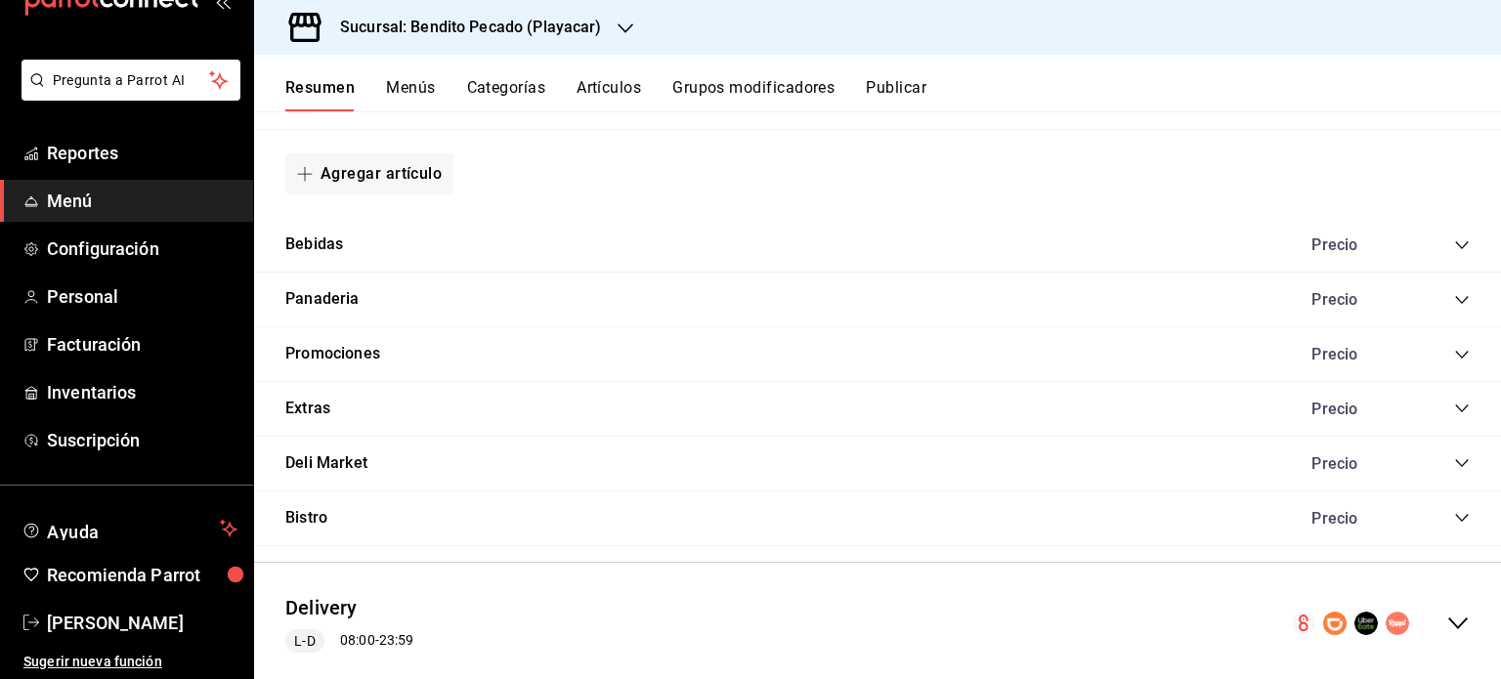
scroll to position [3860, 0]
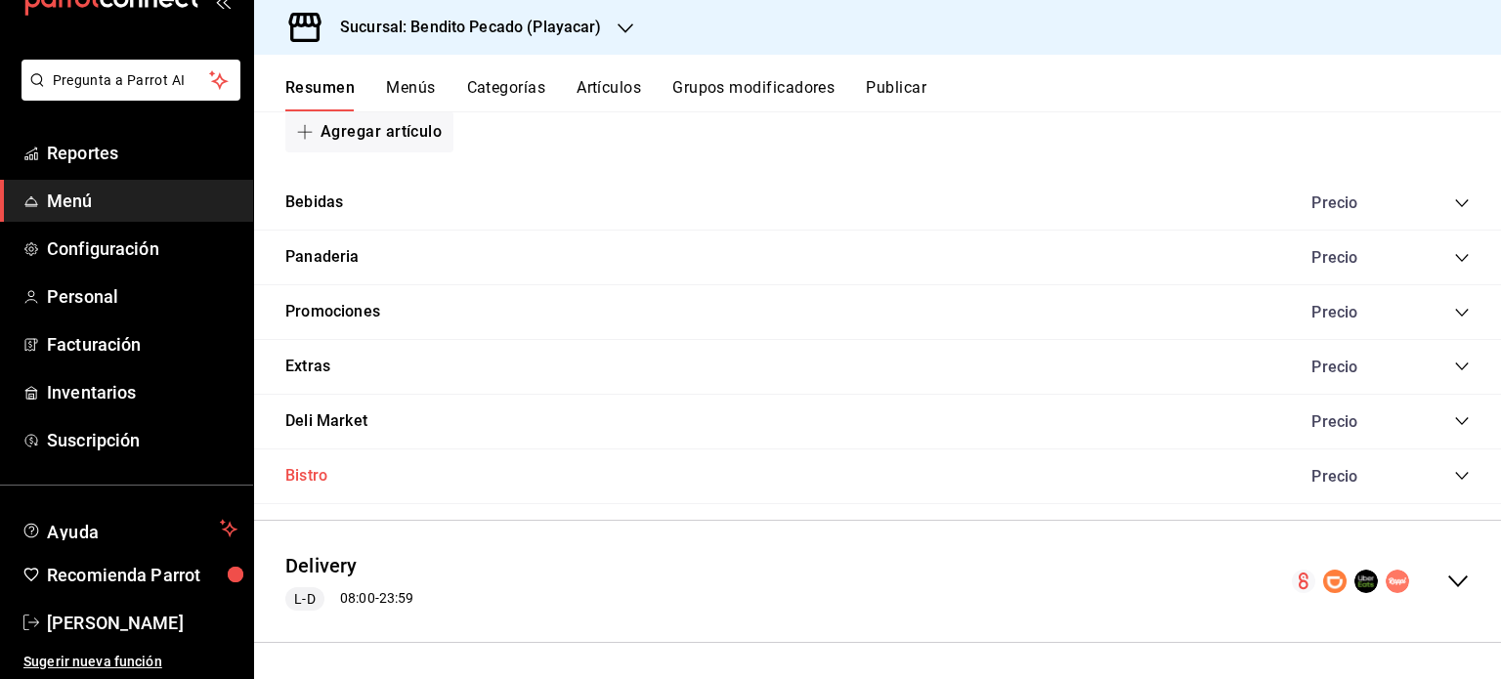
click at [323, 465] on button "Bistro" at bounding box center [306, 476] width 42 height 22
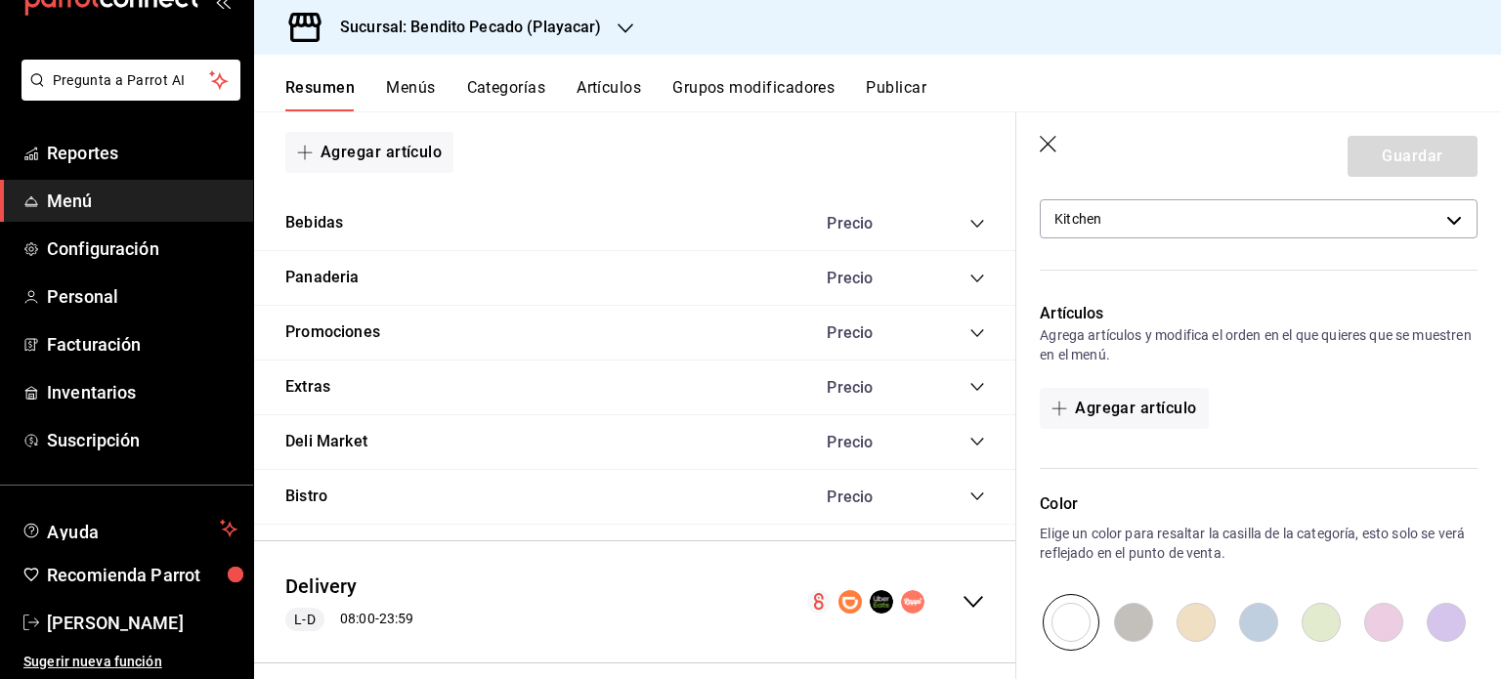
scroll to position [569, 0]
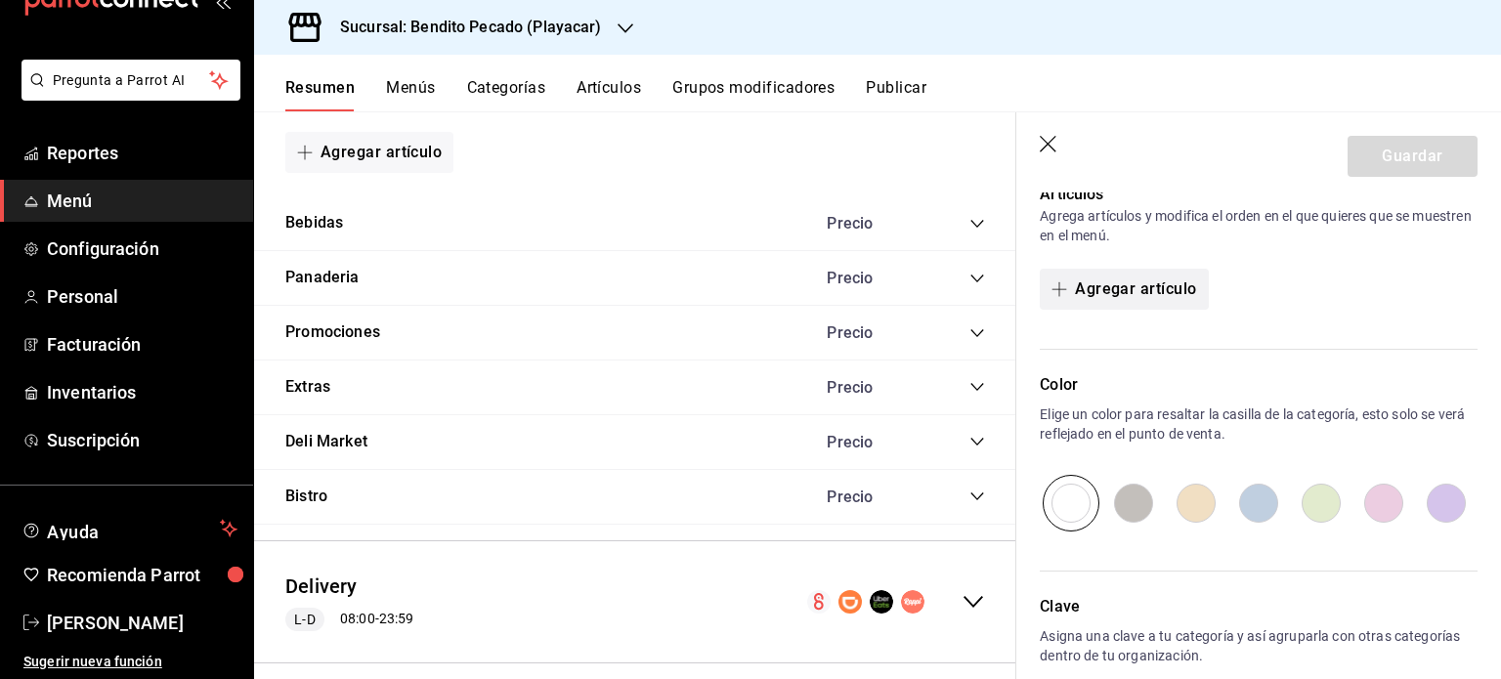
click at [1154, 280] on button "Agregar artículo" at bounding box center [1124, 289] width 168 height 41
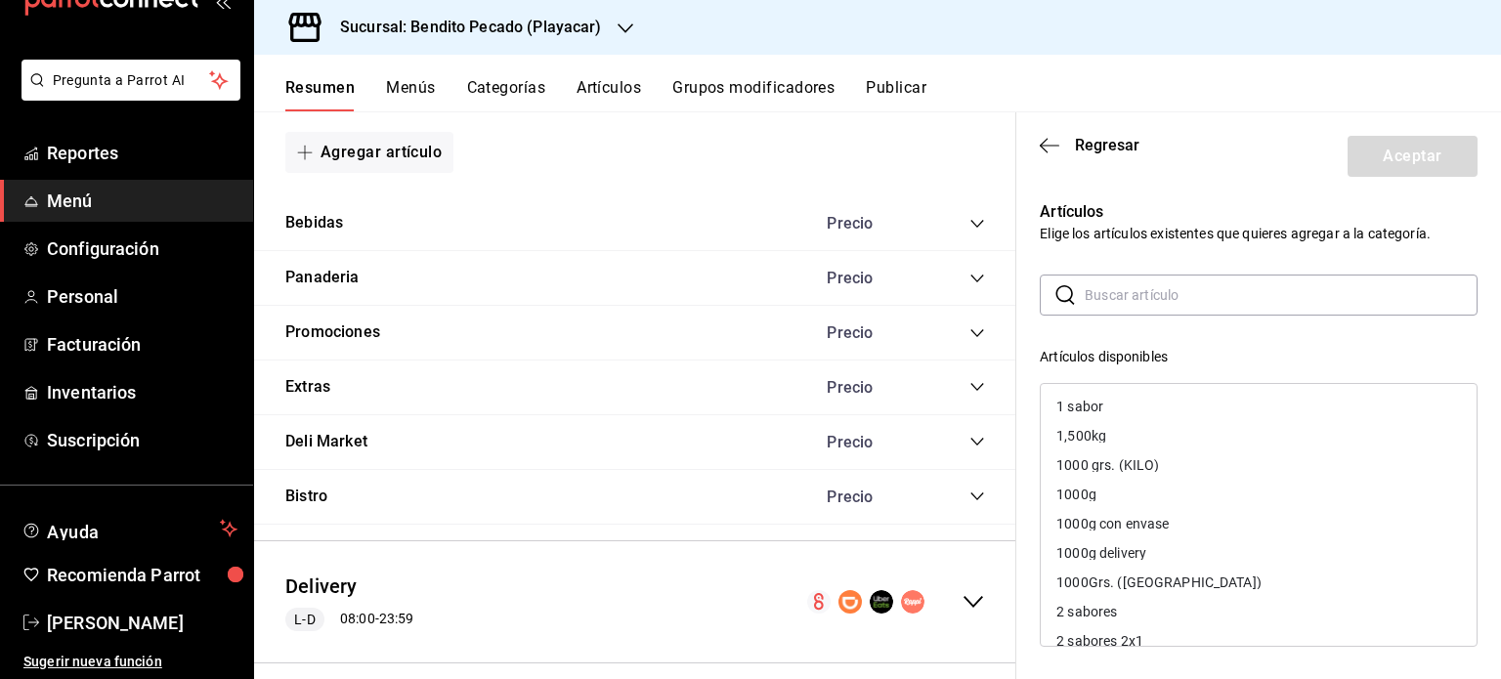
click at [1148, 289] on input "text" at bounding box center [1281, 295] width 393 height 39
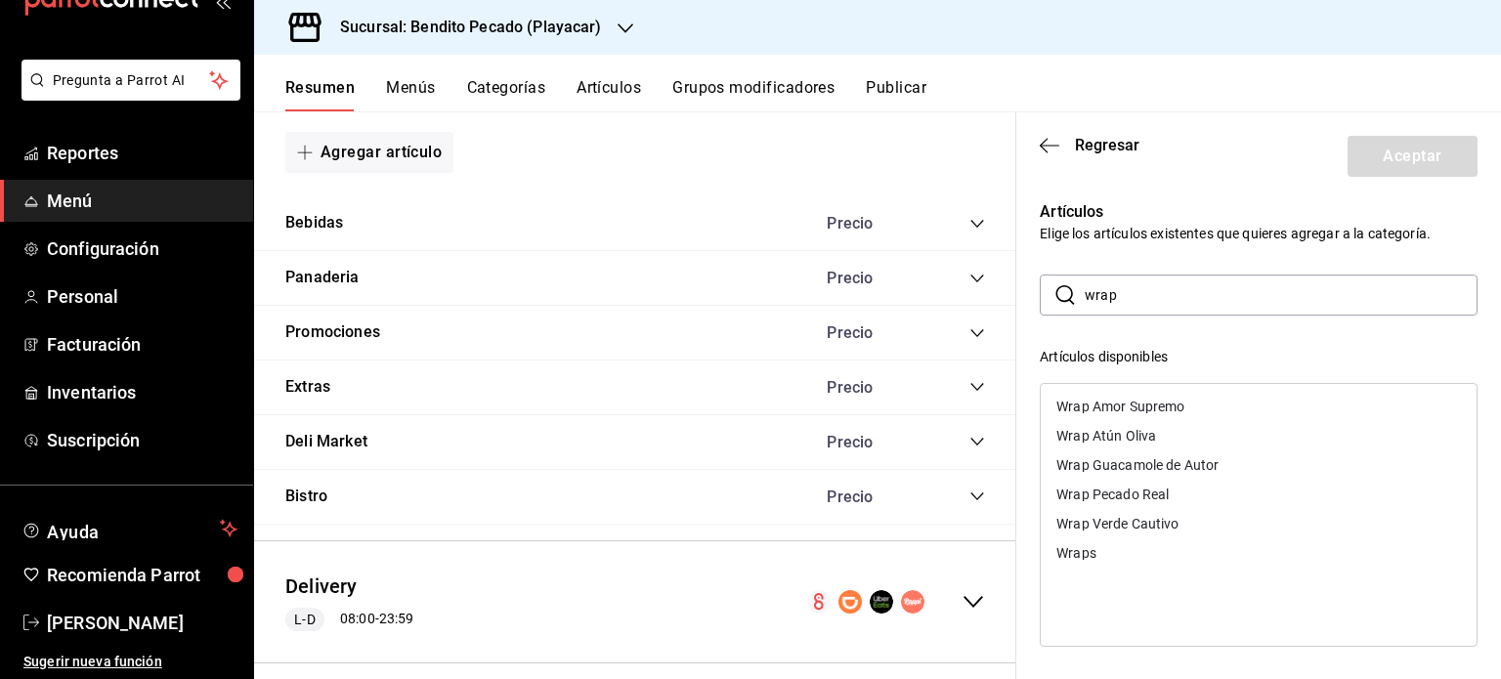
click at [1095, 546] on div "Wraps" at bounding box center [1077, 553] width 40 height 14
click at [1181, 298] on input "wrap" at bounding box center [1281, 295] width 393 height 39
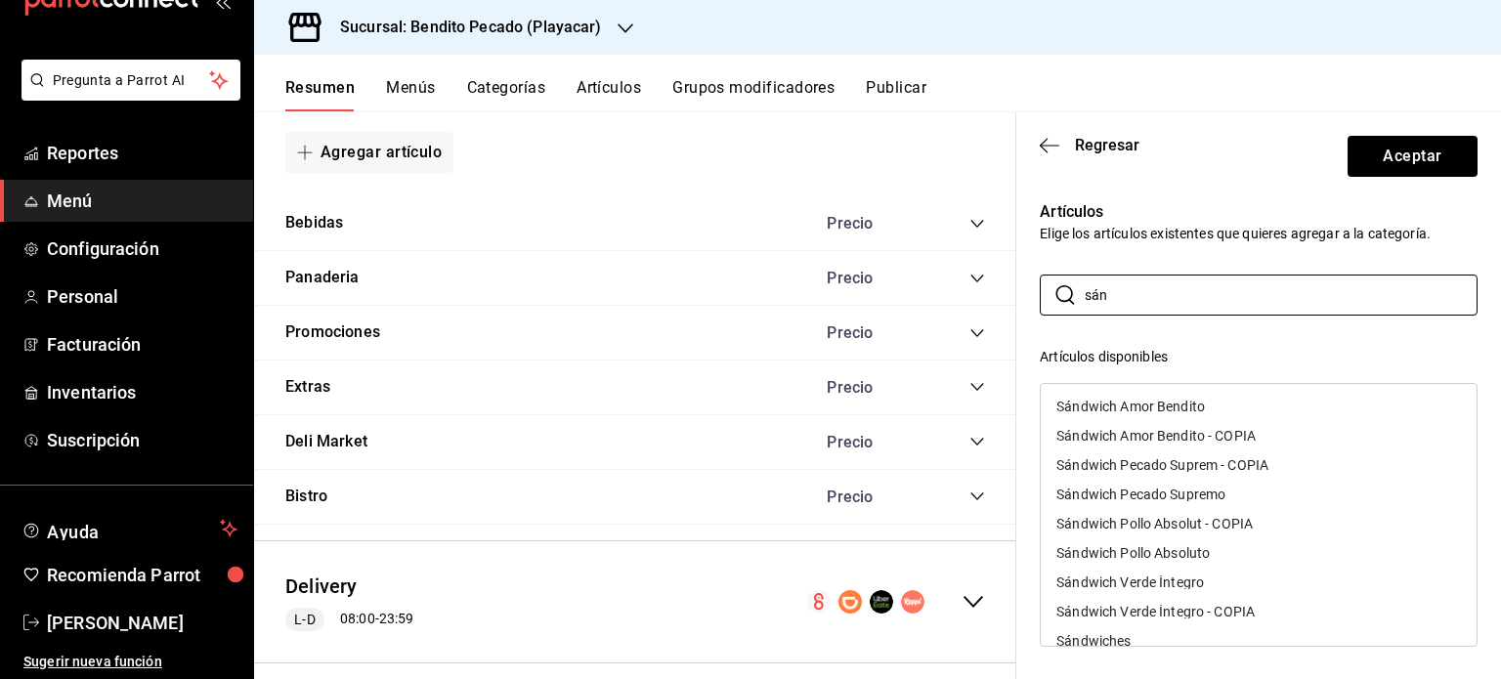
click at [1130, 640] on div "Sándwiches" at bounding box center [1094, 641] width 74 height 14
click at [1122, 292] on input "sán" at bounding box center [1281, 295] width 393 height 39
type input "n"
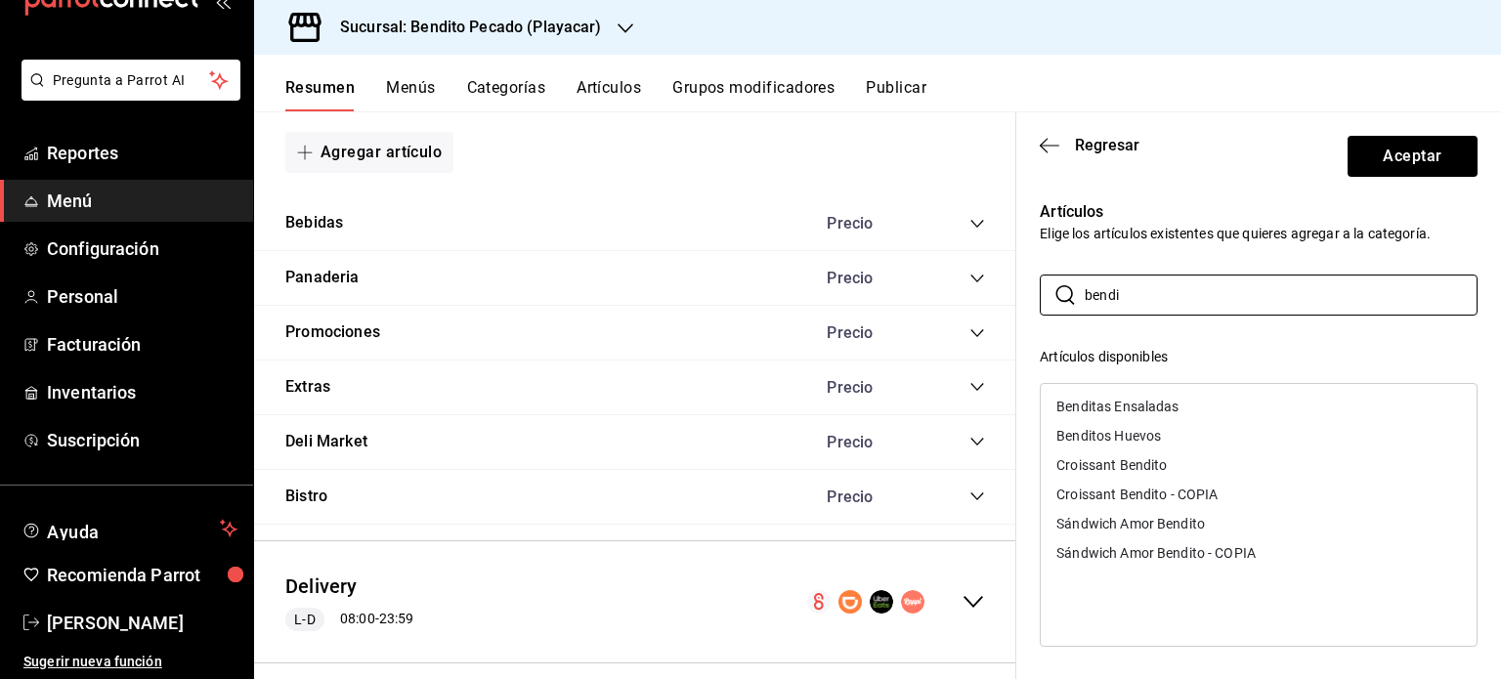
type input "bendi"
click at [1197, 405] on div "Benditas Ensaladas" at bounding box center [1259, 406] width 436 height 29
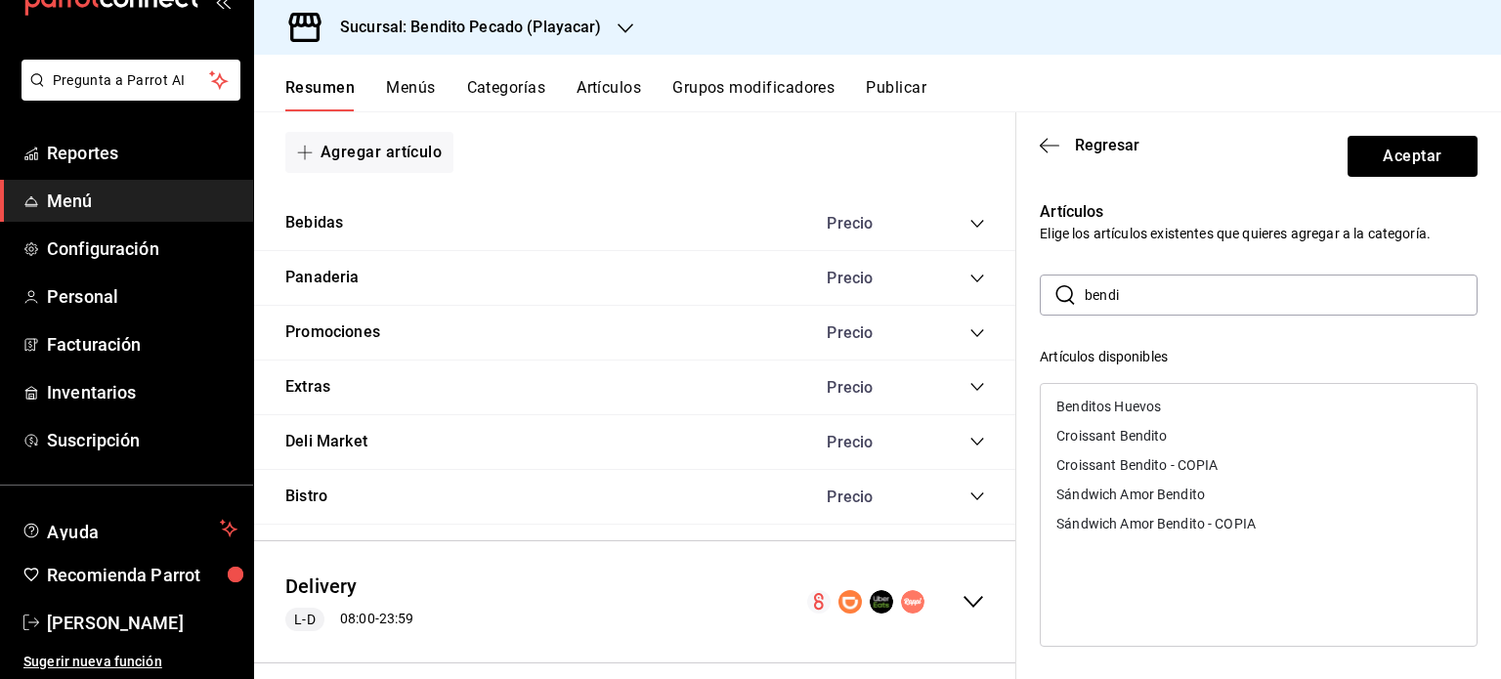
click at [1291, 282] on input "bendi" at bounding box center [1281, 295] width 393 height 39
click at [1177, 414] on div "Benditos Huevos" at bounding box center [1259, 406] width 436 height 29
click at [1160, 296] on input "bend" at bounding box center [1281, 295] width 393 height 39
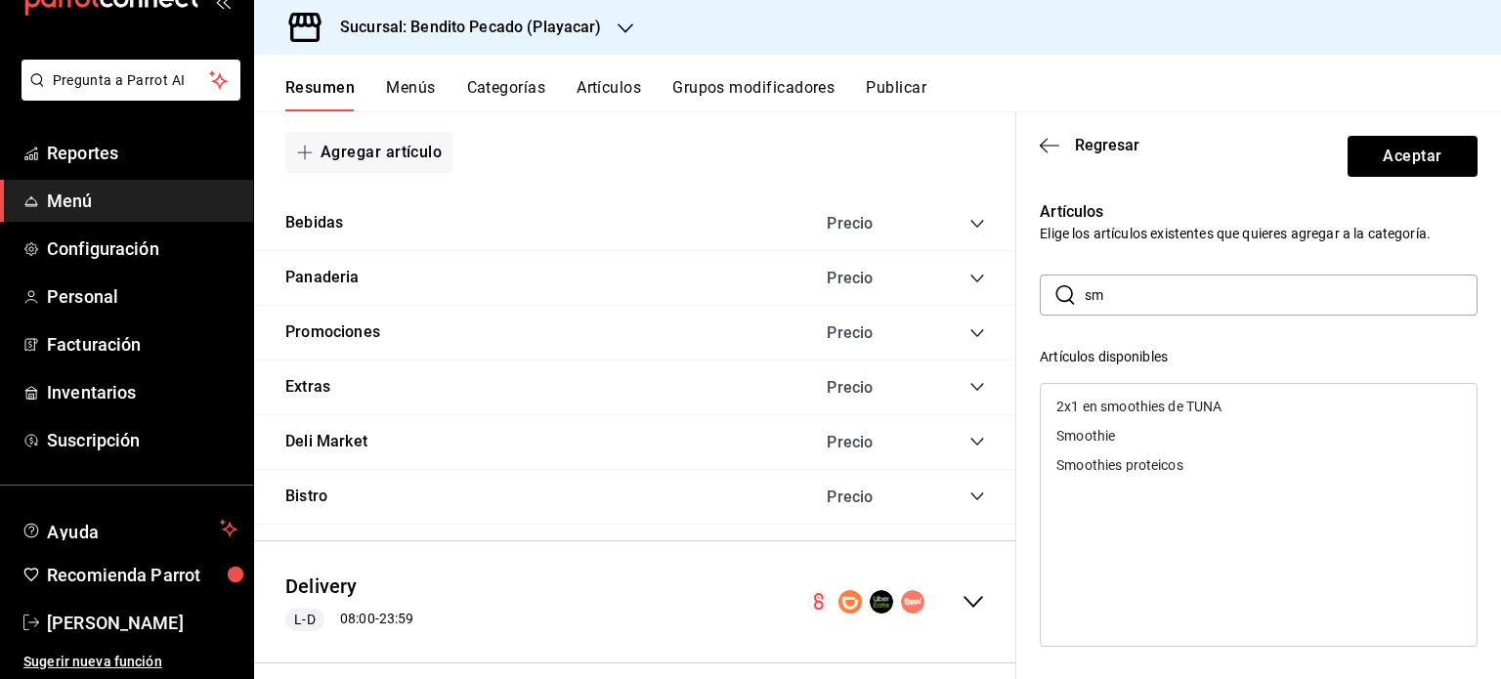
click at [1132, 456] on div "Smoothies proteicos" at bounding box center [1259, 465] width 436 height 29
click at [1165, 309] on input "sm" at bounding box center [1281, 295] width 393 height 39
click at [1152, 464] on div "Bowls de frutas" at bounding box center [1105, 465] width 97 height 14
click at [1131, 304] on input "bow" at bounding box center [1281, 295] width 393 height 39
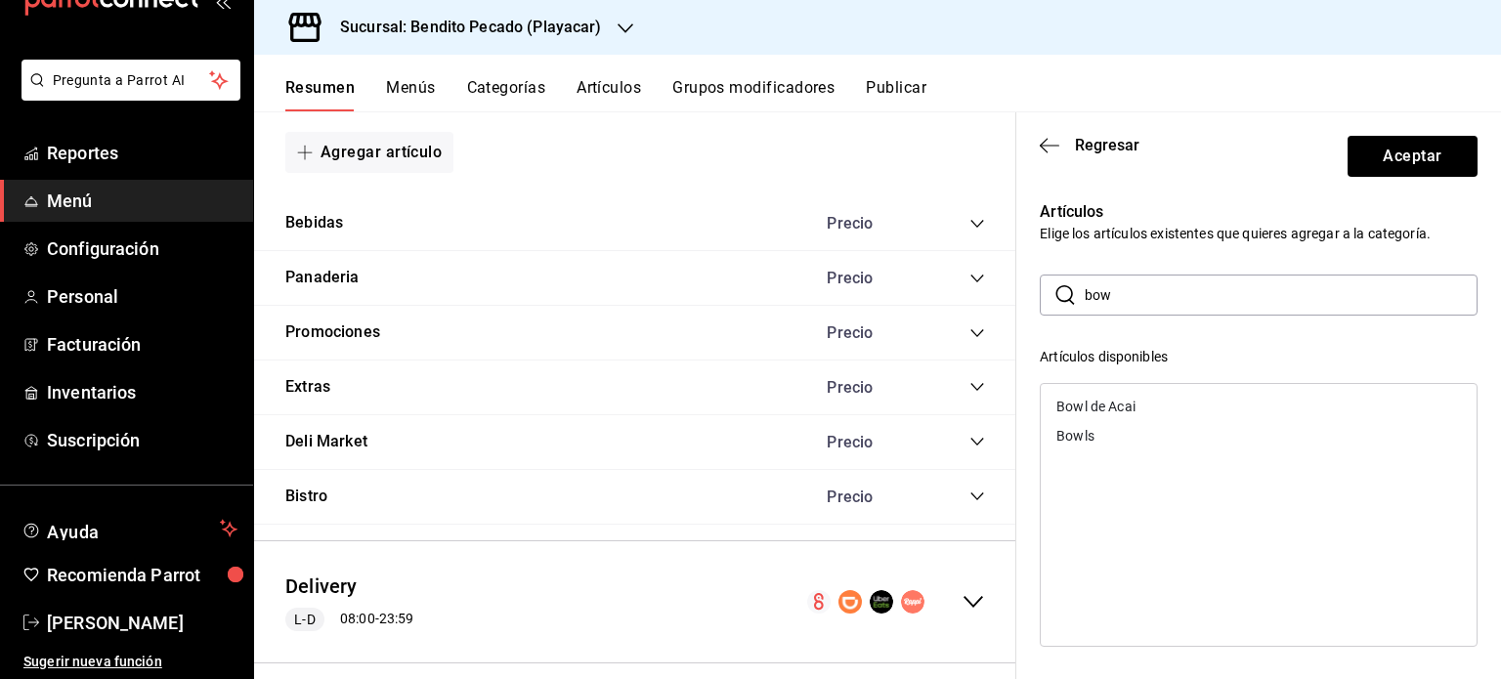
click at [1131, 304] on input "bow" at bounding box center [1281, 295] width 393 height 39
click at [1124, 405] on div "Menú KIDS" at bounding box center [1090, 407] width 67 height 14
click at [1140, 289] on input "kid" at bounding box center [1281, 295] width 393 height 39
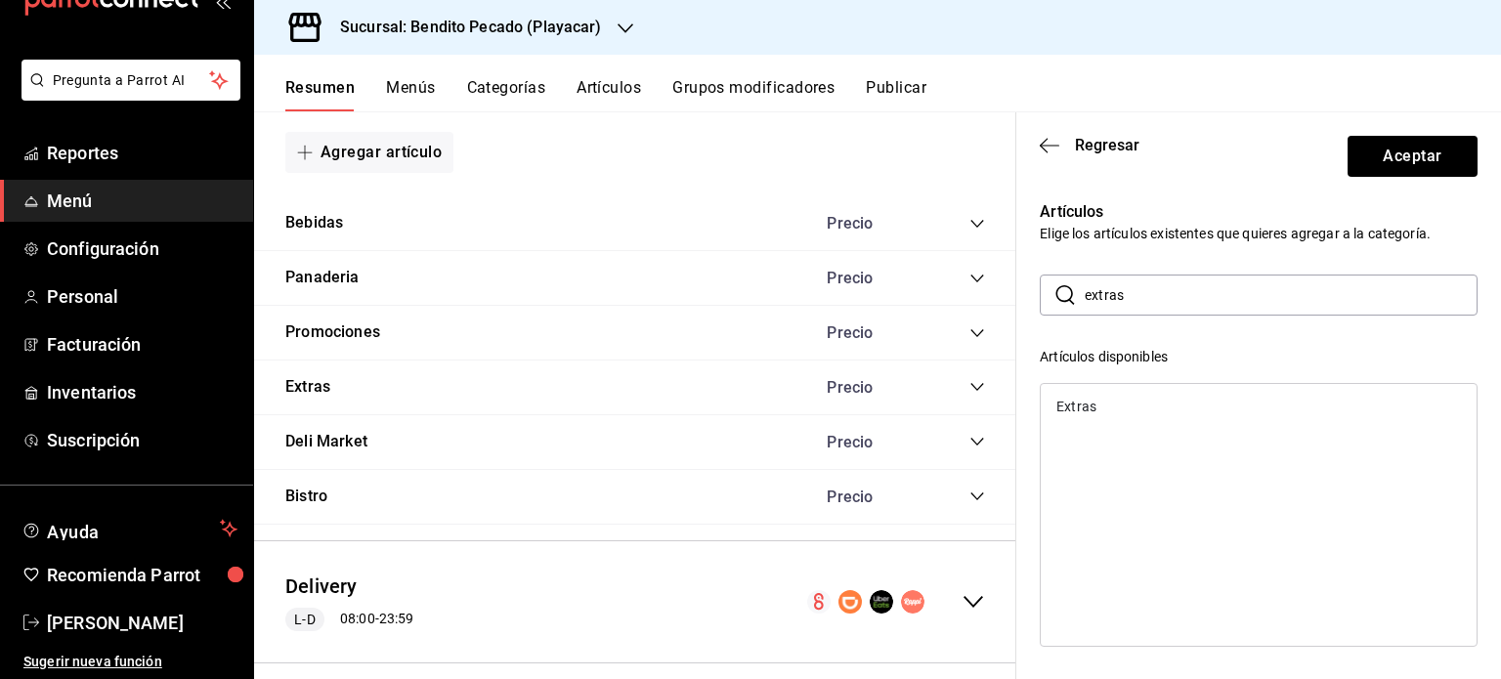
click at [1136, 411] on div "Extras" at bounding box center [1259, 406] width 436 height 29
click at [1141, 289] on input "extras" at bounding box center [1281, 295] width 393 height 39
click at [1136, 398] on div "Tostadas" at bounding box center [1259, 406] width 436 height 29
click at [1216, 298] on input "tosta" at bounding box center [1281, 295] width 393 height 39
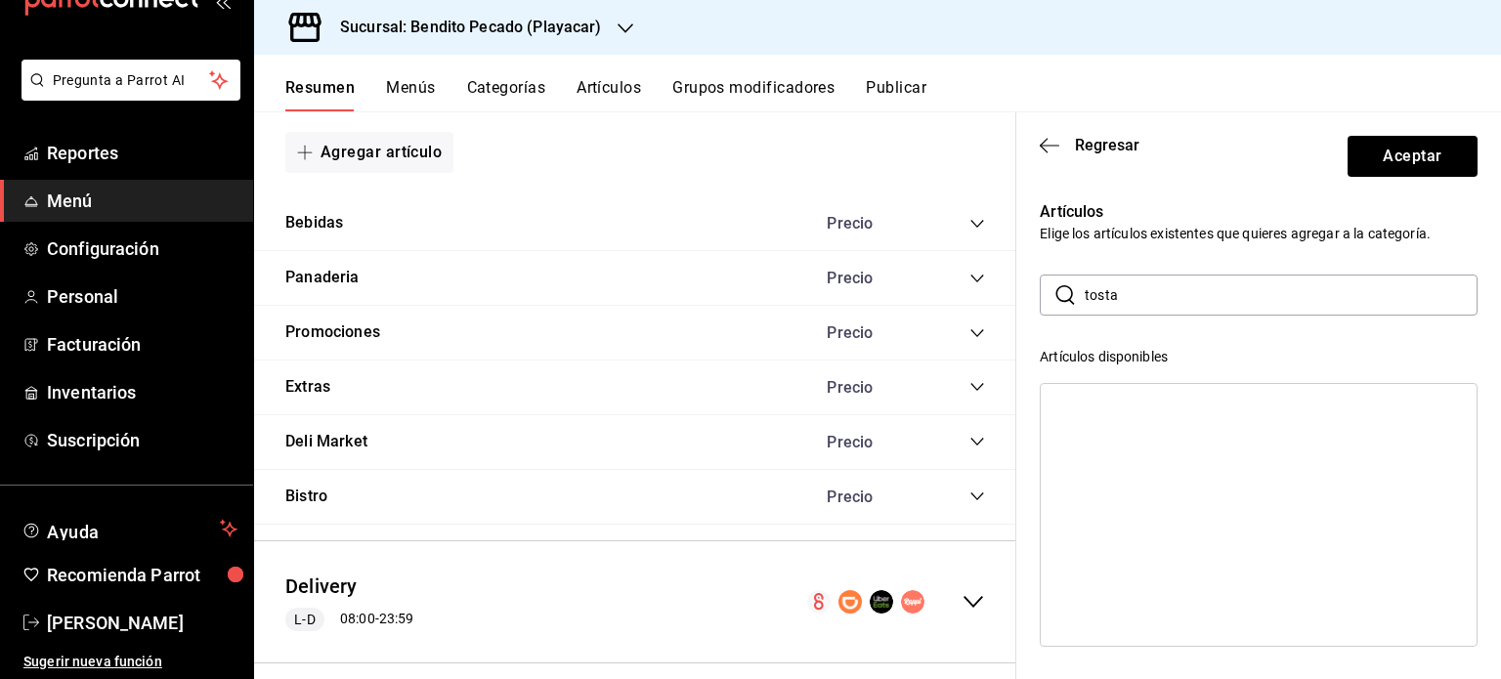
click at [1216, 298] on input "tosta" at bounding box center [1281, 295] width 393 height 39
type input "cold"
click at [1159, 404] on div "Cold press juices" at bounding box center [1108, 407] width 103 height 14
click at [1381, 152] on button "Aceptar" at bounding box center [1413, 156] width 130 height 41
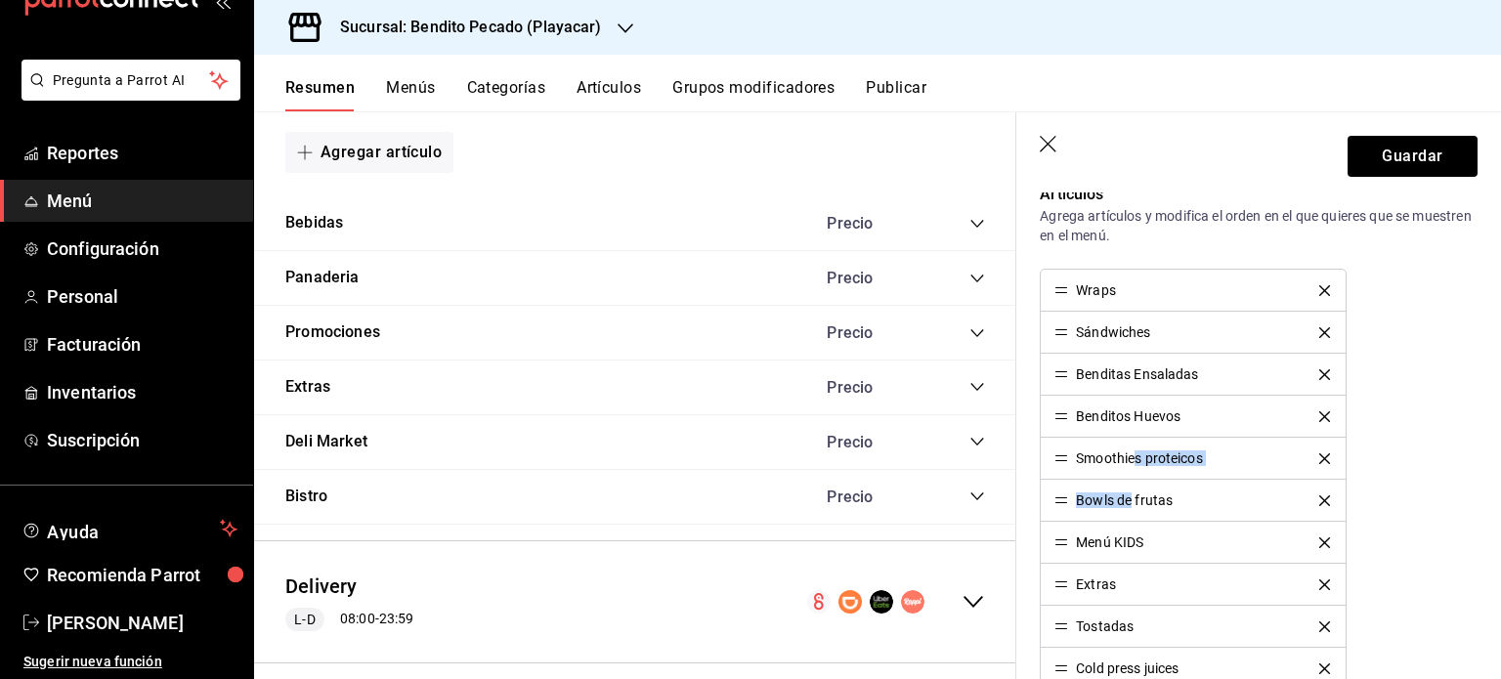
drag, startPoint x: 1134, startPoint y: 470, endPoint x: 1129, endPoint y: 515, distance: 45.2
click at [1129, 515] on ul "Wraps Sándwiches Benditas Ensaladas Benditos Huevos Smoothies proteicos Bowls d…" at bounding box center [1193, 479] width 306 height 421
drag, startPoint x: 1067, startPoint y: 458, endPoint x: 1075, endPoint y: 498, distance: 39.9
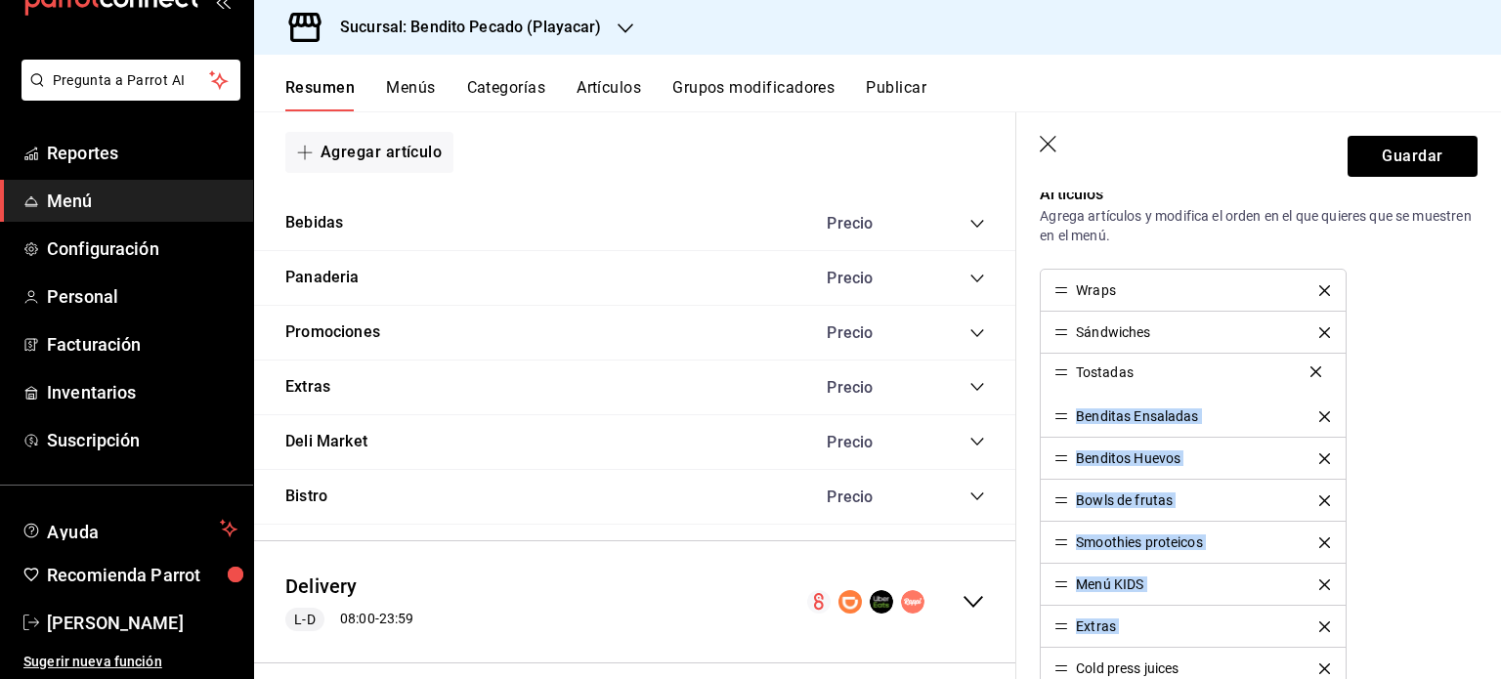
drag, startPoint x: 1063, startPoint y: 627, endPoint x: 1066, endPoint y: 374, distance: 252.2
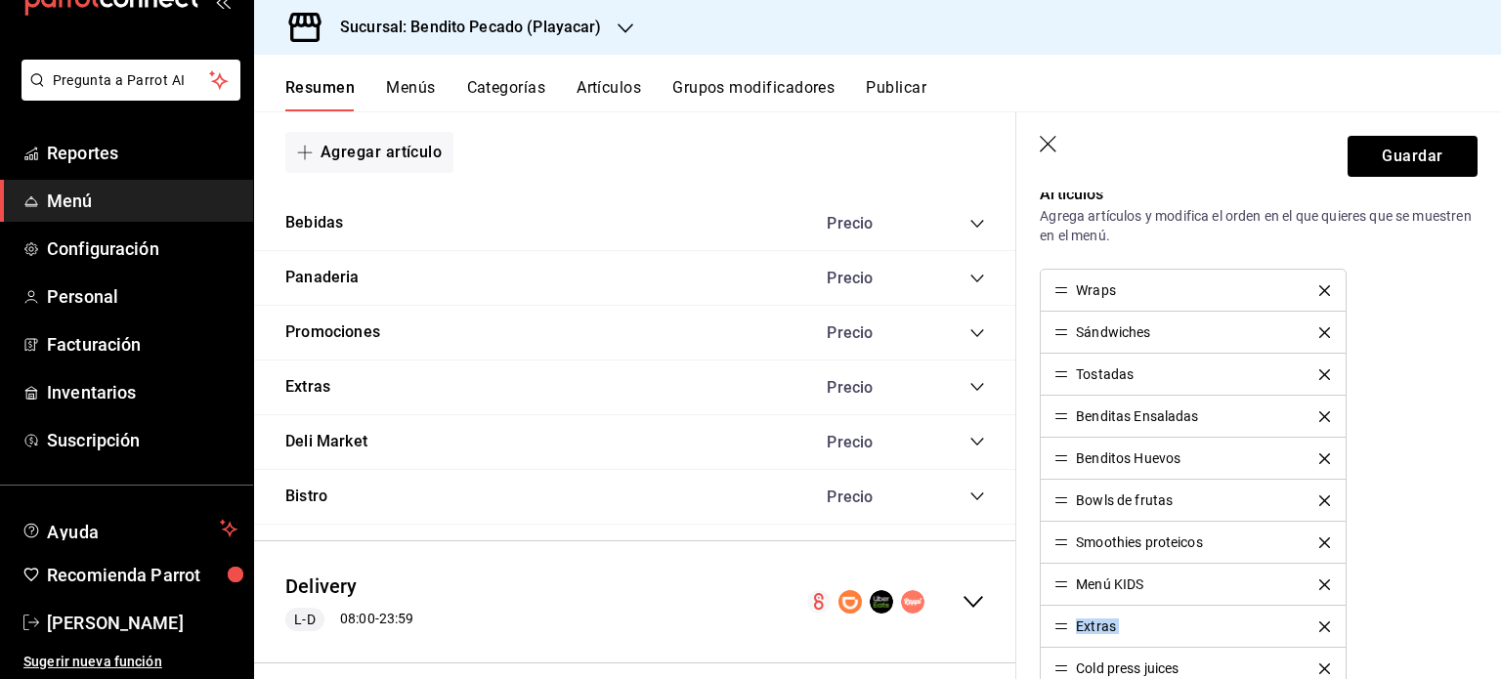
drag, startPoint x: 1067, startPoint y: 671, endPoint x: 1067, endPoint y: 625, distance: 45.9
click at [1067, 625] on ul "Wraps Sándwiches Tostadas Benditas Ensaladas Benditos Huevos Bowls de frutas Sm…" at bounding box center [1193, 479] width 306 height 421
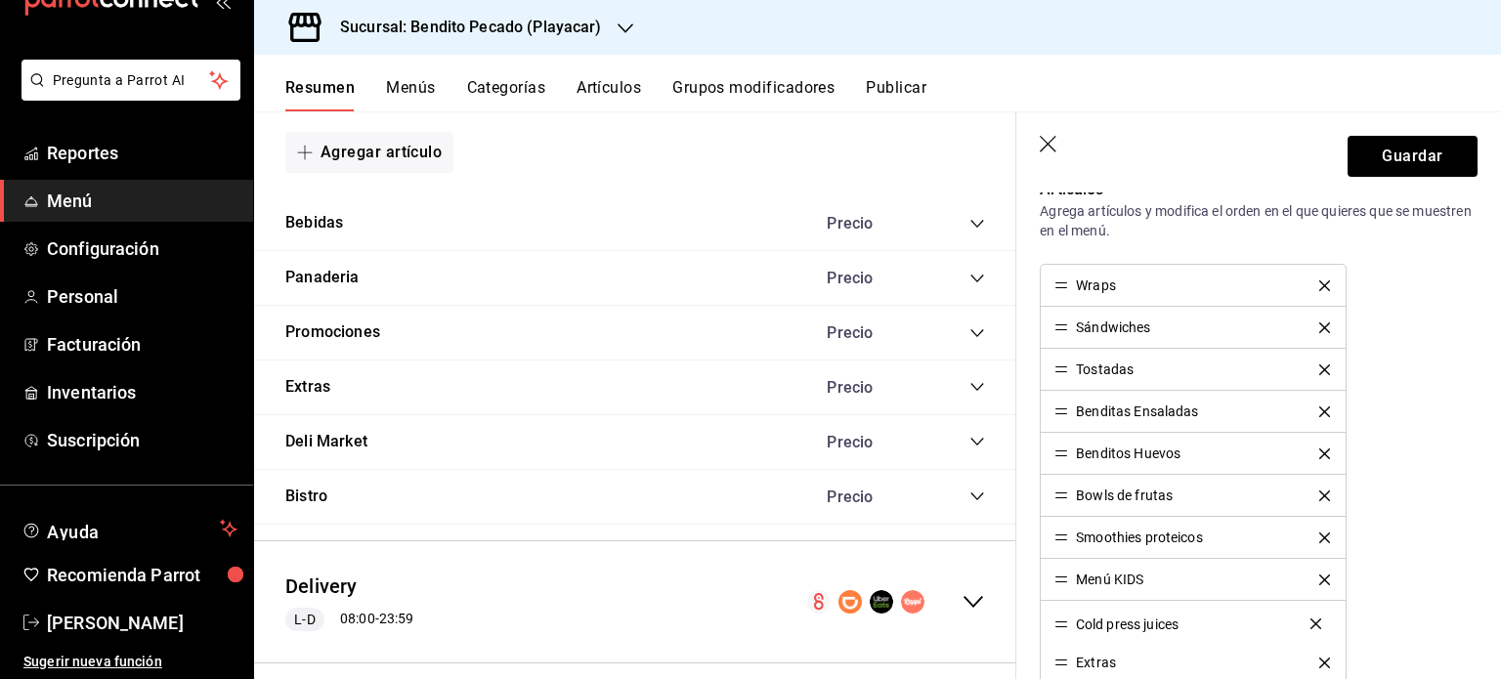
drag, startPoint x: 1061, startPoint y: 667, endPoint x: 1063, endPoint y: 626, distance: 41.2
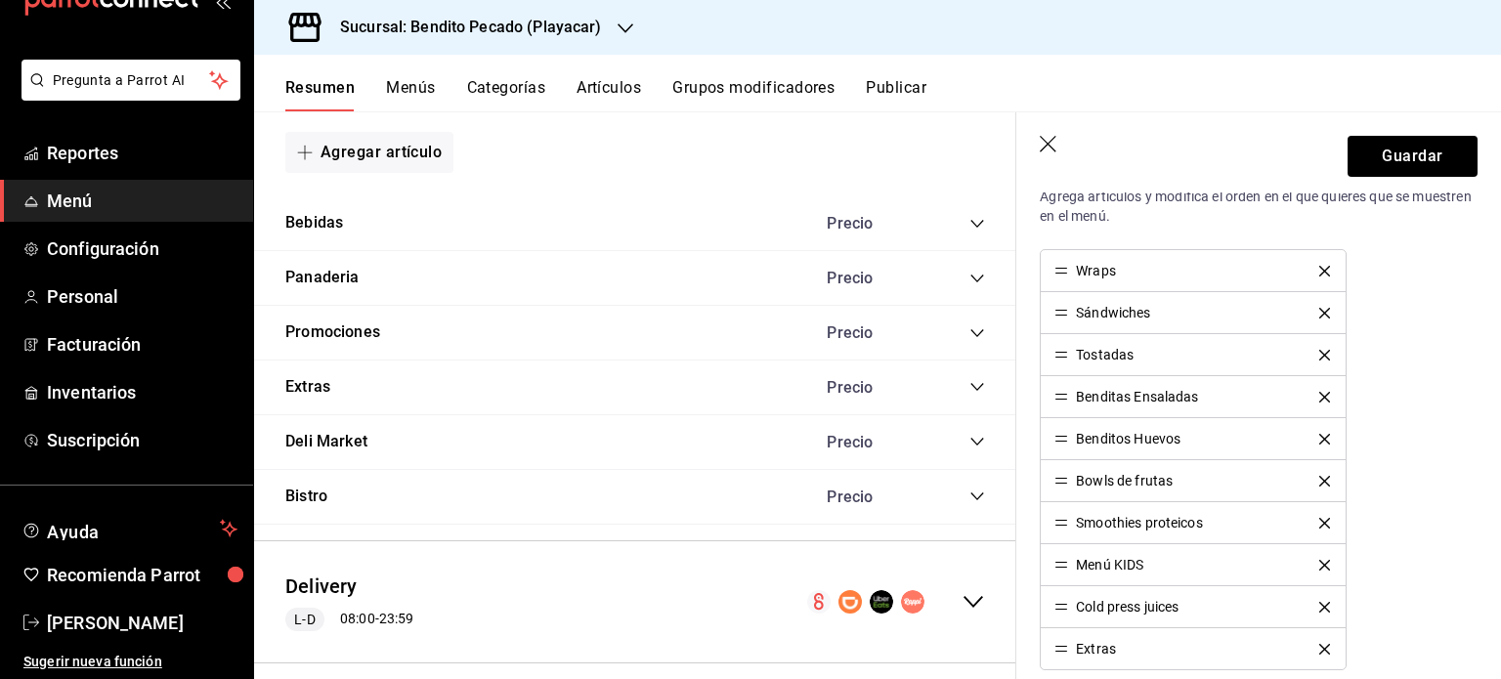
scroll to position [587, 0]
click at [1394, 163] on button "Guardar" at bounding box center [1413, 156] width 130 height 41
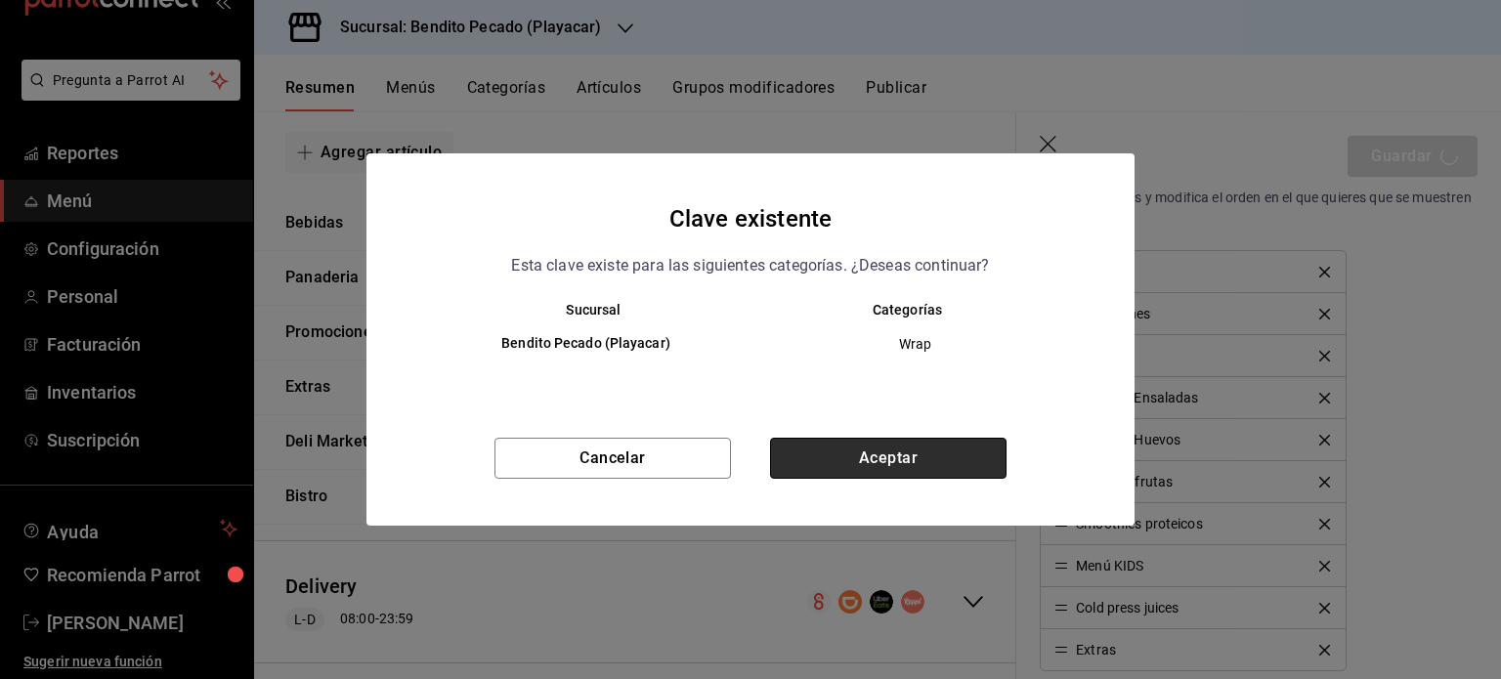
click at [872, 466] on button "Aceptar" at bounding box center [888, 458] width 237 height 41
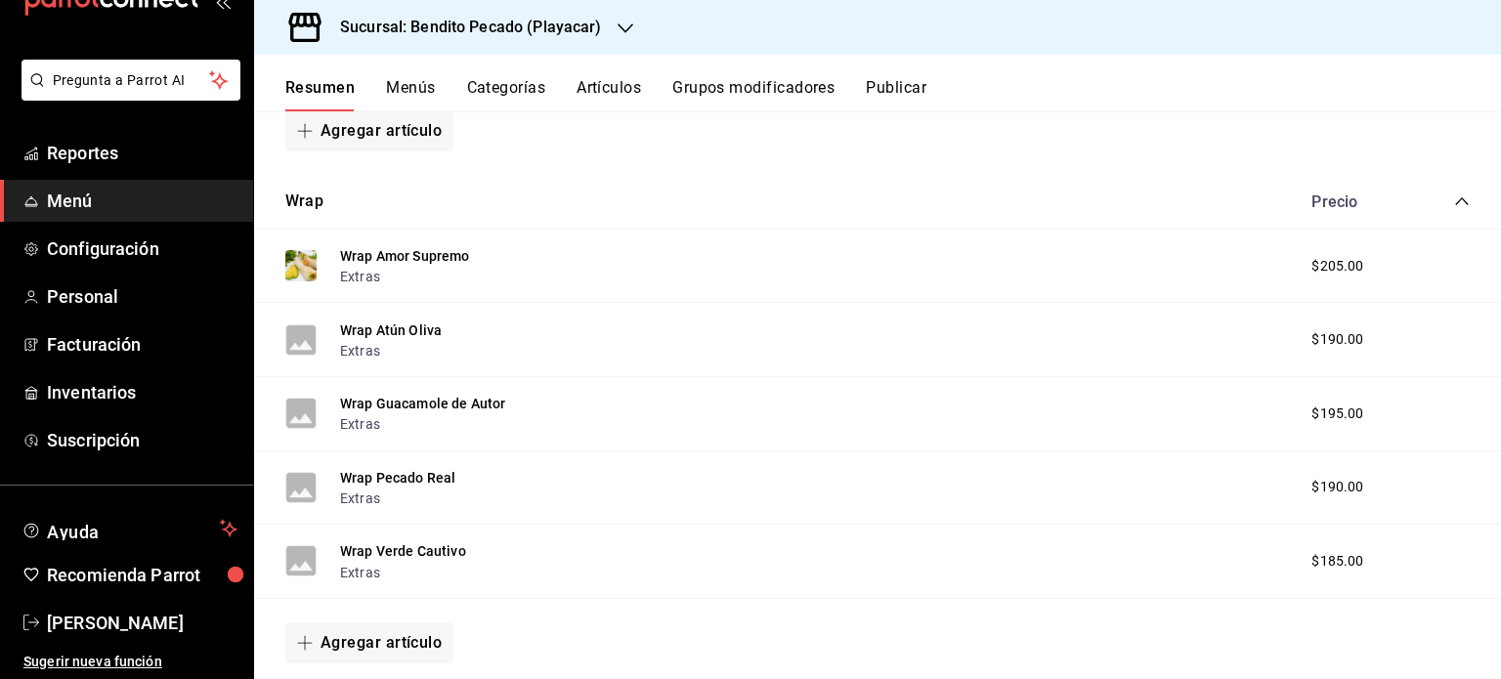
scroll to position [770, 0]
click at [629, 88] on button "Artículos" at bounding box center [609, 94] width 65 height 33
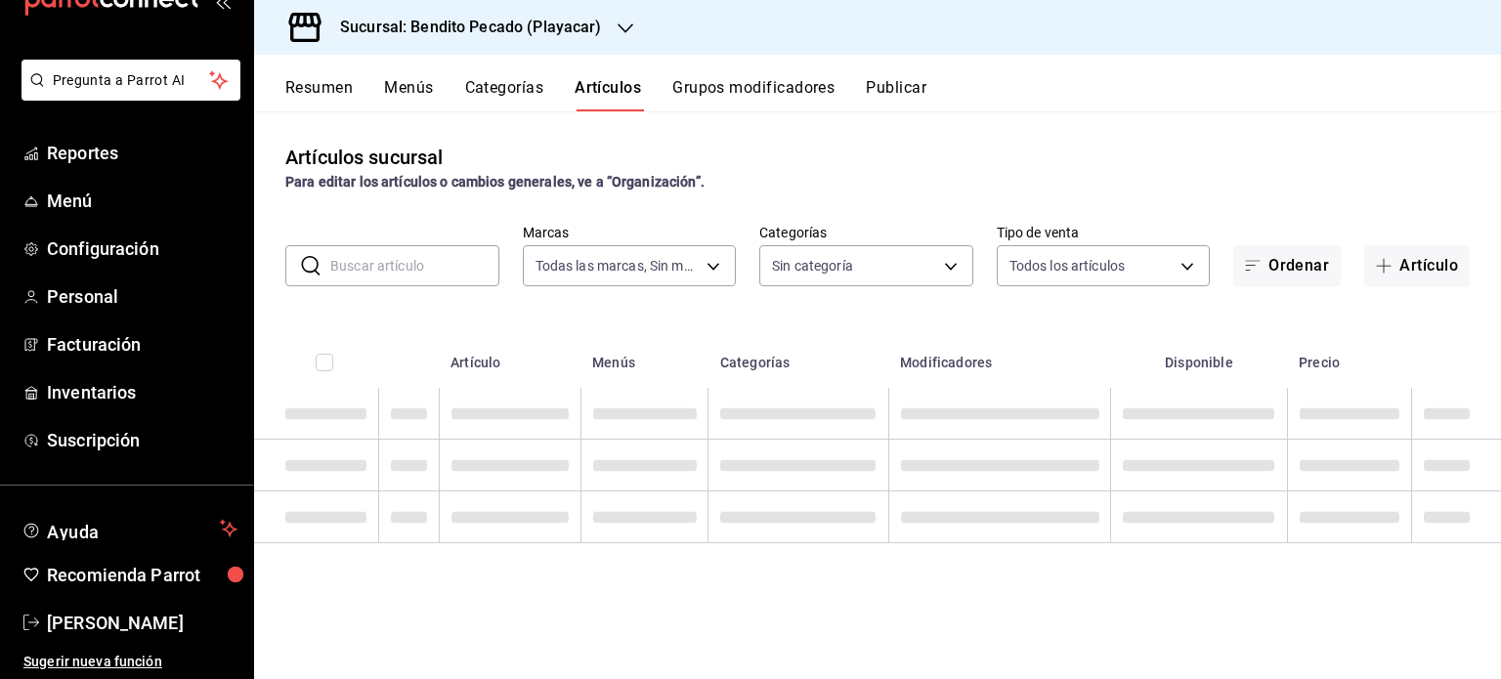
type input "4d940be5-4427-4ee5-ad75-e3a85aa95bfb"
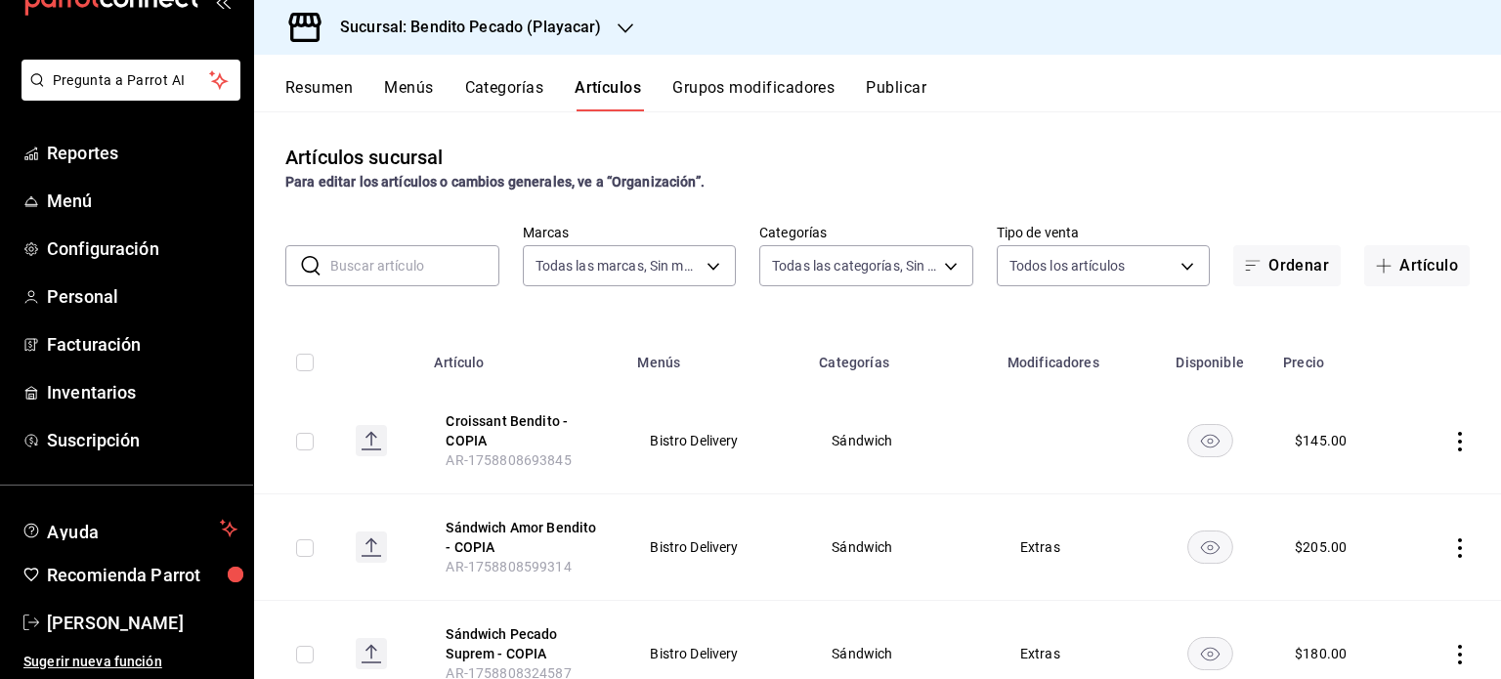
type input "95bc74c5-966c-4a68-97fc-2badbae6a3bf,2d45dff2-b0c7-490e-8ed6-50b2cd668c58,afdf3…"
click at [330, 79] on button "Resumen" at bounding box center [318, 94] width 67 height 33
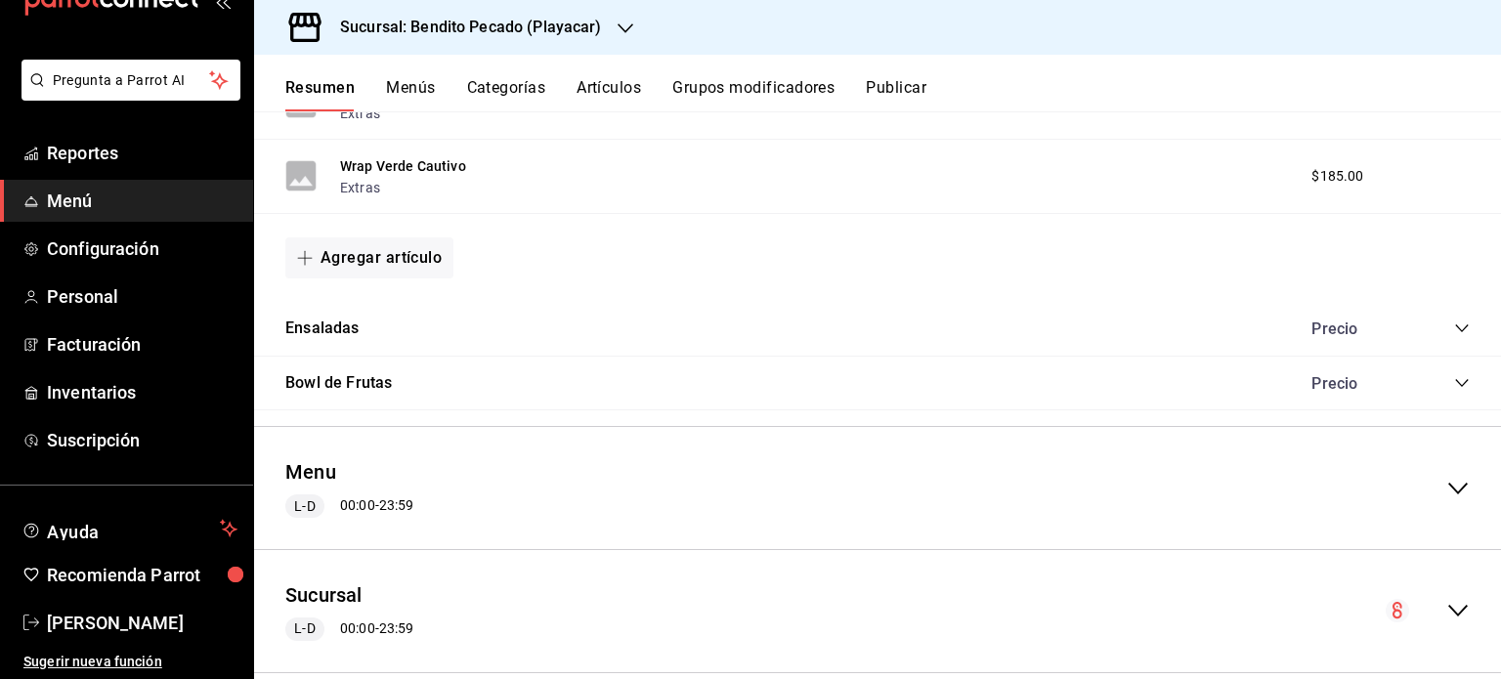
scroll to position [1154, 0]
click at [1454, 382] on icon "collapse-category-row" at bounding box center [1462, 384] width 16 height 16
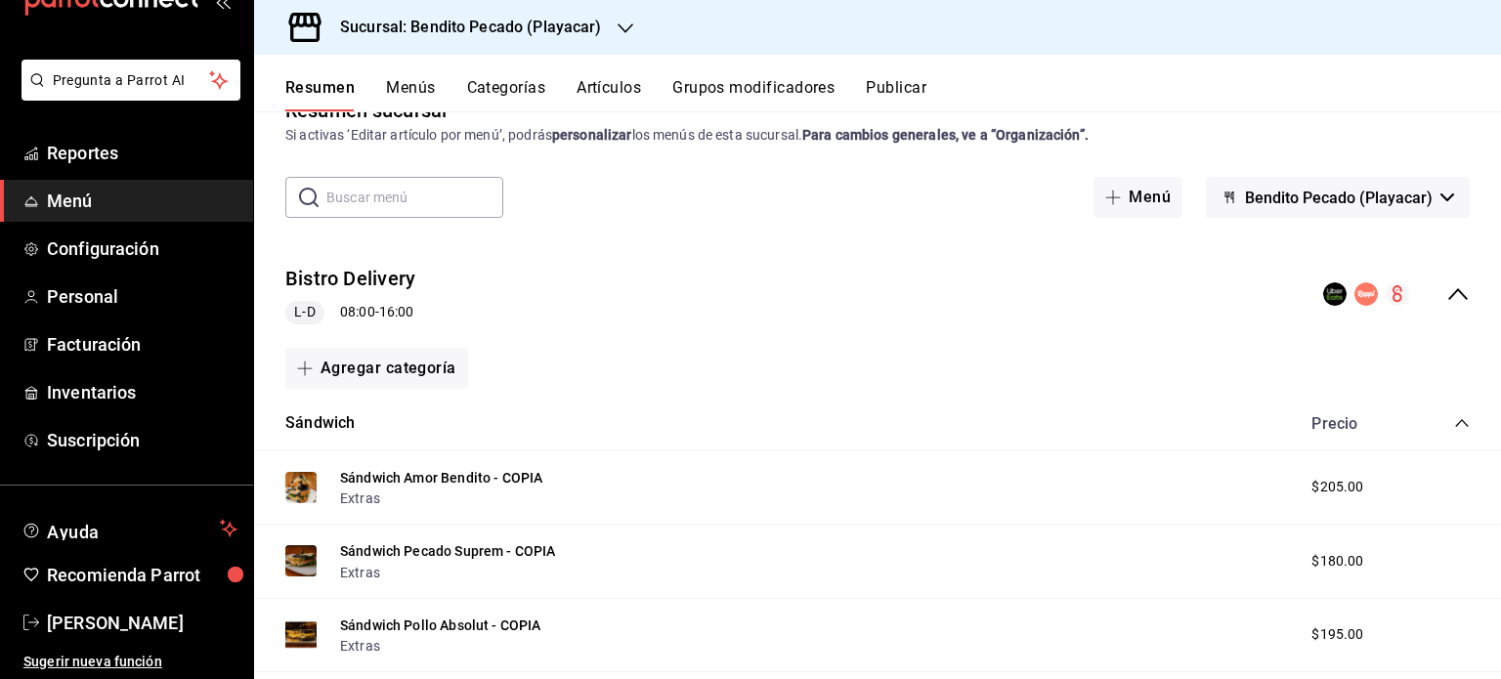
scroll to position [0, 0]
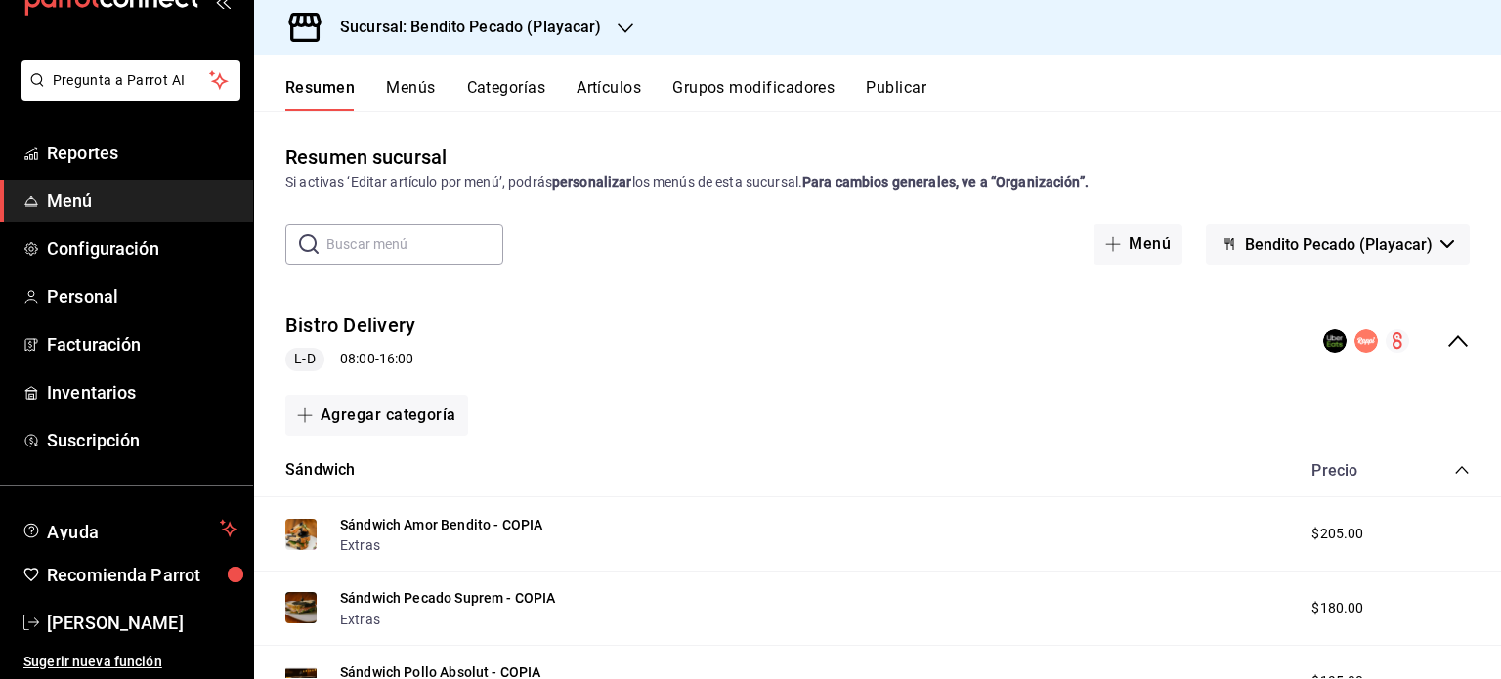
click at [915, 73] on div "Resumen Menús Categorías Artículos Grupos modificadores Publicar" at bounding box center [877, 83] width 1247 height 57
click at [891, 90] on button "Publicar" at bounding box center [896, 94] width 61 height 33
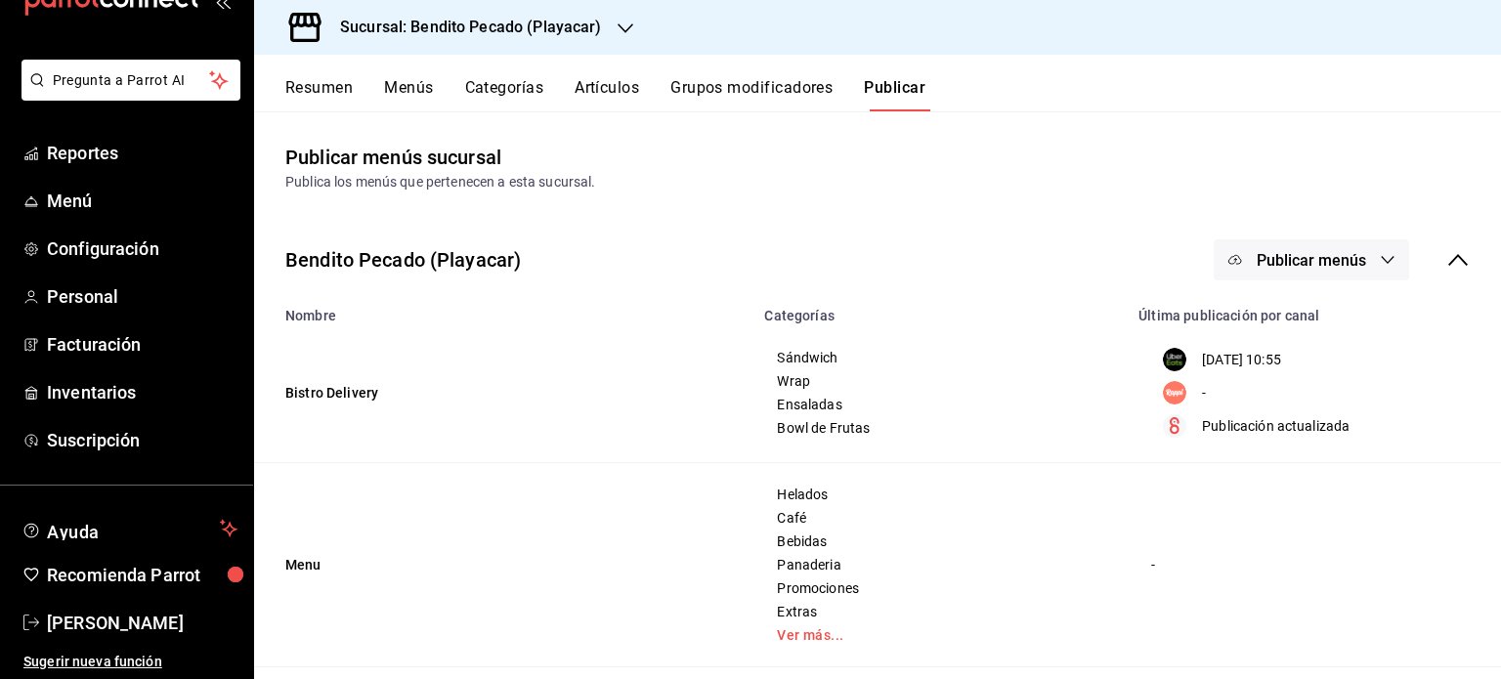
click at [1172, 399] on circle "menu maker table for brand" at bounding box center [1174, 392] width 23 height 23
click at [1166, 404] on circle "menu maker table for brand" at bounding box center [1174, 392] width 23 height 23
click at [1186, 386] on div "-" at bounding box center [1310, 392] width 318 height 23
click at [1360, 249] on button "Publicar menús" at bounding box center [1311, 259] width 195 height 41
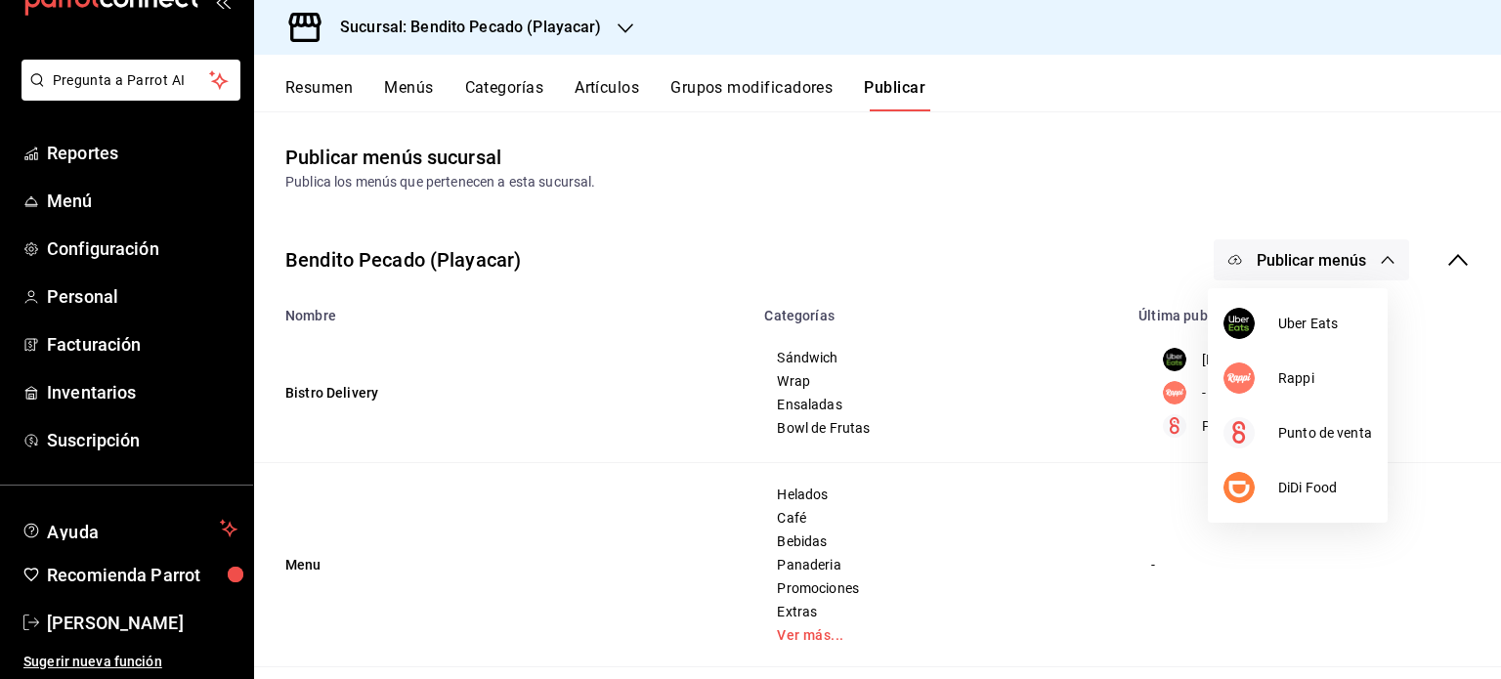
click at [1157, 390] on div at bounding box center [750, 339] width 1501 height 679
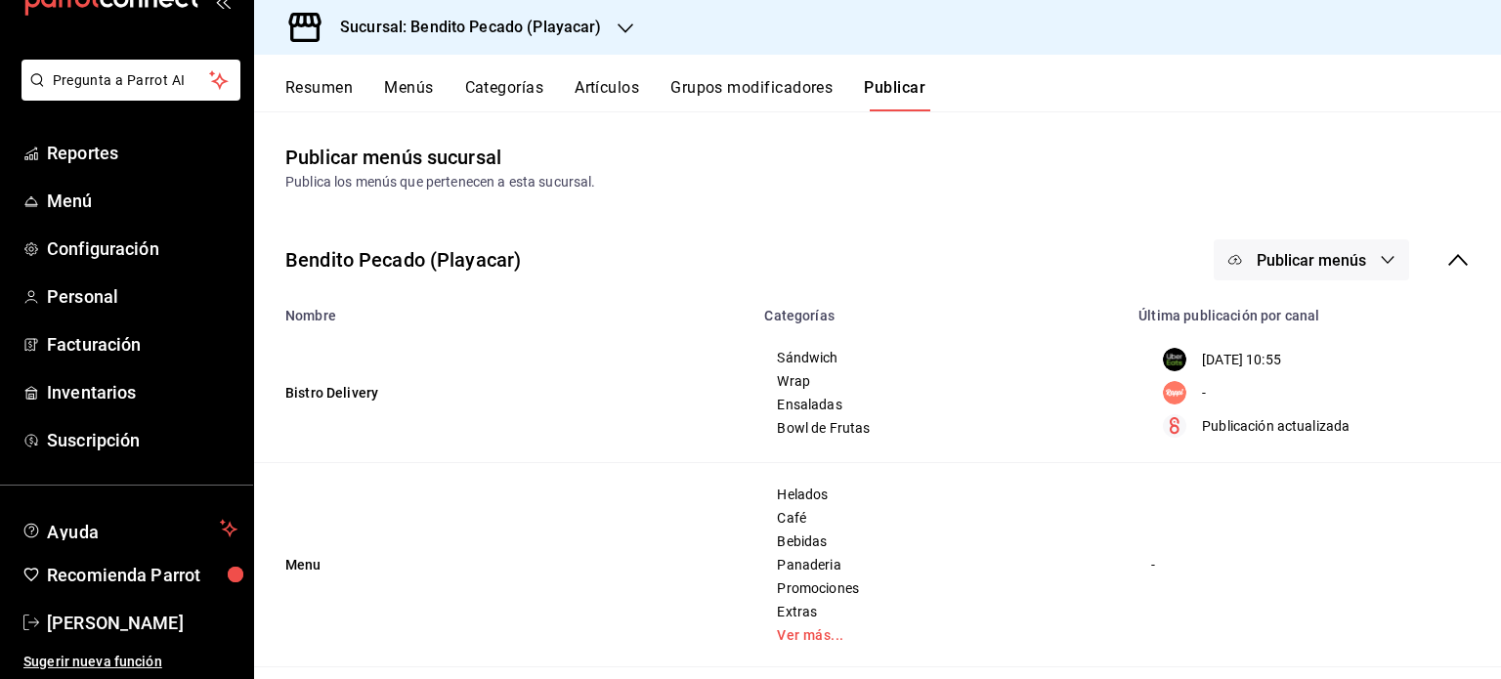
click at [1235, 244] on button "Publicar menús" at bounding box center [1311, 259] width 195 height 41
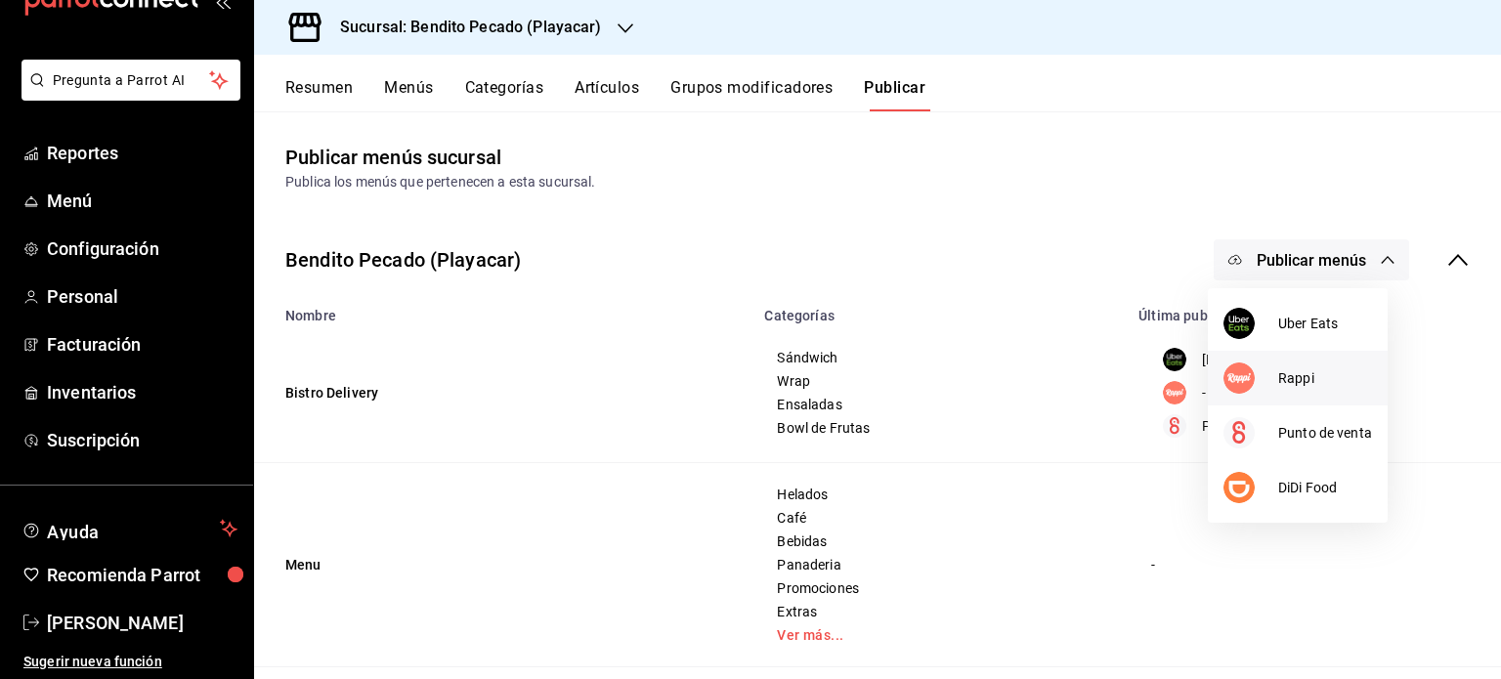
click at [1279, 373] on span "Rappi" at bounding box center [1325, 378] width 94 height 21
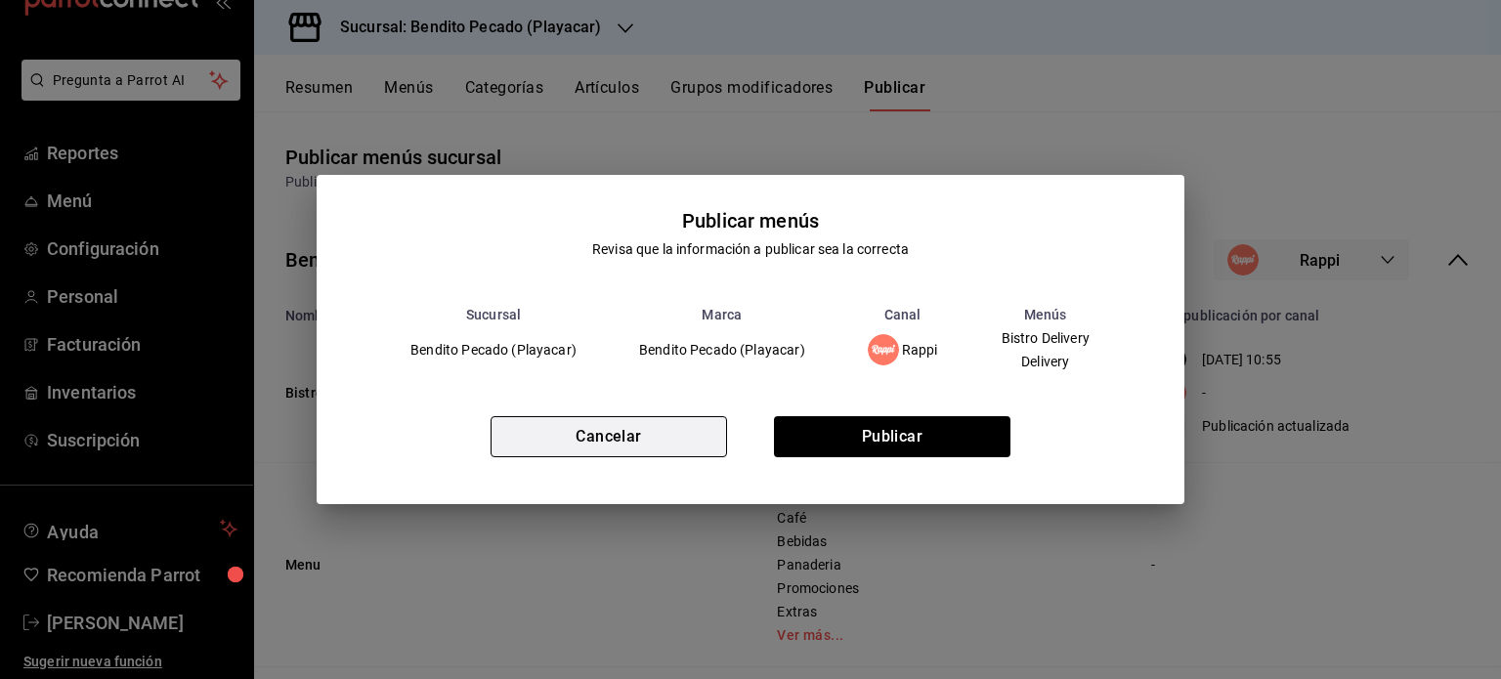
click at [599, 449] on button "Cancelar" at bounding box center [609, 436] width 237 height 41
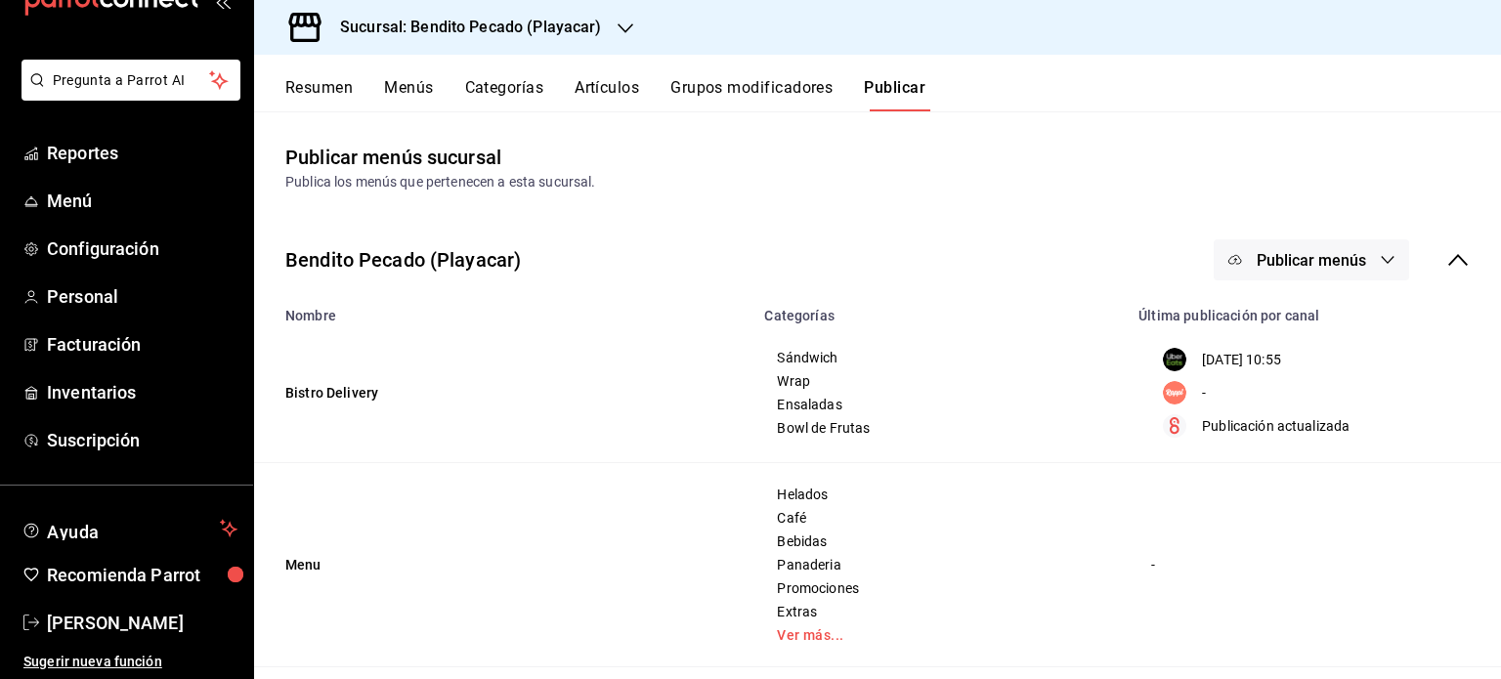
click at [314, 82] on button "Resumen" at bounding box center [318, 94] width 67 height 33
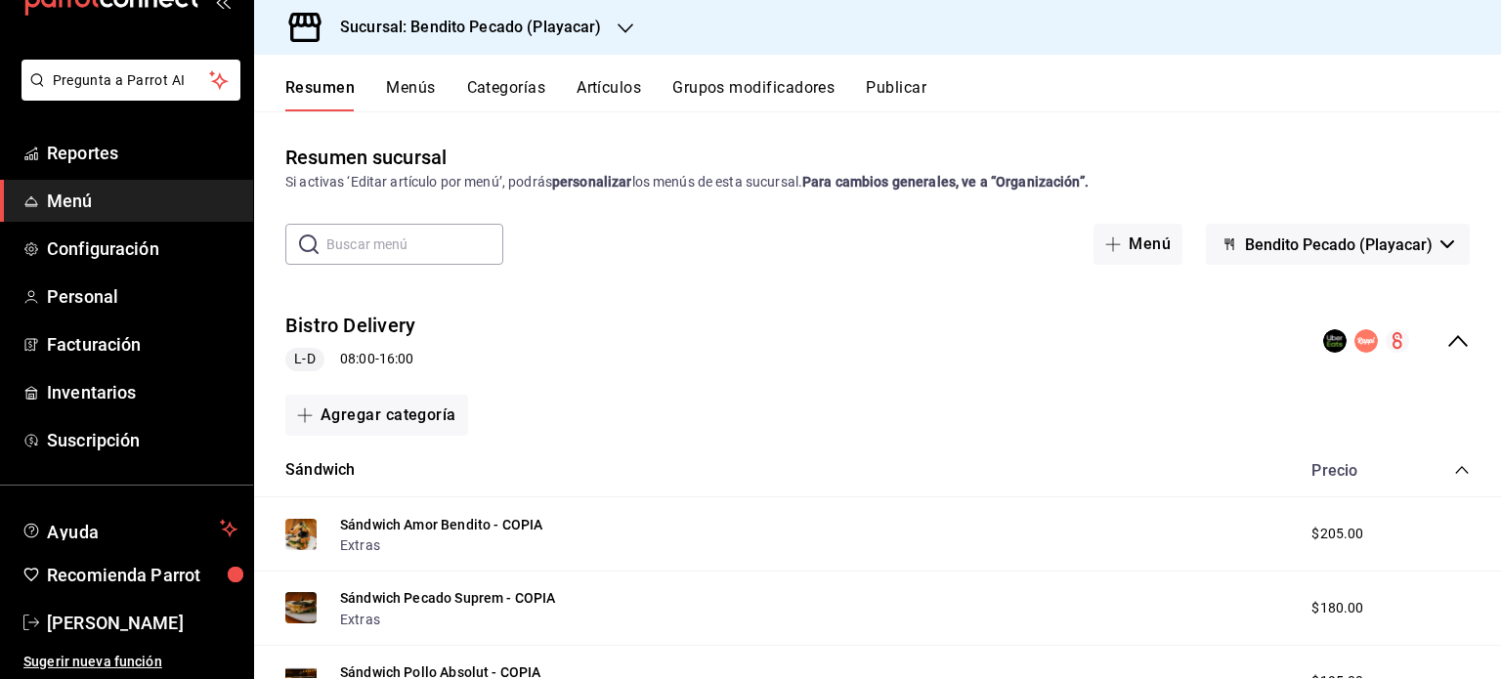
click at [1458, 344] on div "Bistro Delivery L-D 08:00 - 16:00" at bounding box center [877, 341] width 1247 height 91
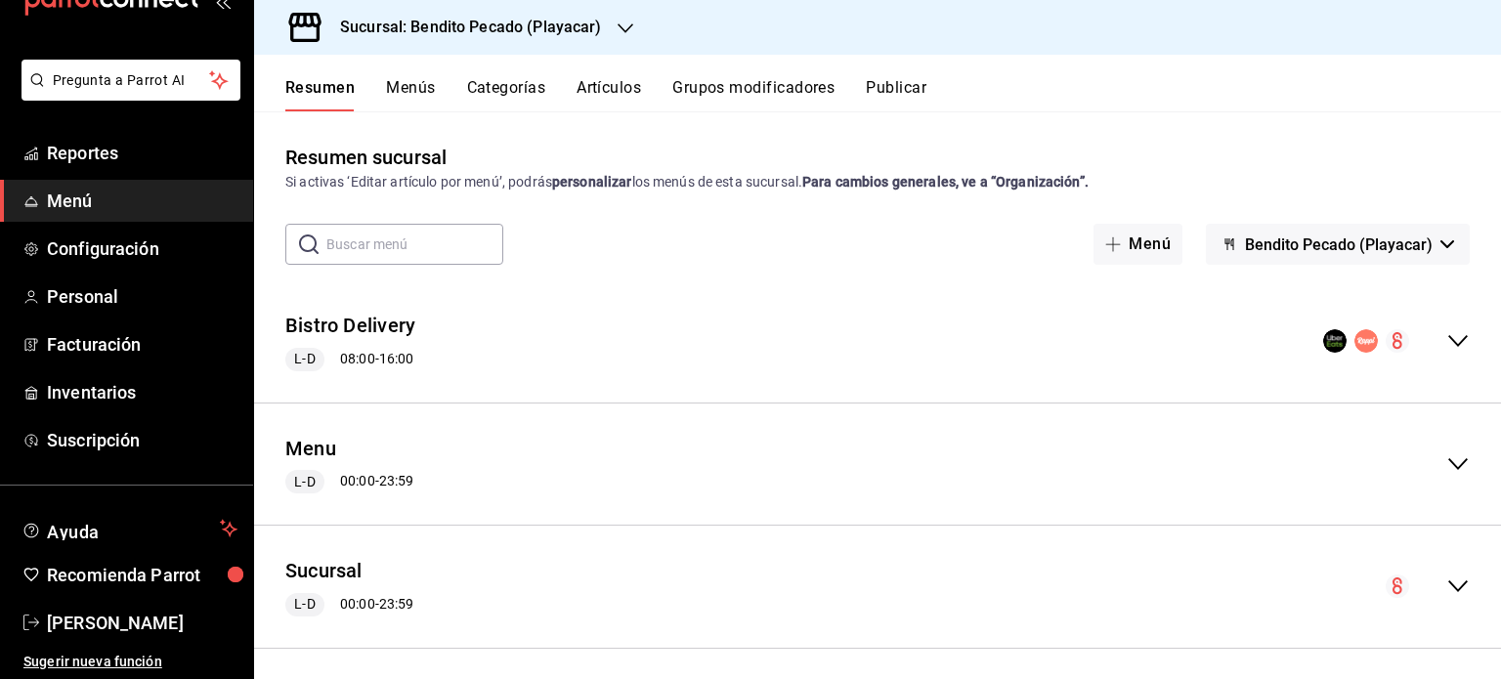
scroll to position [131, 0]
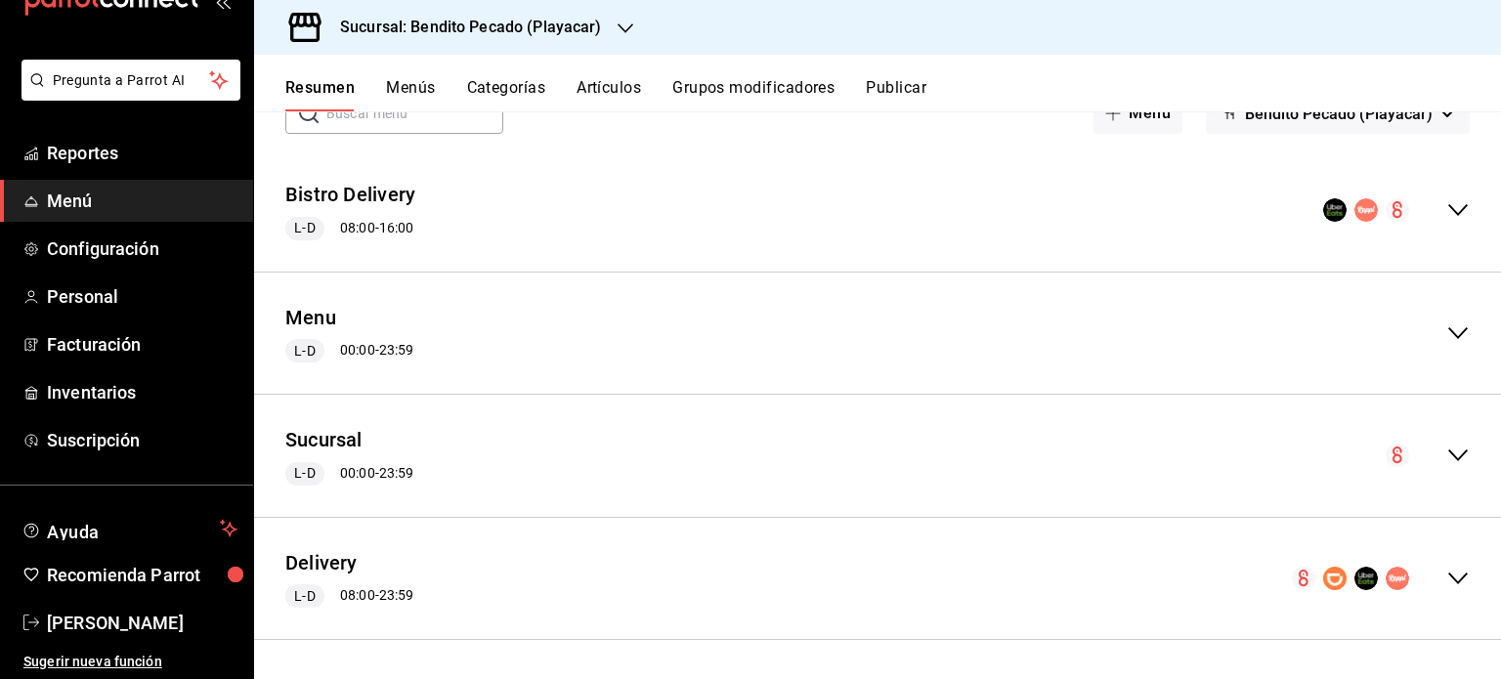
click at [1447, 200] on icon "collapse-menu-row" at bounding box center [1458, 209] width 23 height 23
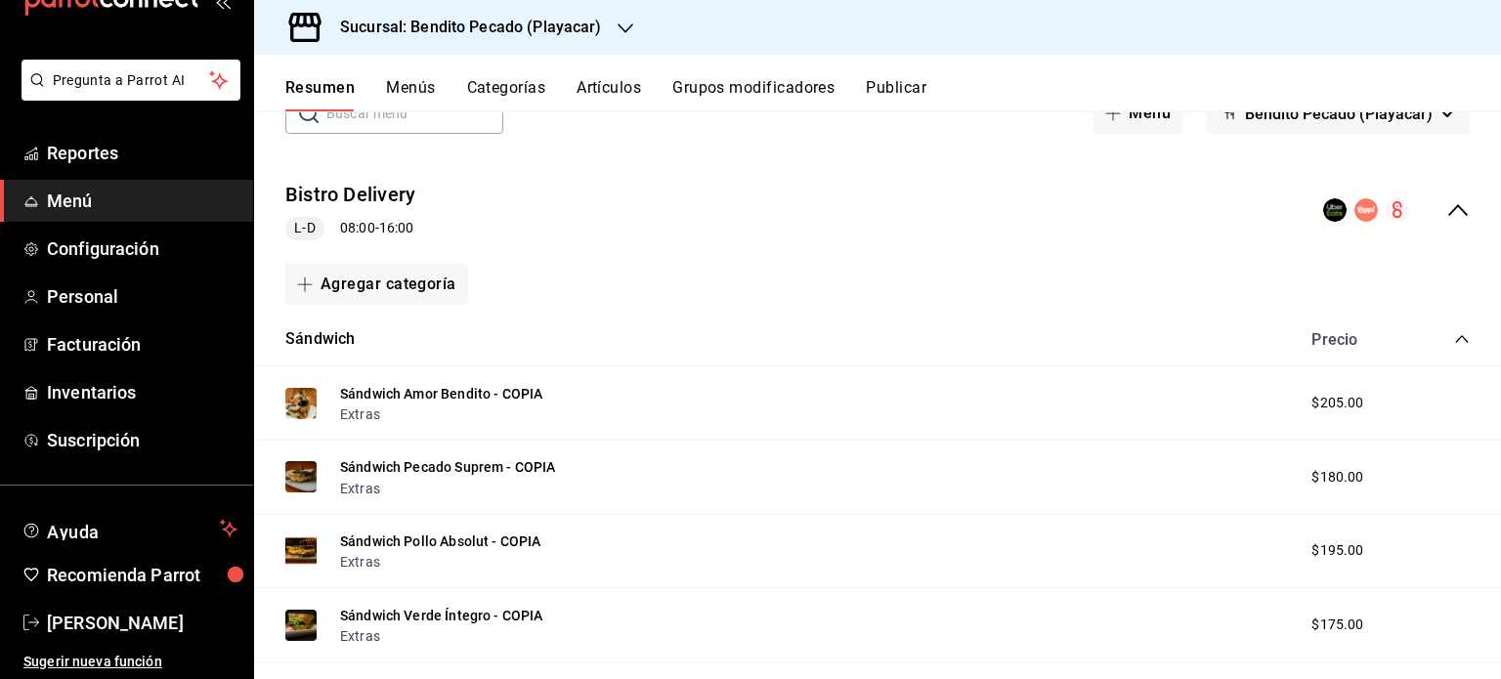
click at [419, 81] on button "Menús" at bounding box center [410, 94] width 49 height 33
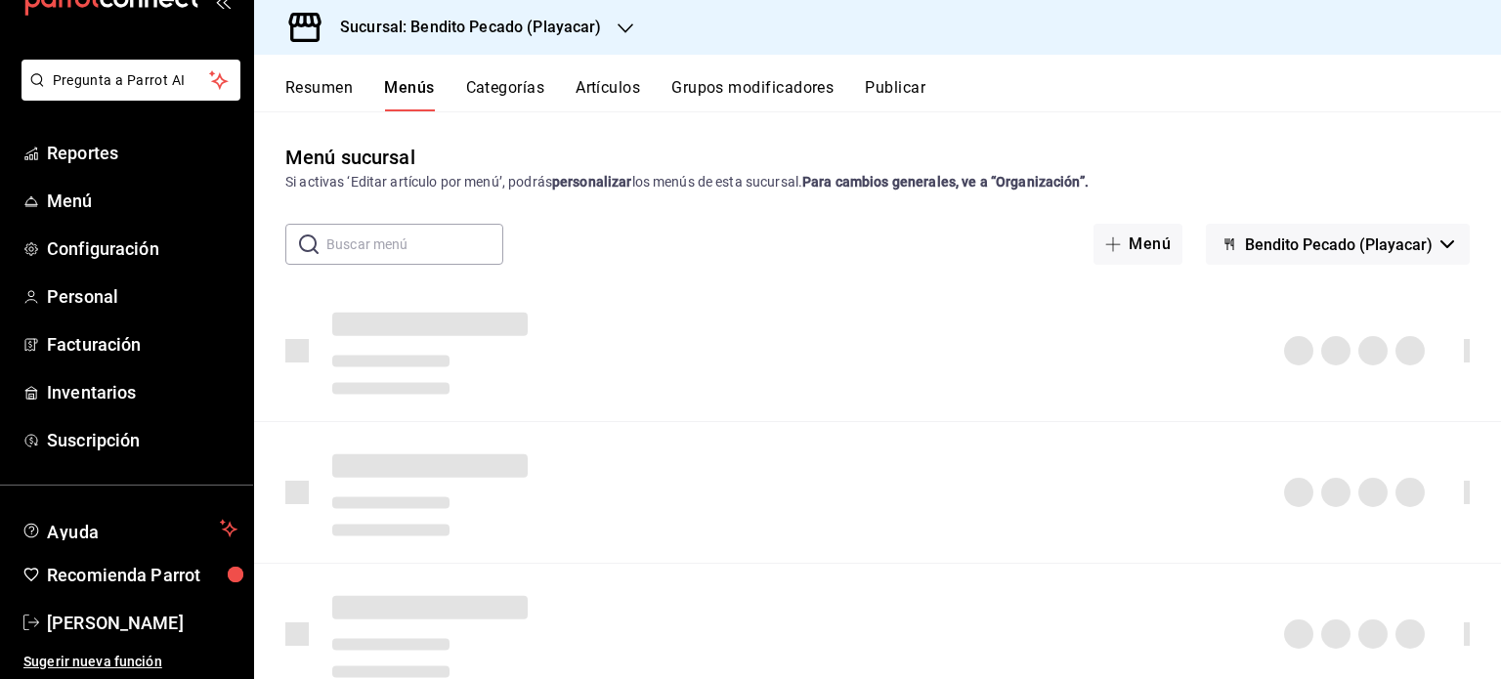
click at [498, 97] on button "Categorías" at bounding box center [505, 94] width 79 height 33
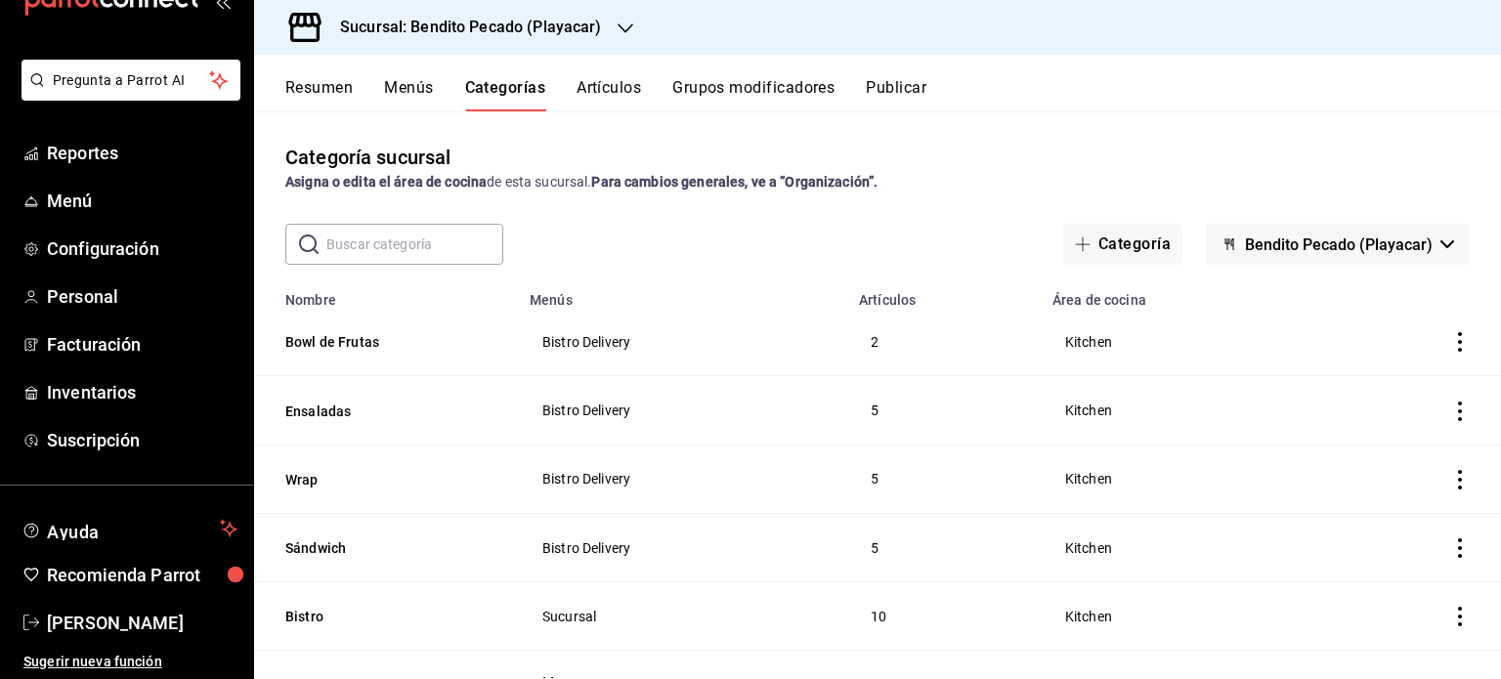
click at [319, 80] on button "Resumen" at bounding box center [318, 94] width 67 height 33
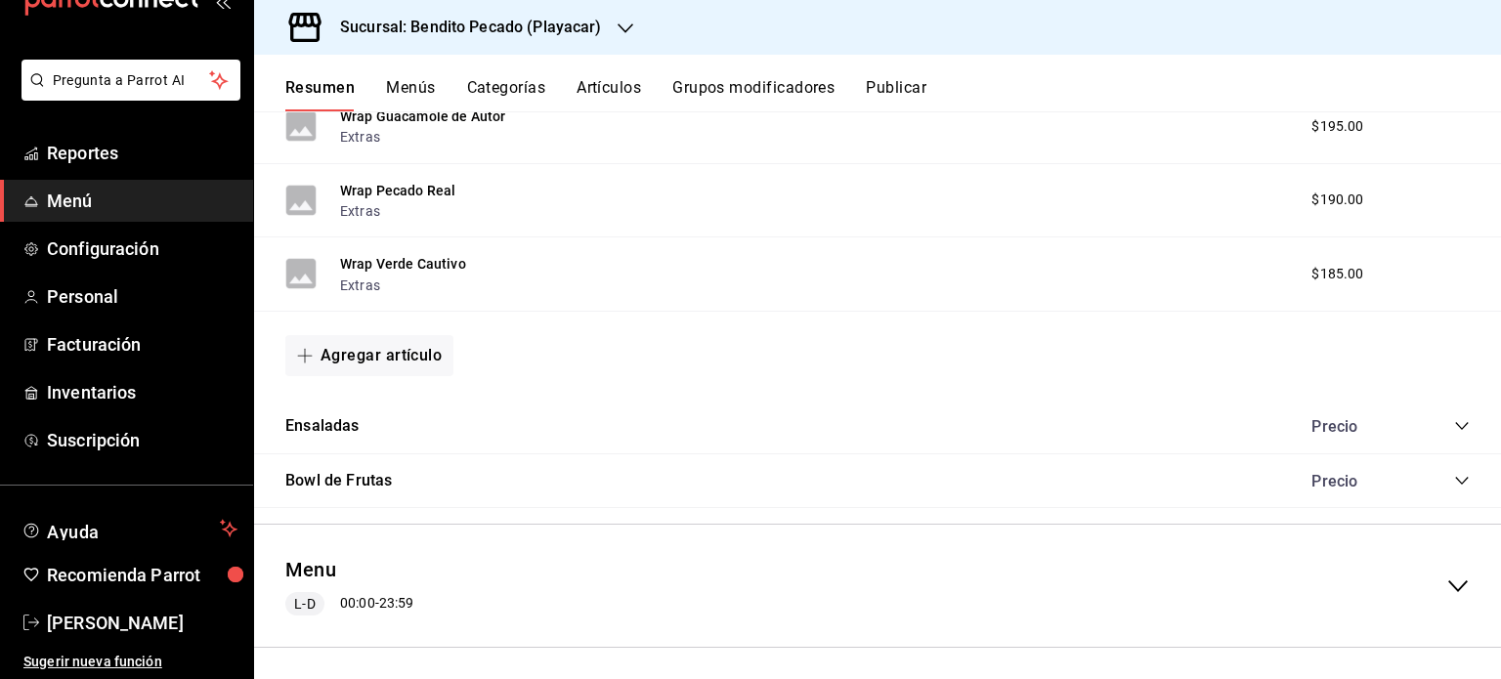
scroll to position [1185, 0]
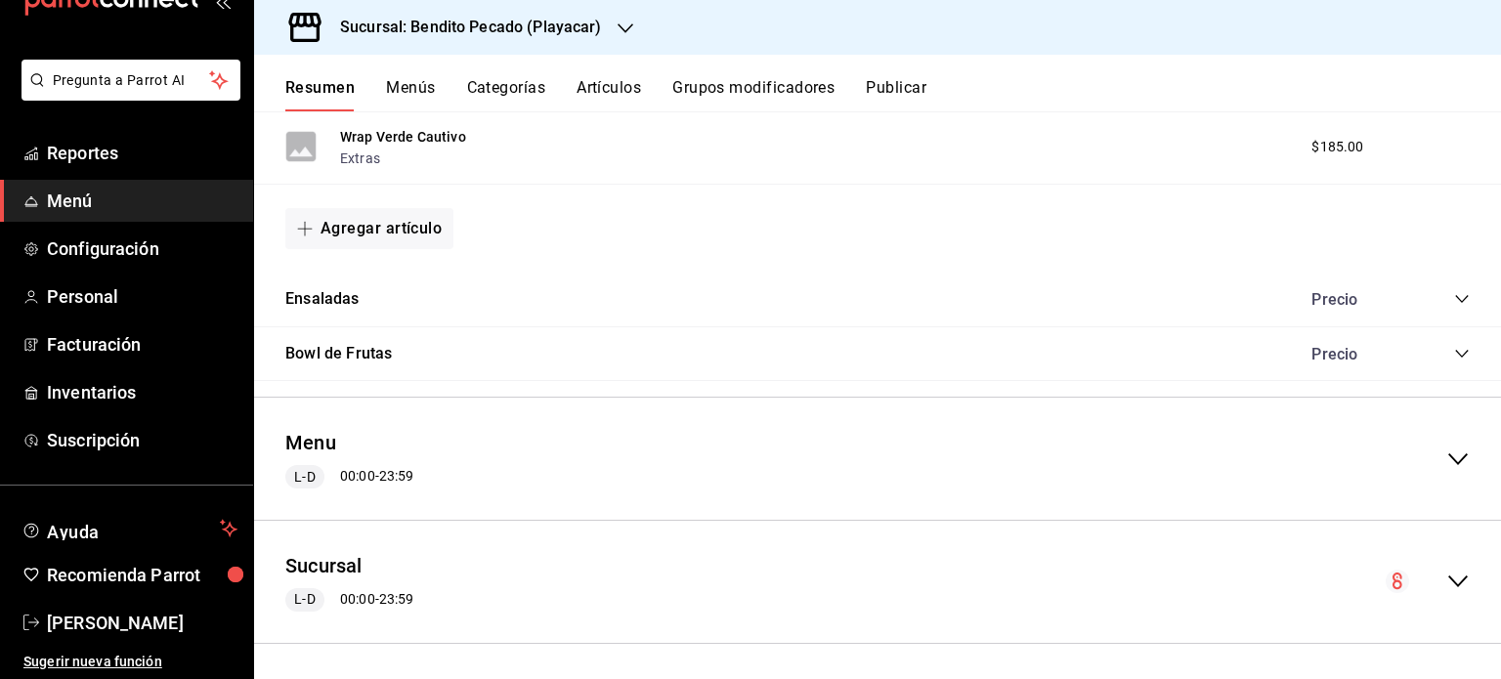
click at [1454, 300] on icon "collapse-category-row" at bounding box center [1462, 299] width 16 height 16
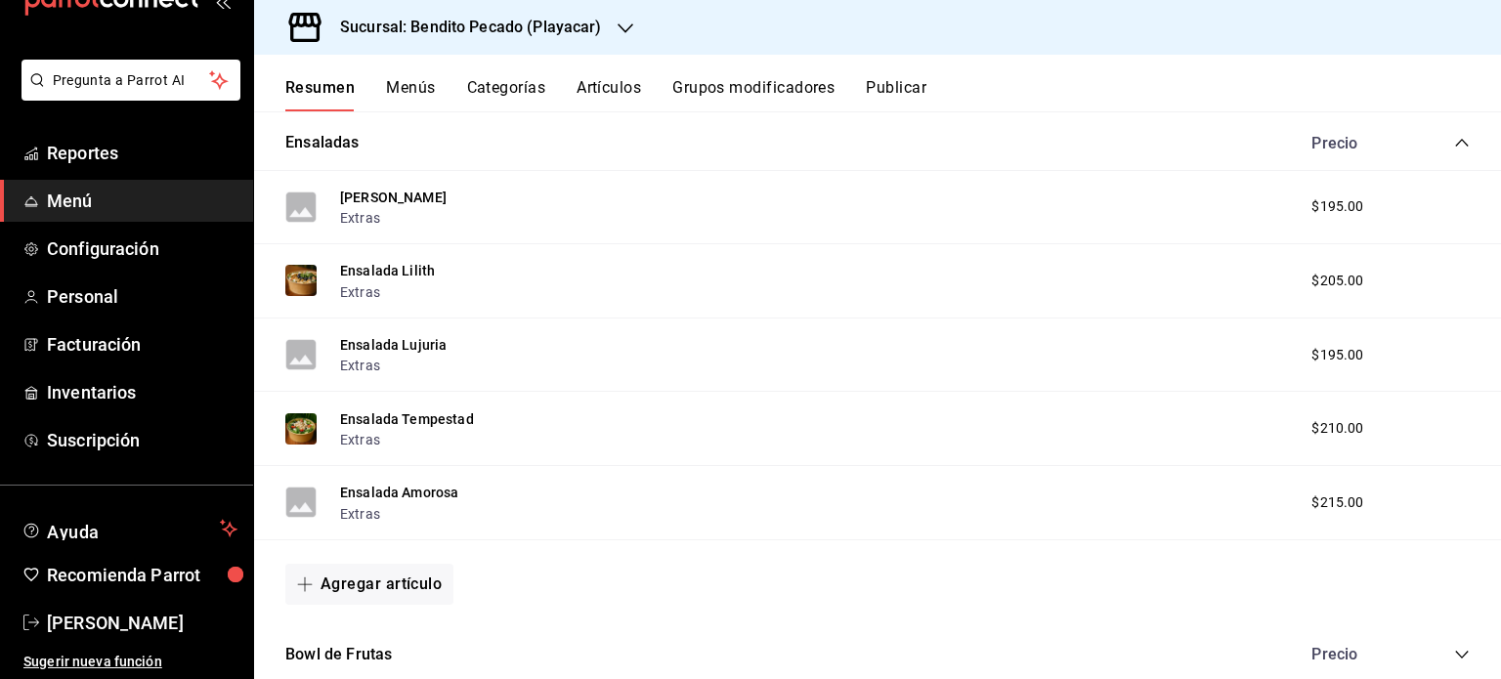
scroll to position [1341, 0]
click at [366, 407] on div "Ensalada Tempestad Extras $210.00" at bounding box center [877, 429] width 1247 height 74
click at [415, 193] on button "[PERSON_NAME]" at bounding box center [393, 198] width 107 height 20
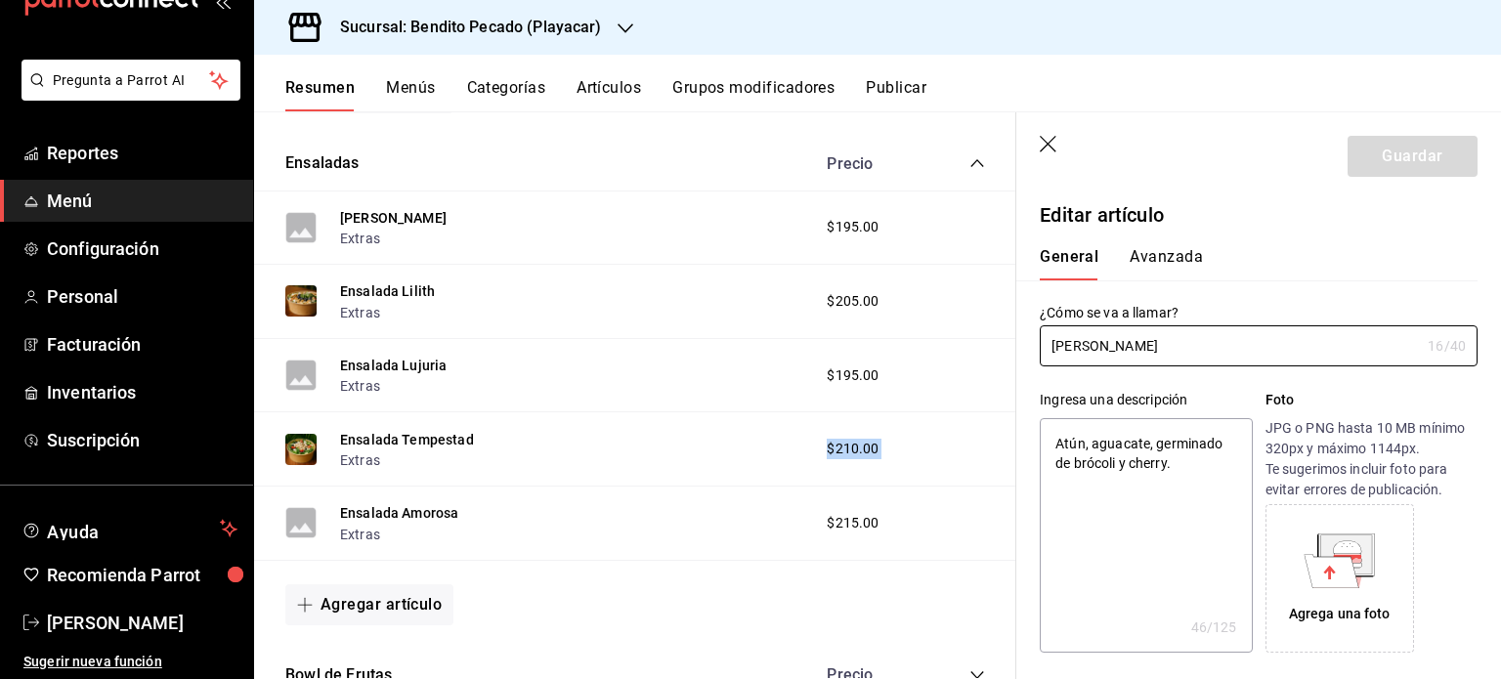
type textarea "x"
type input "$195.00"
click at [1337, 558] on icon at bounding box center [1332, 570] width 55 height 33
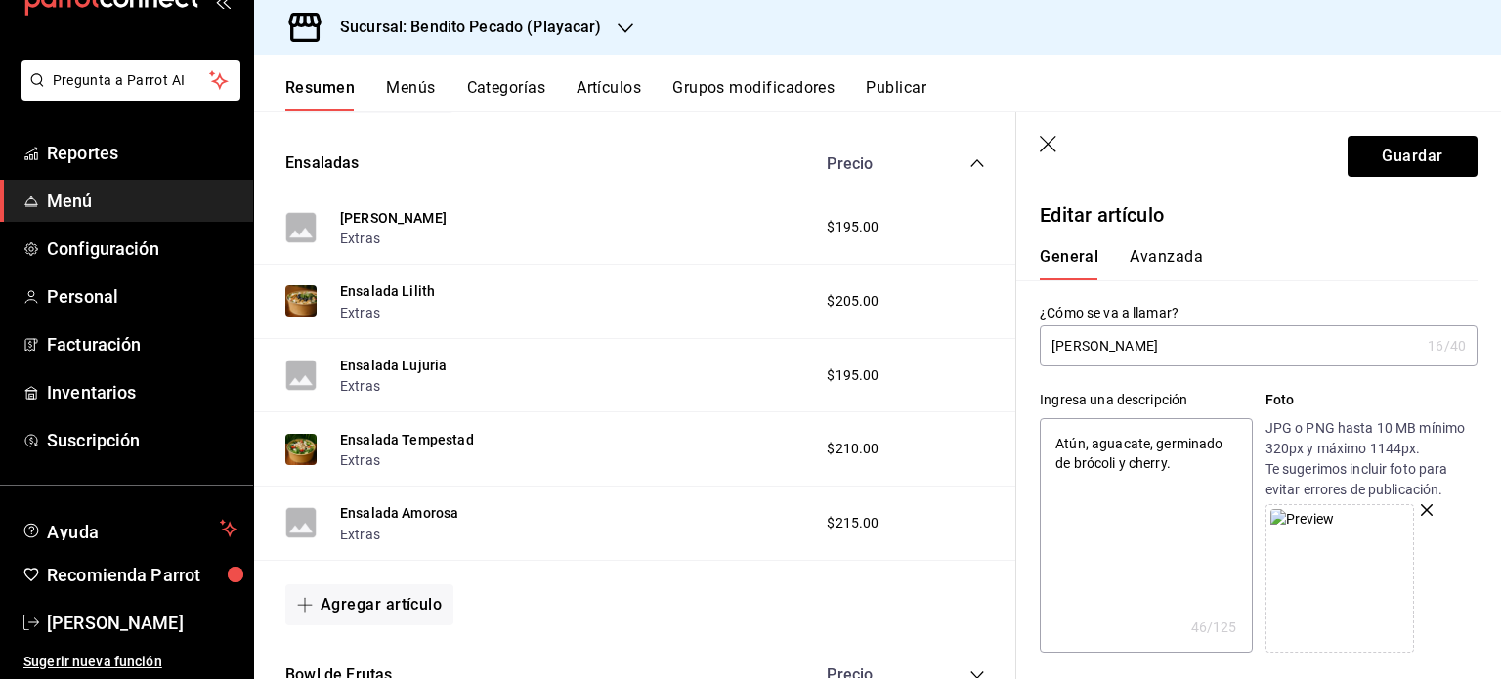
click at [1421, 507] on icon "button" at bounding box center [1427, 510] width 12 height 12
type textarea "x"
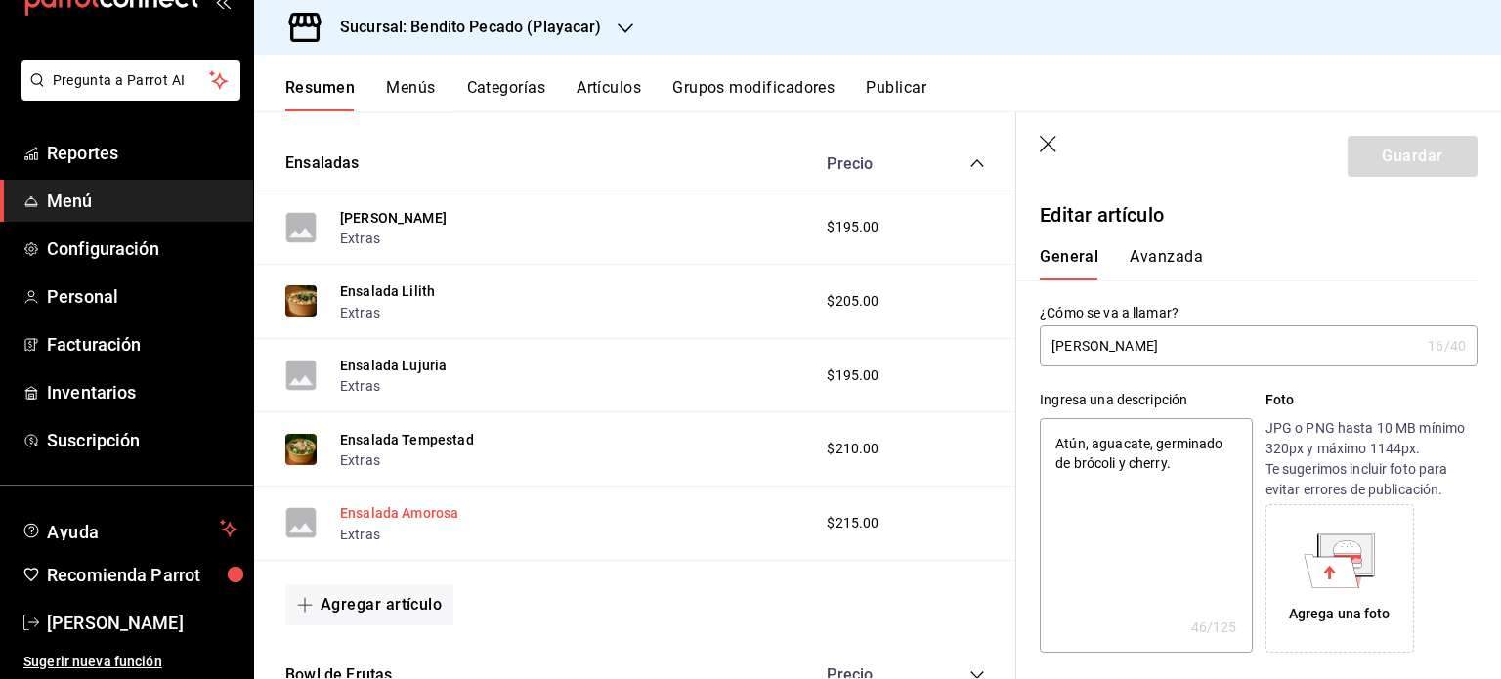
click at [429, 520] on button "Ensalada Amorosa" at bounding box center [399, 513] width 118 height 20
click at [1357, 549] on icon at bounding box center [1346, 554] width 51 height 39
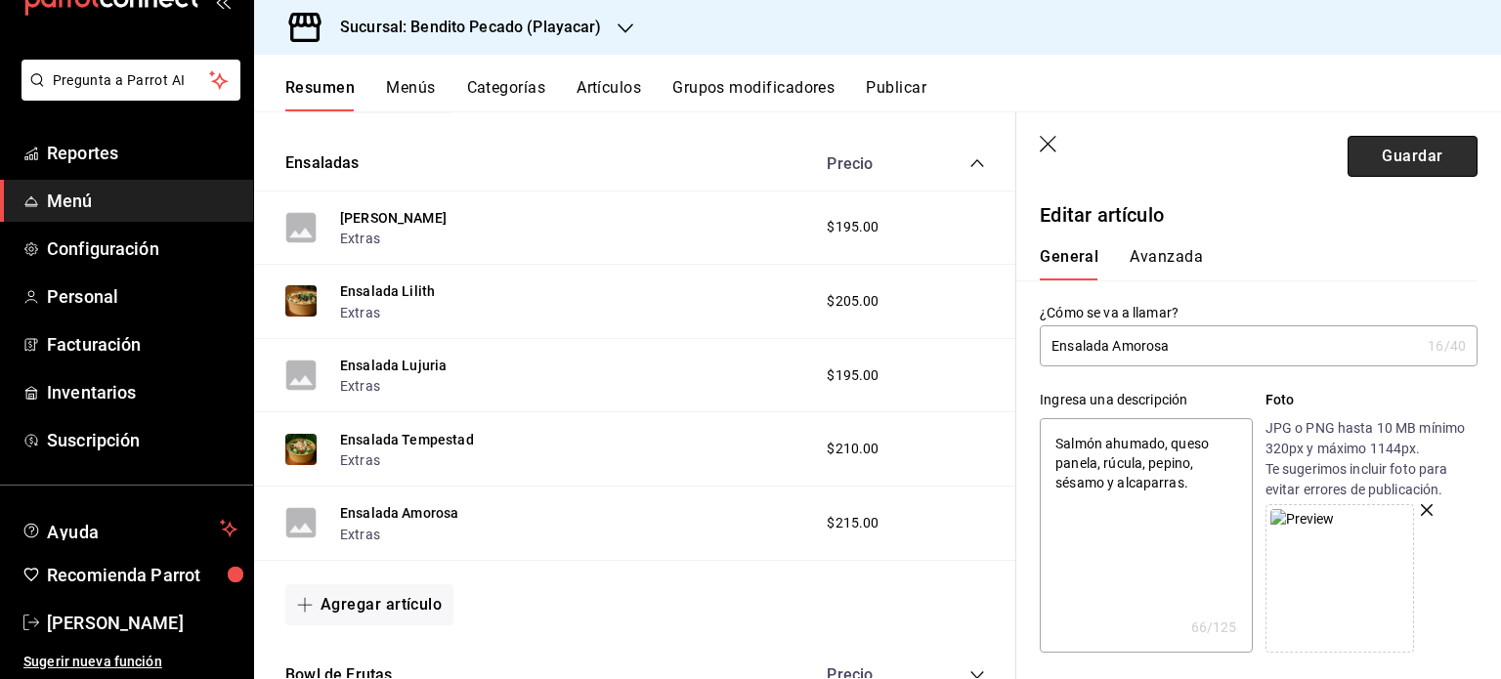
click at [1393, 164] on button "Guardar" at bounding box center [1413, 156] width 130 height 41
type textarea "x"
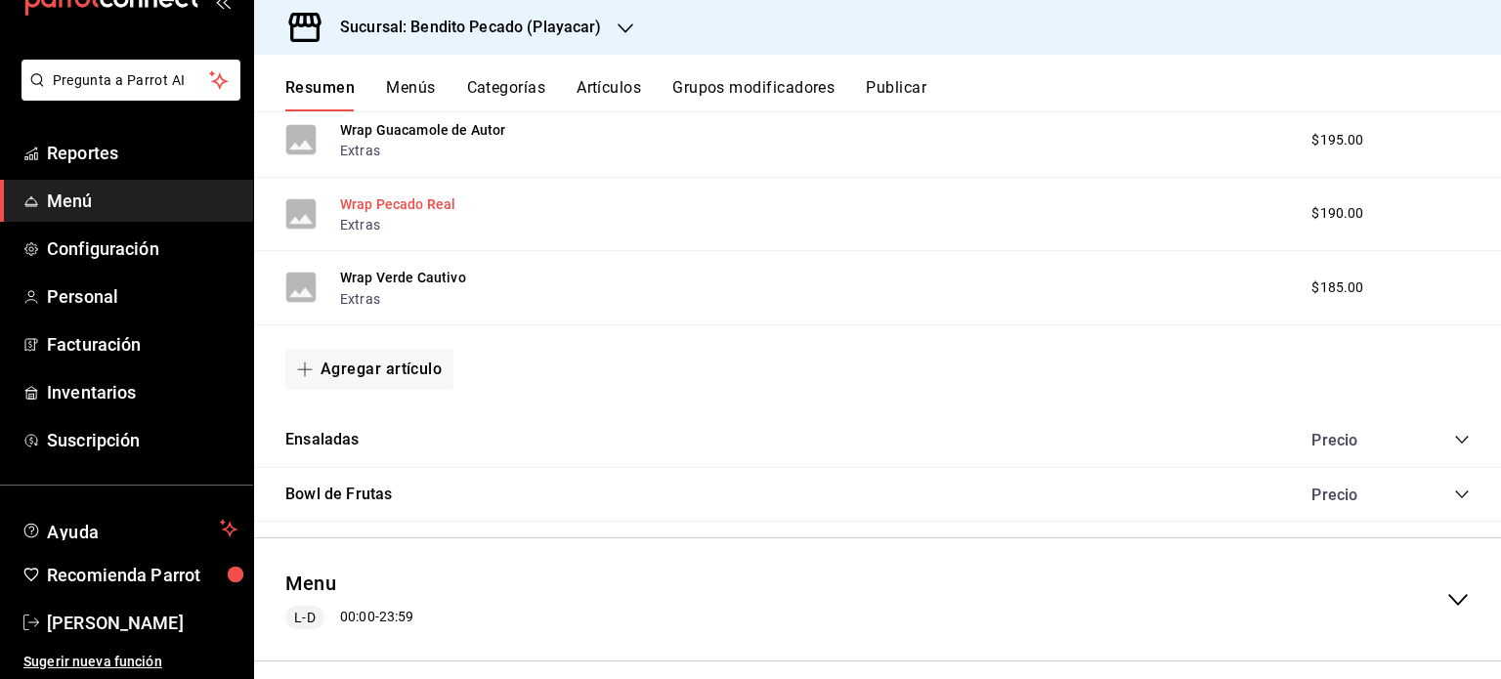
scroll to position [1122, 0]
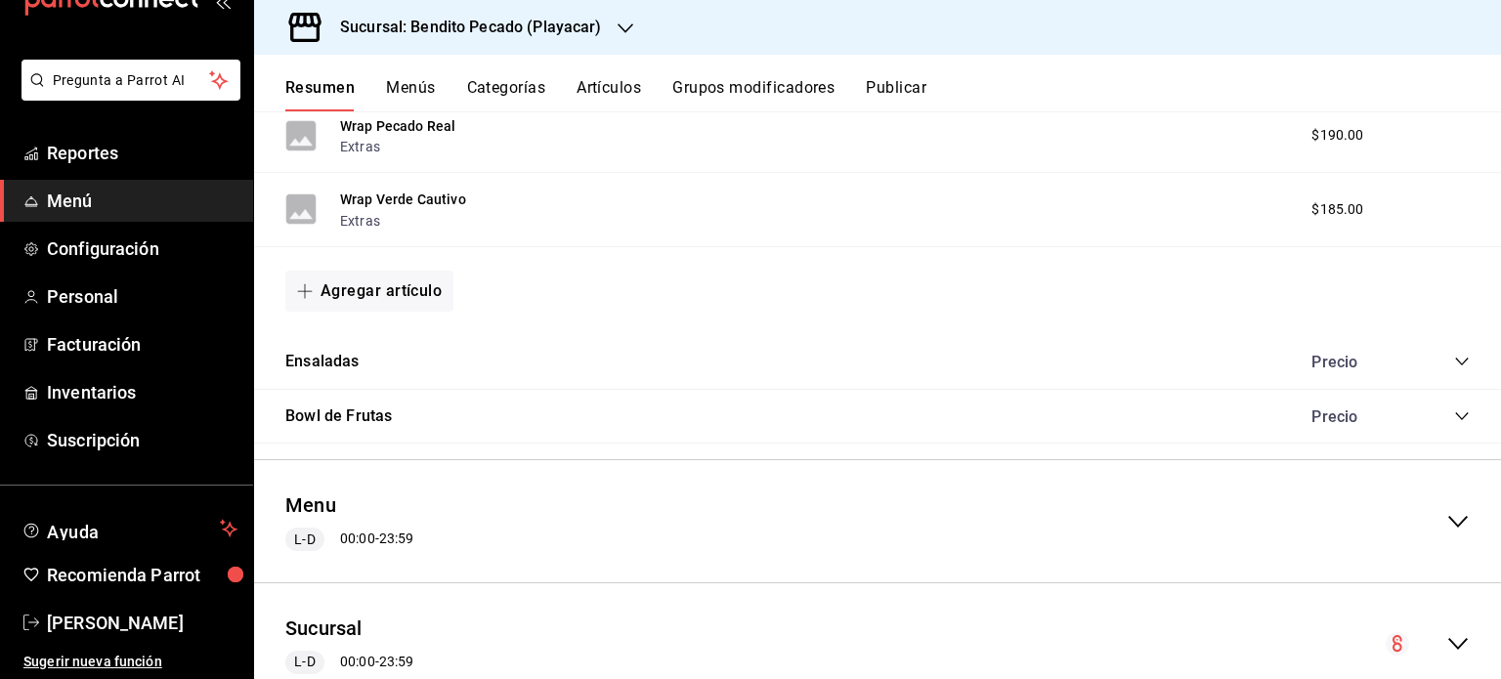
click at [1454, 359] on icon "collapse-category-row" at bounding box center [1462, 362] width 16 height 16
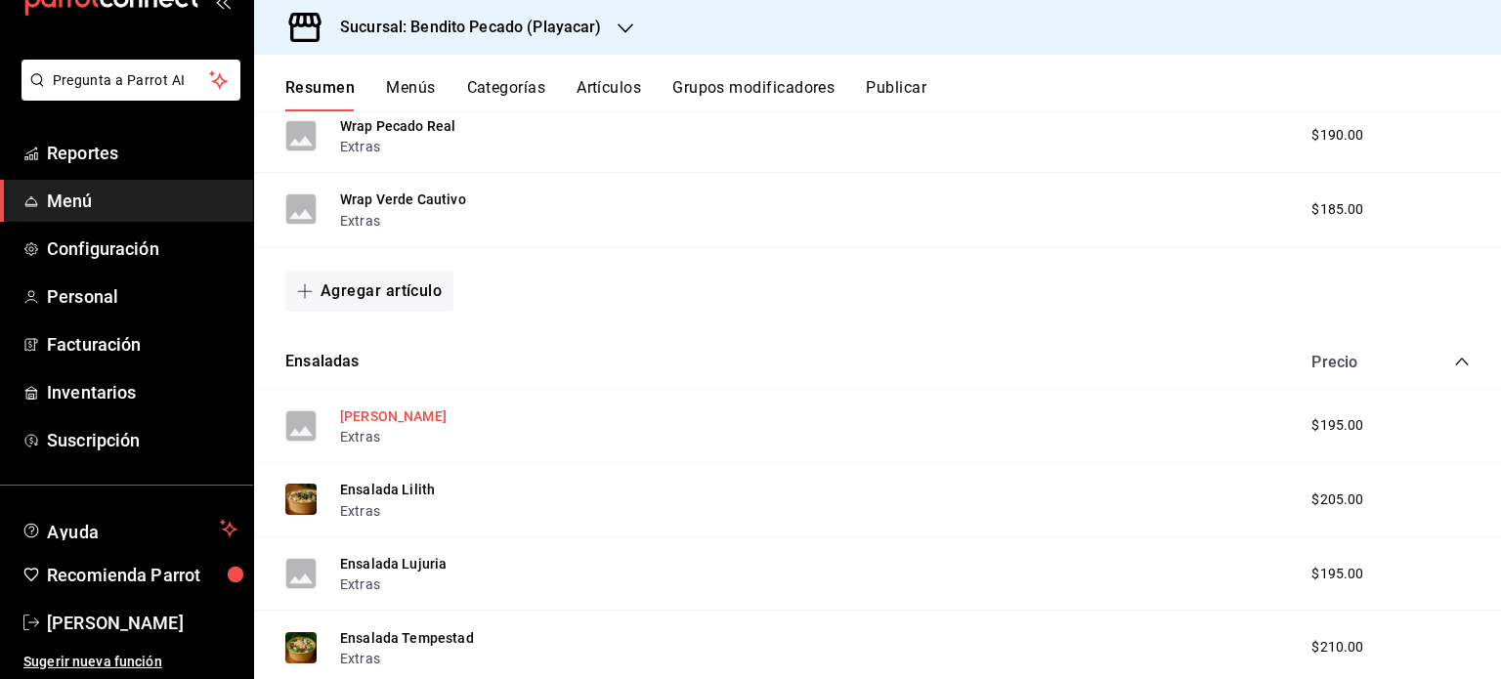
click at [376, 421] on button "[PERSON_NAME]" at bounding box center [393, 417] width 107 height 20
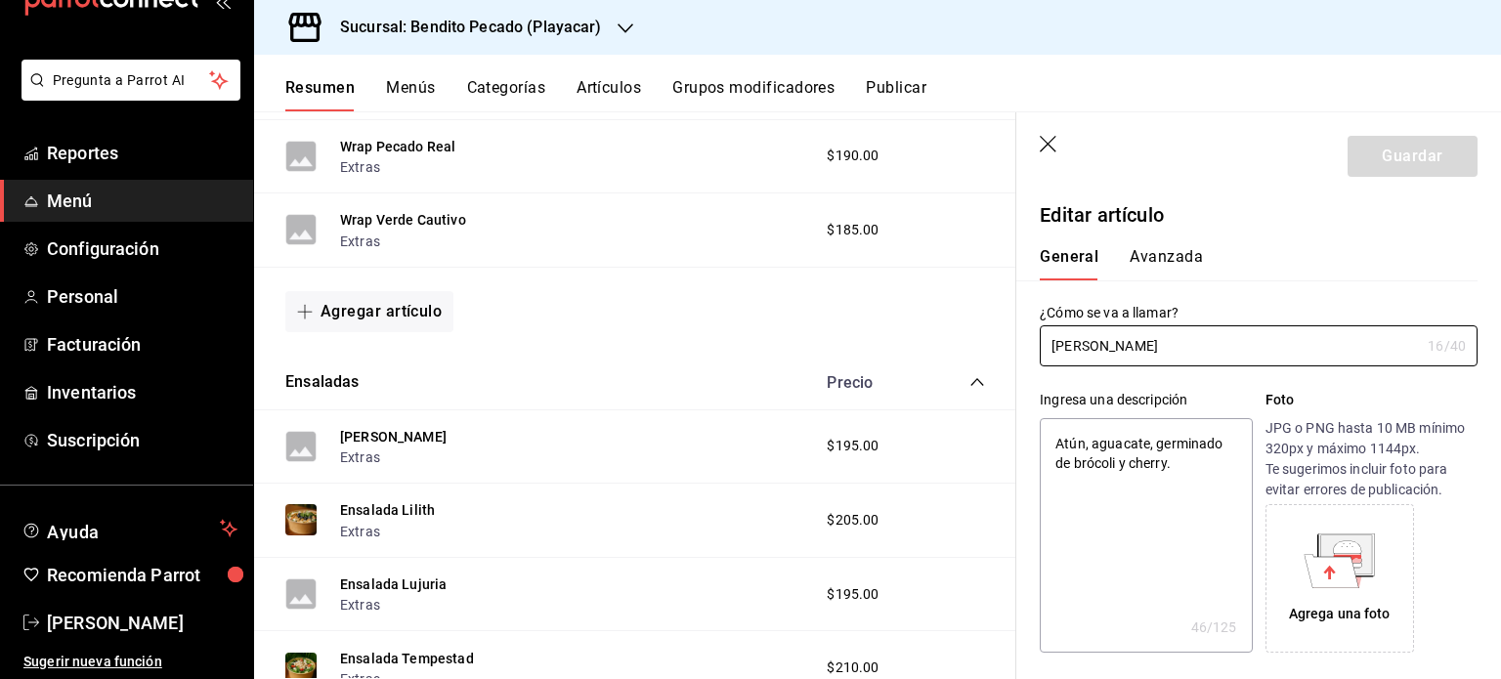
type textarea "x"
type input "$195.00"
click at [1357, 538] on icon at bounding box center [1346, 554] width 51 height 39
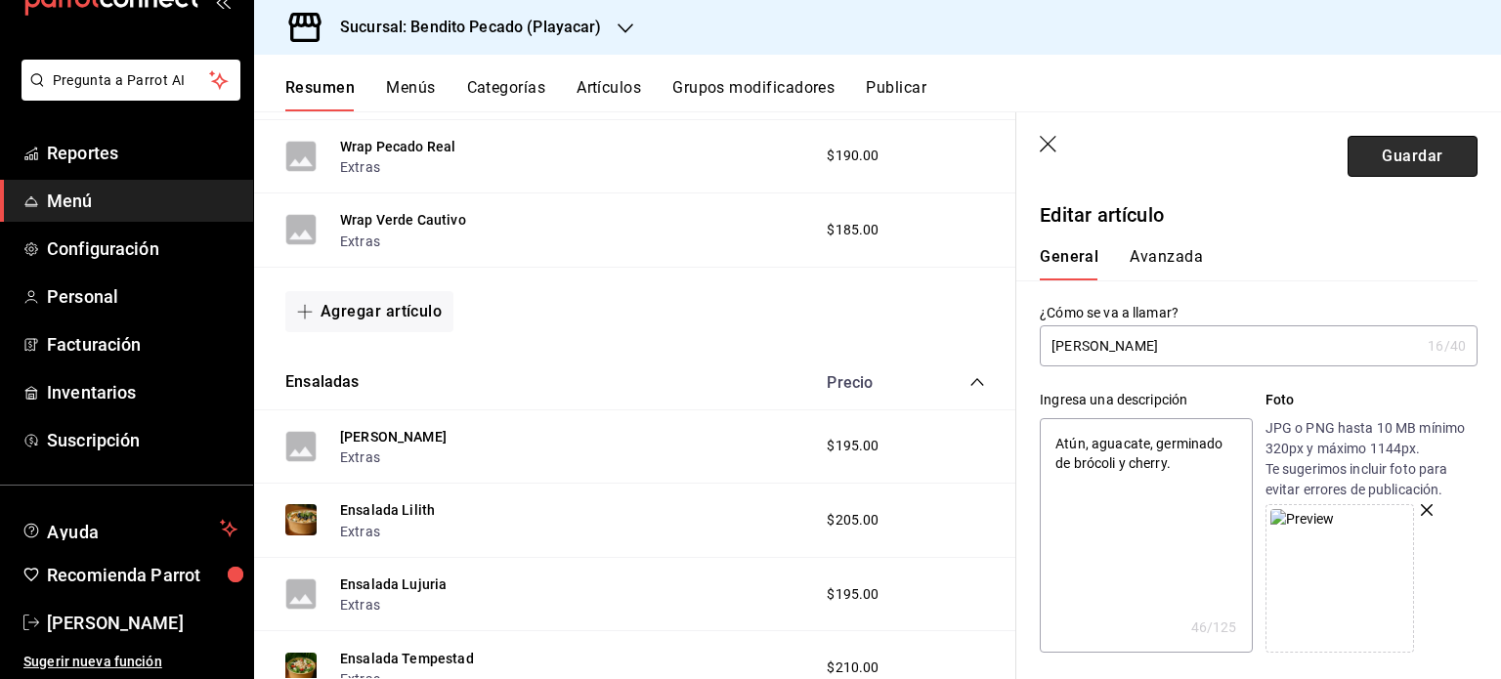
click at [1374, 154] on button "Guardar" at bounding box center [1413, 156] width 130 height 41
type textarea "x"
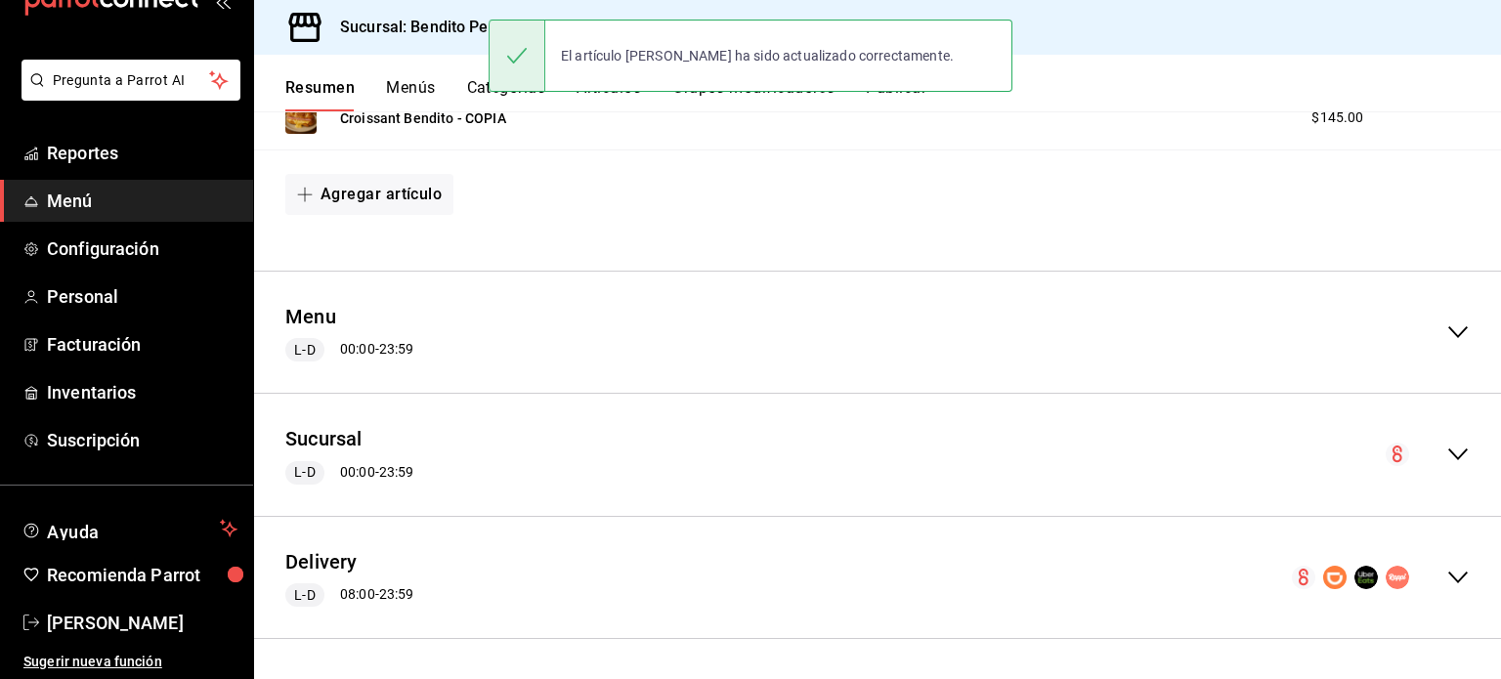
scroll to position [706, 0]
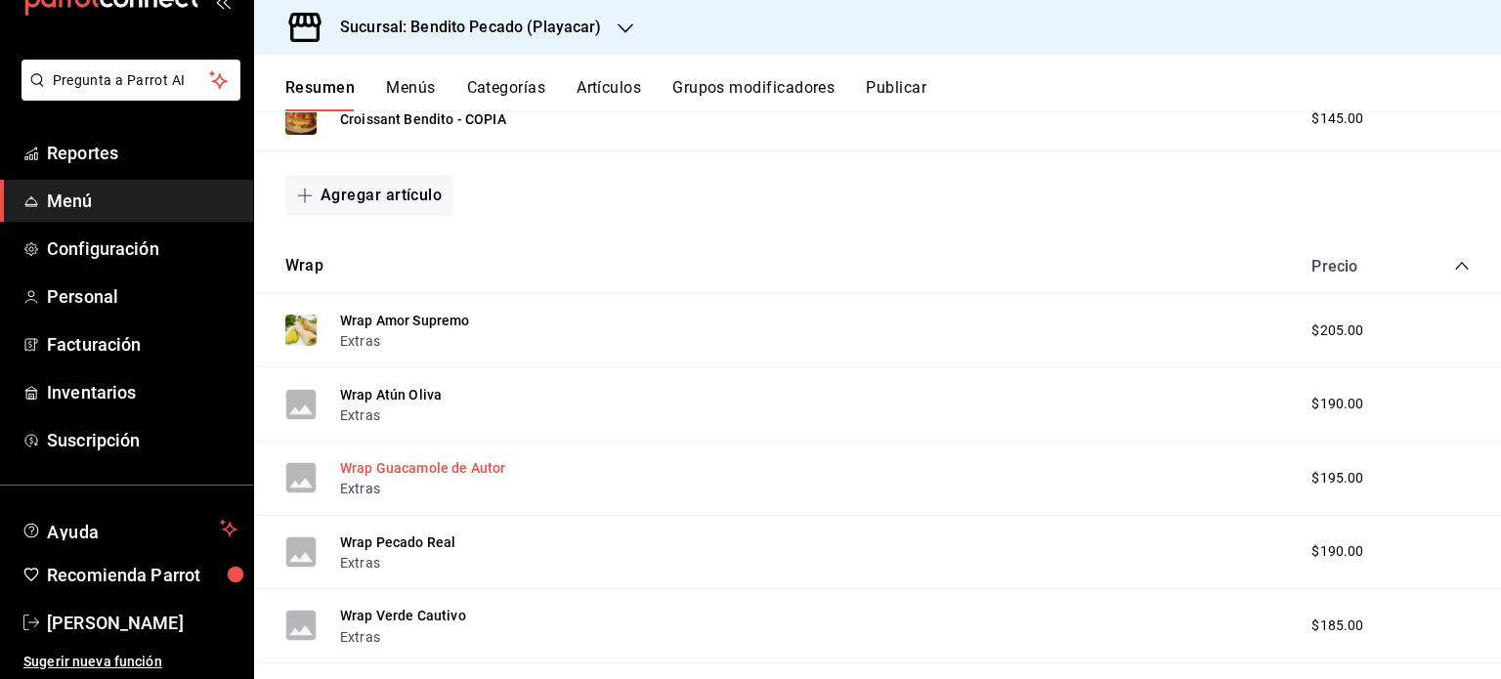
click at [438, 463] on button "Wrap Guacamole de Autor" at bounding box center [422, 468] width 165 height 20
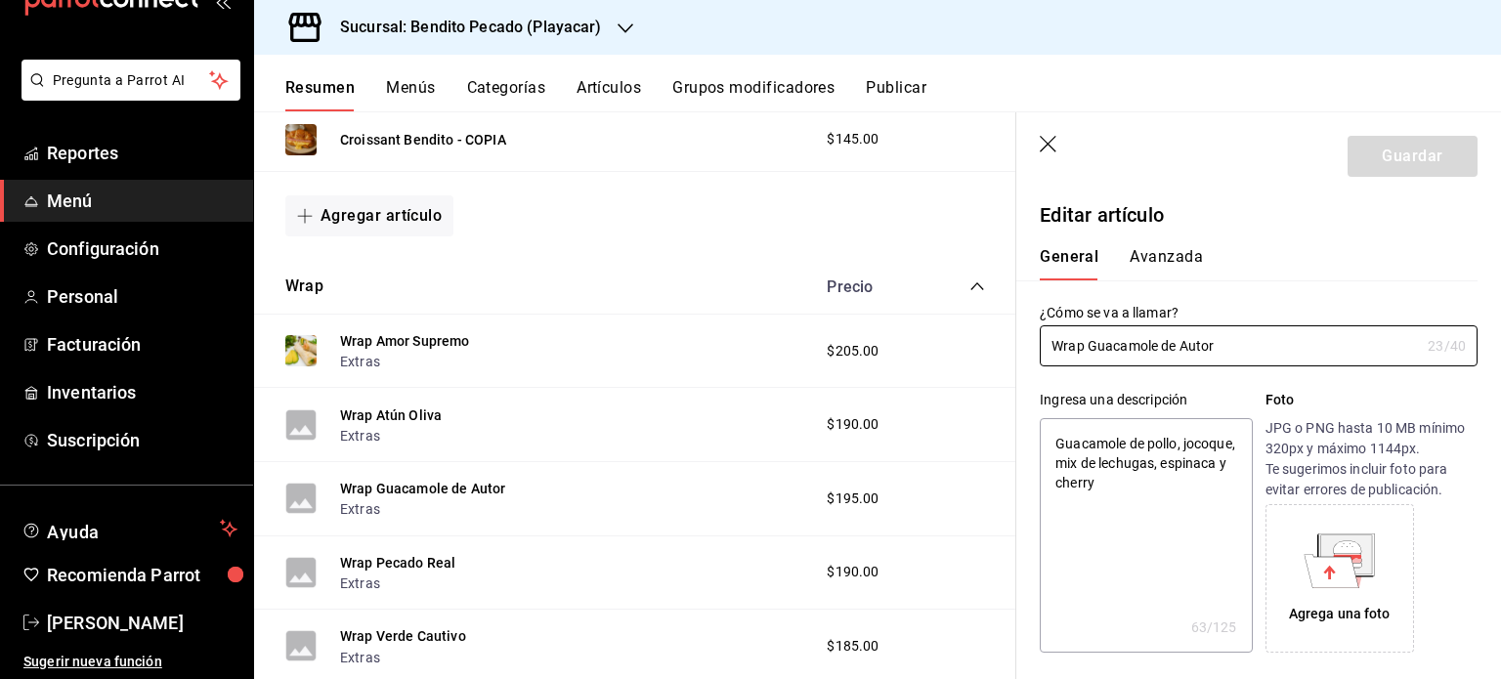
click at [1333, 583] on icon at bounding box center [1332, 570] width 55 height 33
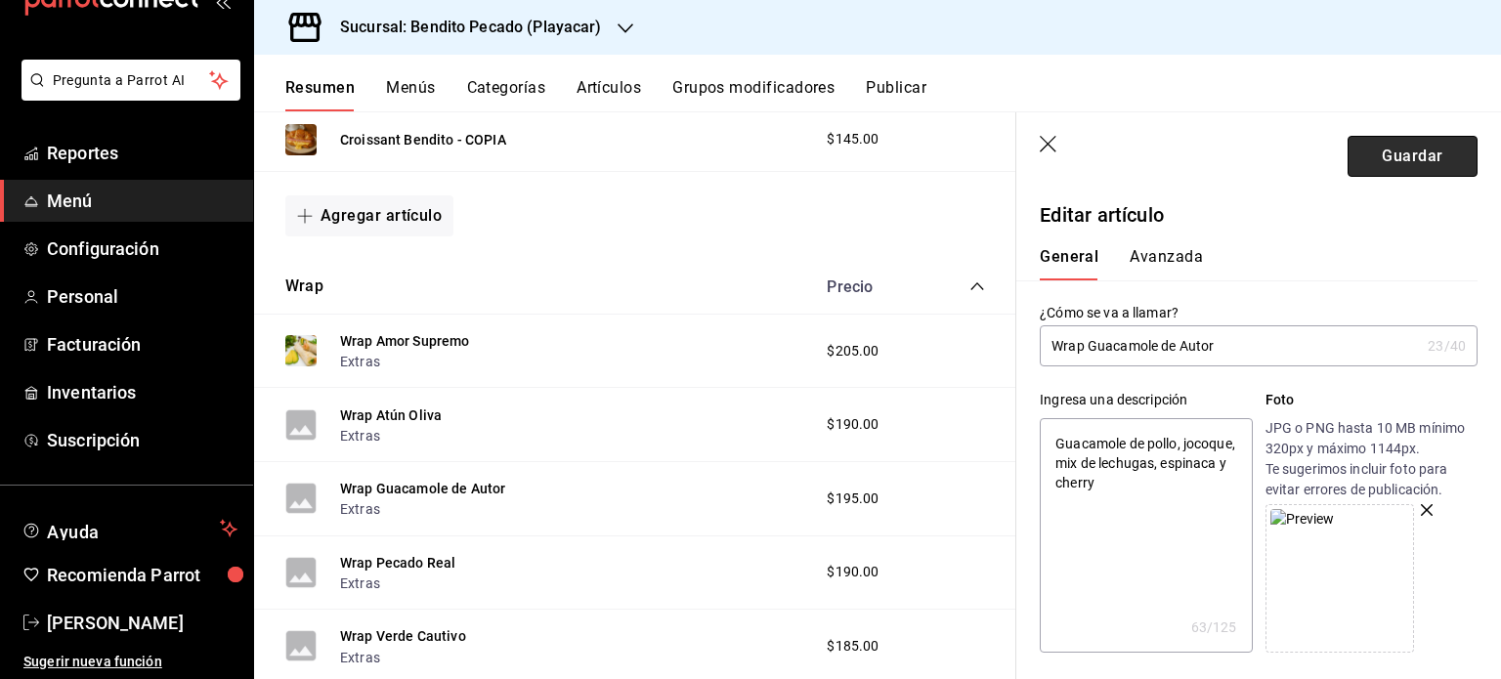
click at [1404, 153] on button "Guardar" at bounding box center [1413, 156] width 130 height 41
type textarea "x"
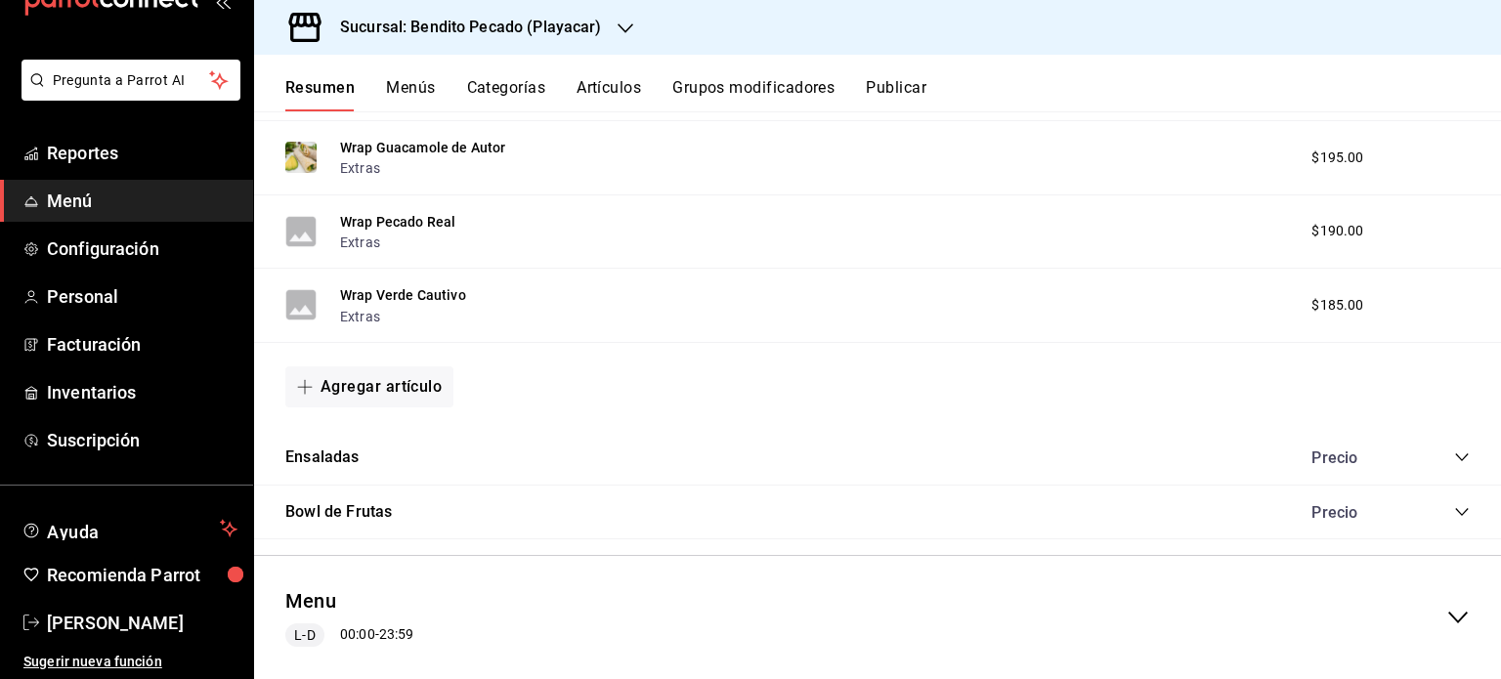
scroll to position [1069, 0]
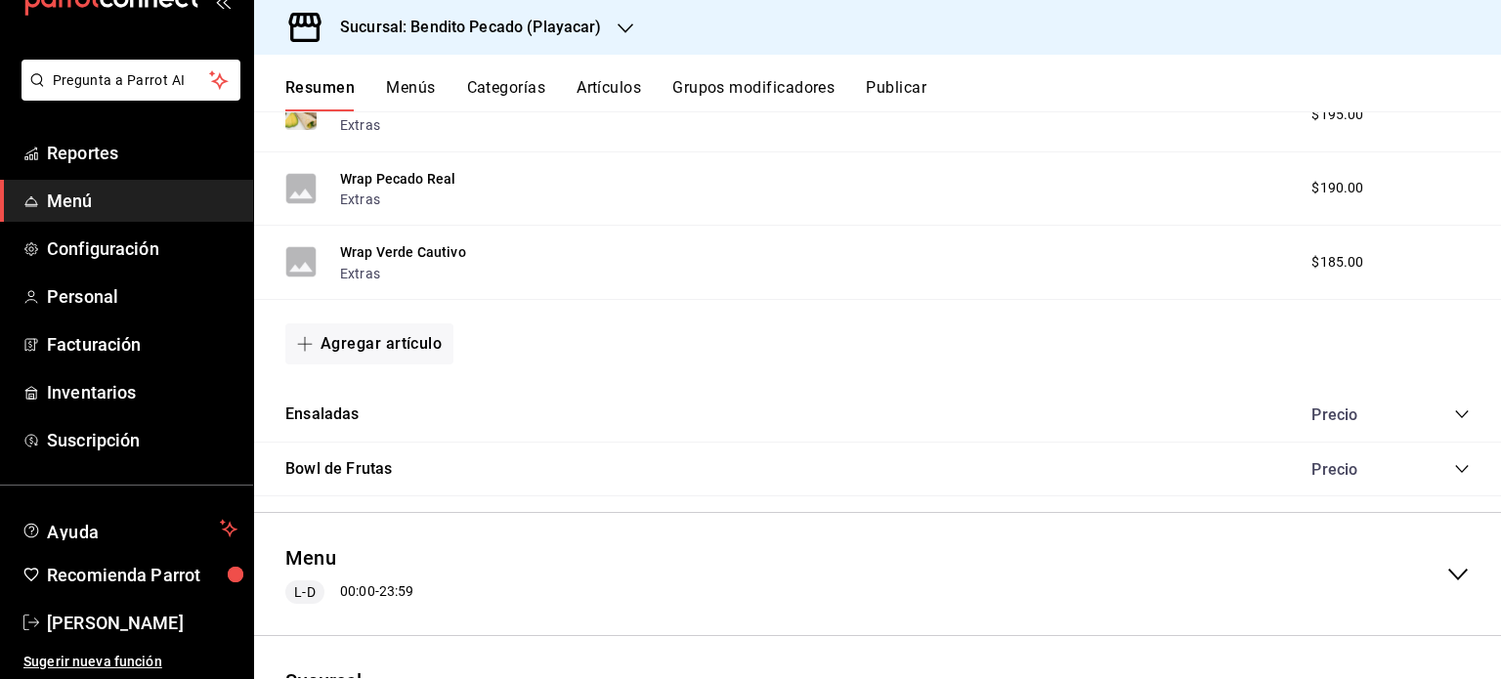
click at [1457, 468] on div "Bowl de Frutas Precio" at bounding box center [877, 470] width 1247 height 55
click at [1435, 474] on div "Precio" at bounding box center [1381, 469] width 178 height 19
click at [1454, 470] on icon "collapse-category-row" at bounding box center [1462, 469] width 16 height 16
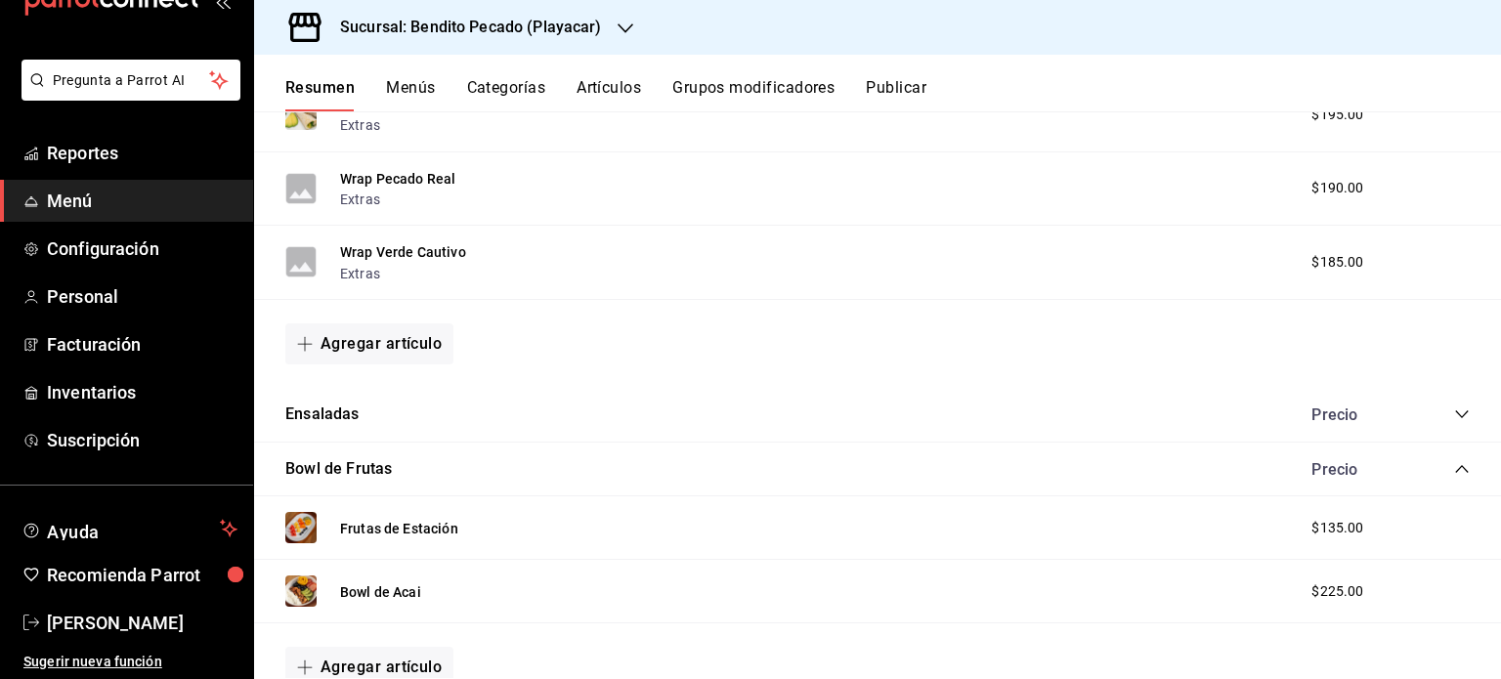
click at [1454, 410] on icon "collapse-category-row" at bounding box center [1462, 415] width 16 height 16
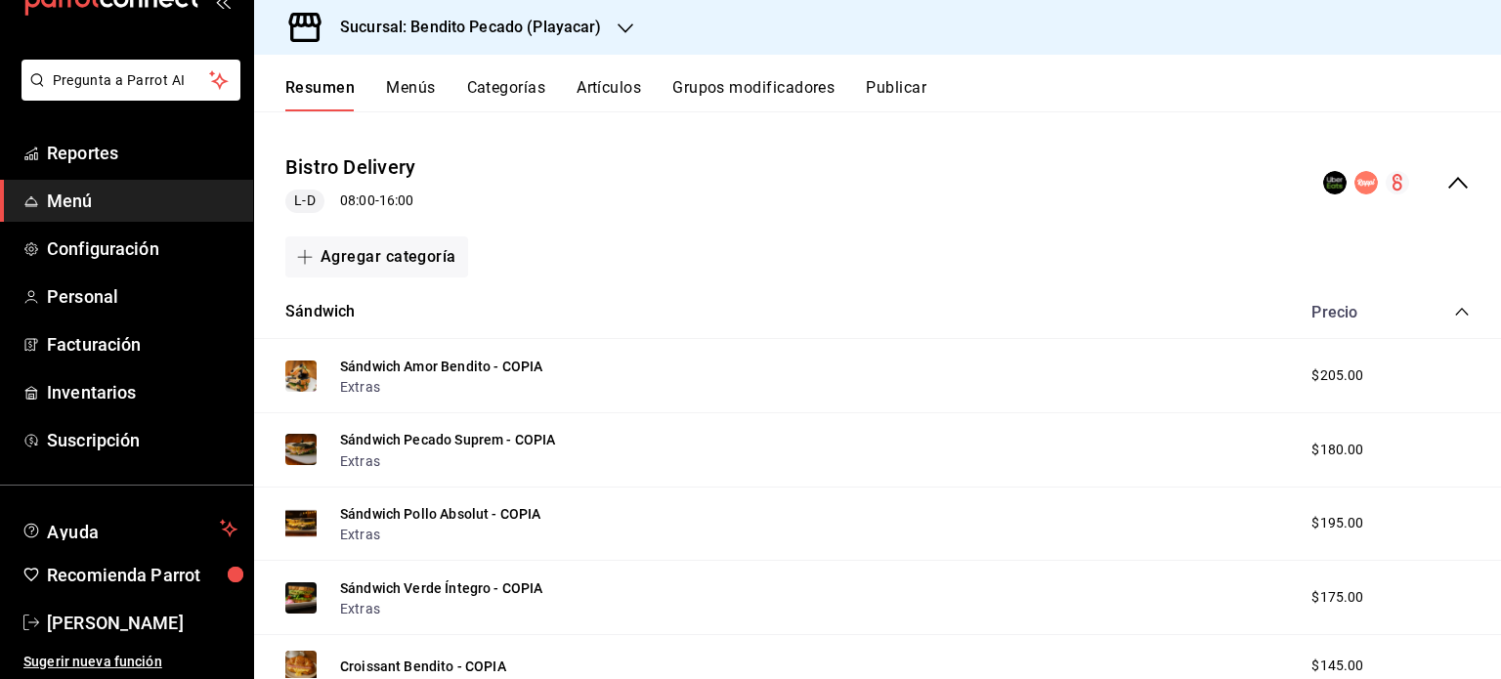
scroll to position [0, 0]
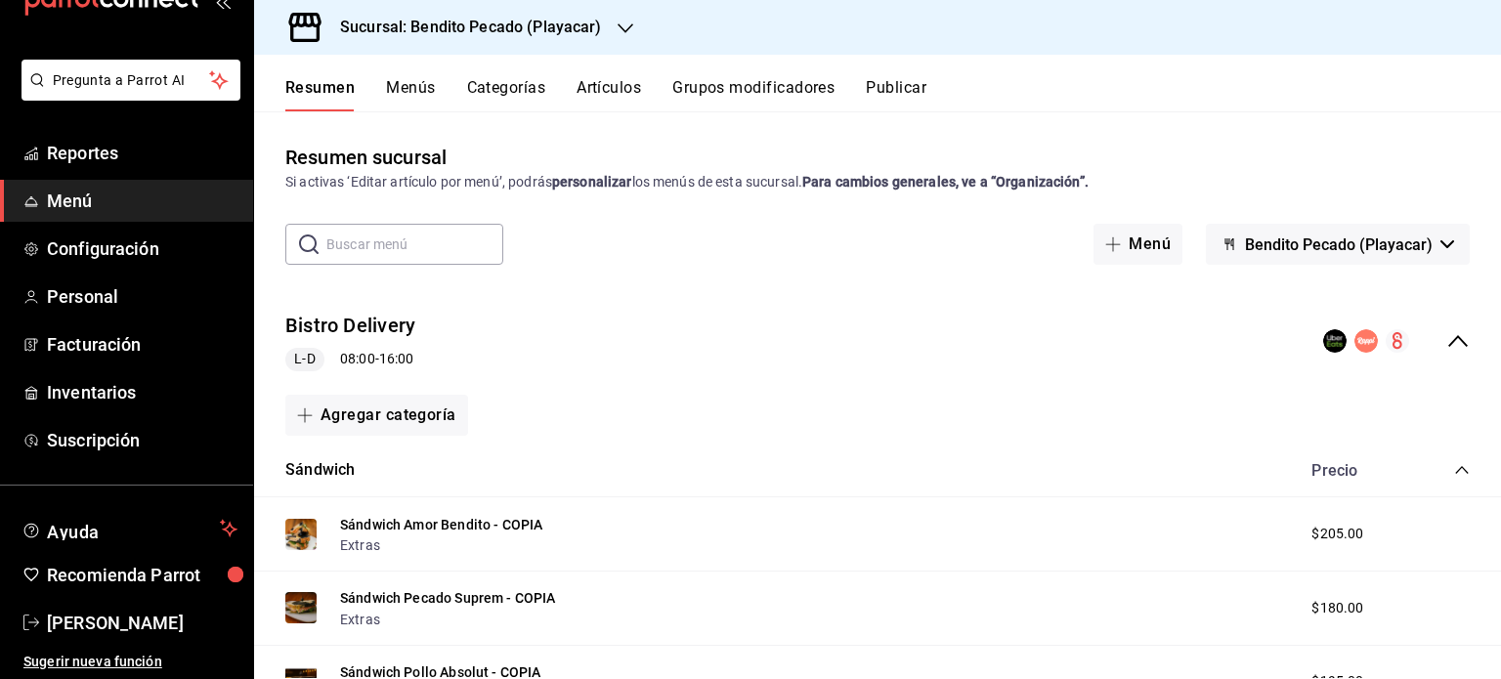
click at [898, 89] on button "Publicar" at bounding box center [896, 94] width 61 height 33
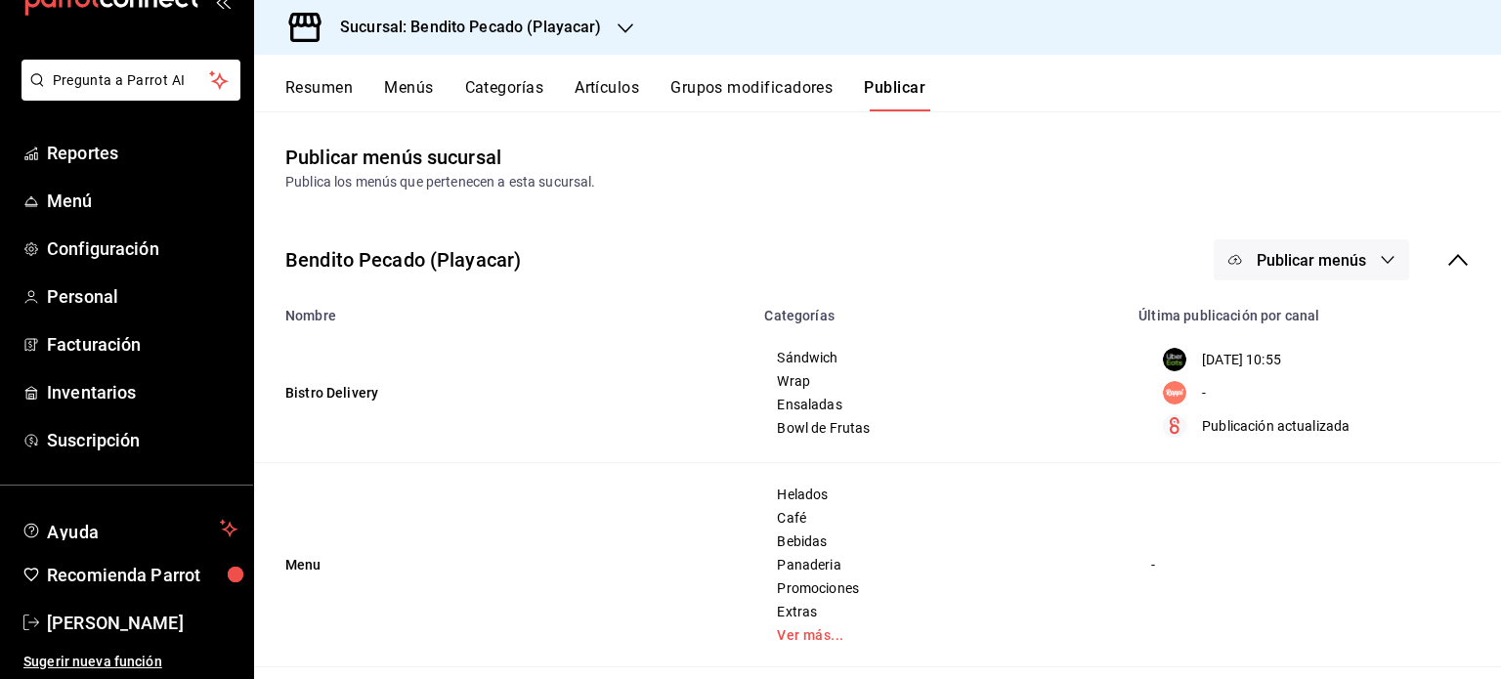
click at [333, 90] on button "Resumen" at bounding box center [318, 94] width 67 height 33
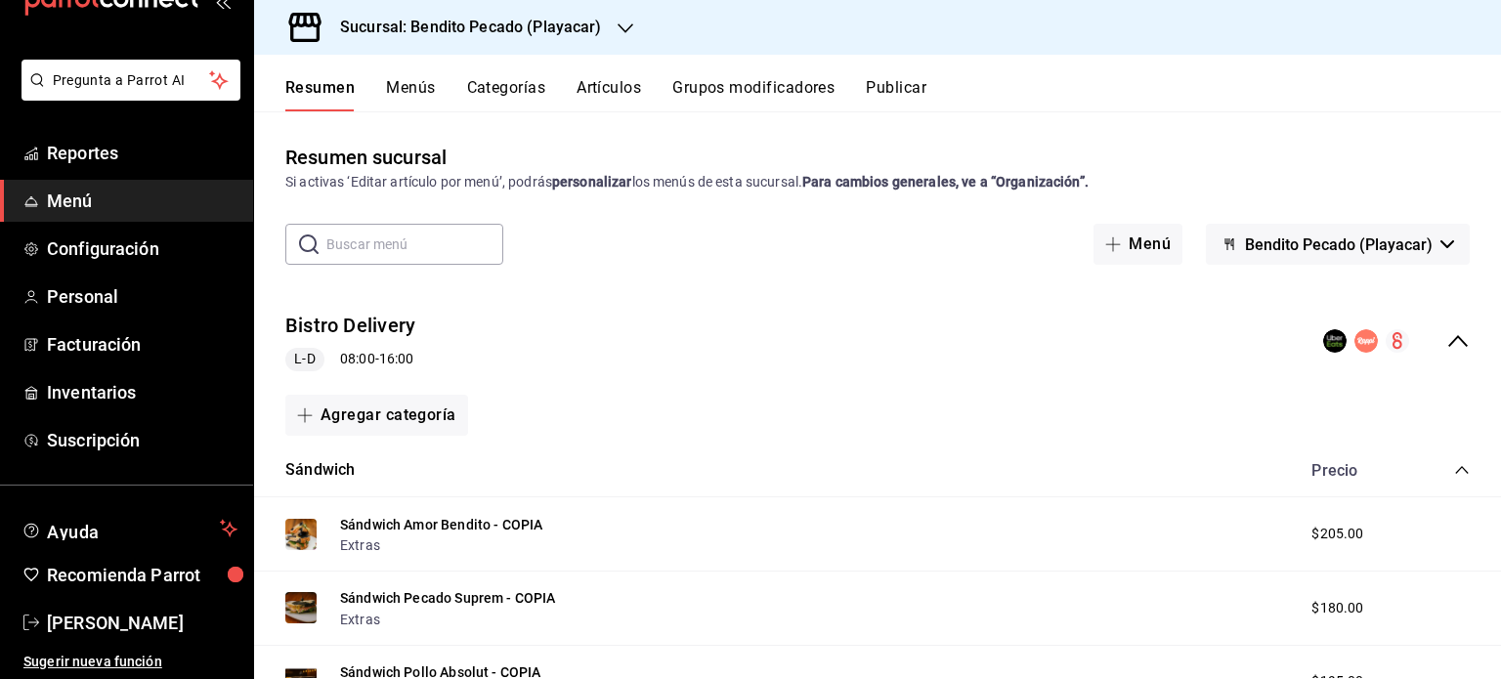
click at [888, 100] on button "Publicar" at bounding box center [896, 94] width 61 height 33
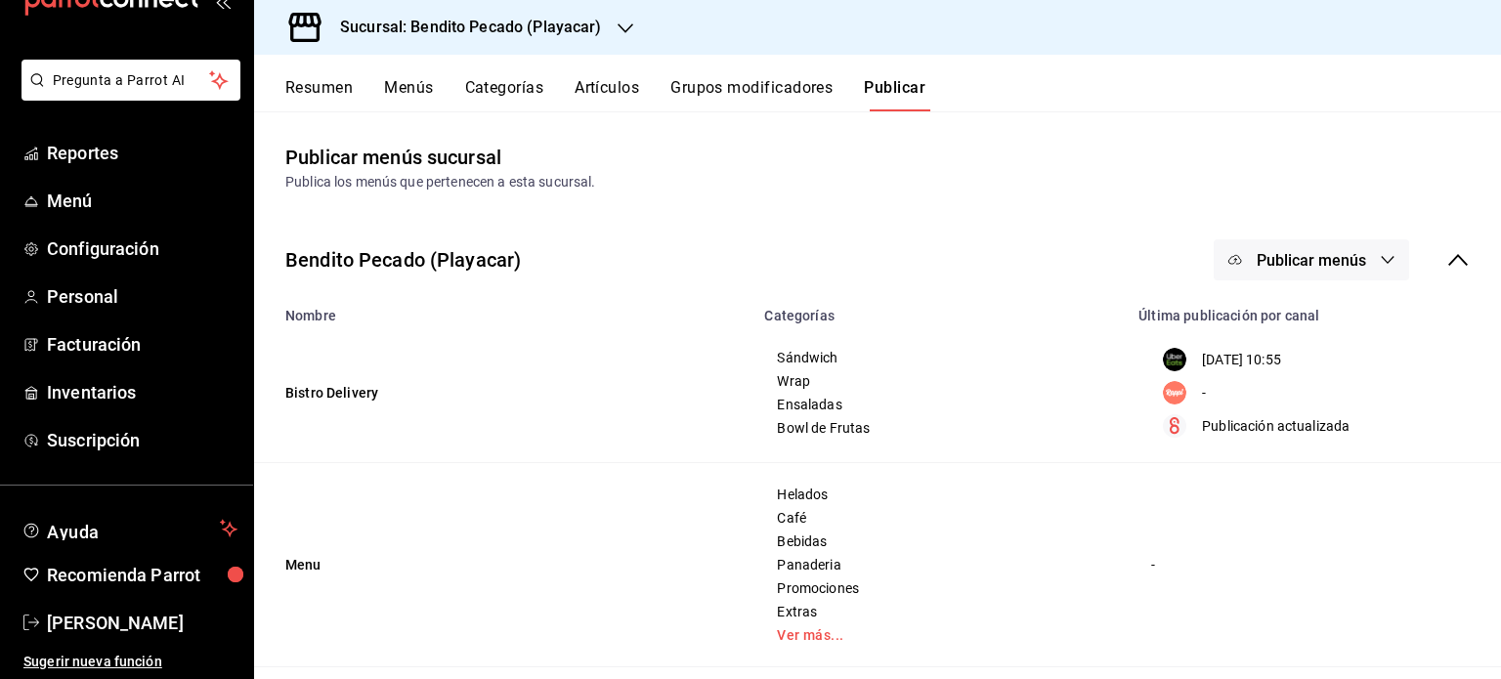
click at [1380, 255] on icon "button" at bounding box center [1388, 260] width 16 height 16
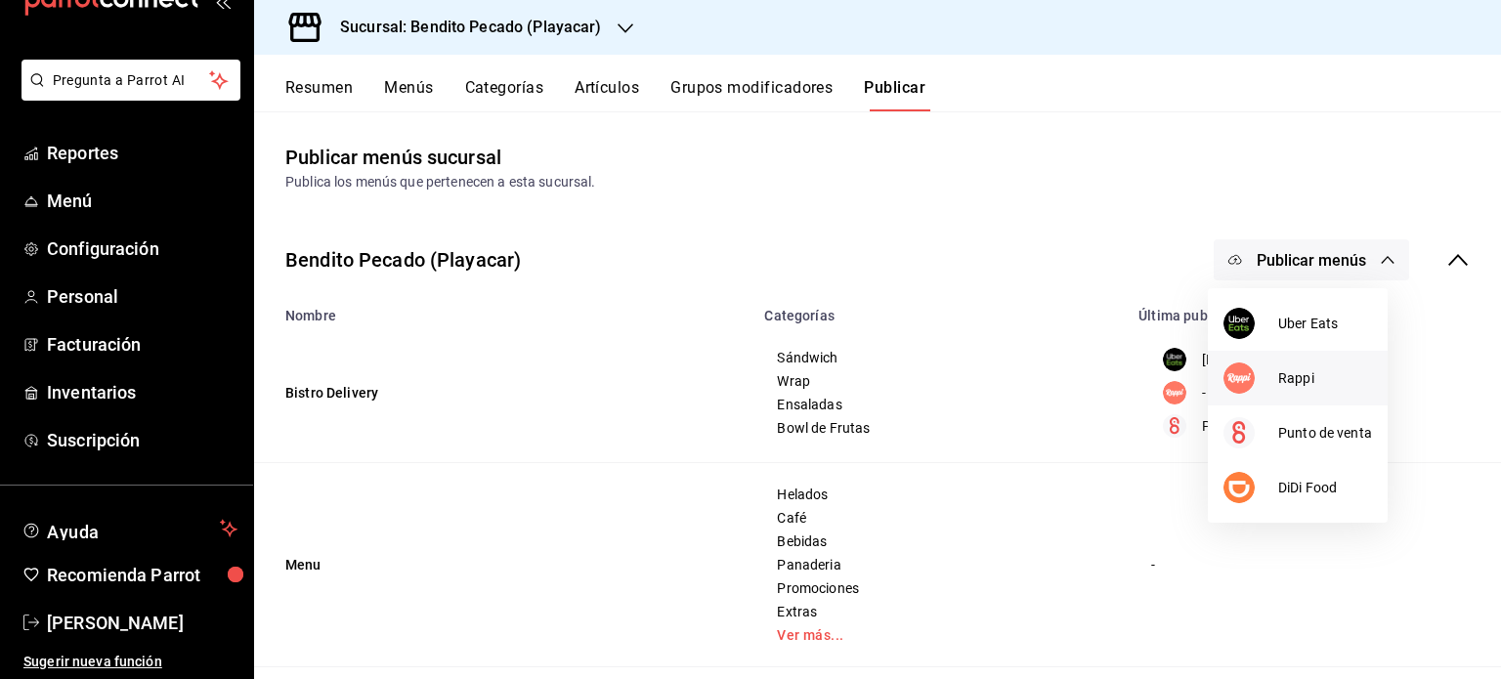
click at [1298, 380] on span "Rappi" at bounding box center [1325, 378] width 94 height 21
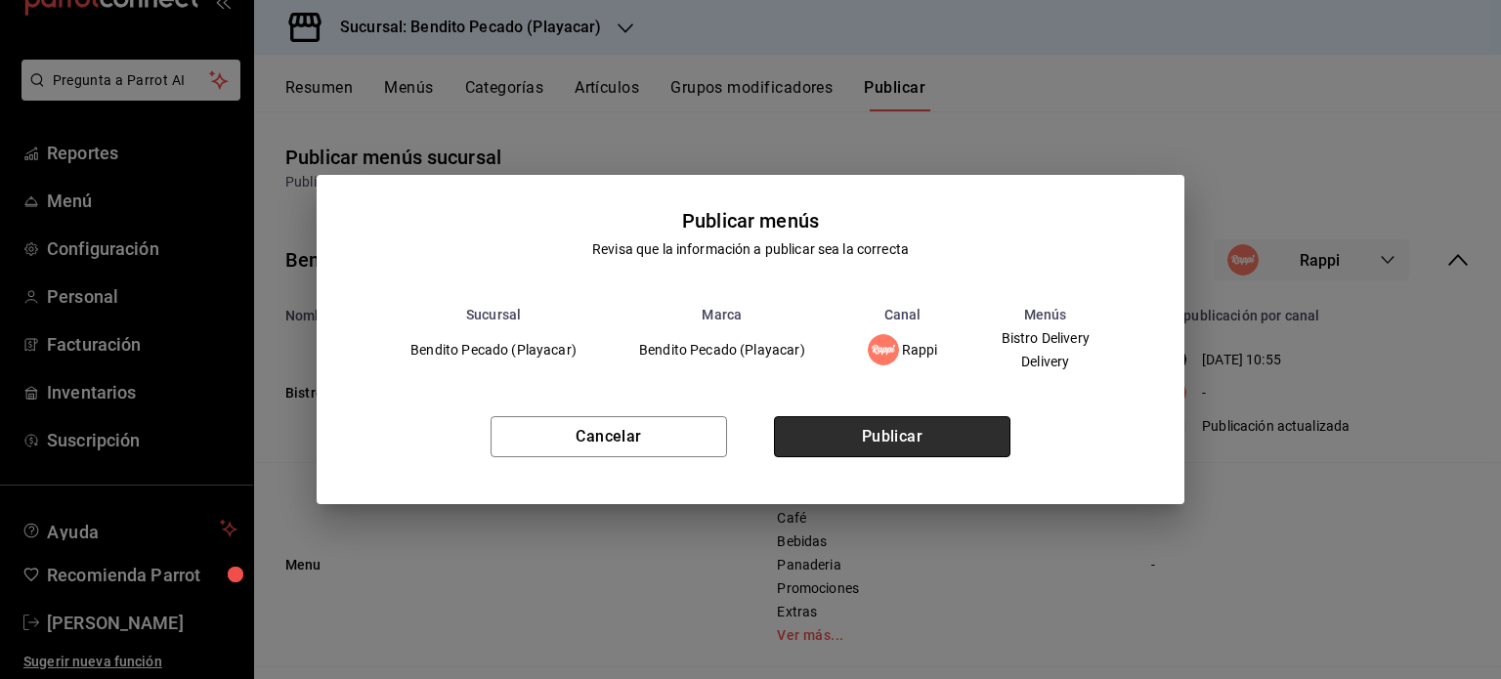
click at [943, 436] on button "Publicar" at bounding box center [892, 436] width 237 height 41
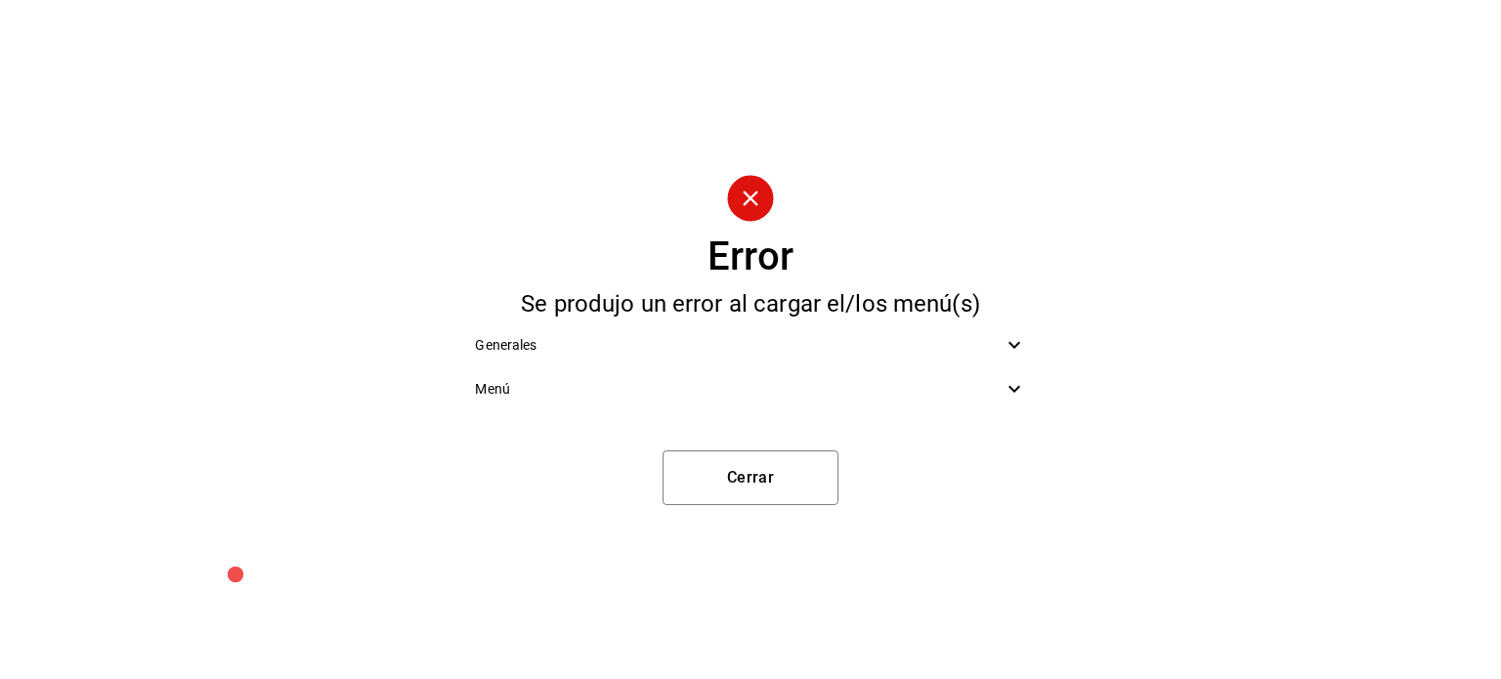
click at [1014, 337] on icon at bounding box center [1014, 344] width 23 height 23
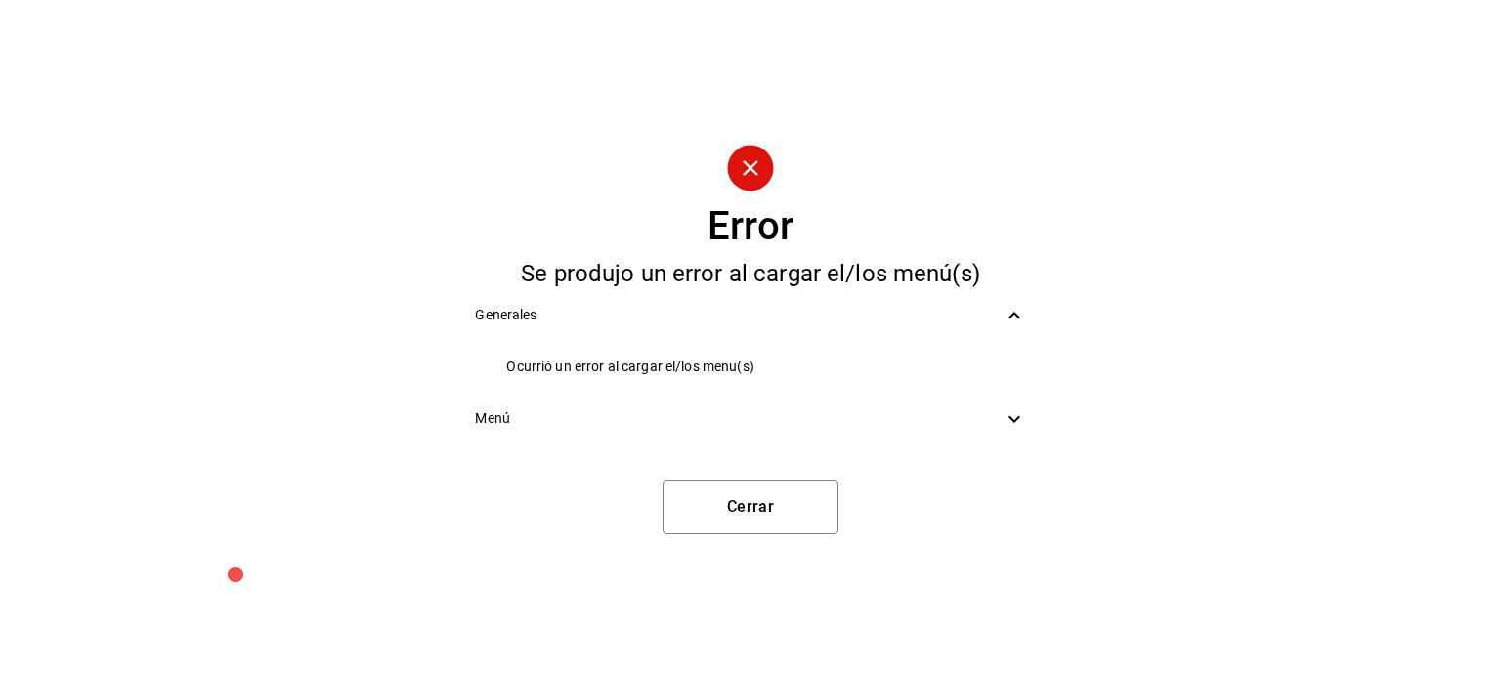
click at [1028, 410] on div "Menú" at bounding box center [750, 419] width 582 height 44
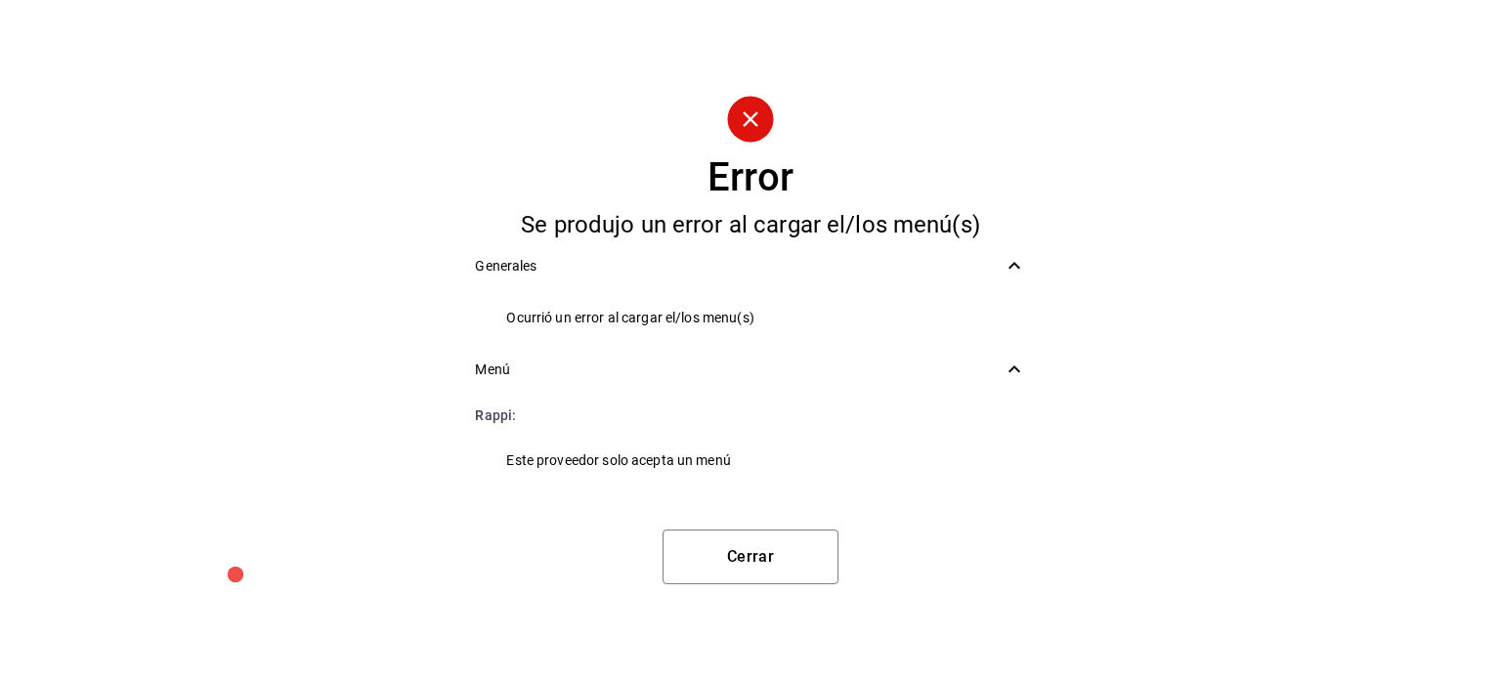
click at [618, 461] on span "Este proveedor solo acepta un menú" at bounding box center [765, 461] width 519 height 21
drag, startPoint x: 658, startPoint y: 458, endPoint x: 729, endPoint y: 459, distance: 71.4
click at [729, 459] on span "Este proveedor solo acepta un menú" at bounding box center [765, 461] width 519 height 21
click at [727, 355] on div "Menú" at bounding box center [750, 370] width 582 height 44
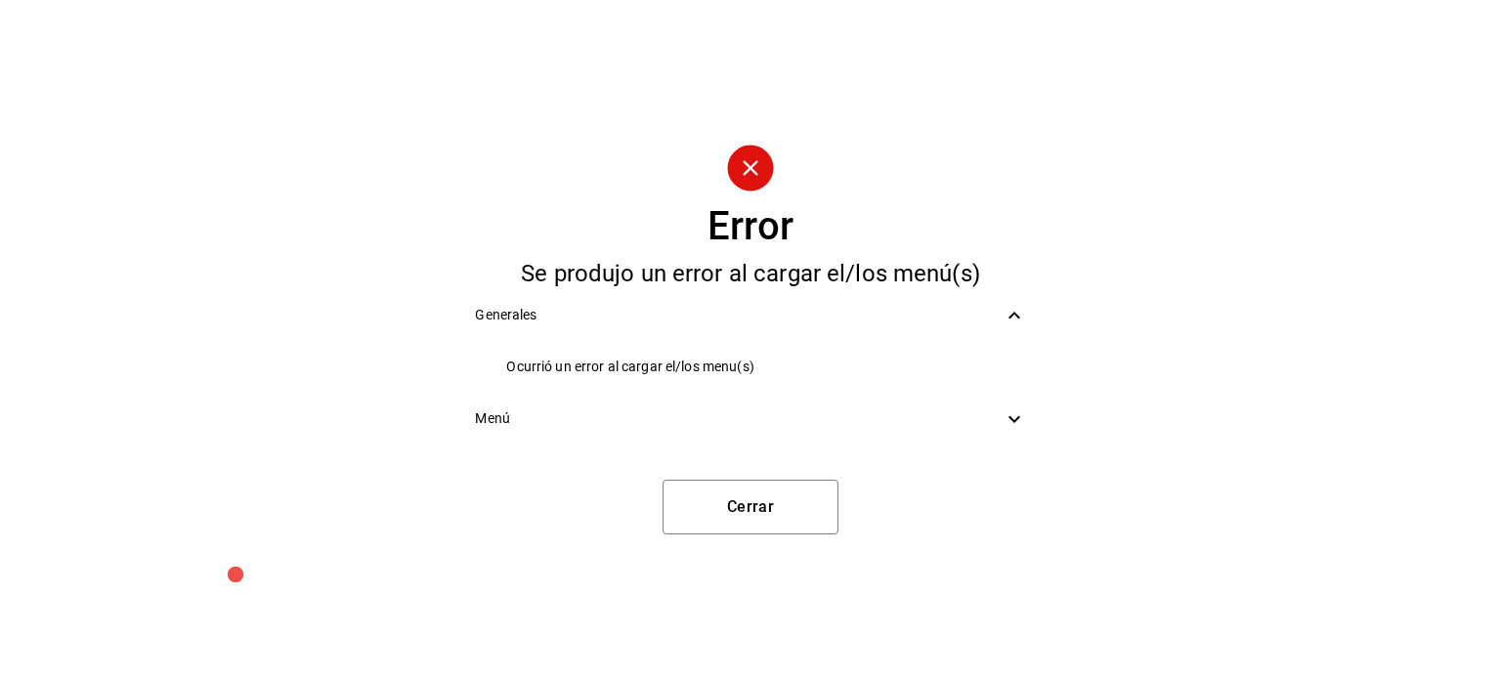
click at [707, 420] on span "Menú" at bounding box center [738, 419] width 527 height 21
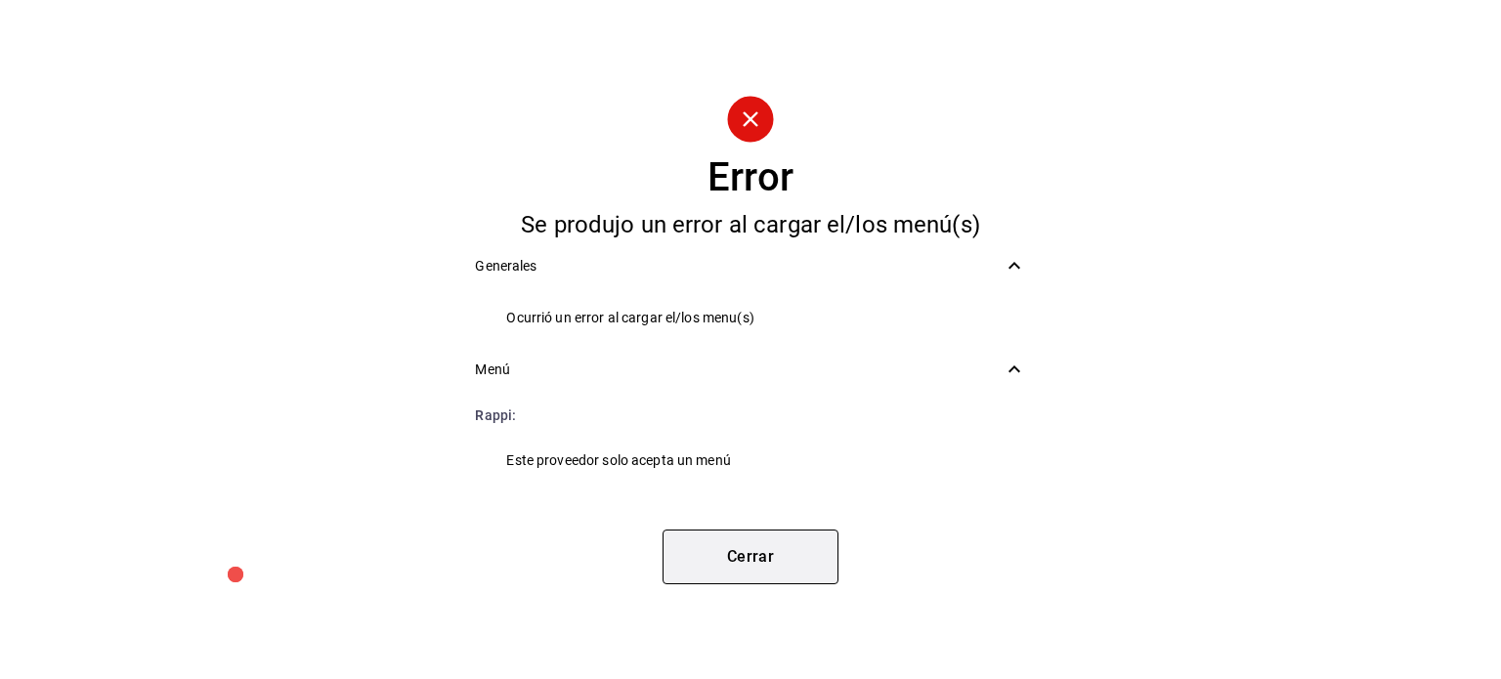
click at [765, 548] on button "Cerrar" at bounding box center [751, 557] width 176 height 55
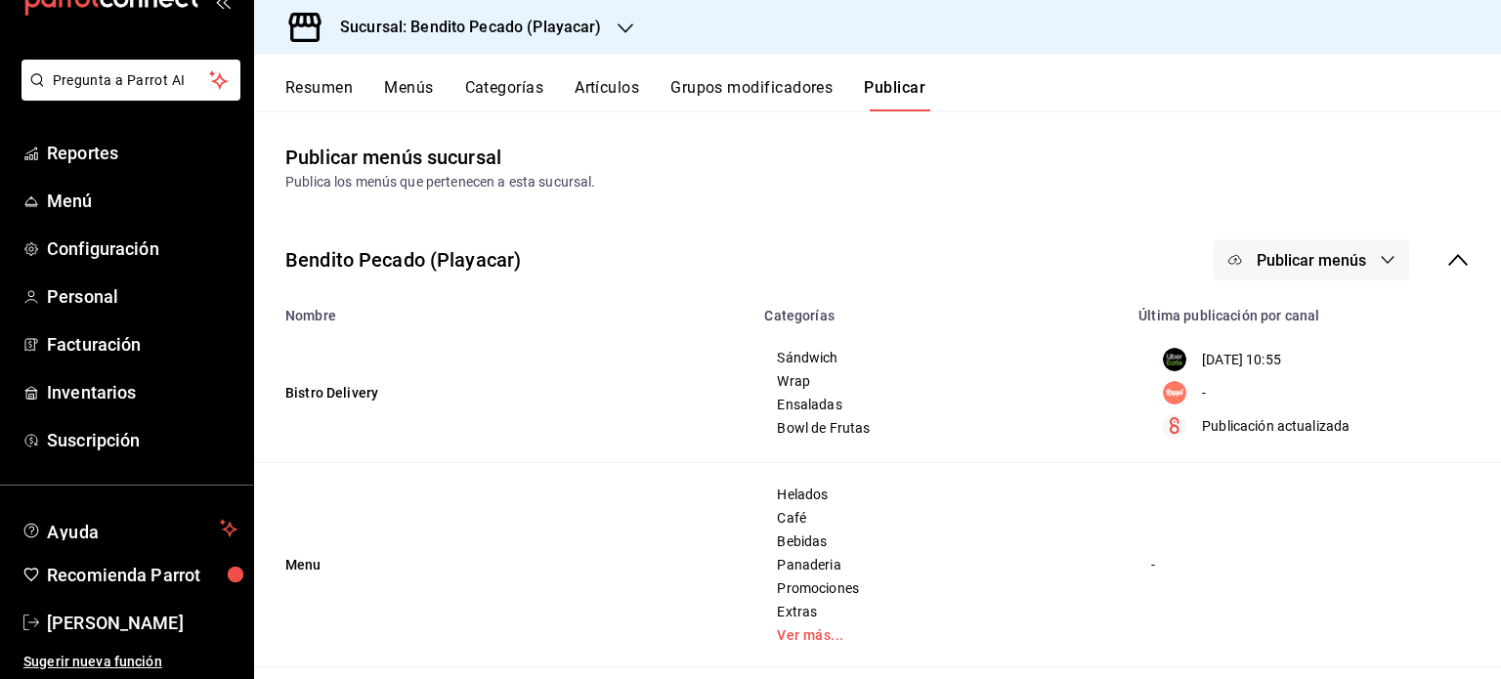
click at [1452, 258] on icon at bounding box center [1458, 259] width 23 height 23
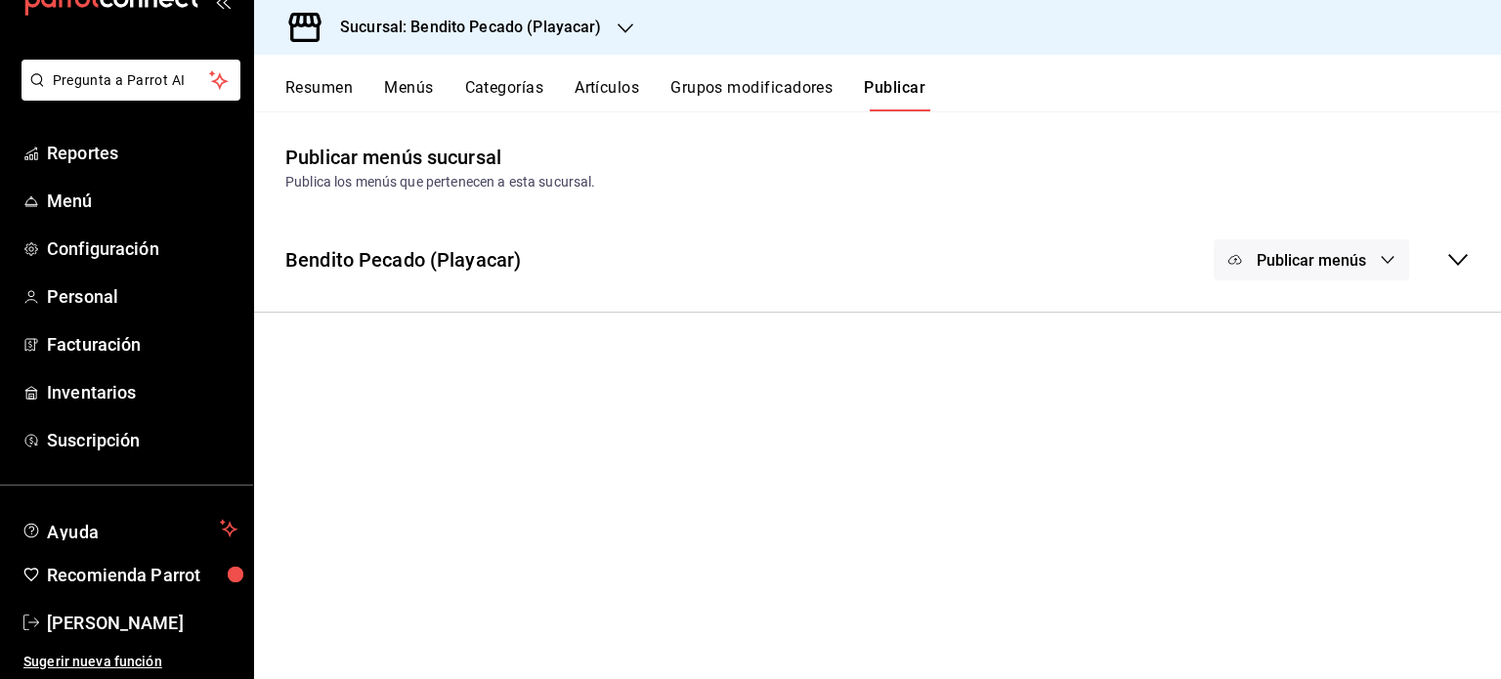
click at [1394, 252] on icon "button" at bounding box center [1388, 260] width 16 height 16
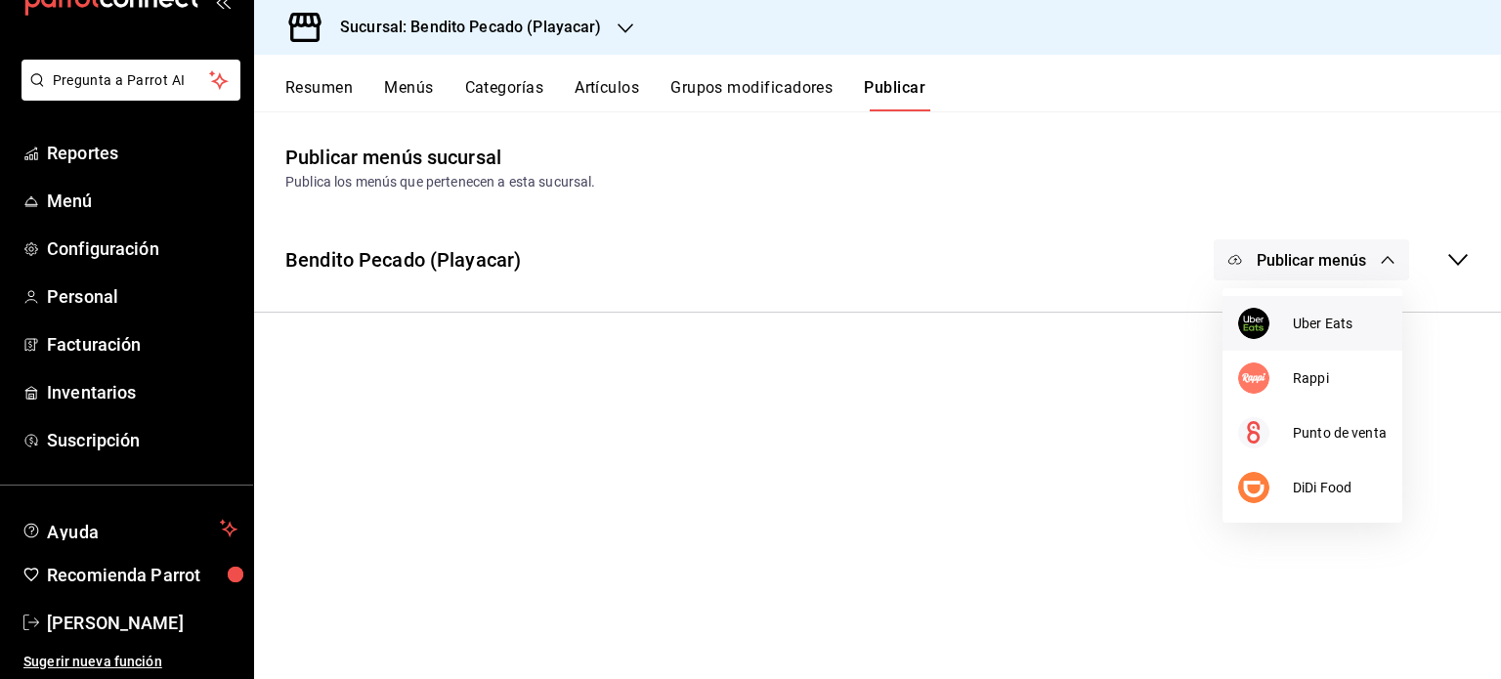
click at [1306, 324] on span "Uber Eats" at bounding box center [1340, 324] width 94 height 21
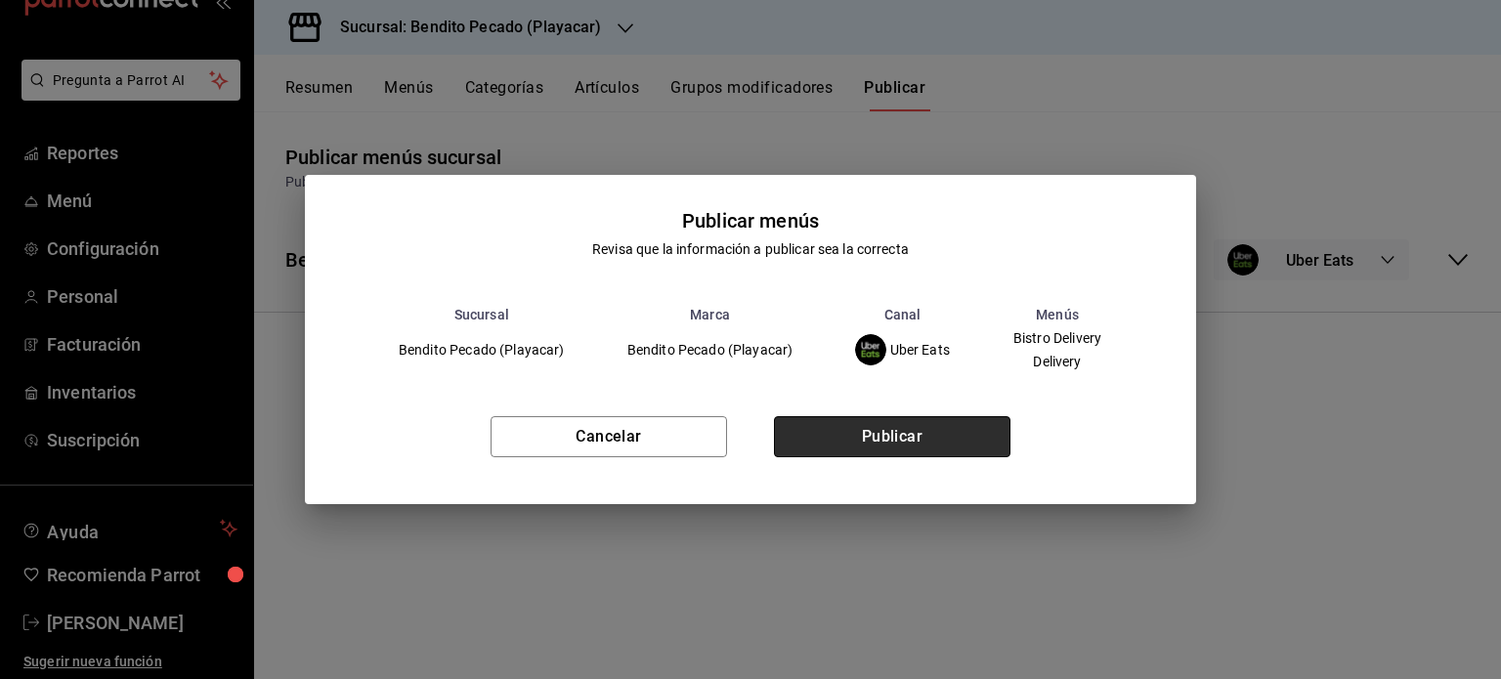
click at [883, 433] on button "Publicar" at bounding box center [892, 436] width 237 height 41
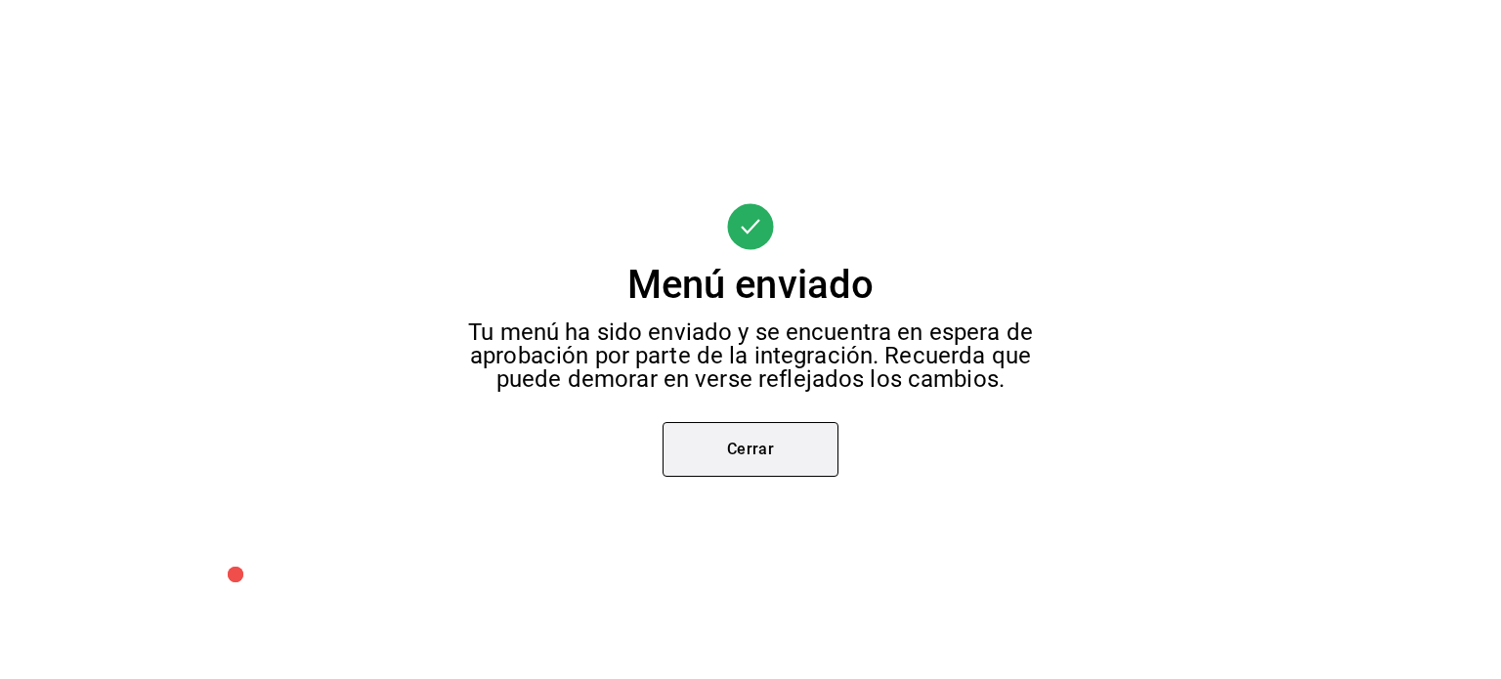
click at [787, 452] on button "Cerrar" at bounding box center [751, 449] width 176 height 55
